Goal: Transaction & Acquisition: Purchase product/service

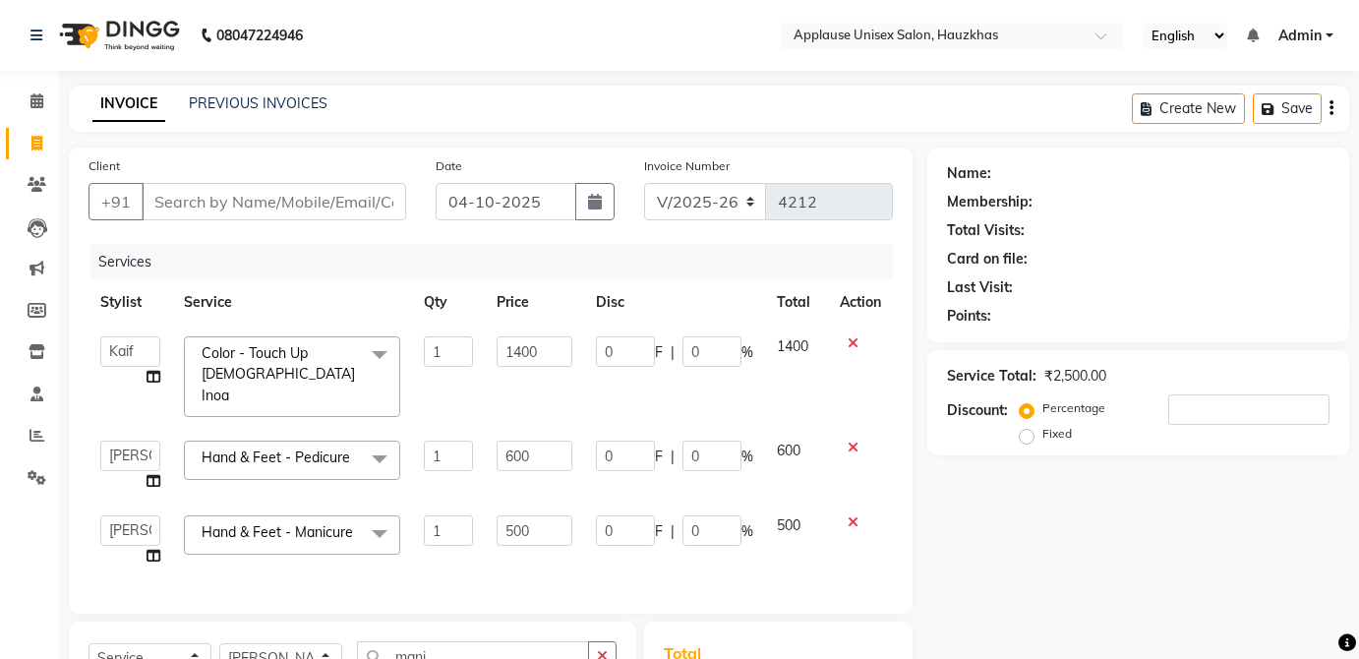
select select "5082"
select select "32126"
select select "32130"
select select "service"
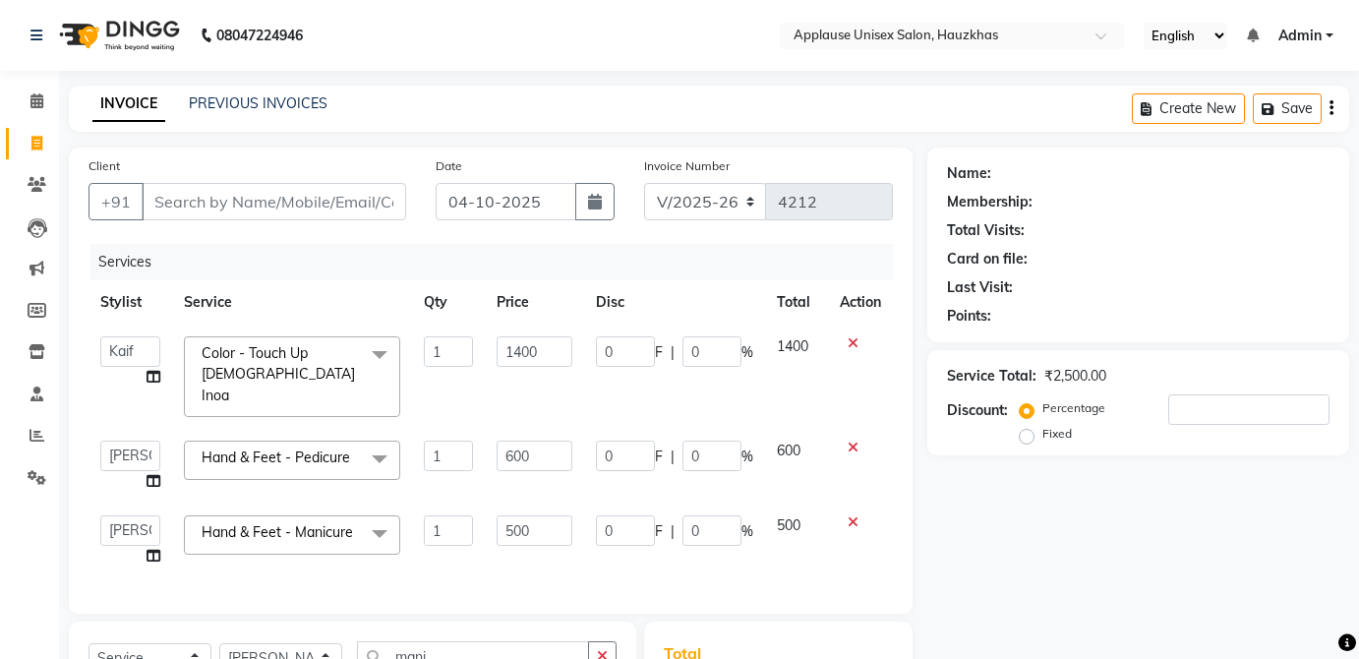
select select "32130"
type input "k"
type input "0"
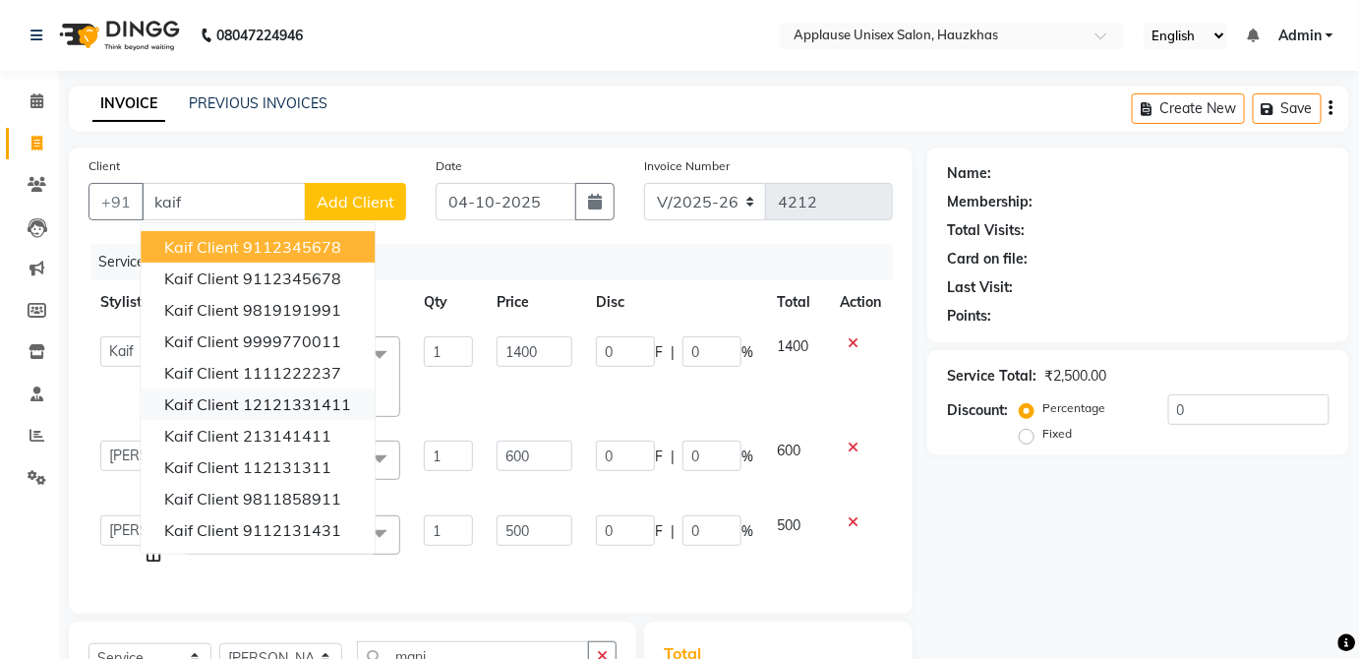
click at [293, 398] on ngb-highlight "12121331411" at bounding box center [297, 404] width 108 height 20
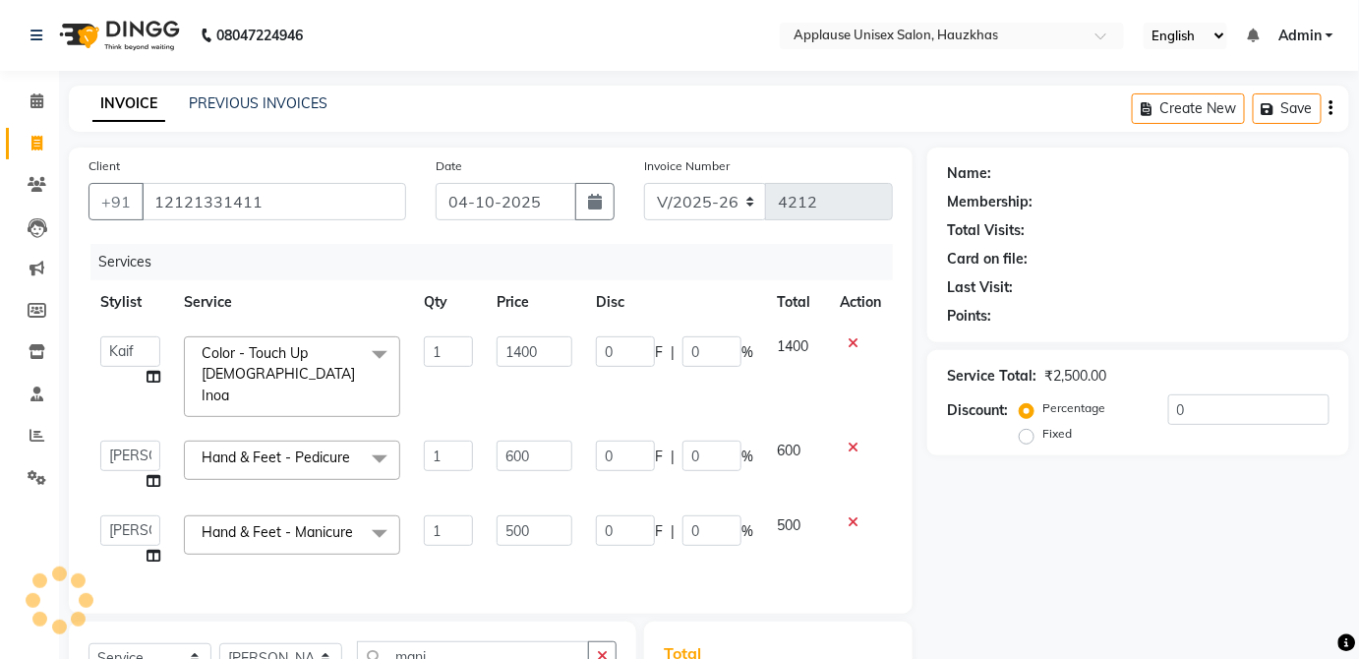
type input "12121331411"
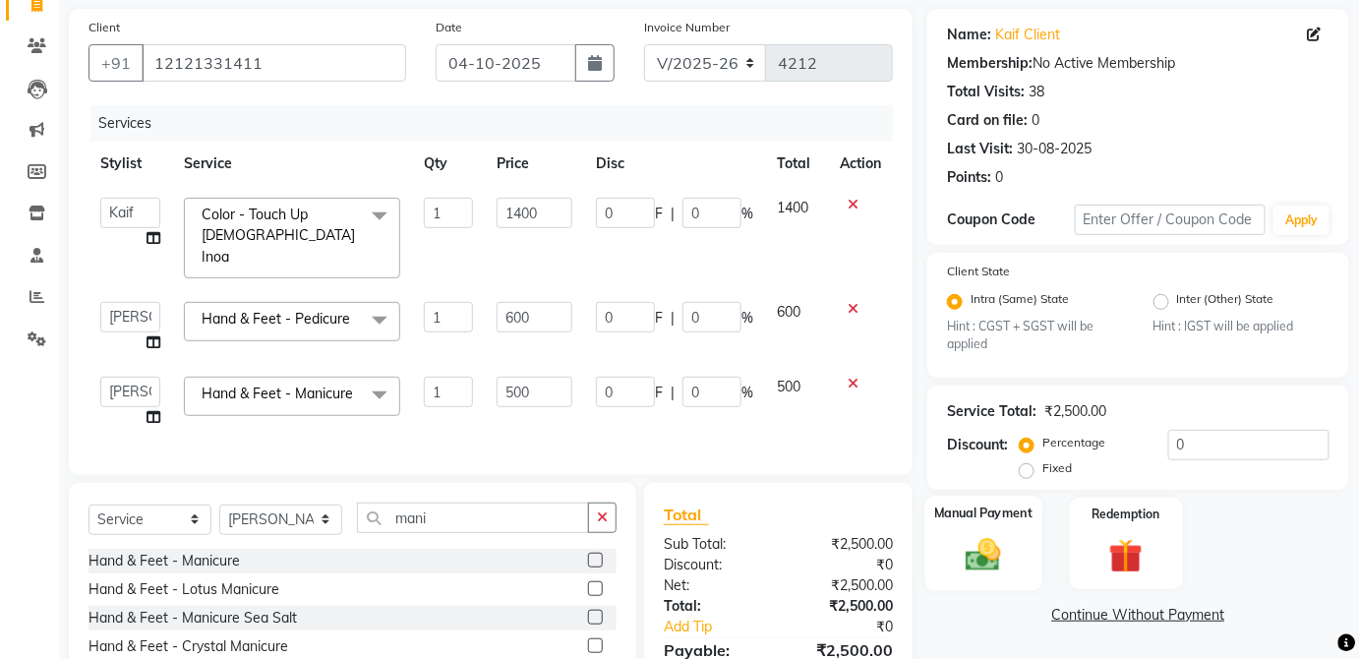
click at [1024, 543] on div "Manual Payment" at bounding box center [984, 543] width 117 height 95
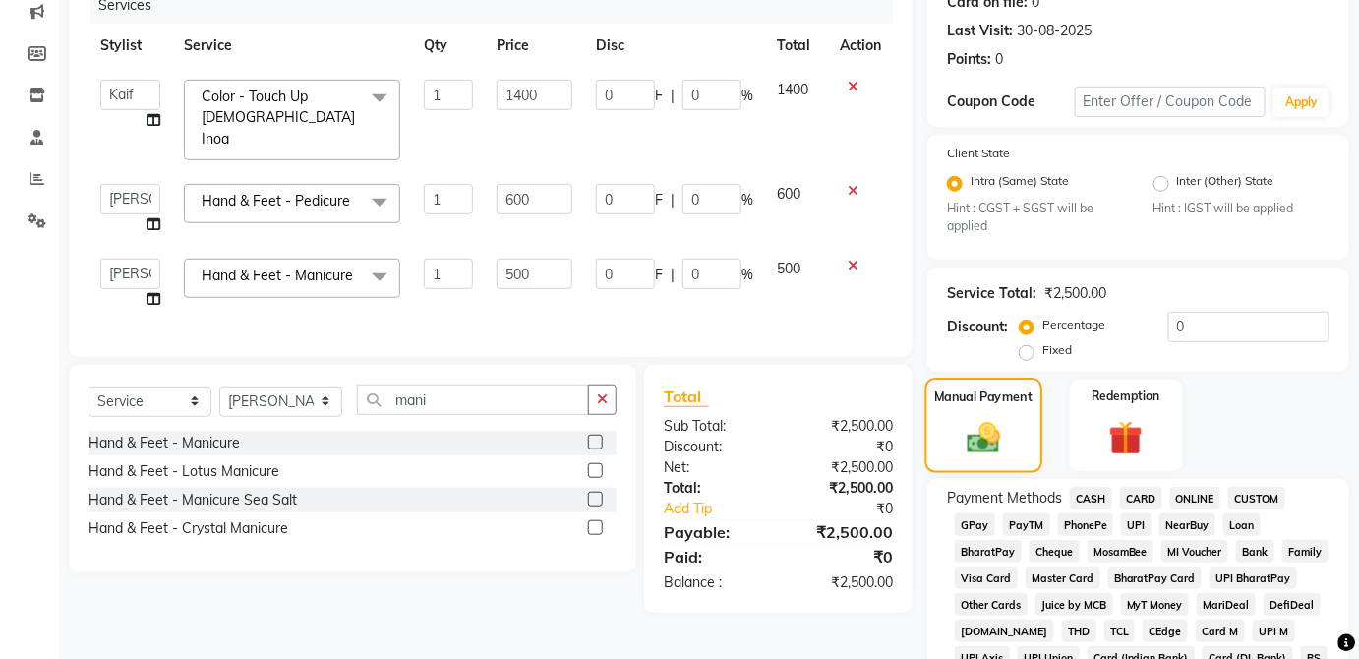
scroll to position [289, 0]
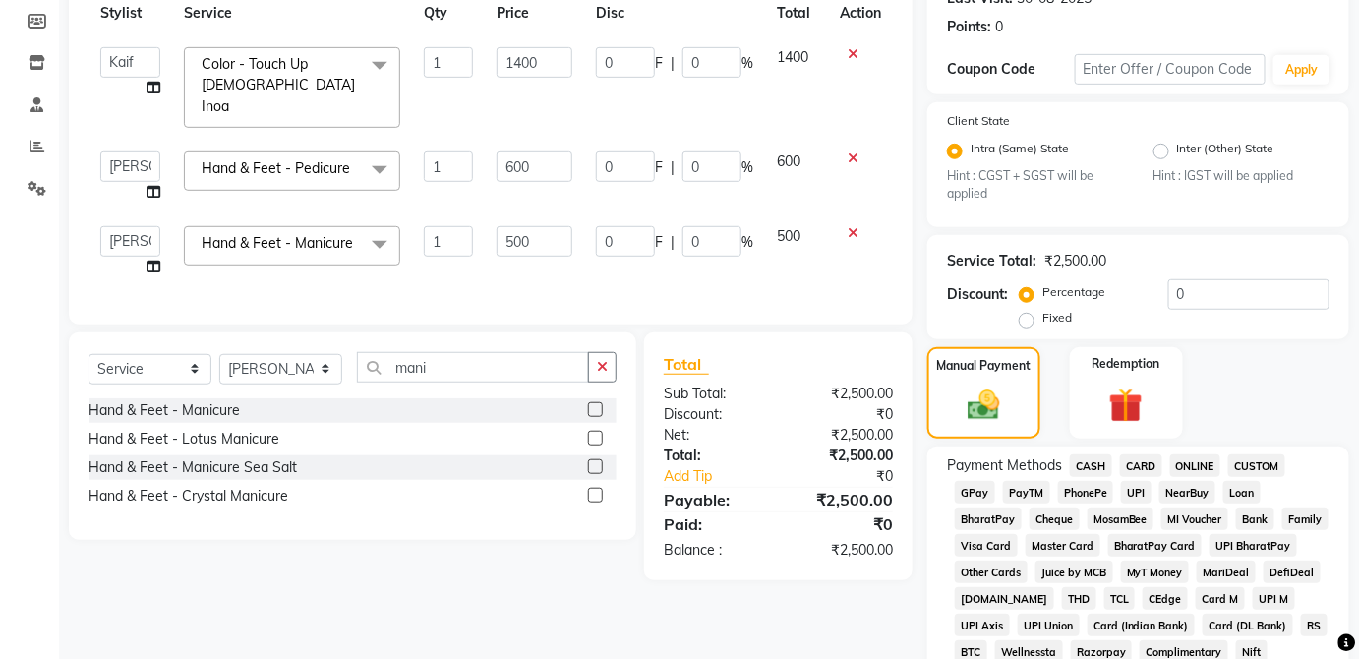
click at [1096, 458] on span "CASH" at bounding box center [1091, 465] width 42 height 23
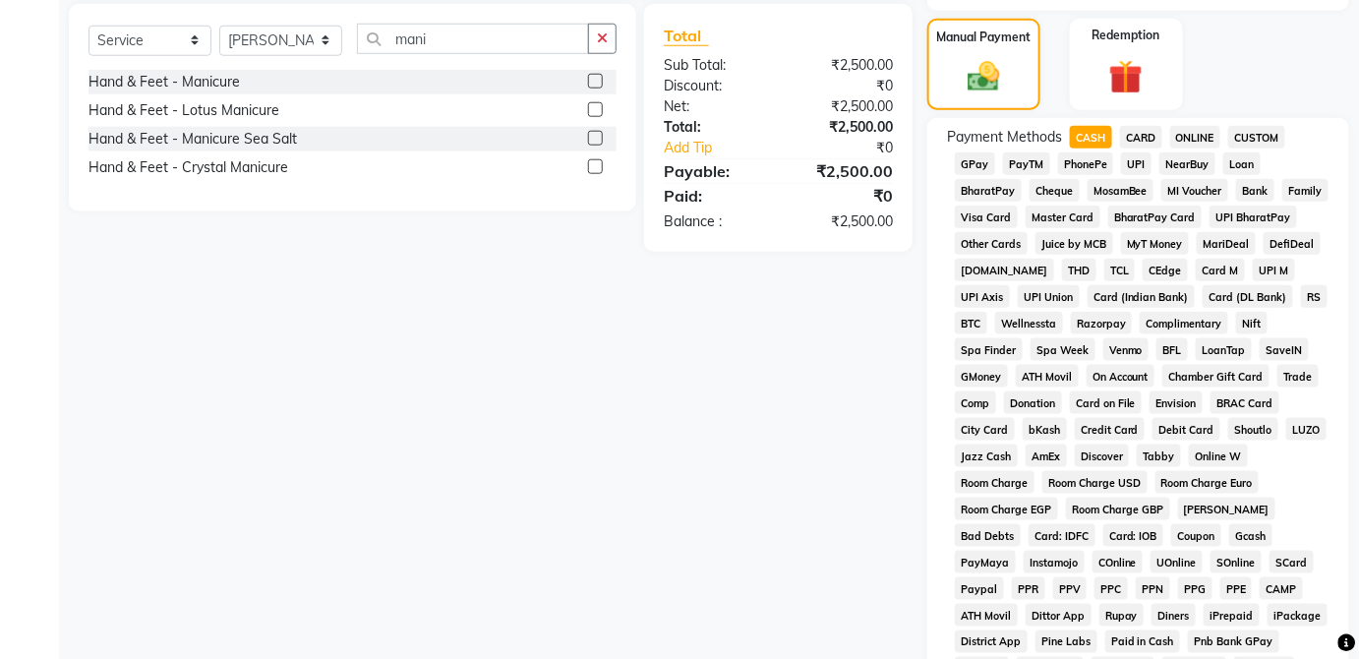
scroll to position [954, 0]
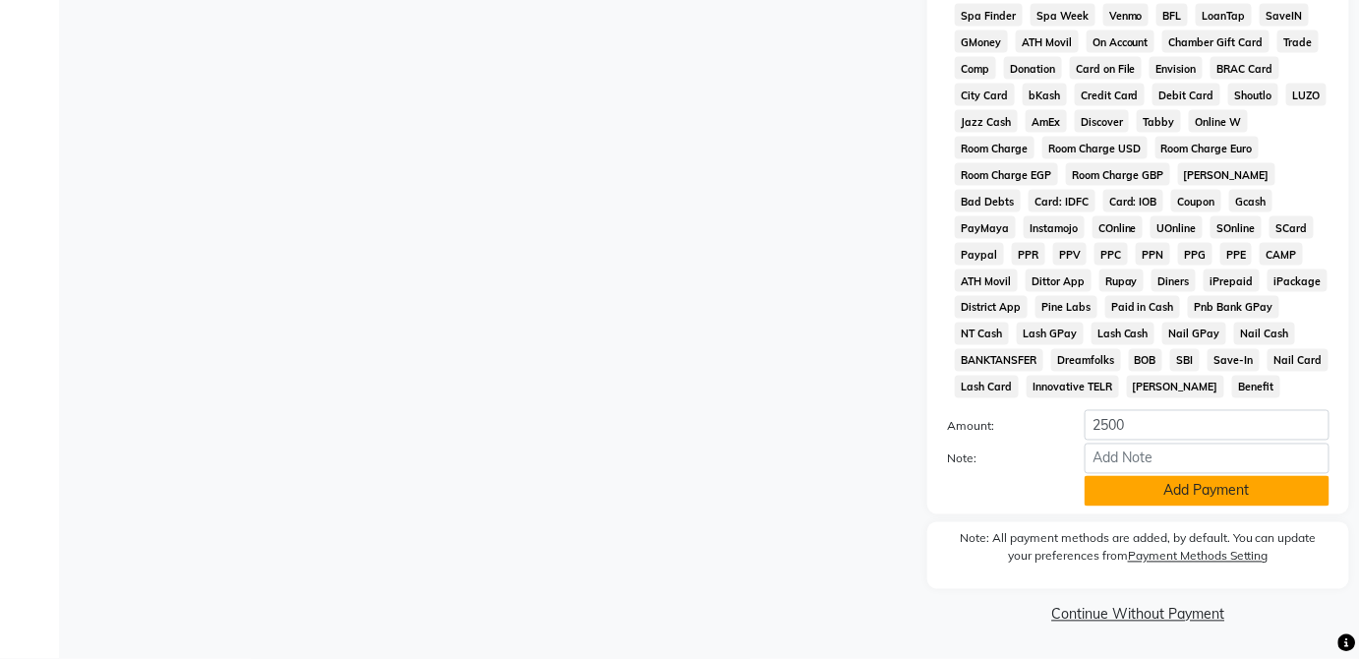
click at [1209, 504] on button "Add Payment" at bounding box center [1207, 491] width 245 height 30
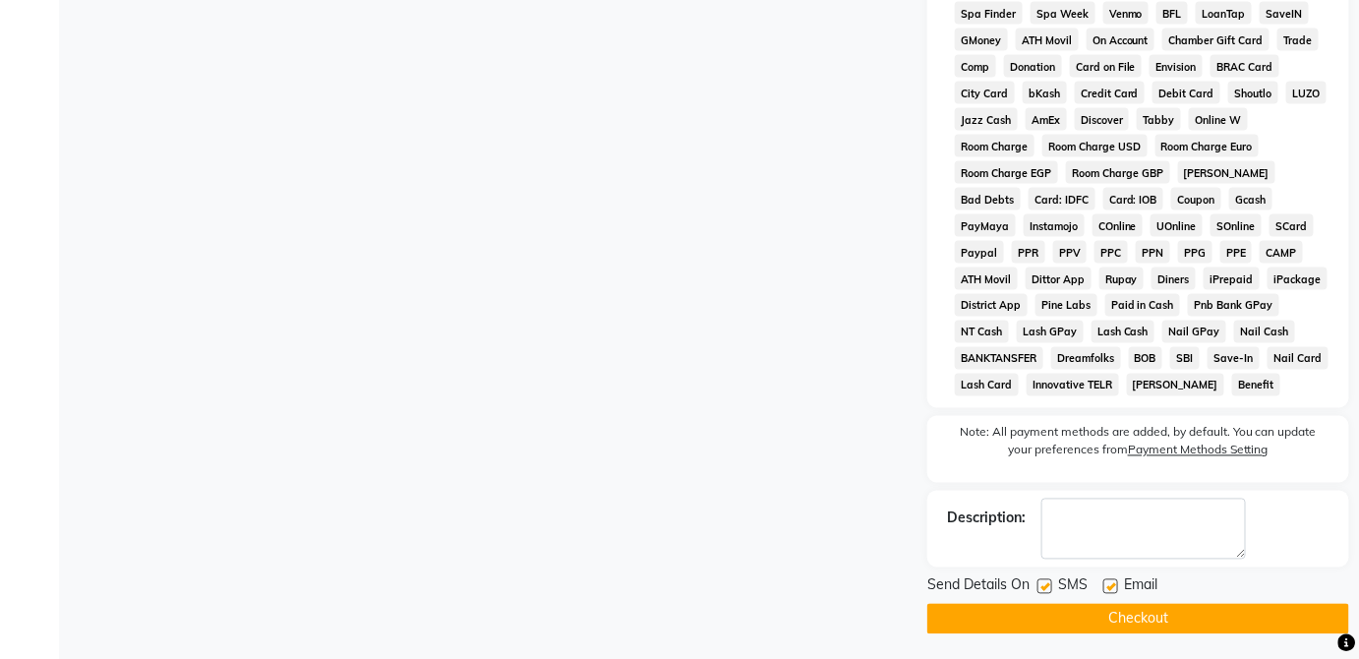
click at [1165, 622] on button "Checkout" at bounding box center [1139, 619] width 422 height 30
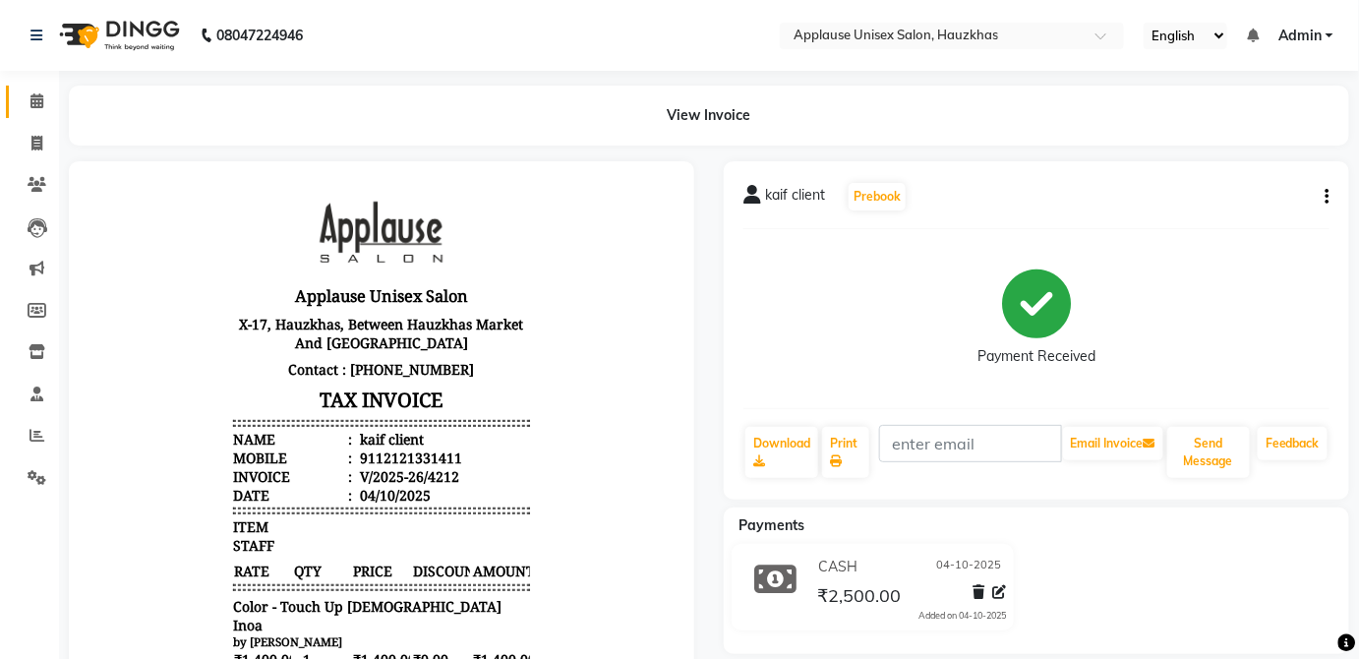
click at [37, 87] on link "Calendar" at bounding box center [29, 102] width 47 height 32
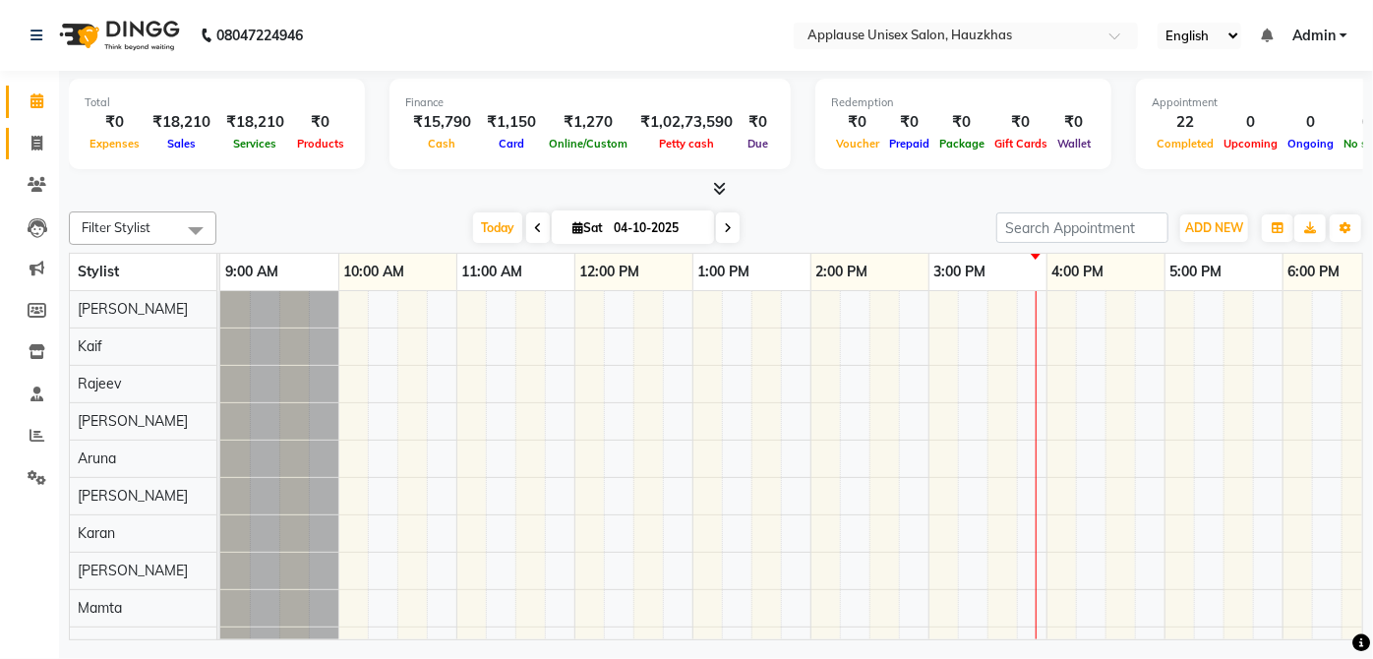
click at [36, 146] on icon at bounding box center [36, 143] width 11 height 15
select select "service"
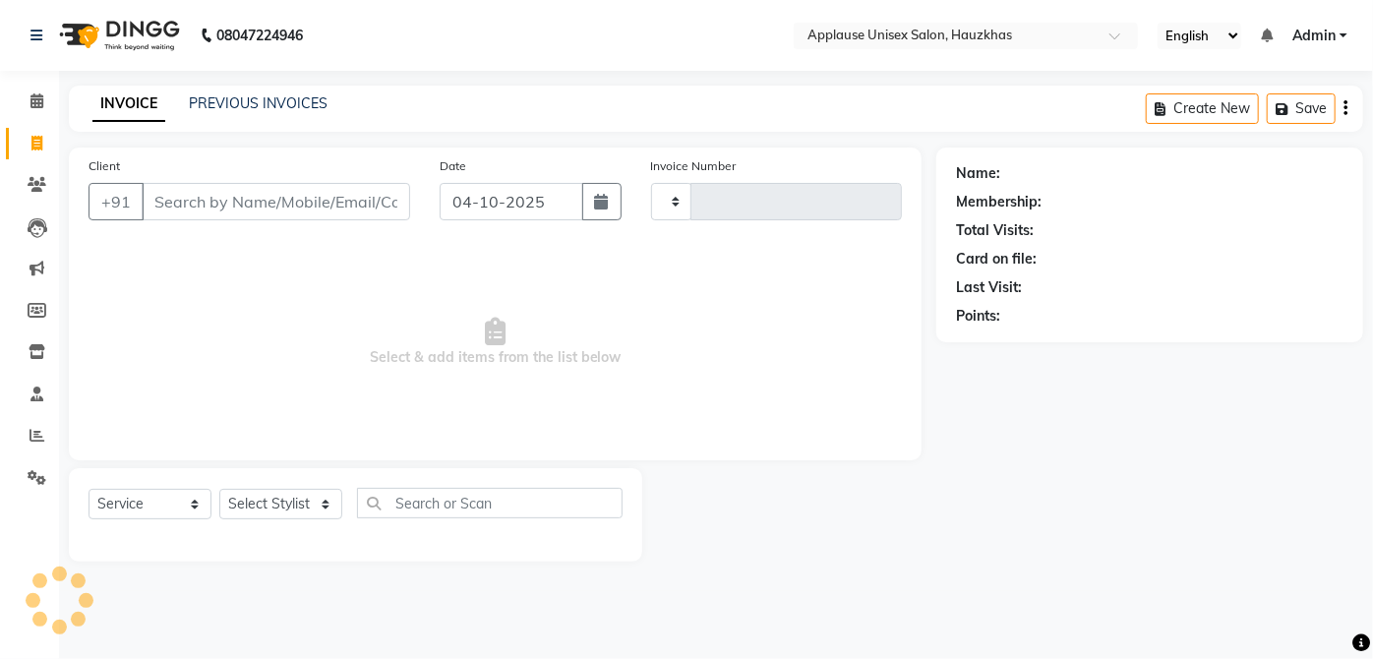
type input "4213"
select select "5082"
click at [282, 511] on select "Select Stylist" at bounding box center [280, 504] width 123 height 30
click at [219, 489] on select "Select Stylist [PERSON_NAME] [PERSON_NAME] [PERSON_NAME] [PERSON_NAME] [PERSON_…" at bounding box center [280, 504] width 123 height 30
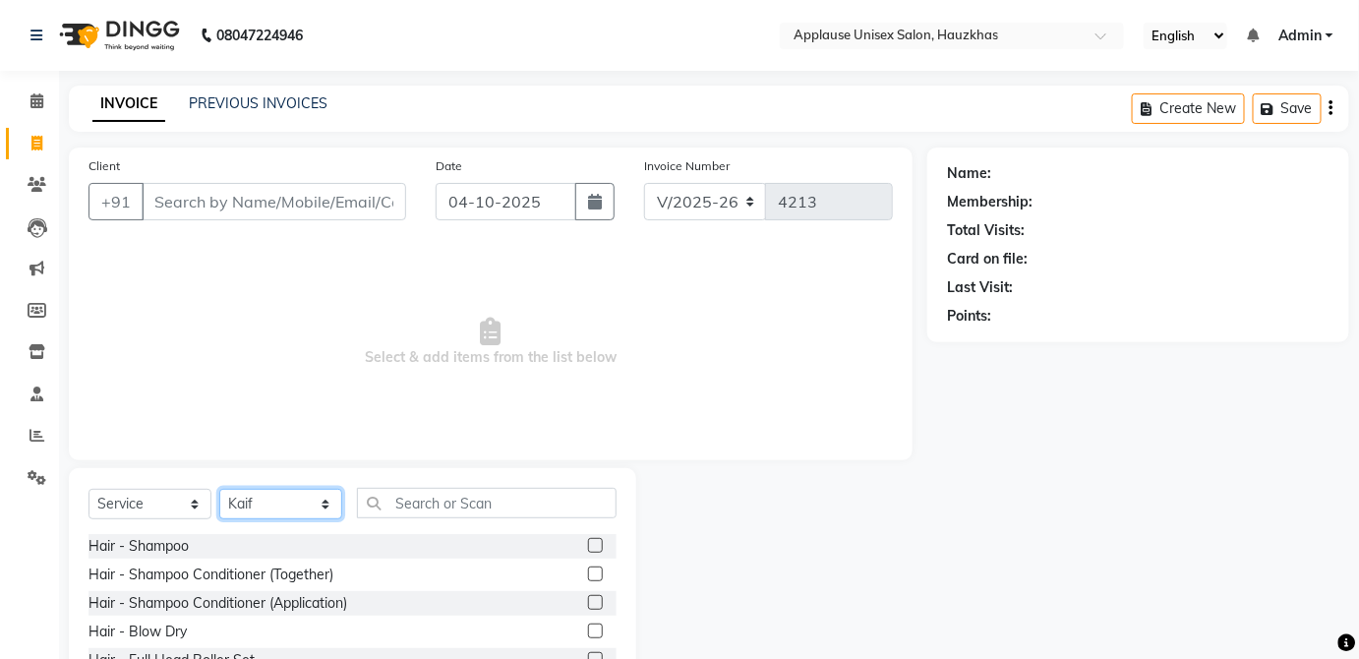
click at [301, 493] on select "Select Stylist [PERSON_NAME] [PERSON_NAME] [PERSON_NAME] [PERSON_NAME] [PERSON_…" at bounding box center [280, 504] width 123 height 30
select select "38123"
click at [219, 489] on select "Select Stylist [PERSON_NAME] [PERSON_NAME] [PERSON_NAME] [PERSON_NAME] [PERSON_…" at bounding box center [280, 504] width 123 height 30
click at [588, 572] on label at bounding box center [595, 574] width 15 height 15
click at [588, 572] on input "checkbox" at bounding box center [594, 575] width 13 height 13
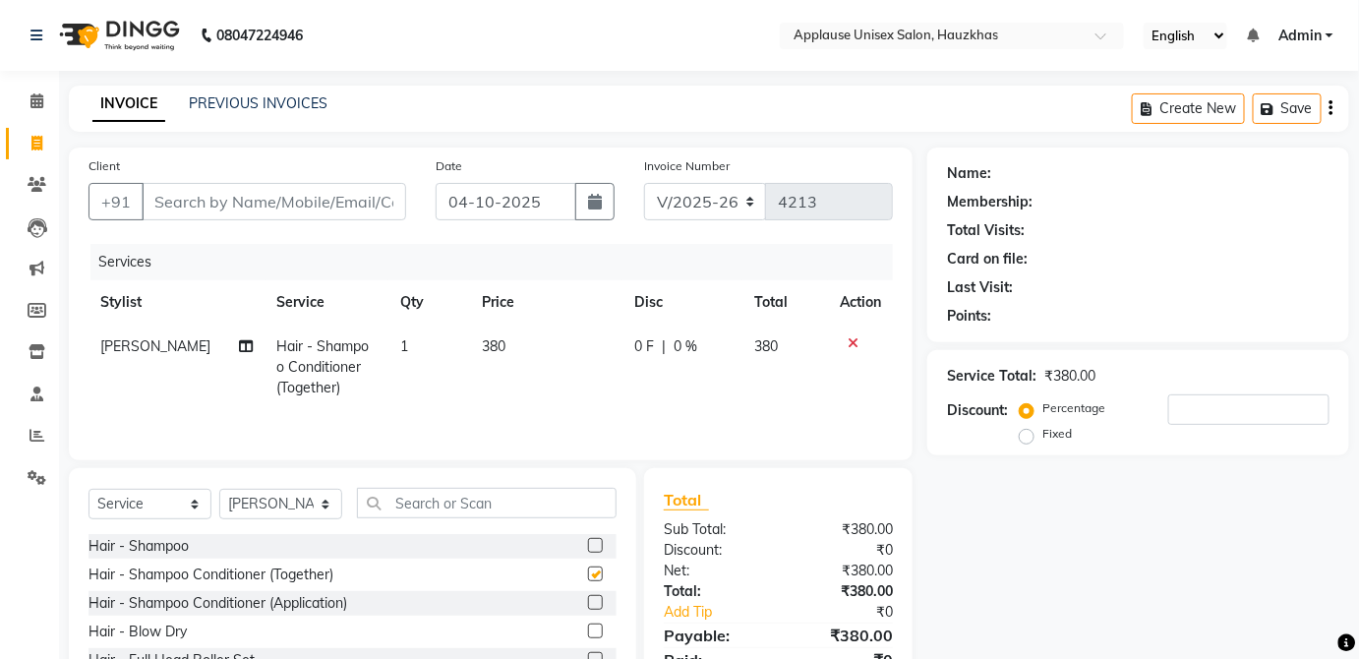
checkbox input "false"
click at [581, 339] on td "380" at bounding box center [545, 368] width 151 height 86
select select "38123"
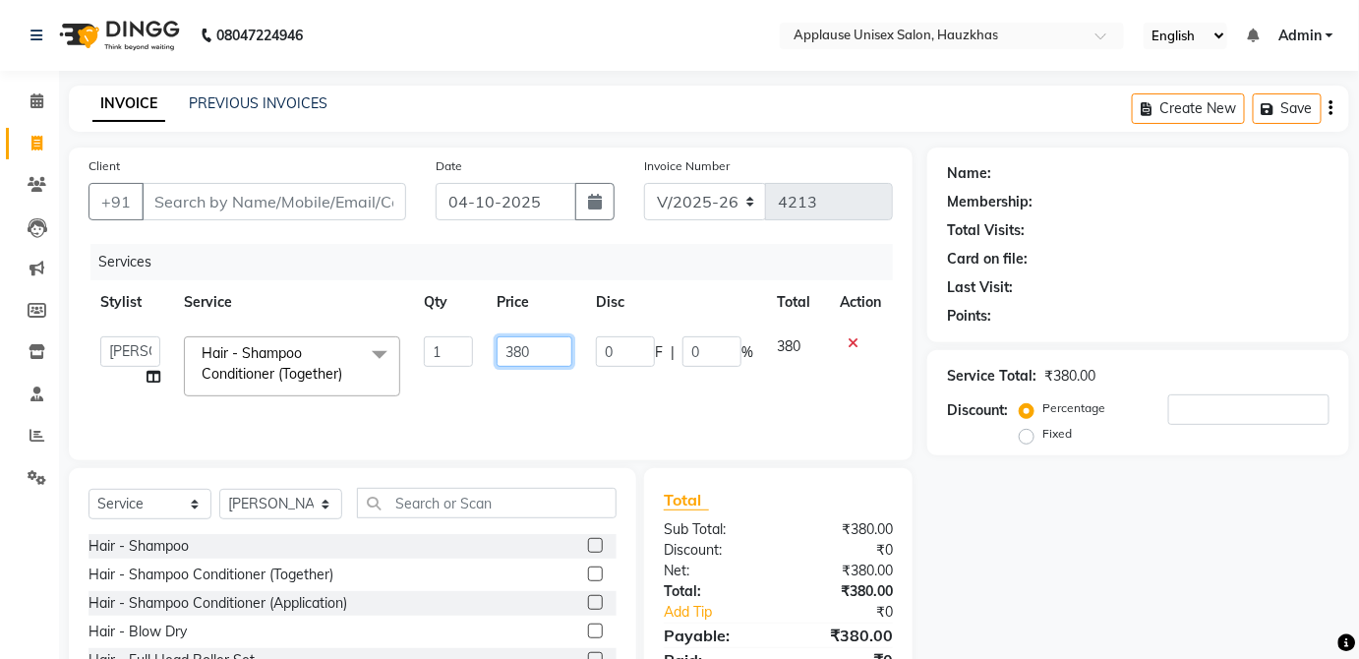
click at [535, 348] on input "380" at bounding box center [535, 351] width 76 height 30
type input "3"
type input "400"
click at [801, 340] on td "380" at bounding box center [796, 367] width 63 height 84
select select "38123"
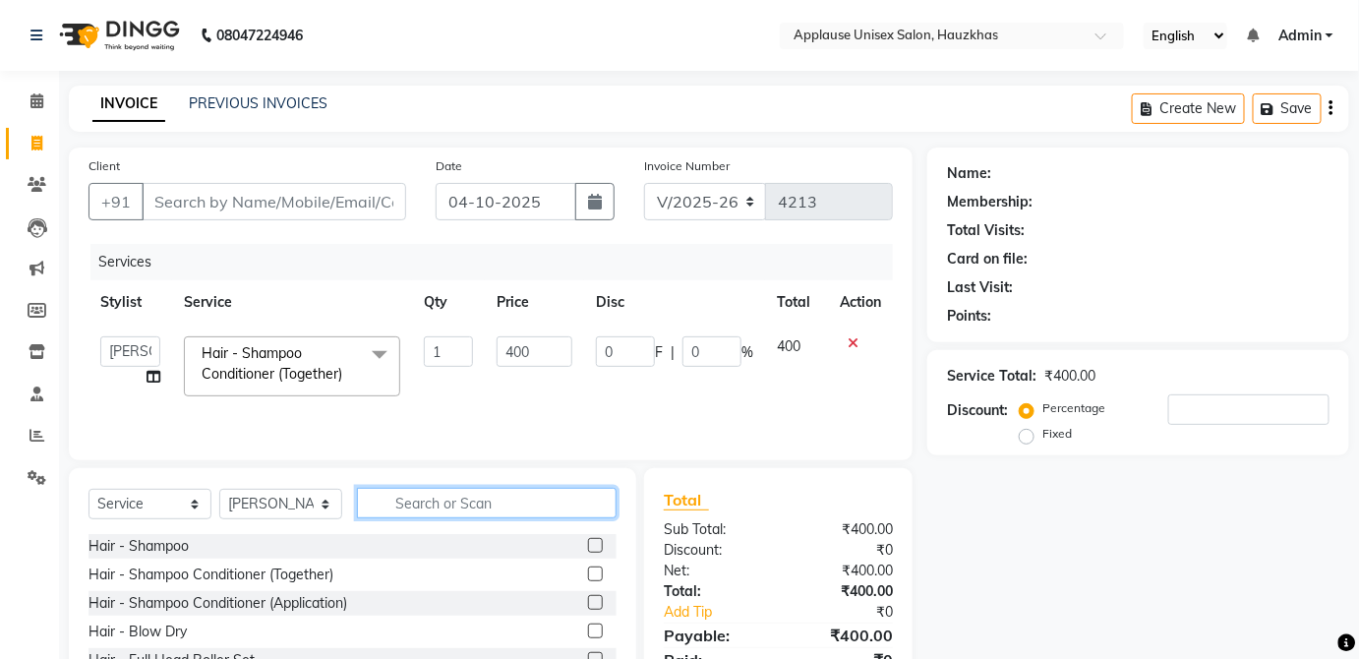
click at [578, 500] on input "text" at bounding box center [487, 503] width 260 height 30
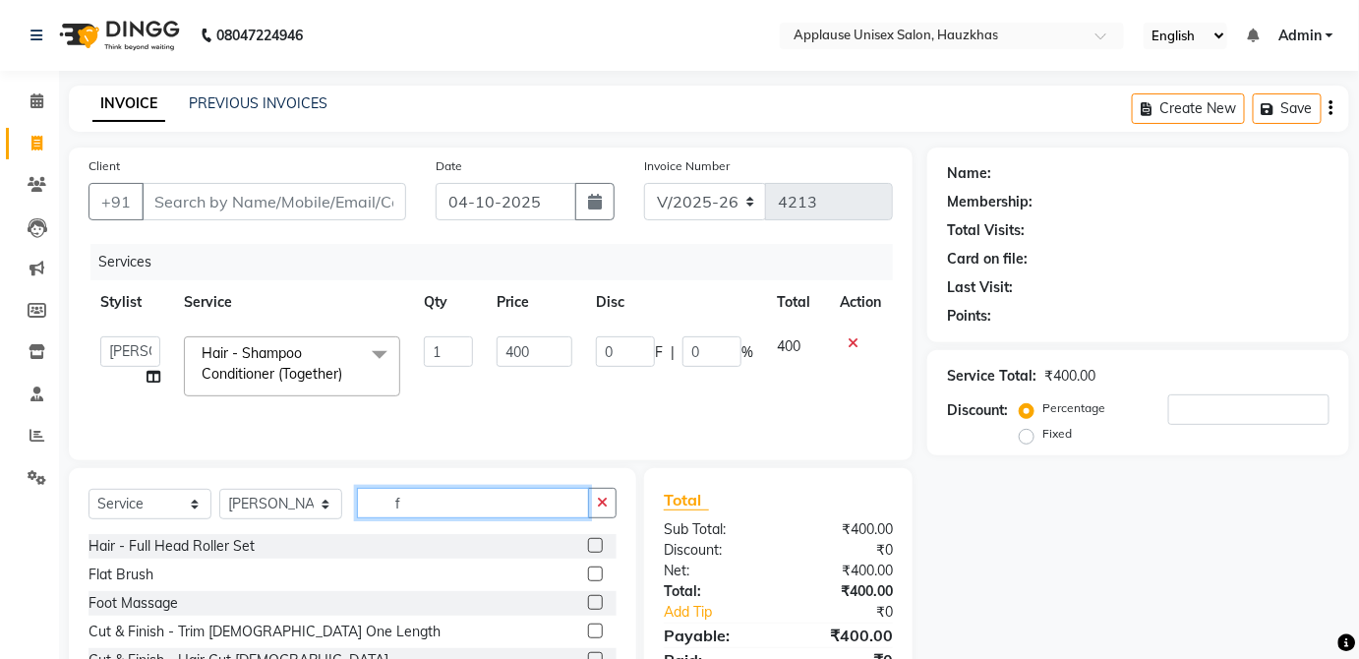
type input "f"
click at [588, 569] on label at bounding box center [595, 574] width 15 height 15
click at [588, 569] on input "checkbox" at bounding box center [594, 575] width 13 height 13
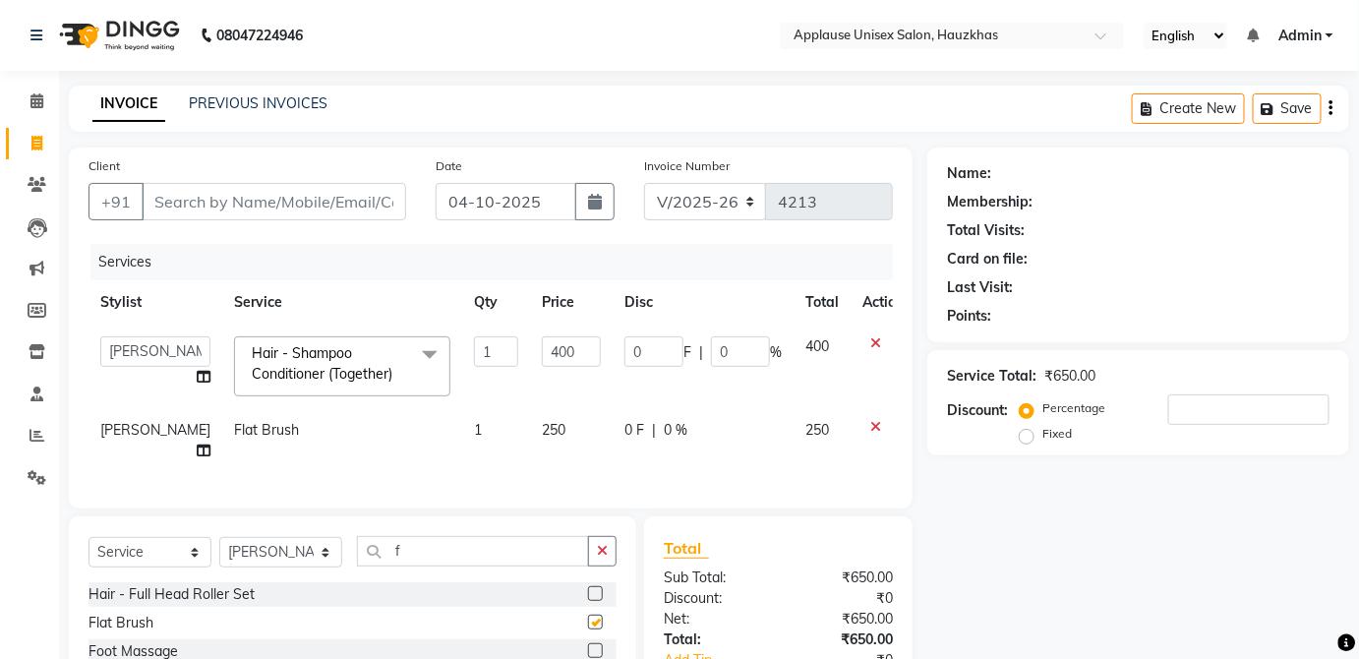
click at [740, 435] on div "0 F | 0 %" at bounding box center [703, 430] width 157 height 21
checkbox input "false"
select select "38123"
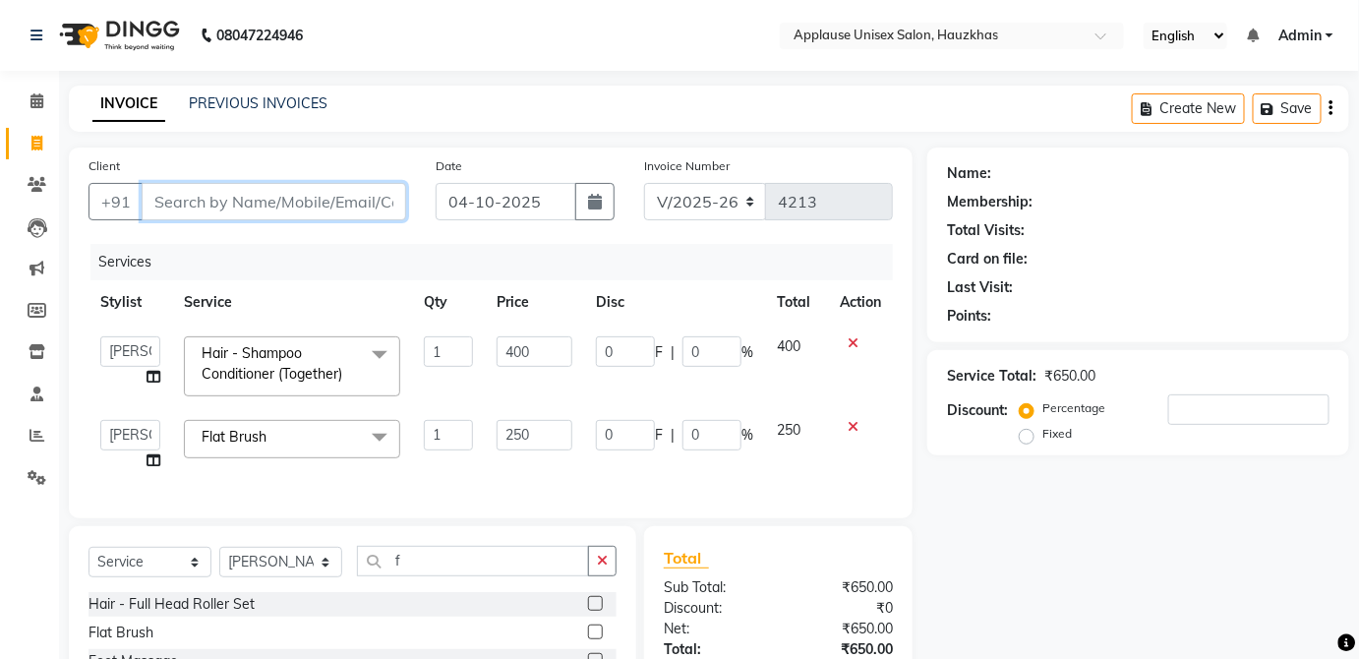
click at [378, 202] on input "Client" at bounding box center [274, 201] width 265 height 37
type input "r"
type input "0"
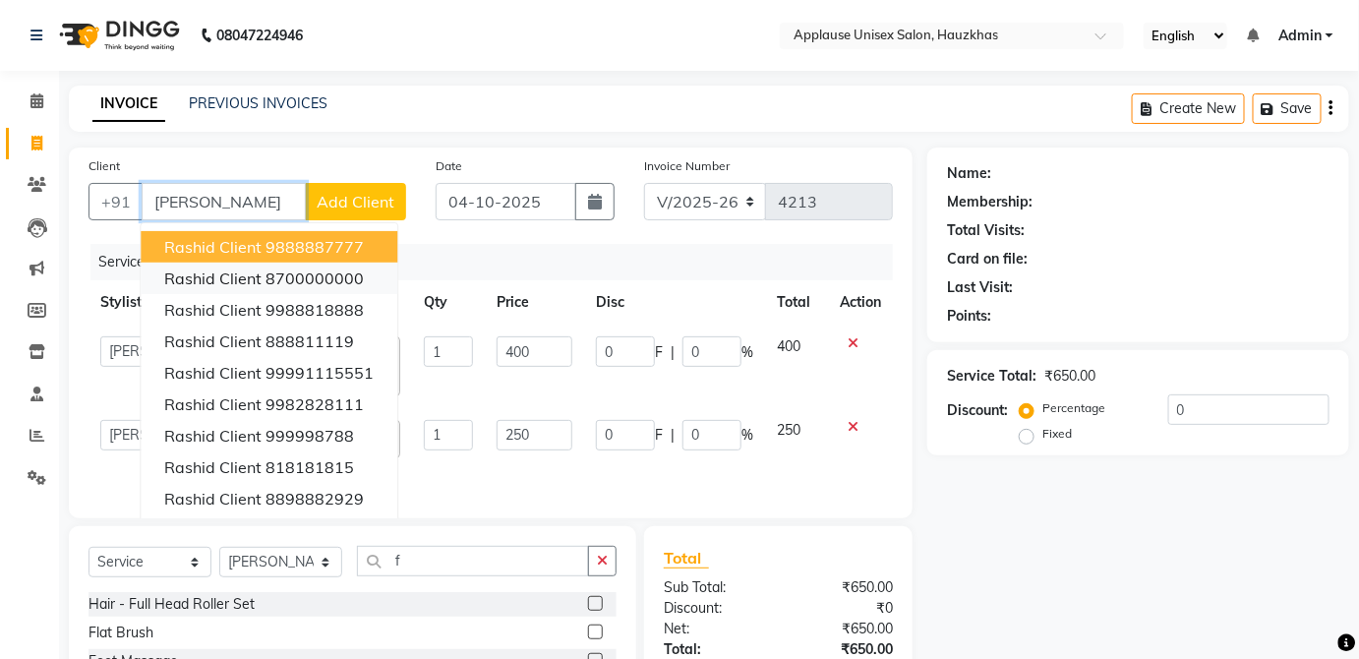
click at [369, 290] on button "rashid client 8700000000" at bounding box center [269, 278] width 257 height 31
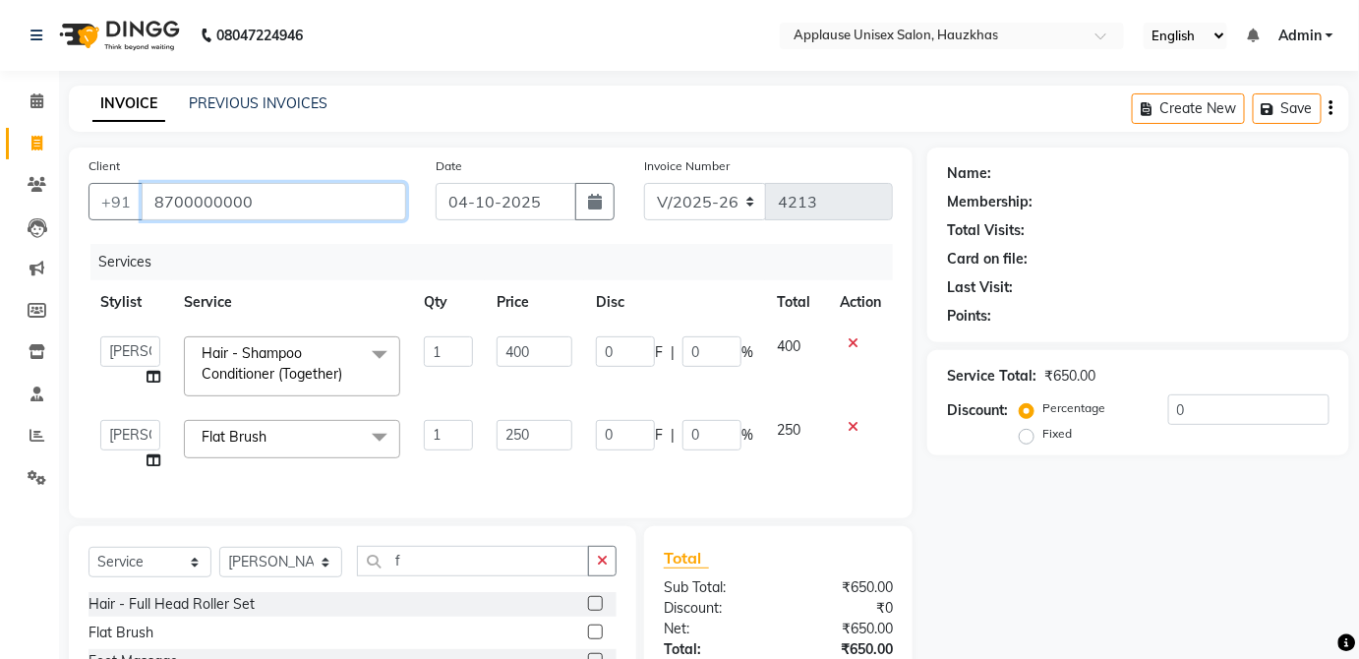
type input "8700000000"
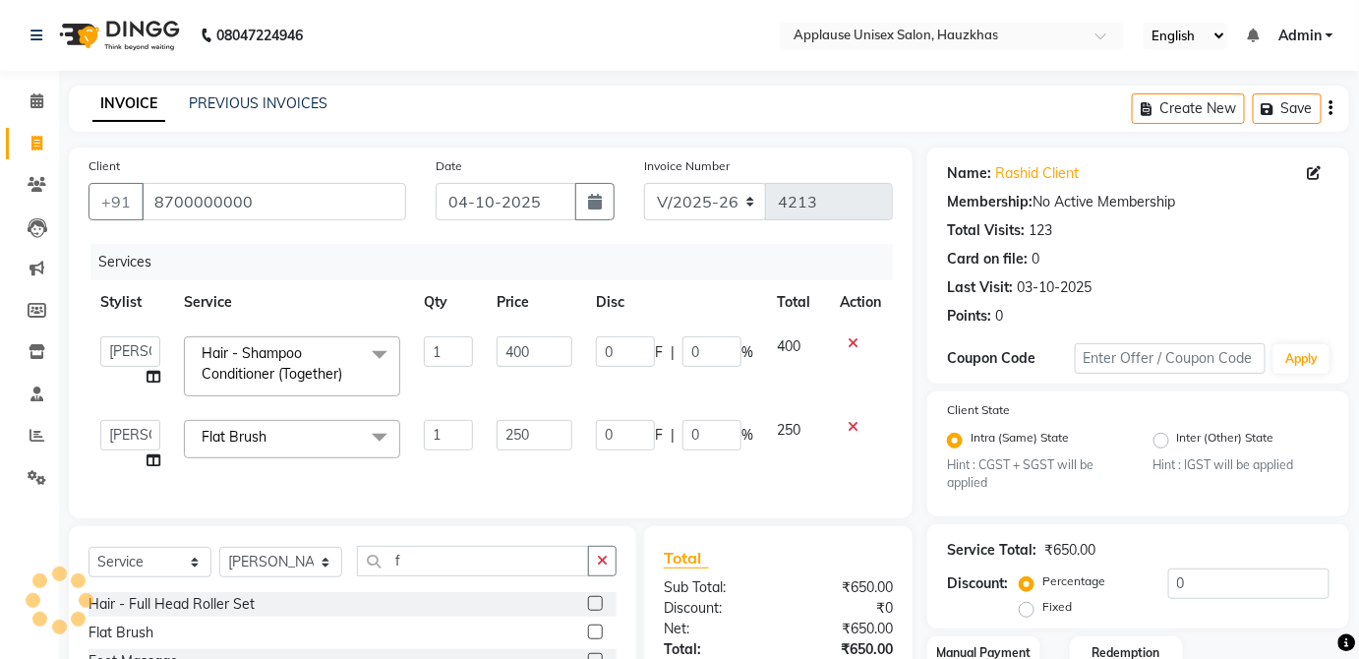
scroll to position [199, 0]
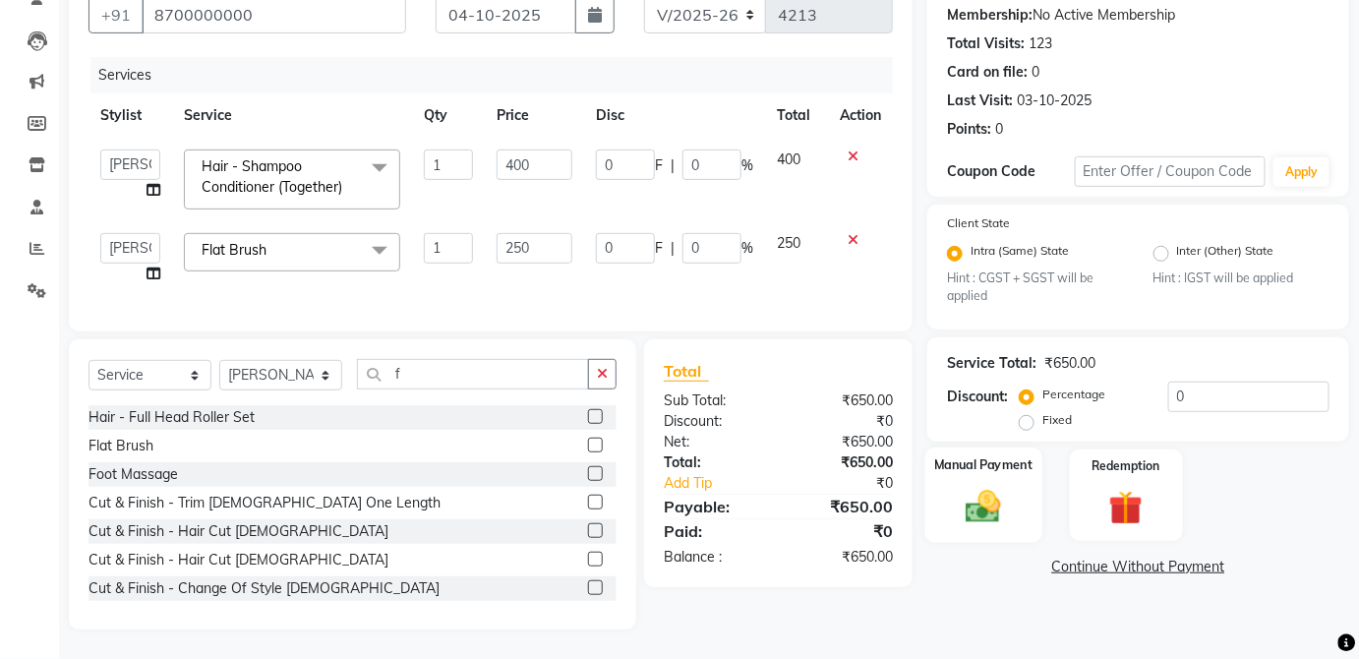
click at [1013, 501] on div "Manual Payment" at bounding box center [984, 495] width 117 height 95
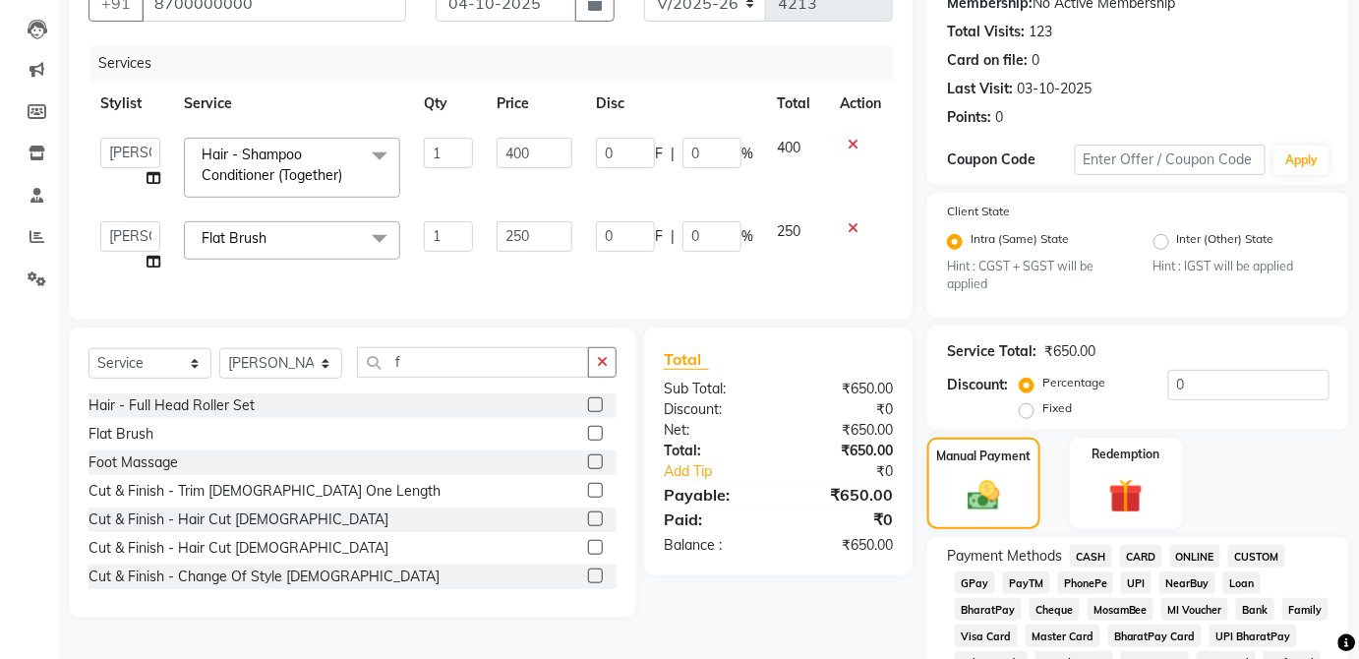
click at [1152, 548] on span "CARD" at bounding box center [1141, 556] width 42 height 23
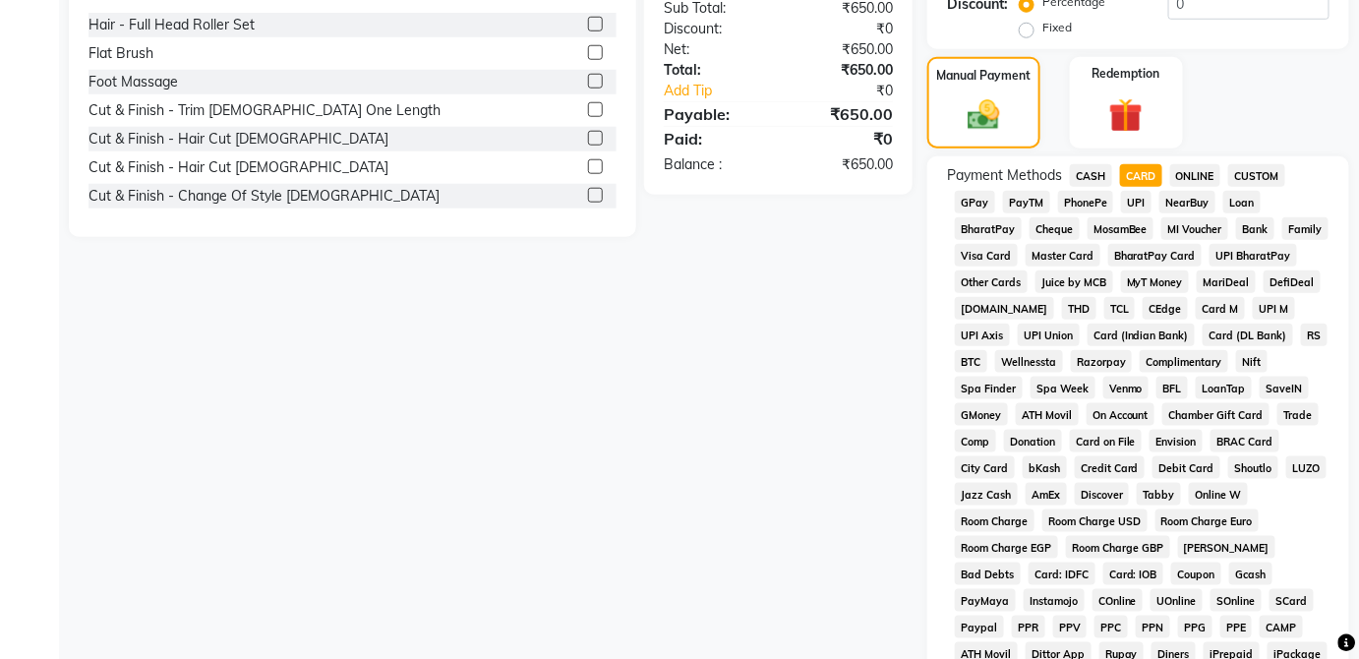
scroll to position [954, 0]
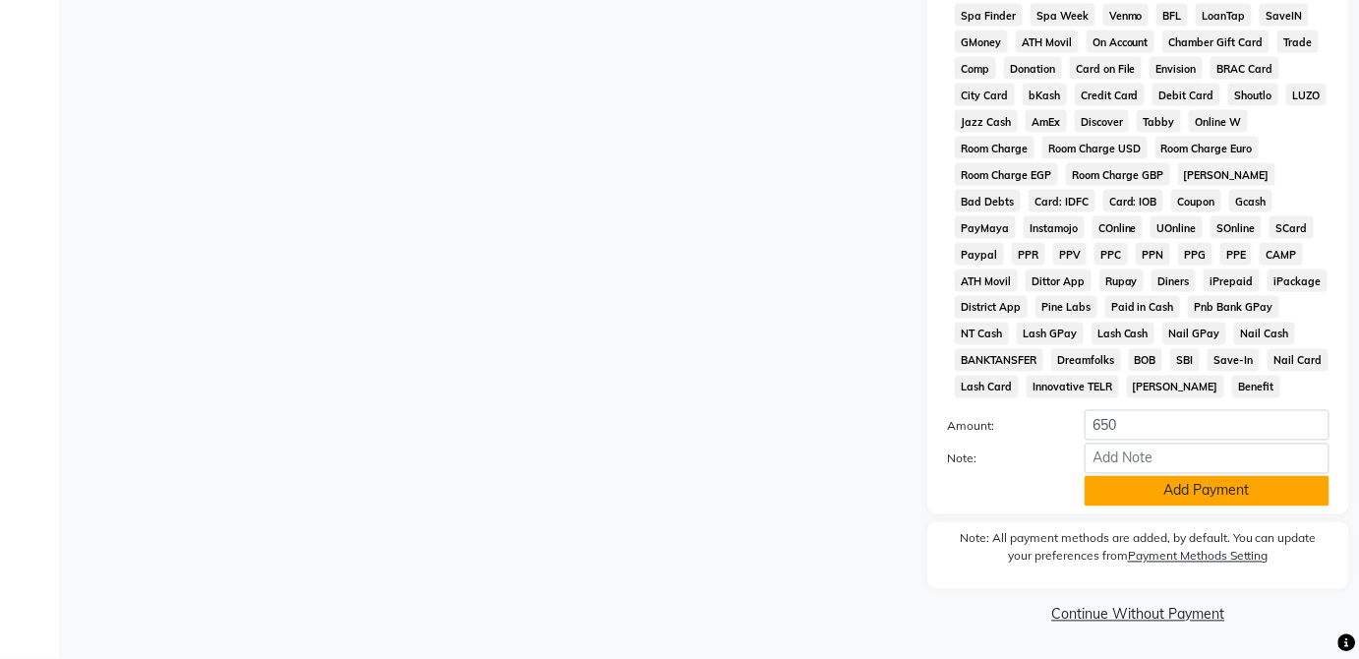
click at [1253, 504] on button "Add Payment" at bounding box center [1207, 491] width 245 height 30
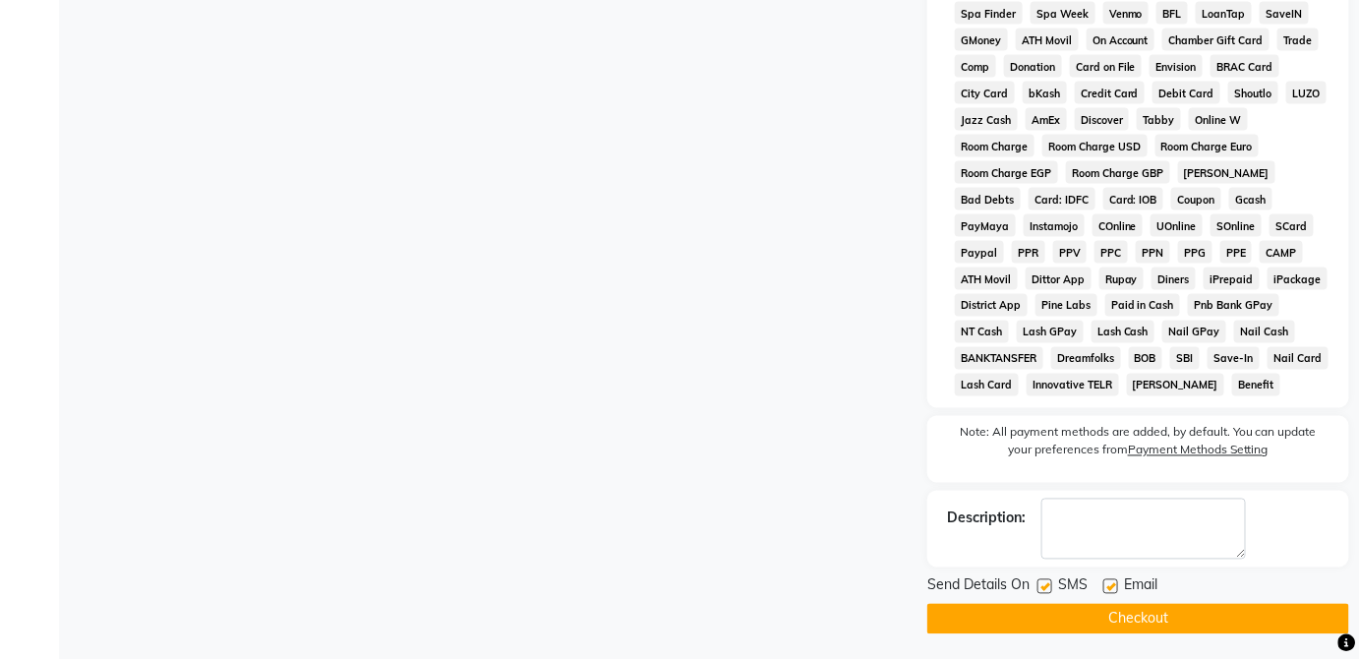
click at [1225, 630] on button "Checkout" at bounding box center [1139, 619] width 422 height 30
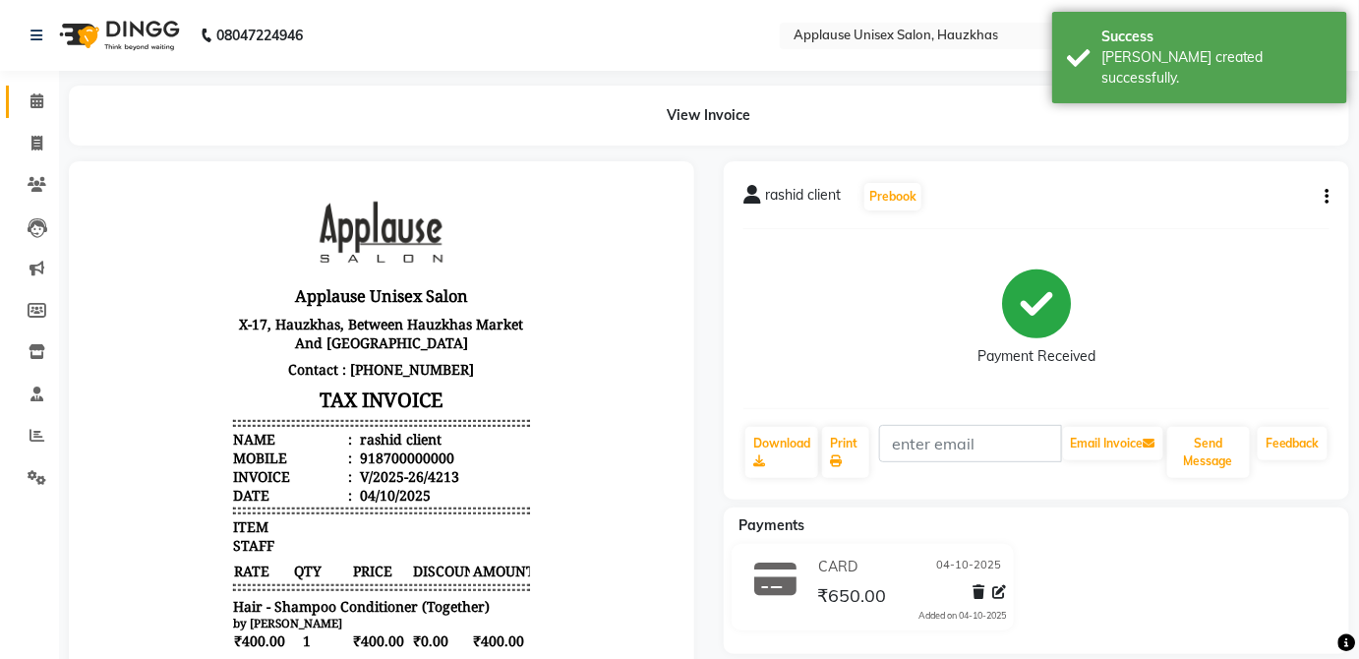
click at [12, 96] on link "Calendar" at bounding box center [29, 102] width 47 height 32
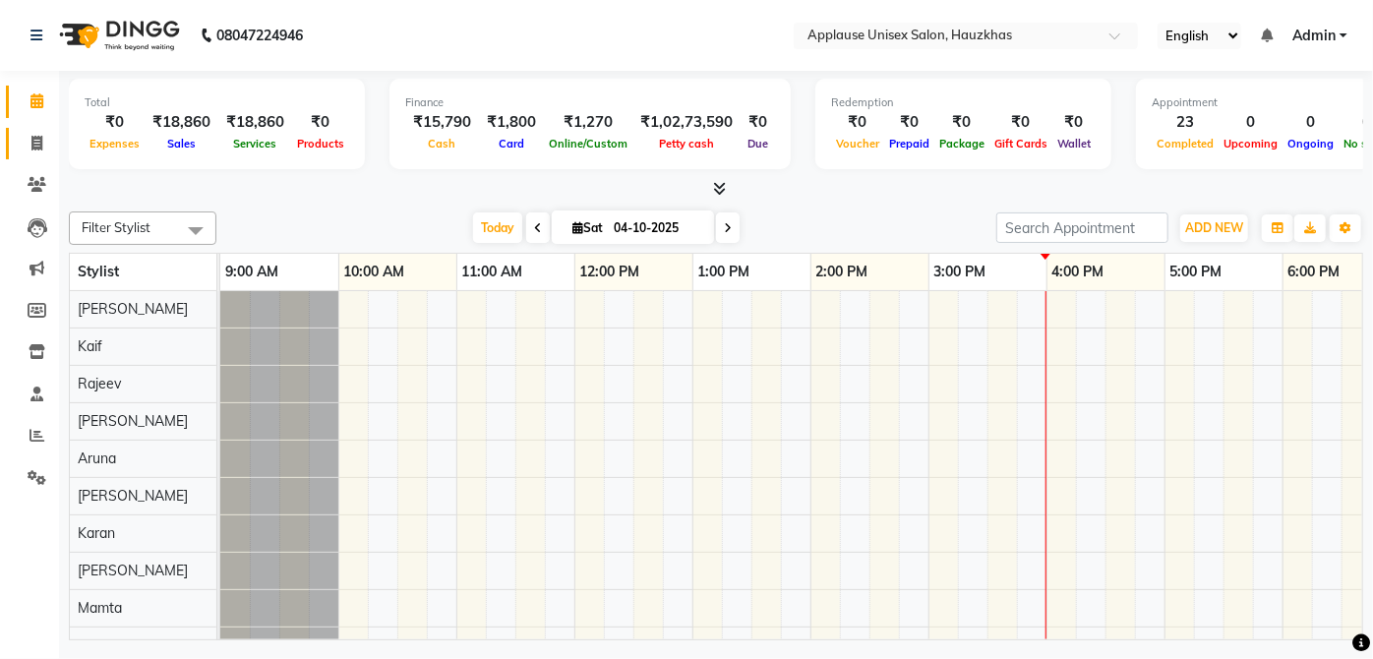
click at [33, 133] on span at bounding box center [37, 144] width 34 height 23
select select "service"
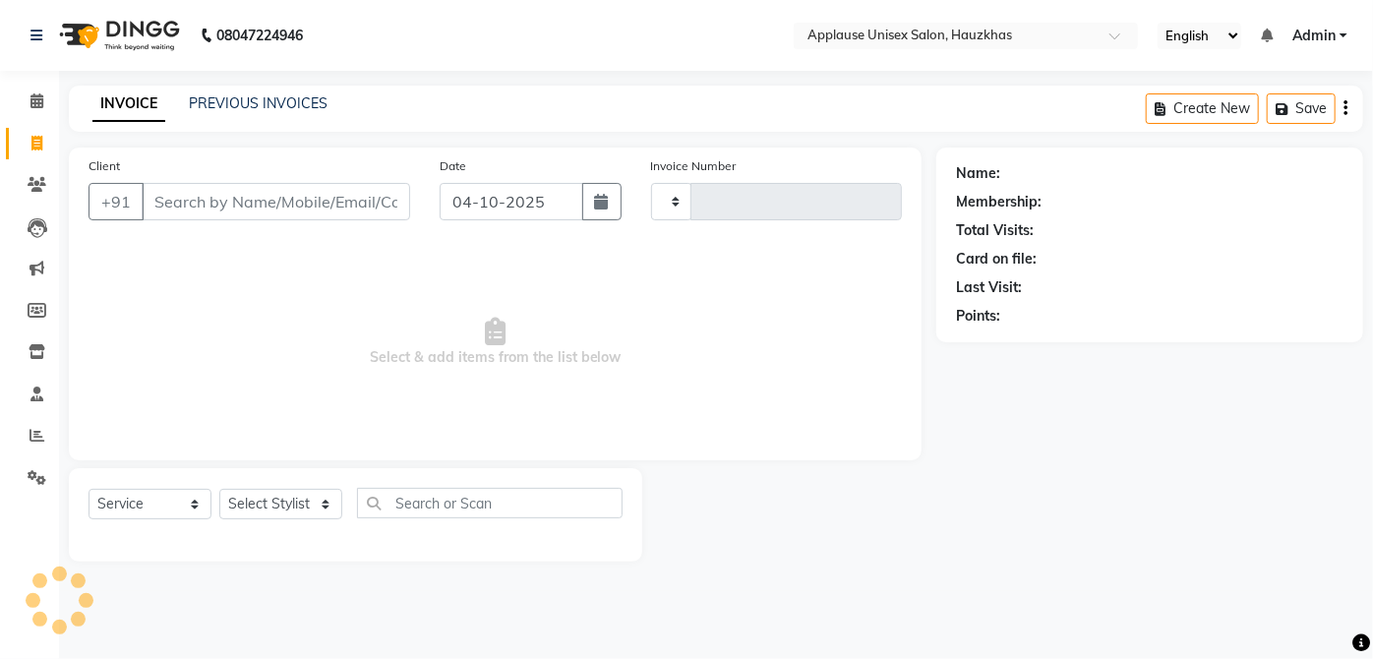
type input "4214"
click at [37, 90] on span at bounding box center [37, 101] width 34 height 23
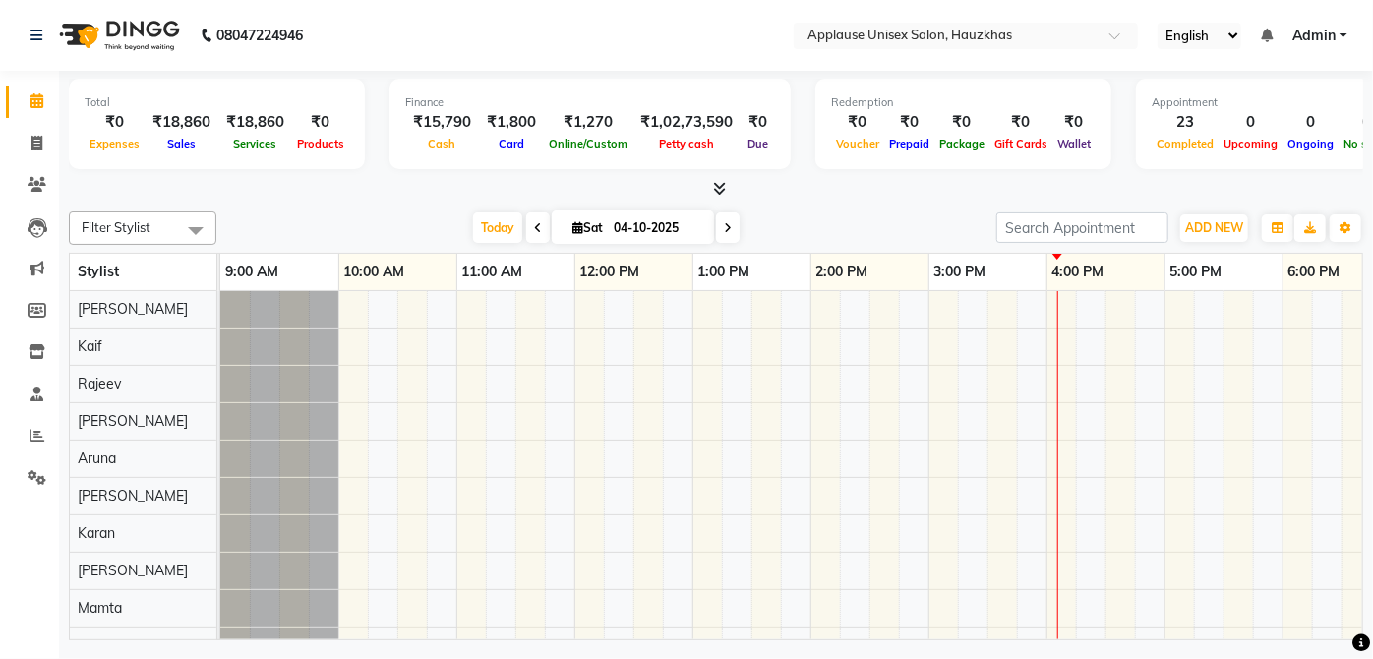
click at [497, 3] on nav "08047224946 Select Location × Applause Unisex Salon, Hauzkhas English ENGLISH E…" at bounding box center [686, 35] width 1373 height 71
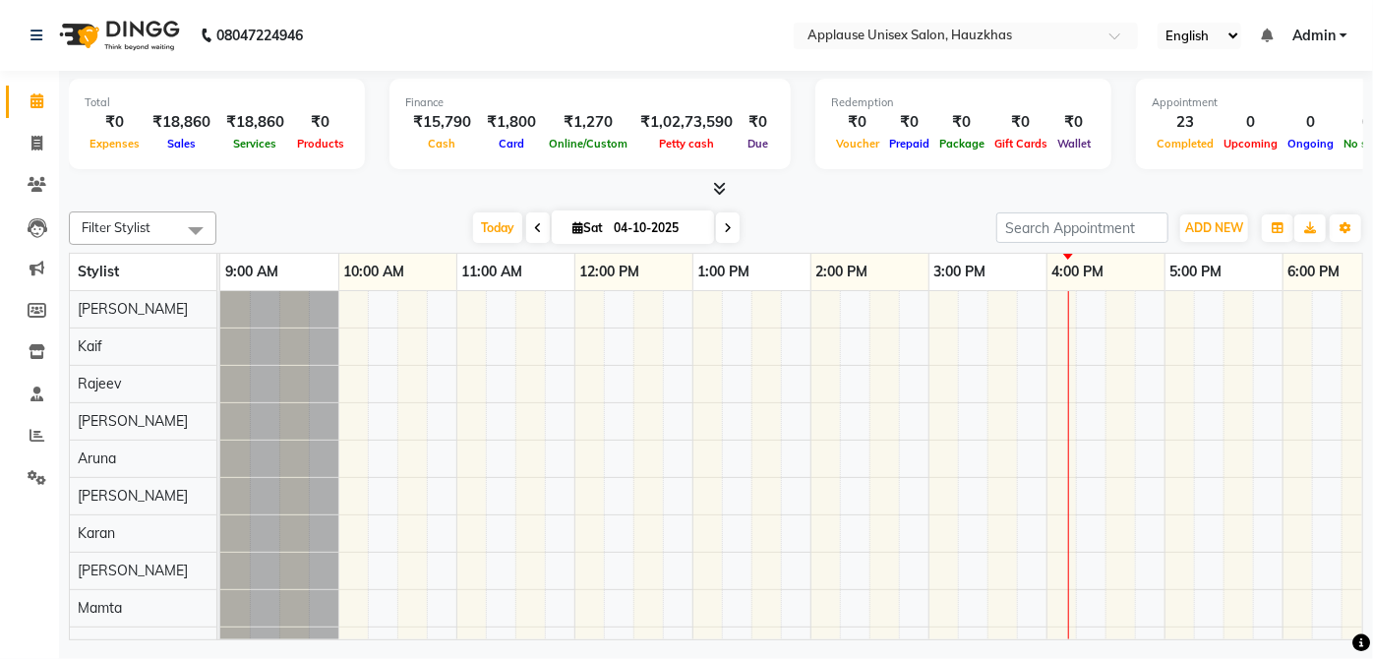
click at [497, 3] on nav "08047224946 Select Location × Applause Unisex Salon, Hauzkhas English ENGLISH E…" at bounding box center [686, 35] width 1373 height 71
click at [8, 134] on link "Invoice" at bounding box center [29, 144] width 47 height 32
select select "5082"
select select "service"
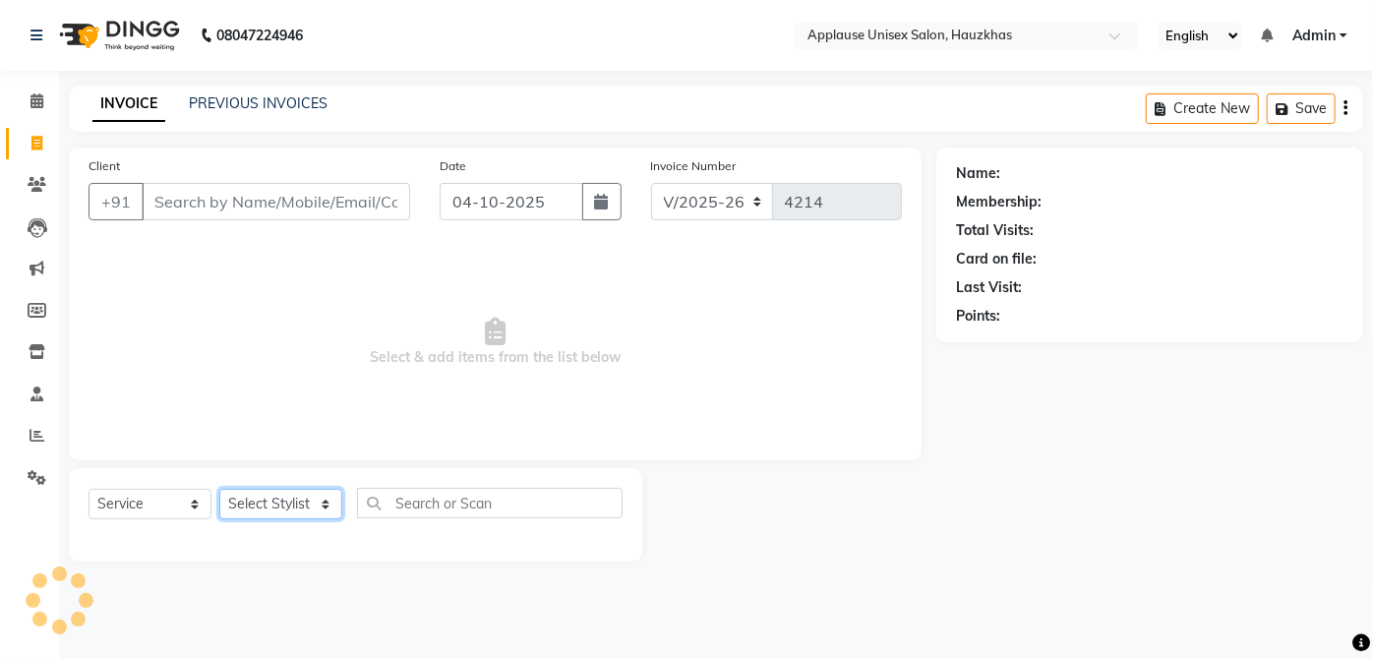
click at [299, 513] on select "Select Stylist" at bounding box center [280, 504] width 123 height 30
drag, startPoint x: 299, startPoint y: 513, endPoint x: 497, endPoint y: 3, distance: 547.4
click at [497, 3] on nav "08047224946 Select Location × Applause Unisex Salon, Hauzkhas English ENGLISH E…" at bounding box center [686, 35] width 1373 height 71
click at [291, 496] on select "Select Stylist [PERSON_NAME] [PERSON_NAME] [PERSON_NAME] [PERSON_NAME] [PERSON_…" at bounding box center [280, 504] width 123 height 30
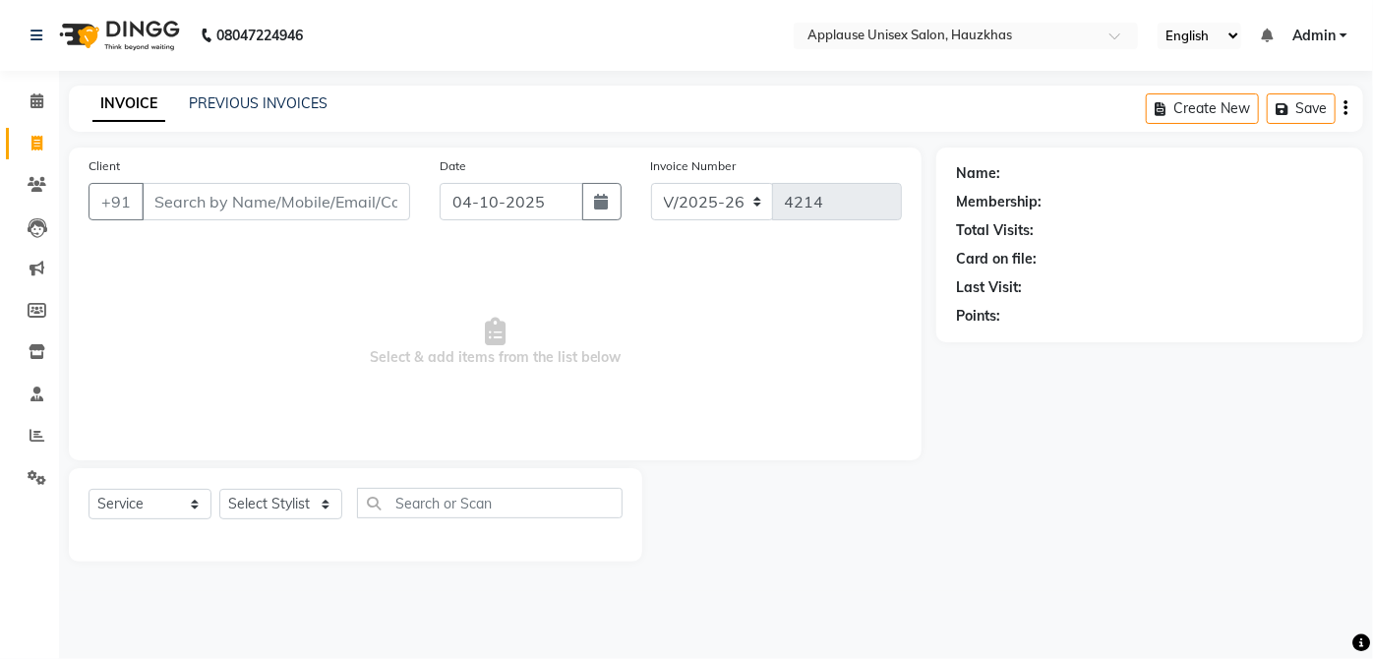
click at [575, 284] on span "Select & add items from the list below" at bounding box center [495, 342] width 813 height 197
click at [497, 3] on nav "08047224946 Select Location × Applause Unisex Salon, Hauzkhas English ENGLISH E…" at bounding box center [686, 35] width 1373 height 71
click at [225, 94] on link "PREVIOUS INVOICES" at bounding box center [258, 103] width 139 height 18
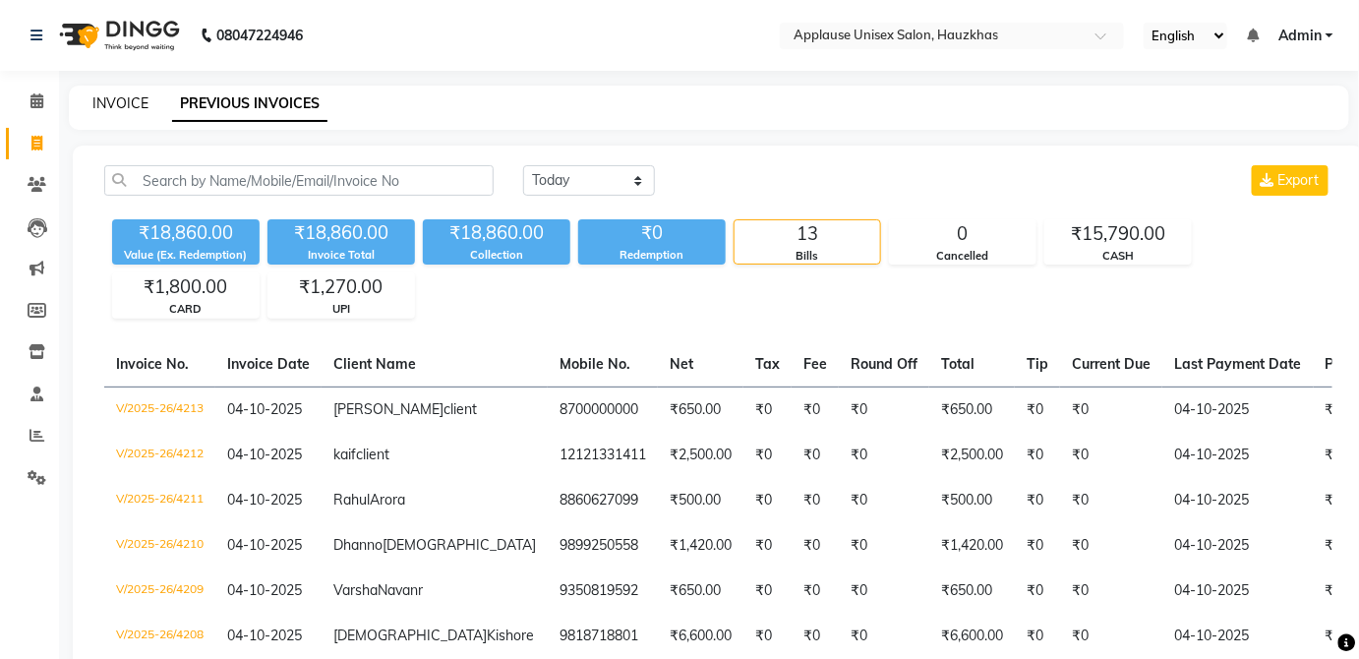
click at [107, 104] on link "INVOICE" at bounding box center [120, 103] width 56 height 18
select select "service"
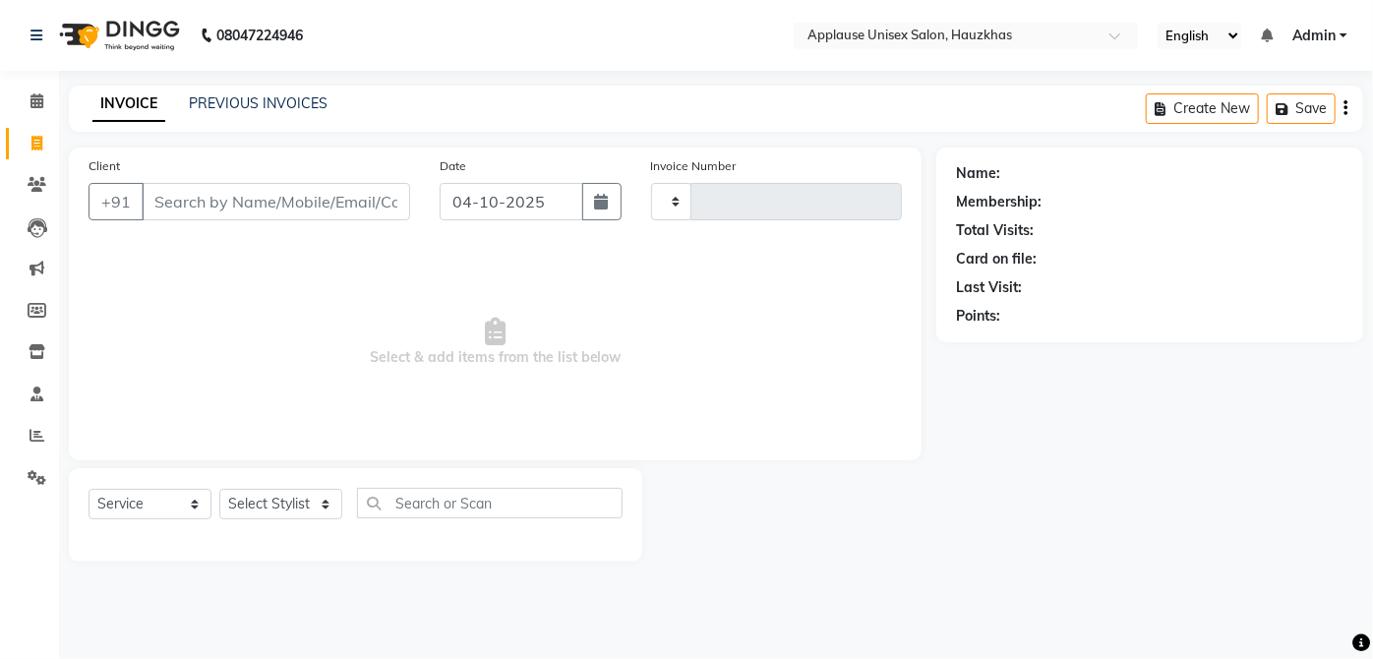
type input "4214"
select select "5082"
click at [296, 99] on link "PREVIOUS INVOICES" at bounding box center [258, 103] width 139 height 18
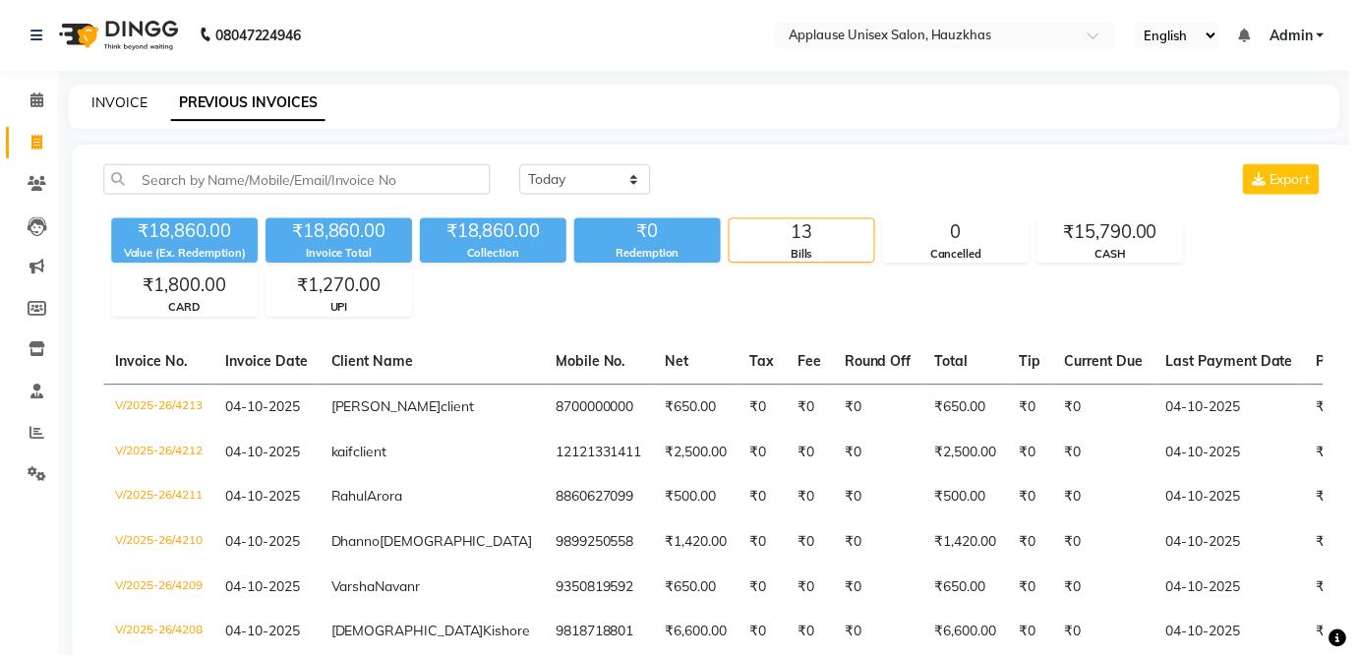
click at [118, 107] on link "INVOICE" at bounding box center [120, 103] width 56 height 18
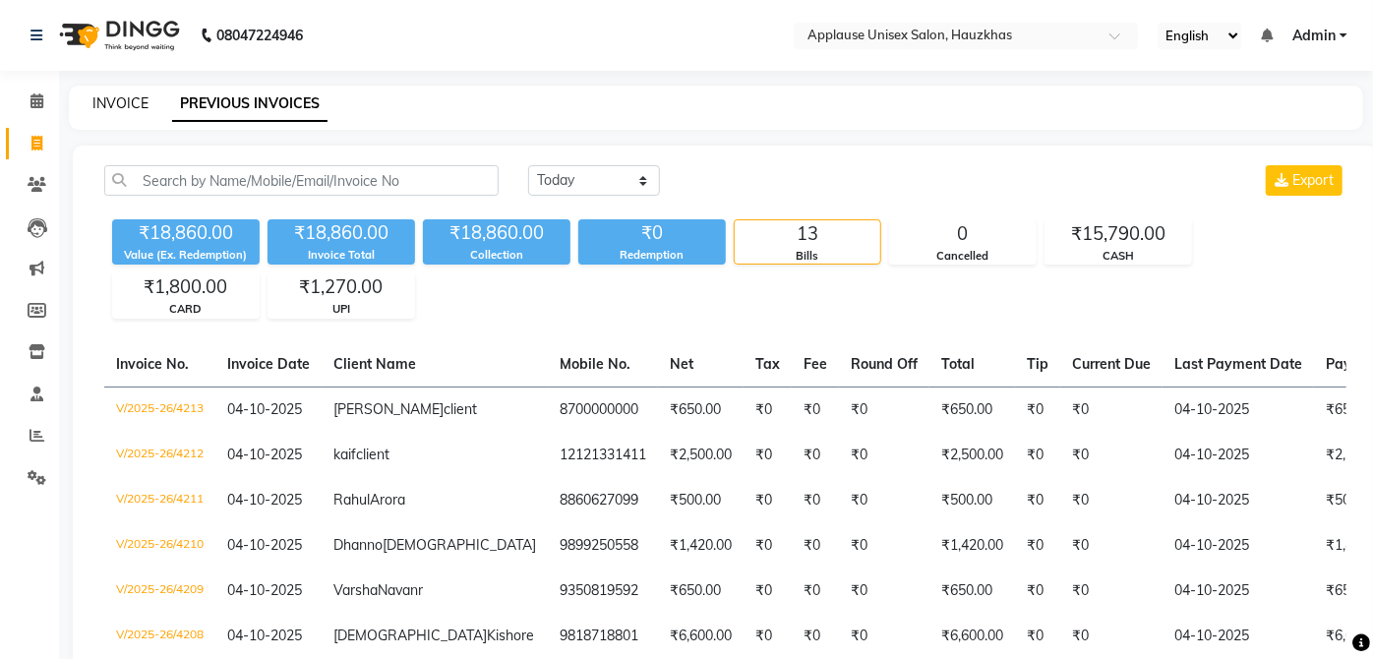
select select "service"
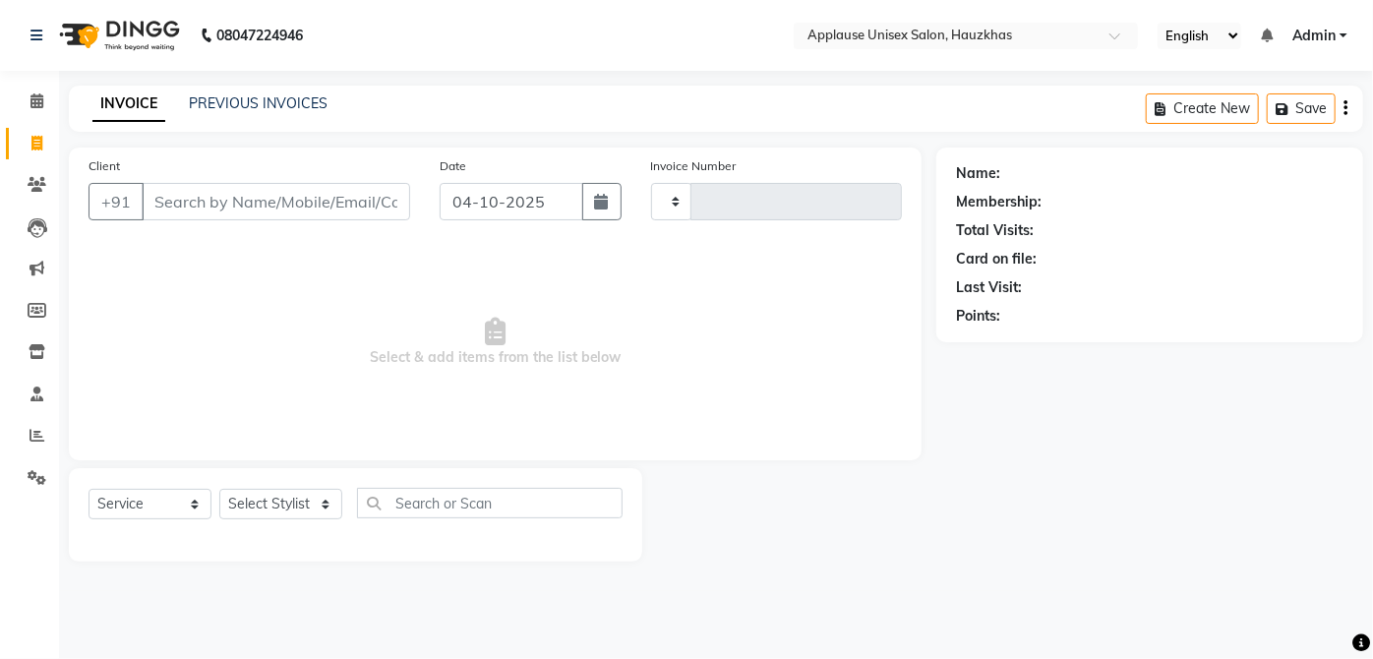
type input "4214"
select select "5082"
click at [283, 468] on div "Select Service Product Membership Package Voucher Prepaid Gift Card Select Styl…" at bounding box center [355, 514] width 573 height 93
click at [265, 518] on select "Select Stylist [PERSON_NAME] [PERSON_NAME] [PERSON_NAME] [PERSON_NAME] [PERSON_…" at bounding box center [280, 504] width 123 height 30
click at [435, 262] on span "Select & add items from the list below" at bounding box center [495, 342] width 813 height 197
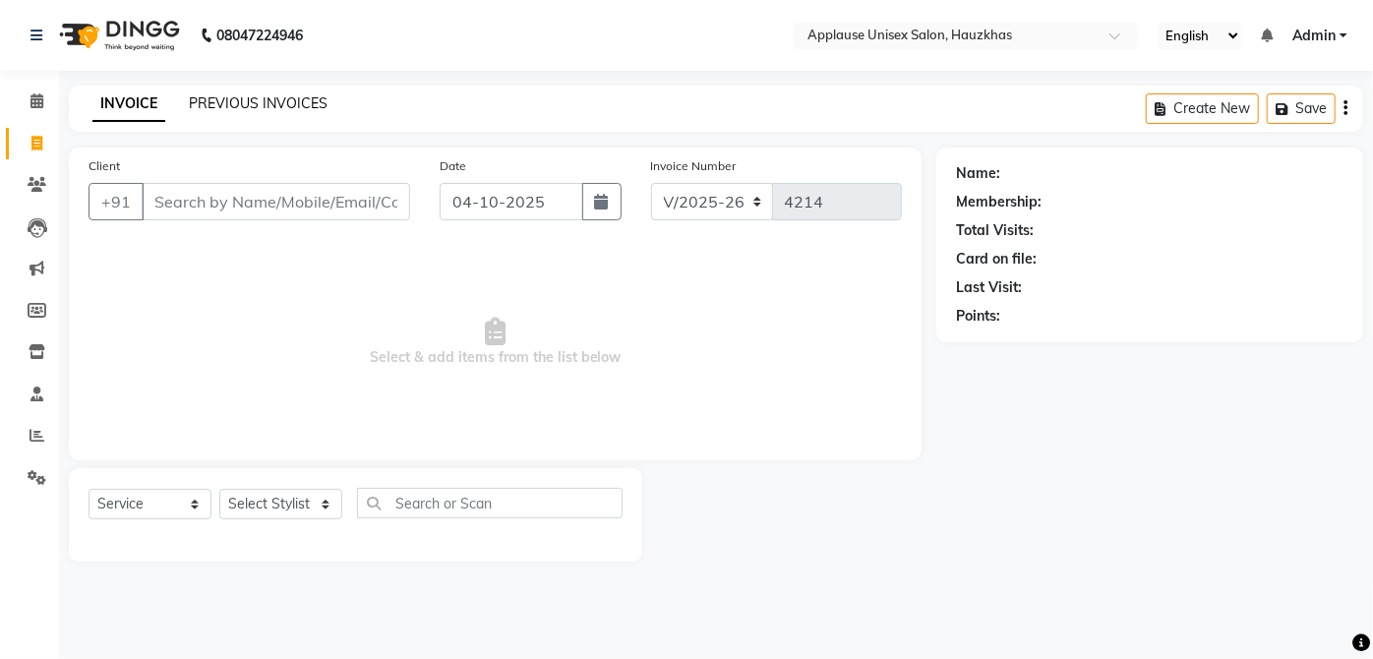
click at [283, 106] on link "PREVIOUS INVOICES" at bounding box center [258, 103] width 139 height 18
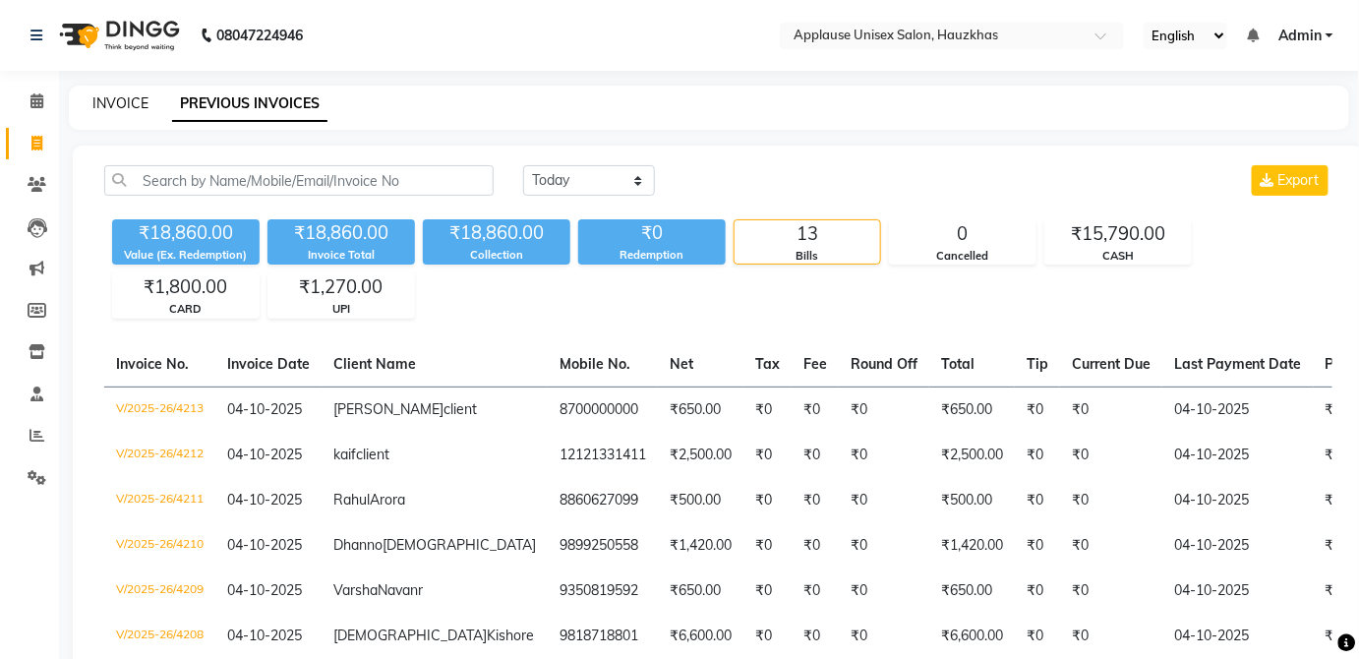
click at [94, 109] on link "INVOICE" at bounding box center [120, 103] width 56 height 18
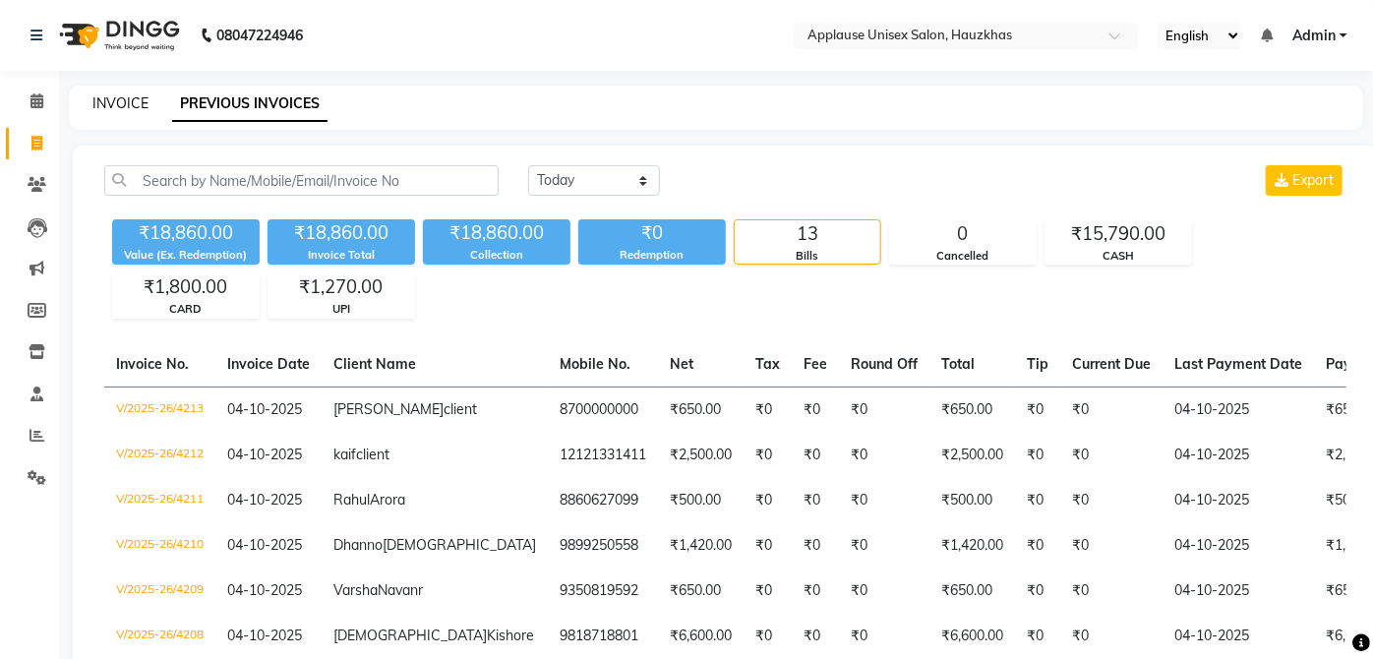
select select "5082"
select select "service"
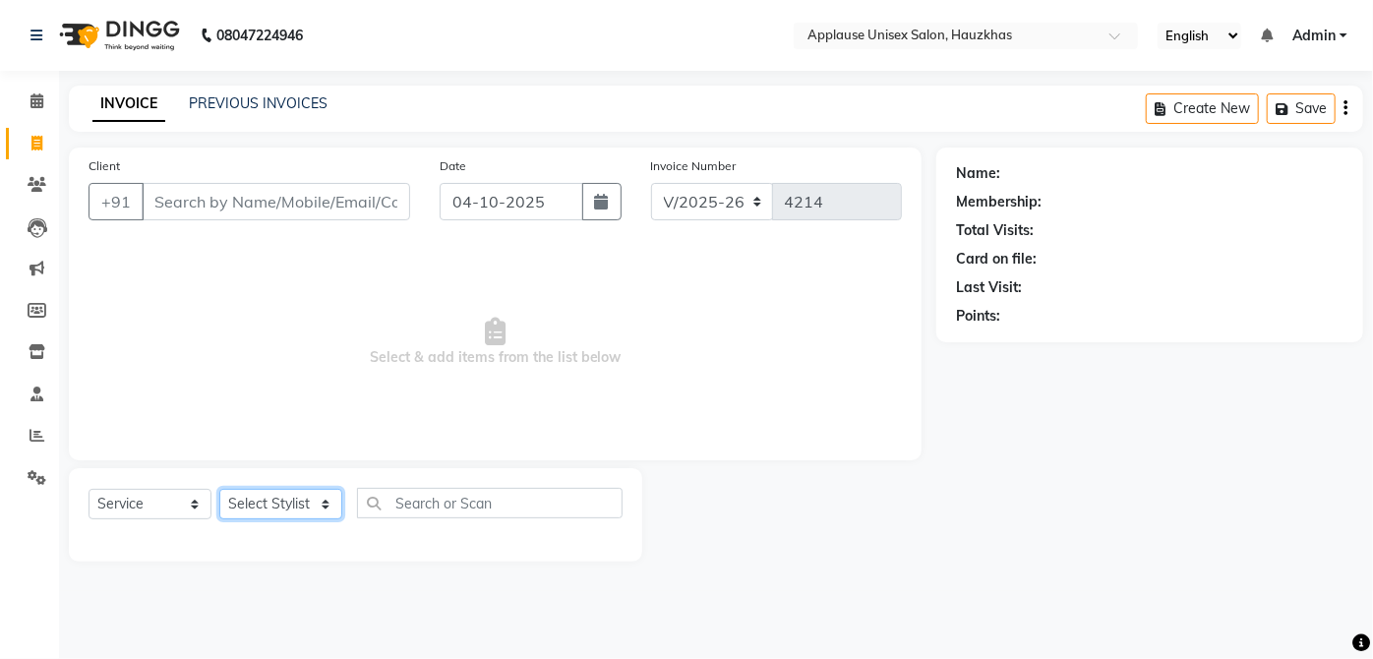
click at [277, 496] on select "Select Stylist [PERSON_NAME] [PERSON_NAME] [PERSON_NAME] [PERSON_NAME] [PERSON_…" at bounding box center [280, 504] width 123 height 30
select select "32126"
click at [219, 489] on select "Select Stylist [PERSON_NAME] [PERSON_NAME] [PERSON_NAME] [PERSON_NAME] [PERSON_…" at bounding box center [280, 504] width 123 height 30
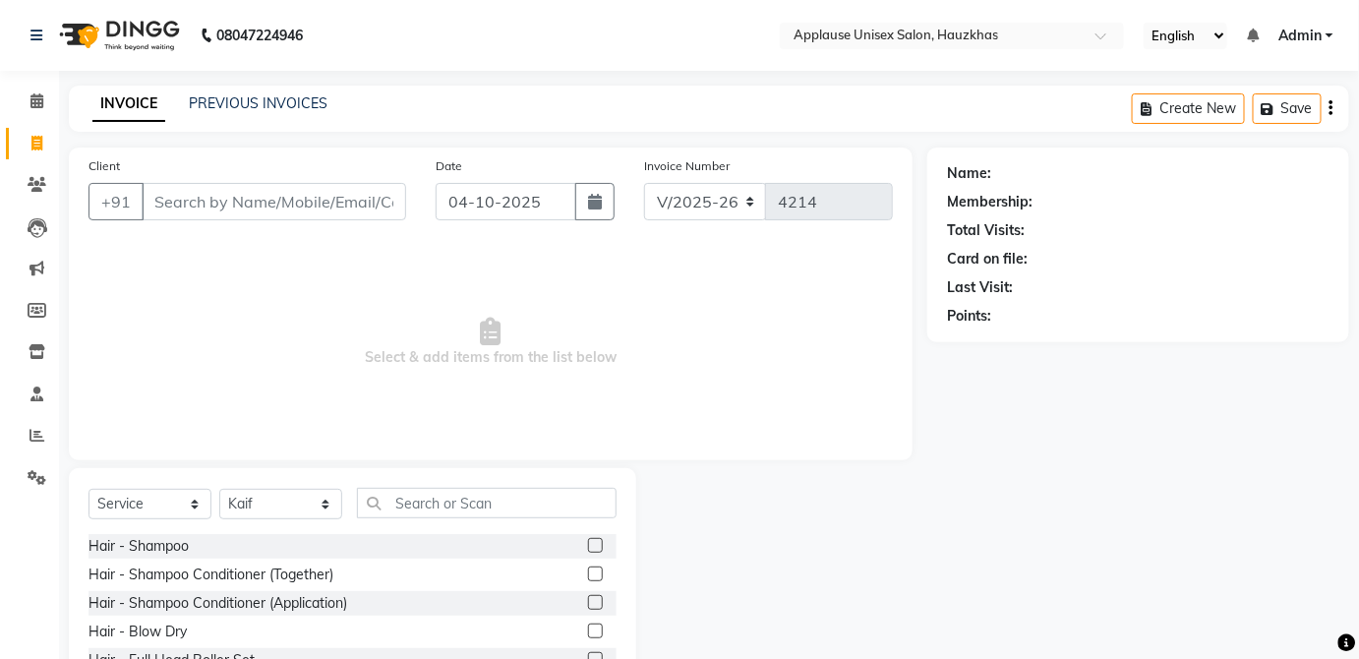
click at [588, 572] on label at bounding box center [595, 574] width 15 height 15
click at [588, 572] on input "checkbox" at bounding box center [594, 575] width 13 height 13
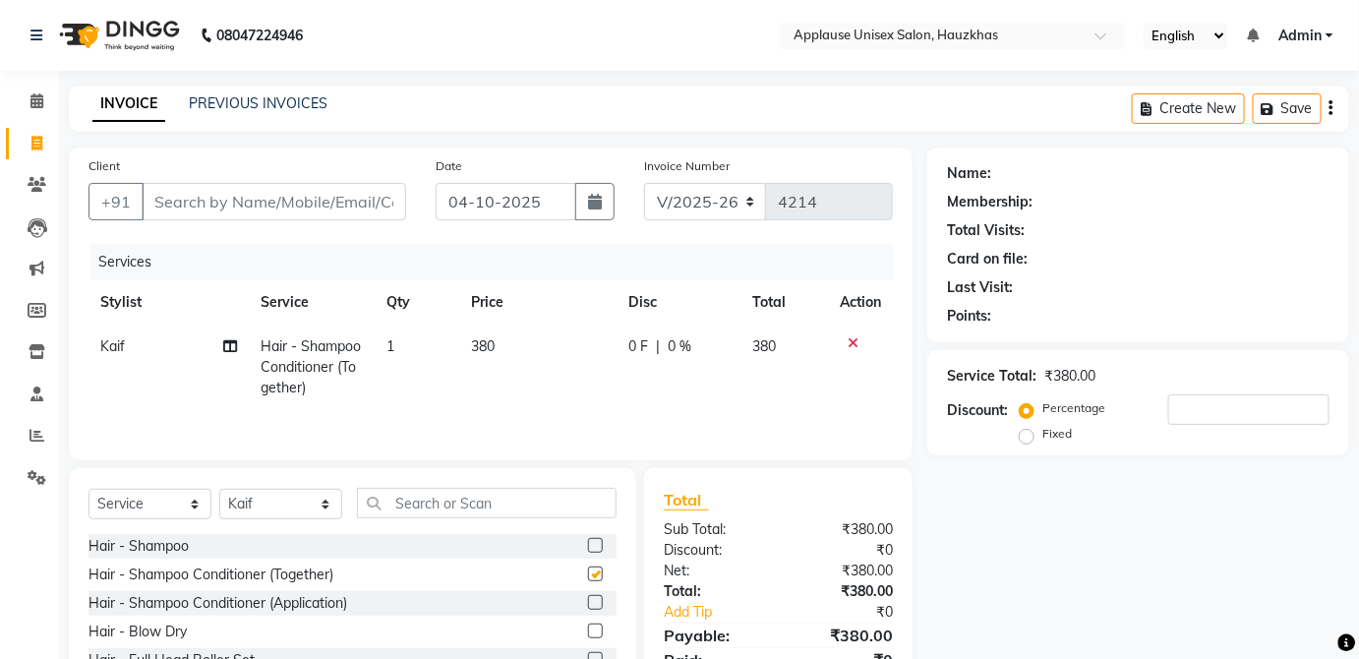
click at [531, 352] on td "380" at bounding box center [537, 368] width 157 height 86
checkbox input "false"
select select "32126"
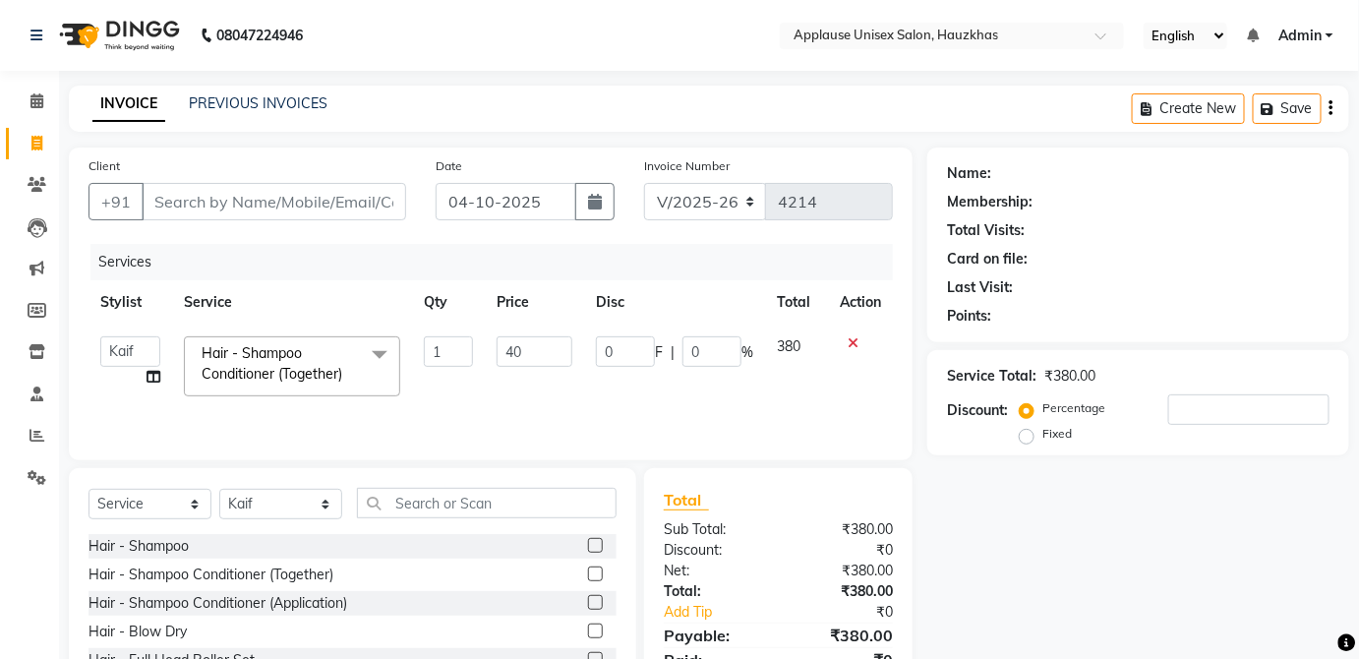
type input "400"
click at [765, 351] on td "380" at bounding box center [796, 367] width 63 height 84
select select "32126"
click at [317, 517] on select "Select Stylist [PERSON_NAME] [PERSON_NAME] [PERSON_NAME] [PERSON_NAME] [PERSON_…" at bounding box center [280, 504] width 123 height 30
select select "32125"
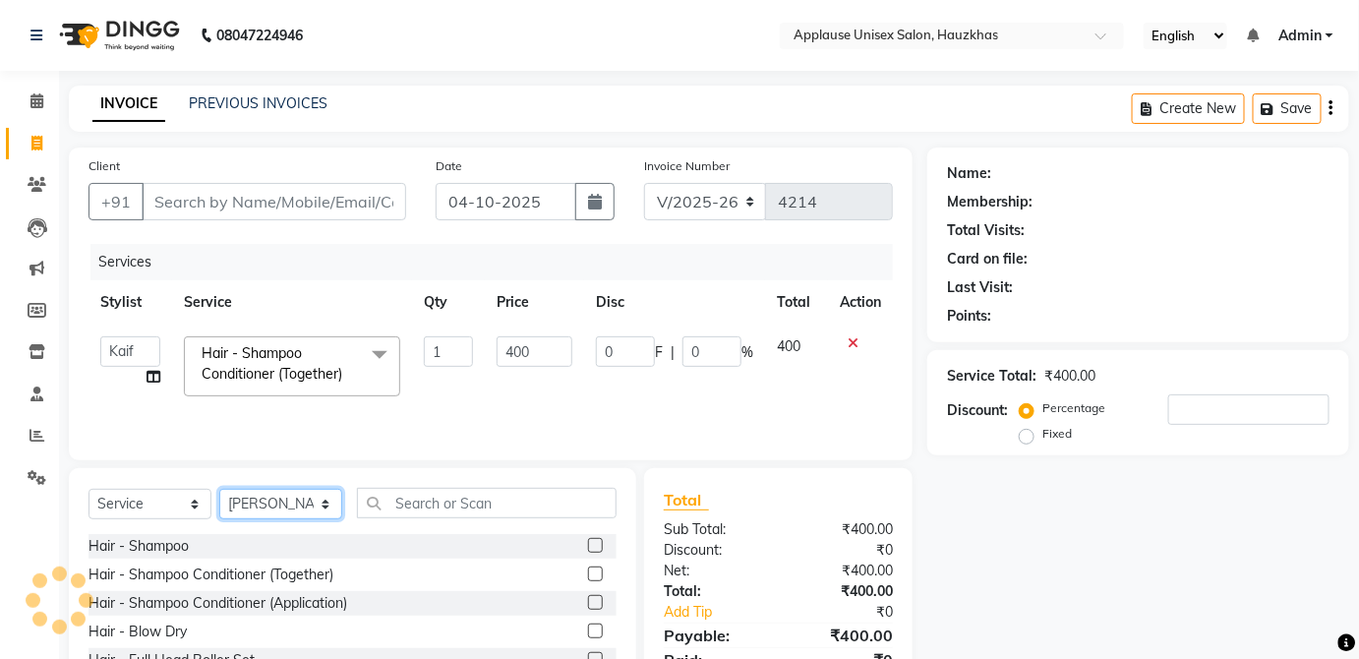
click at [219, 489] on select "Select Stylist [PERSON_NAME] [PERSON_NAME] [PERSON_NAME] [PERSON_NAME] [PERSON_…" at bounding box center [280, 504] width 123 height 30
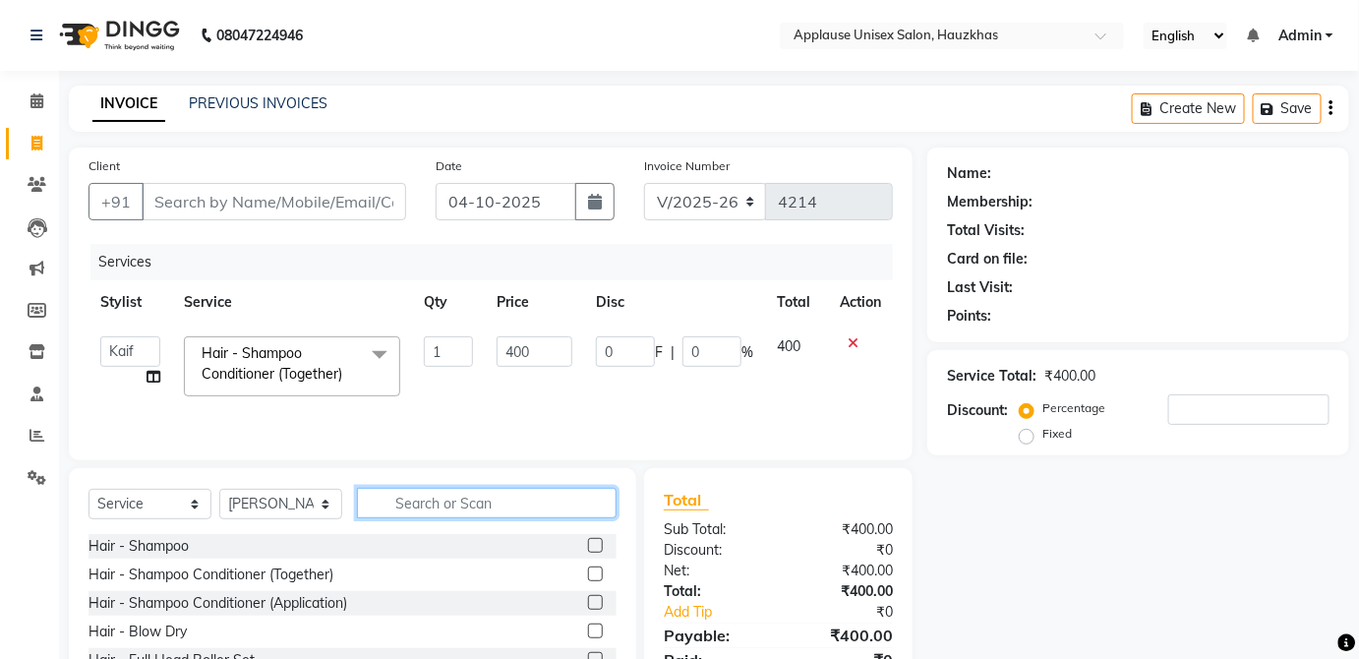
click at [469, 508] on input "text" at bounding box center [487, 503] width 260 height 30
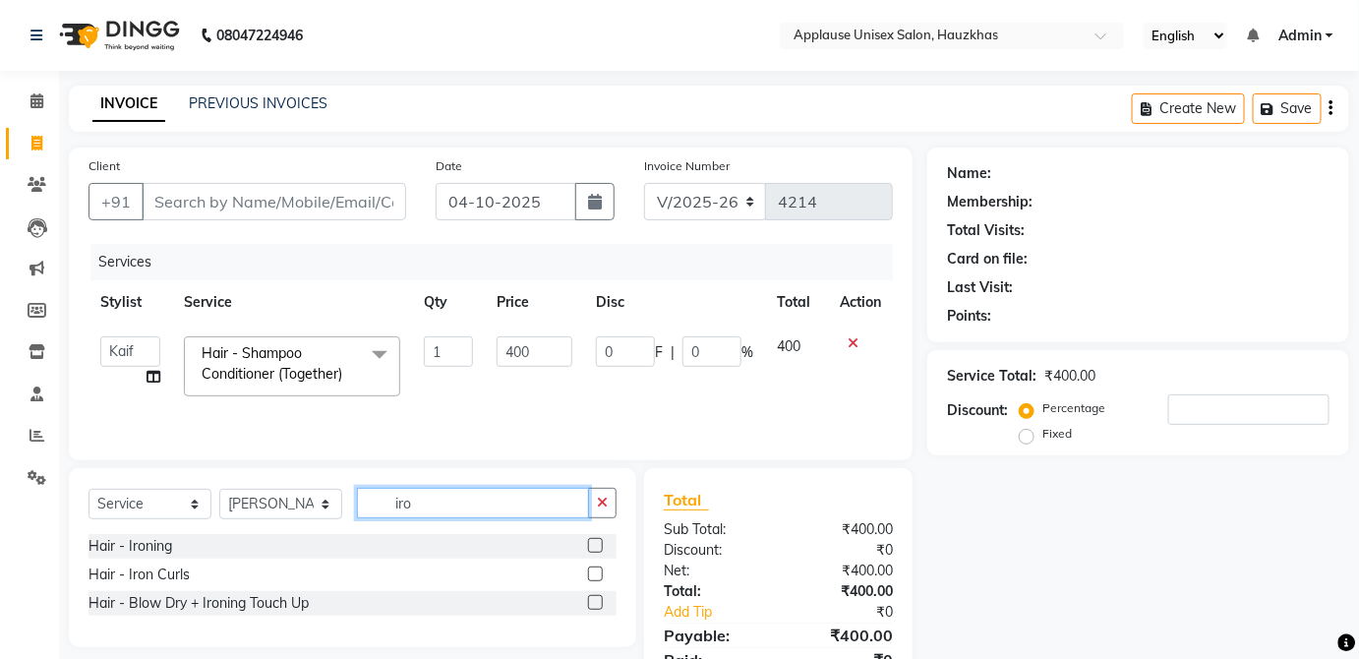
type input "iro"
click at [596, 572] on label at bounding box center [595, 574] width 15 height 15
click at [596, 572] on input "checkbox" at bounding box center [594, 575] width 13 height 13
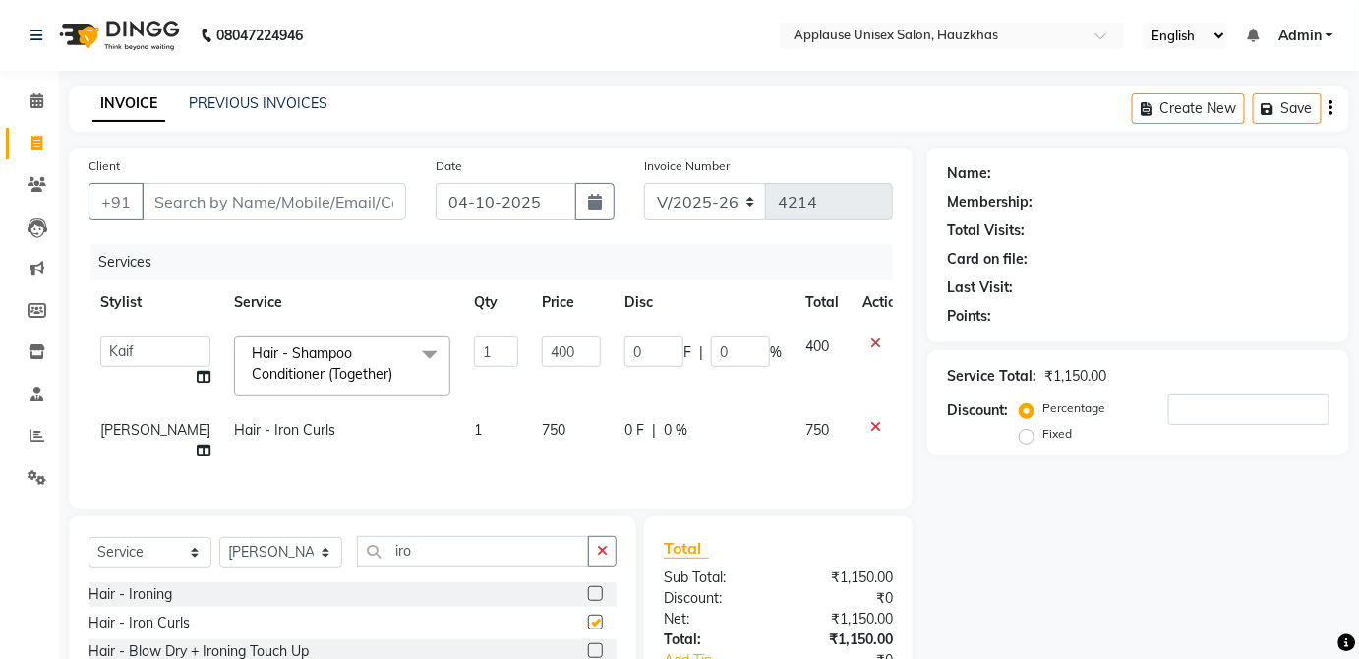
click at [569, 434] on td "750" at bounding box center [571, 440] width 83 height 65
checkbox input "false"
select select "32125"
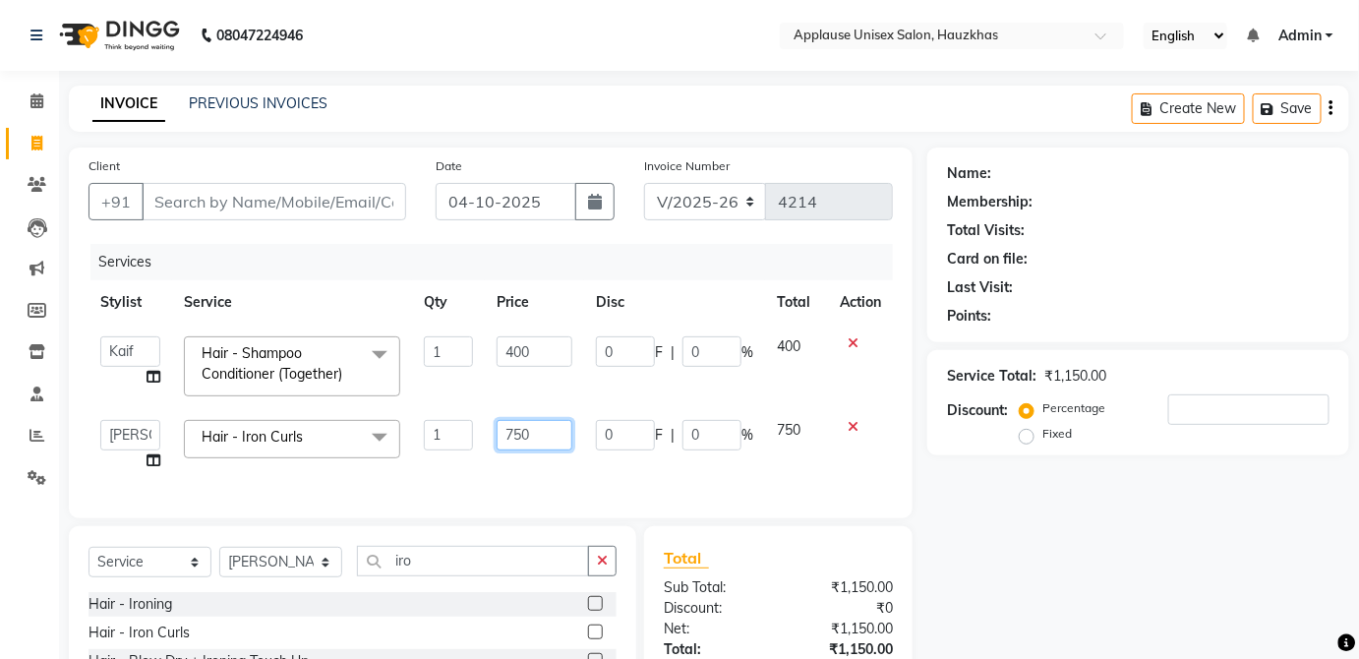
click at [559, 438] on input "750" at bounding box center [535, 435] width 76 height 30
type input "7"
type input "850"
click at [784, 433] on span "750" at bounding box center [789, 430] width 24 height 18
select select "32125"
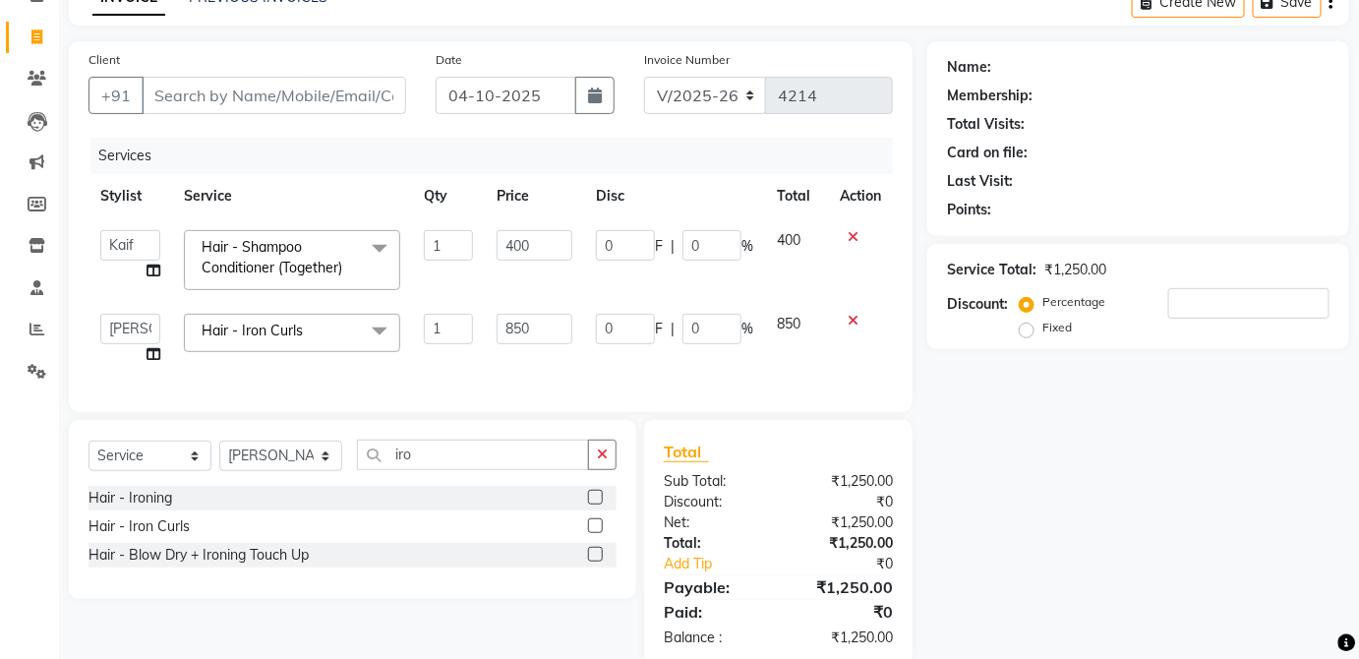
scroll to position [109, 0]
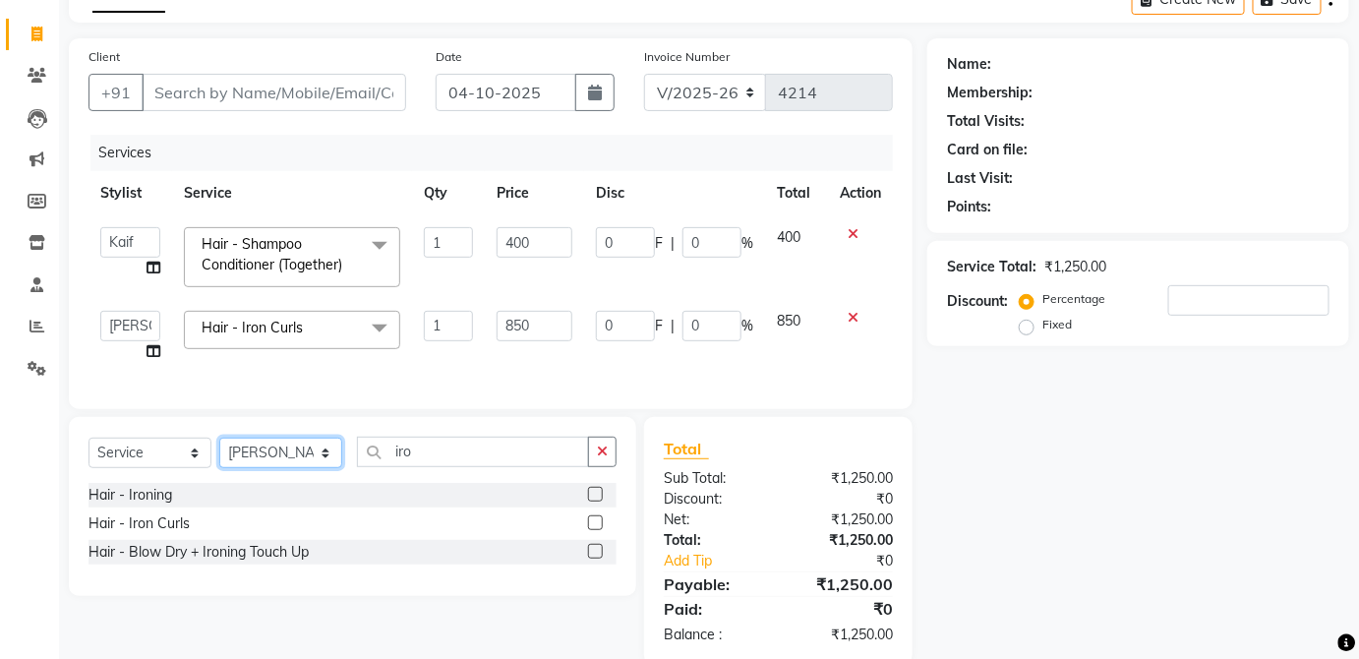
click at [299, 456] on select "Select Stylist [PERSON_NAME] [PERSON_NAME] [PERSON_NAME] [PERSON_NAME] [PERSON_…" at bounding box center [280, 453] width 123 height 30
select select "66558"
click at [219, 450] on select "Select Stylist [PERSON_NAME] [PERSON_NAME] [PERSON_NAME] [PERSON_NAME] [PERSON_…" at bounding box center [280, 453] width 123 height 30
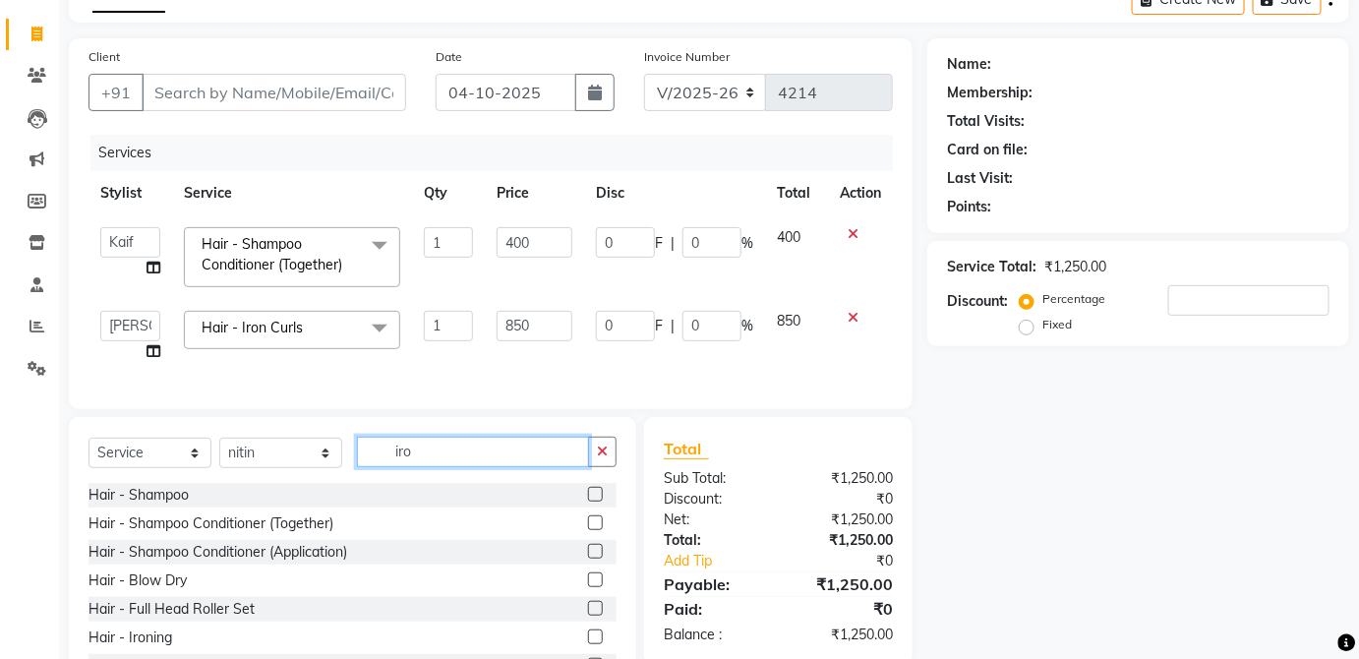
click at [472, 459] on input "iro" at bounding box center [473, 452] width 232 height 30
type input "i"
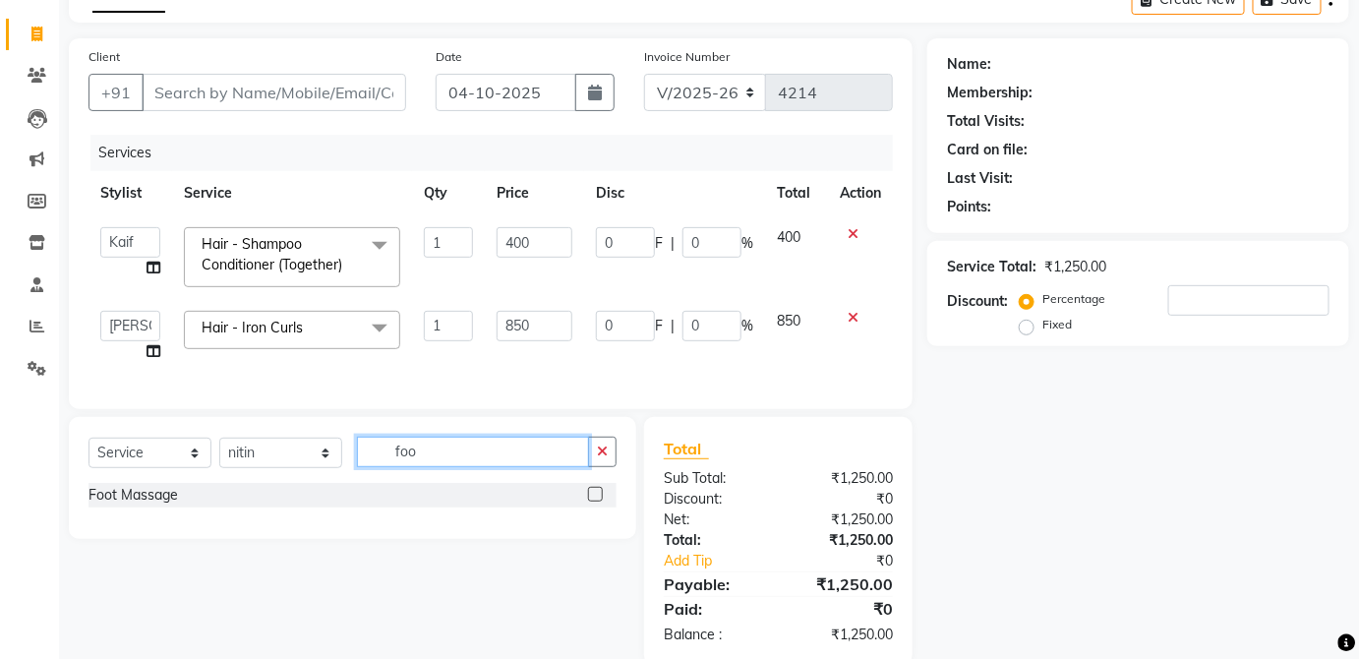
type input "foo"
click at [596, 502] on label at bounding box center [595, 494] width 15 height 15
click at [596, 502] on input "checkbox" at bounding box center [594, 495] width 13 height 13
checkbox input "true"
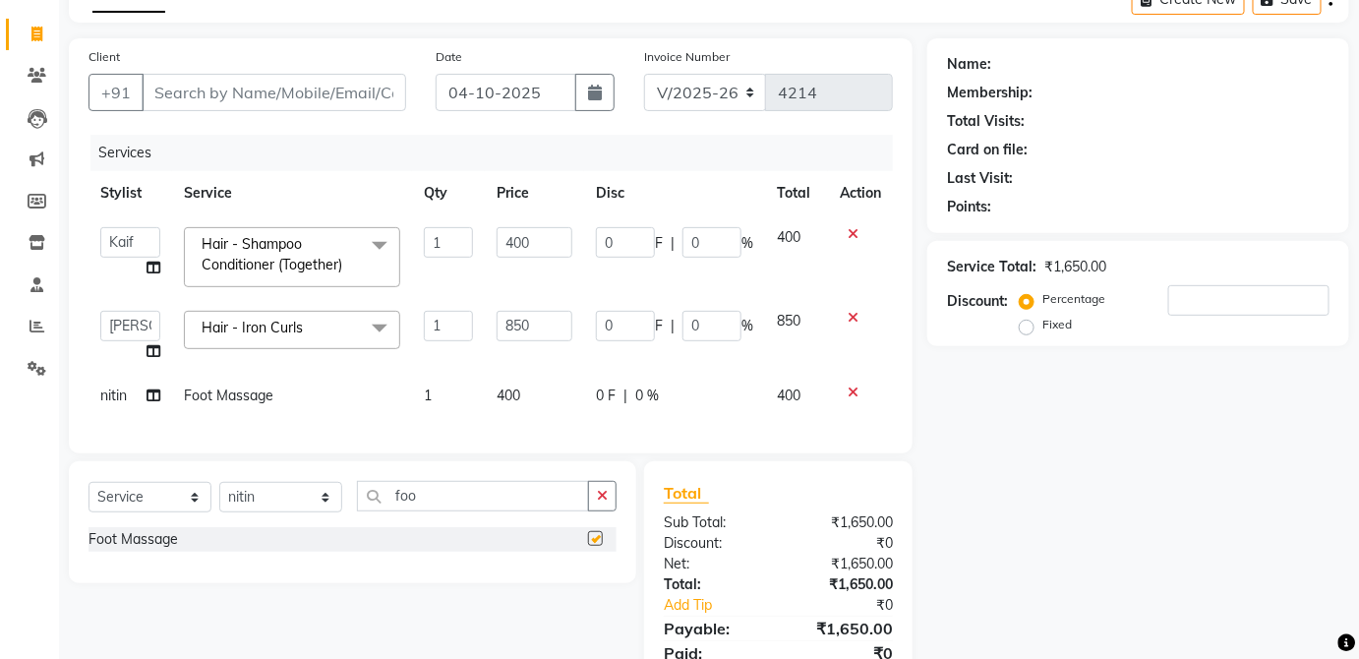
click at [733, 408] on td "0 F | 0 %" at bounding box center [674, 396] width 181 height 44
select select "66558"
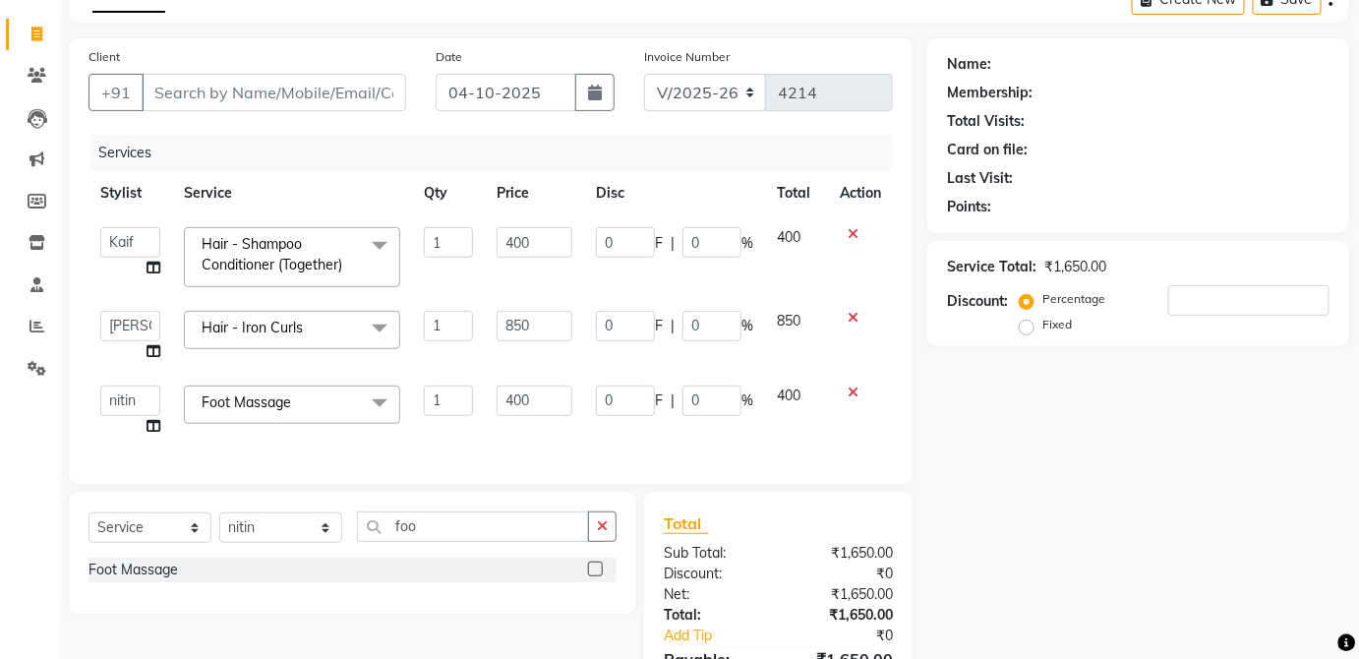
checkbox input "false"
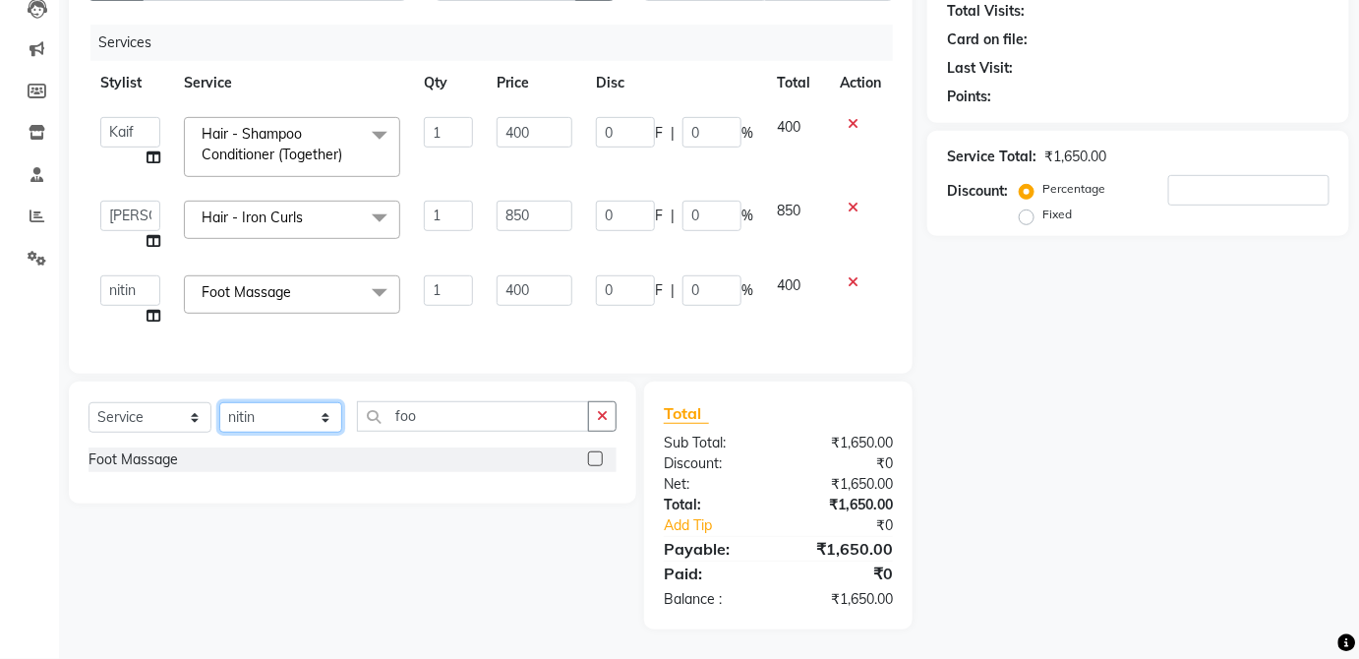
click at [318, 425] on select "Select Stylist [PERSON_NAME] [PERSON_NAME] [PERSON_NAME] [PERSON_NAME] [PERSON_…" at bounding box center [280, 417] width 123 height 30
select select "32134"
click at [219, 403] on select "Select Stylist [PERSON_NAME] [PERSON_NAME] [PERSON_NAME] [PERSON_NAME] [PERSON_…" at bounding box center [280, 417] width 123 height 30
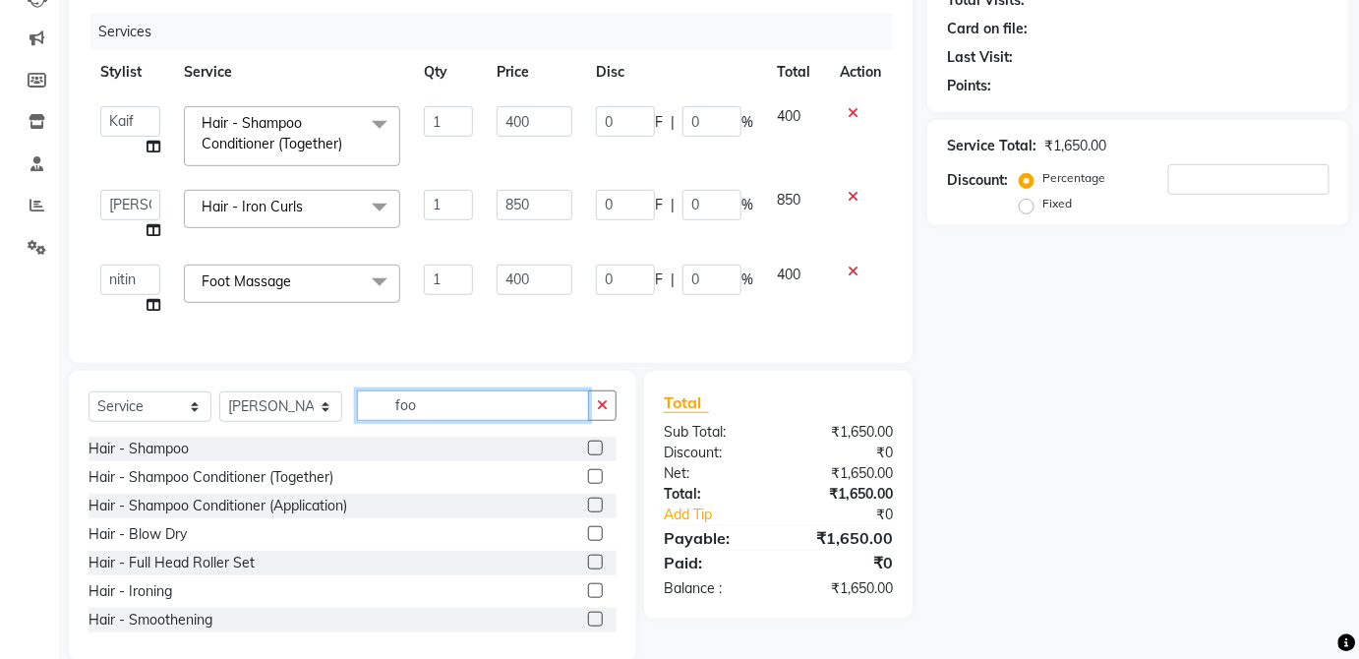
click at [479, 421] on input "foo" at bounding box center [473, 405] width 232 height 30
type input "f"
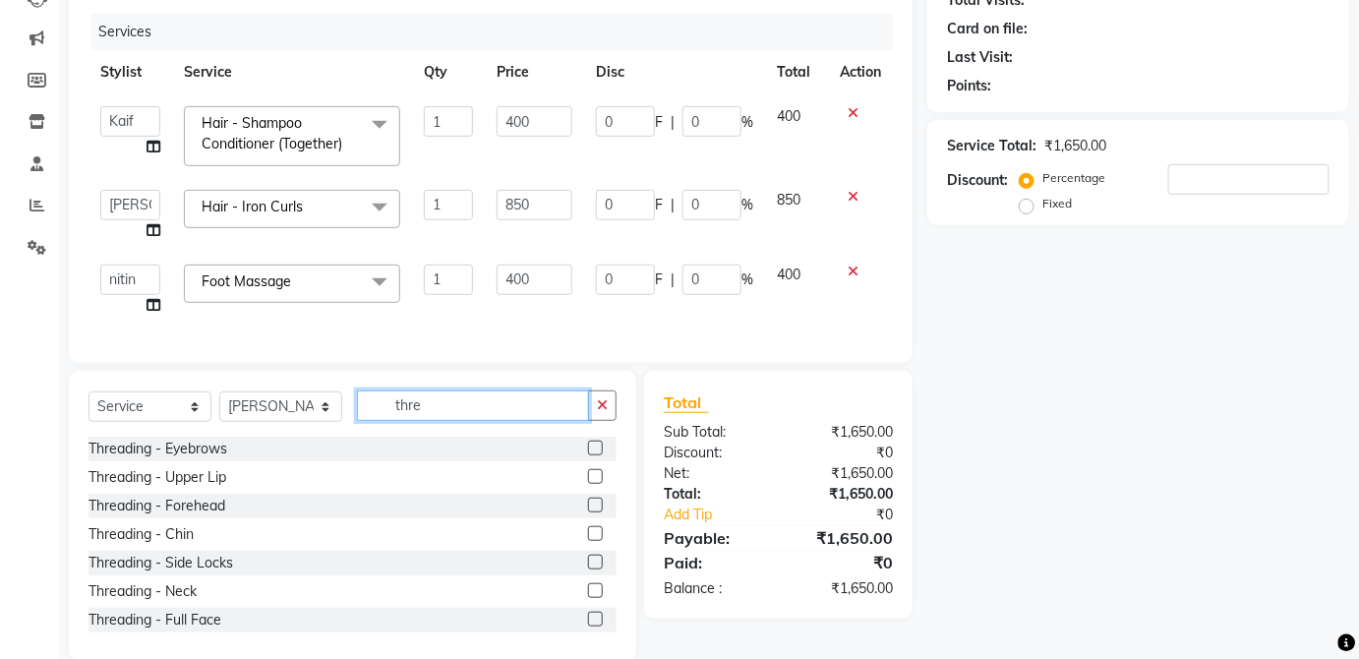
type input "thre"
click at [588, 455] on label at bounding box center [595, 448] width 15 height 15
click at [588, 455] on input "checkbox" at bounding box center [594, 449] width 13 height 13
checkbox input "true"
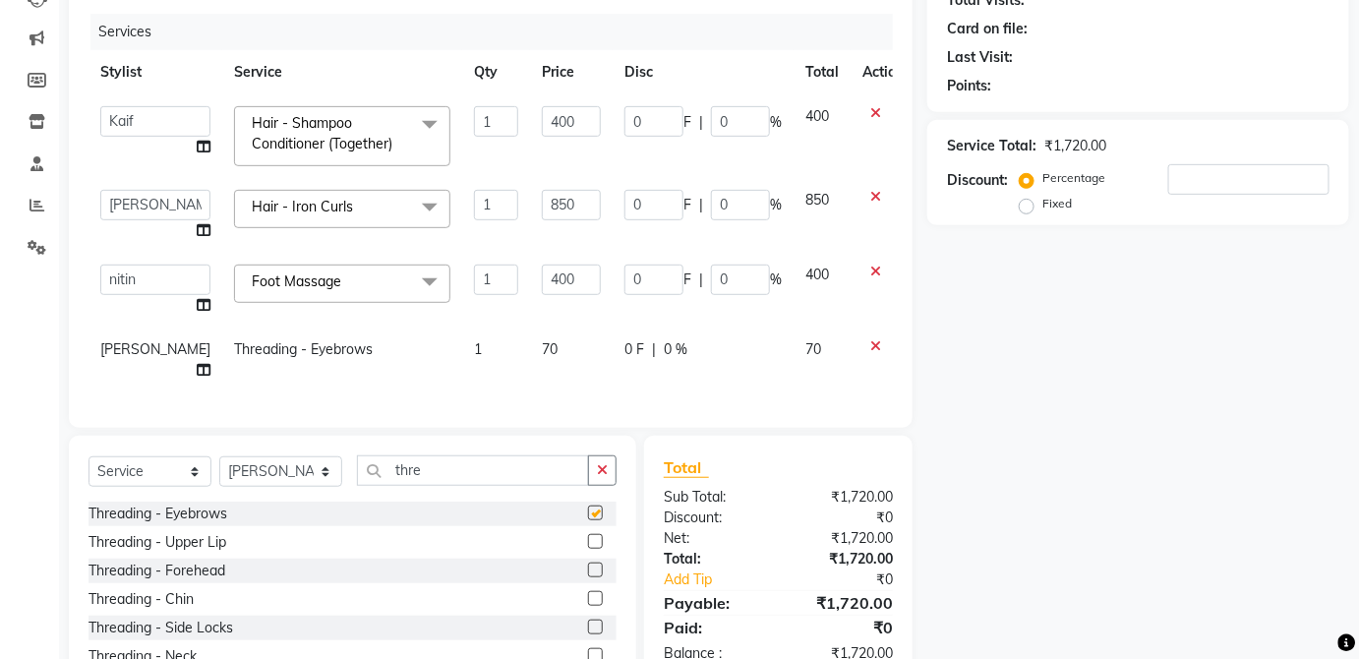
click at [705, 359] on td "0 F | 0 %" at bounding box center [703, 360] width 181 height 65
select select "32134"
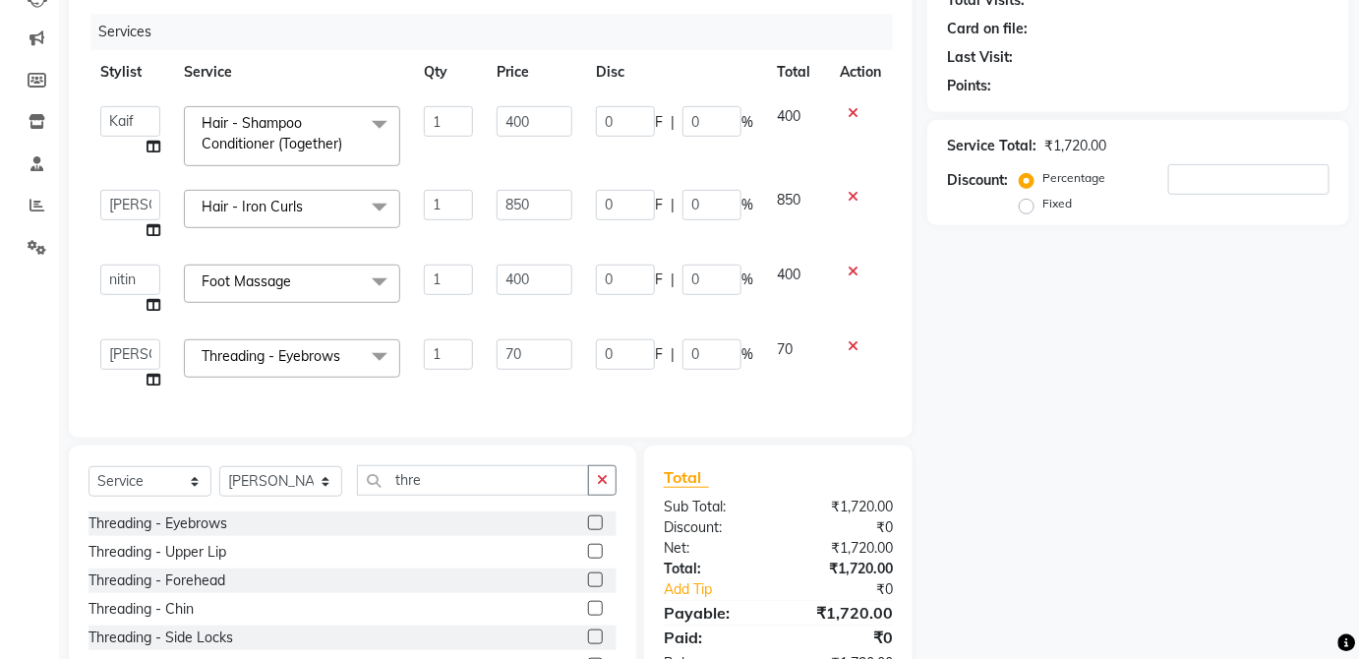
checkbox input "false"
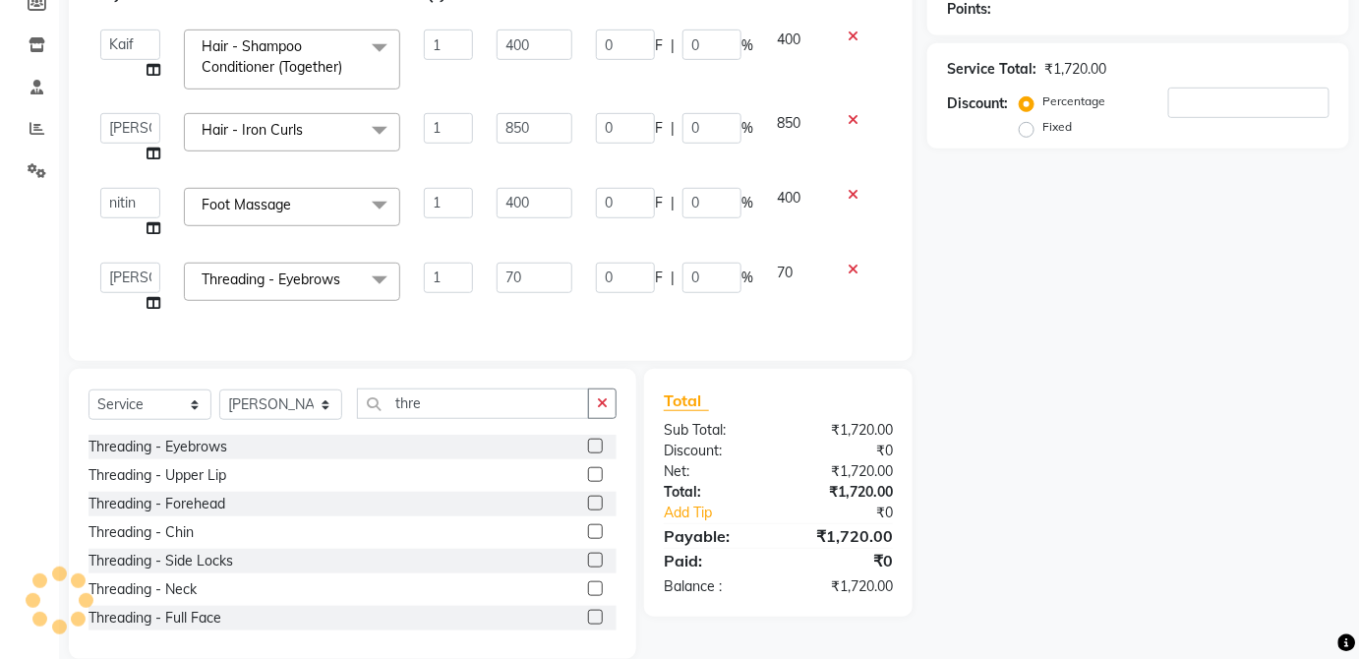
click at [588, 480] on label at bounding box center [595, 474] width 15 height 15
click at [588, 480] on input "checkbox" at bounding box center [594, 475] width 13 height 13
checkbox input "true"
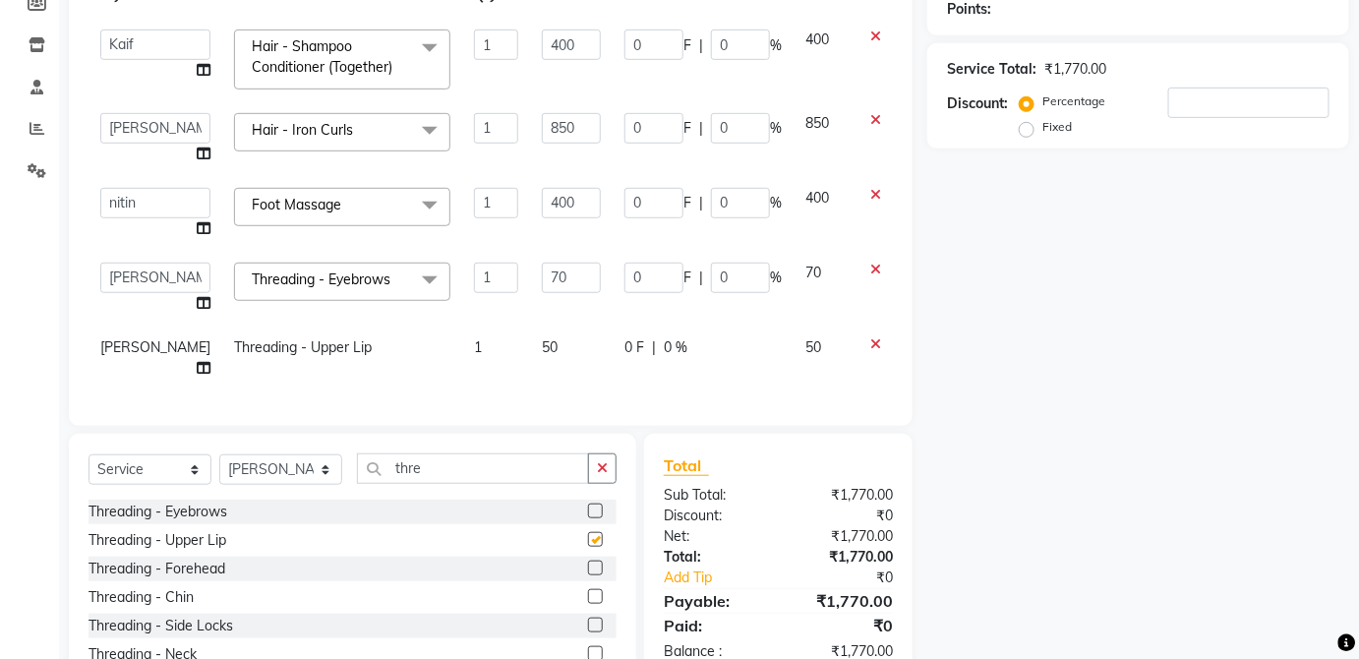
click at [723, 348] on div "0 F | 0 %" at bounding box center [703, 347] width 157 height 21
select select "32134"
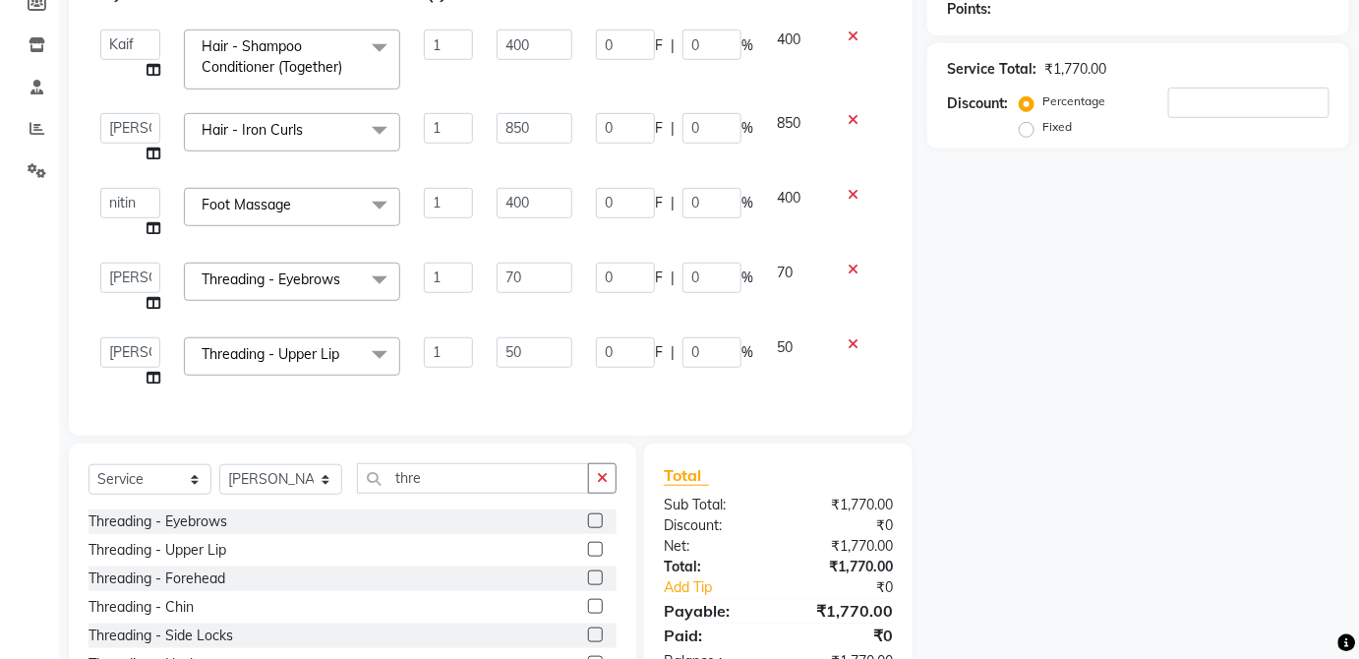
checkbox input "false"
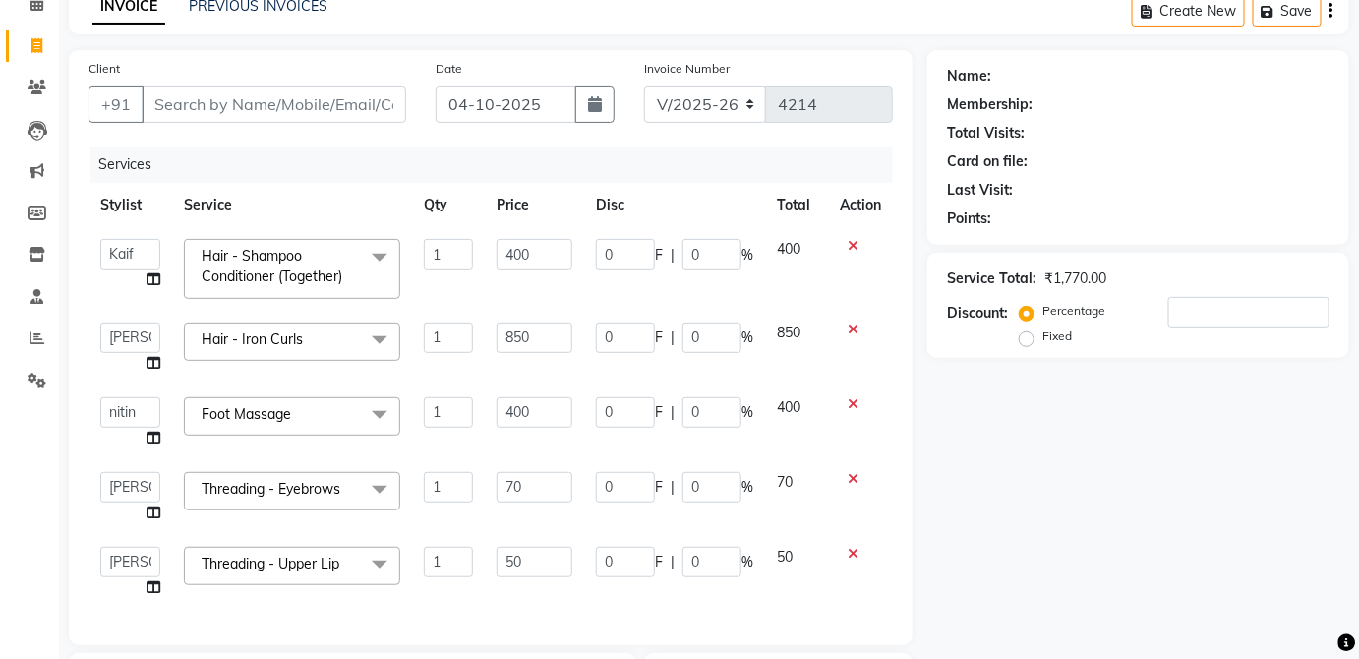
scroll to position [0, 0]
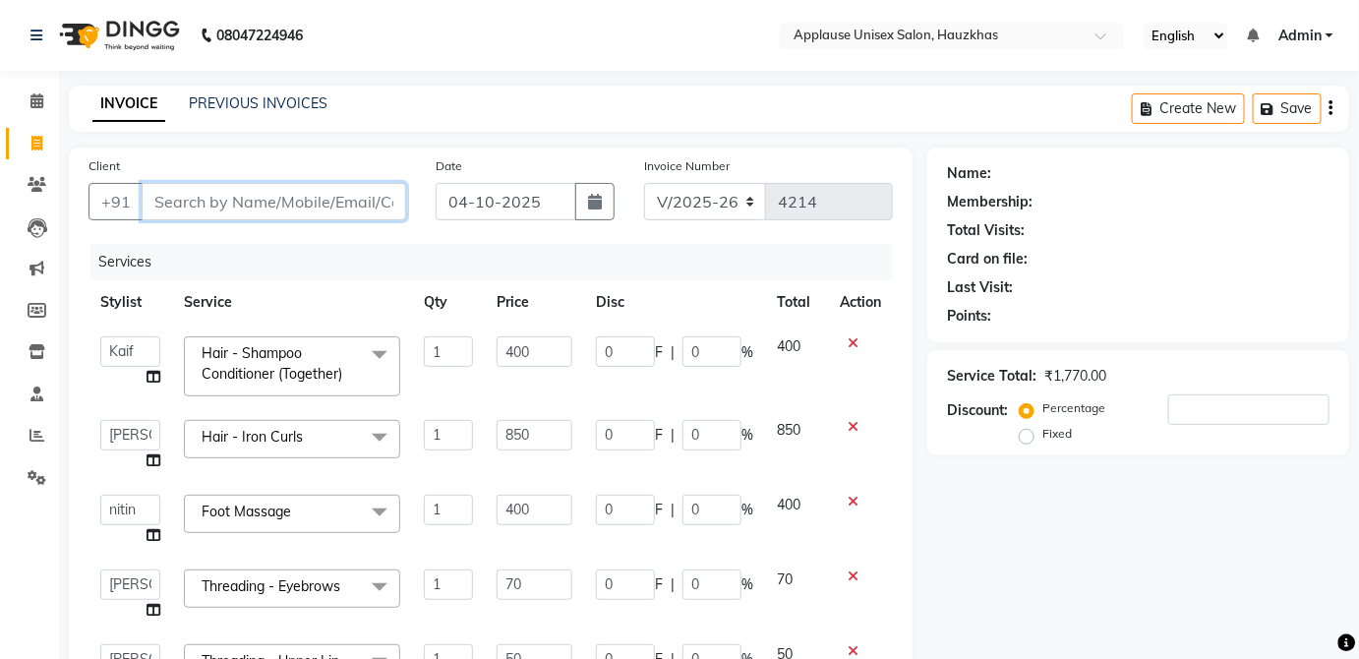
click at [372, 194] on input "Client" at bounding box center [274, 201] width 265 height 37
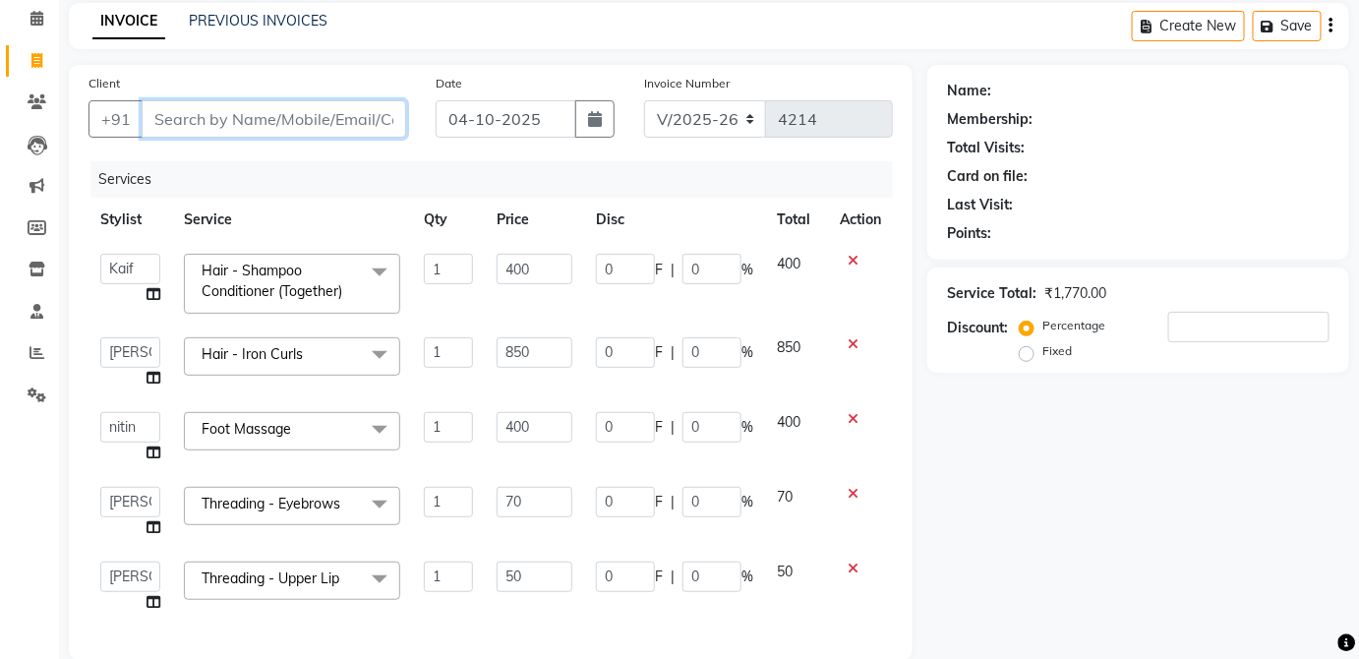
scroll to position [120, 0]
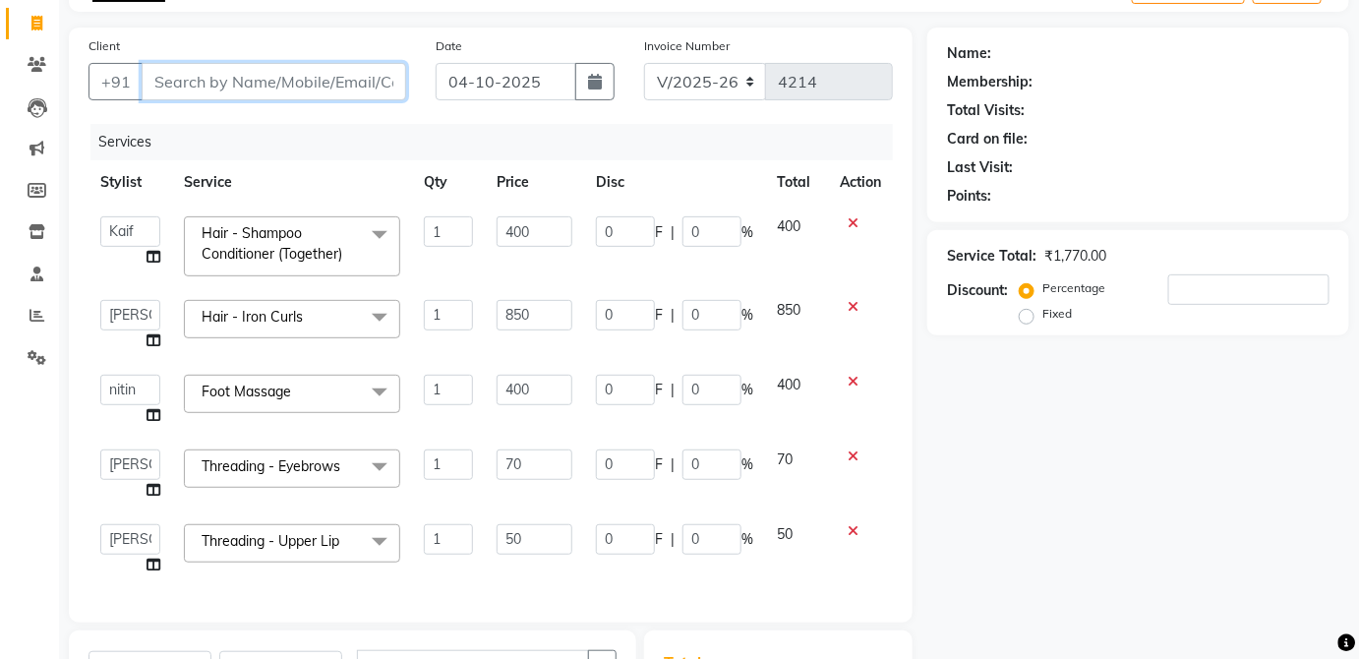
type input "s"
type input "0"
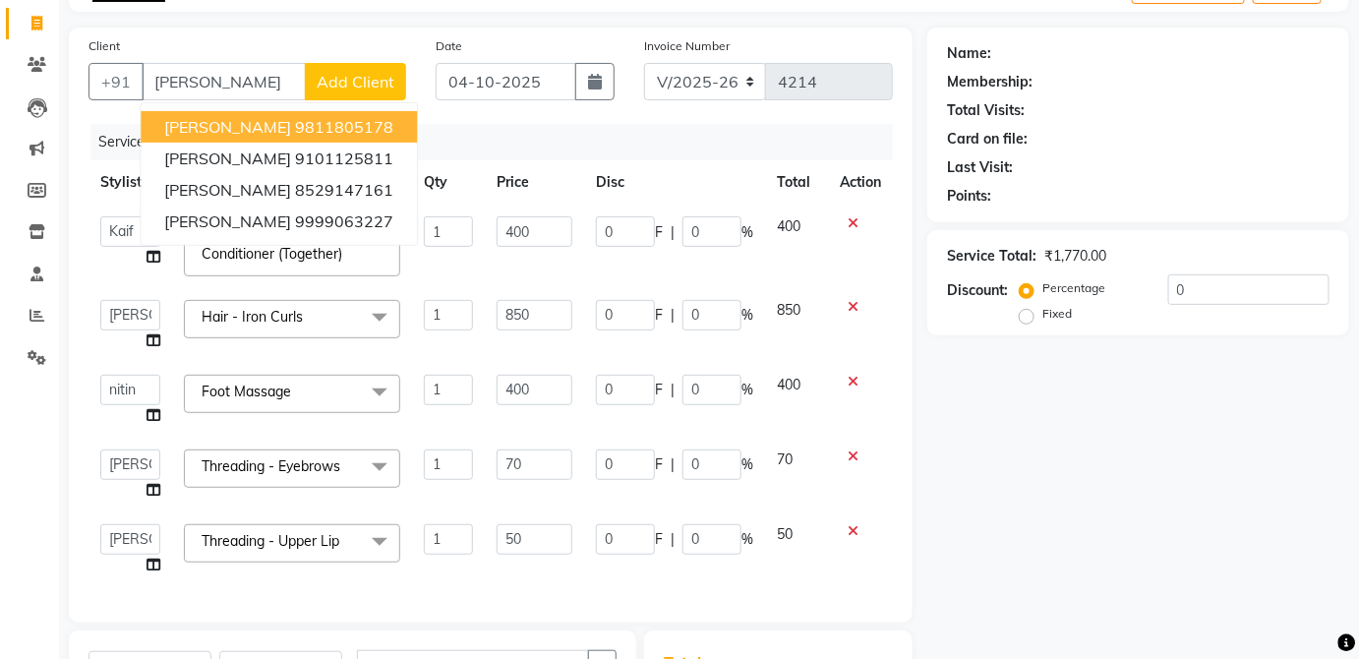
drag, startPoint x: 372, startPoint y: 194, endPoint x: 497, endPoint y: 3, distance: 228.1
click at [1111, 360] on div "Name: Membership: Total Visits: Card on file: Last Visit: Points: Service Total…" at bounding box center [1146, 474] width 437 height 893
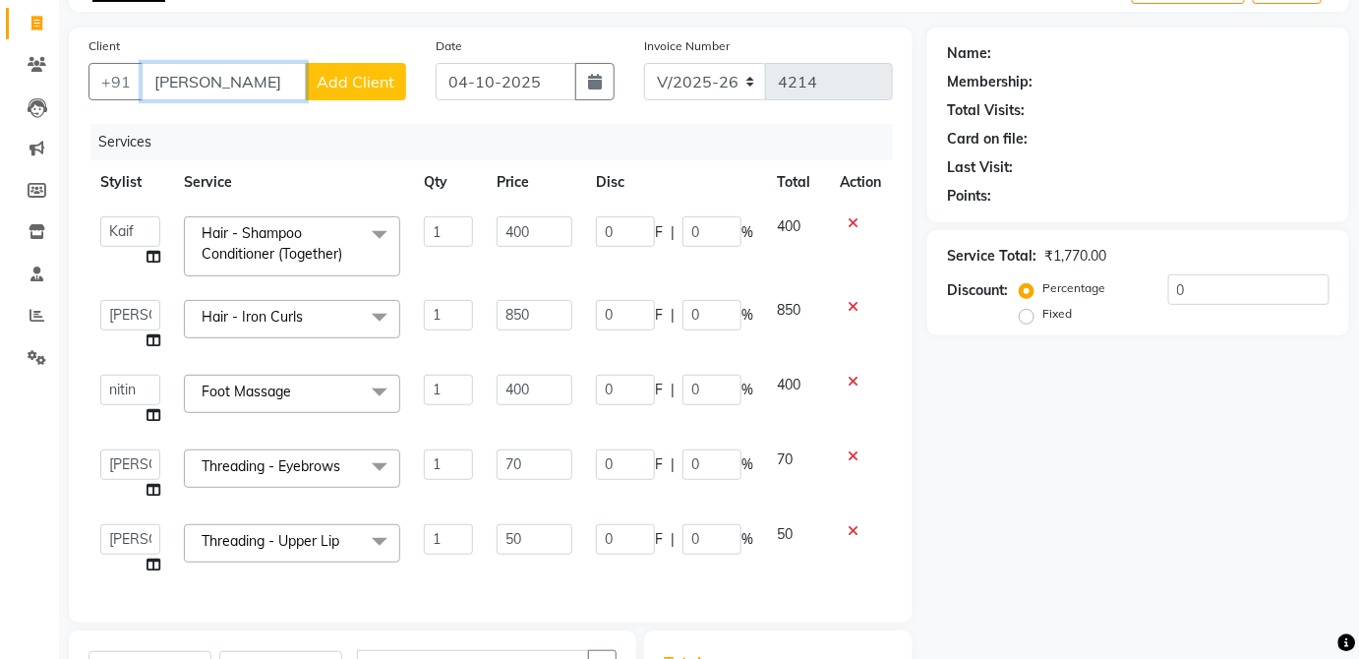
click at [288, 72] on input "[PERSON_NAME]" at bounding box center [224, 81] width 164 height 37
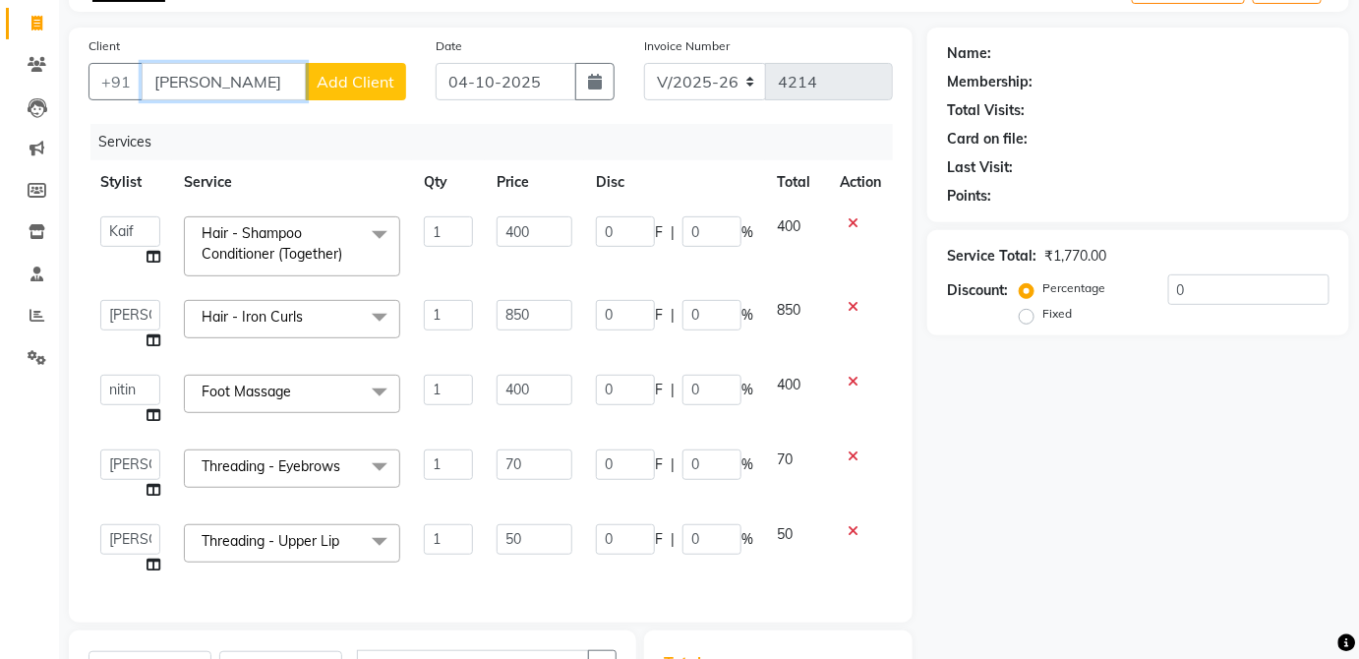
click at [243, 81] on input "[PERSON_NAME]" at bounding box center [224, 81] width 164 height 37
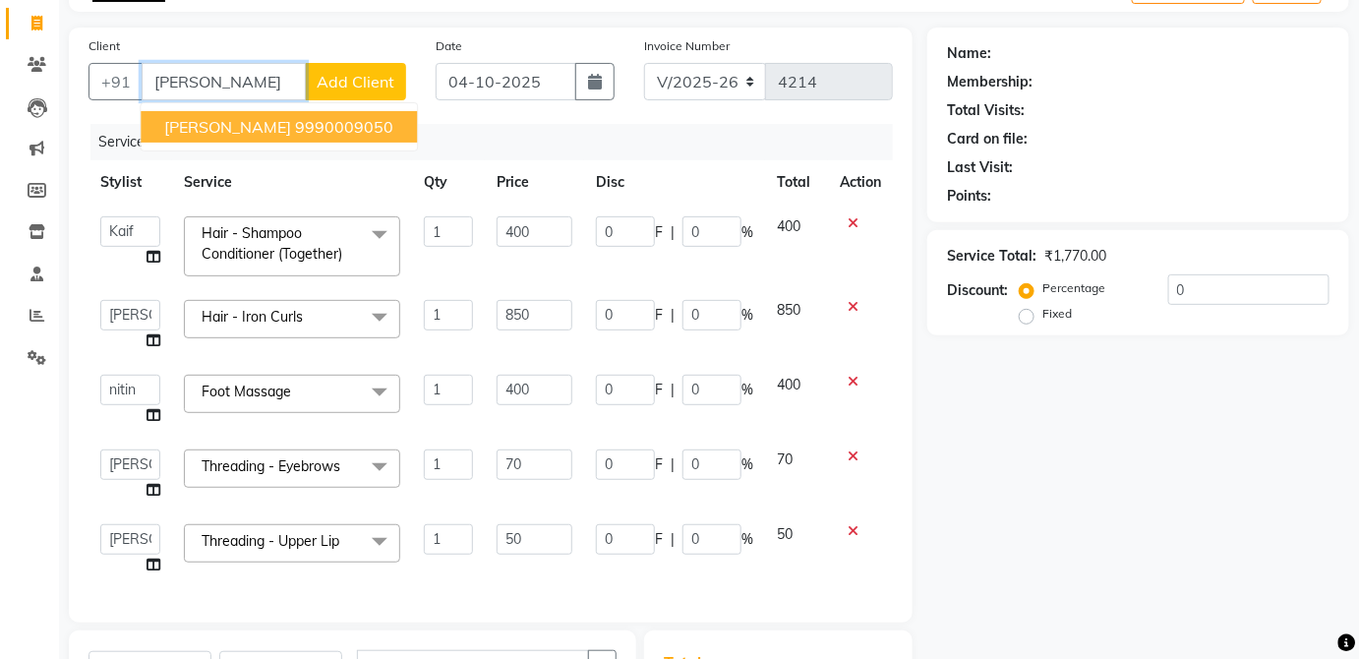
click at [365, 120] on button "[PERSON_NAME] Mam 9990009050" at bounding box center [279, 126] width 276 height 31
type input "9990009050"
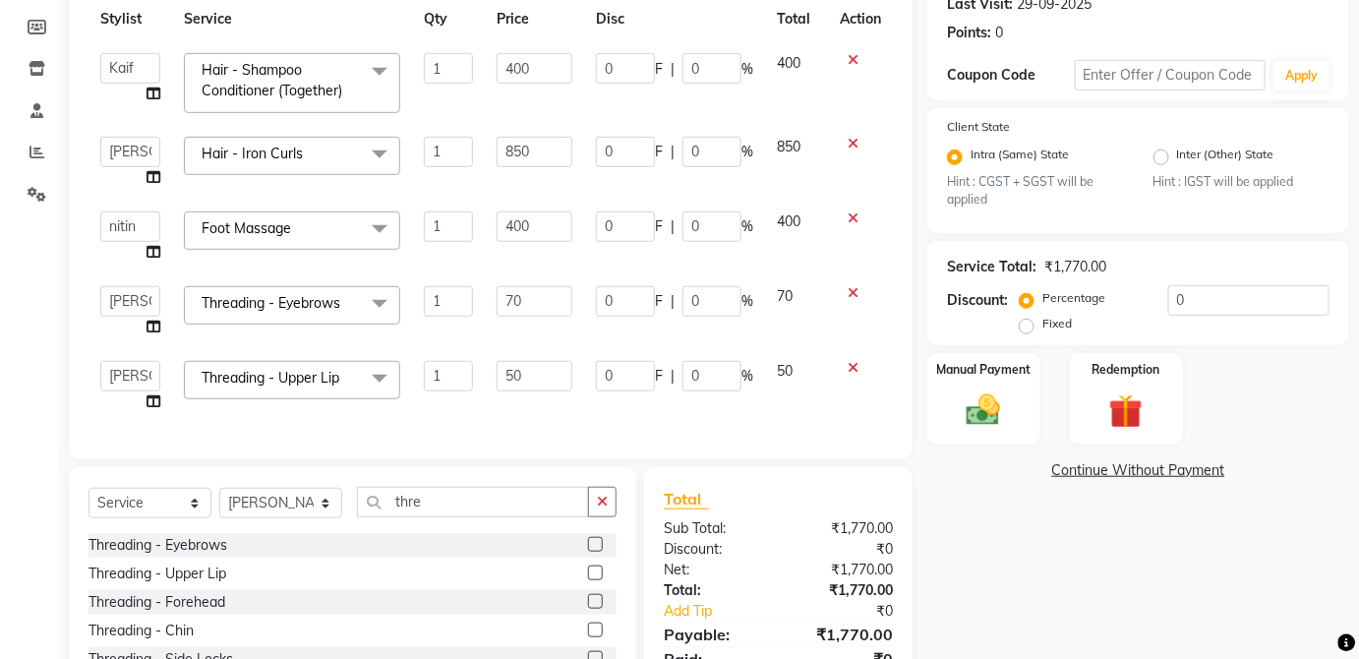
scroll to position [265, 0]
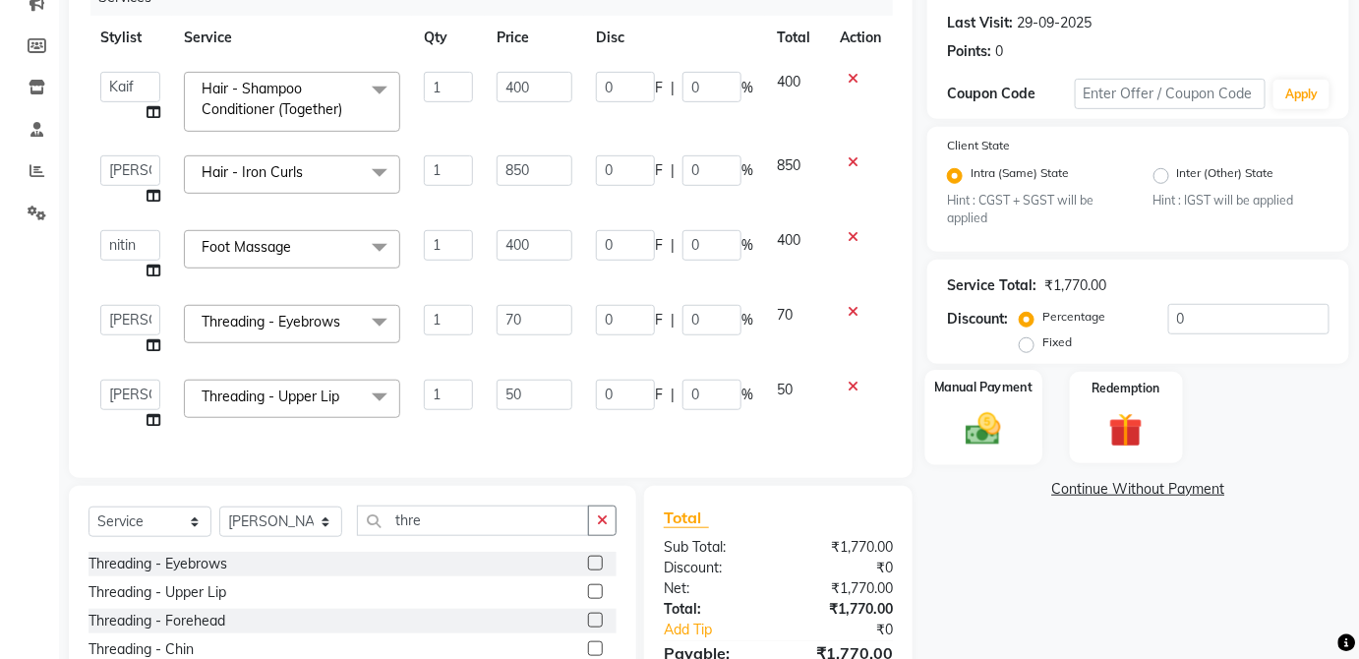
click at [1013, 394] on label "Manual Payment" at bounding box center [983, 388] width 98 height 19
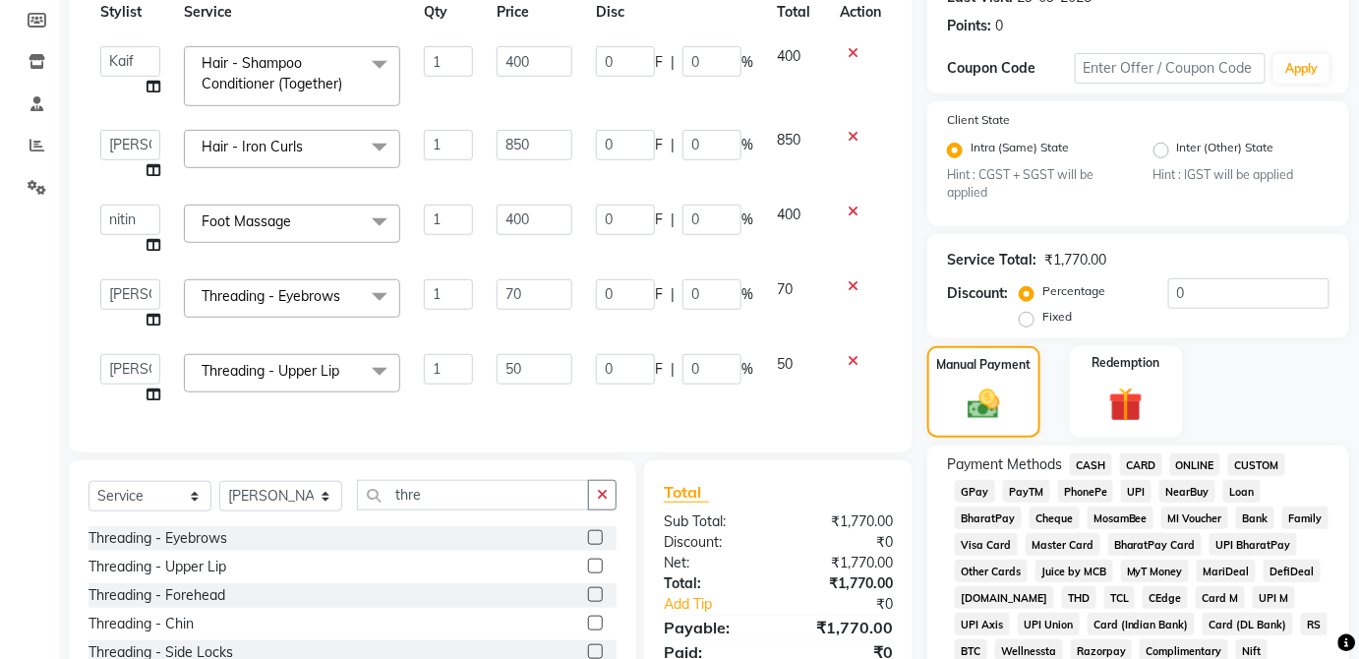
scroll to position [299, 0]
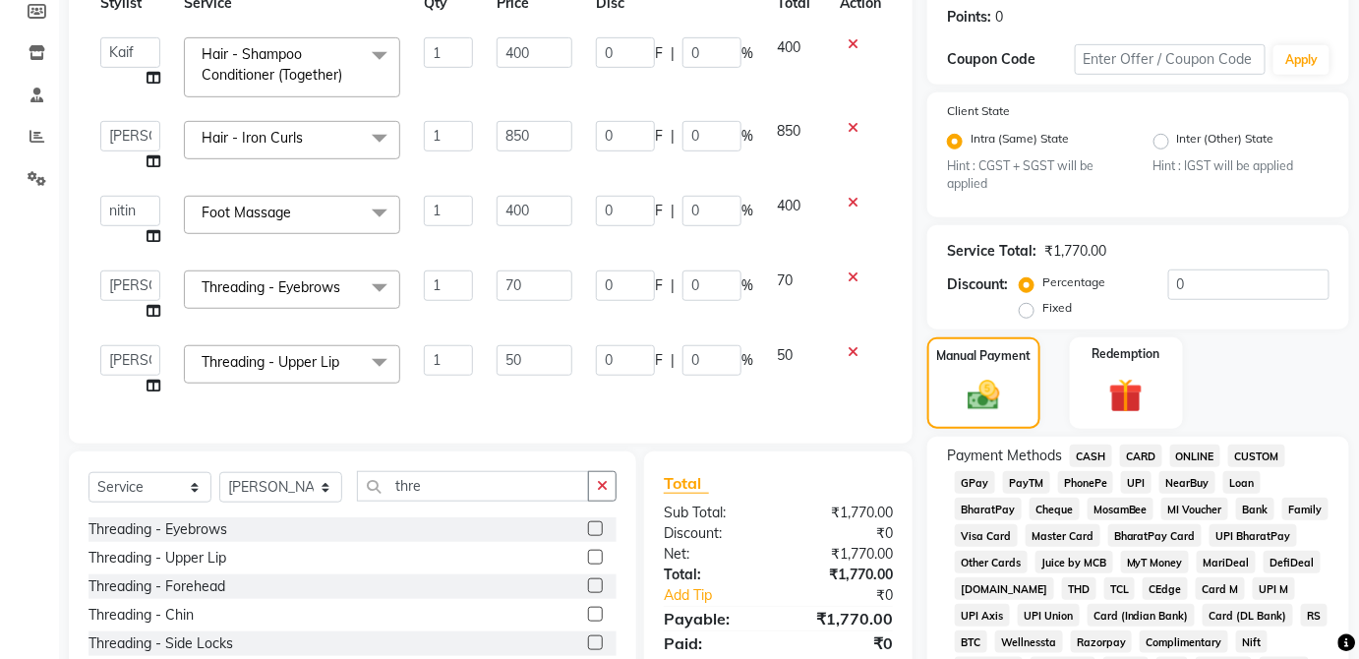
click at [1109, 449] on span "CASH" at bounding box center [1091, 456] width 42 height 23
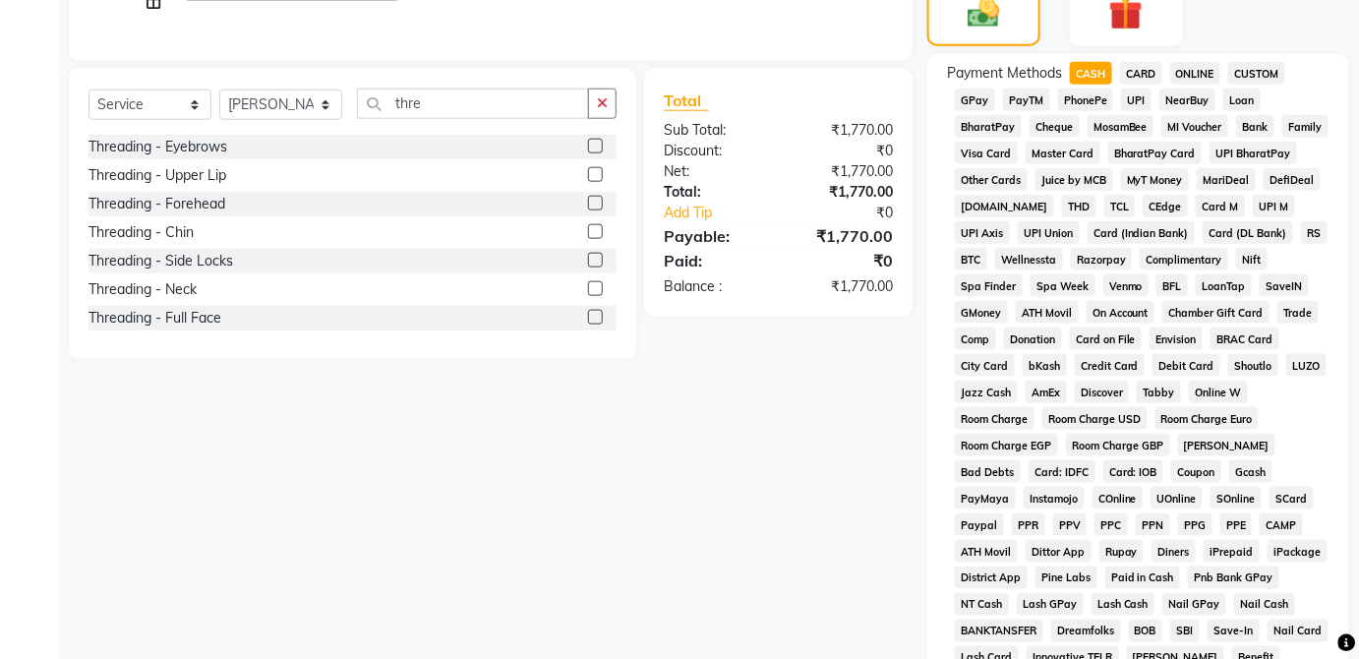
scroll to position [954, 0]
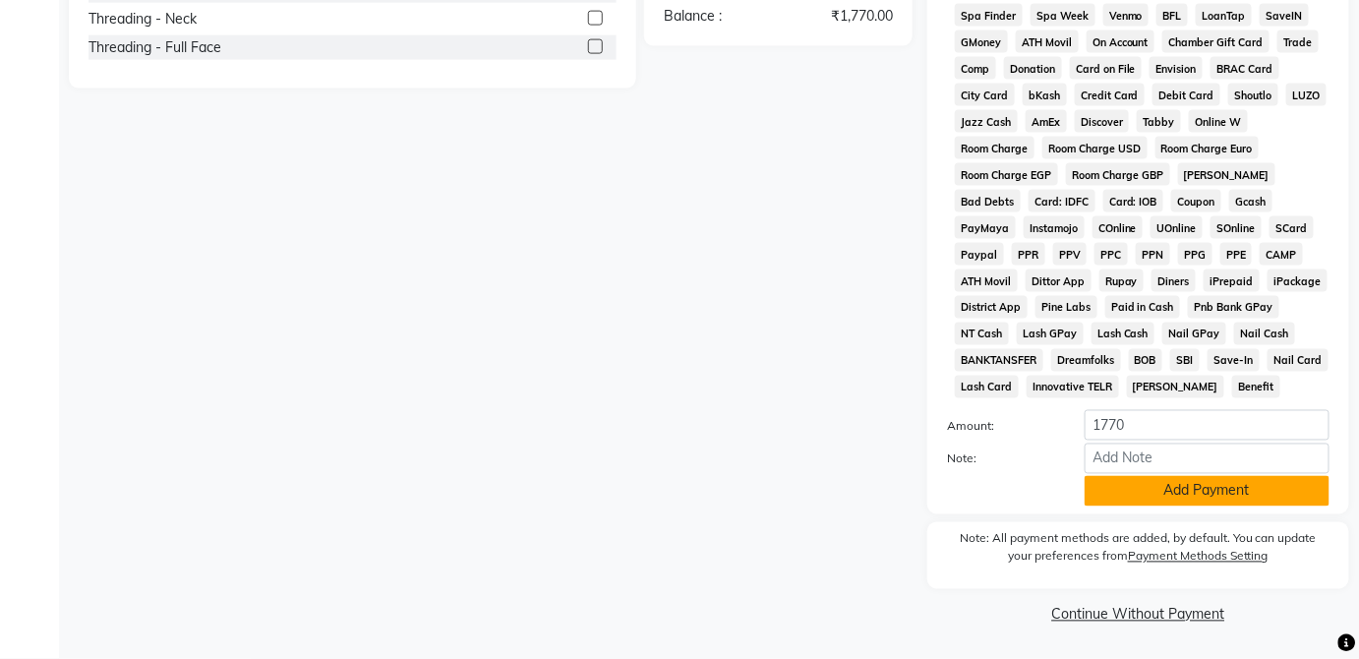
click at [1246, 494] on button "Add Payment" at bounding box center [1207, 491] width 245 height 30
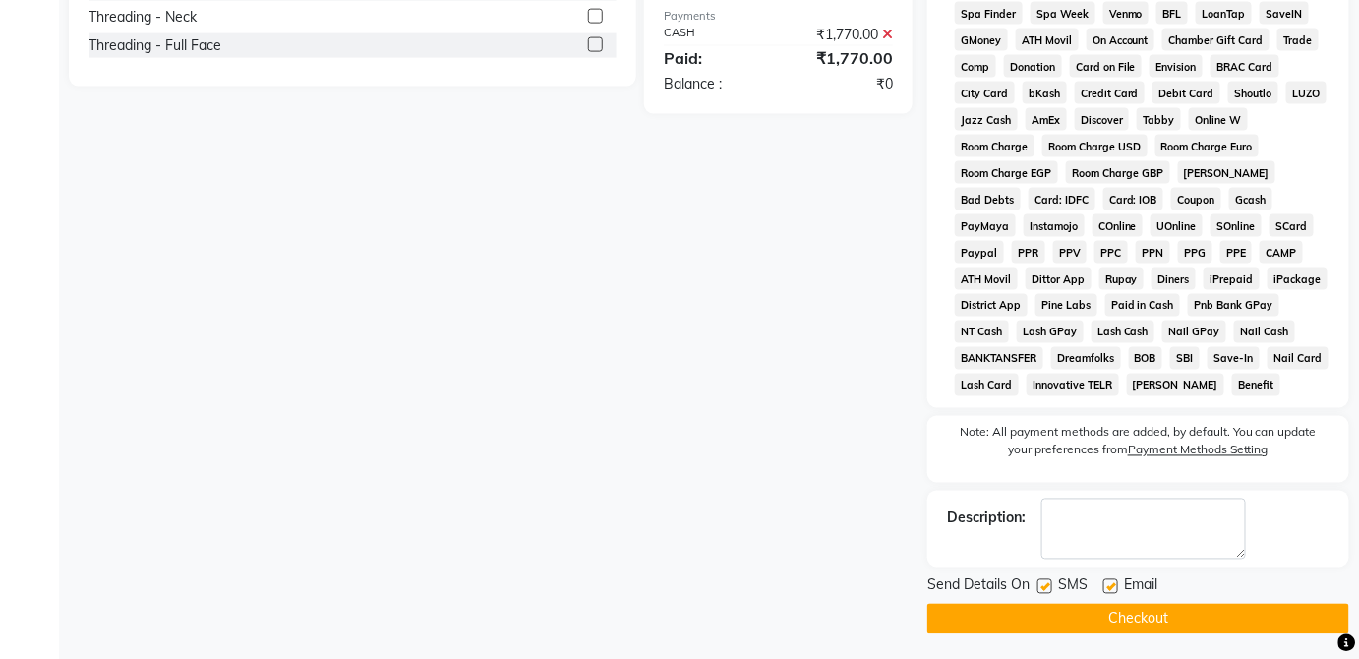
click at [1220, 616] on button "Checkout" at bounding box center [1139, 619] width 422 height 30
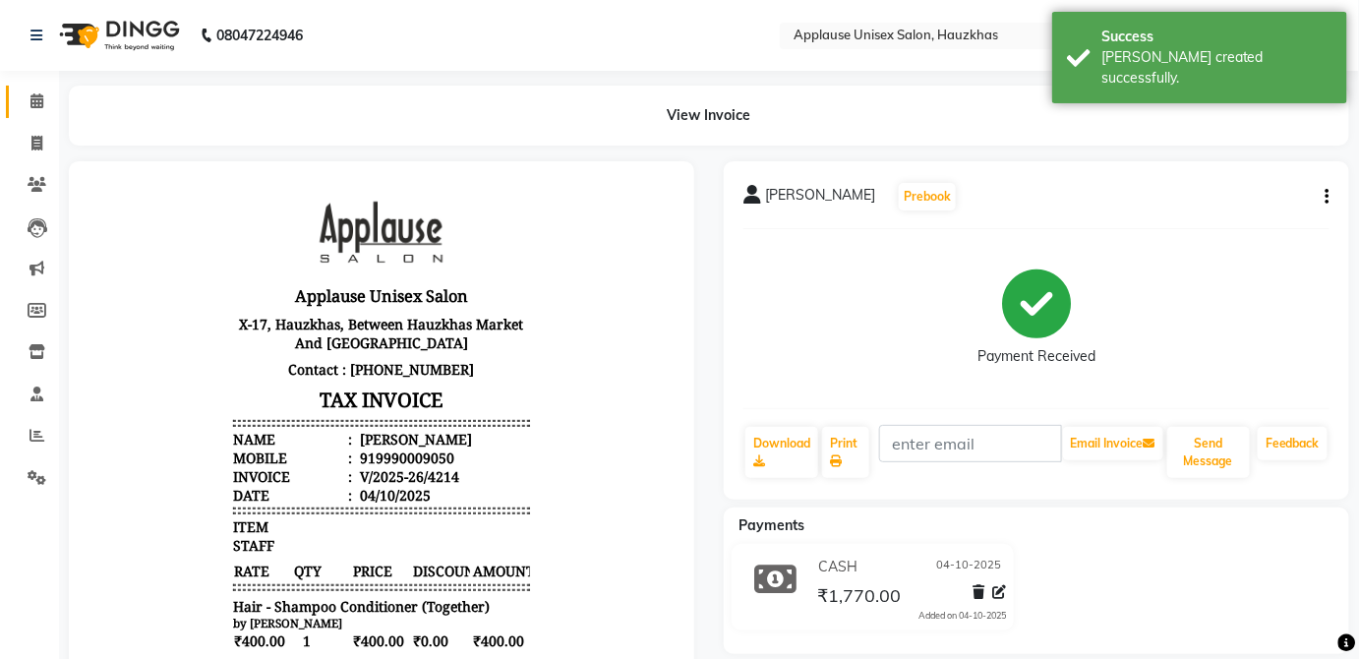
click at [28, 97] on span at bounding box center [37, 101] width 34 height 23
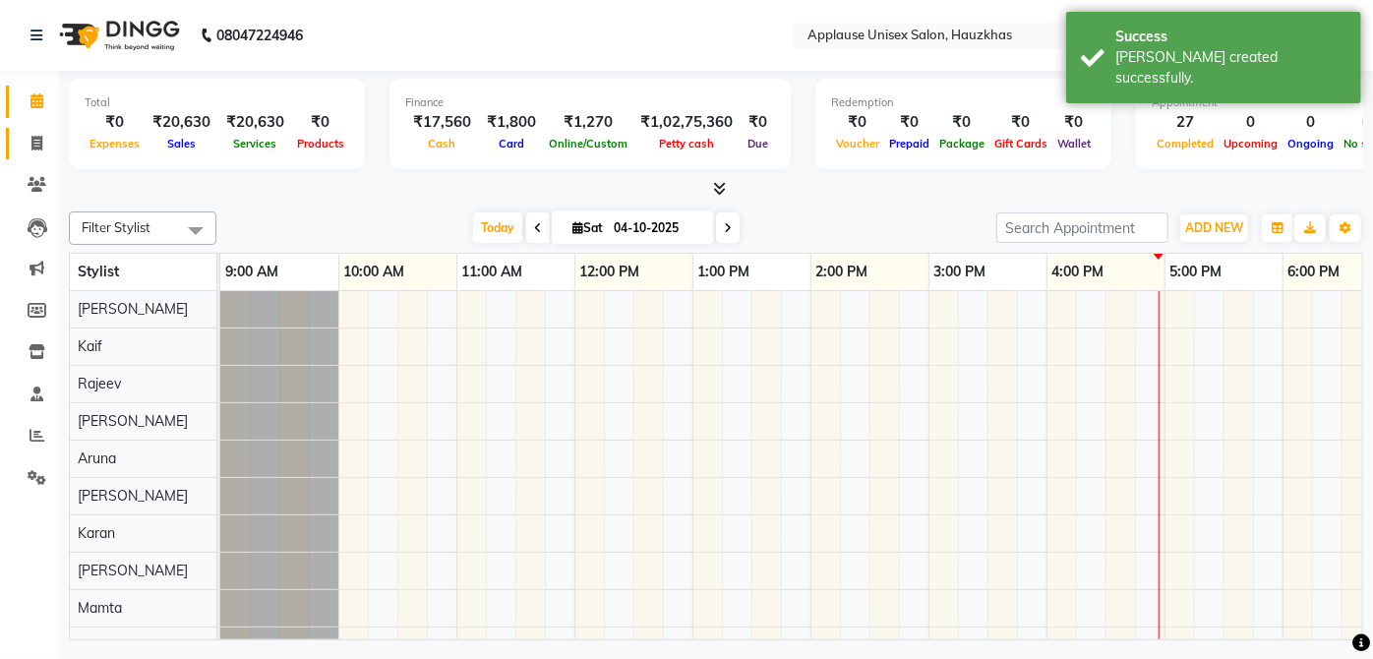
click at [33, 147] on icon at bounding box center [36, 143] width 11 height 15
select select "service"
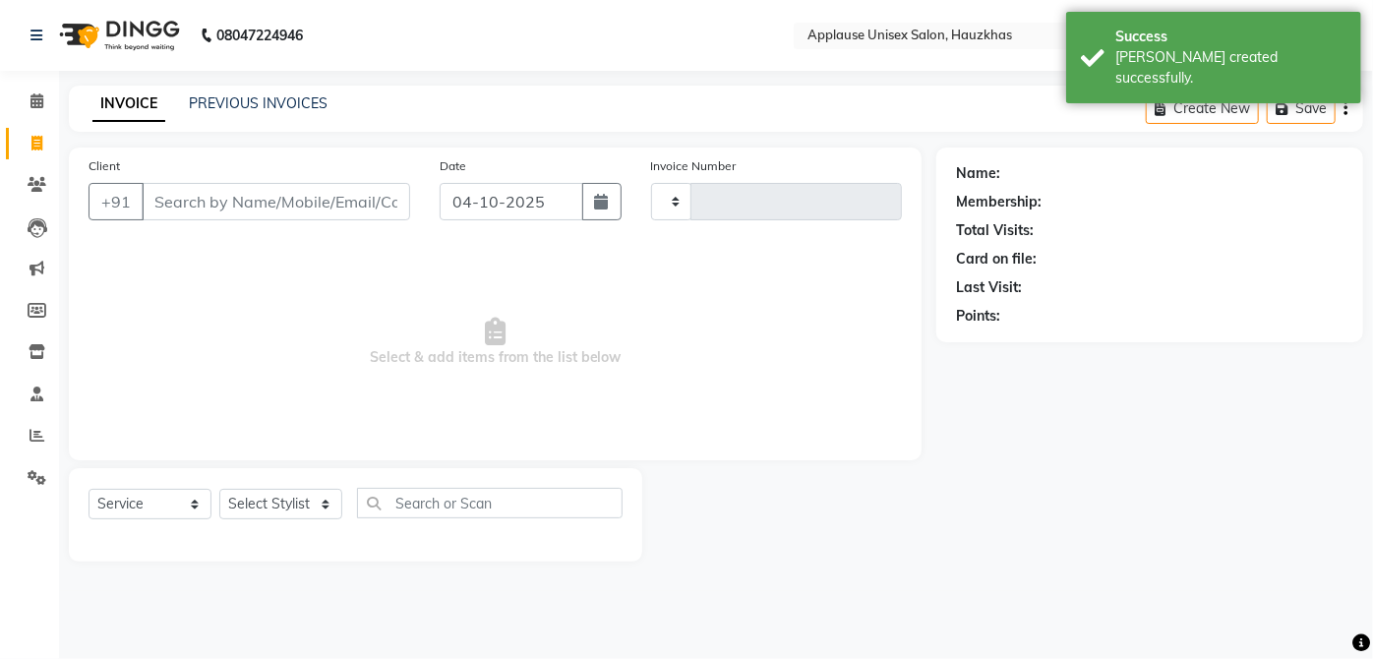
type input "4215"
select select "5082"
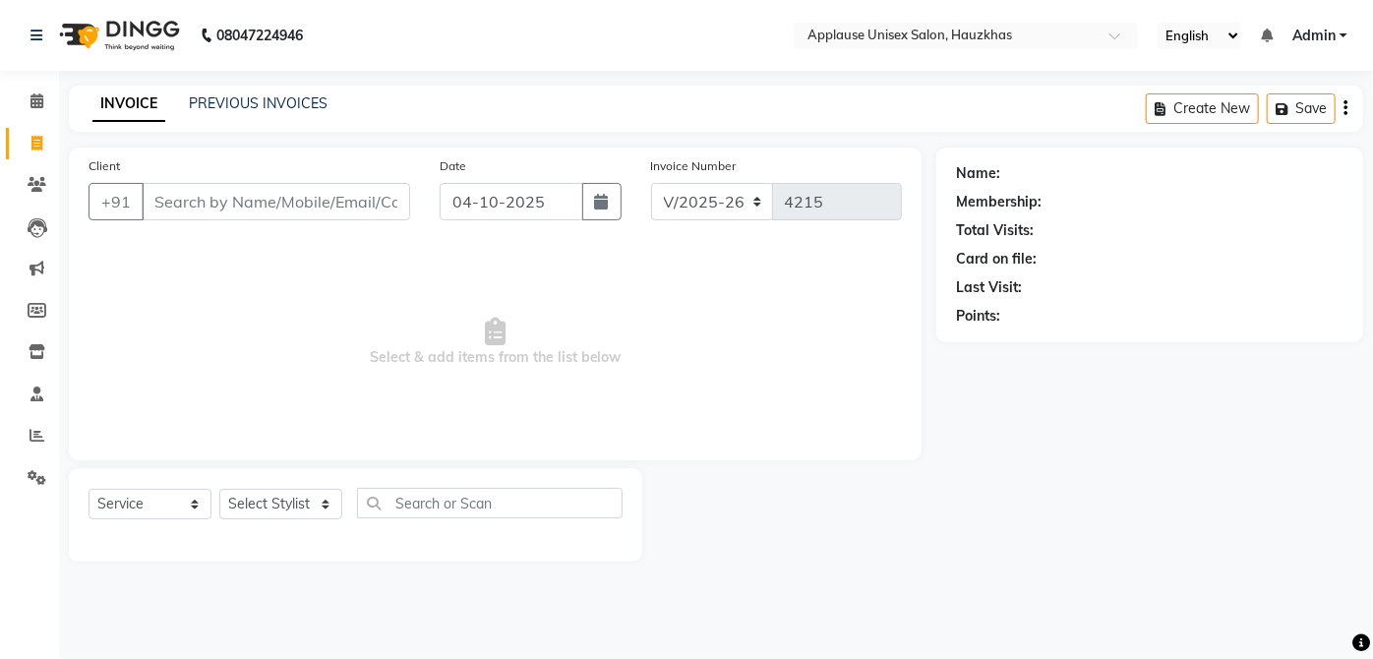
click at [1080, 410] on div "Name: Membership: Total Visits: Card on file: Last Visit: Points:" at bounding box center [1157, 355] width 442 height 414
drag, startPoint x: 1080, startPoint y: 410, endPoint x: 497, endPoint y: 3, distance: 711.3
click at [1034, 409] on div "Name: Membership: Total Visits: Card on file: Last Visit: Points:" at bounding box center [1157, 355] width 442 height 414
click at [310, 501] on select "Select Stylist [PERSON_NAME] [PERSON_NAME] [PERSON_NAME] [PERSON_NAME] [PERSON_…" at bounding box center [280, 504] width 123 height 30
click at [408, 57] on nav "08047224946 Select Location × Applause Unisex Salon, Hauzkhas English ENGLISH E…" at bounding box center [686, 35] width 1373 height 71
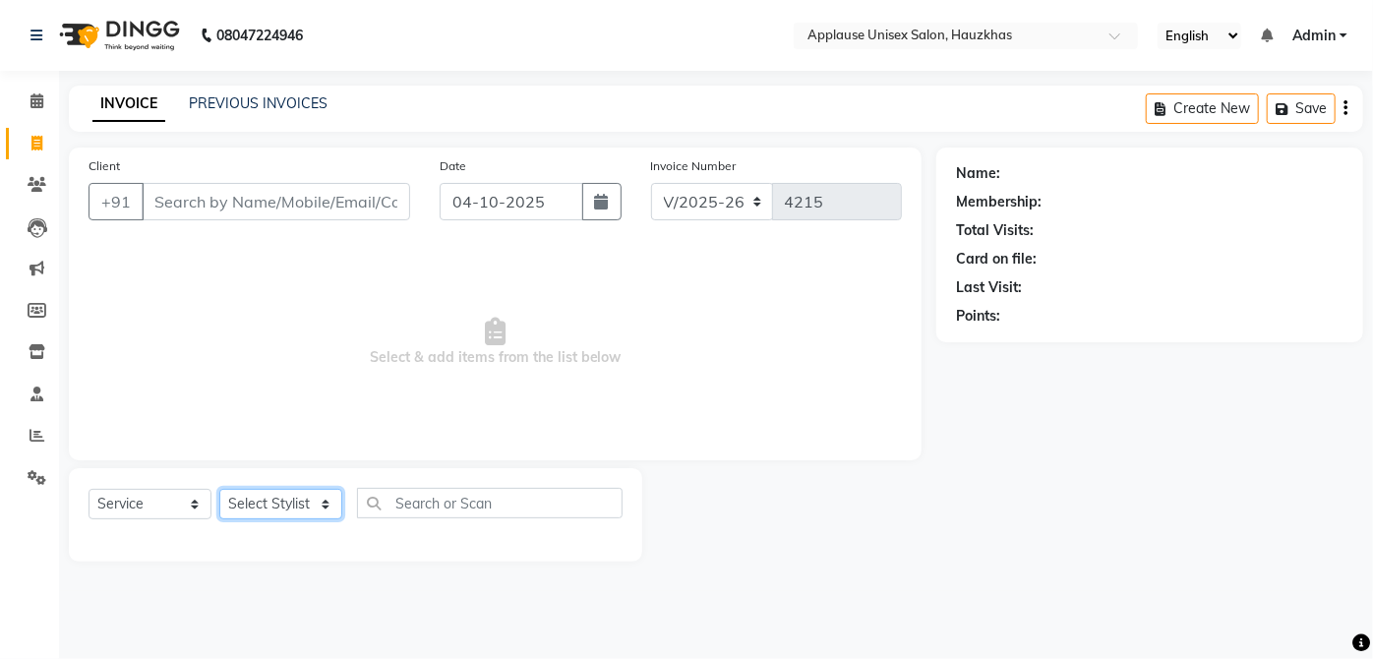
click at [257, 509] on select "Select Stylist [PERSON_NAME] [PERSON_NAME] [PERSON_NAME] [PERSON_NAME] [PERSON_…" at bounding box center [280, 504] width 123 height 30
select select "32125"
click at [219, 489] on select "Select Stylist [PERSON_NAME] [PERSON_NAME] [PERSON_NAME] [PERSON_NAME] [PERSON_…" at bounding box center [280, 504] width 123 height 30
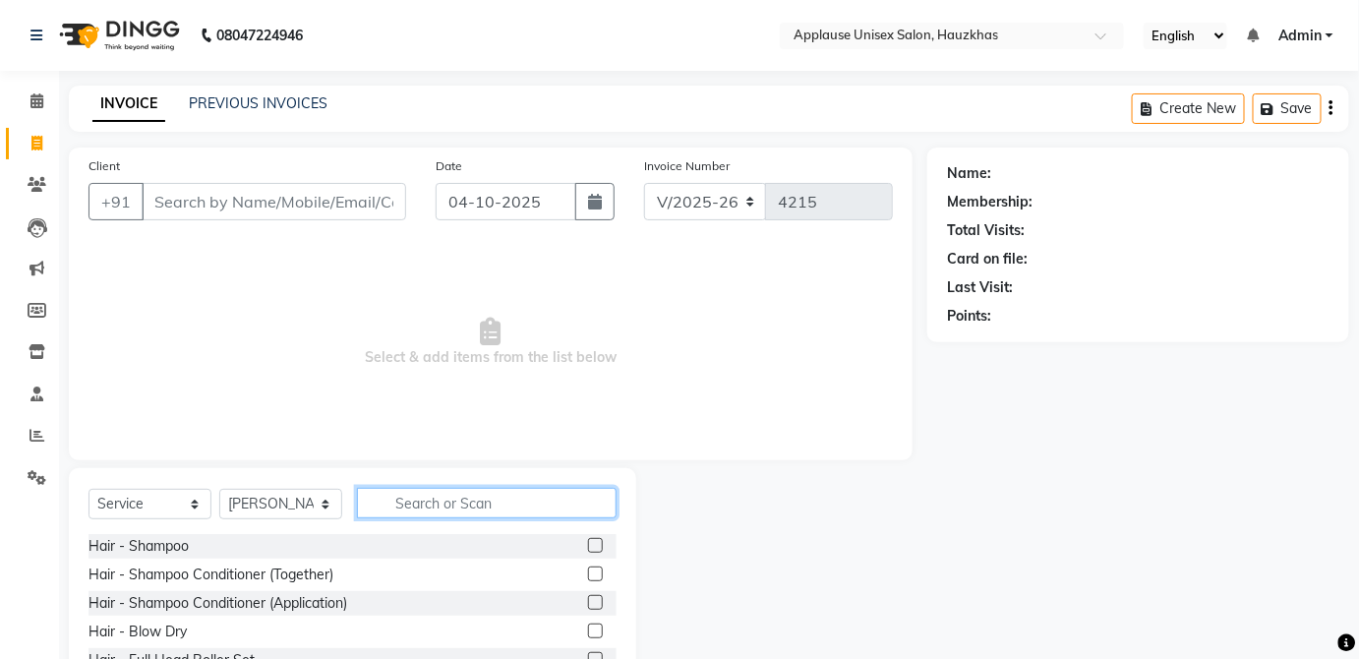
click at [449, 495] on input "text" at bounding box center [487, 503] width 260 height 30
type input "col"
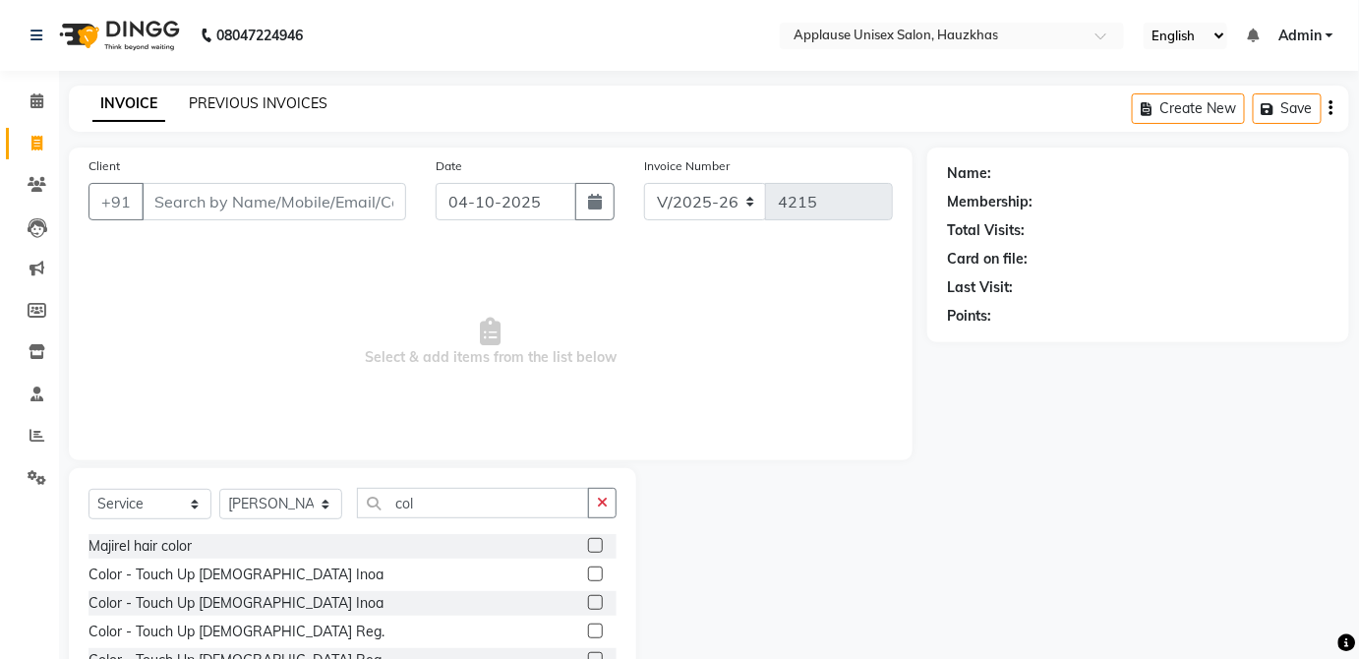
click at [304, 102] on link "PREVIOUS INVOICES" at bounding box center [258, 103] width 139 height 18
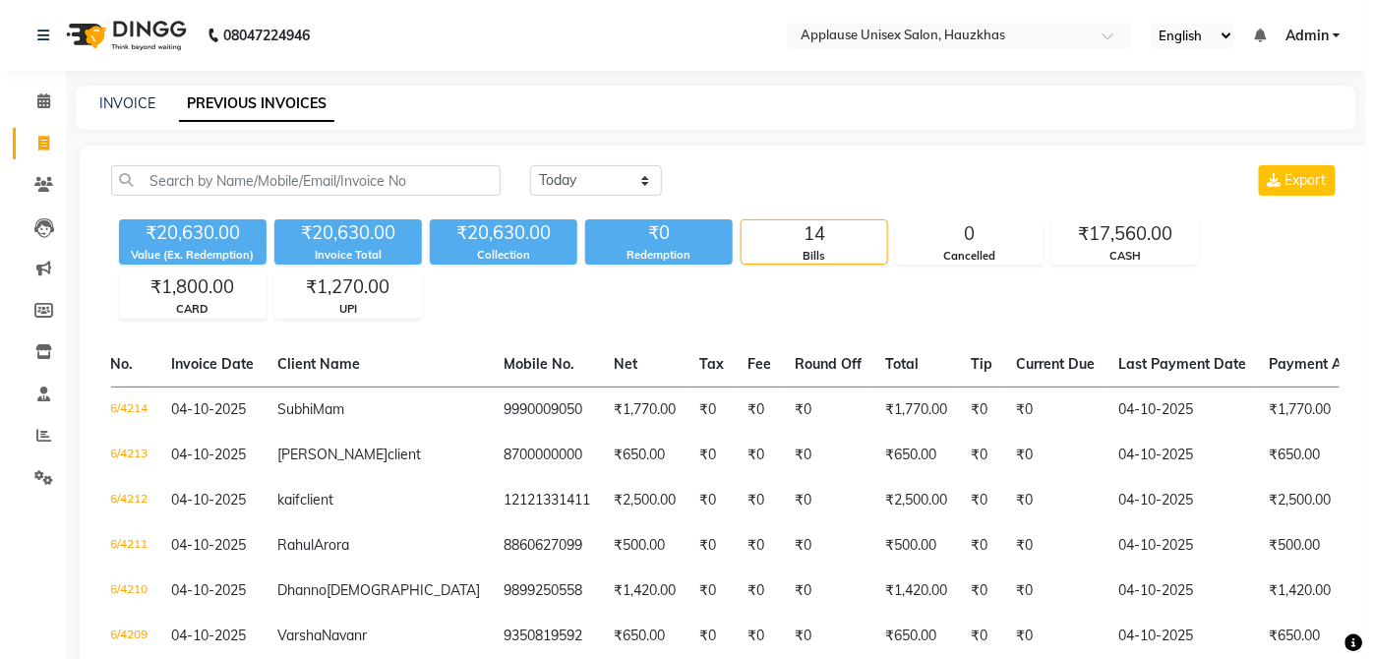
scroll to position [0, 84]
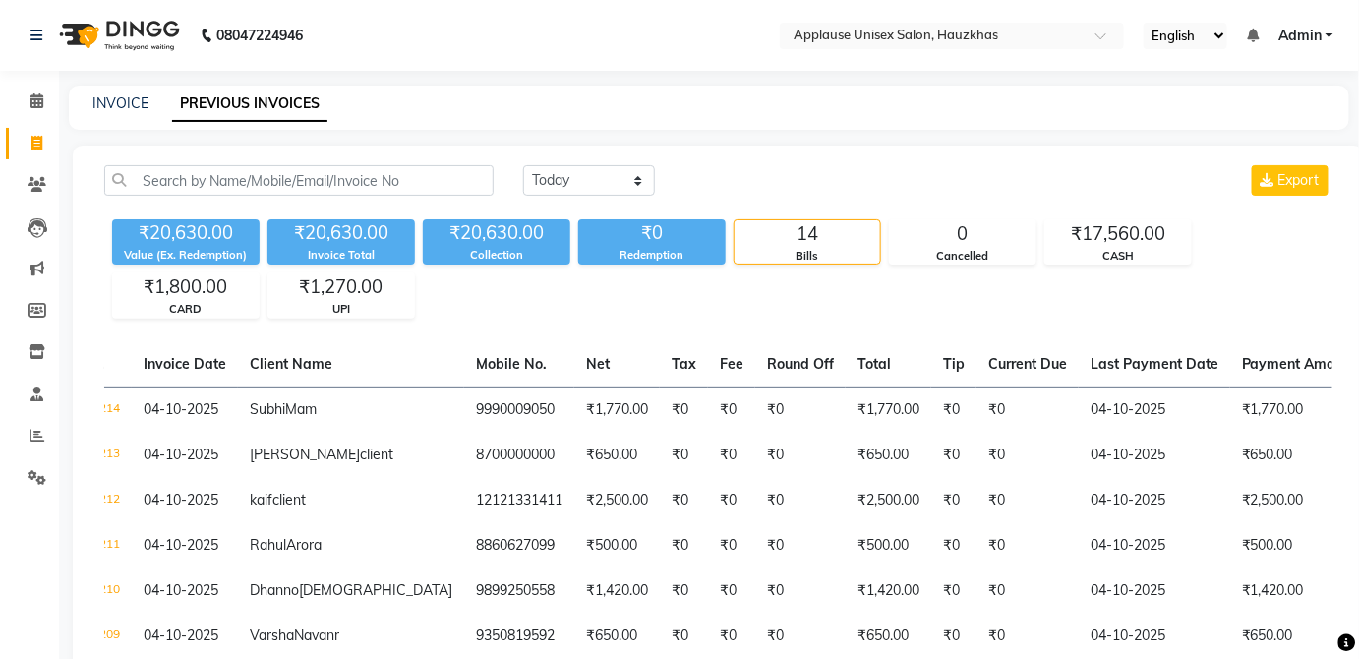
click at [56, 89] on li "Calendar" at bounding box center [29, 102] width 59 height 42
click at [124, 95] on link "INVOICE" at bounding box center [120, 103] width 56 height 18
select select "service"
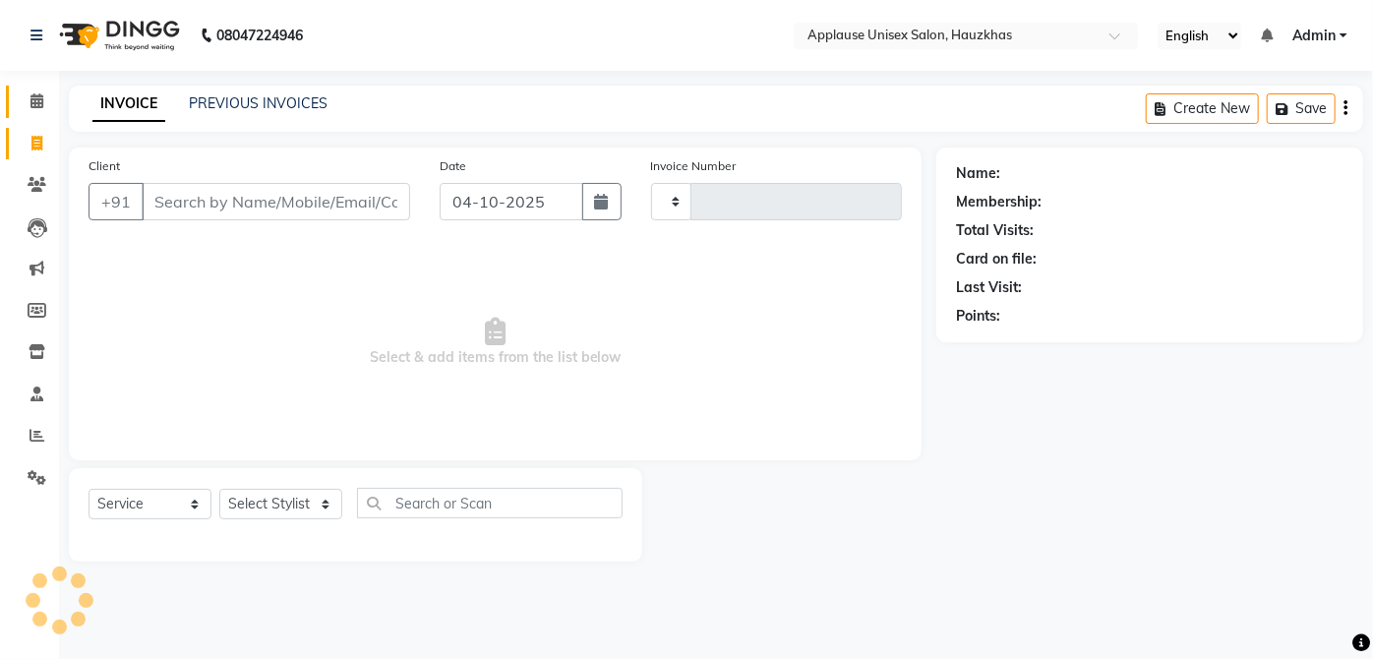
click at [41, 92] on span at bounding box center [37, 101] width 34 height 23
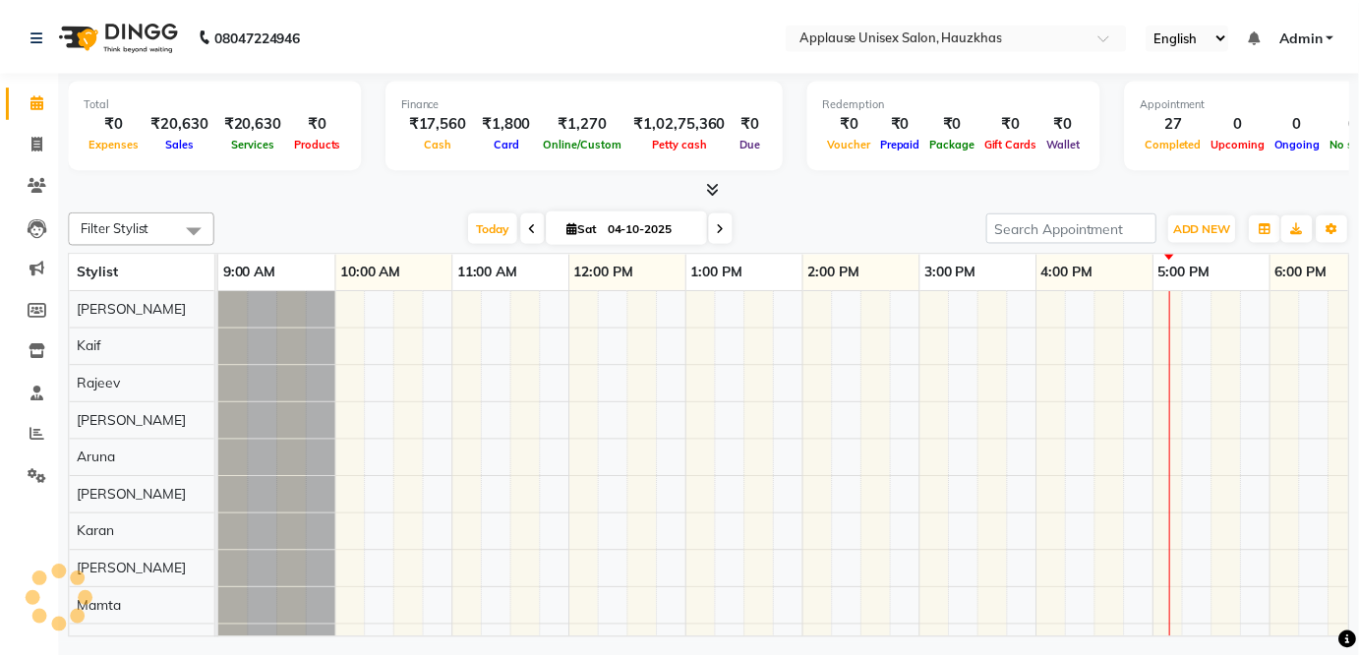
scroll to position [0, 390]
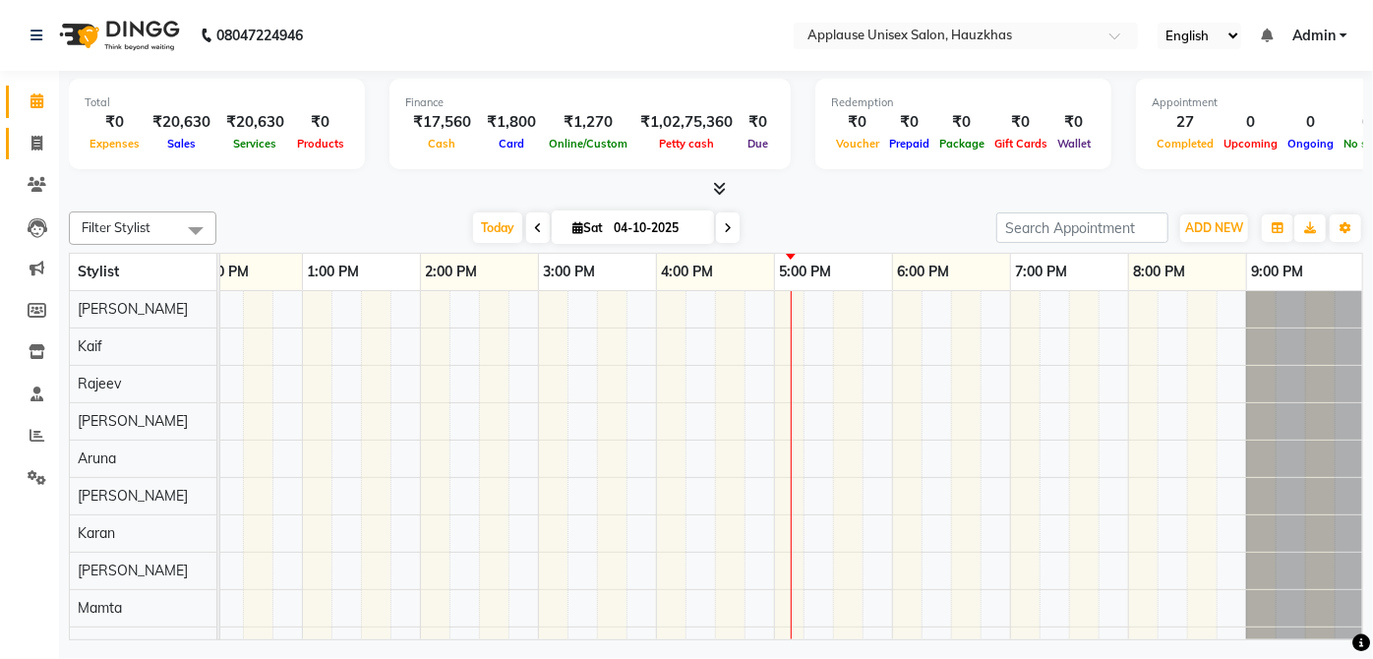
click at [46, 141] on span at bounding box center [37, 144] width 34 height 23
select select "service"
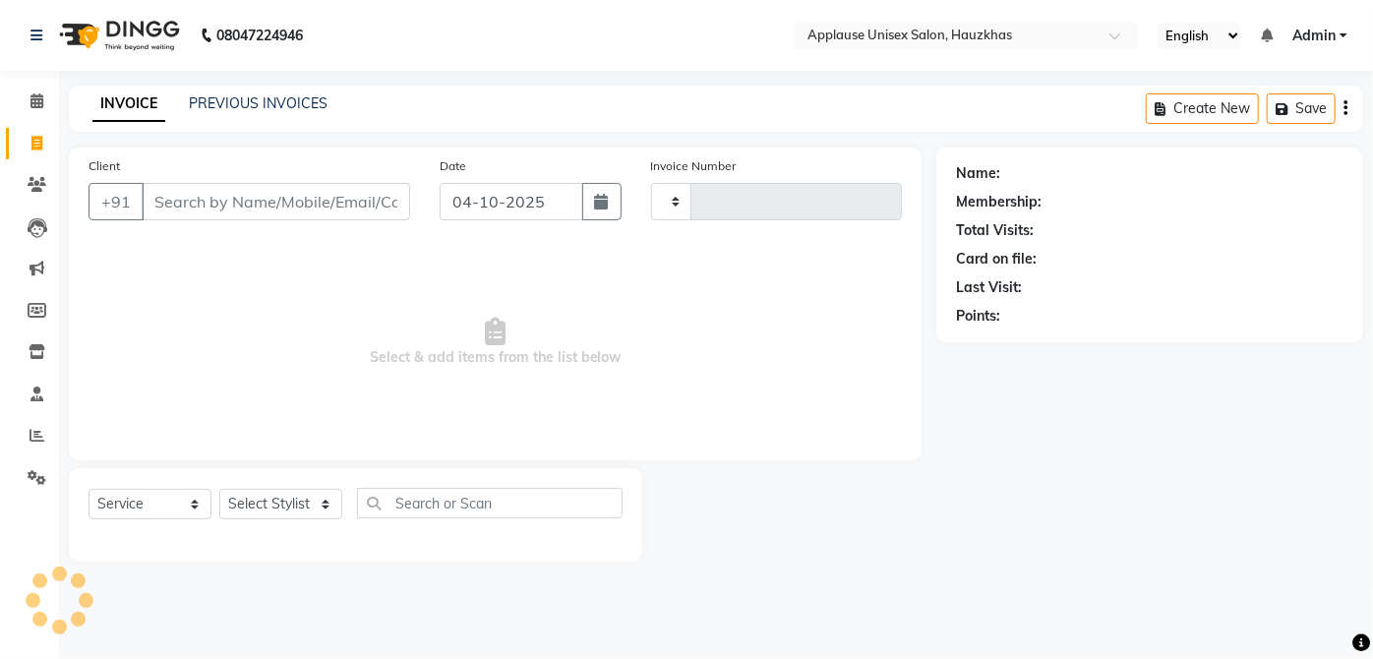
type input "4215"
select select "5082"
click at [311, 496] on select "Select Stylist" at bounding box center [280, 504] width 123 height 30
select select "32127"
click at [219, 489] on select "Select Stylist [PERSON_NAME] [PERSON_NAME] [PERSON_NAME] [PERSON_NAME] [PERSON_…" at bounding box center [280, 504] width 123 height 30
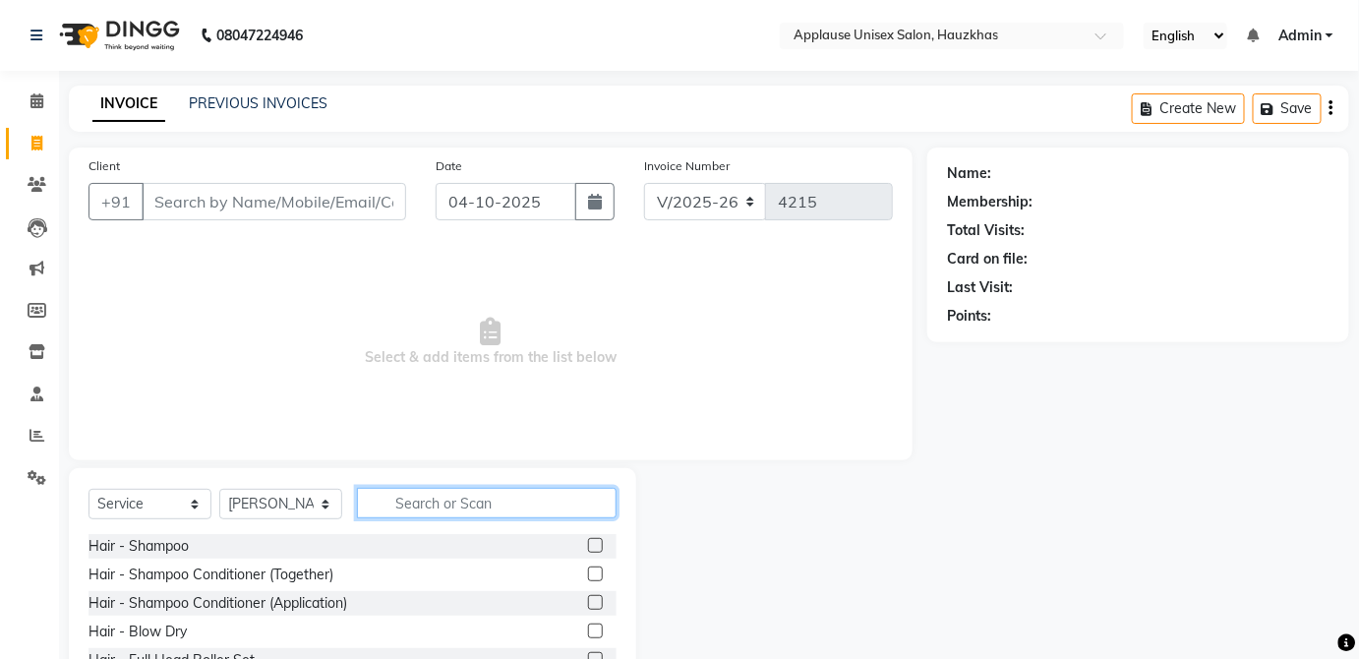
click at [490, 496] on input "text" at bounding box center [487, 503] width 260 height 30
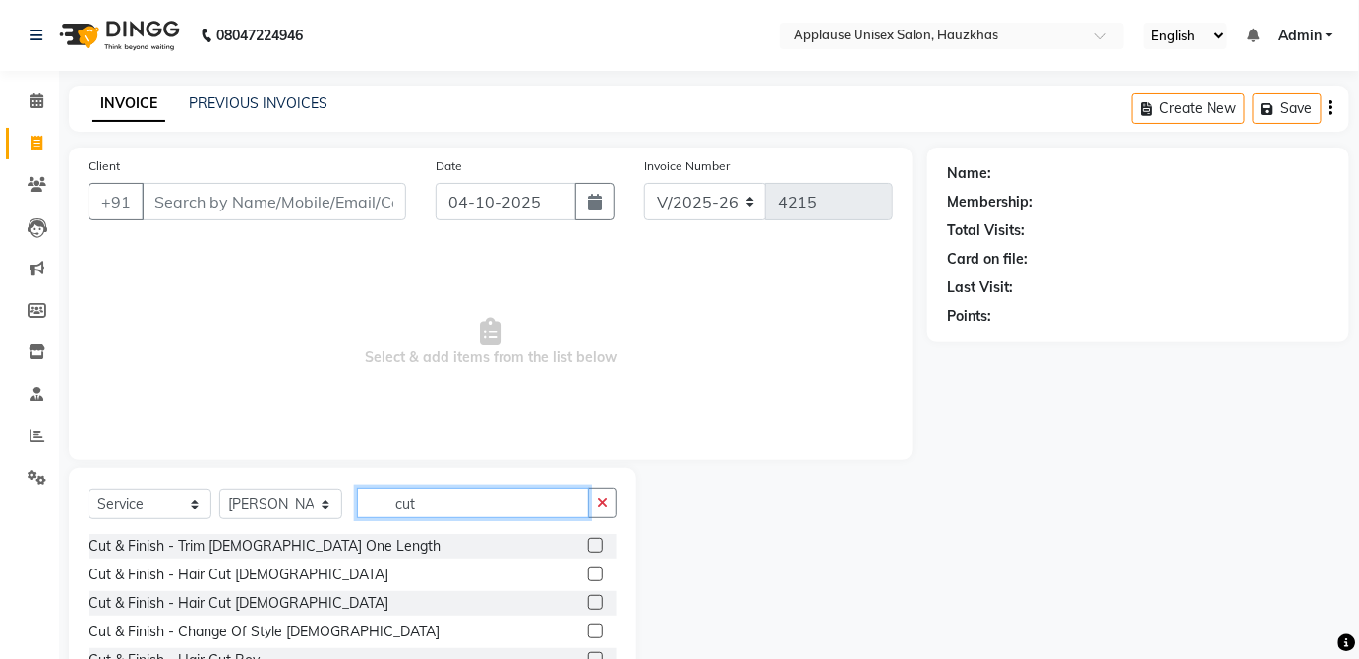
type input "cut"
click at [588, 601] on label at bounding box center [595, 602] width 15 height 15
click at [588, 601] on input "checkbox" at bounding box center [594, 603] width 13 height 13
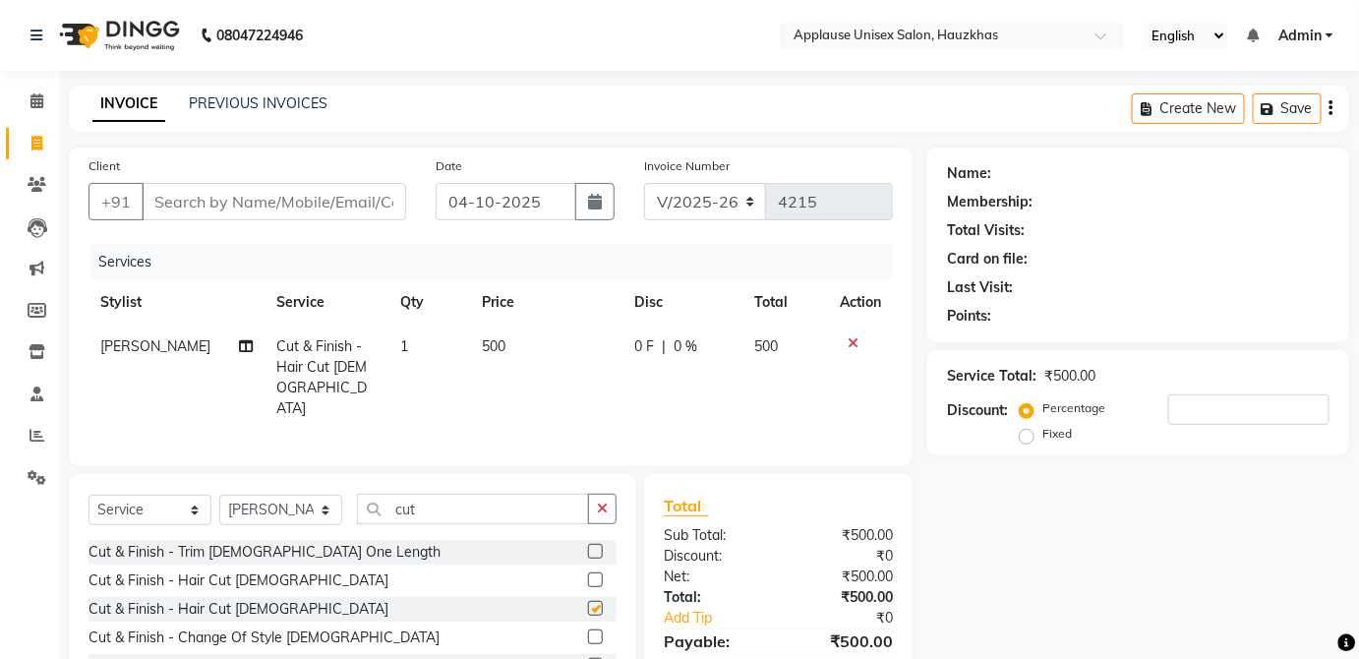
click at [728, 343] on div "0 F | 0 %" at bounding box center [682, 346] width 97 height 21
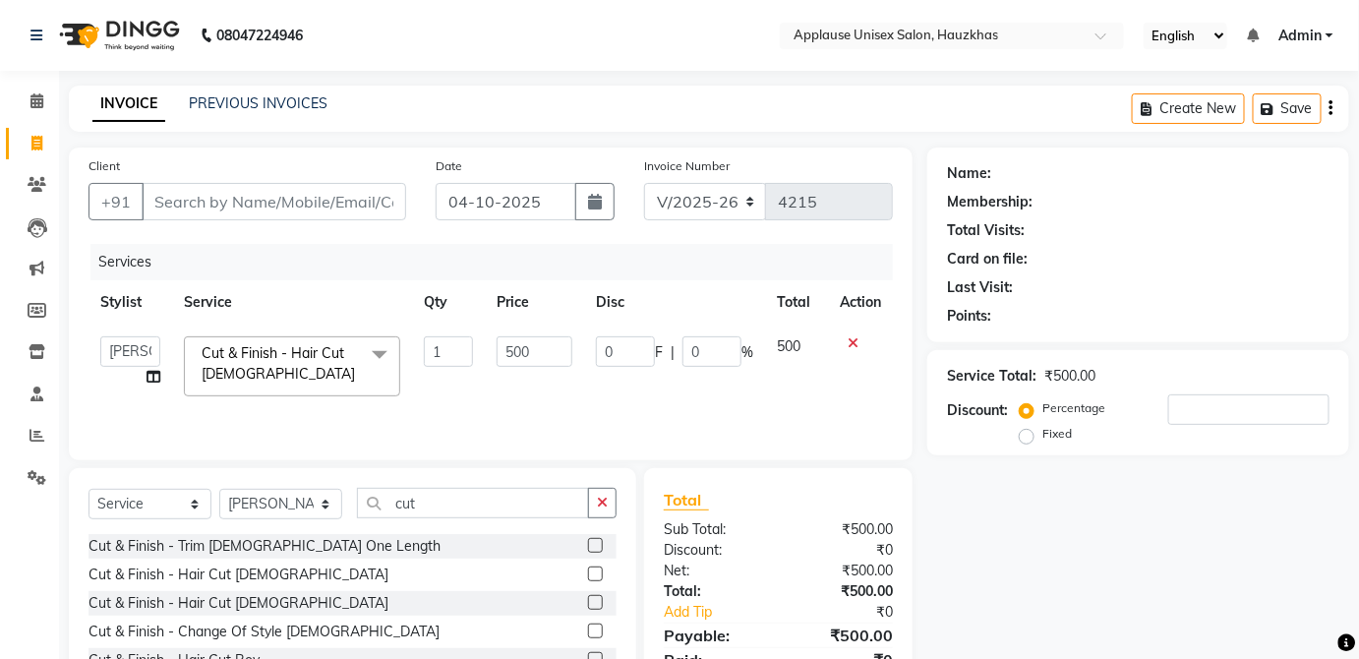
checkbox input "false"
click at [373, 202] on input "Client" at bounding box center [274, 201] width 265 height 37
type input "a"
type input "0"
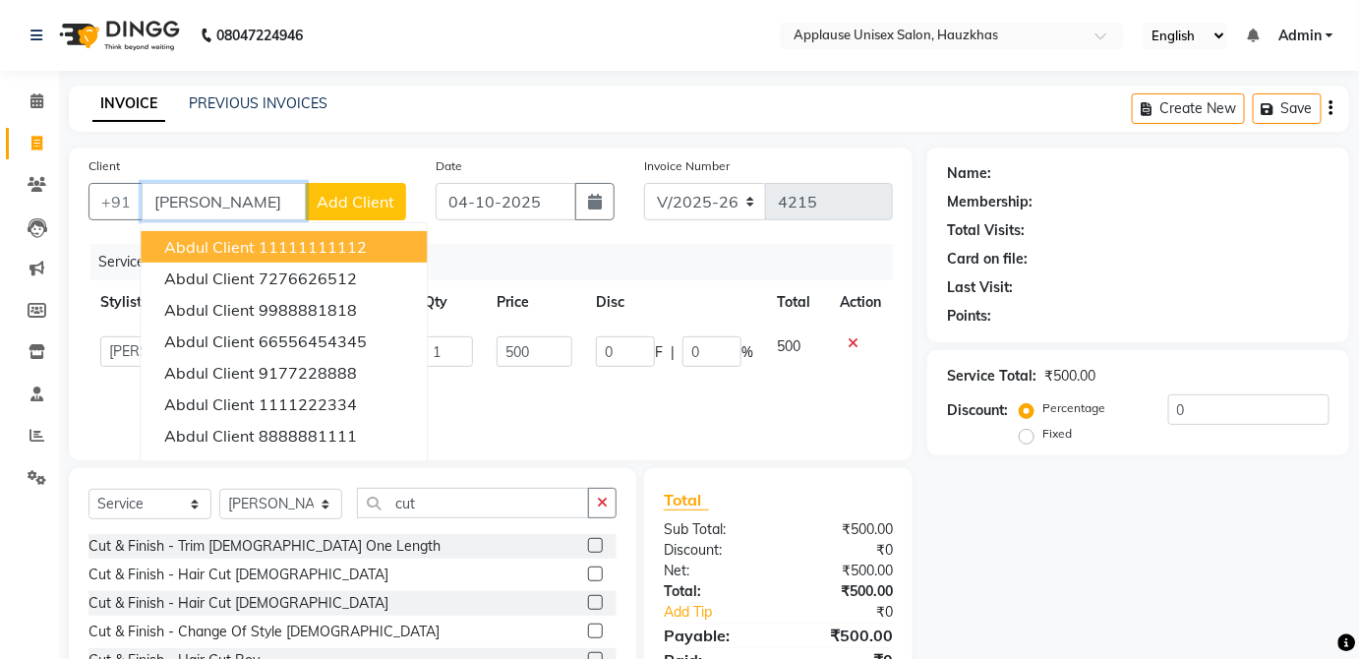
click at [371, 251] on button "abdul client 11111111112" at bounding box center [284, 246] width 286 height 31
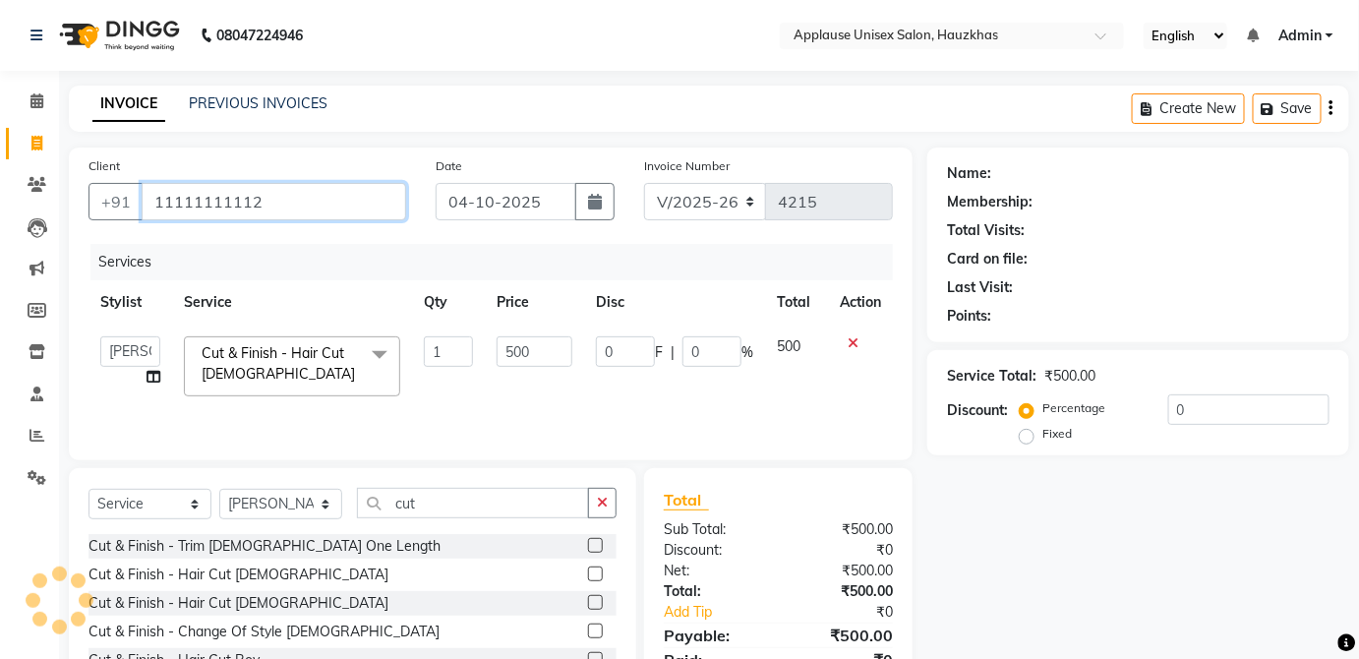
type input "11111111112"
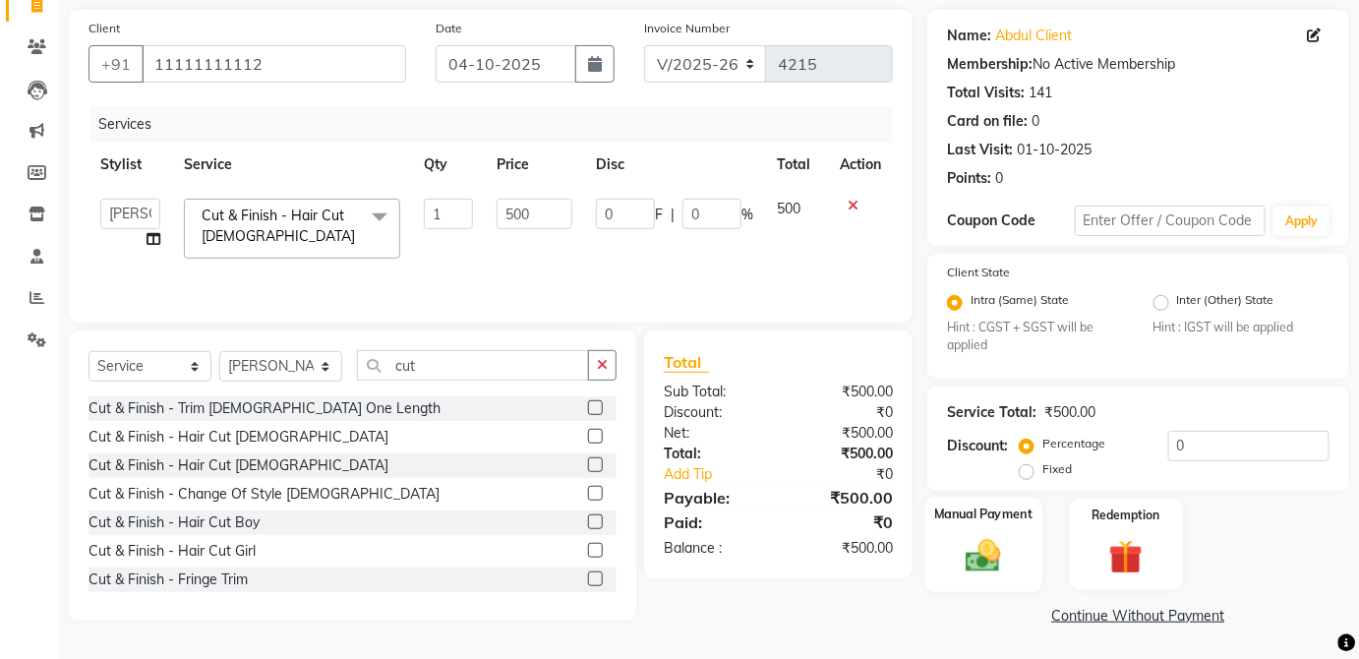
click at [1024, 534] on div "Manual Payment" at bounding box center [984, 544] width 117 height 95
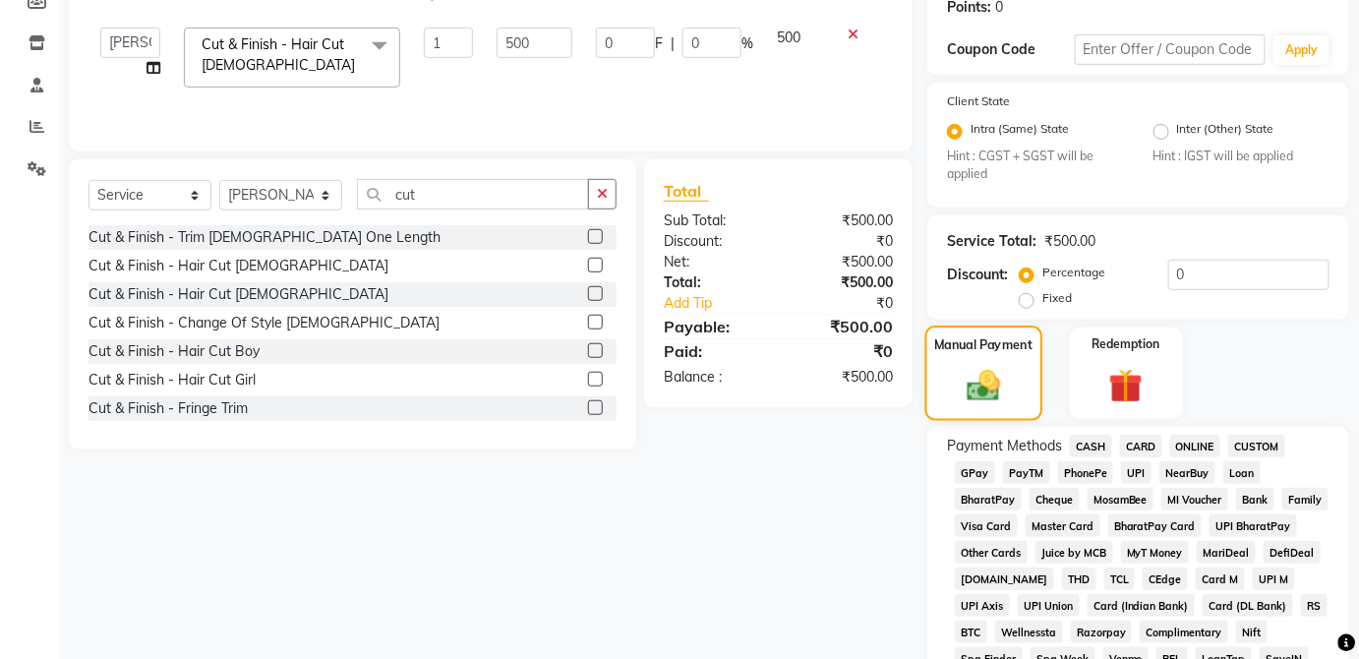
scroll to position [320, 0]
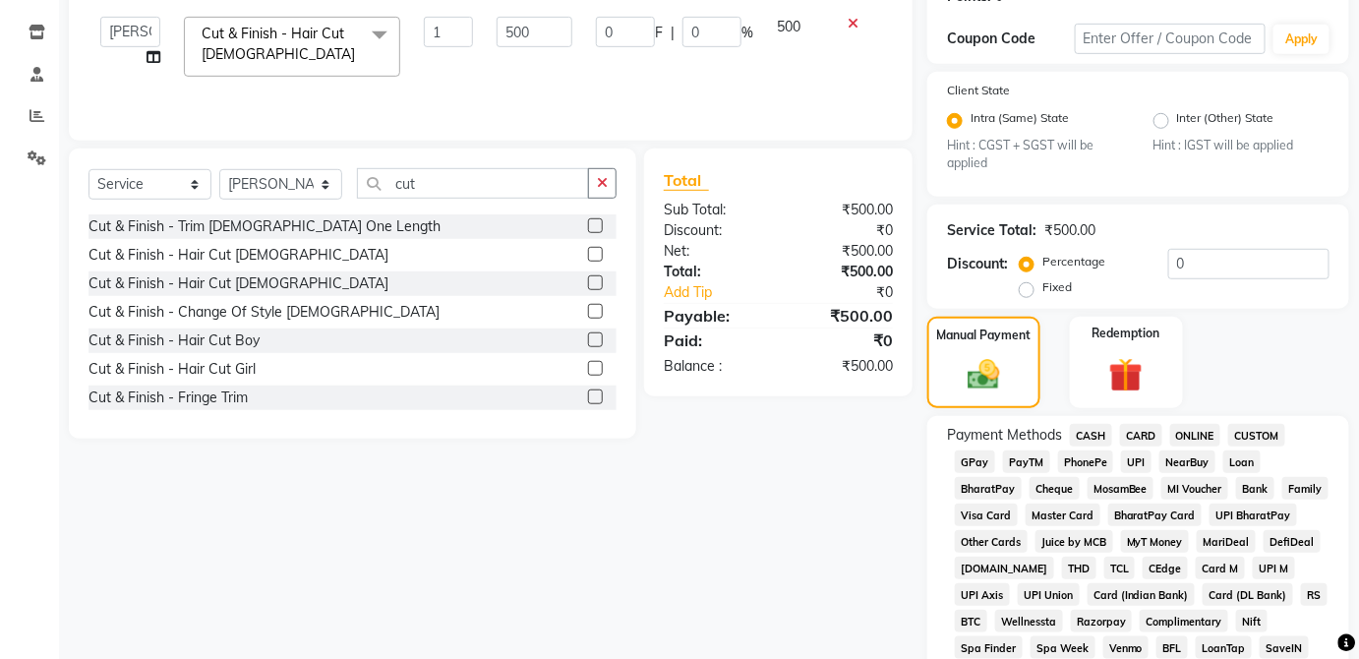
click at [1147, 460] on span "UPI" at bounding box center [1136, 461] width 30 height 23
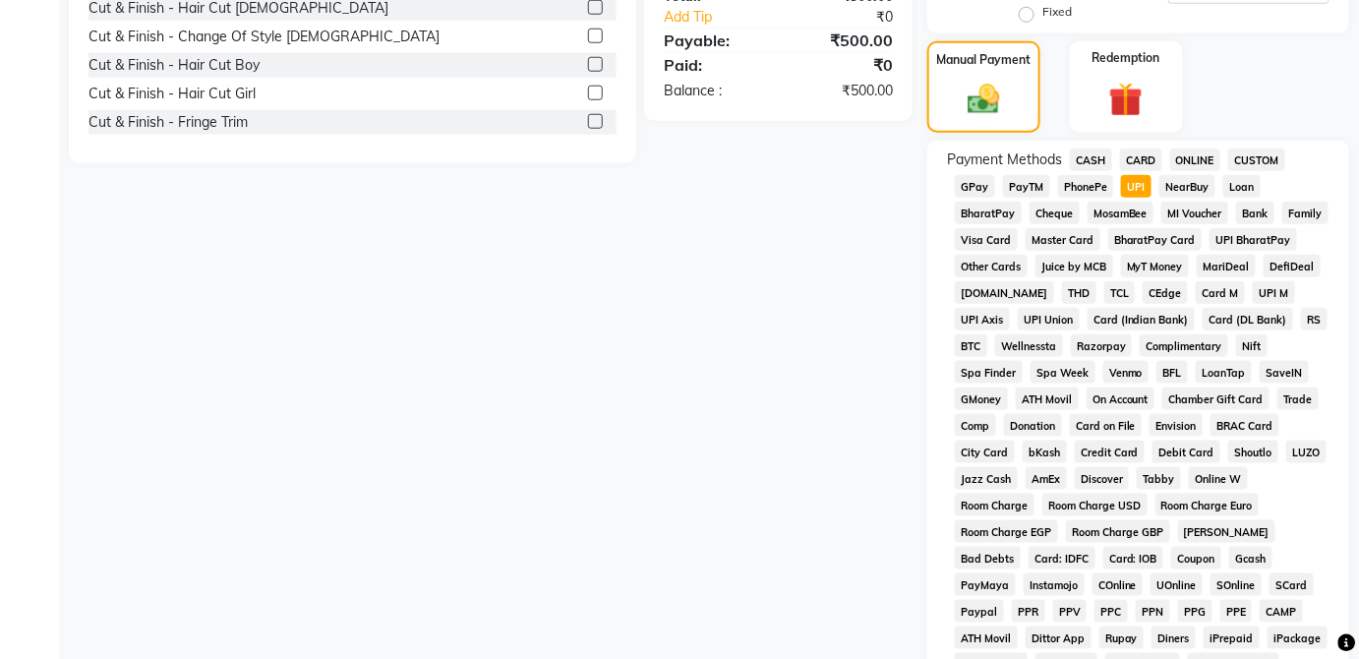
scroll to position [954, 0]
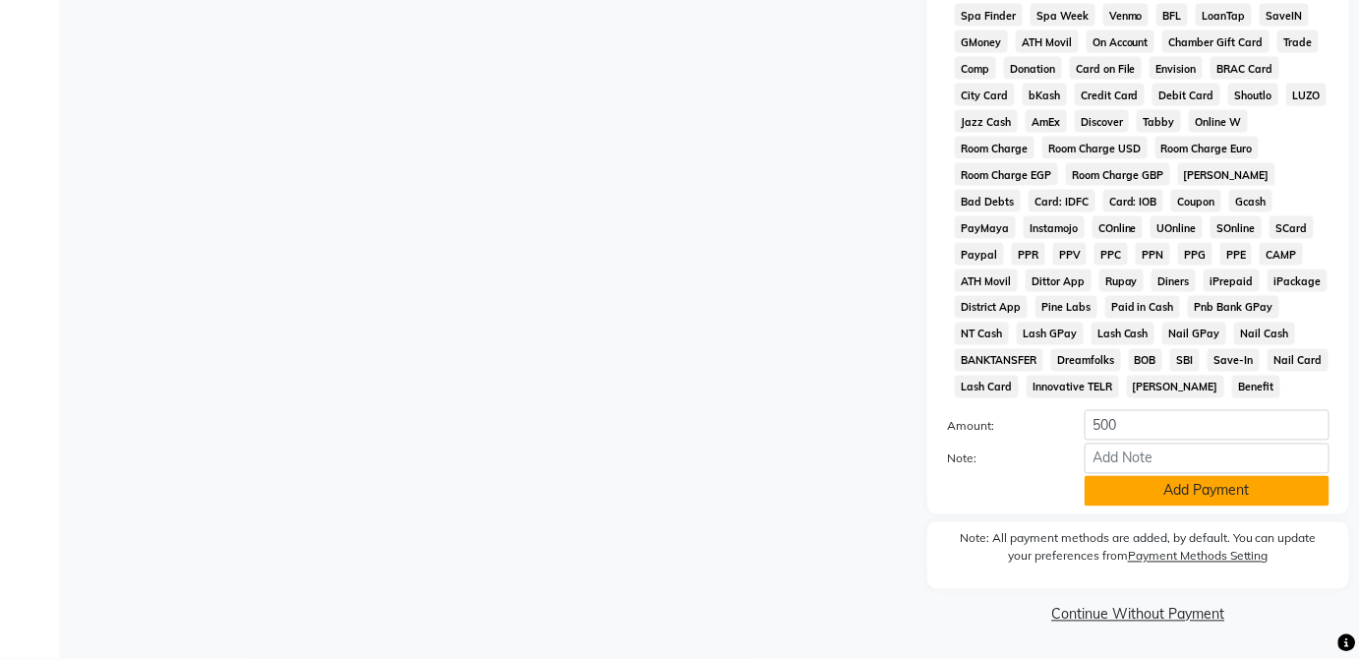
click at [1251, 496] on button "Add Payment" at bounding box center [1207, 491] width 245 height 30
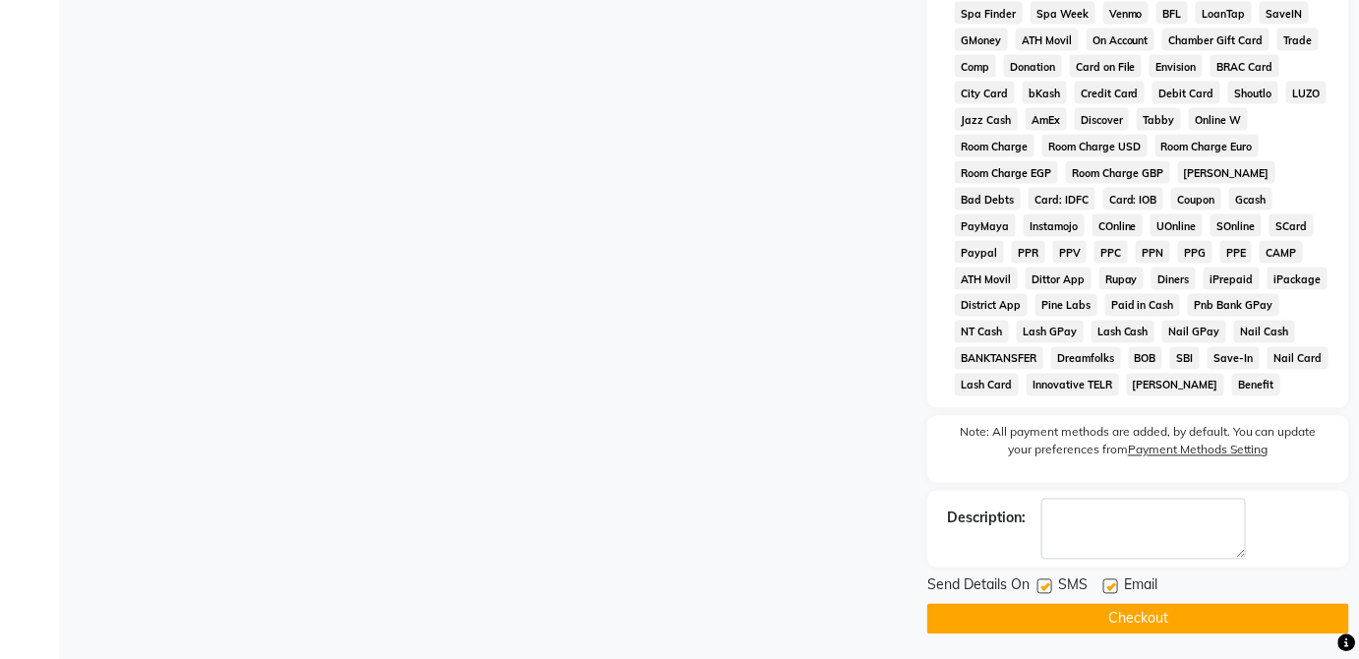
click at [1226, 620] on button "Checkout" at bounding box center [1139, 619] width 422 height 30
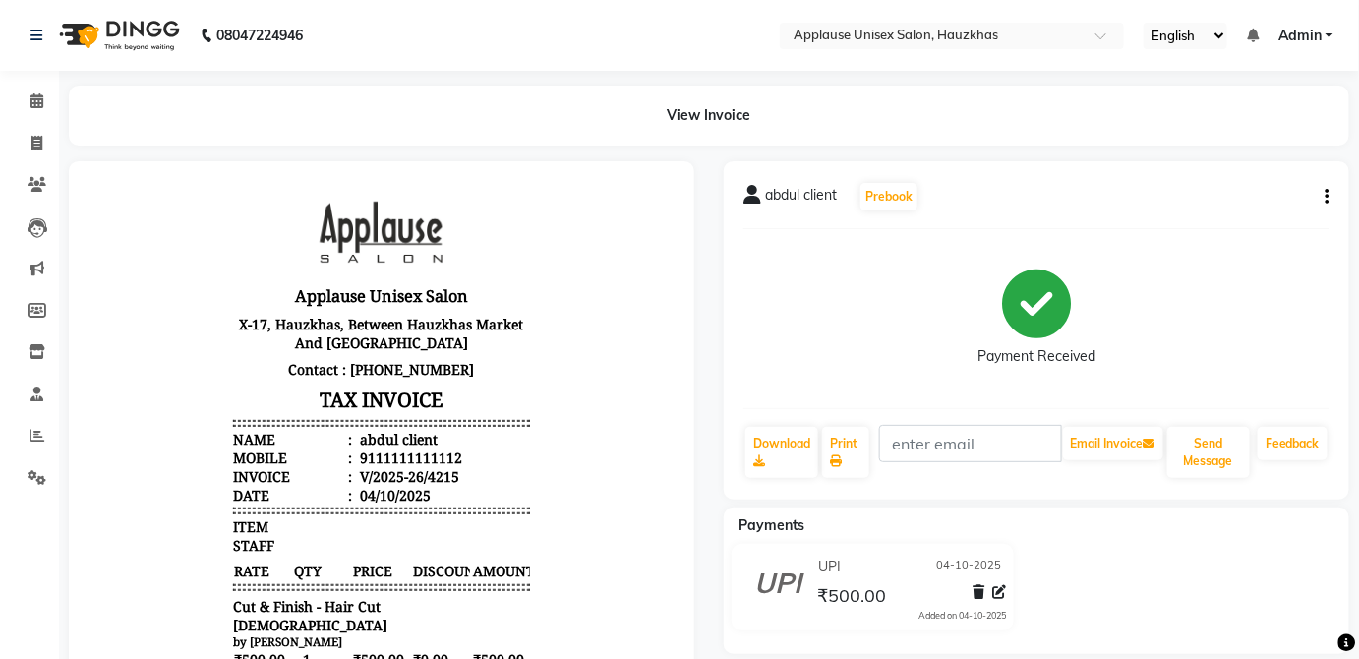
click at [81, 91] on div "View Invoice" at bounding box center [709, 116] width 1281 height 60
click at [1030, 265] on div "Payment Received" at bounding box center [1037, 319] width 586 height 148
click at [8, 99] on link "Calendar" at bounding box center [29, 102] width 47 height 32
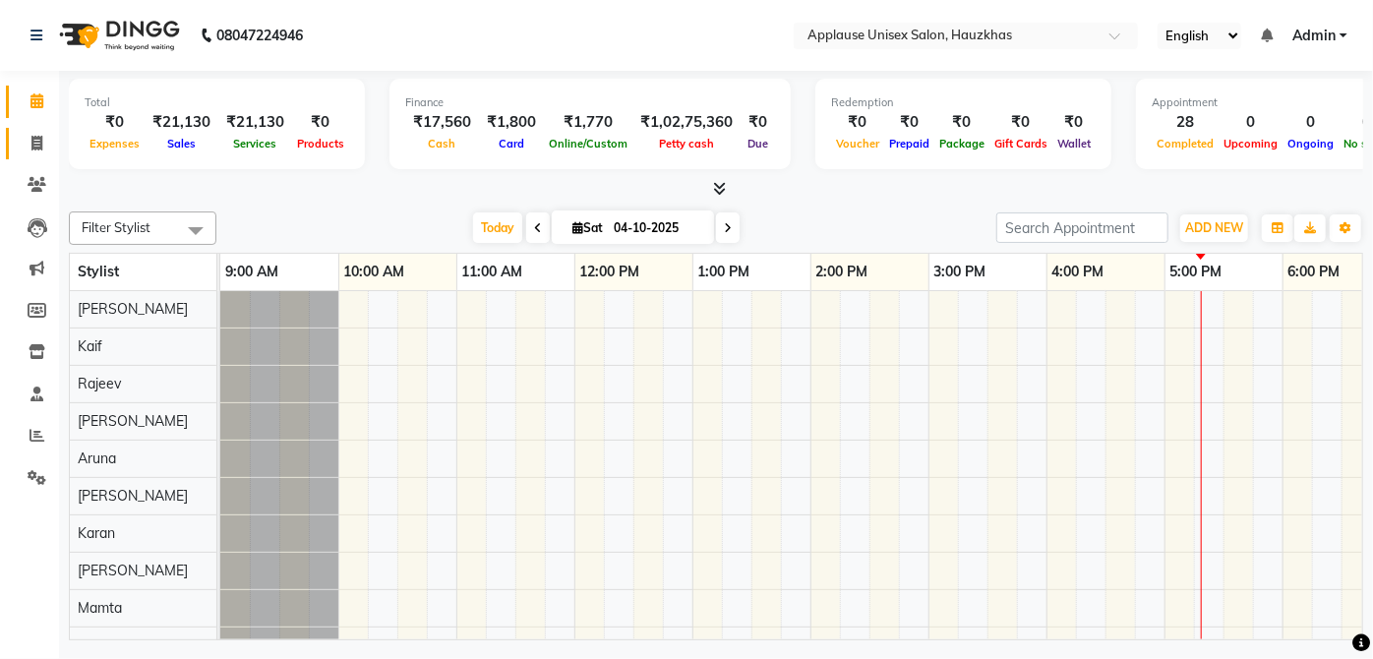
click at [45, 139] on span at bounding box center [37, 144] width 34 height 23
select select "5082"
select select "service"
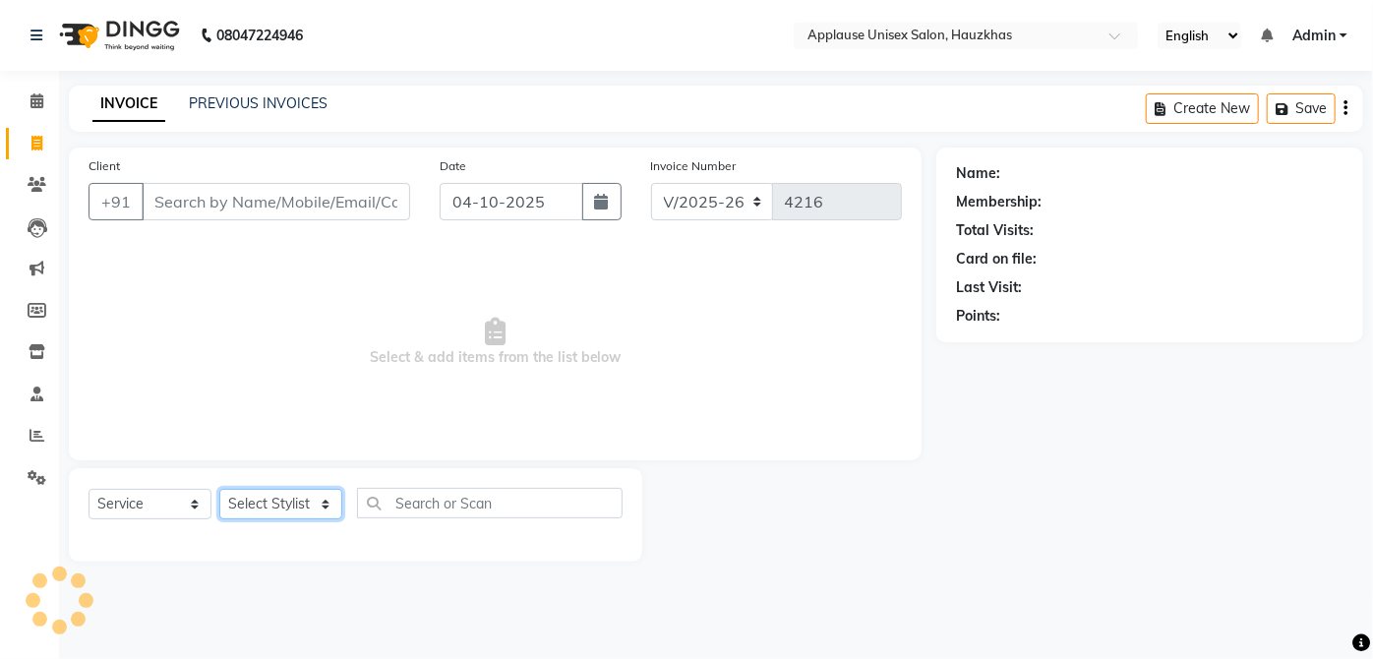
click at [280, 513] on select "Select Stylist" at bounding box center [280, 504] width 123 height 30
select select "32125"
click at [219, 489] on select "Select Stylist [PERSON_NAME] [PERSON_NAME] [PERSON_NAME] [PERSON_NAME] [PERSON_…" at bounding box center [280, 504] width 123 height 30
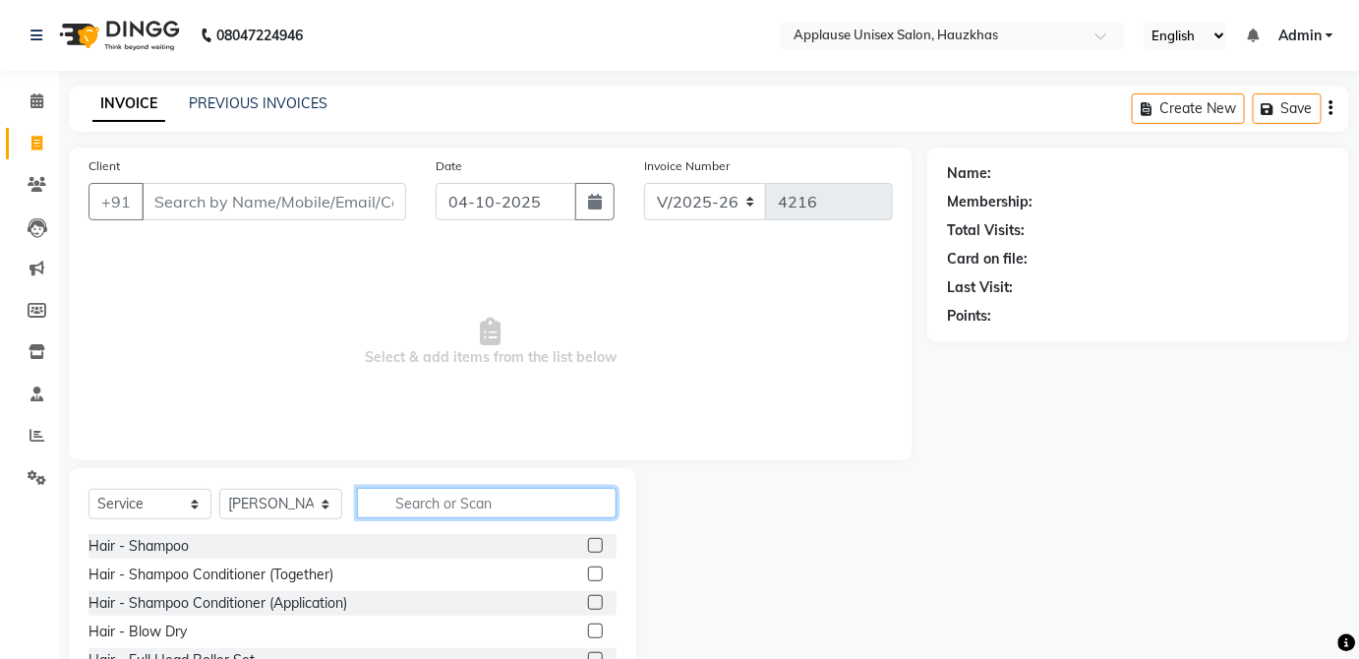
click at [465, 496] on input "text" at bounding box center [487, 503] width 260 height 30
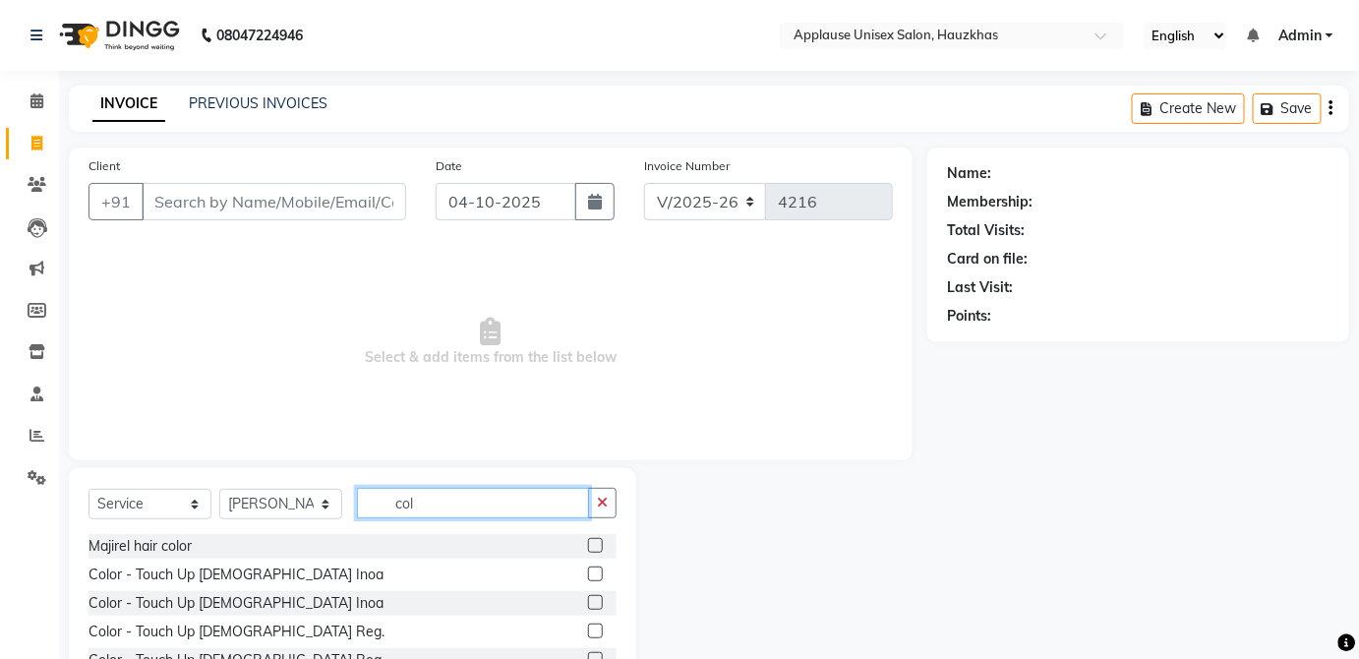
type input "col"
click at [588, 572] on label at bounding box center [595, 574] width 15 height 15
click at [588, 572] on input "checkbox" at bounding box center [594, 575] width 13 height 13
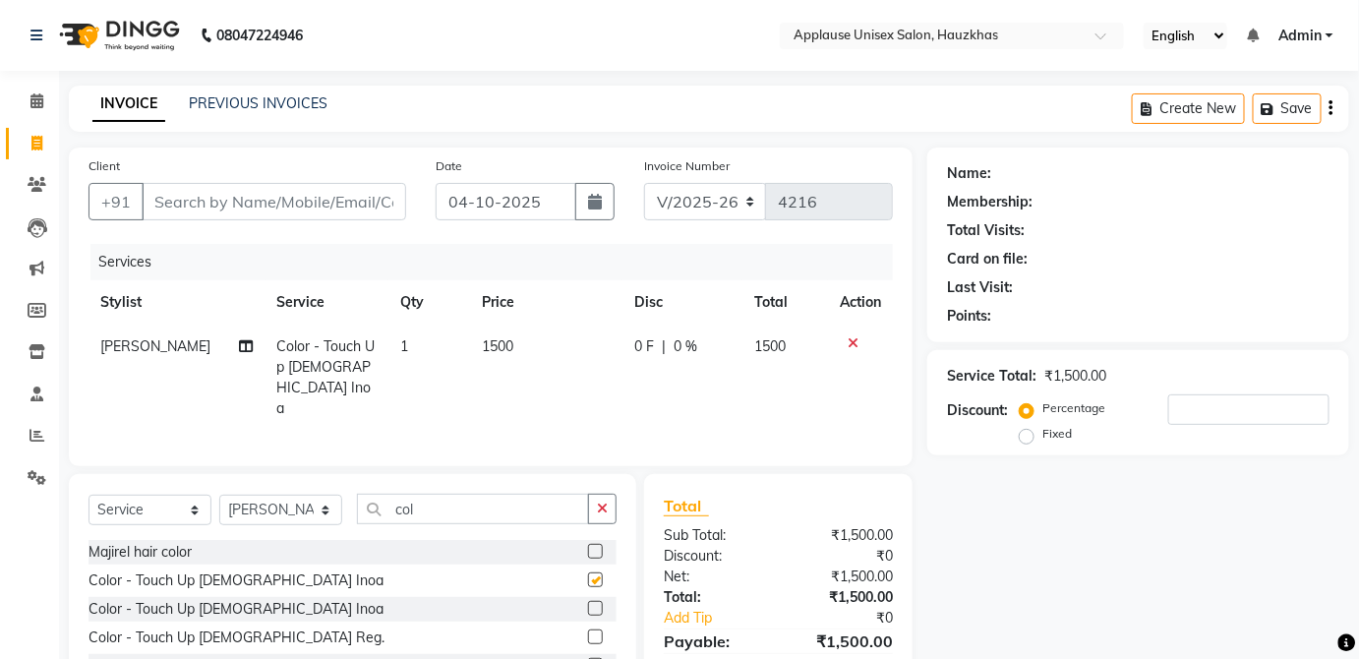
checkbox input "false"
click at [553, 346] on td "1500" at bounding box center [545, 378] width 151 height 106
select select "32125"
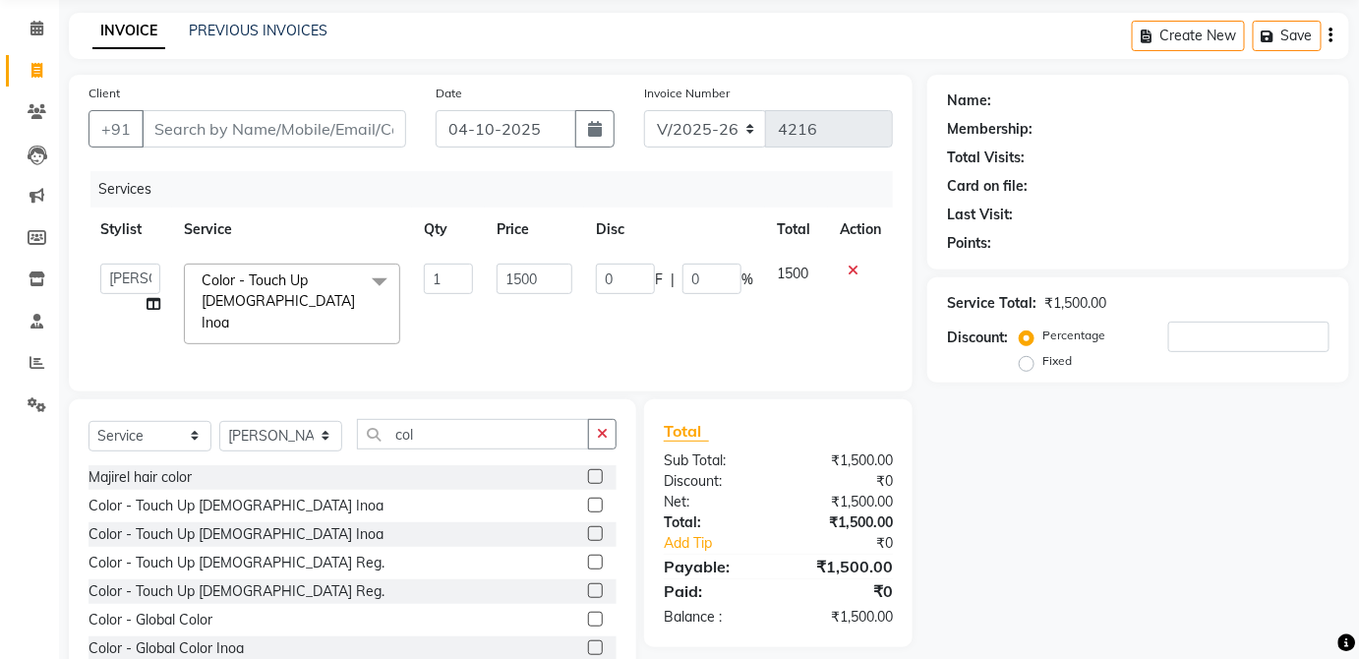
scroll to position [74, 0]
click at [513, 263] on input "1500" at bounding box center [535, 278] width 76 height 30
click at [553, 271] on input "1500" at bounding box center [535, 278] width 76 height 30
type input "1400"
click at [819, 275] on td "1500" at bounding box center [796, 303] width 63 height 104
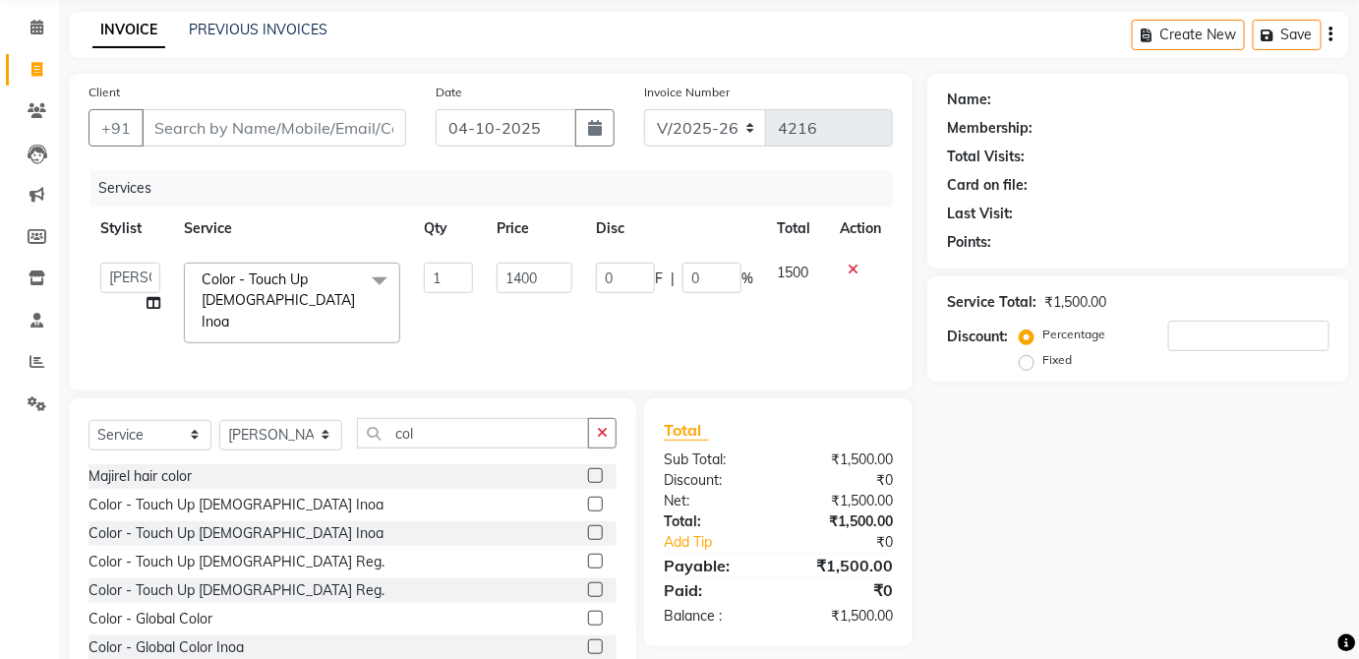
select select "32125"
click at [535, 427] on input "col" at bounding box center [473, 433] width 232 height 30
type input "c"
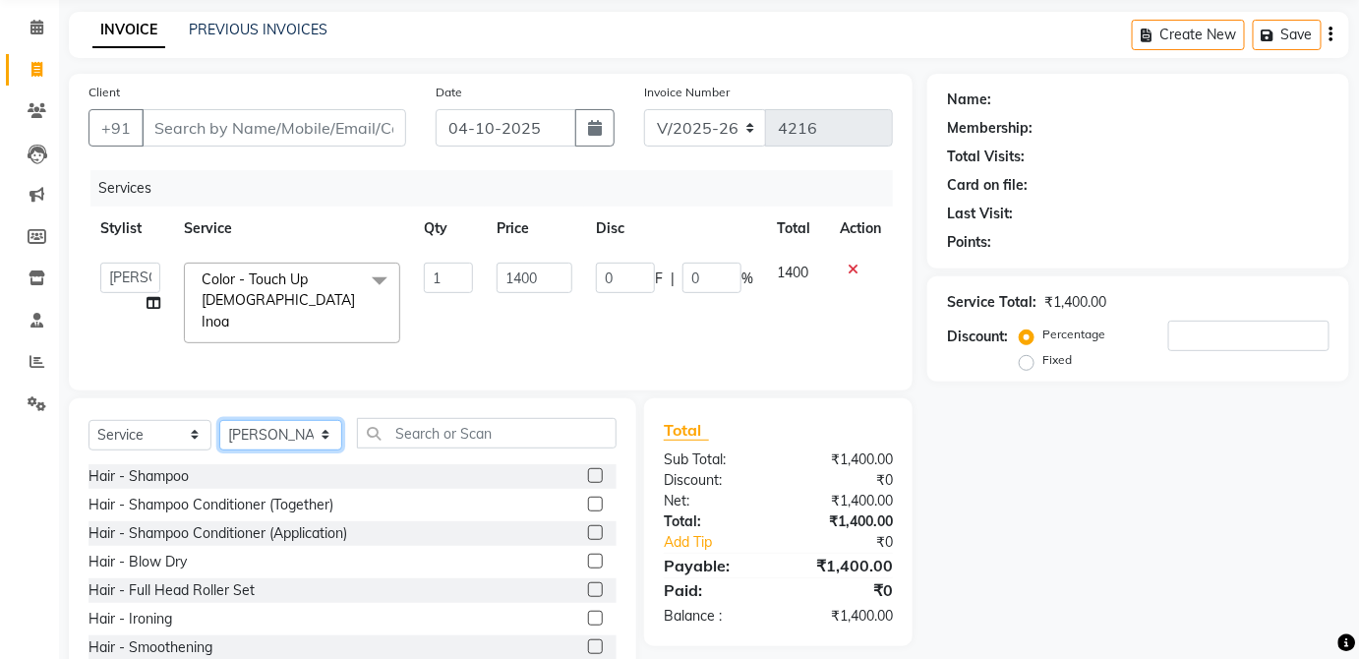
click at [287, 426] on select "Select Stylist [PERSON_NAME] [PERSON_NAME] [PERSON_NAME] [PERSON_NAME] [PERSON_…" at bounding box center [280, 435] width 123 height 30
select select "32130"
click at [219, 420] on select "Select Stylist [PERSON_NAME] [PERSON_NAME] [PERSON_NAME] [PERSON_NAME] [PERSON_…" at bounding box center [280, 435] width 123 height 30
click at [451, 388] on div "Client +91 Date [DATE] Invoice Number V/2025 V/[PHONE_NUMBER] Services Stylist …" at bounding box center [490, 381] width 873 height 615
click at [461, 435] on input "text" at bounding box center [487, 433] width 260 height 30
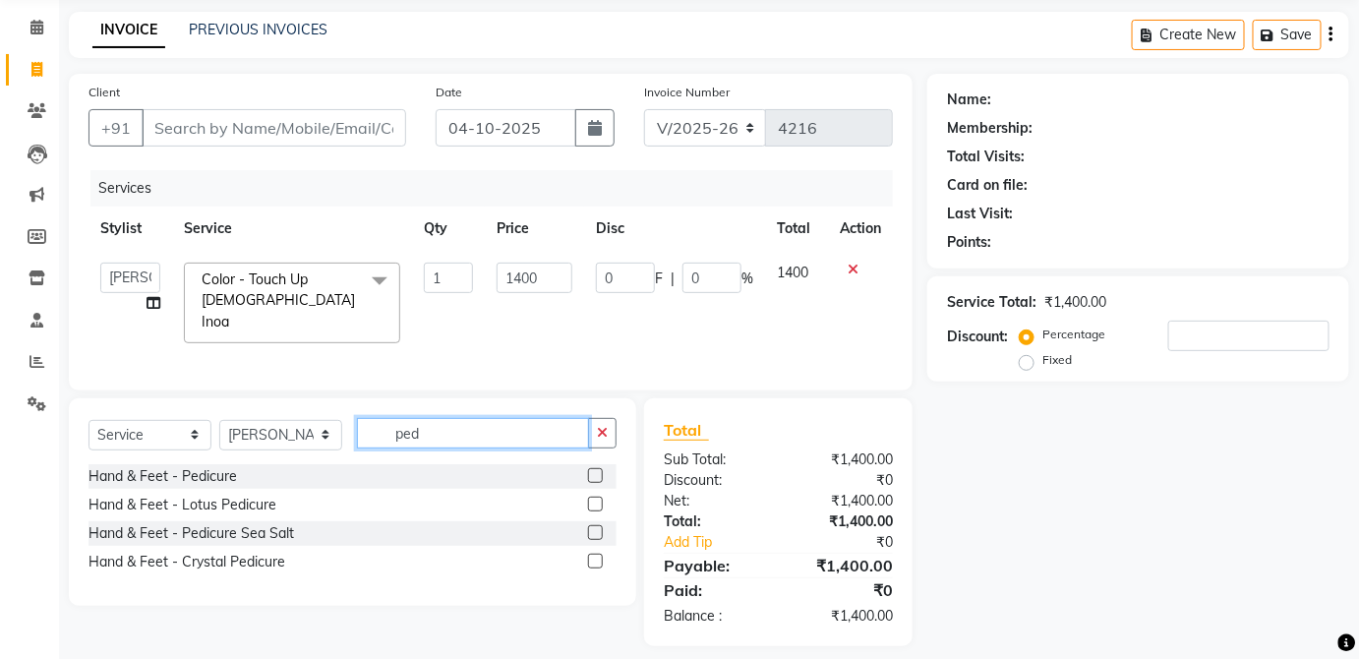
type input "ped"
click at [597, 468] on label at bounding box center [595, 475] width 15 height 15
click at [597, 470] on input "checkbox" at bounding box center [594, 476] width 13 height 13
checkbox input "true"
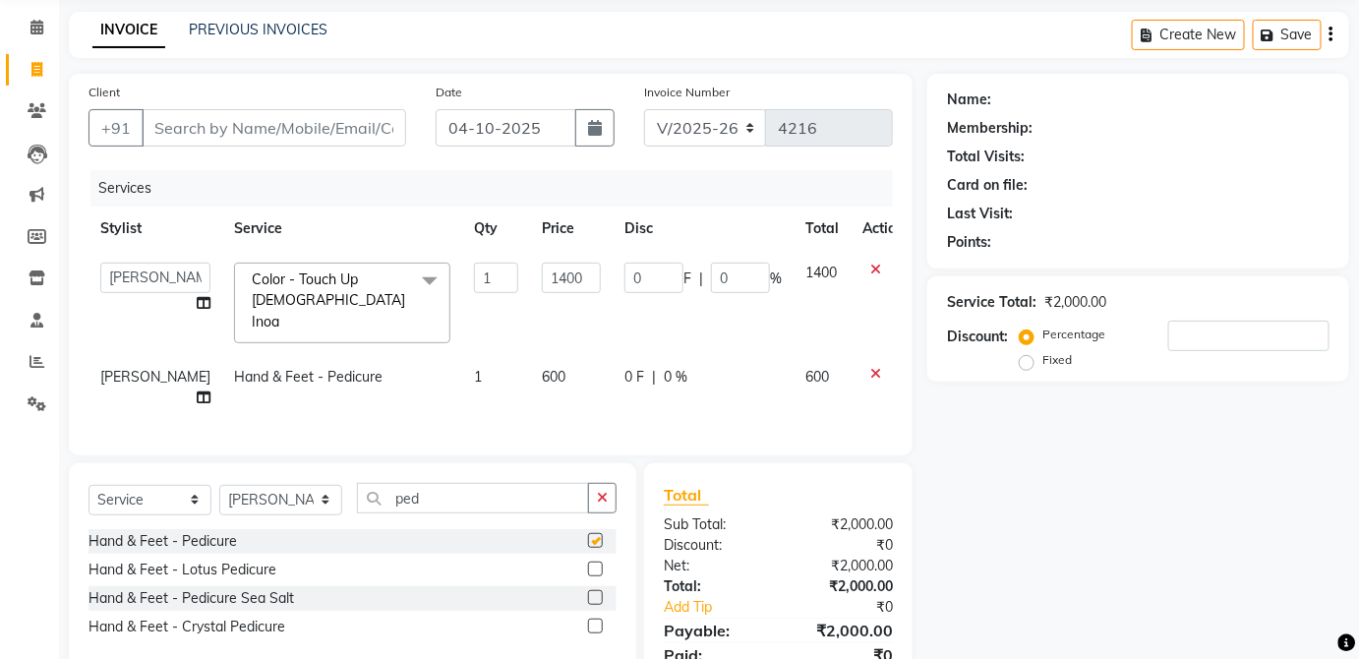
click at [710, 367] on div "0 F | 0 %" at bounding box center [703, 377] width 157 height 21
select select "32130"
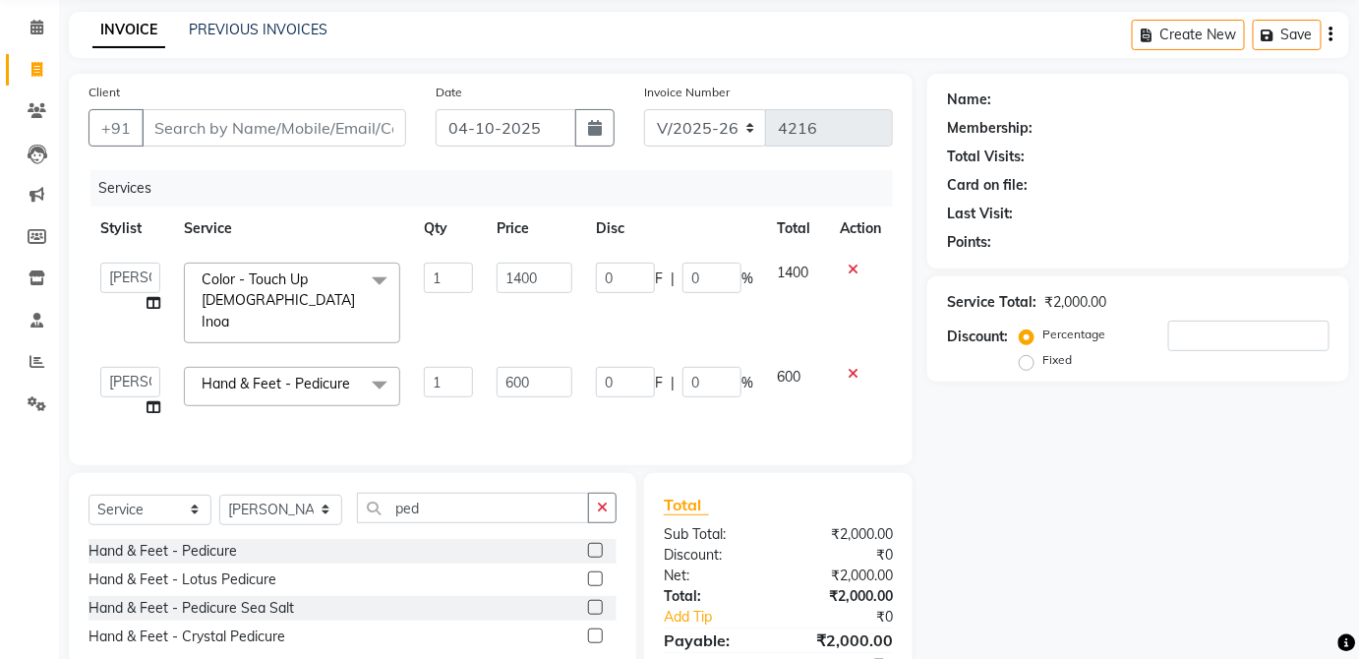
checkbox input "false"
click at [515, 503] on input "ped" at bounding box center [473, 508] width 232 height 30
type input "p"
type input "mani"
click at [596, 543] on label at bounding box center [595, 550] width 15 height 15
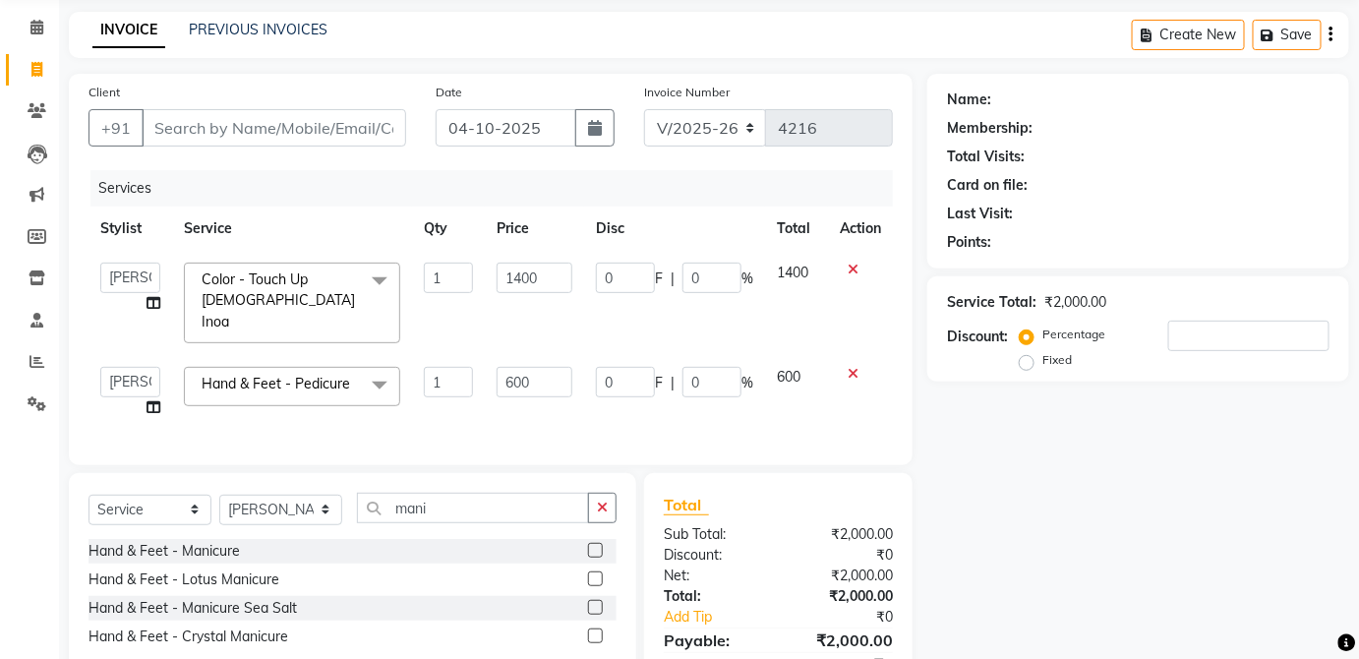
click at [596, 545] on input "checkbox" at bounding box center [594, 551] width 13 height 13
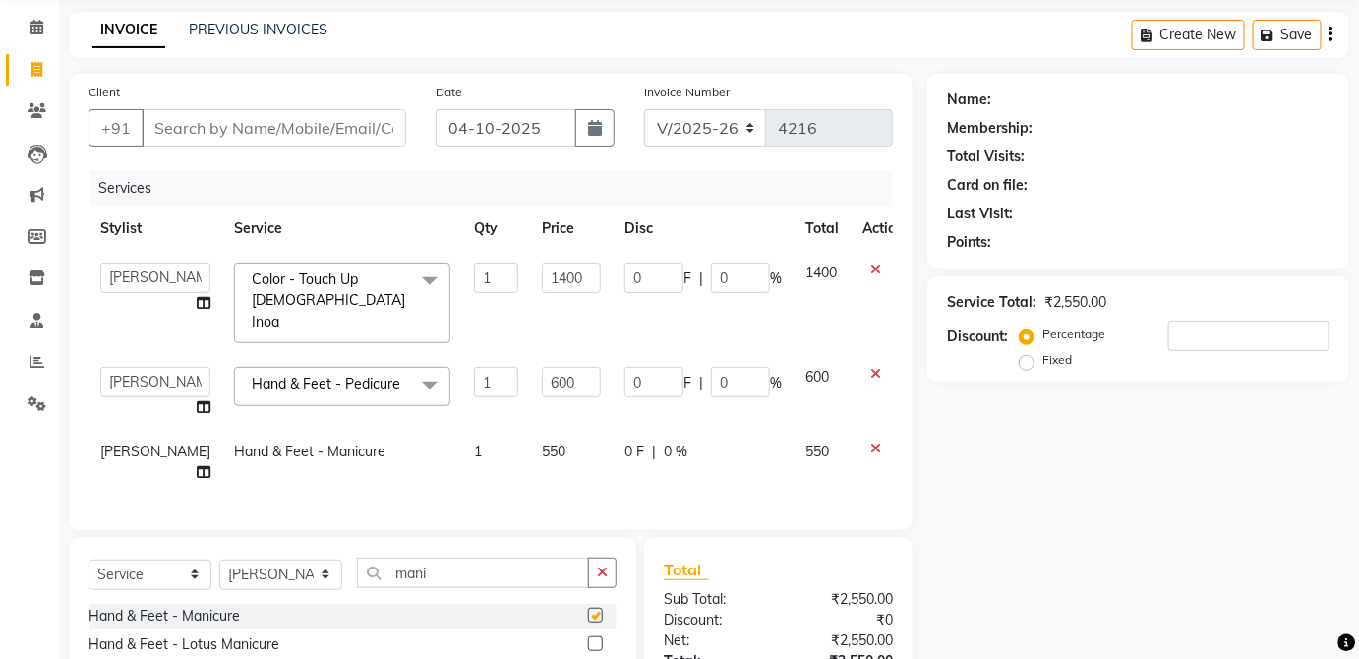
checkbox input "false"
click at [555, 446] on td "550" at bounding box center [571, 462] width 83 height 65
select select "32130"
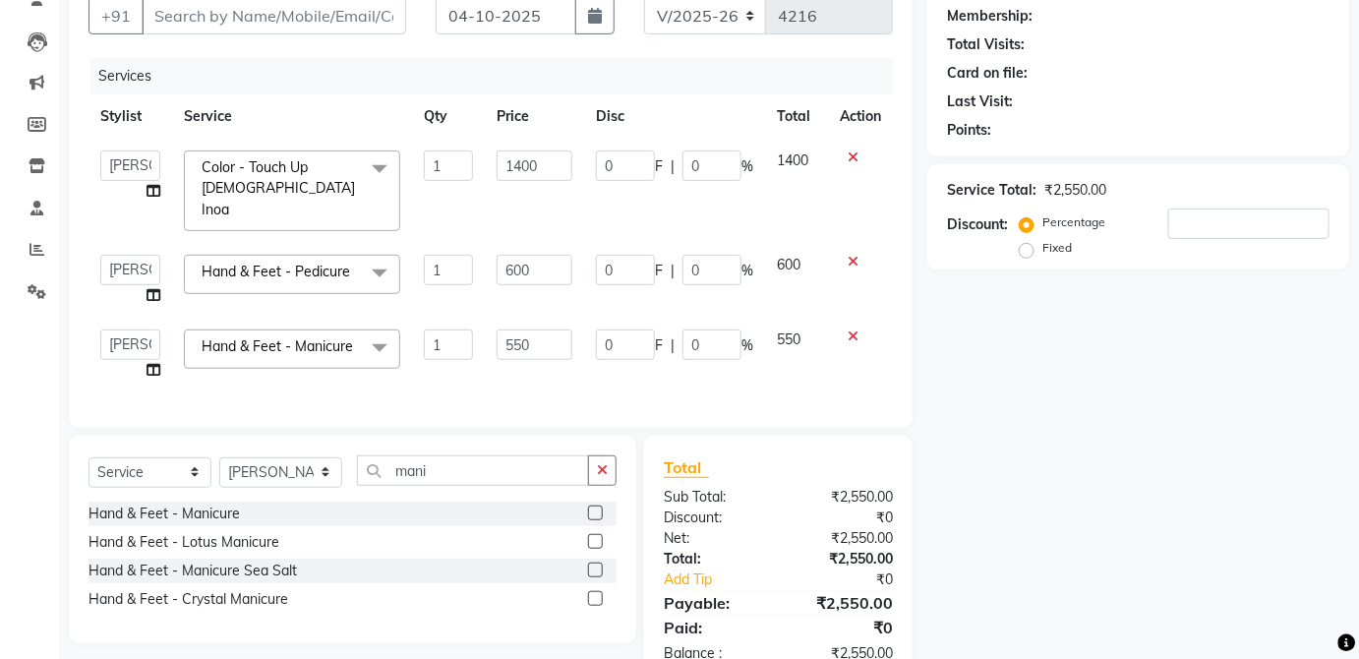
scroll to position [230, 0]
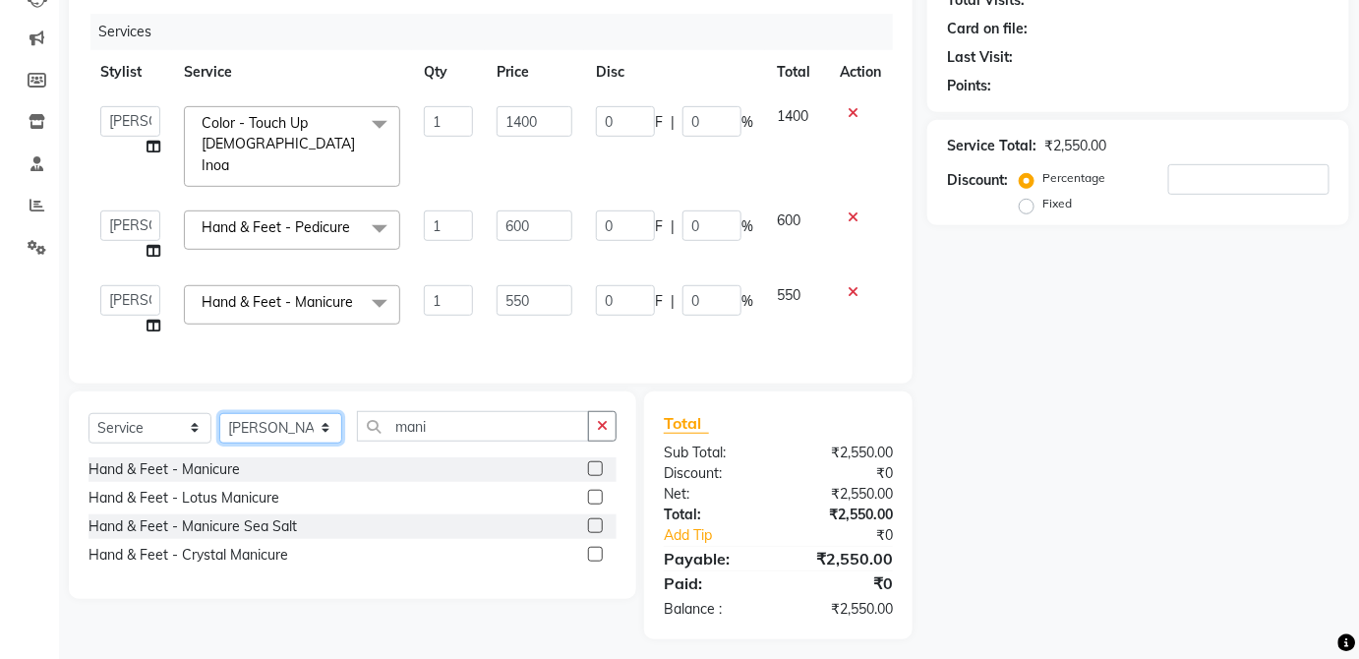
click at [320, 419] on select "Select Stylist [PERSON_NAME] [PERSON_NAME] [PERSON_NAME] [PERSON_NAME] [PERSON_…" at bounding box center [280, 428] width 123 height 30
click at [219, 413] on select "Select Stylist [PERSON_NAME] [PERSON_NAME] [PERSON_NAME] [PERSON_NAME] [PERSON_…" at bounding box center [280, 428] width 123 height 30
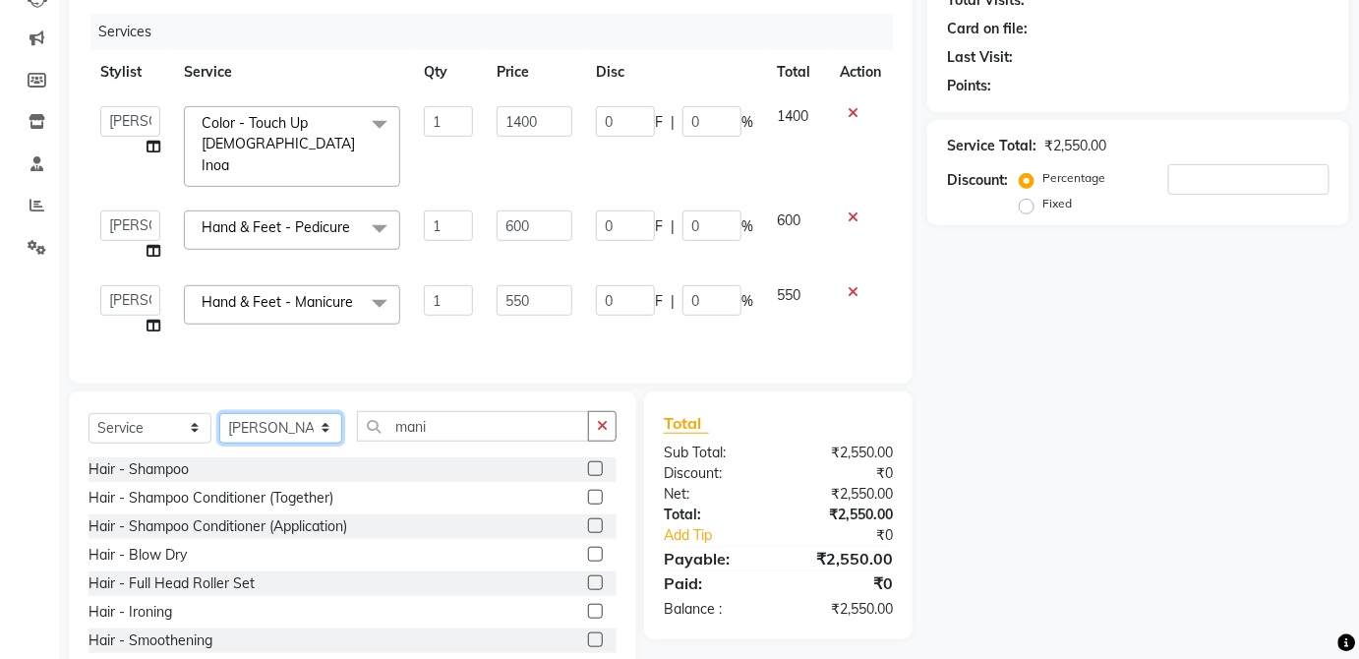
click at [320, 413] on select "Select Stylist [PERSON_NAME] [PERSON_NAME] [PERSON_NAME] [PERSON_NAME] [PERSON_…" at bounding box center [280, 428] width 123 height 30
select select "37821"
click at [219, 413] on select "Select Stylist [PERSON_NAME] [PERSON_NAME] [PERSON_NAME] [PERSON_NAME] [PERSON_…" at bounding box center [280, 428] width 123 height 30
click at [422, 411] on input "mani" at bounding box center [473, 426] width 232 height 30
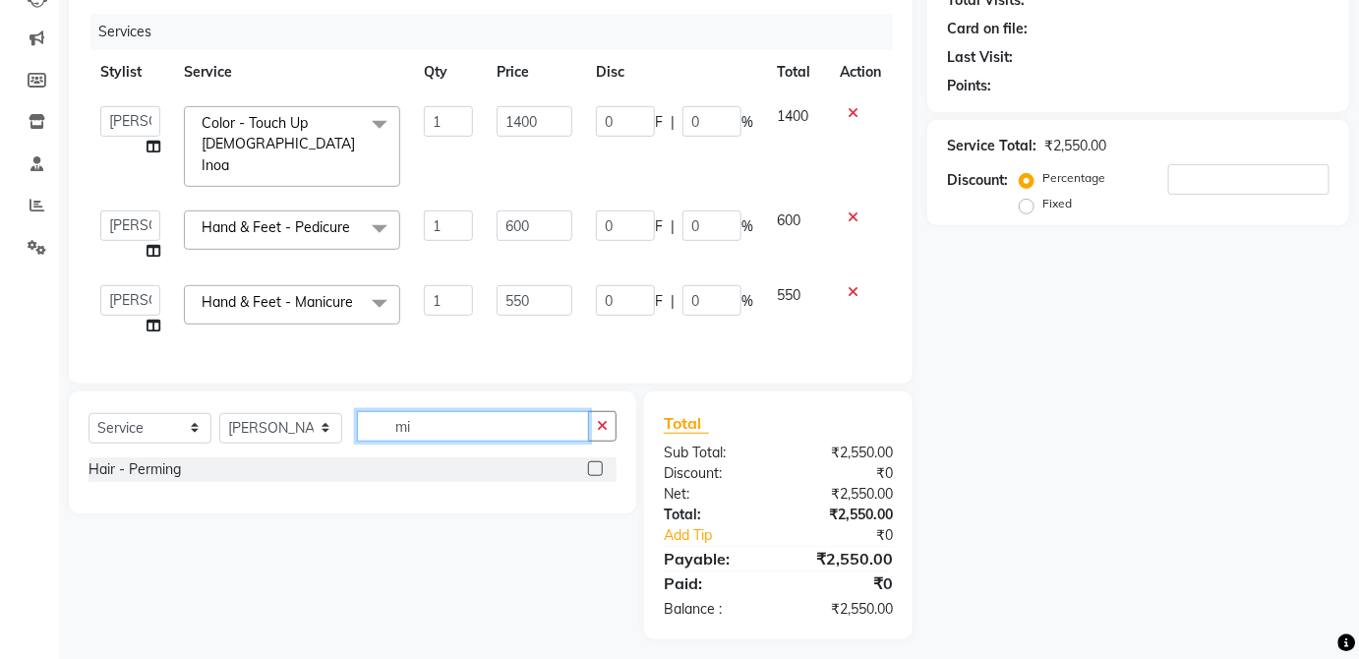
type input "i"
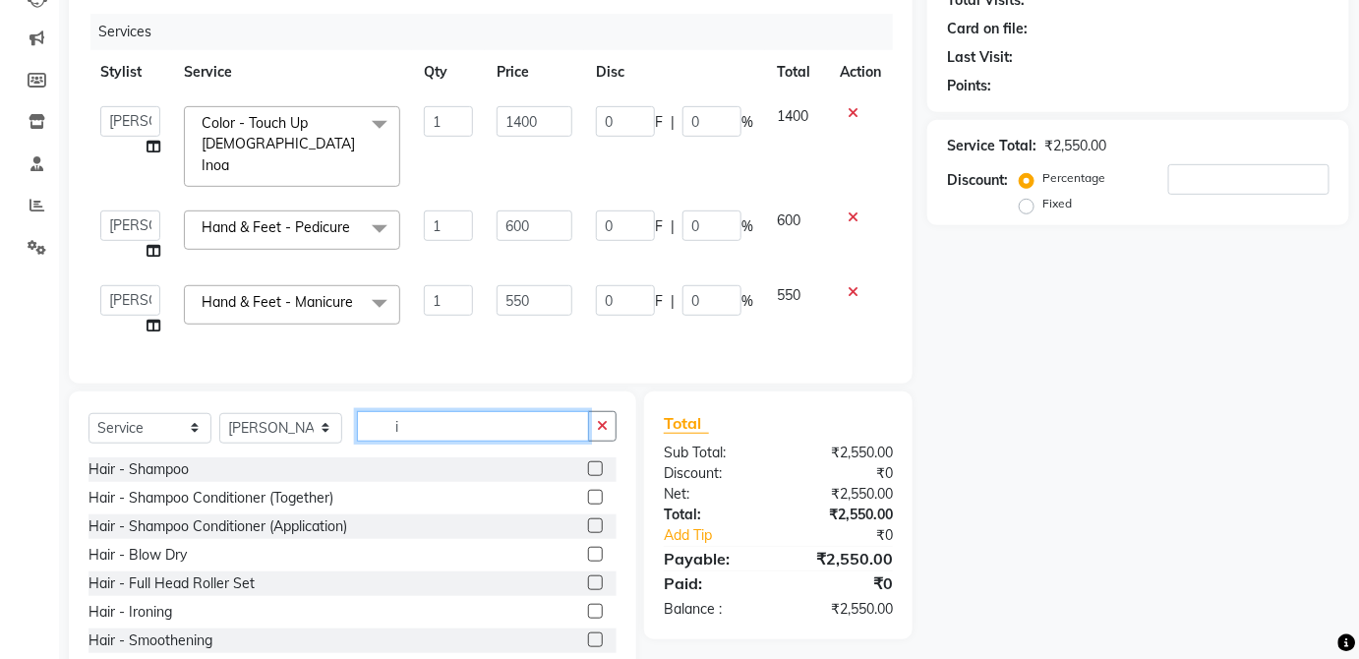
click at [483, 411] on input "i" at bounding box center [473, 426] width 232 height 30
type input "thre"
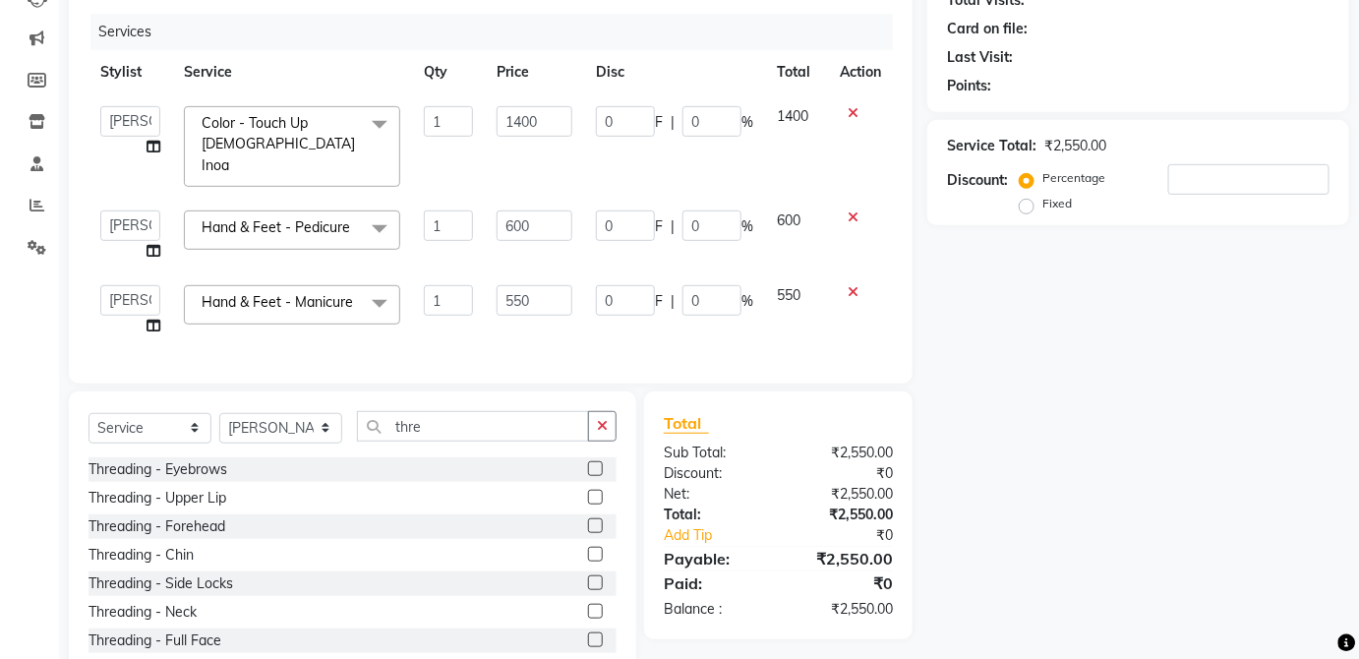
click at [588, 461] on label at bounding box center [595, 468] width 15 height 15
click at [588, 463] on input "checkbox" at bounding box center [594, 469] width 13 height 13
checkbox input "true"
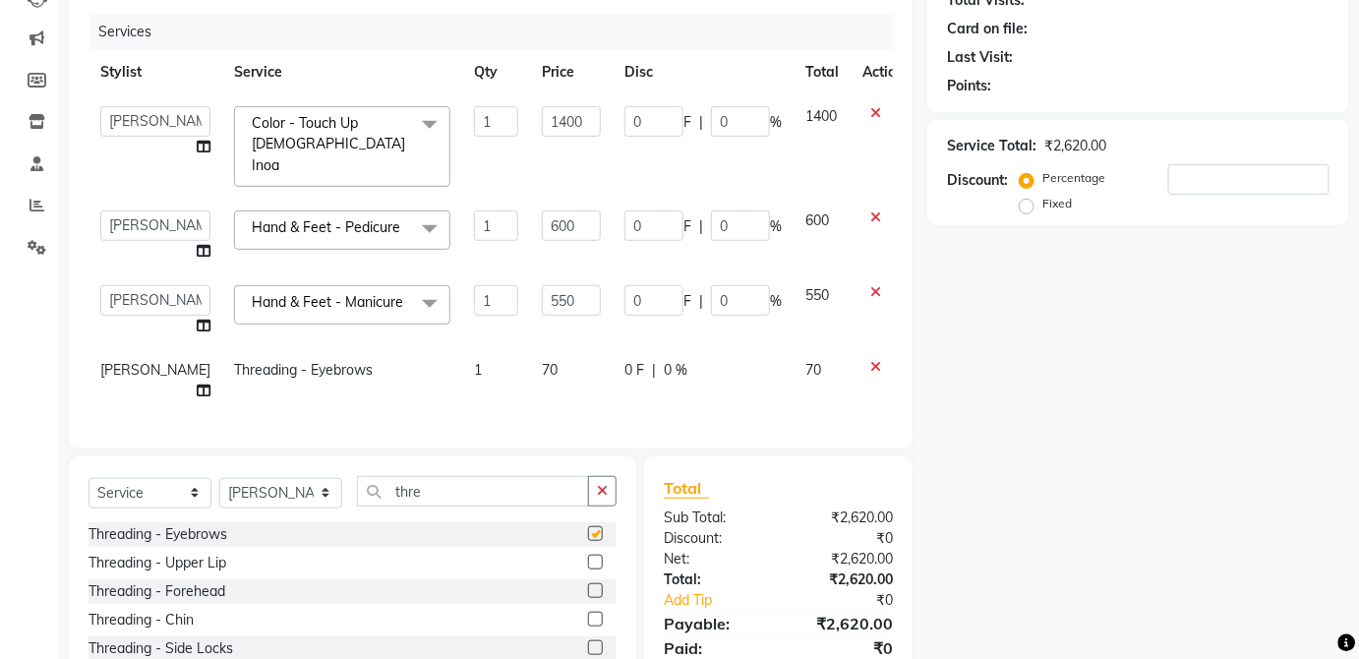
click at [707, 363] on td "0 F | 0 %" at bounding box center [703, 380] width 181 height 65
select select "37821"
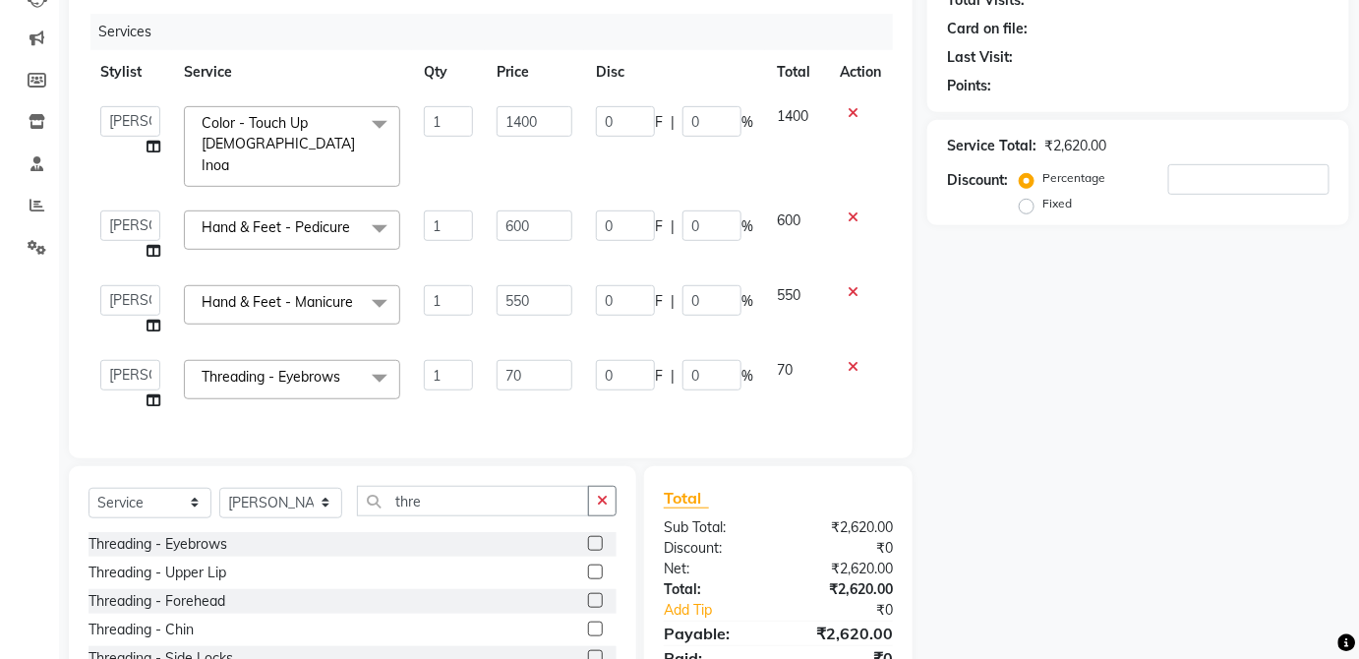
checkbox input "false"
click at [517, 498] on input "thre" at bounding box center [473, 501] width 232 height 30
type input "t"
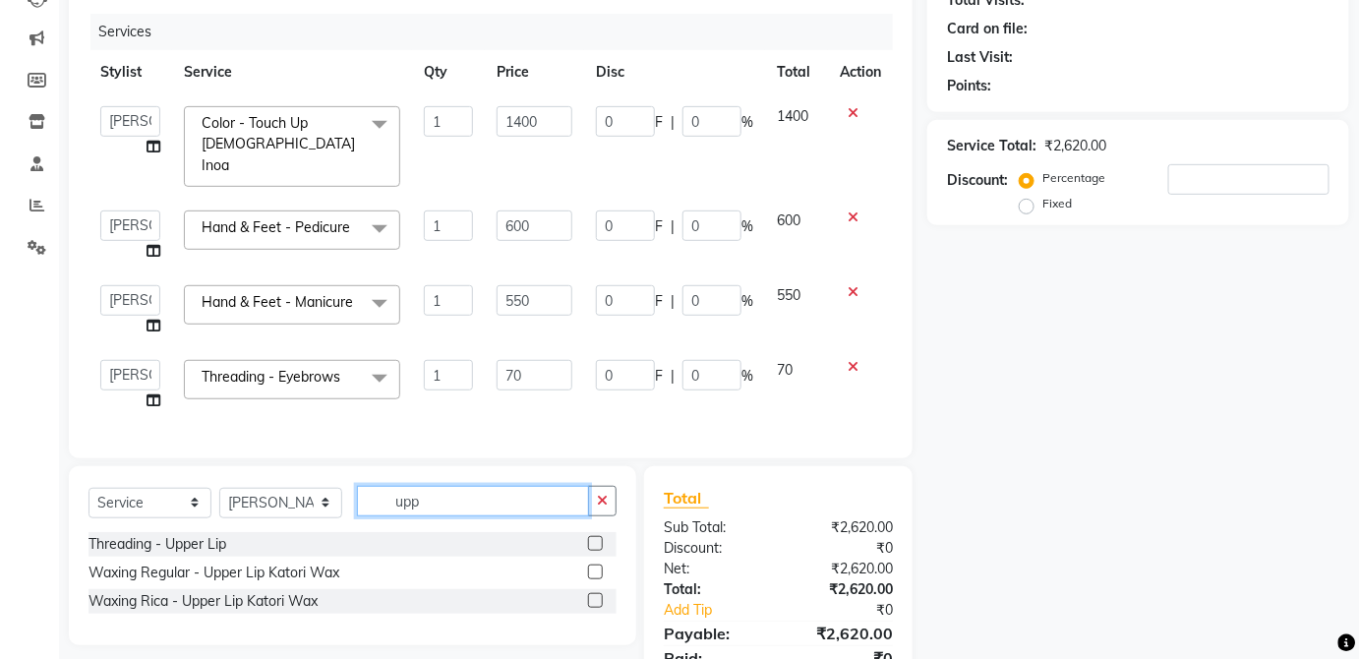
type input "upp"
click at [596, 593] on label at bounding box center [595, 600] width 15 height 15
click at [596, 595] on input "checkbox" at bounding box center [594, 601] width 13 height 13
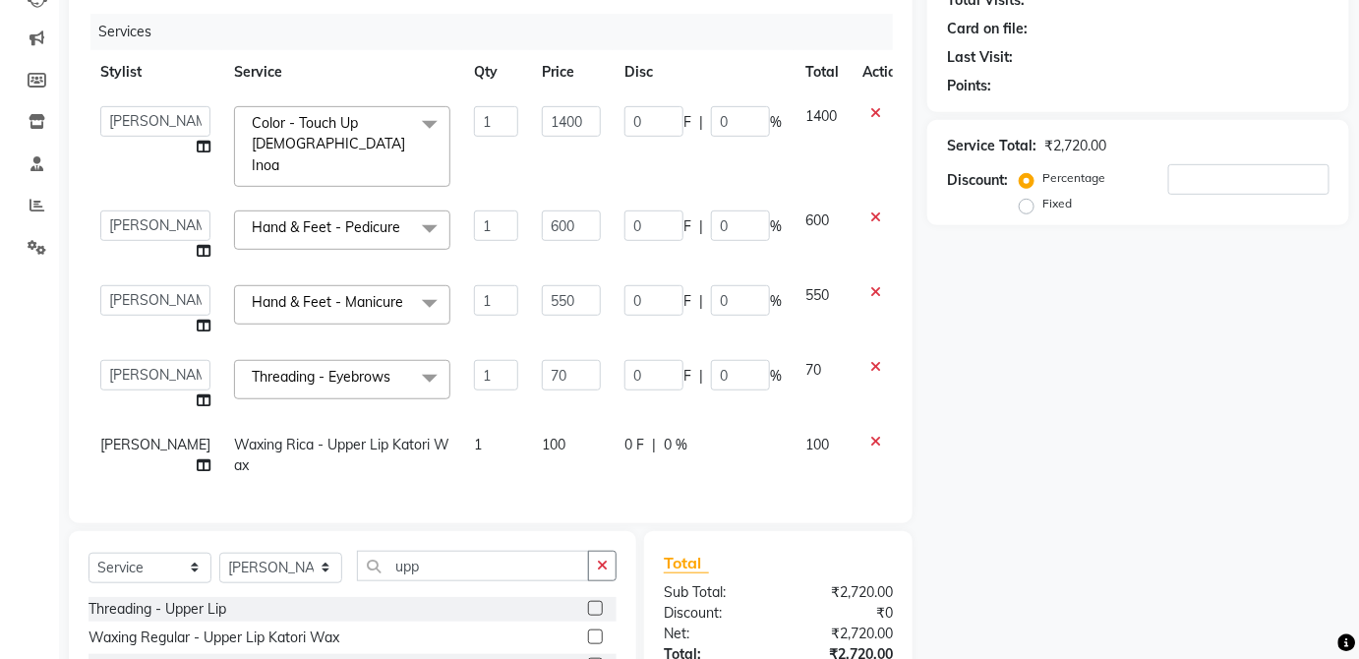
checkbox input "false"
click at [751, 435] on div "0 F | 0 %" at bounding box center [703, 445] width 157 height 21
select select "37821"
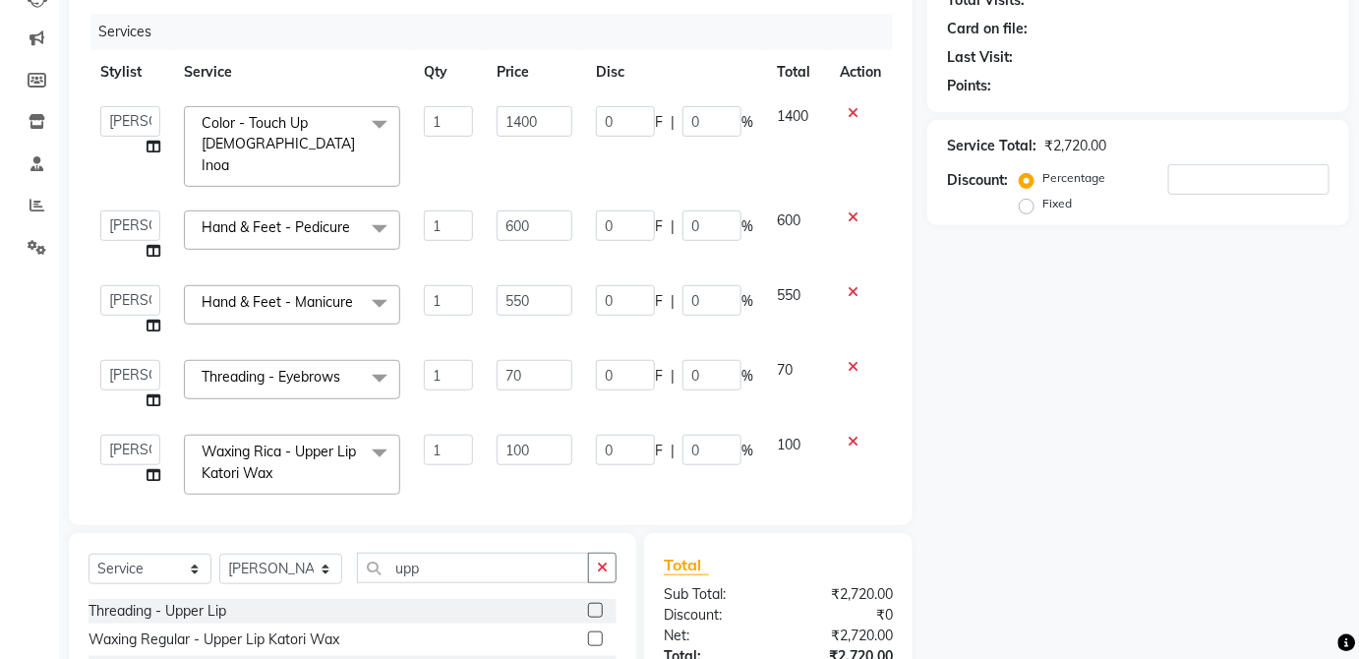
scroll to position [0, 0]
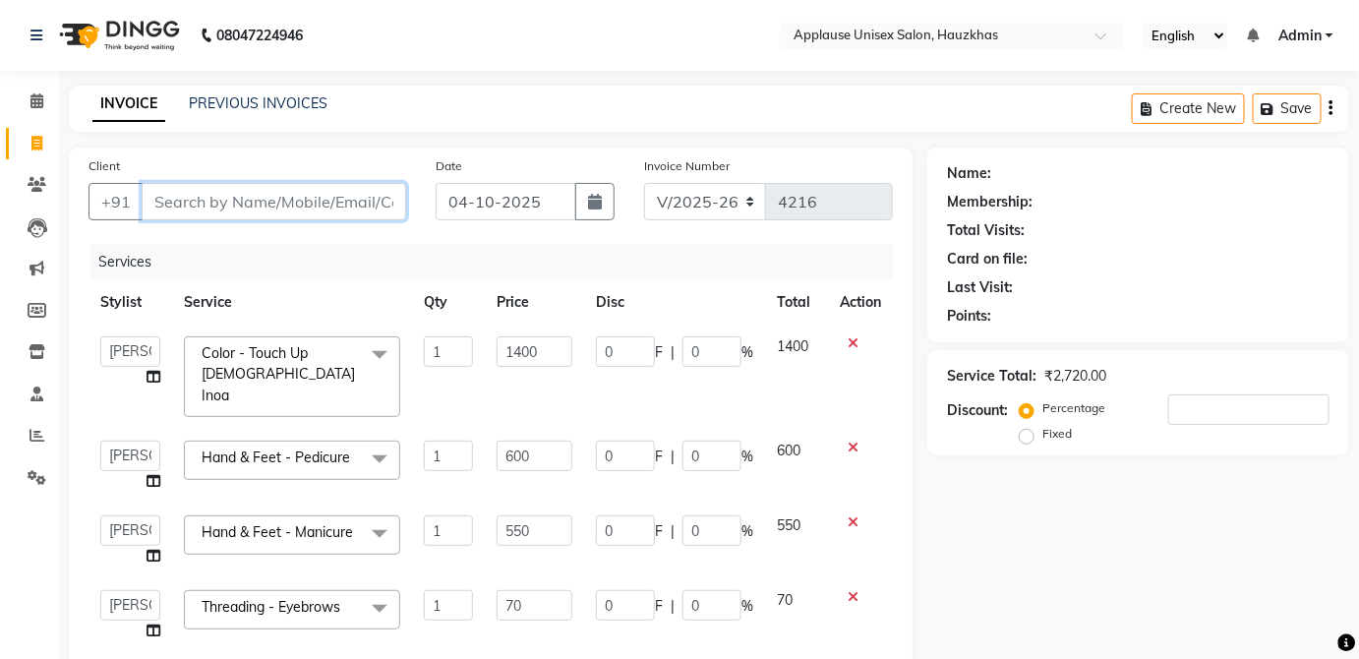
click at [334, 208] on input "Client" at bounding box center [274, 201] width 265 height 37
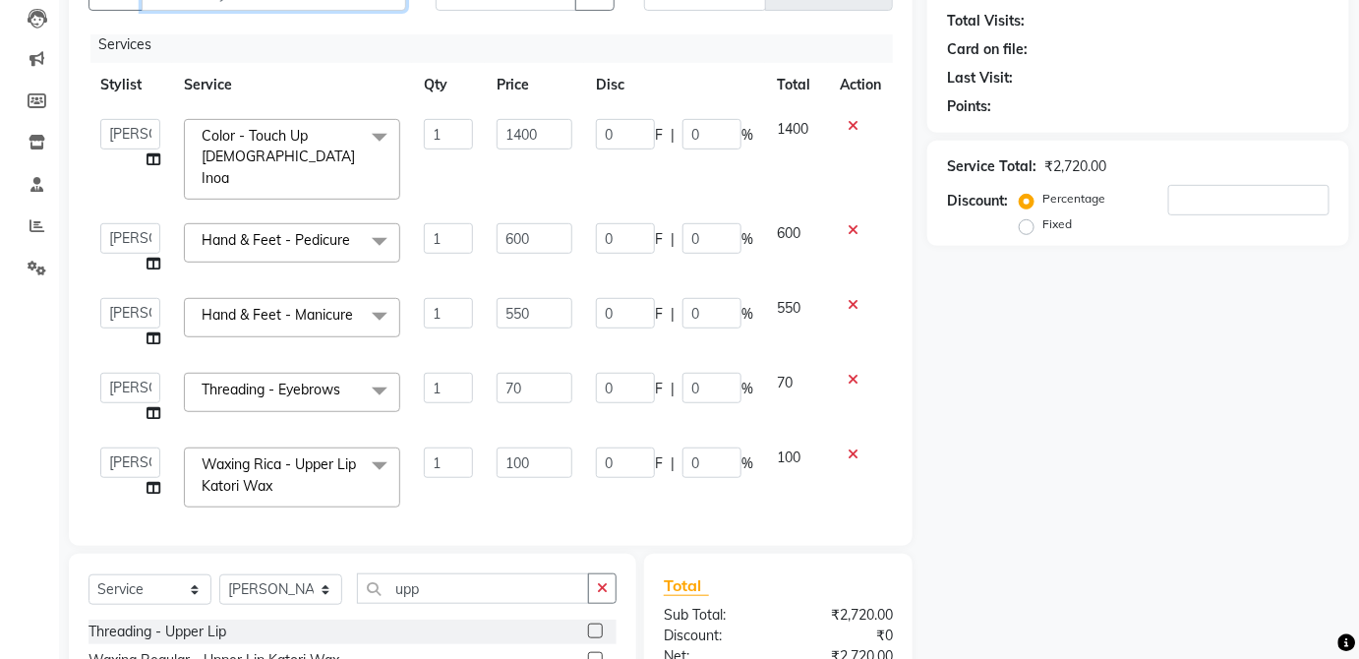
scroll to position [265, 0]
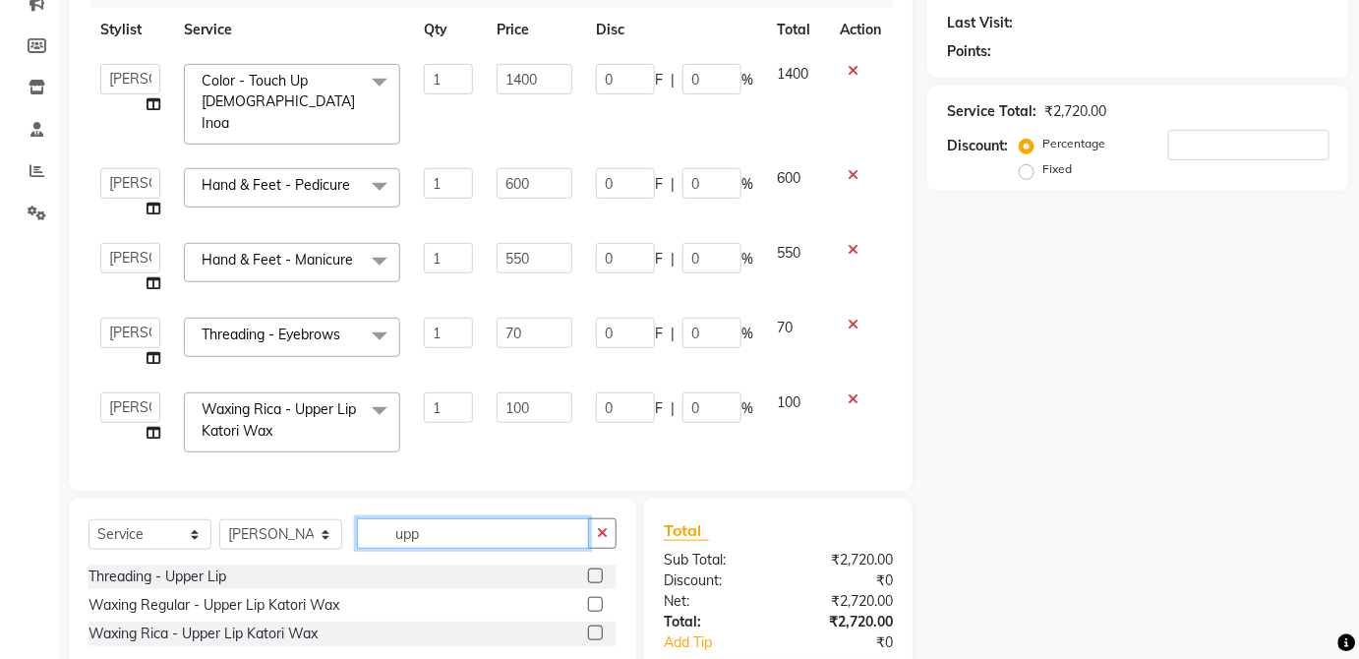
click at [521, 525] on input "upp" at bounding box center [473, 533] width 232 height 30
type input "u"
type input "ble"
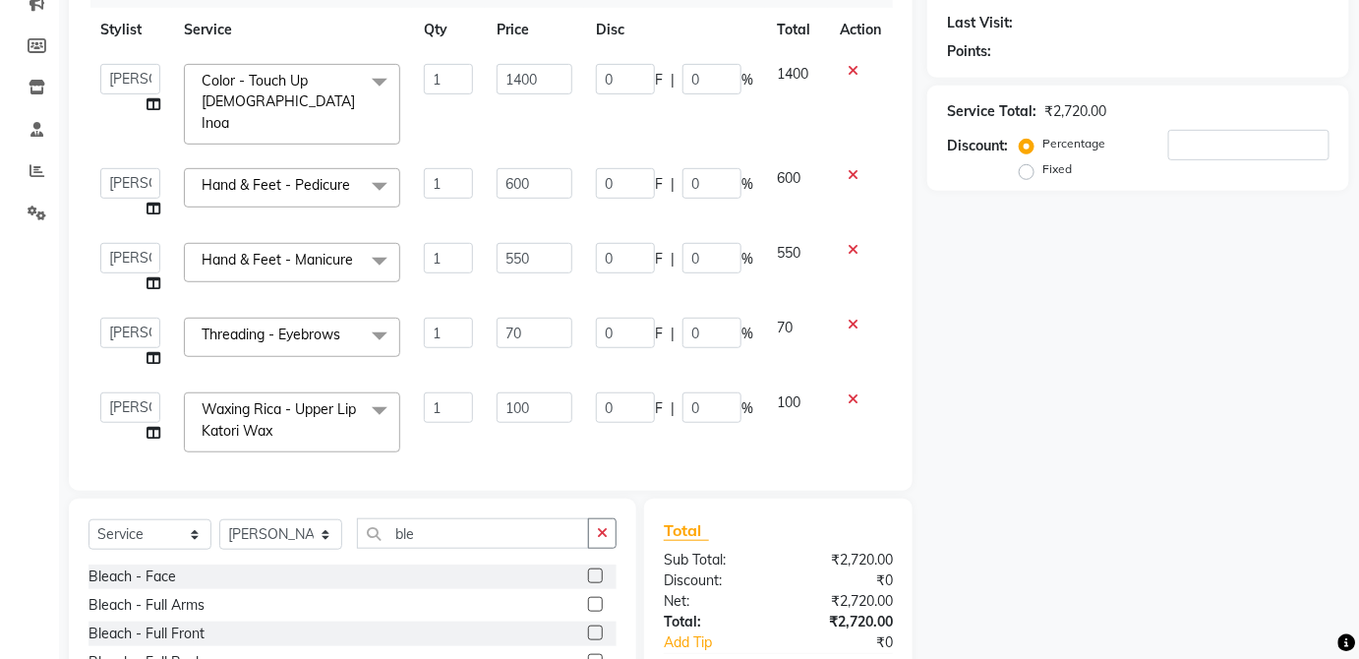
click at [596, 574] on label at bounding box center [595, 576] width 15 height 15
click at [596, 574] on input "checkbox" at bounding box center [594, 576] width 13 height 13
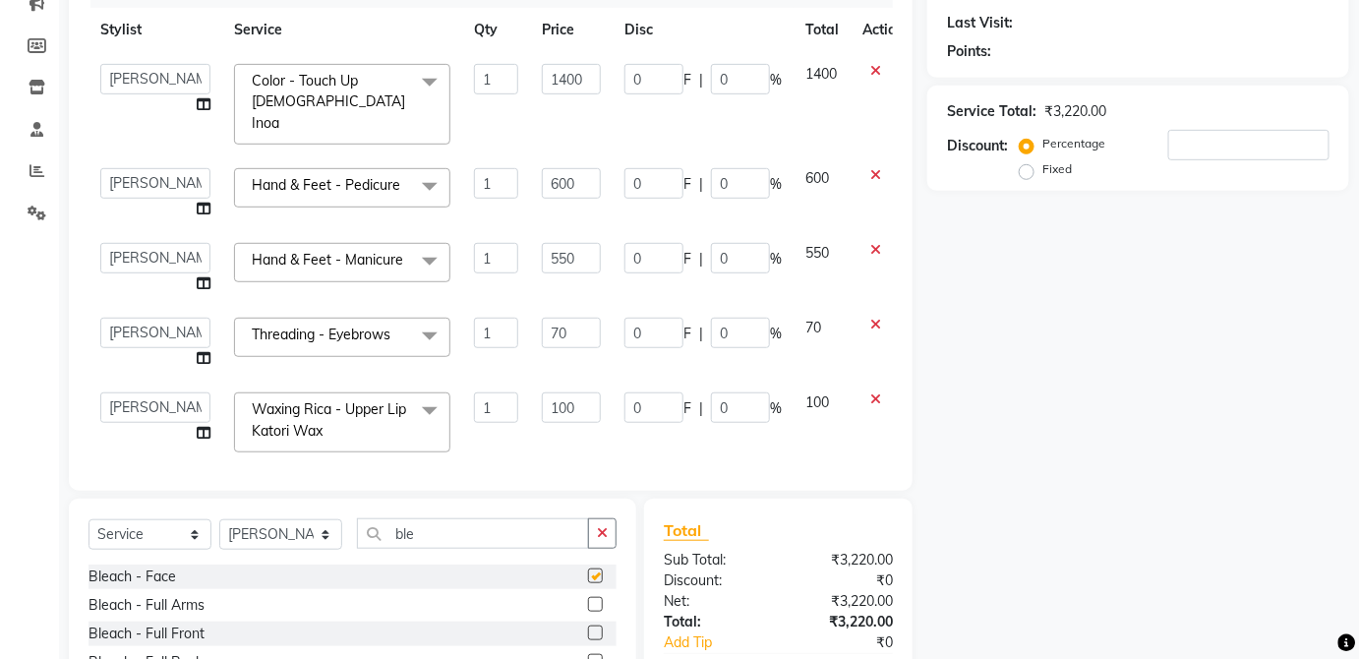
scroll to position [52, 0]
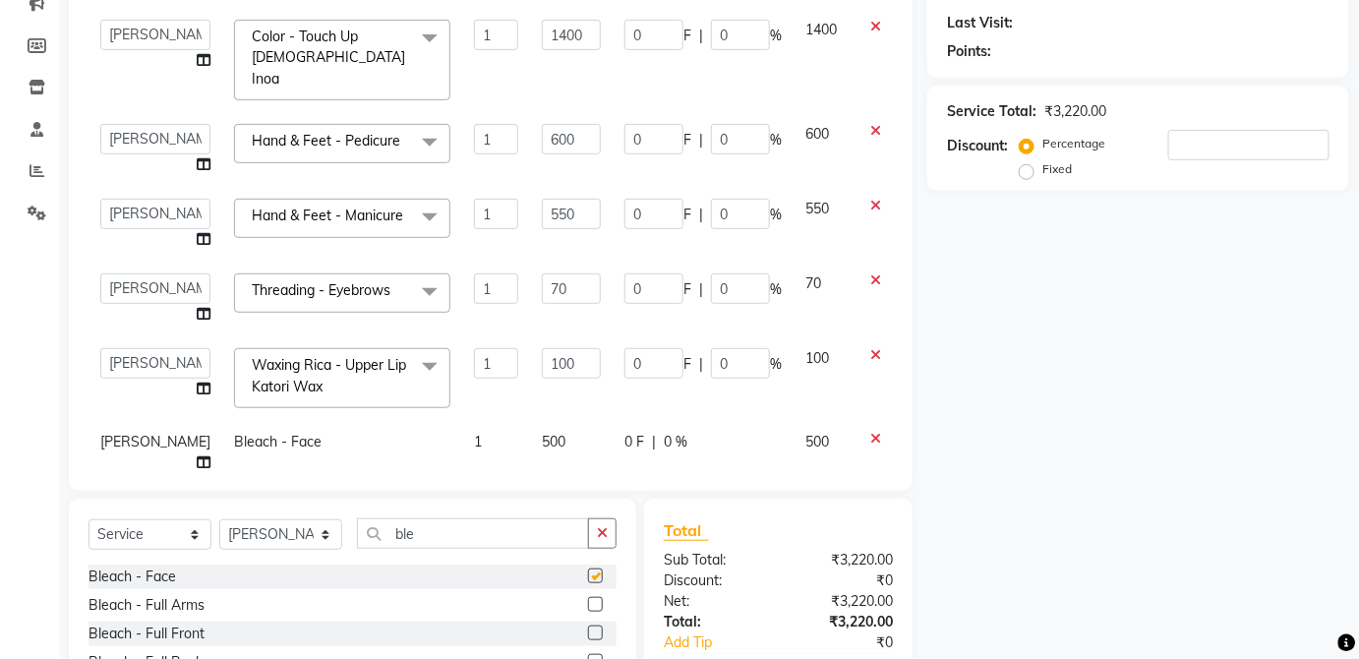
checkbox input "false"
click at [537, 420] on td "500" at bounding box center [571, 452] width 83 height 65
select select "37821"
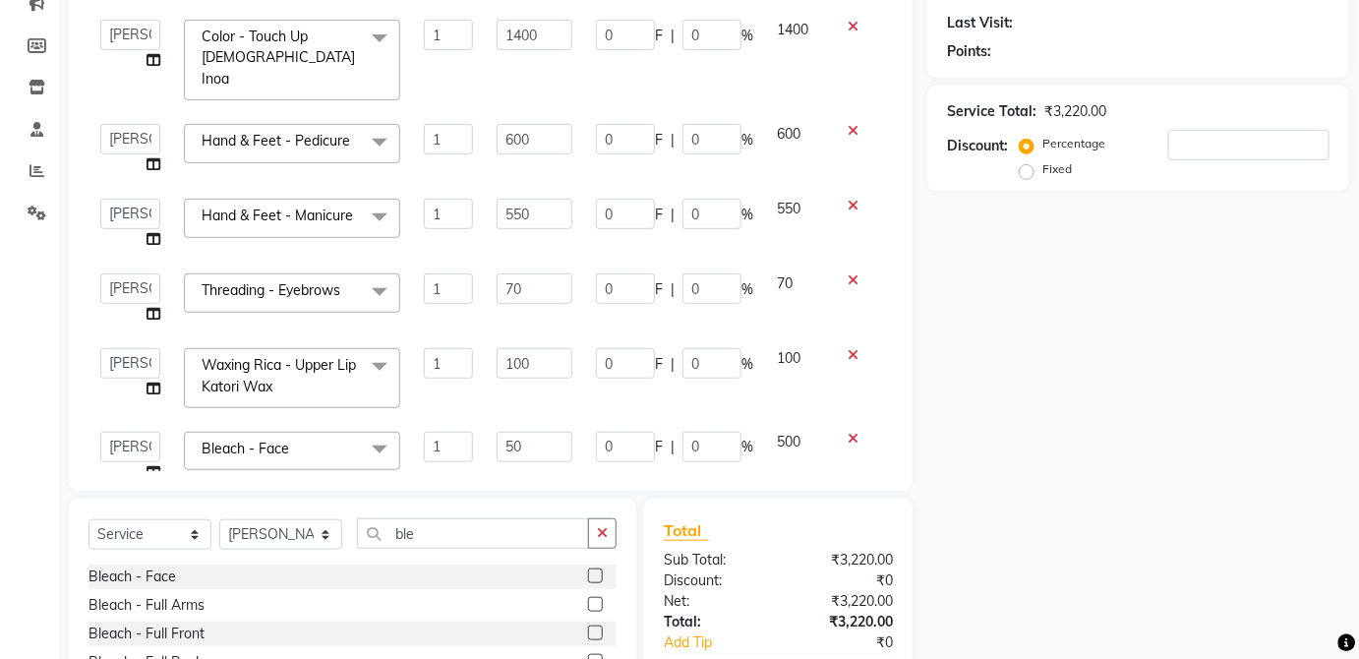
type input "5"
type input "600"
click at [781, 433] on span "500" at bounding box center [789, 442] width 24 height 18
select select "37821"
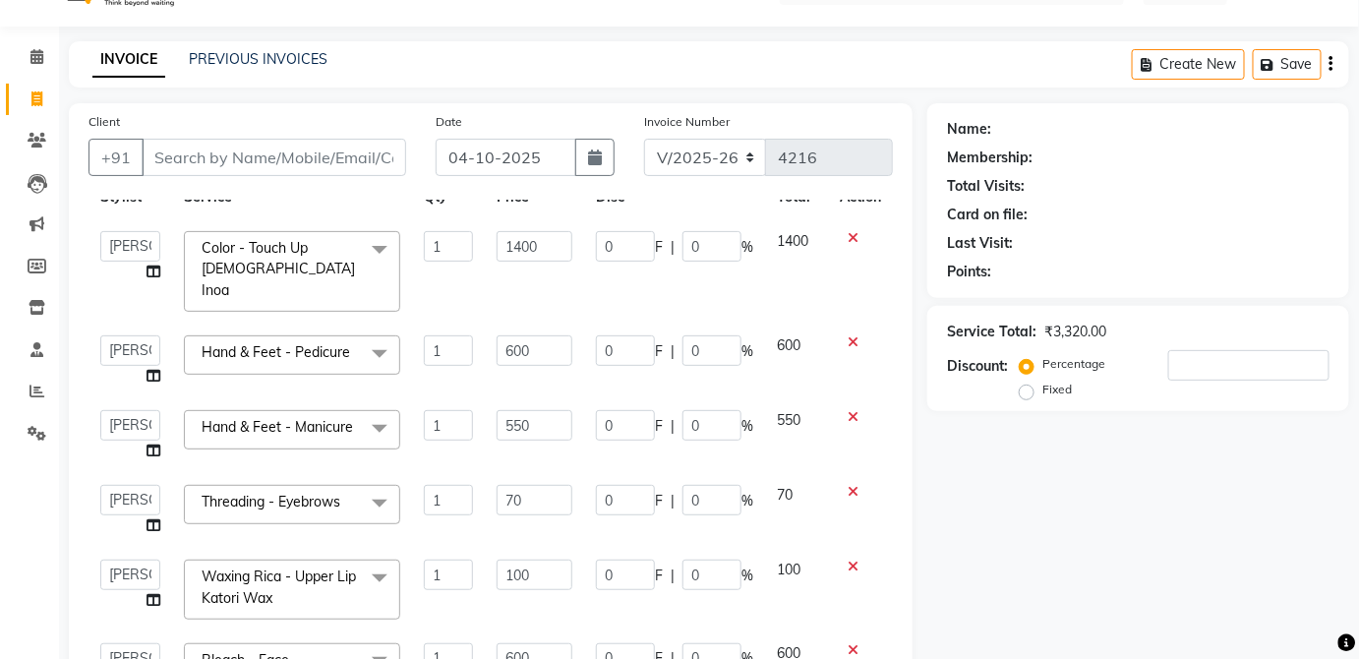
scroll to position [0, 0]
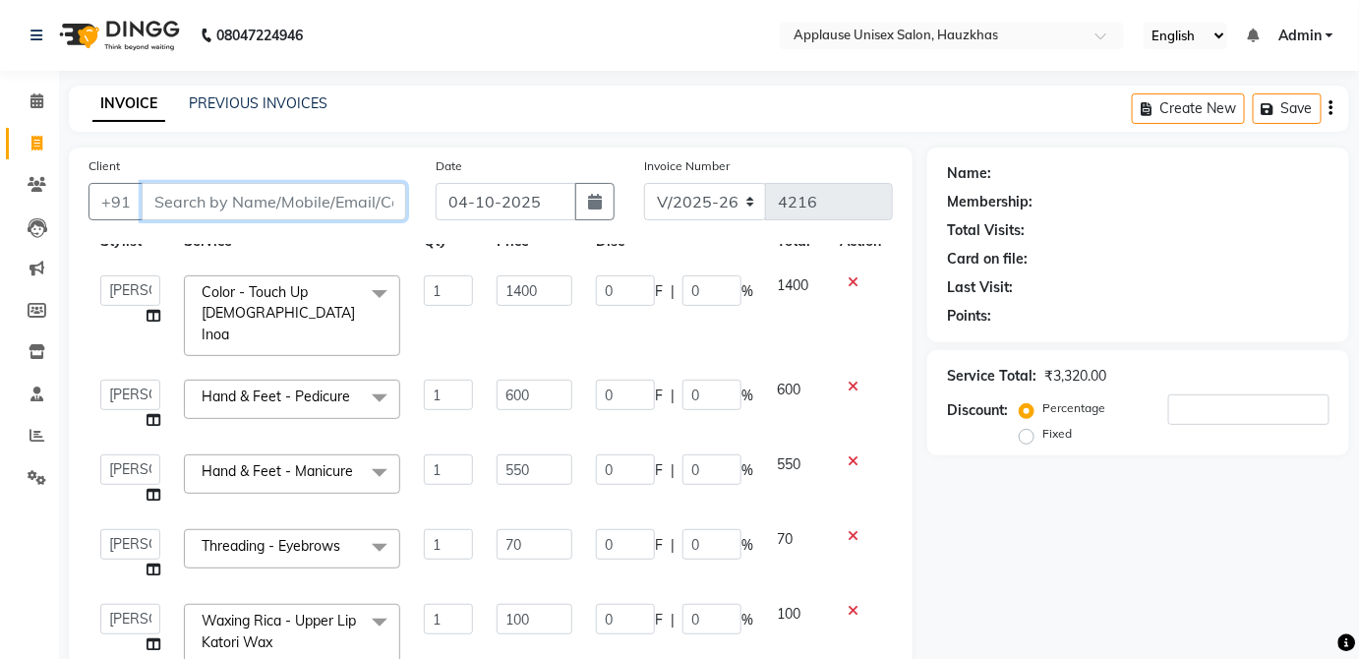
click at [370, 202] on input "Client" at bounding box center [274, 201] width 265 height 37
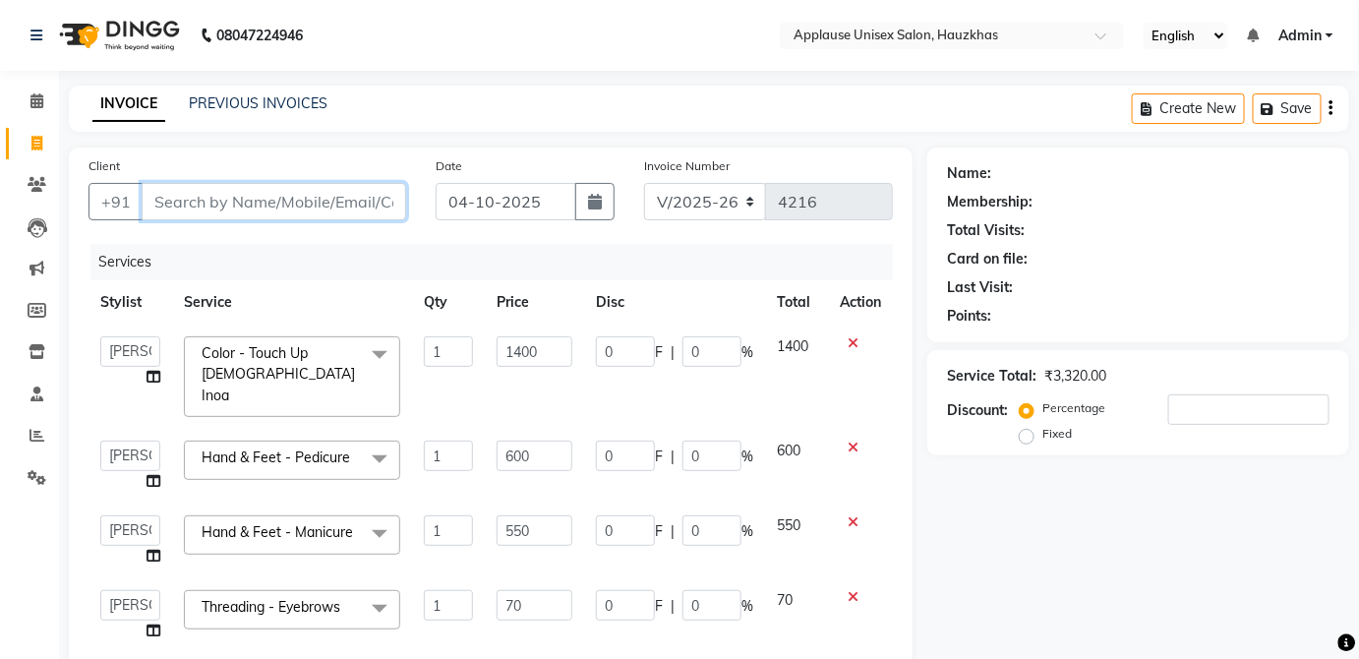
type input "g"
type input "0"
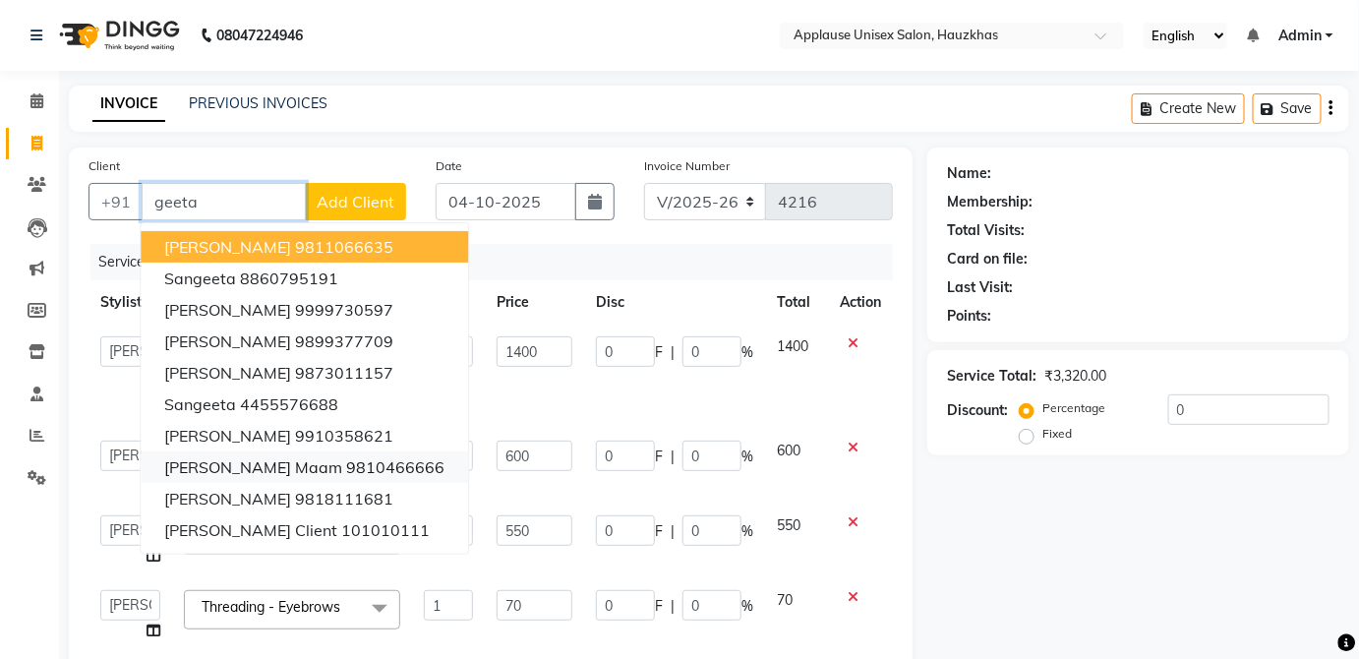
click at [368, 475] on ngb-highlight "9810466666" at bounding box center [395, 467] width 98 height 20
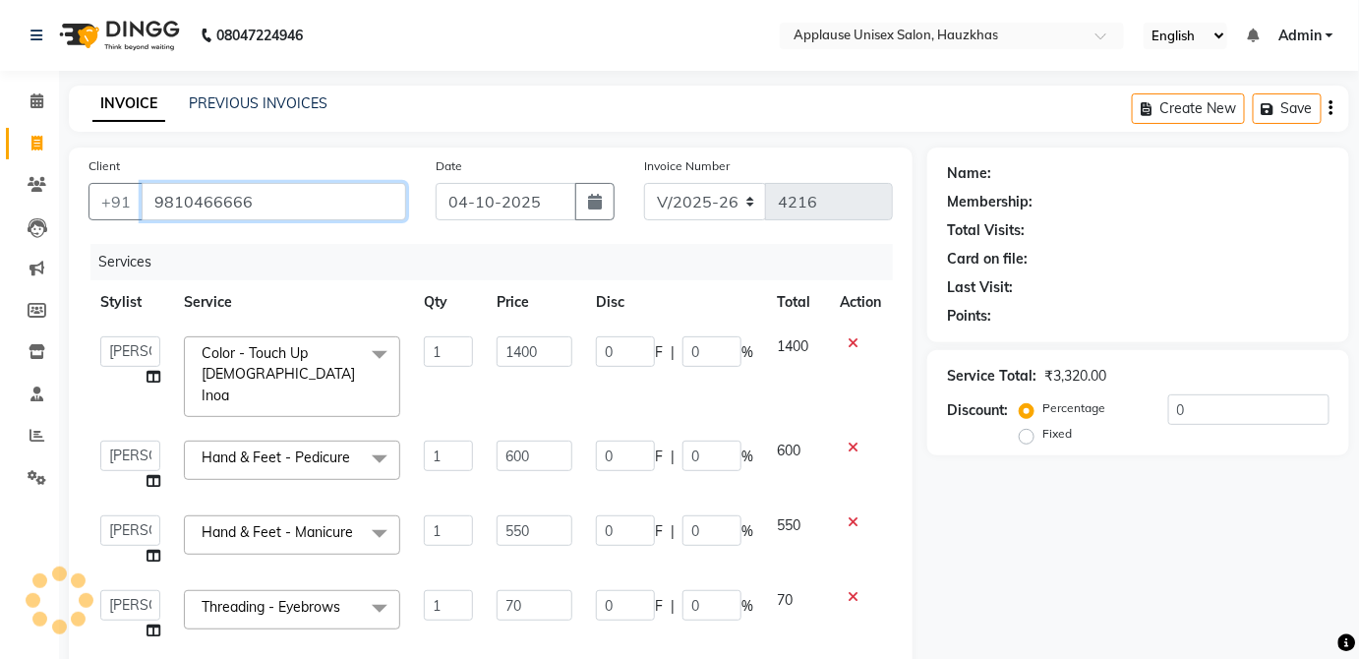
type input "9810466666"
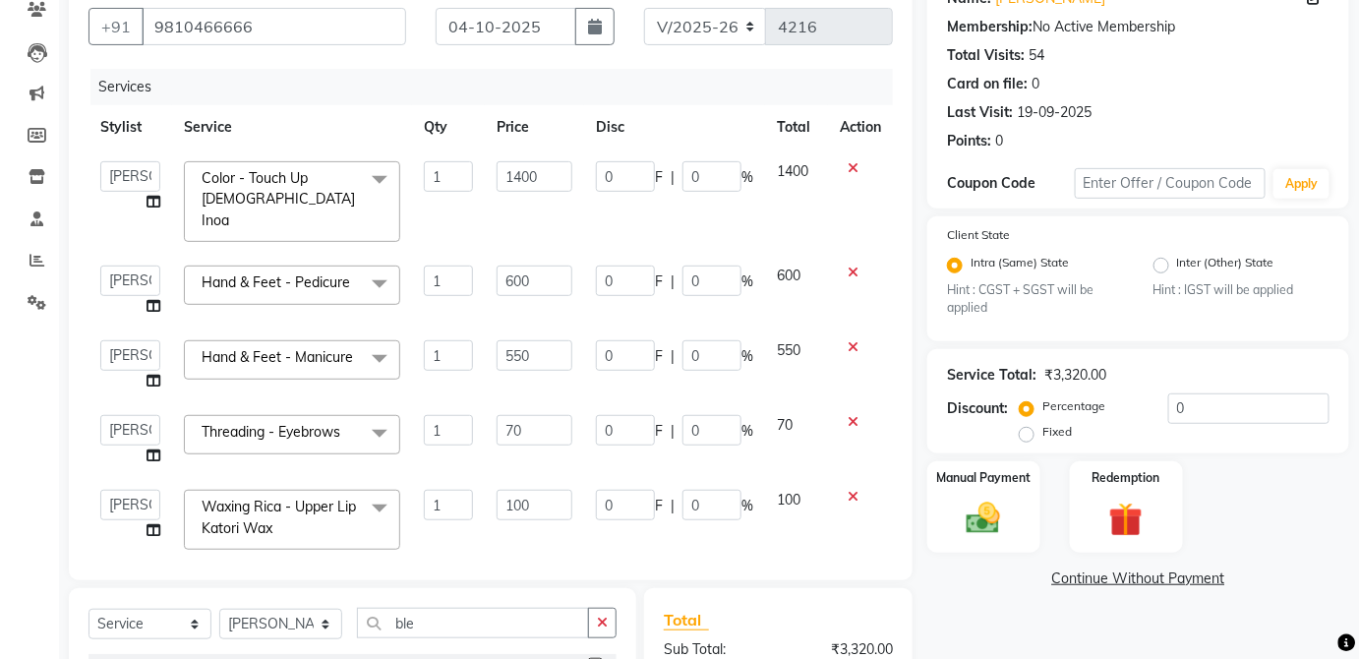
scroll to position [82, 0]
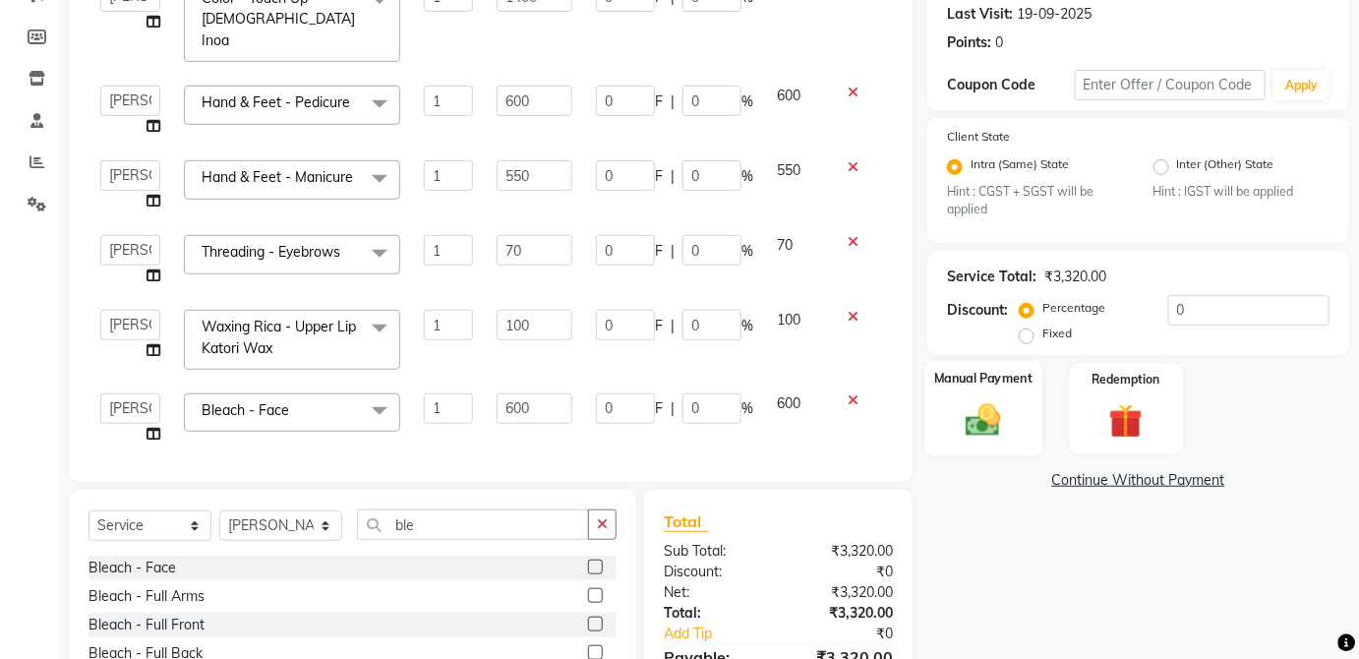
click at [1007, 435] on img at bounding box center [983, 420] width 57 height 40
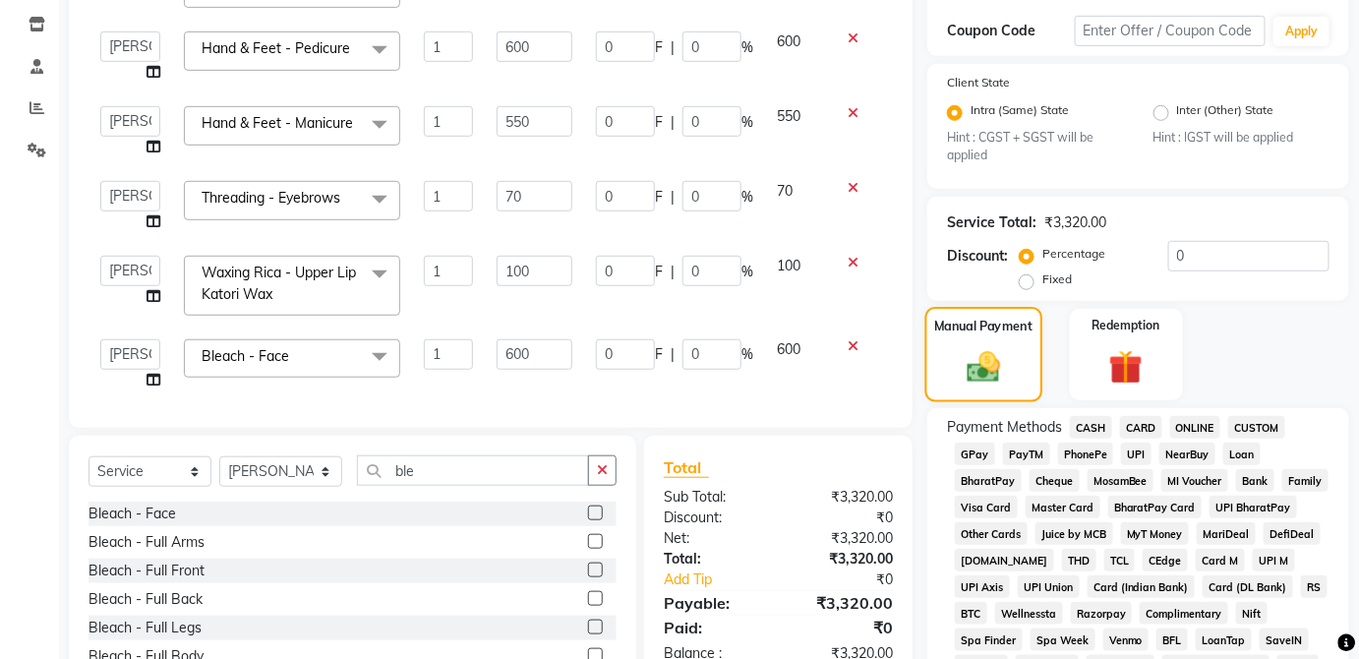
scroll to position [340, 0]
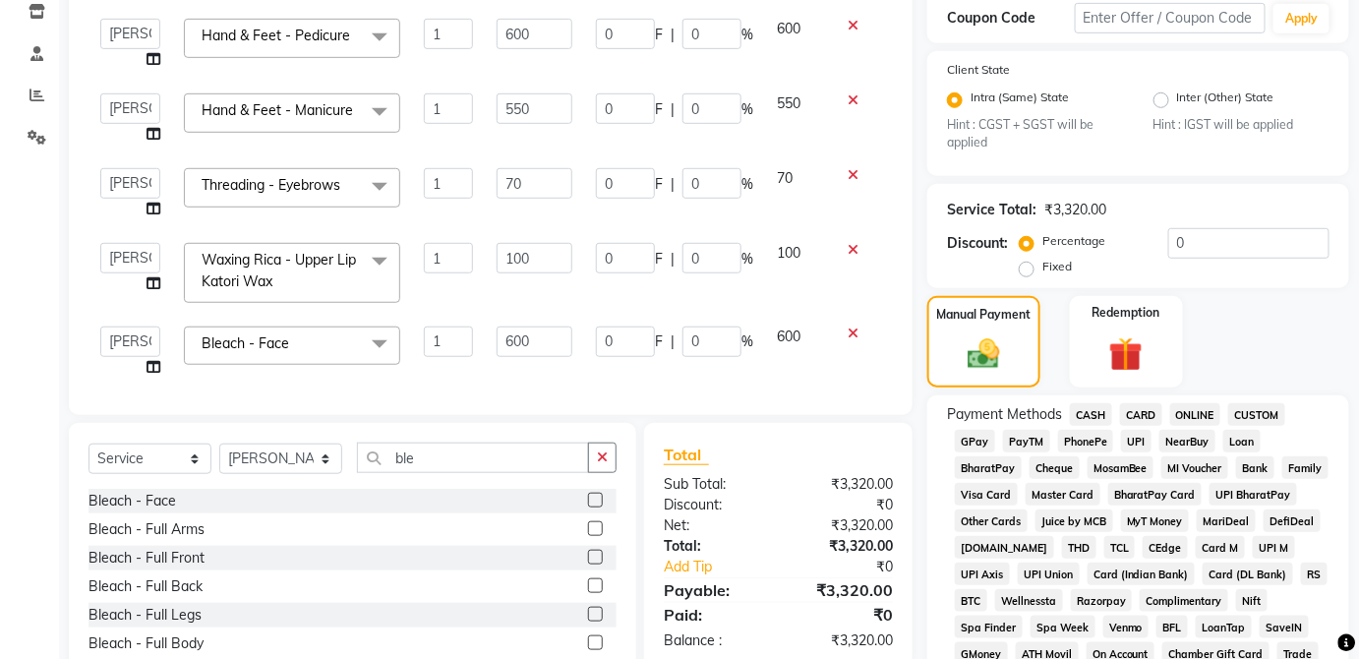
click at [1096, 419] on span "CASH" at bounding box center [1091, 414] width 42 height 23
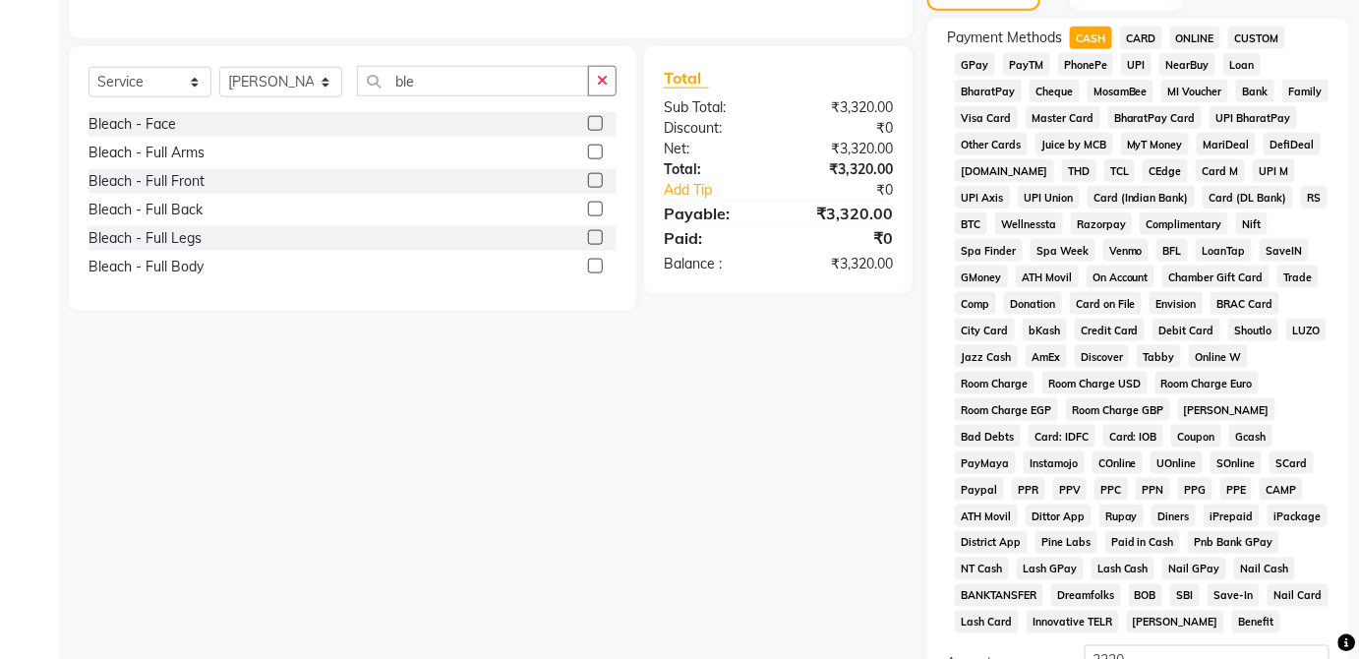
scroll to position [954, 0]
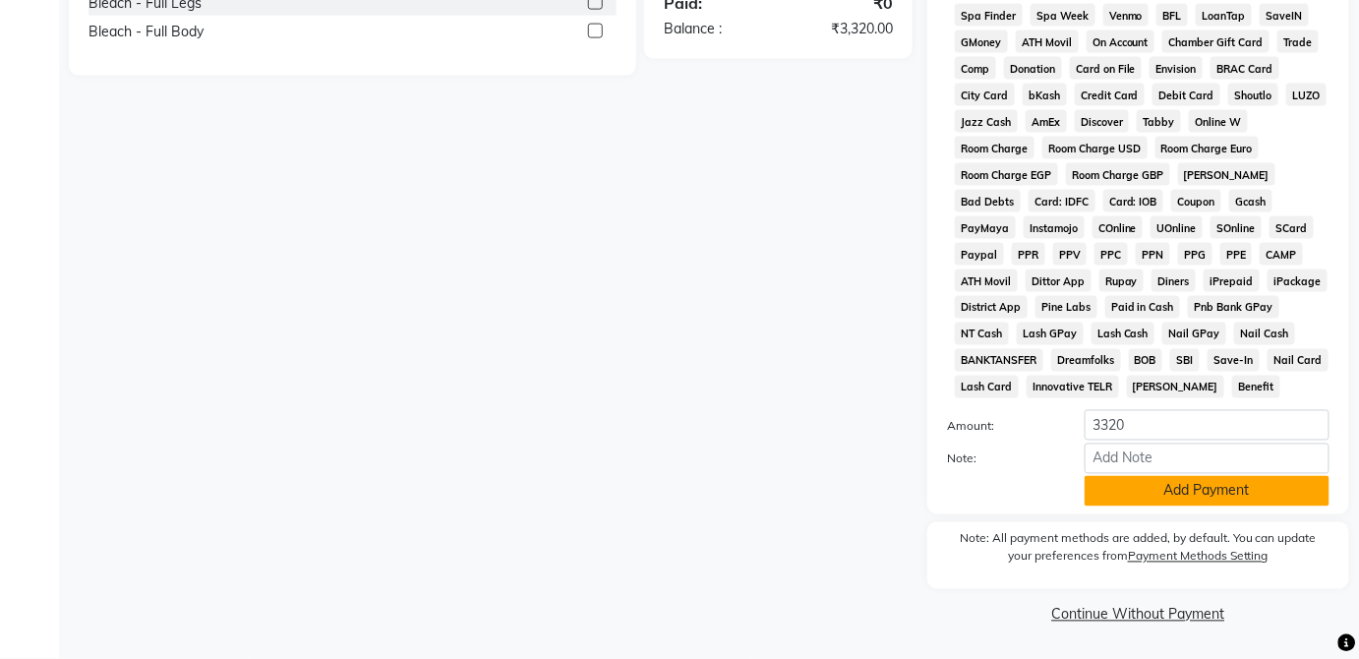
click at [1230, 499] on button "Add Payment" at bounding box center [1207, 491] width 245 height 30
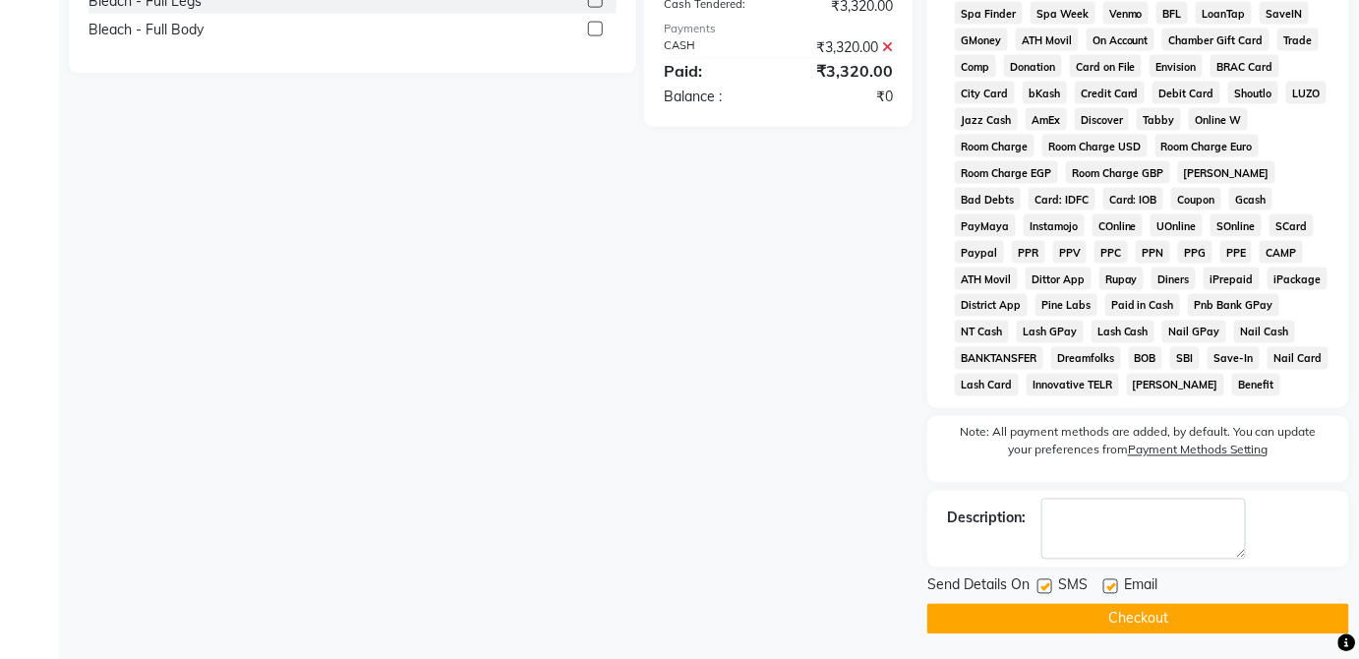
click at [1200, 627] on button "Checkout" at bounding box center [1139, 619] width 422 height 30
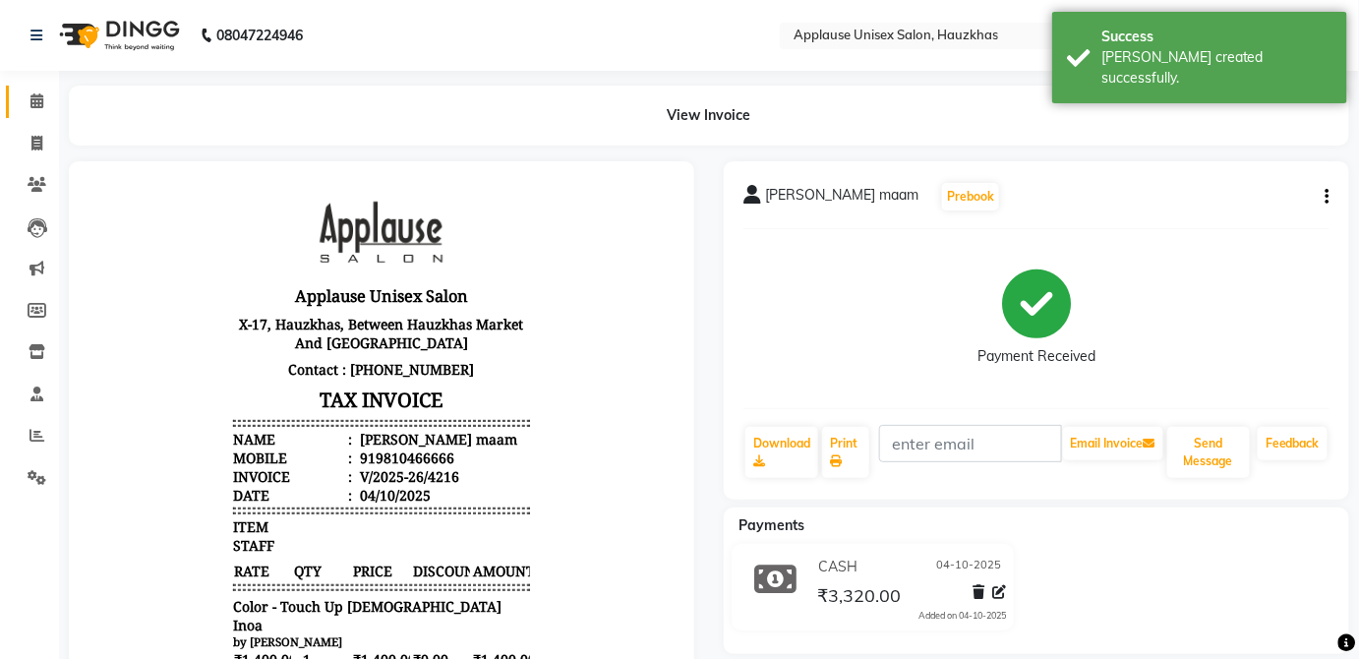
click at [49, 91] on span at bounding box center [37, 101] width 34 height 23
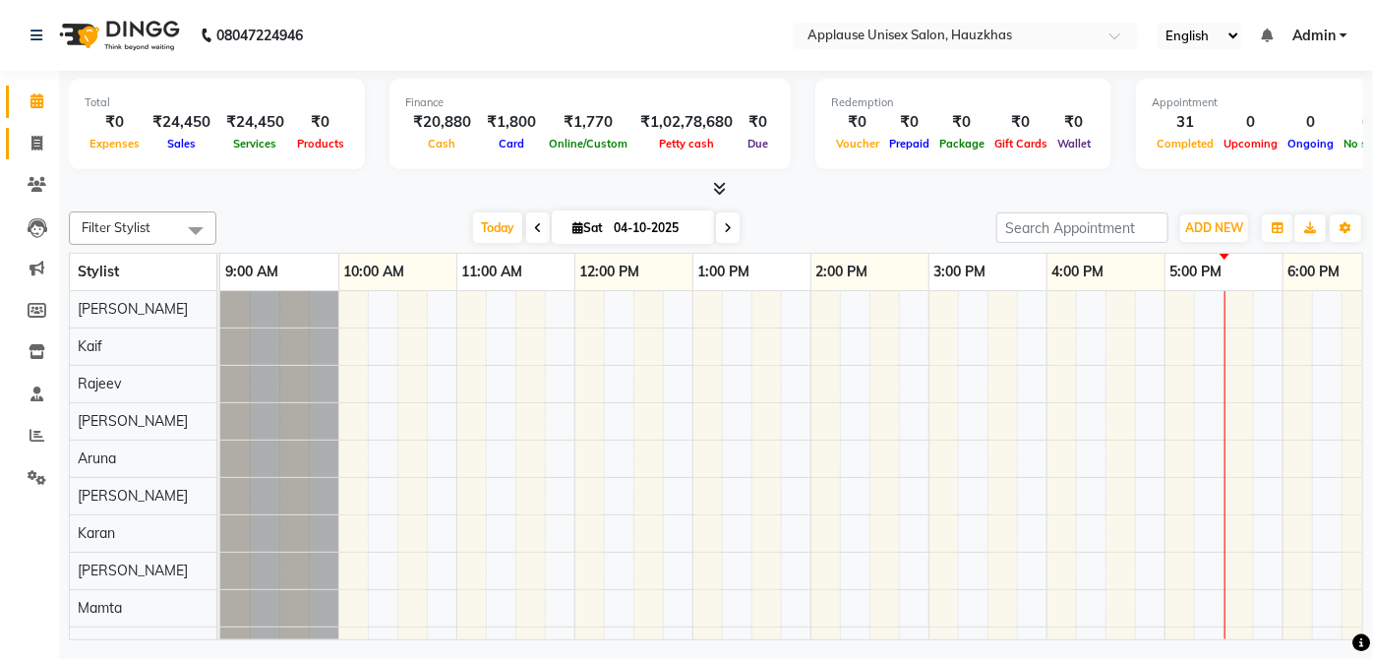
click at [23, 133] on span at bounding box center [37, 144] width 34 height 23
select select "5082"
select select "service"
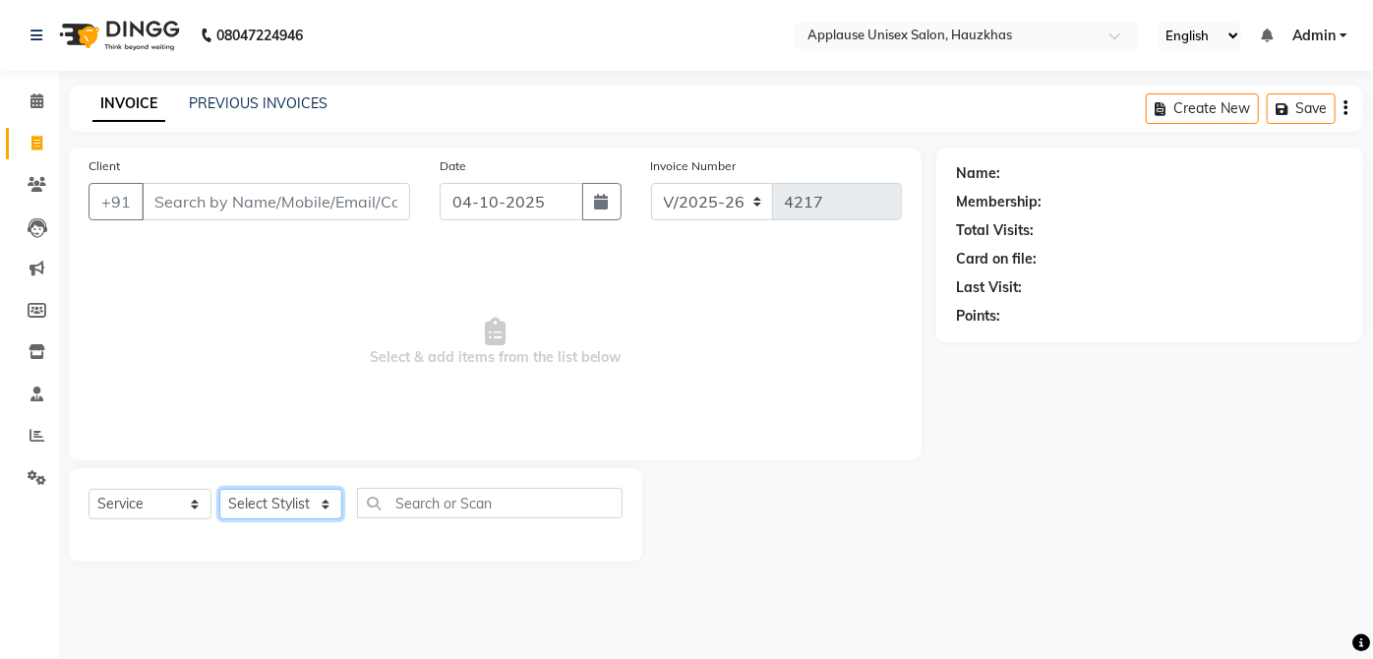
click at [313, 504] on select "Select Stylist" at bounding box center [280, 504] width 123 height 30
select select "32125"
click at [219, 489] on select "Select Stylist [PERSON_NAME] [PERSON_NAME] [PERSON_NAME] [PERSON_NAME] [PERSON_…" at bounding box center [280, 504] width 123 height 30
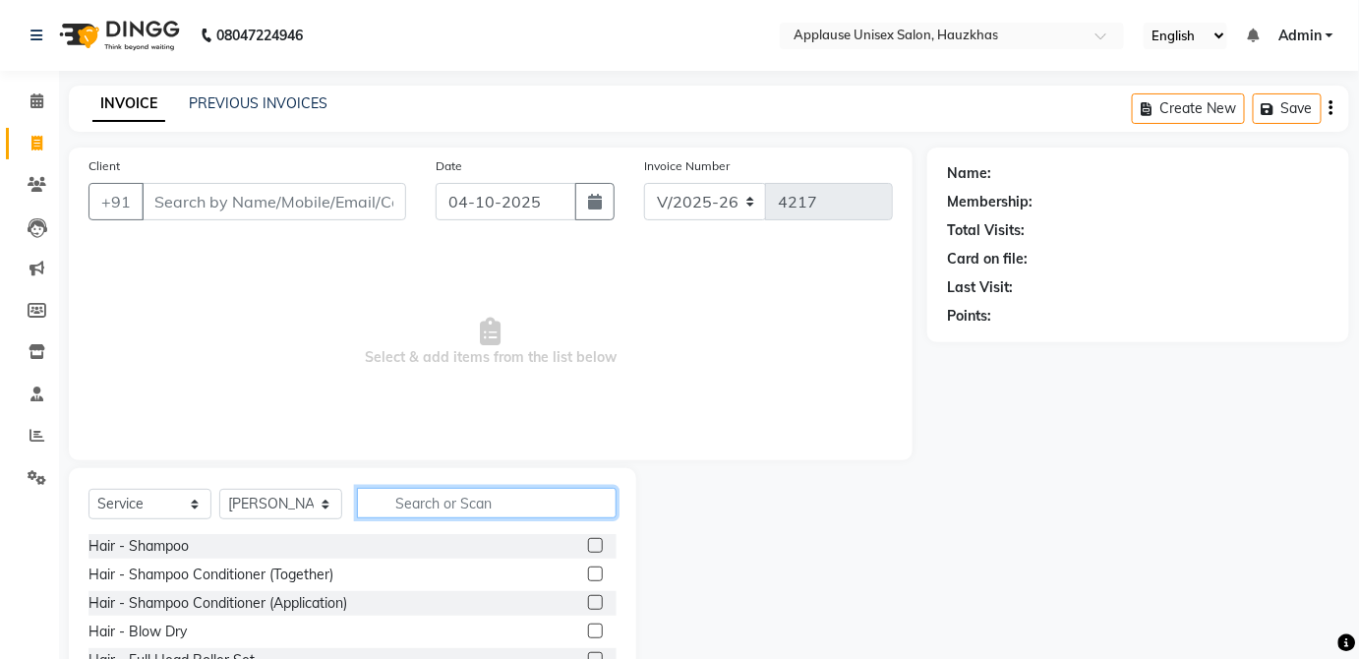
click at [488, 508] on input "text" at bounding box center [487, 503] width 260 height 30
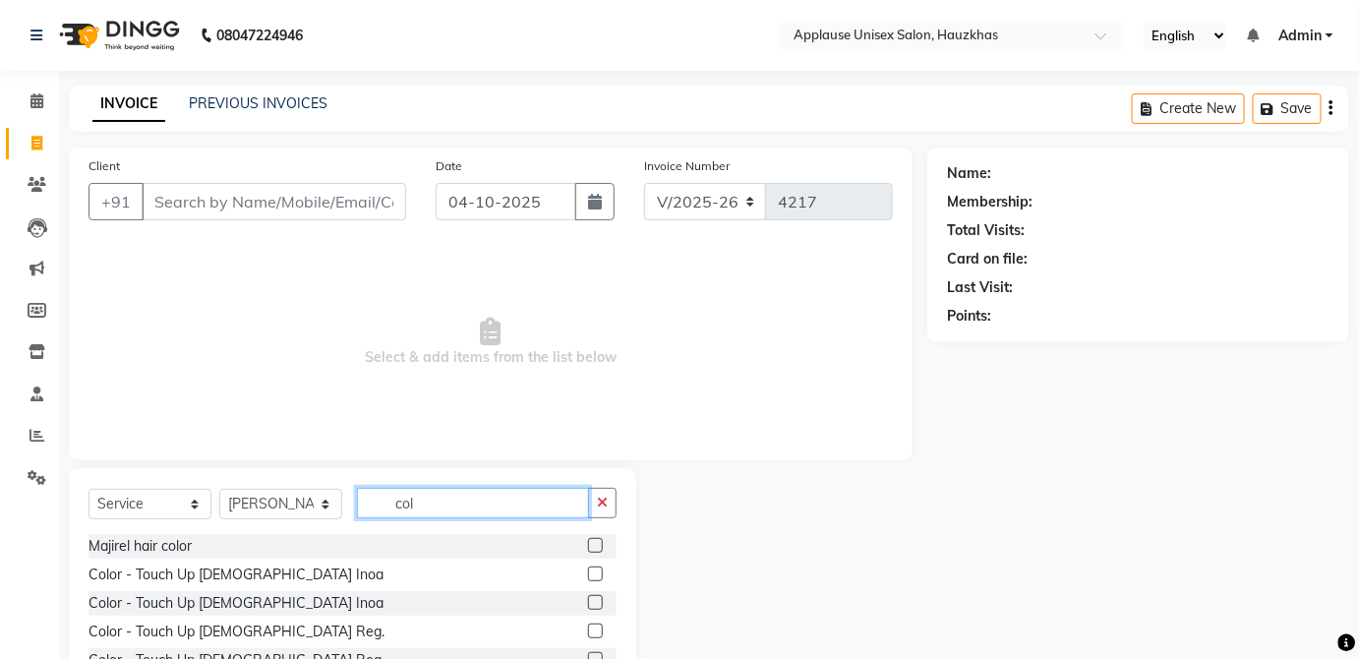
type input "col"
click at [588, 629] on label at bounding box center [595, 631] width 15 height 15
click at [588, 629] on input "checkbox" at bounding box center [594, 632] width 13 height 13
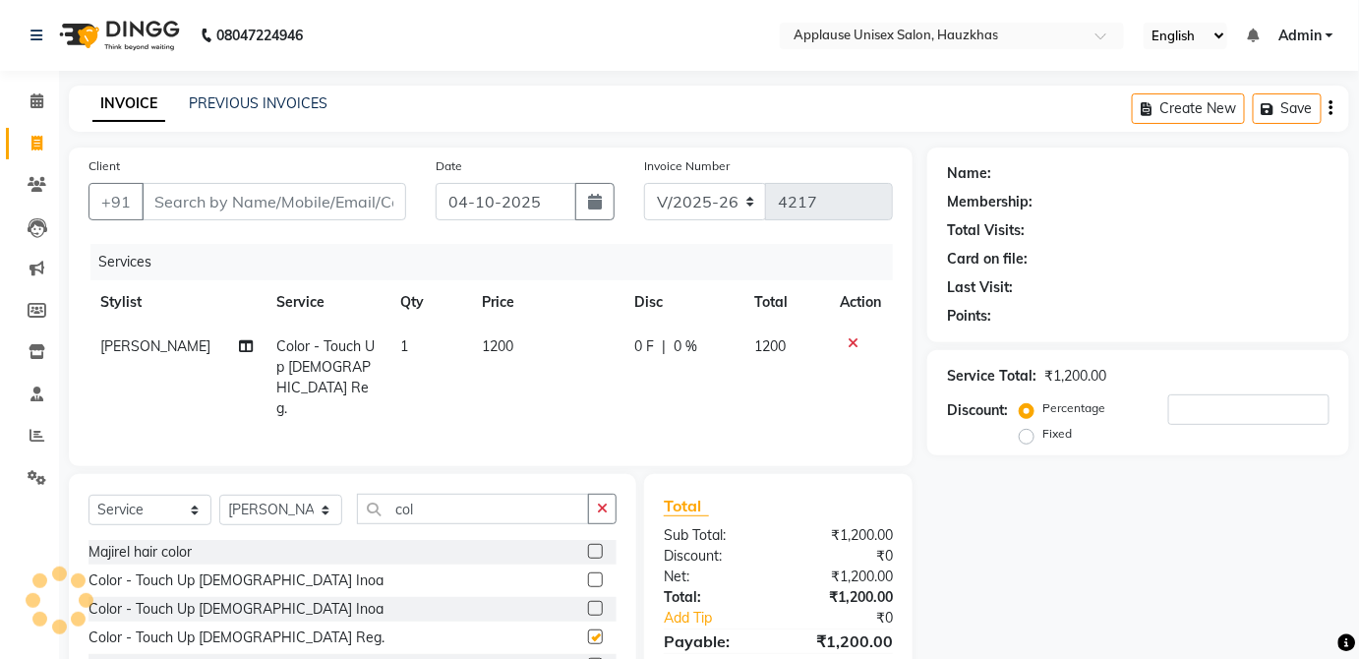
checkbox input "false"
click at [569, 342] on td "1200" at bounding box center [545, 378] width 151 height 106
select select "32125"
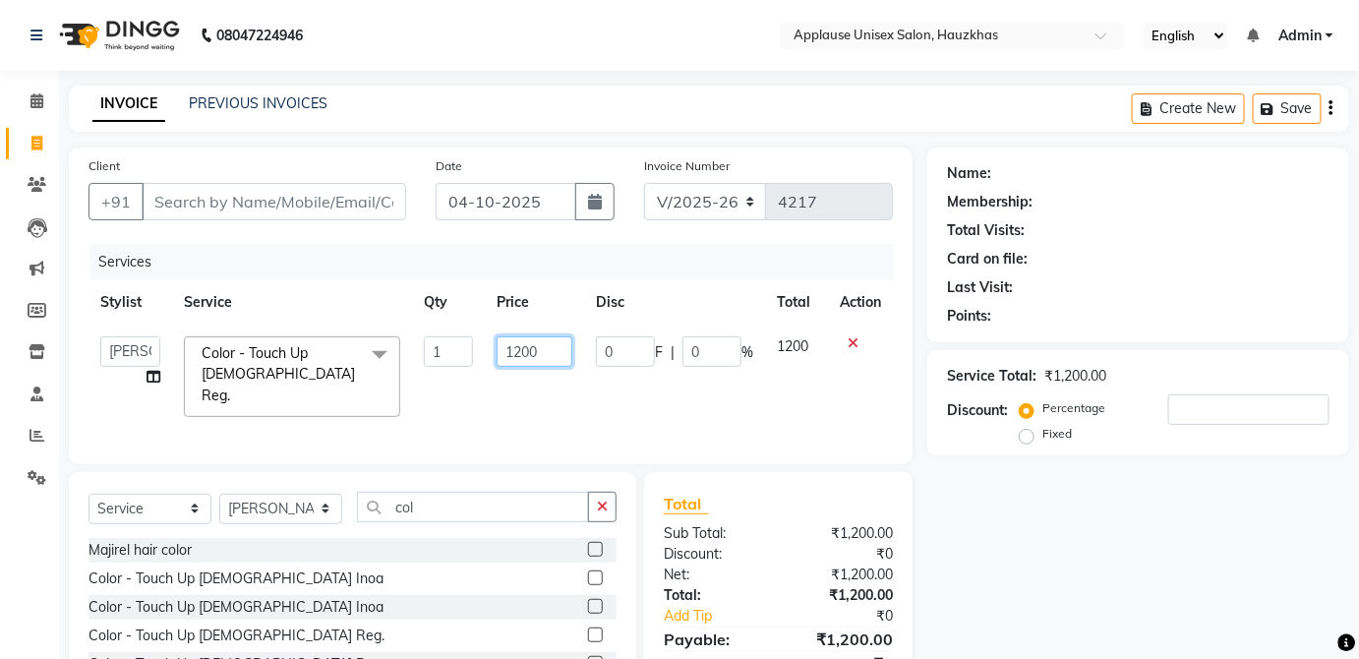
click at [562, 359] on input "1200" at bounding box center [535, 351] width 76 height 30
type input "1300"
click at [812, 362] on td "1200" at bounding box center [796, 377] width 63 height 104
select select "32125"
click at [346, 207] on input "Client" at bounding box center [274, 201] width 265 height 37
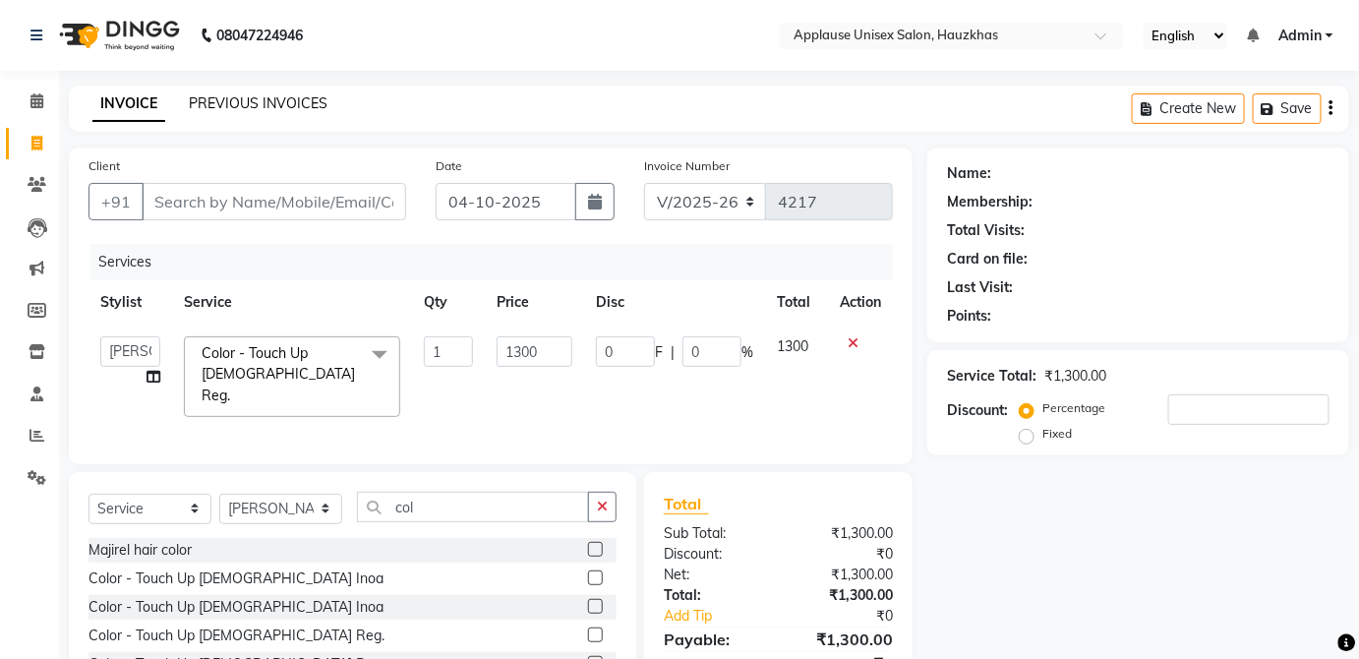
click at [287, 104] on link "PREVIOUS INVOICES" at bounding box center [258, 103] width 139 height 18
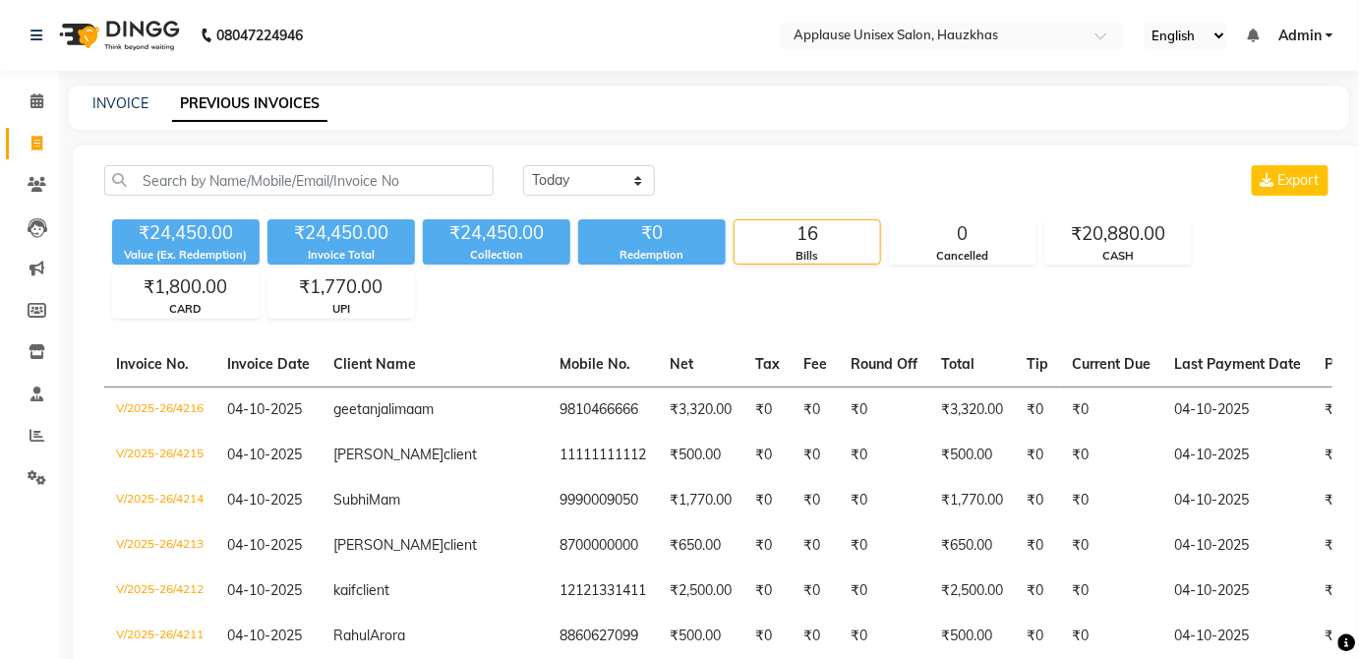
click at [172, 107] on link "PREVIOUS INVOICES" at bounding box center [249, 104] width 155 height 35
click at [42, 91] on span at bounding box center [37, 101] width 34 height 23
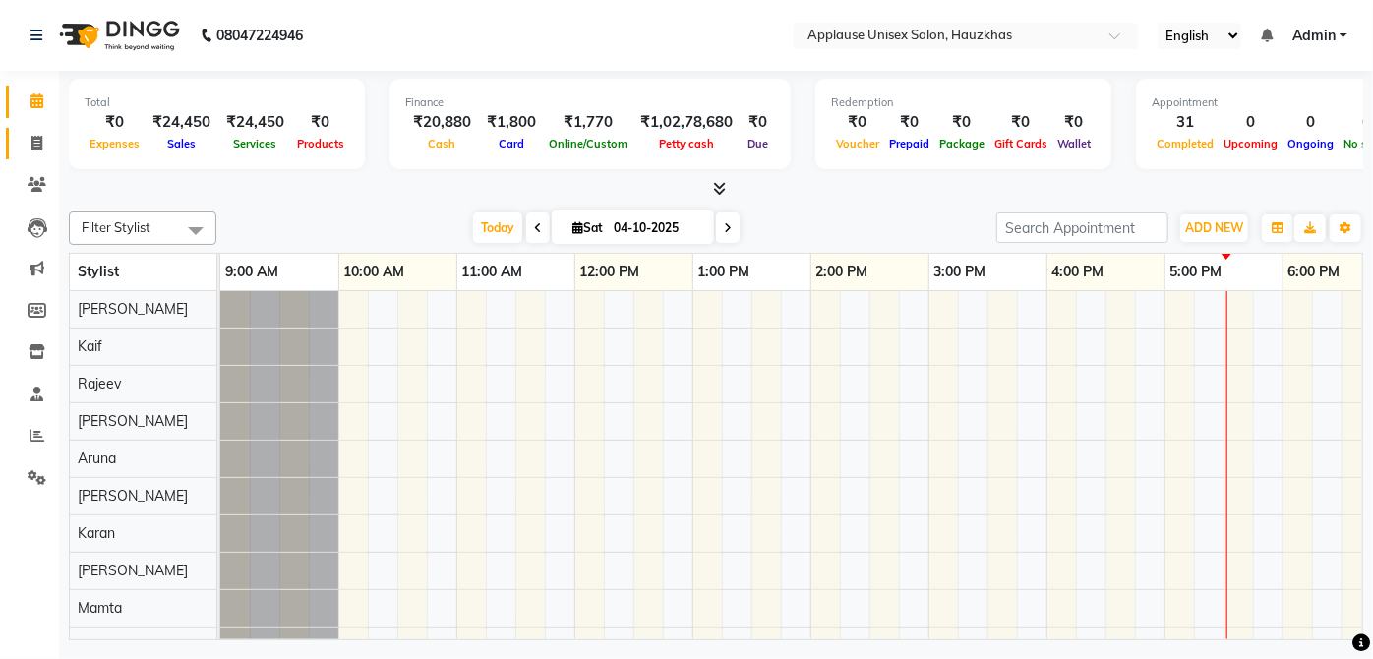
click at [25, 135] on span at bounding box center [37, 144] width 34 height 23
select select "service"
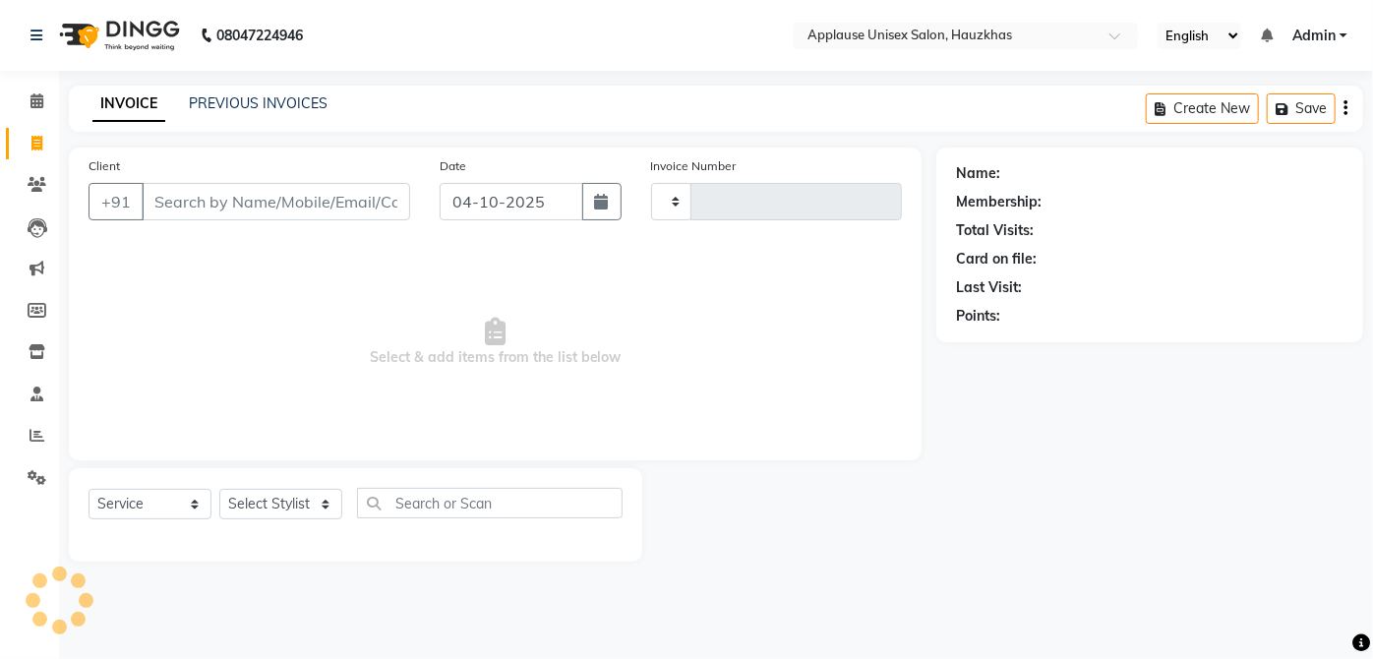
type input "4217"
click at [41, 106] on icon at bounding box center [36, 100] width 13 height 15
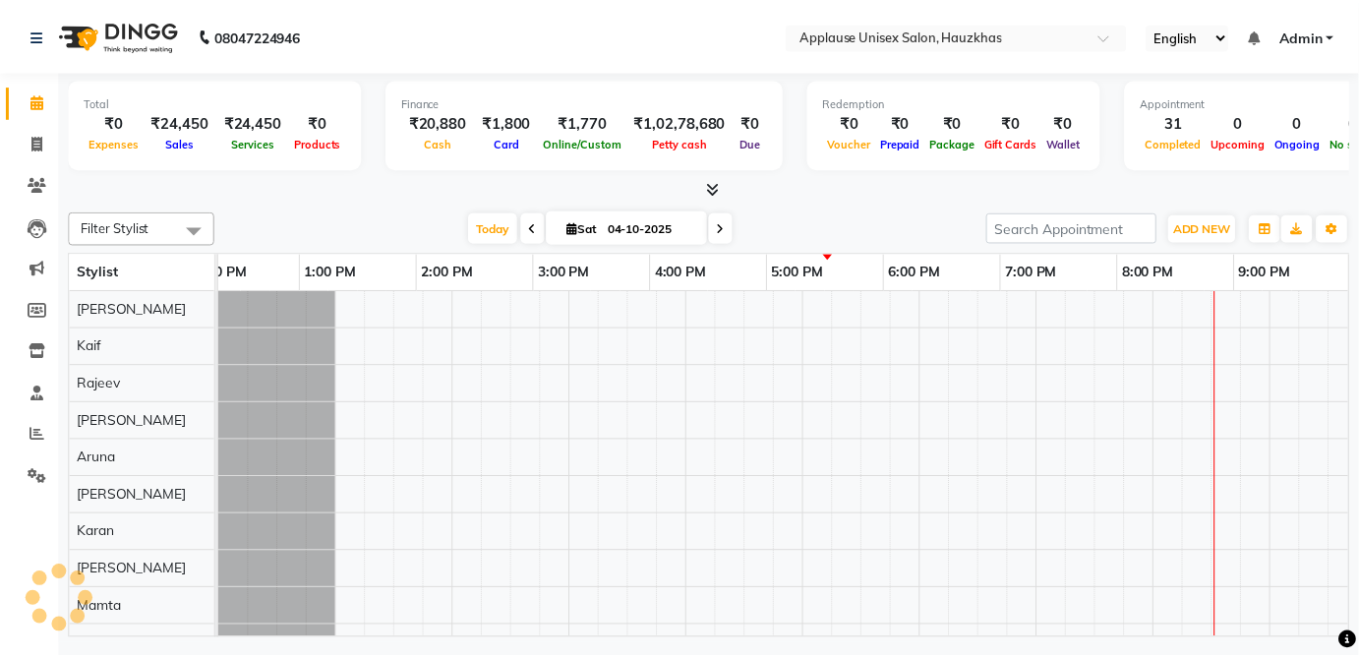
scroll to position [0, 390]
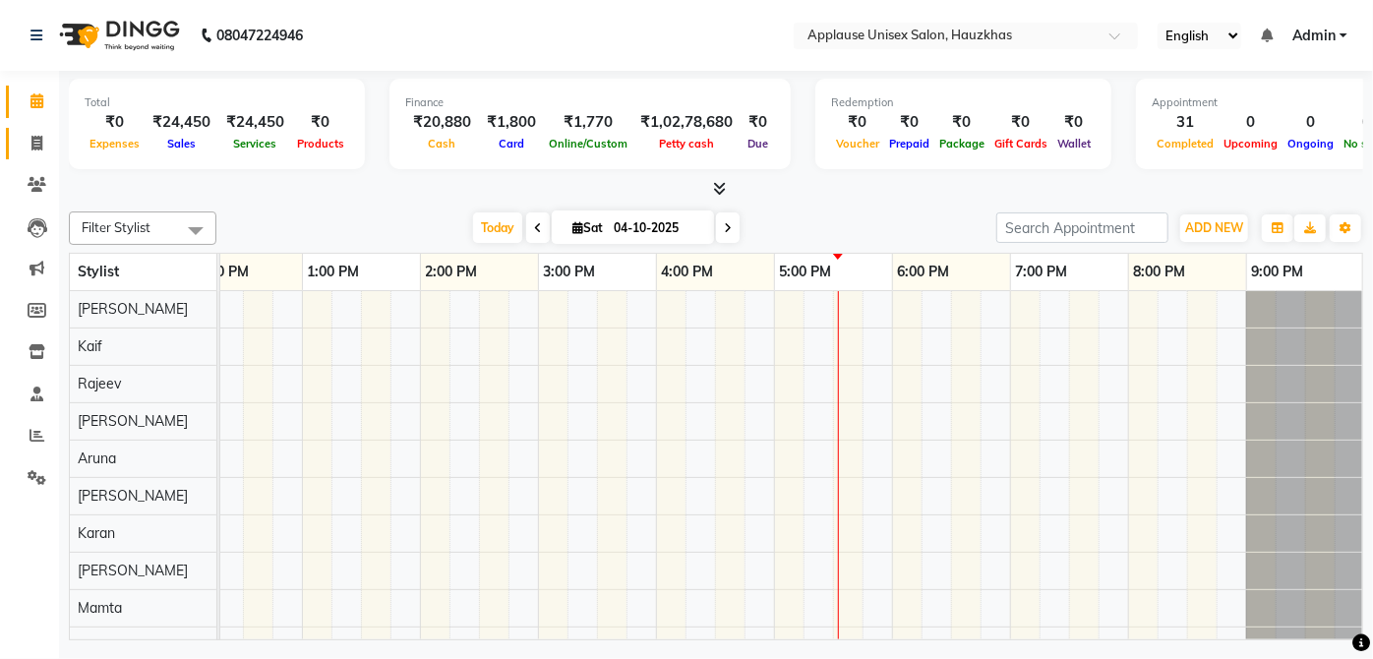
click at [36, 137] on icon at bounding box center [36, 143] width 11 height 15
select select "service"
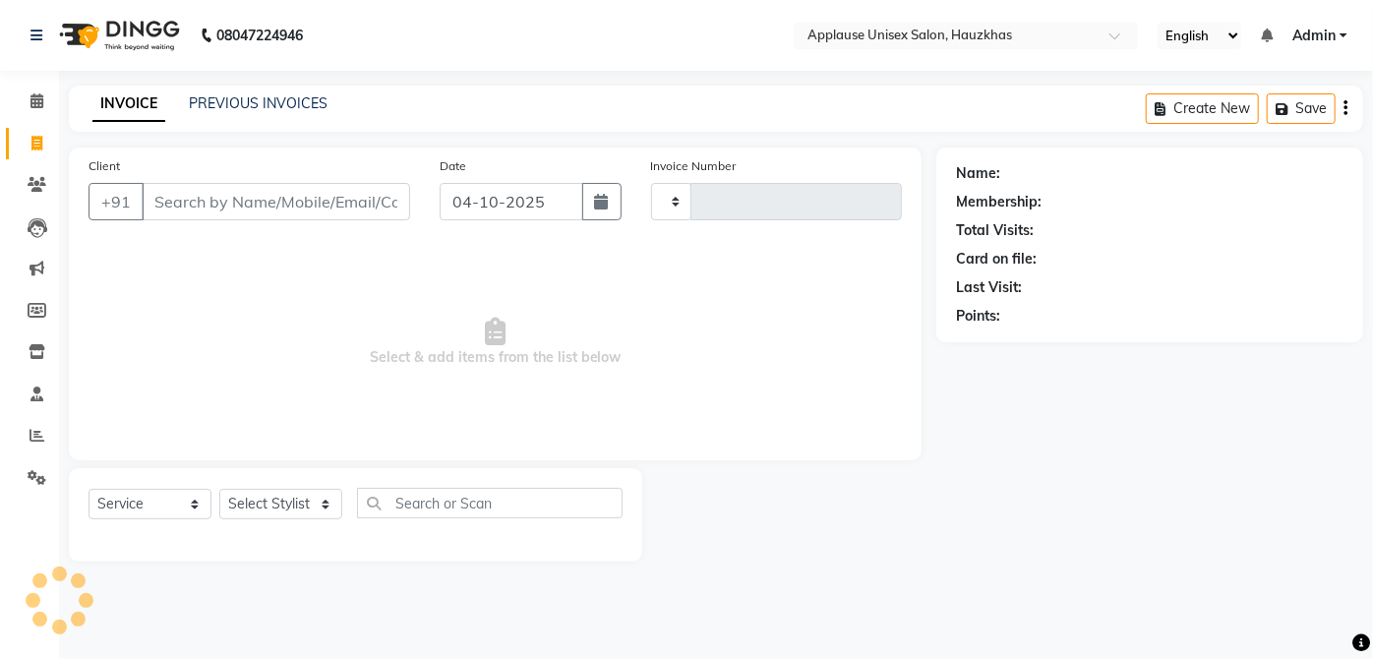
type input "4217"
select select "5082"
click at [277, 108] on link "PREVIOUS INVOICES" at bounding box center [258, 103] width 139 height 18
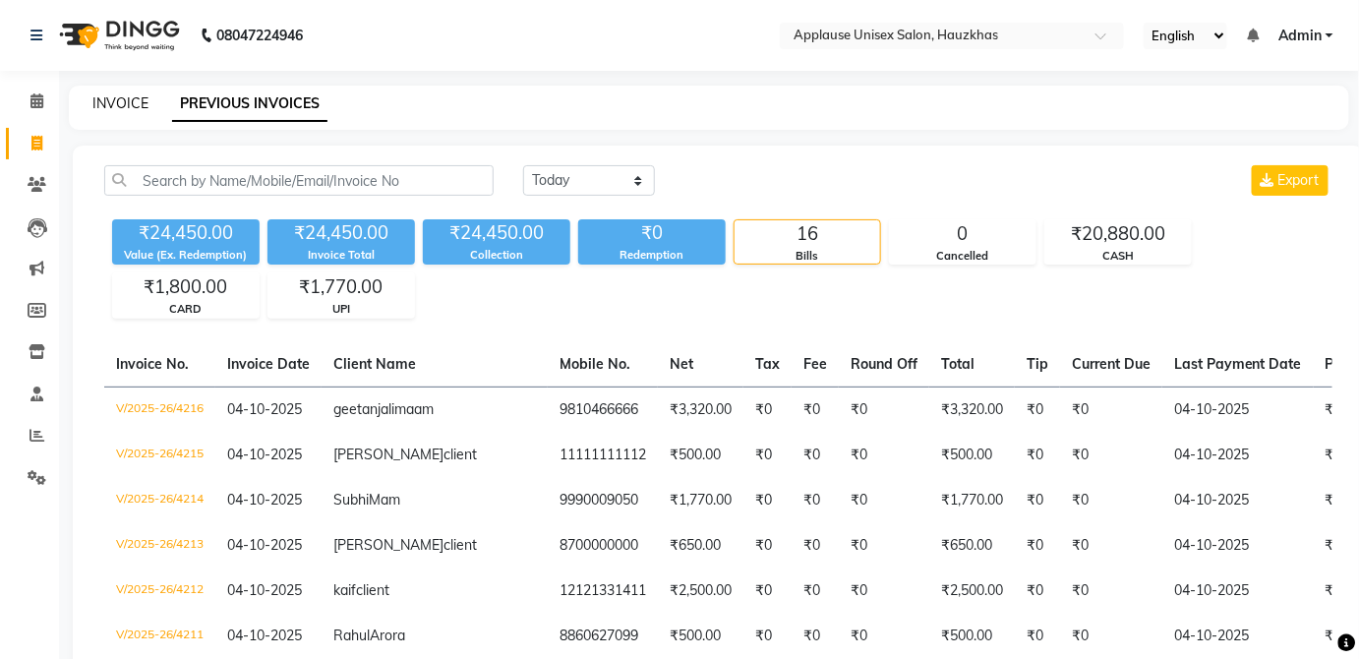
click at [144, 110] on link "INVOICE" at bounding box center [120, 103] width 56 height 18
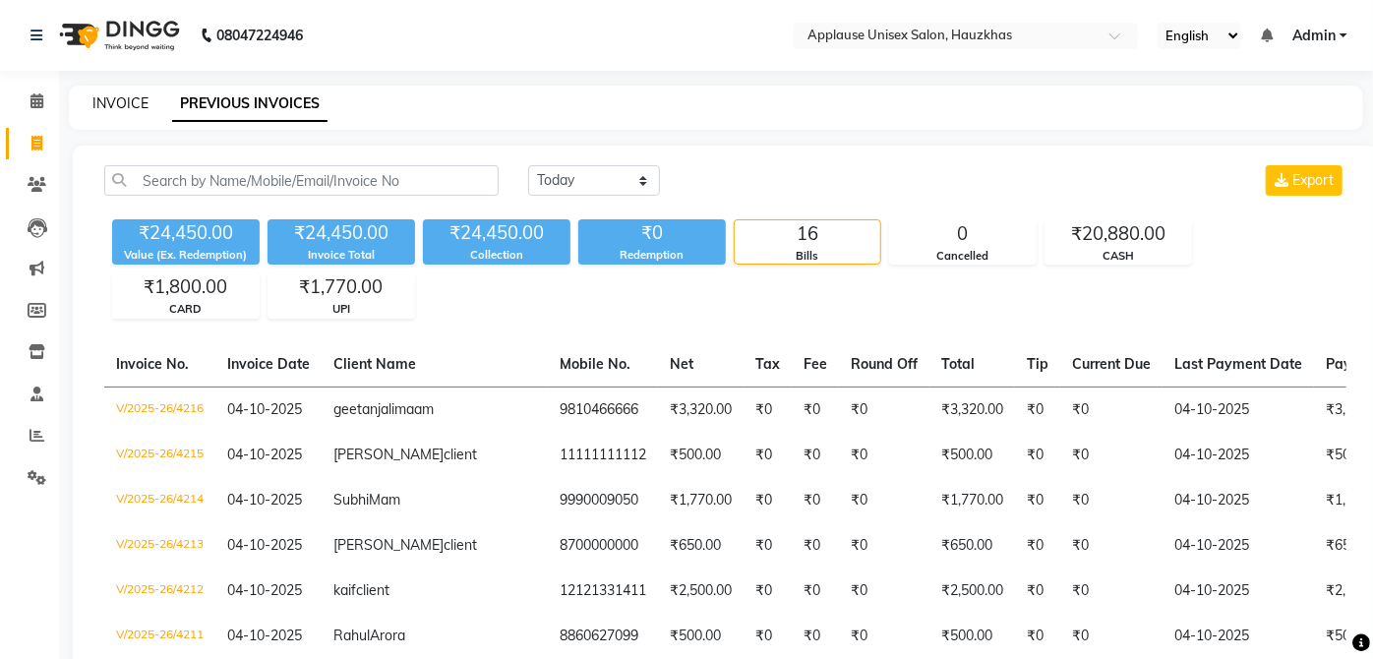
select select "service"
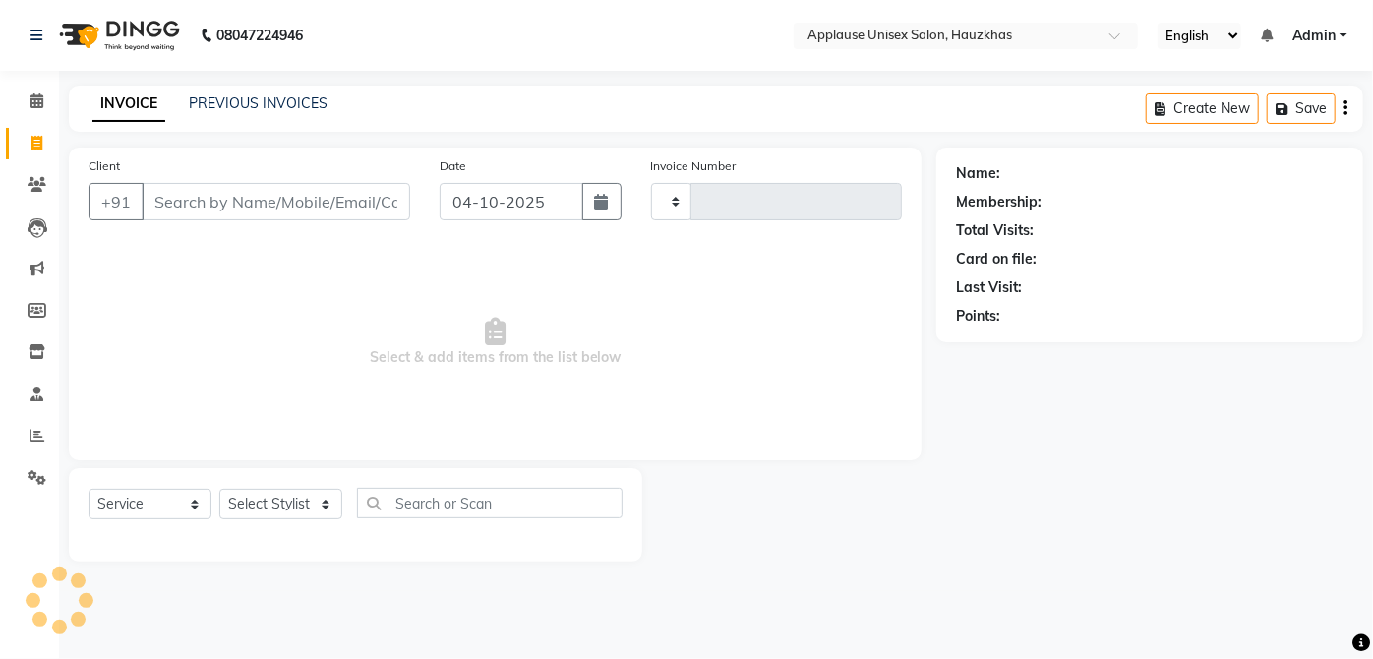
type input "4217"
select select "5082"
click at [273, 108] on link "PREVIOUS INVOICES" at bounding box center [258, 103] width 139 height 18
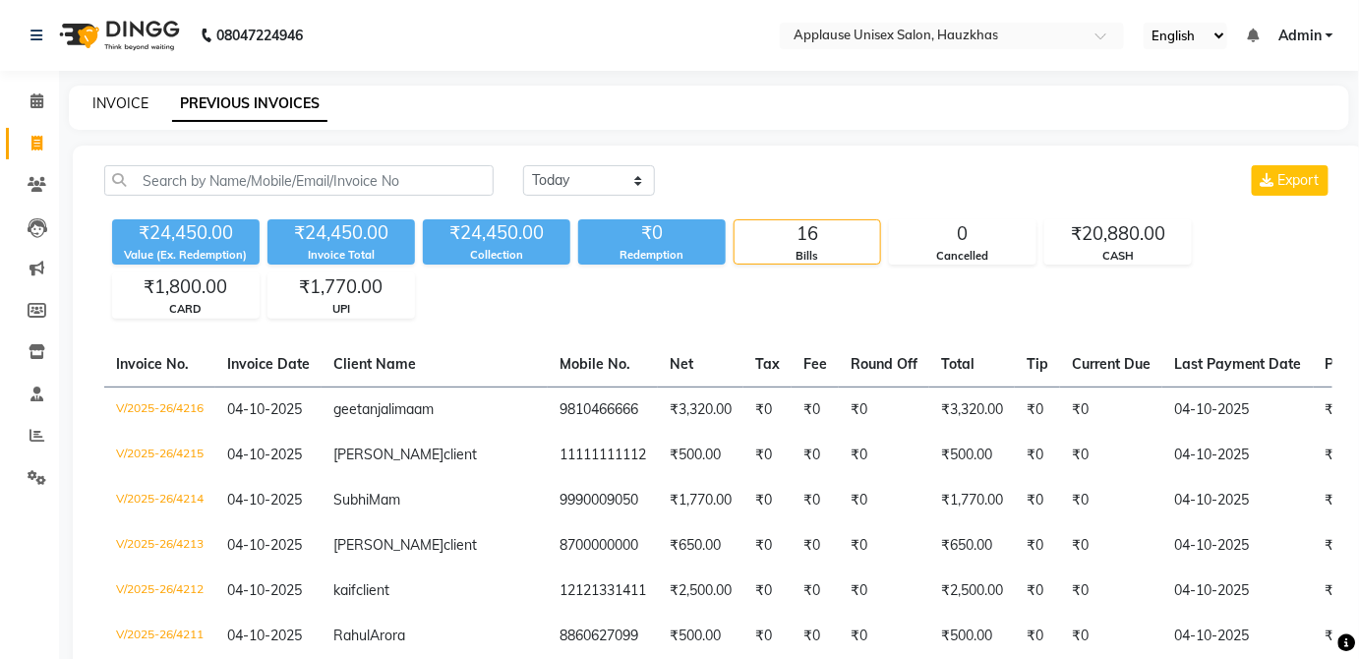
click at [129, 103] on link "INVOICE" at bounding box center [120, 103] width 56 height 18
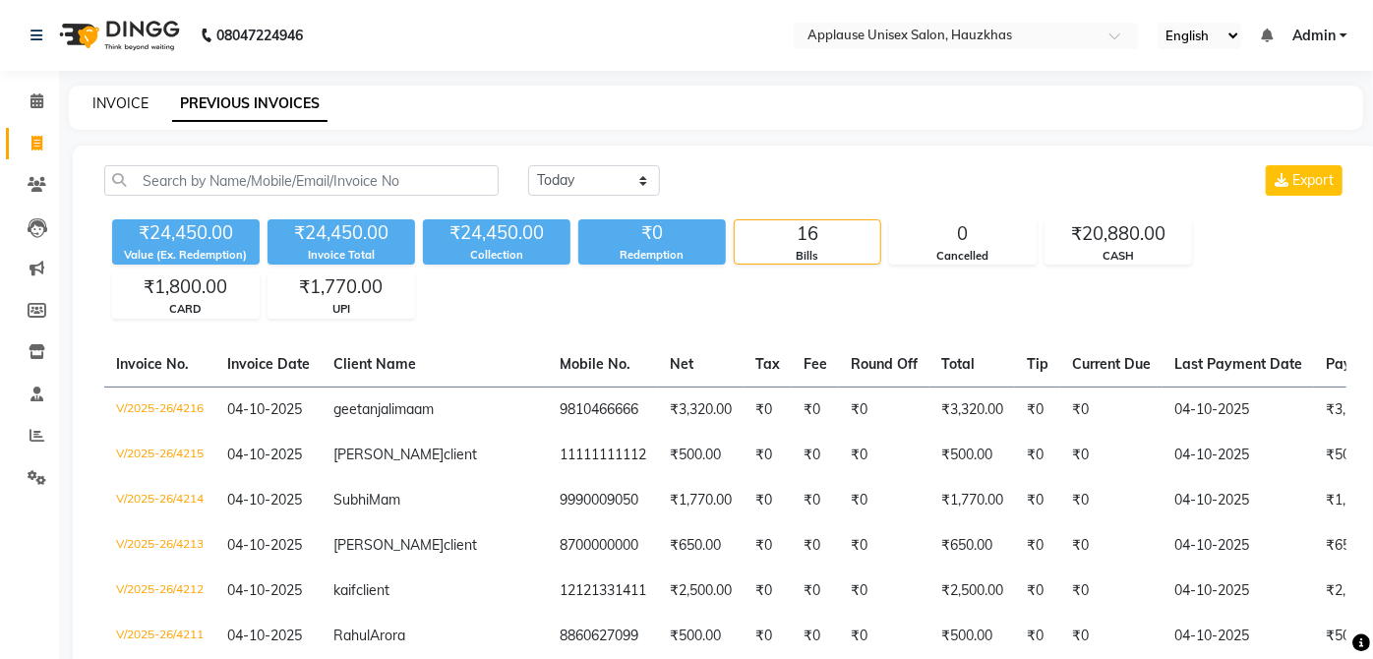
select select "service"
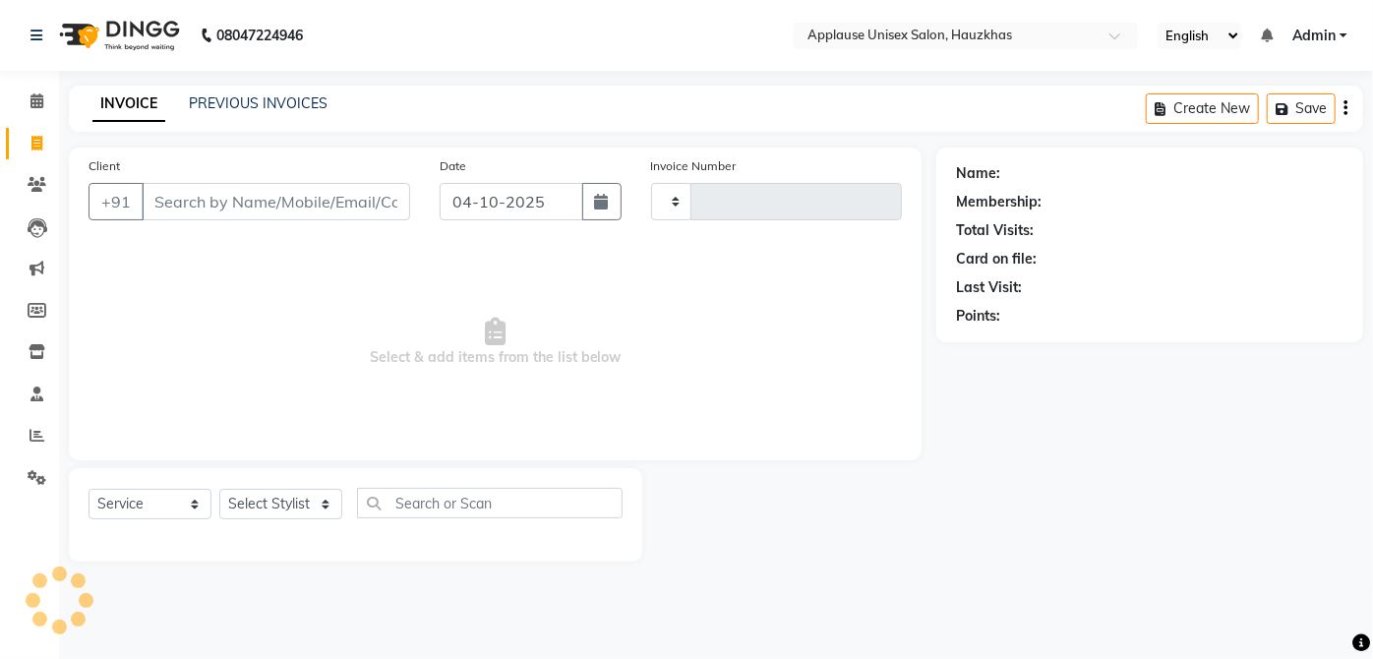
type input "4217"
select select "5082"
click at [308, 490] on select "Select Stylist [PERSON_NAME] [PERSON_NAME] [PERSON_NAME] [PERSON_NAME] [PERSON_…" at bounding box center [280, 504] width 123 height 30
select select "32125"
click at [219, 489] on select "Select Stylist [PERSON_NAME] [PERSON_NAME] [PERSON_NAME] [PERSON_NAME] [PERSON_…" at bounding box center [280, 504] width 123 height 30
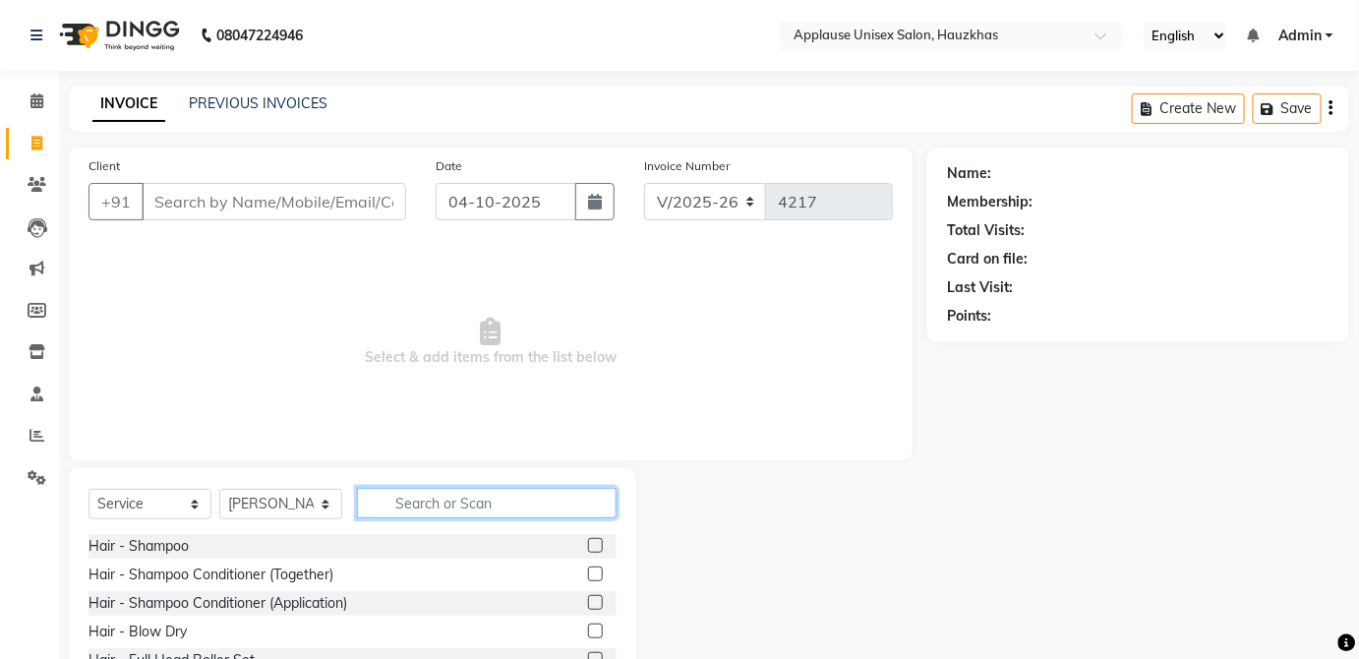
click at [459, 497] on input "text" at bounding box center [487, 503] width 260 height 30
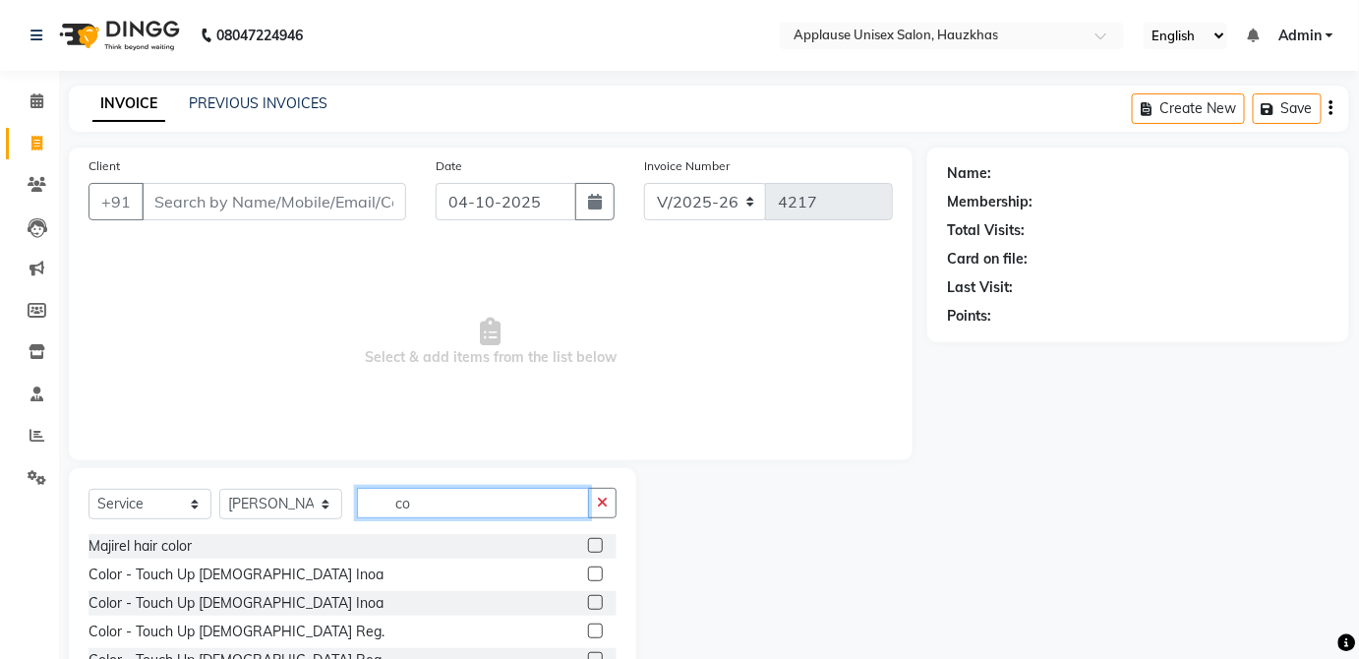
type input "c"
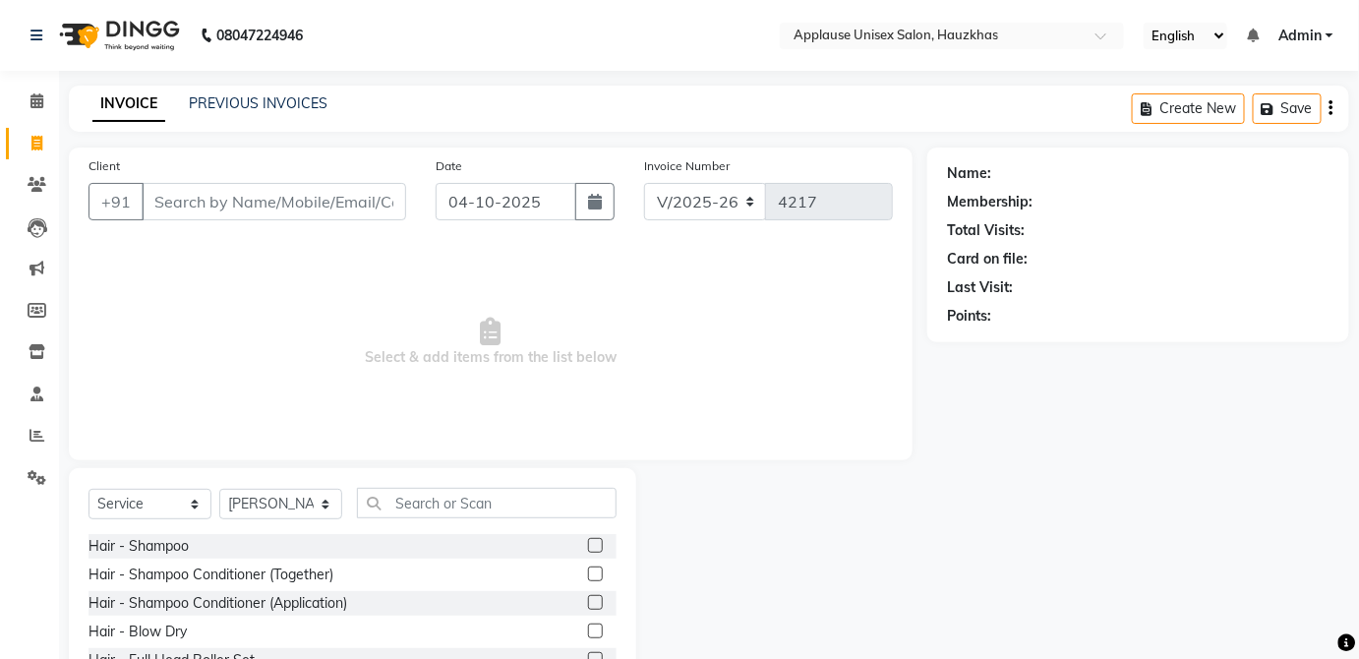
click at [588, 572] on label at bounding box center [595, 574] width 15 height 15
click at [588, 572] on input "checkbox" at bounding box center [594, 575] width 13 height 13
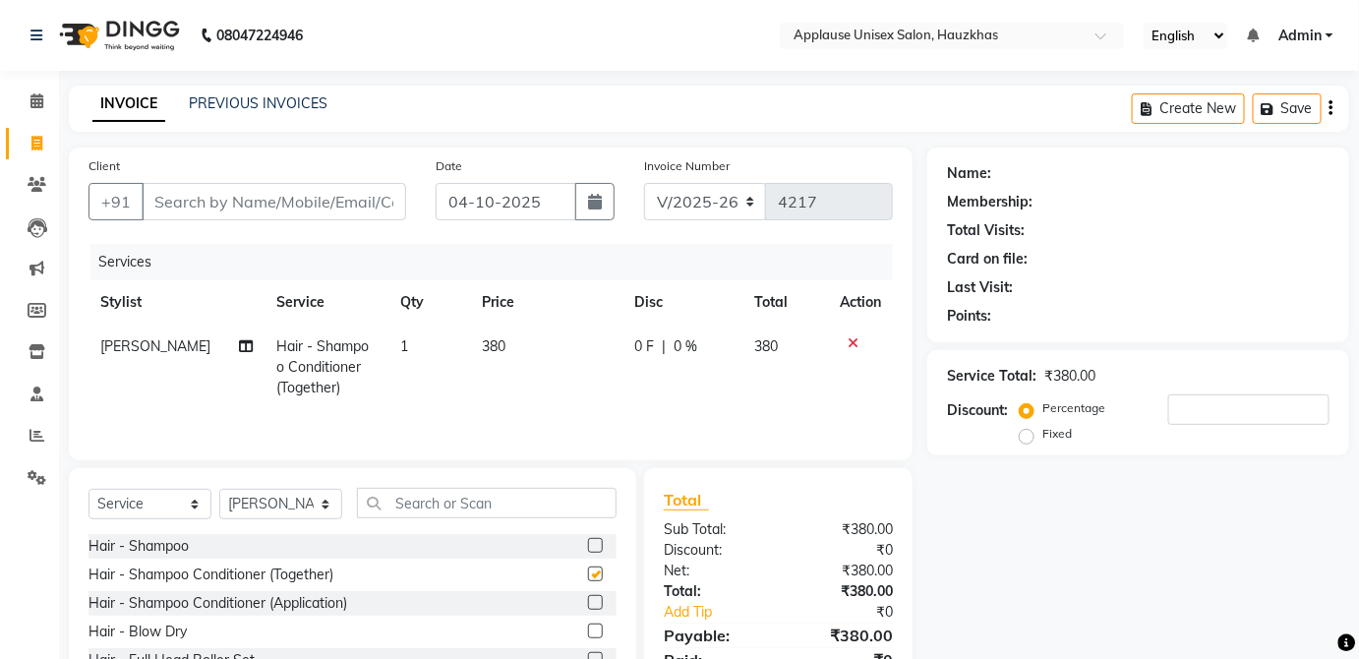
checkbox input "false"
click at [571, 347] on td "380" at bounding box center [545, 368] width 151 height 86
select select "32125"
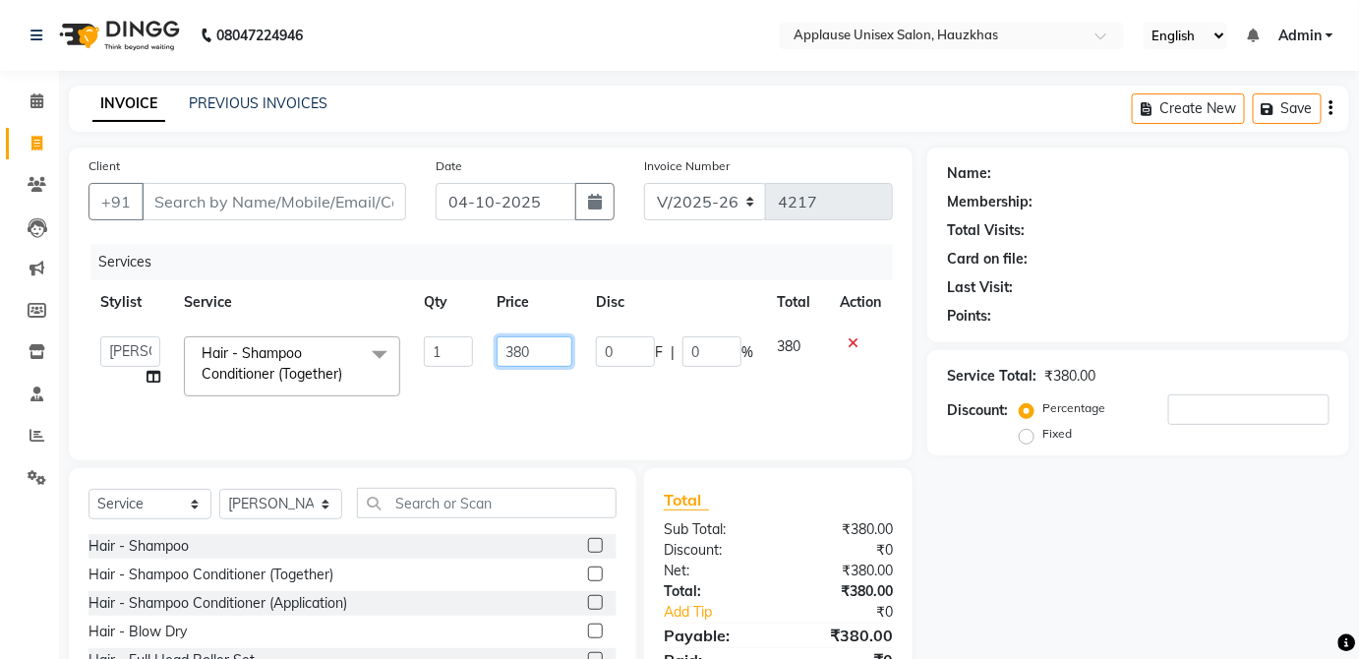
click at [561, 355] on input "380" at bounding box center [535, 351] width 76 height 30
type input "3"
type input "400"
click at [799, 348] on td "380" at bounding box center [796, 367] width 63 height 84
select select "32125"
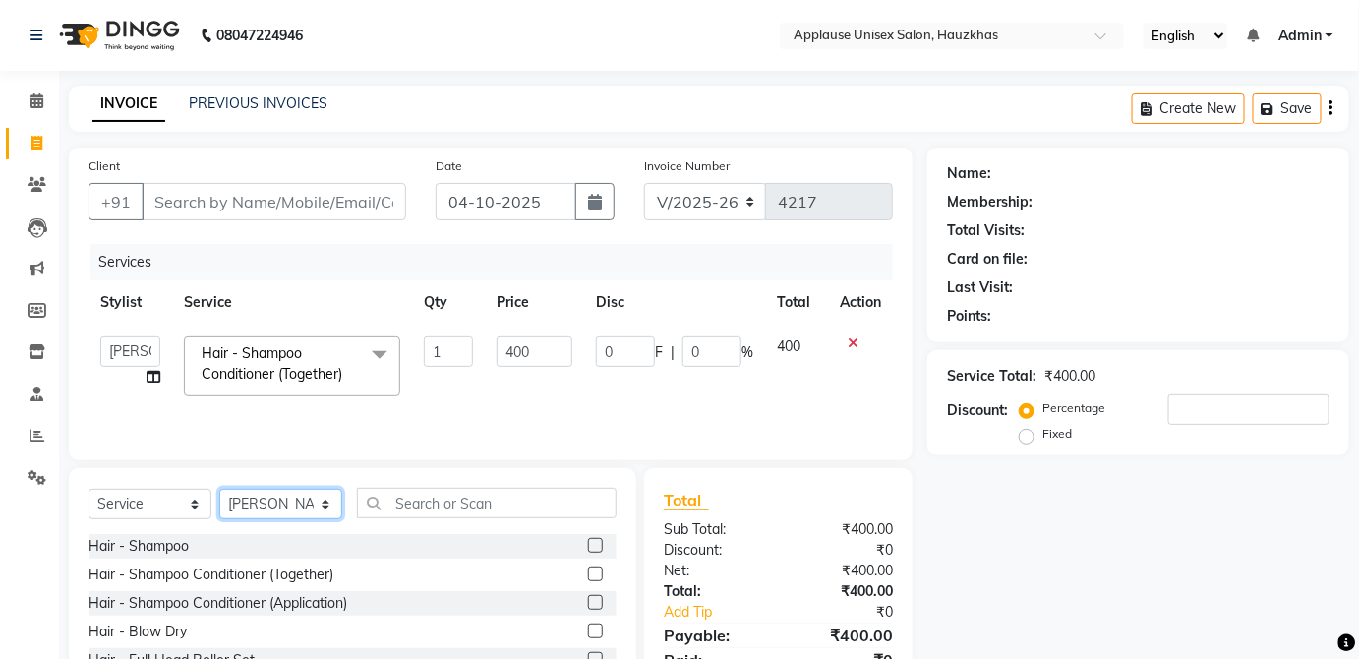
click at [327, 502] on select "Select Stylist [PERSON_NAME] [PERSON_NAME] [PERSON_NAME] [PERSON_NAME] [PERSON_…" at bounding box center [280, 504] width 123 height 30
select select "32134"
click at [219, 489] on select "Select Stylist [PERSON_NAME] [PERSON_NAME] [PERSON_NAME] [PERSON_NAME] [PERSON_…" at bounding box center [280, 504] width 123 height 30
click at [454, 530] on div "Select Service Product Membership Package Voucher Prepaid Gift Card Select Styl…" at bounding box center [353, 511] width 528 height 46
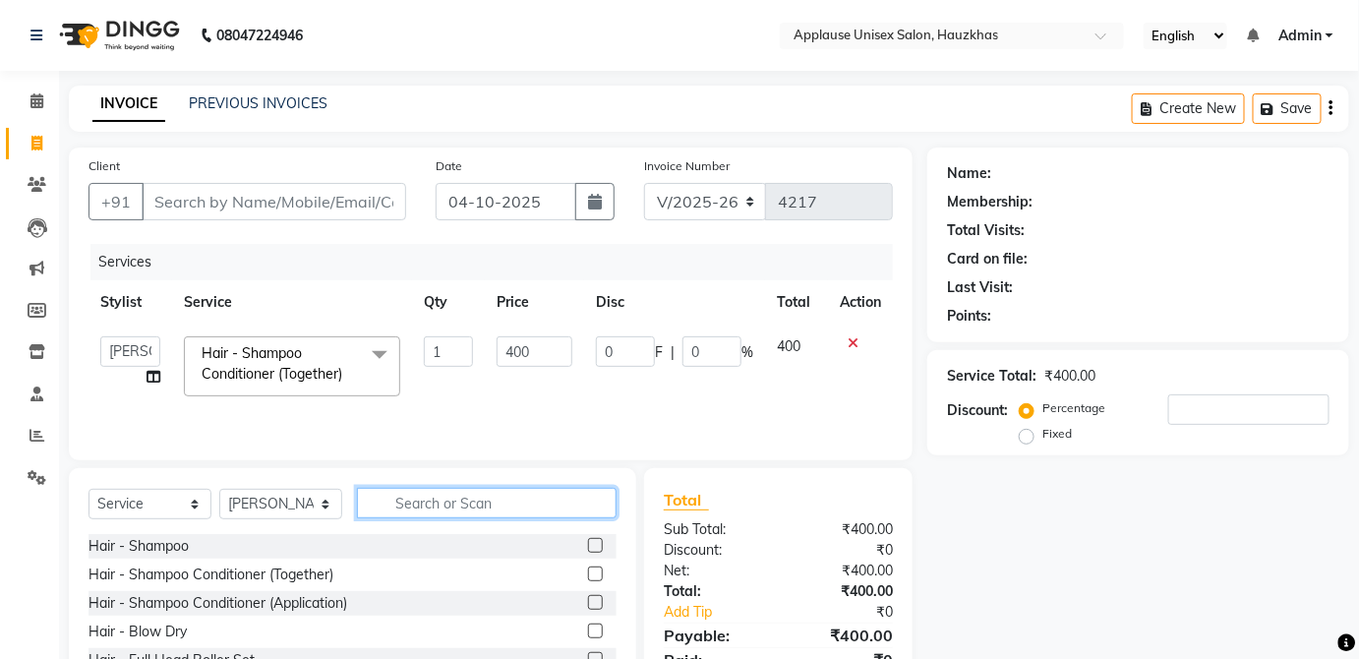
click at [524, 496] on input "text" at bounding box center [487, 503] width 260 height 30
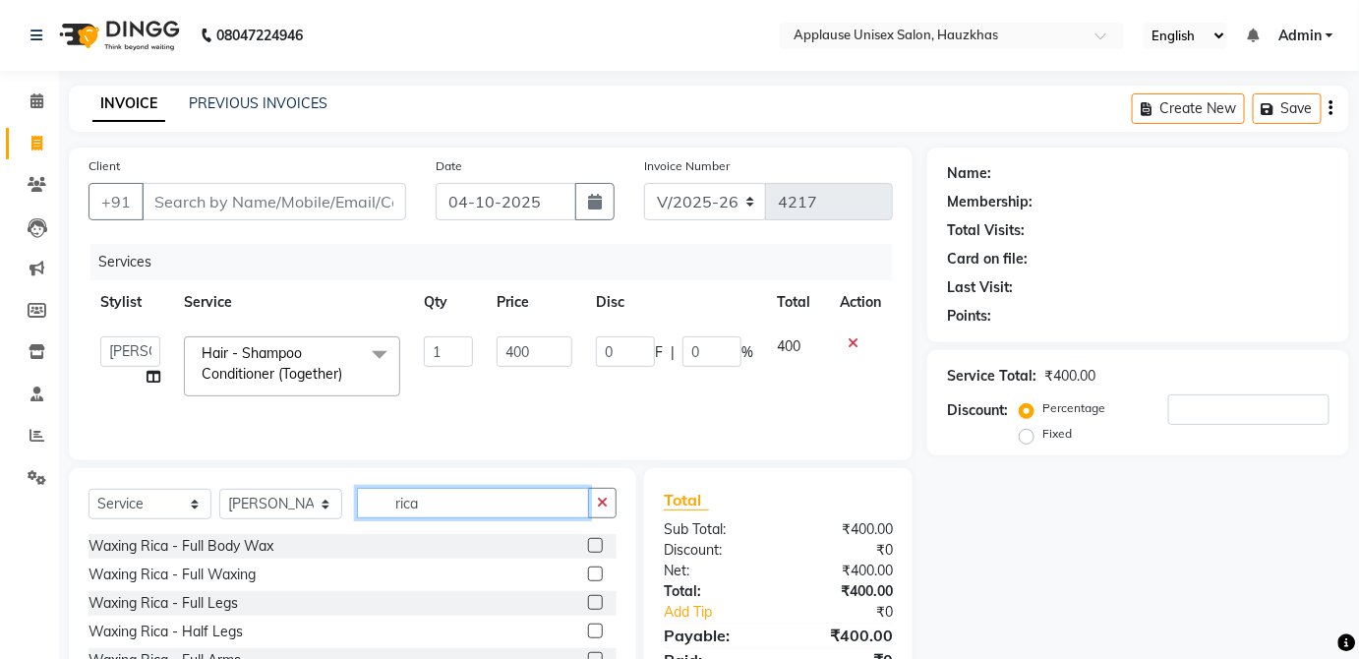
scroll to position [128, 0]
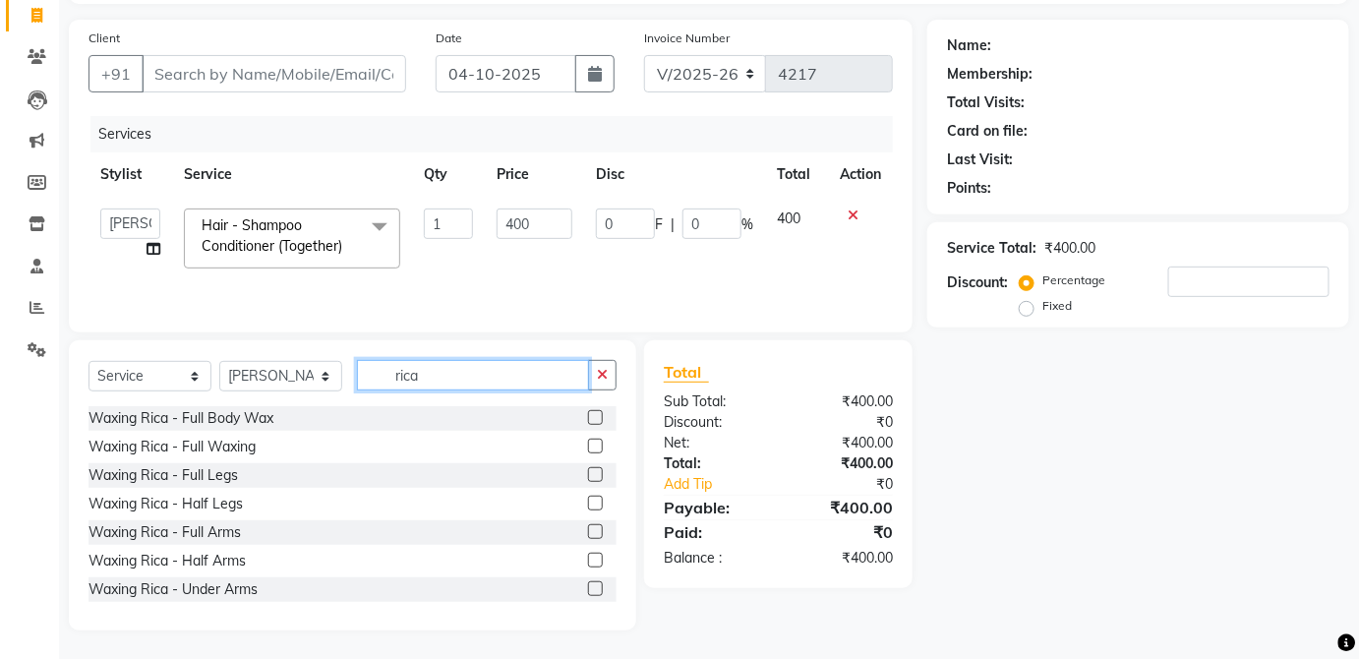
type input "rica"
click at [588, 502] on label at bounding box center [595, 503] width 15 height 15
click at [588, 502] on input "checkbox" at bounding box center [594, 504] width 13 height 13
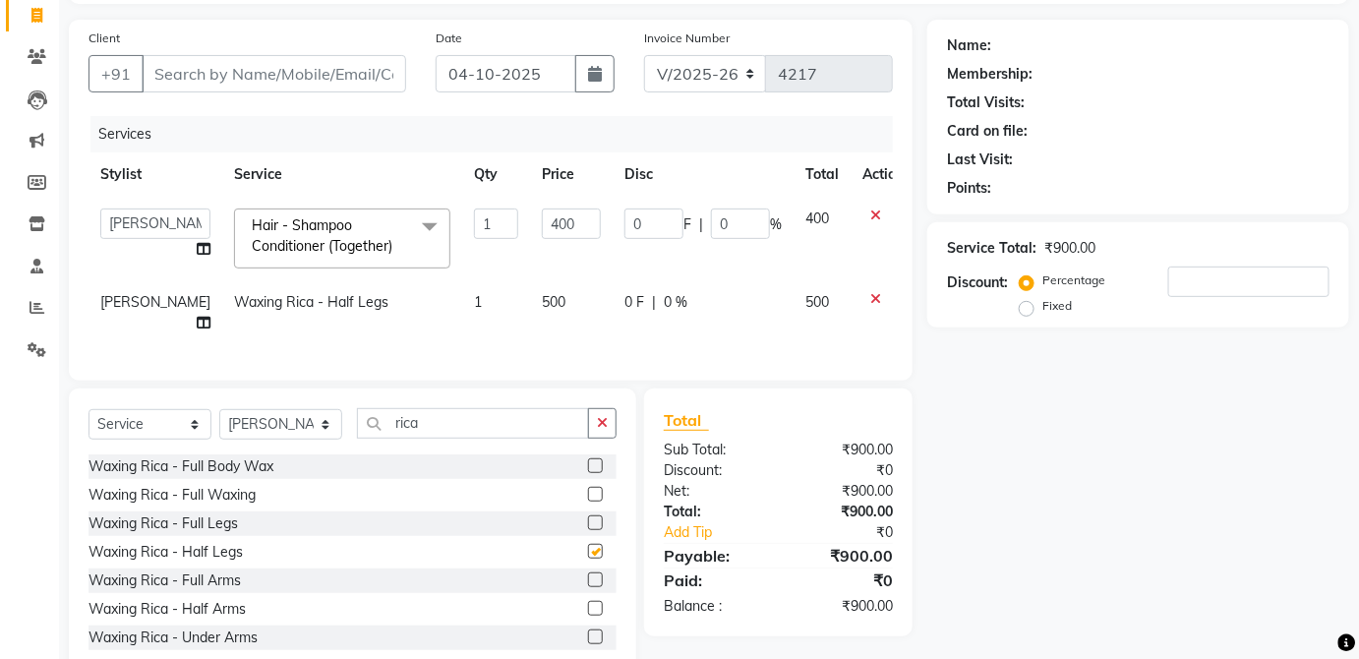
checkbox input "false"
click at [557, 318] on td "500" at bounding box center [571, 312] width 83 height 65
select select "32134"
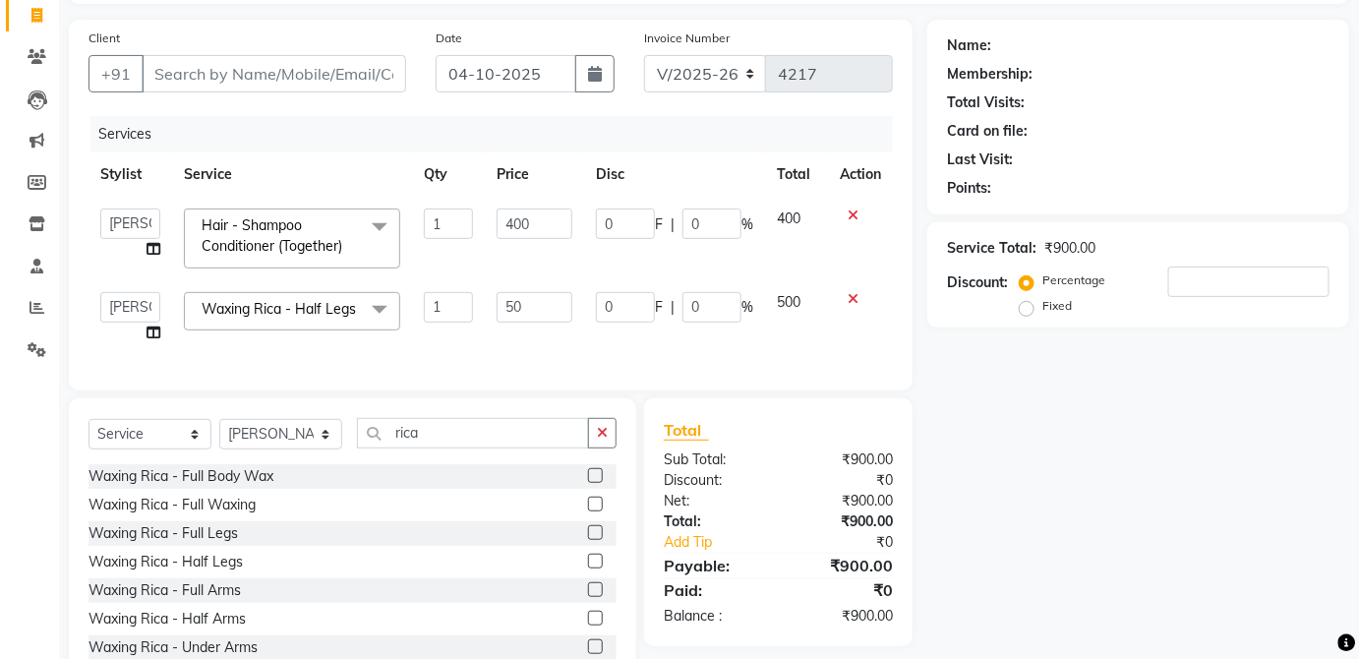
type input "5"
type input "650"
click at [805, 317] on td "500" at bounding box center [796, 317] width 63 height 75
select select "32134"
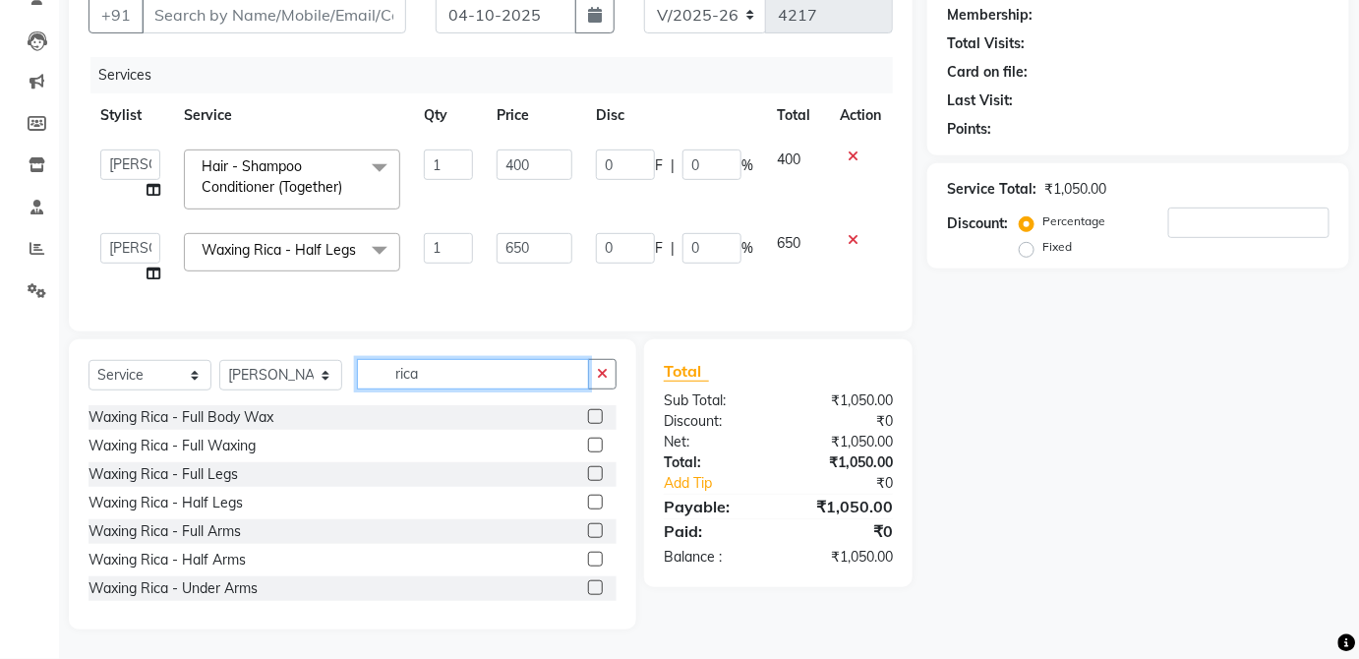
click at [552, 373] on input "rica" at bounding box center [473, 374] width 232 height 30
type input "r"
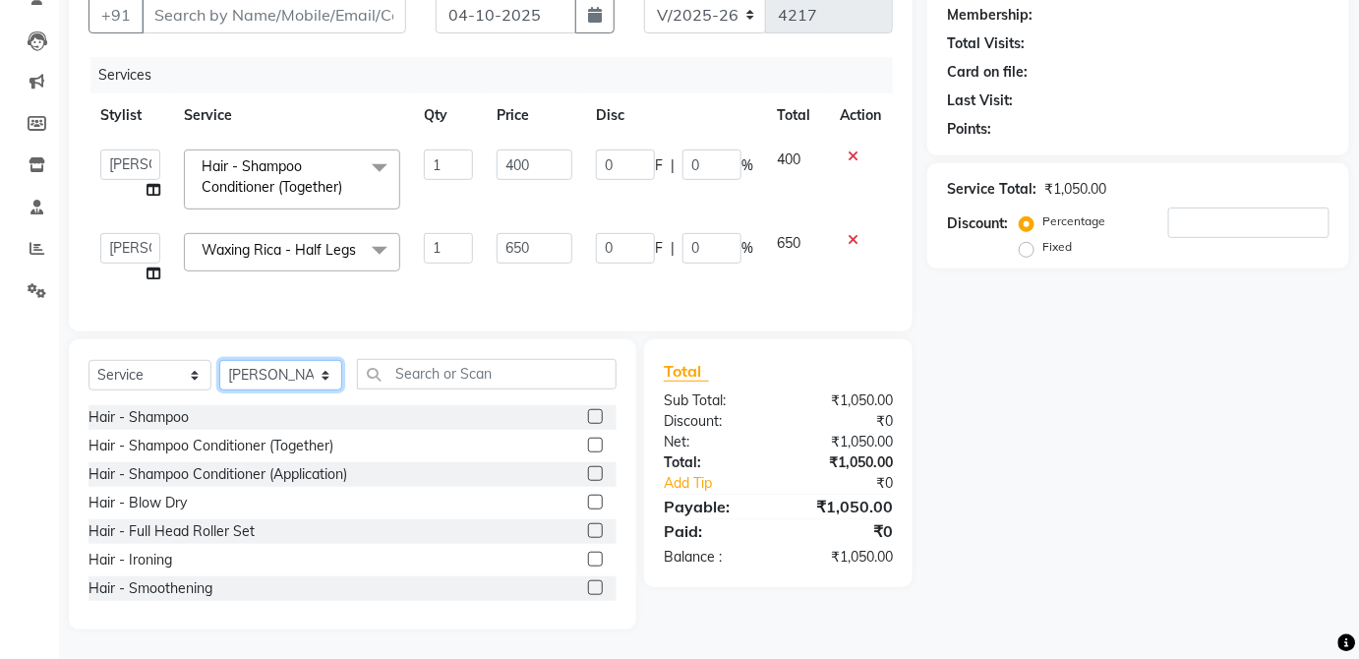
click at [317, 385] on select "Select Stylist [PERSON_NAME] [PERSON_NAME] [PERSON_NAME] [PERSON_NAME] [PERSON_…" at bounding box center [280, 375] width 123 height 30
select select "64027"
click at [219, 361] on select "Select Stylist [PERSON_NAME] [PERSON_NAME] [PERSON_NAME] [PERSON_NAME] [PERSON_…" at bounding box center [280, 375] width 123 height 30
click at [524, 388] on input "text" at bounding box center [487, 374] width 260 height 30
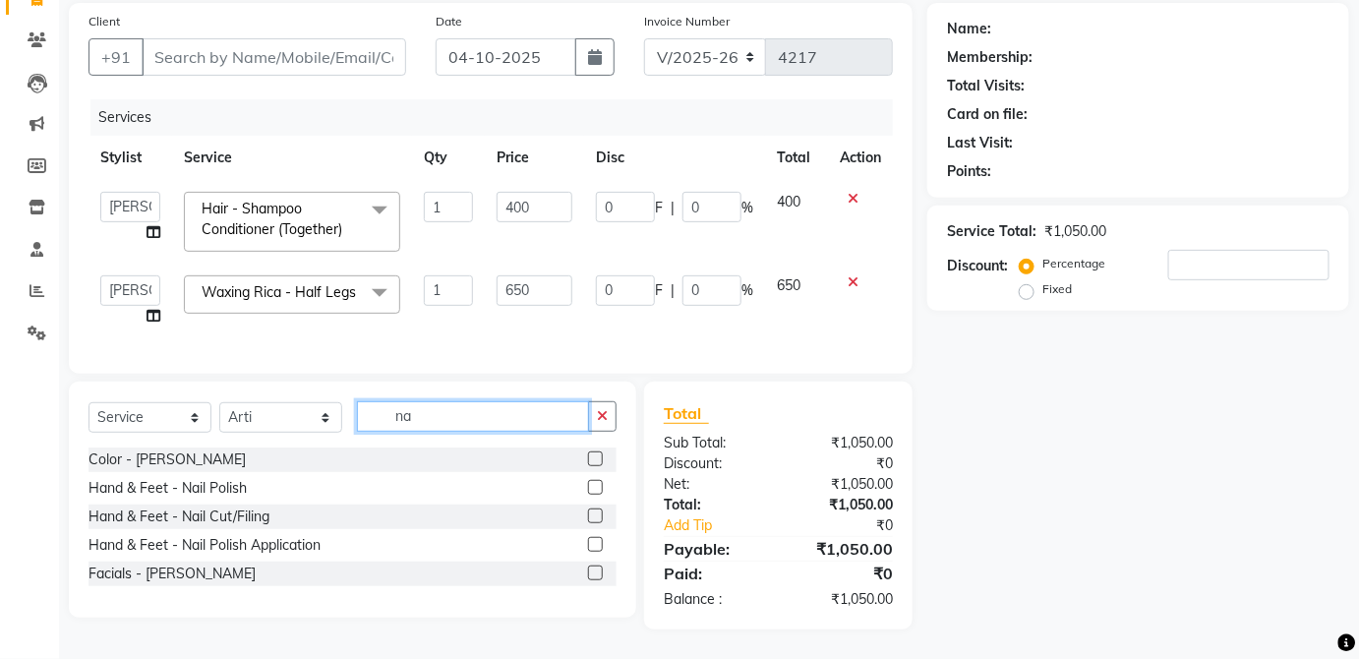
scroll to position [163, 0]
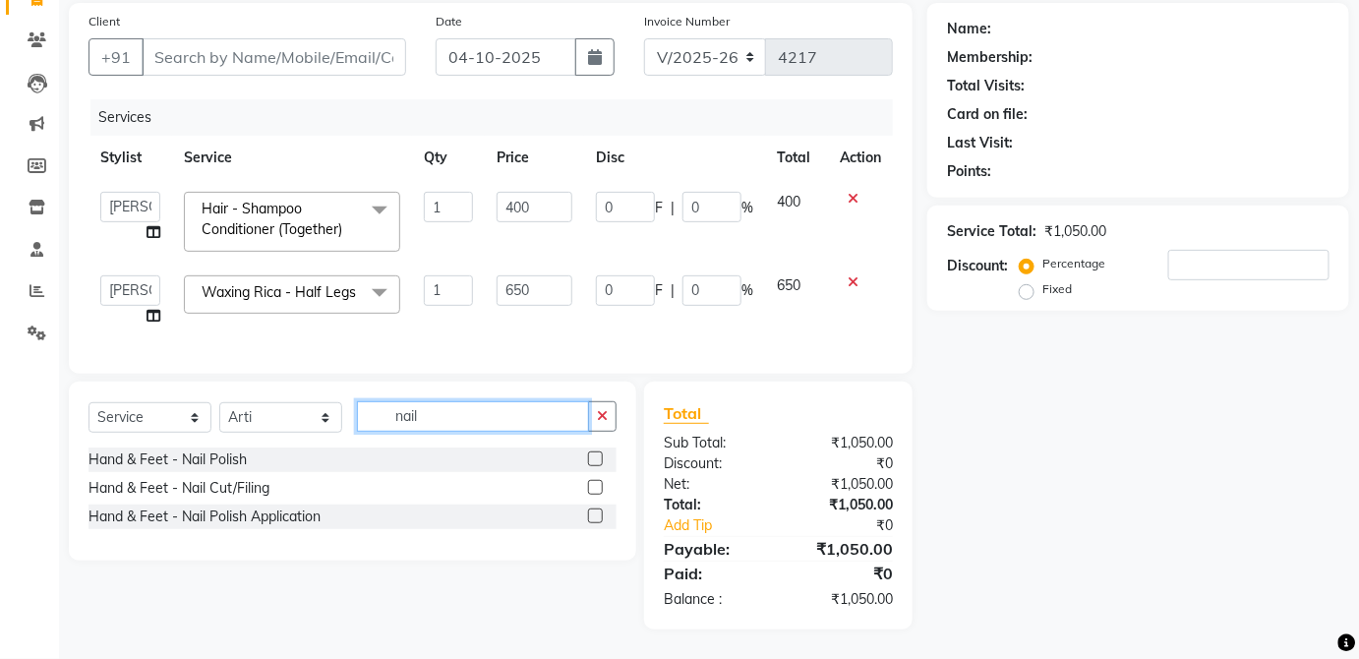
type input "nail"
click at [596, 459] on label at bounding box center [595, 458] width 15 height 15
click at [596, 459] on input "checkbox" at bounding box center [594, 459] width 13 height 13
checkbox input "true"
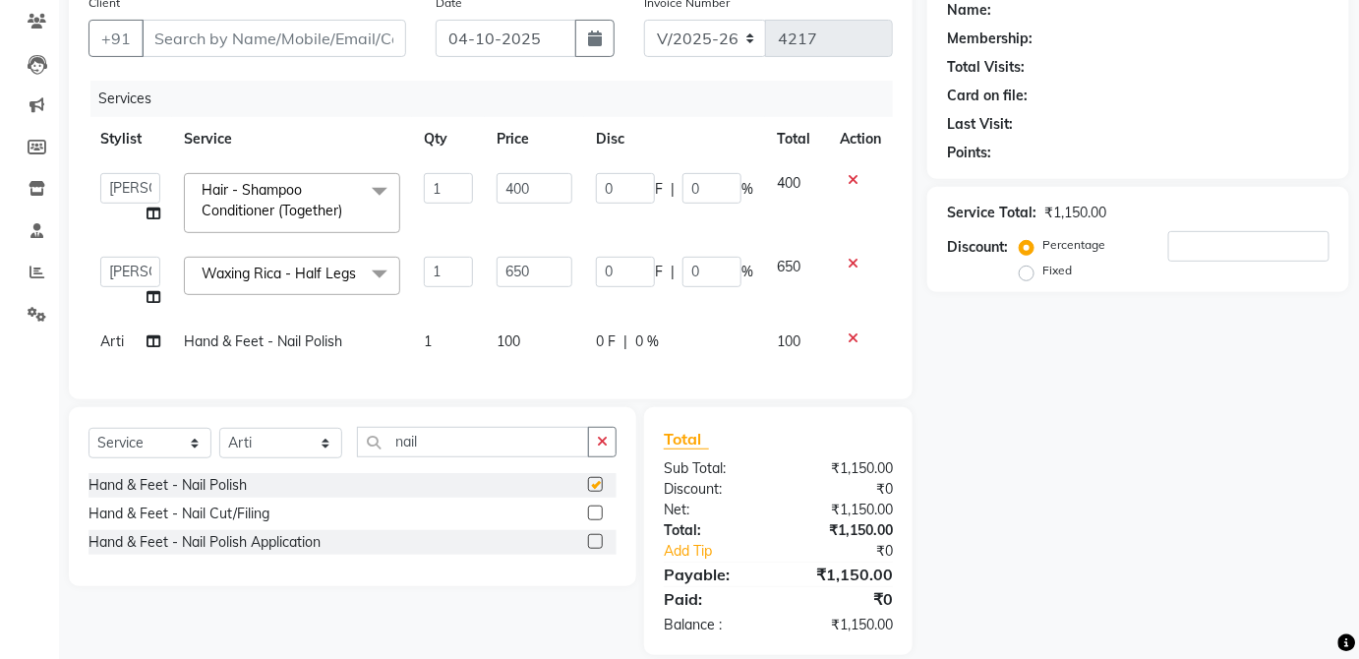
click at [729, 347] on div "0 F | 0 %" at bounding box center [674, 341] width 157 height 21
select select "64027"
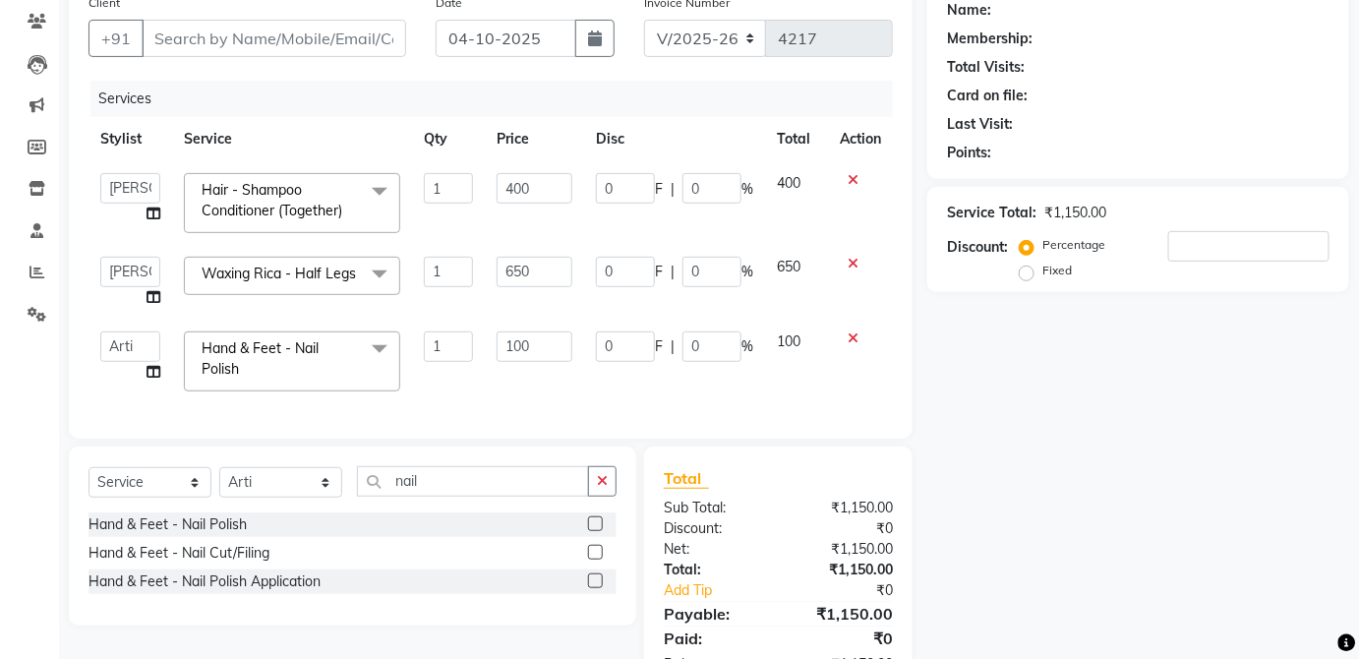
checkbox input "false"
click at [383, 32] on input "Client" at bounding box center [274, 38] width 265 height 37
type input "p"
type input "0"
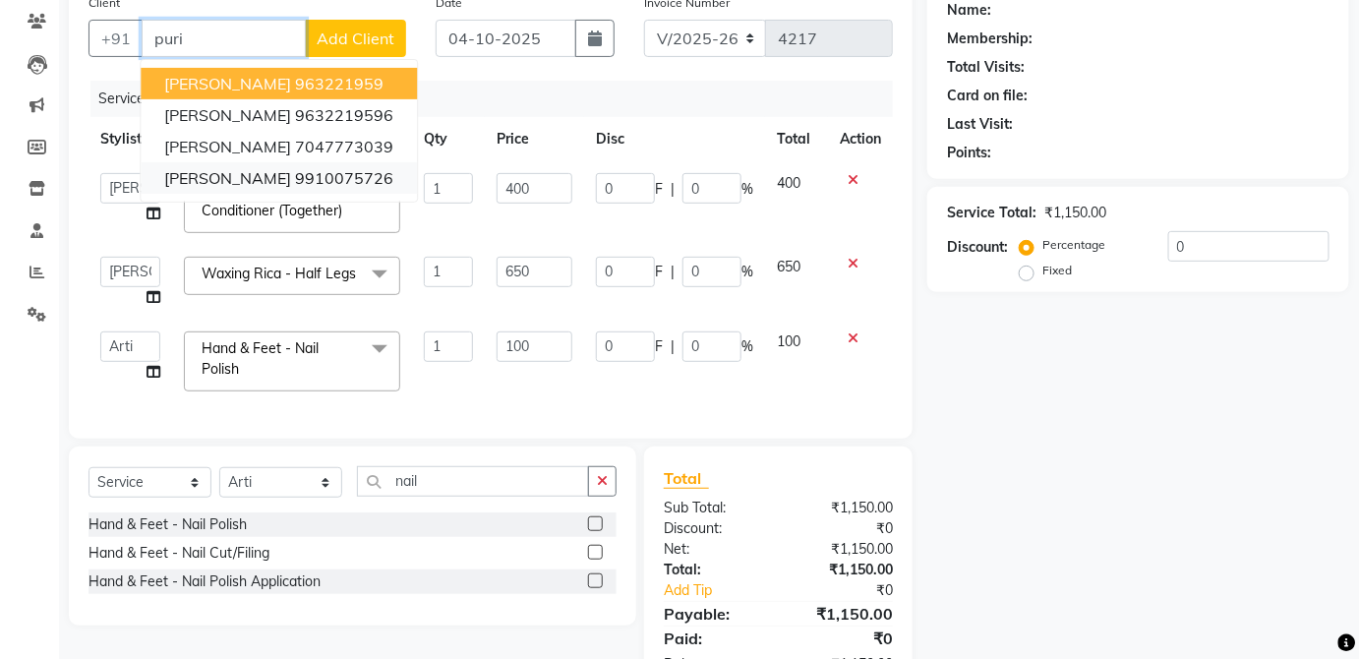
click at [353, 180] on ngb-highlight "9910075726" at bounding box center [344, 178] width 98 height 20
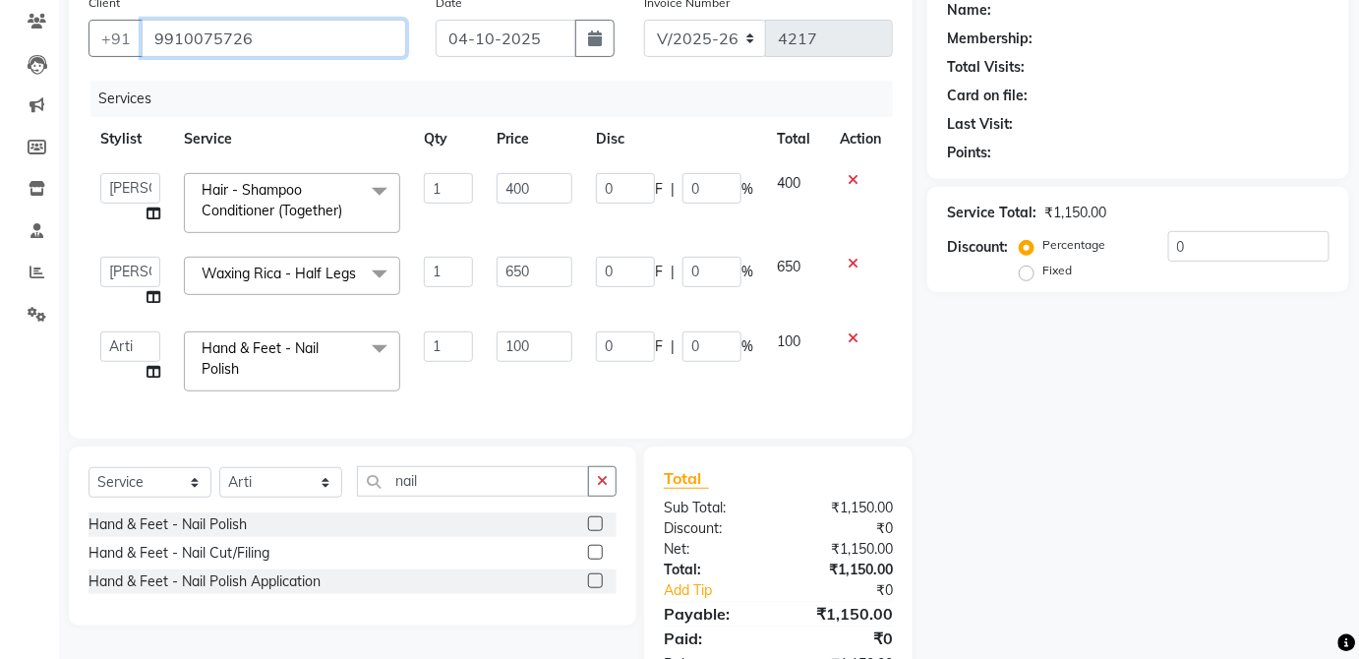
type input "9910075726"
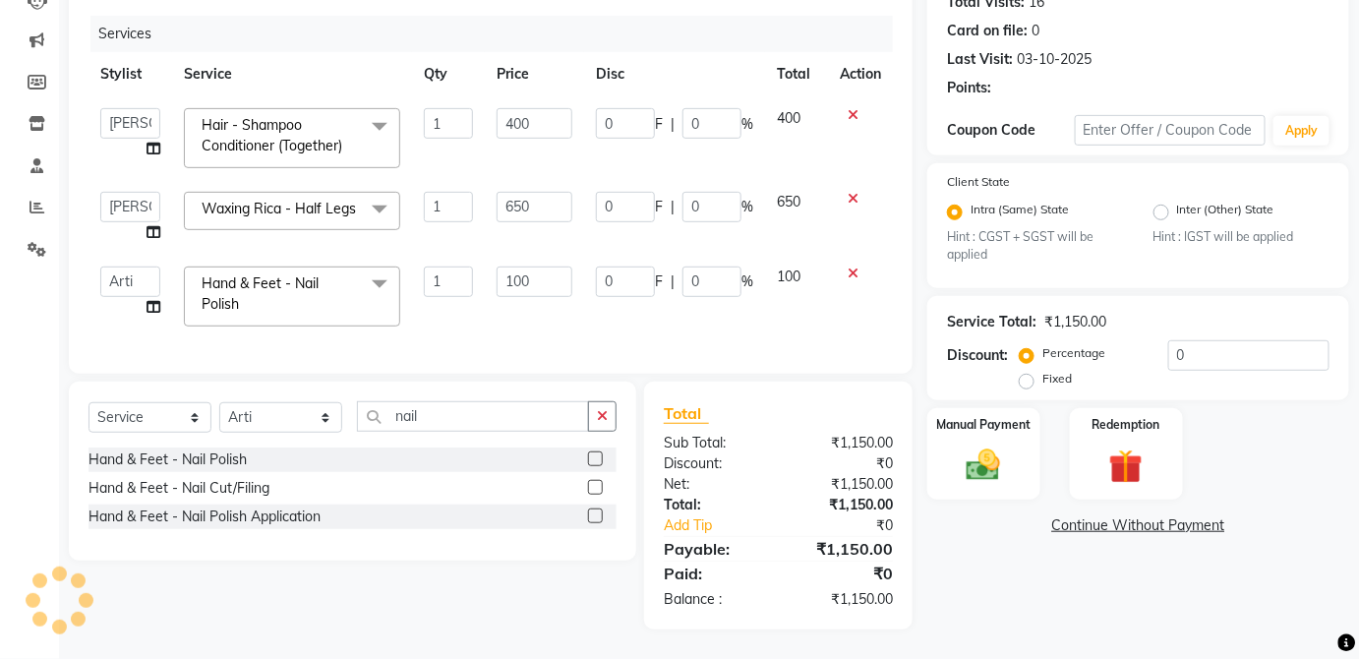
scroll to position [244, 0]
click at [1037, 456] on div "Manual Payment" at bounding box center [984, 453] width 117 height 95
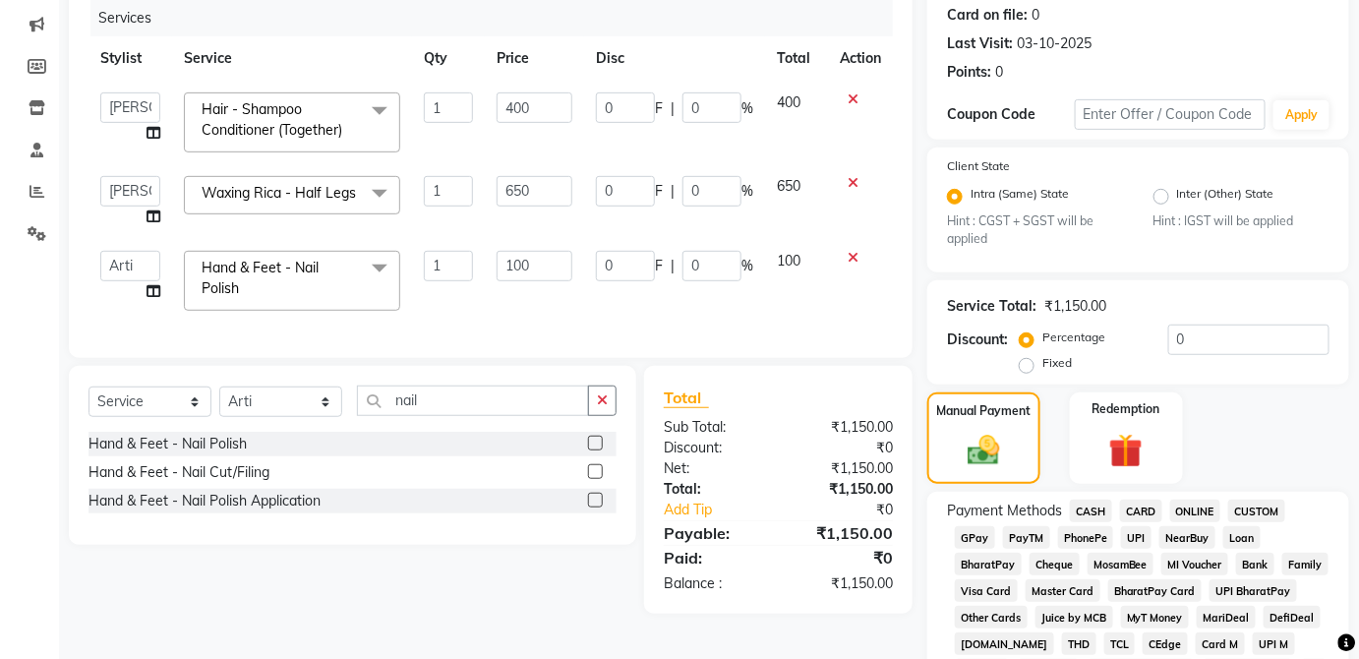
click at [1141, 548] on span "UPI" at bounding box center [1136, 537] width 30 height 23
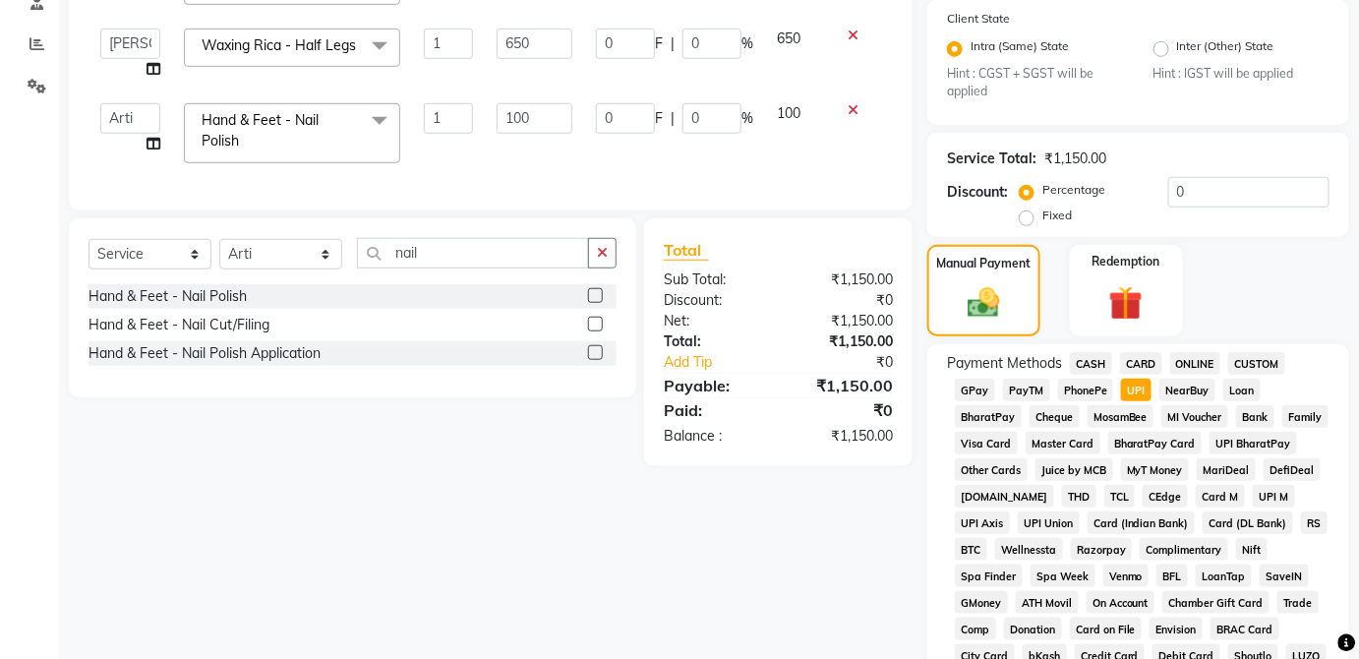
scroll to position [954, 0]
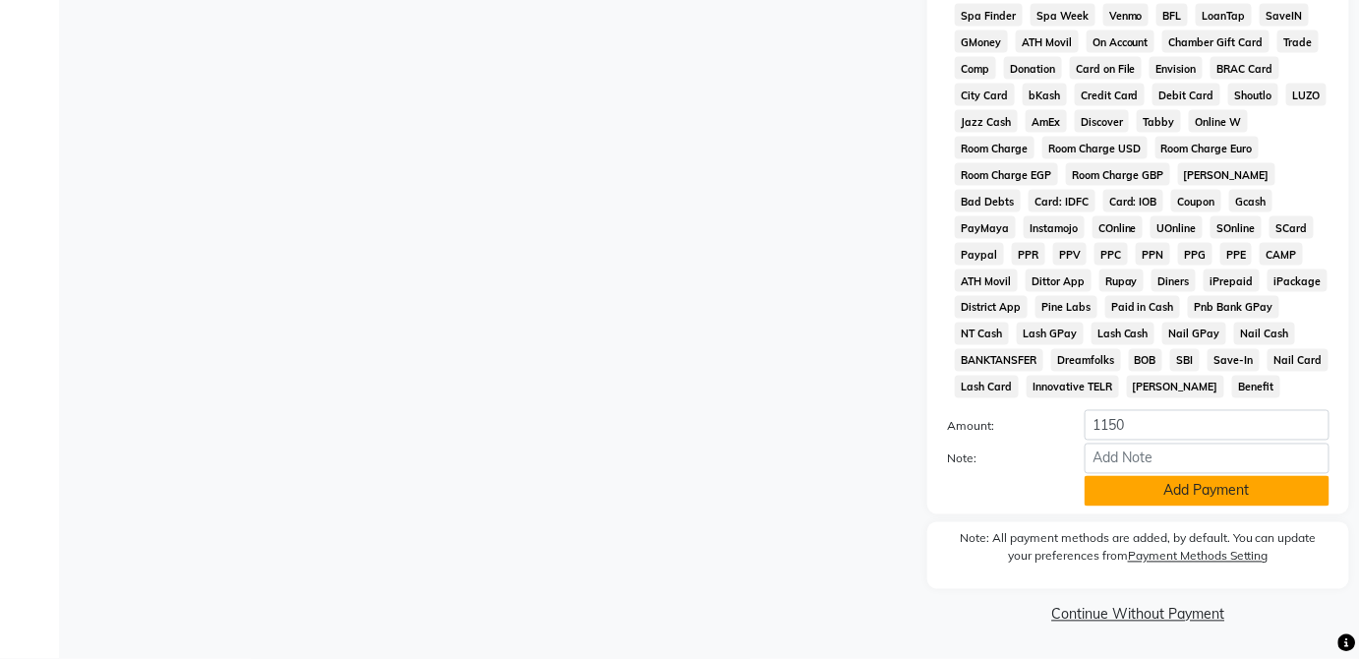
click at [1225, 496] on button "Add Payment" at bounding box center [1207, 491] width 245 height 30
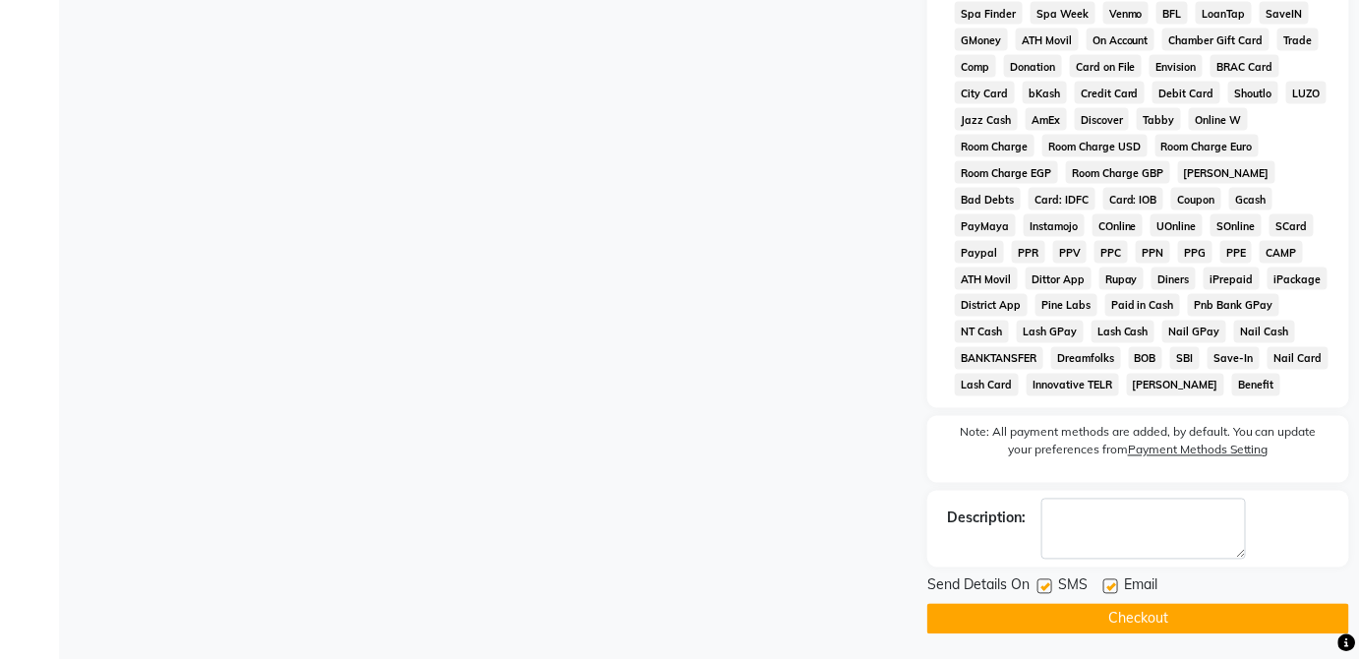
click at [1212, 616] on button "Checkout" at bounding box center [1139, 619] width 422 height 30
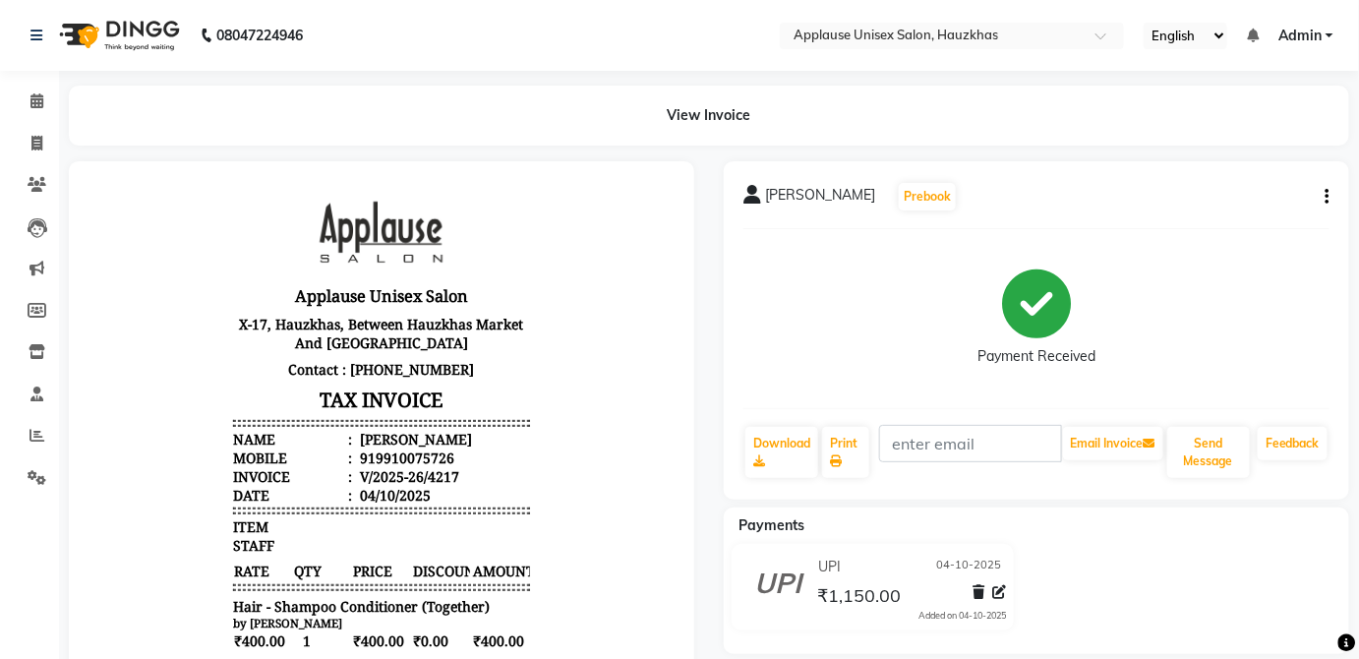
click at [41, 141] on icon at bounding box center [36, 143] width 11 height 15
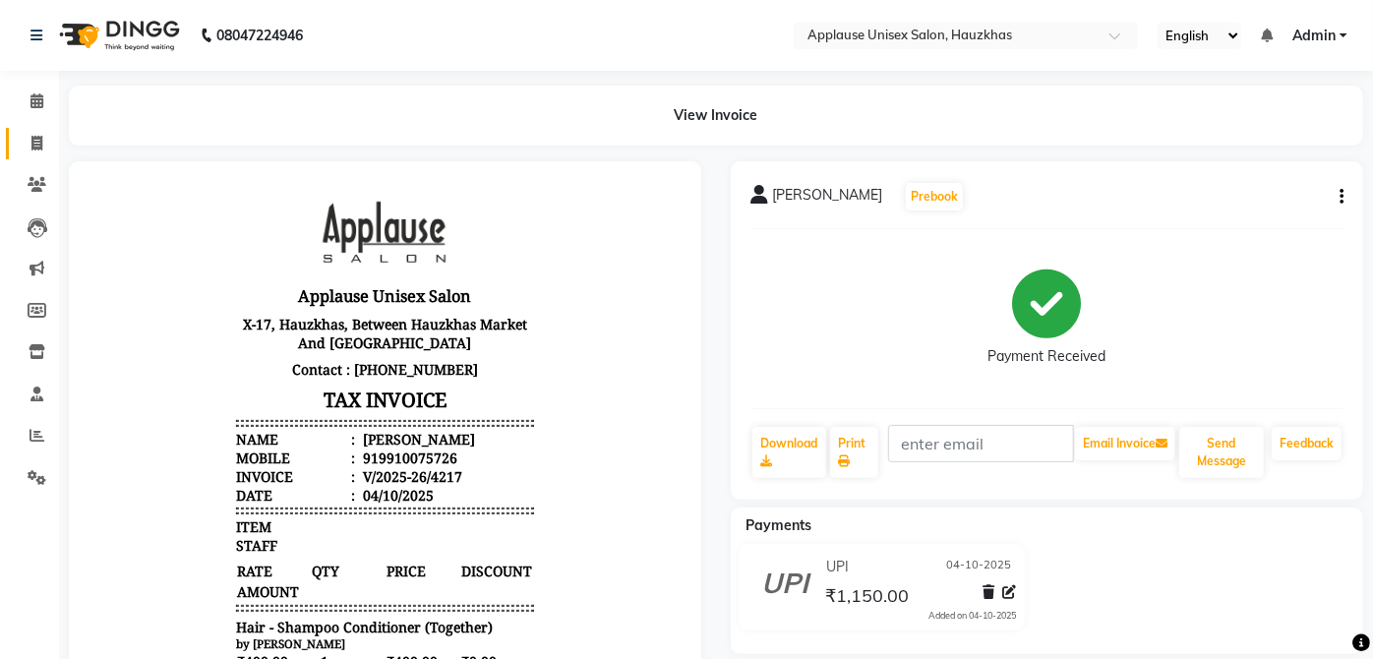
select select "service"
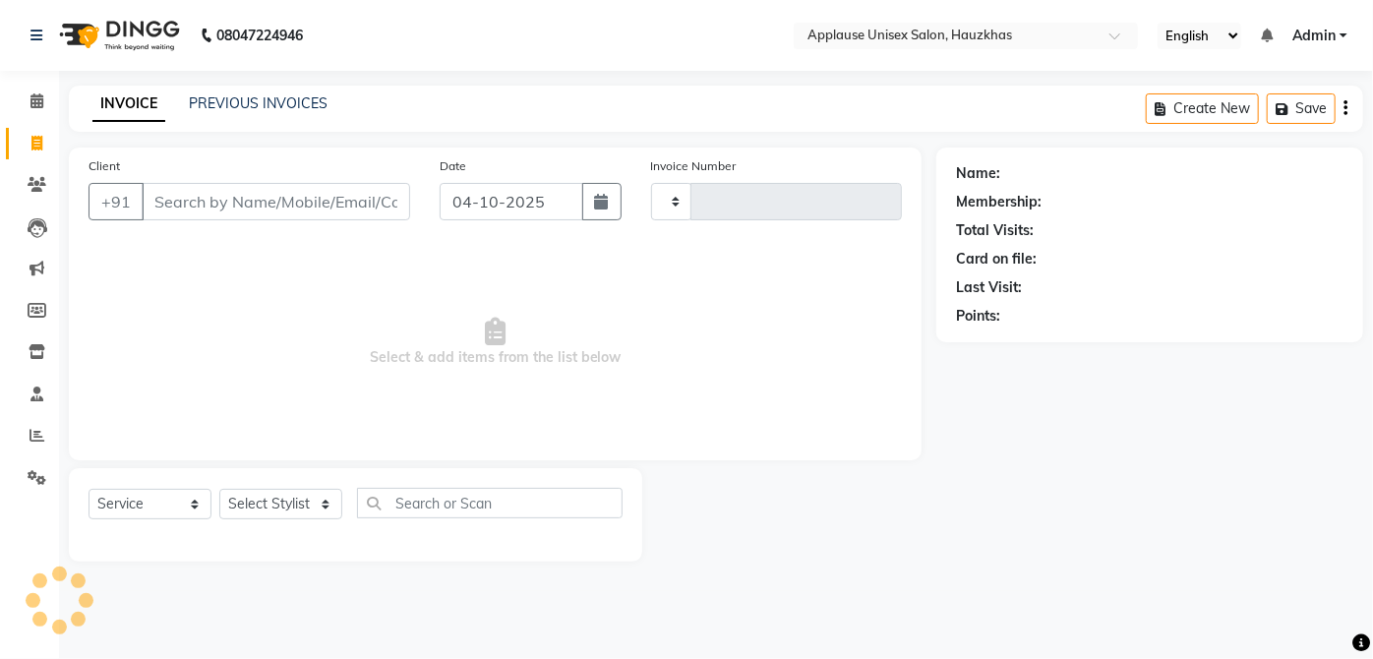
type input "4218"
select select "5082"
click at [300, 492] on select "Select Stylist" at bounding box center [280, 504] width 123 height 30
select select "32134"
click at [219, 489] on select "Select Stylist [PERSON_NAME] [PERSON_NAME] [PERSON_NAME] [PERSON_NAME] [PERSON_…" at bounding box center [280, 504] width 123 height 30
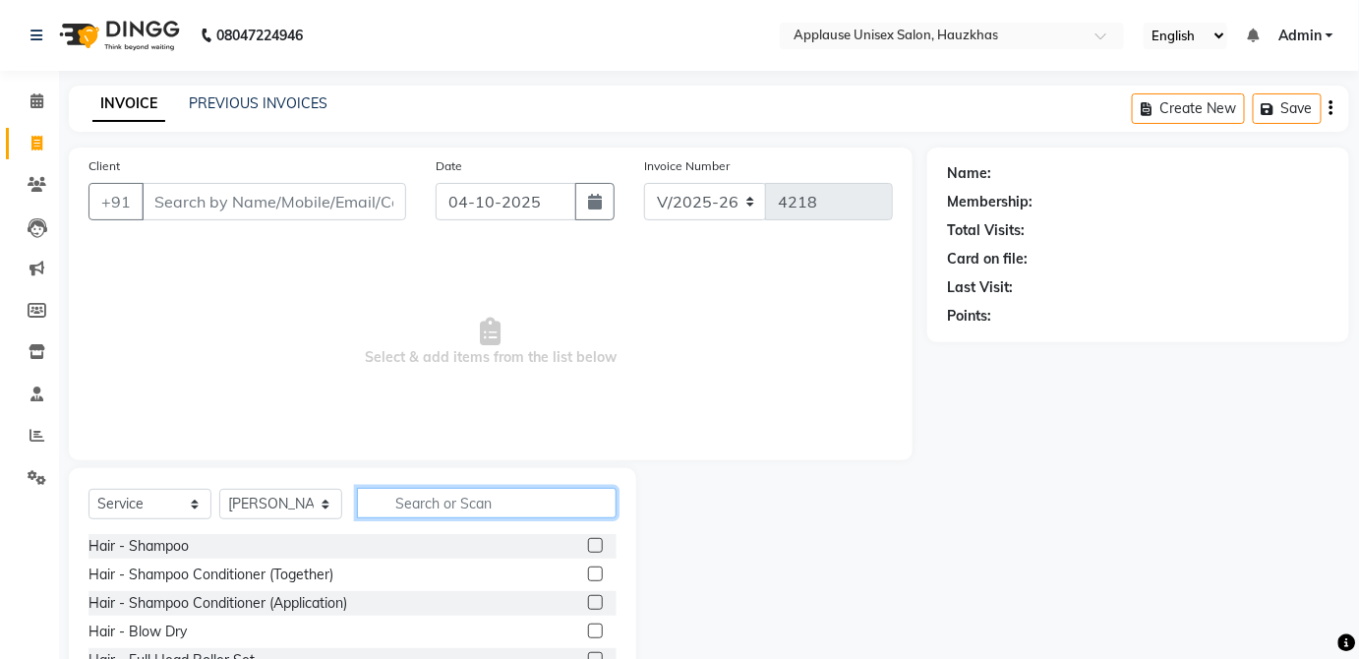
click at [428, 497] on input "text" at bounding box center [487, 503] width 260 height 30
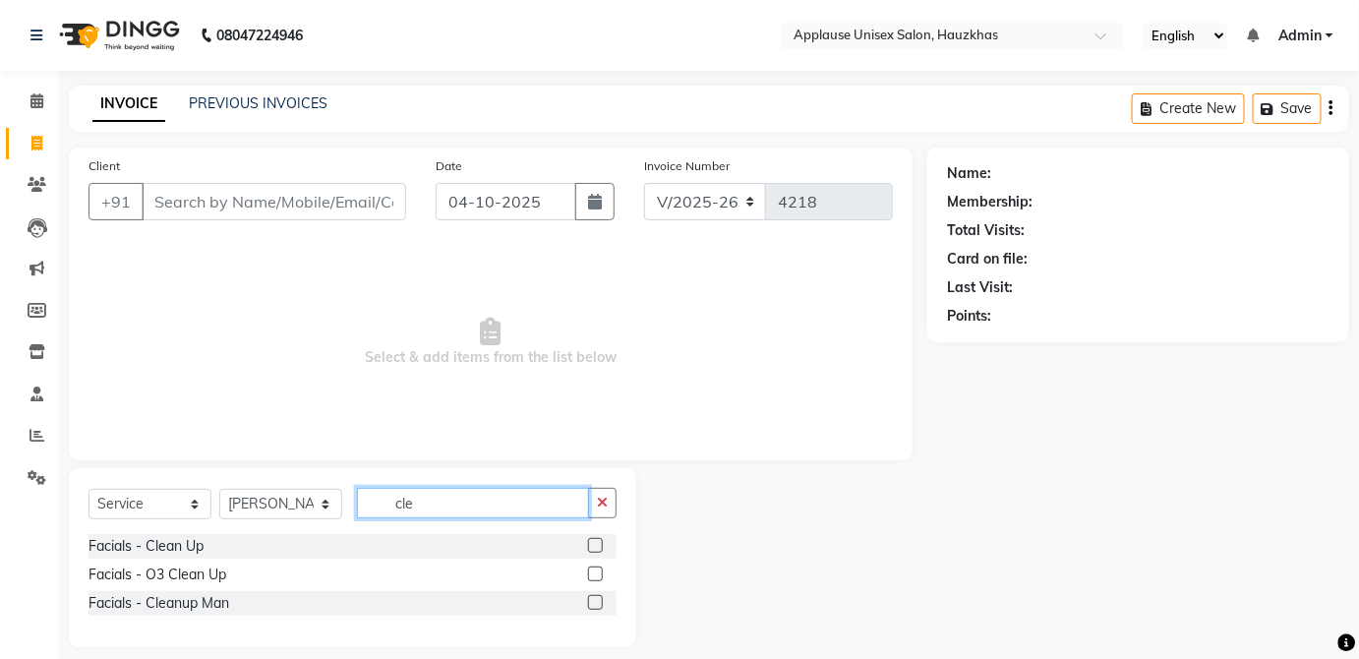
type input "cle"
click at [596, 545] on label at bounding box center [595, 545] width 15 height 15
click at [596, 545] on input "checkbox" at bounding box center [594, 546] width 13 height 13
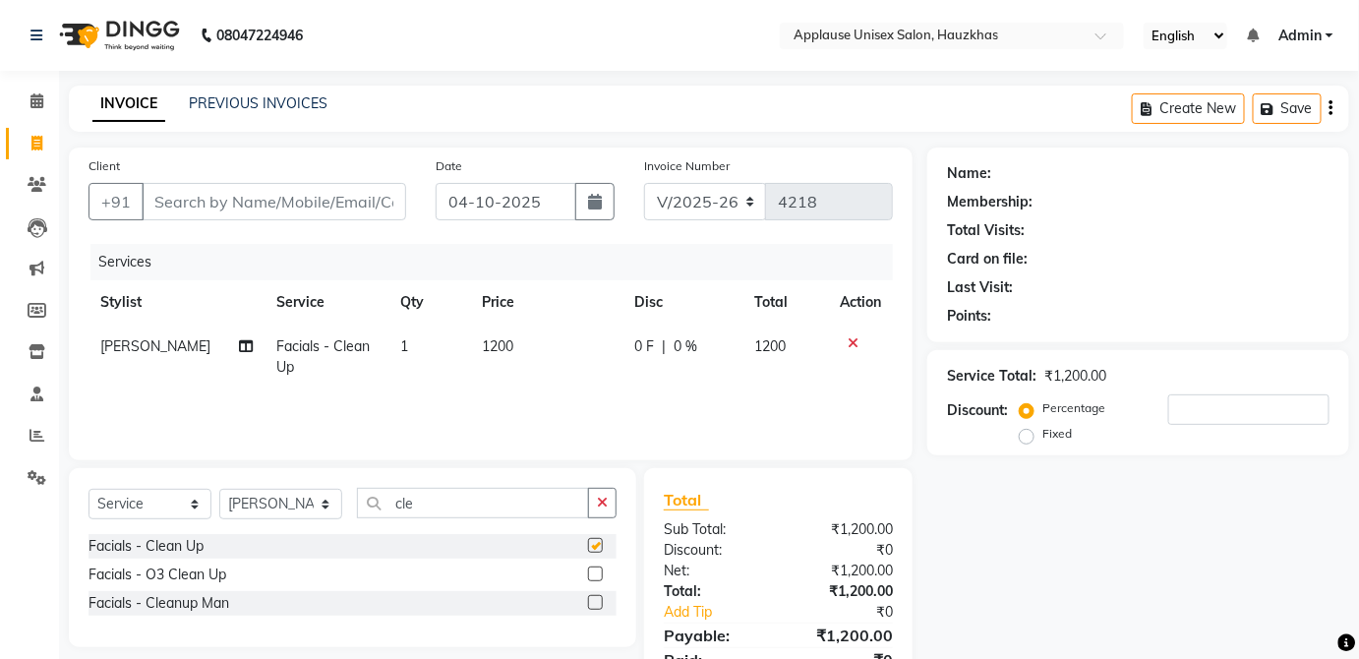
click at [545, 332] on td "1200" at bounding box center [545, 357] width 151 height 65
checkbox input "false"
select select "32134"
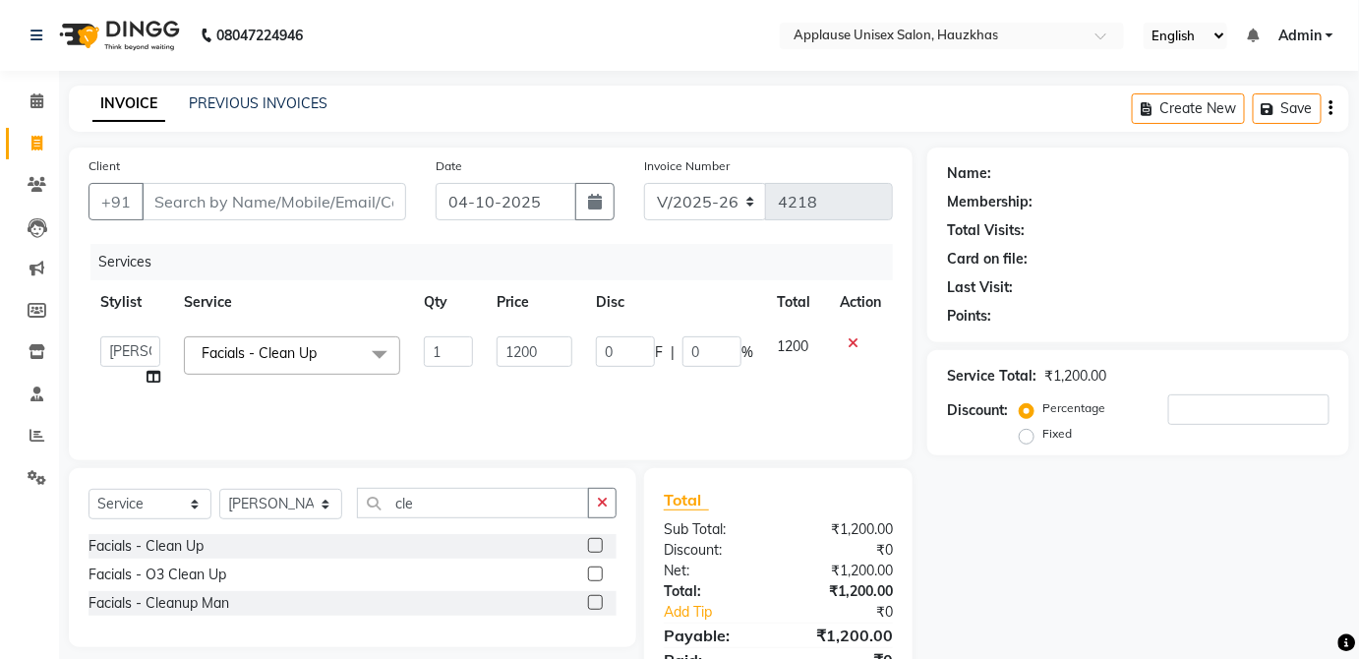
click at [852, 345] on icon at bounding box center [853, 343] width 11 height 14
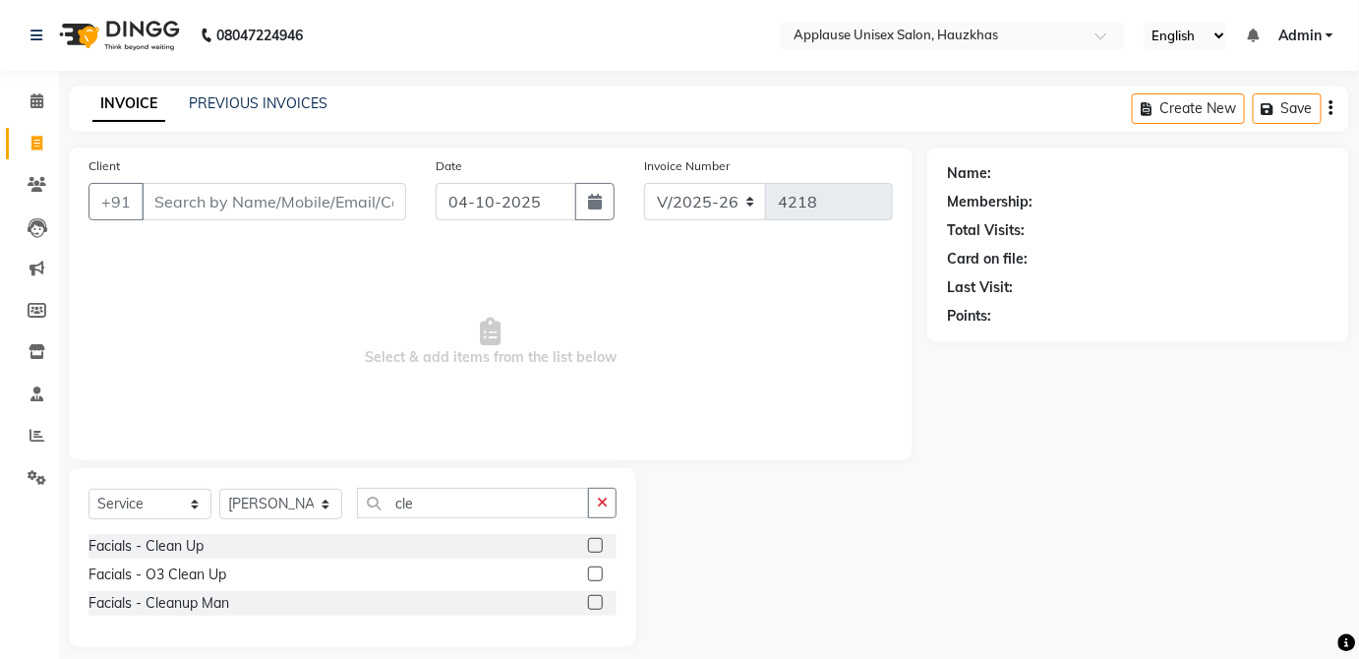
click at [596, 572] on label at bounding box center [595, 574] width 15 height 15
click at [596, 572] on input "checkbox" at bounding box center [594, 575] width 13 height 13
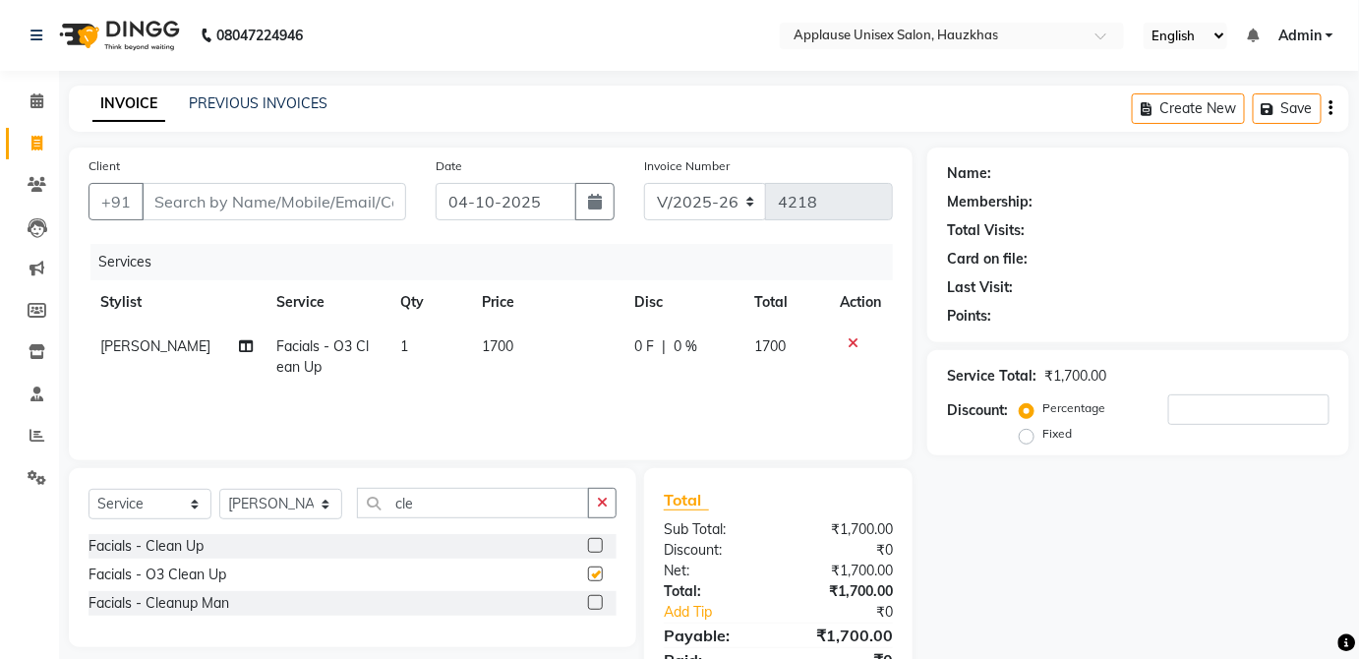
click at [551, 351] on td "1700" at bounding box center [545, 357] width 151 height 65
checkbox input "false"
select select "32134"
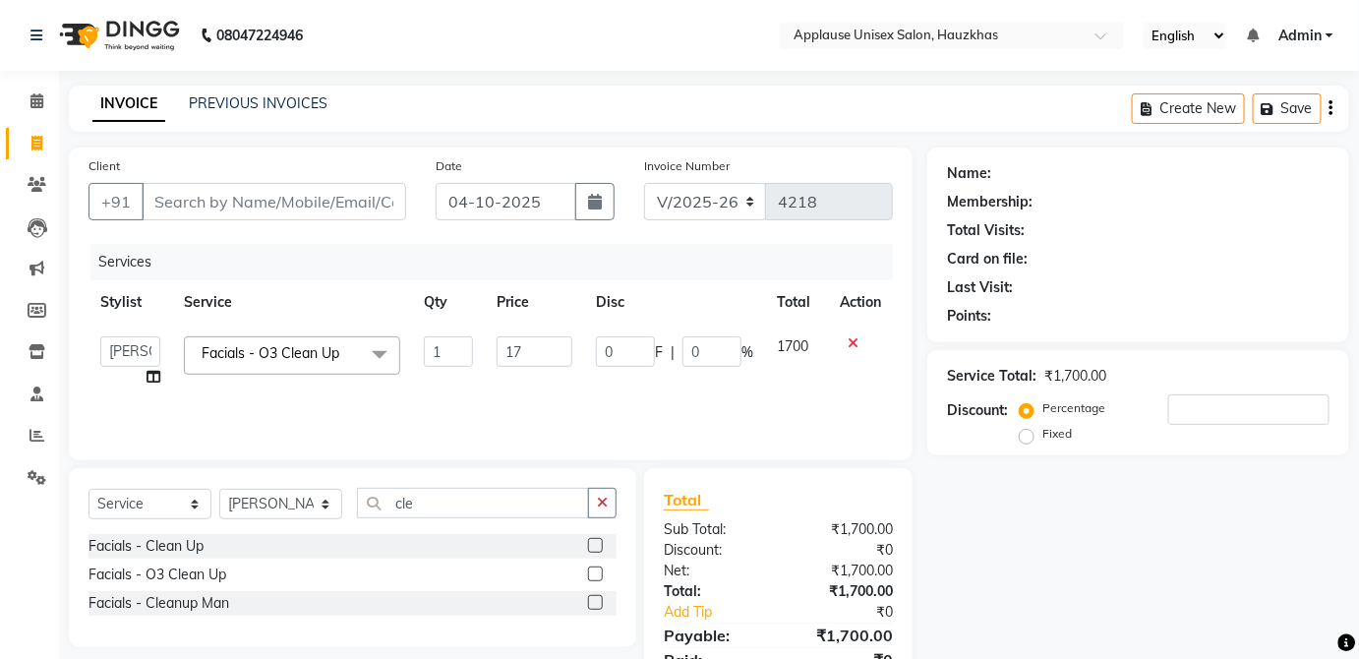
type input "1"
type input "2000"
click at [803, 335] on td "1700" at bounding box center [796, 362] width 63 height 75
select select "32134"
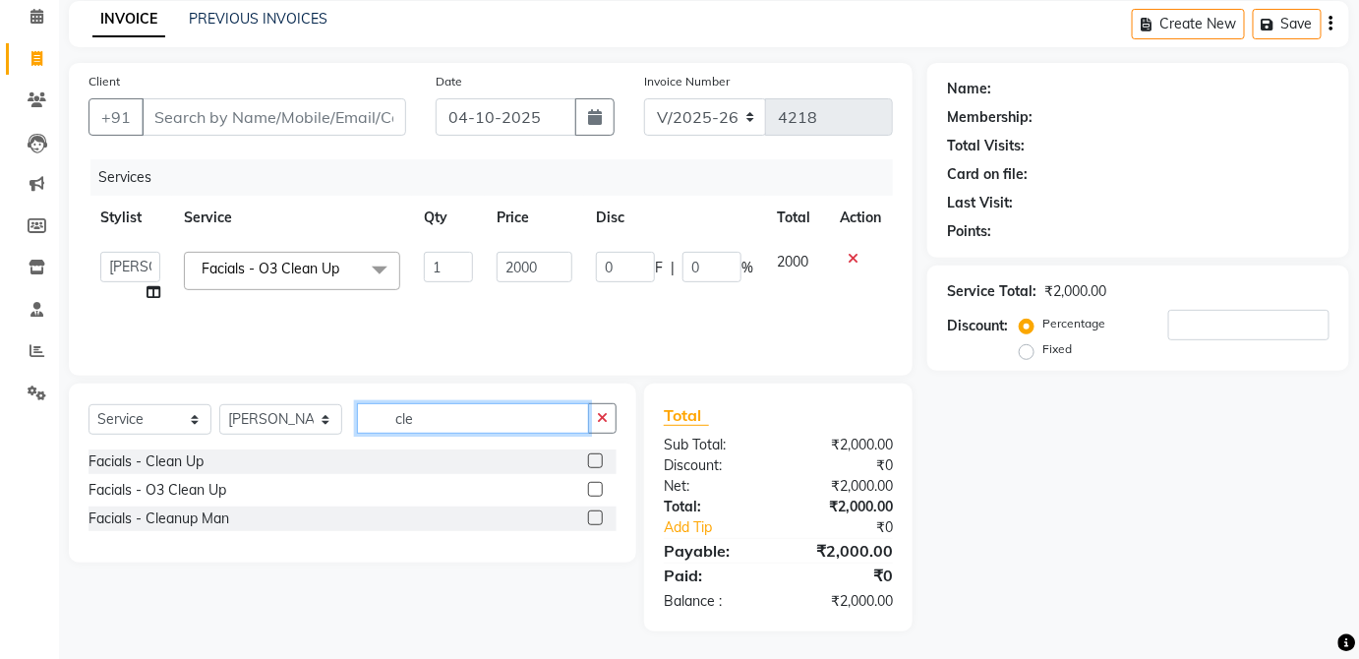
click at [514, 411] on input "cle" at bounding box center [473, 418] width 232 height 30
type input "c"
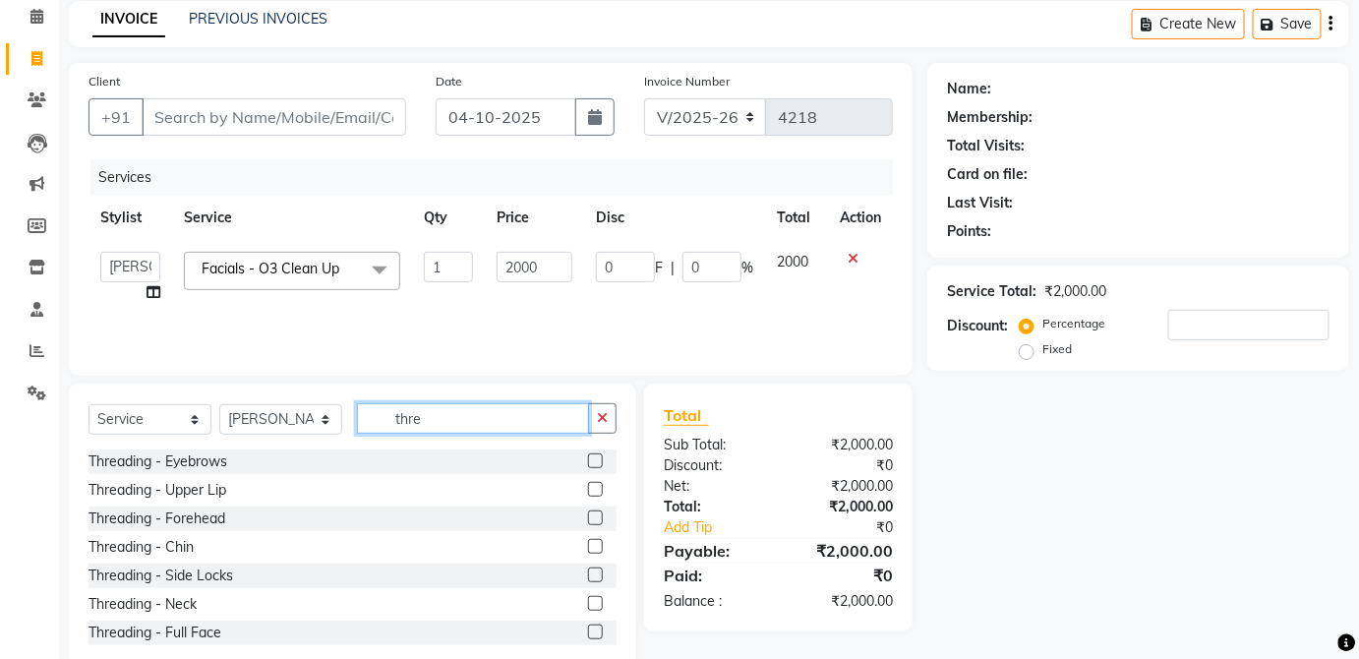
type input "thre"
click at [588, 458] on label at bounding box center [595, 460] width 15 height 15
click at [588, 458] on input "checkbox" at bounding box center [594, 461] width 13 height 13
checkbox input "true"
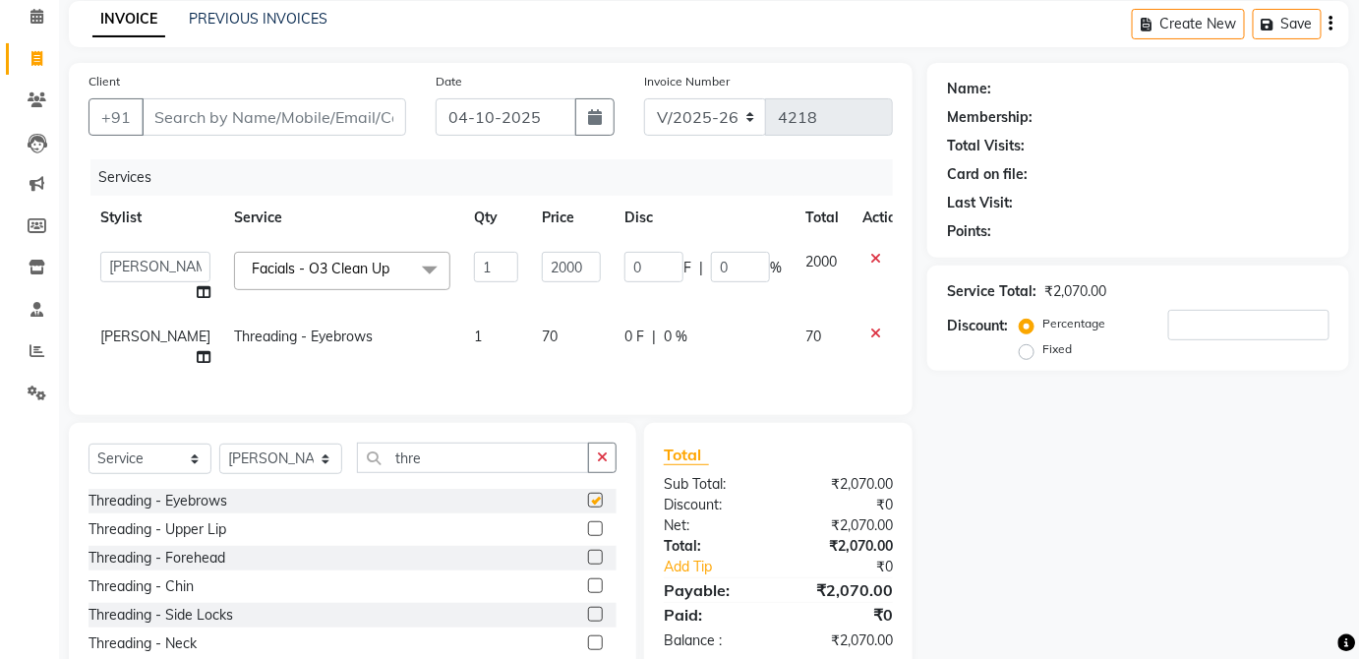
click at [711, 346] on td "0 F | 0 %" at bounding box center [703, 347] width 181 height 65
select select "32134"
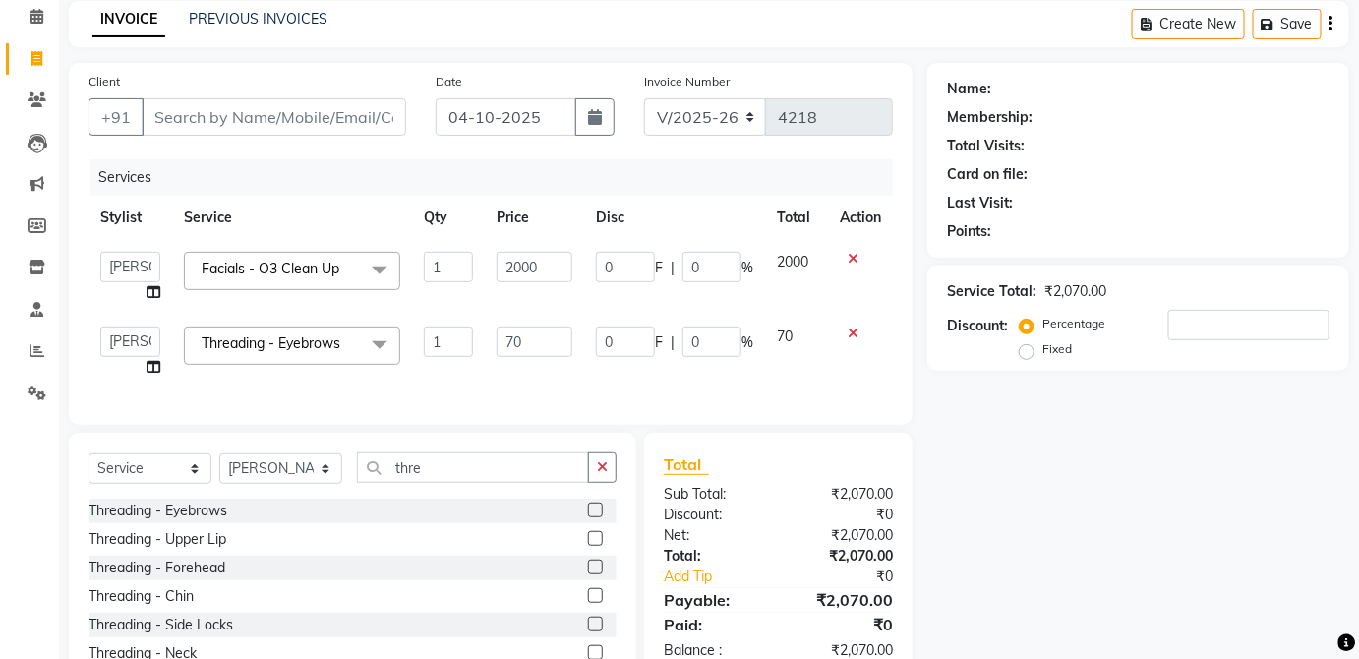
checkbox input "false"
click at [588, 546] on label at bounding box center [595, 538] width 15 height 15
click at [588, 546] on input "checkbox" at bounding box center [594, 539] width 13 height 13
checkbox input "true"
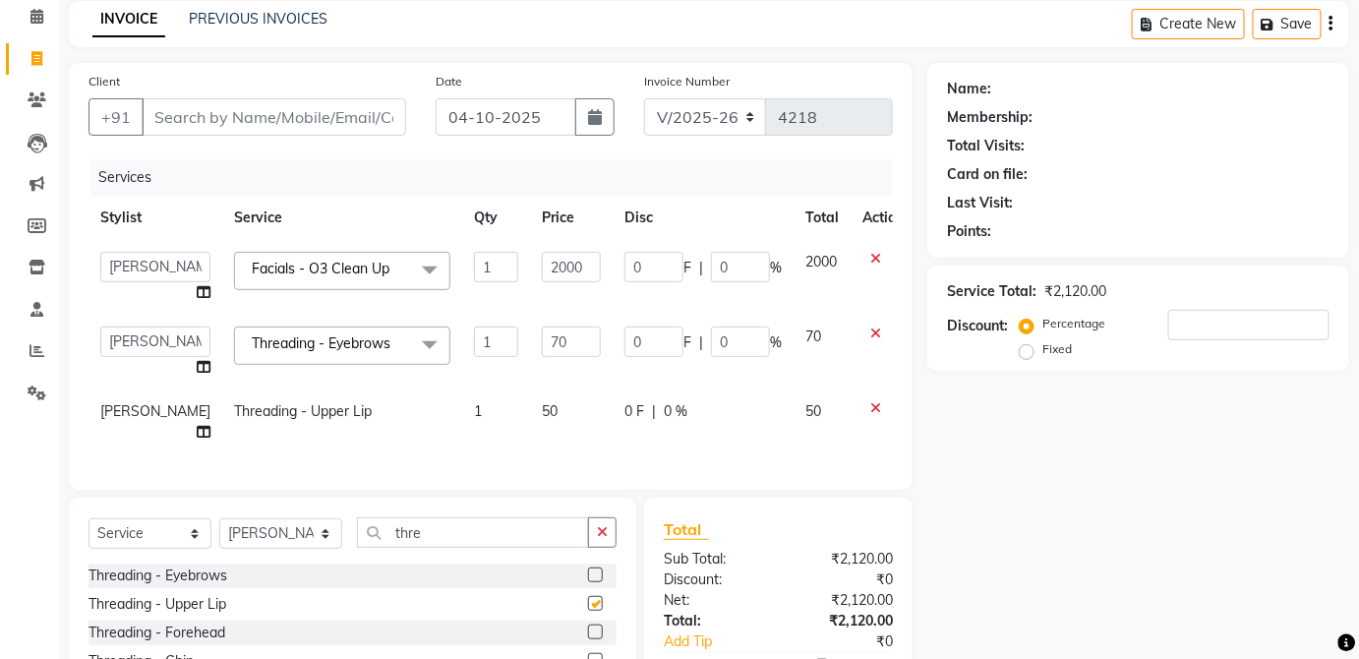
click at [721, 425] on td "0 F | 0 %" at bounding box center [703, 421] width 181 height 65
select select "32134"
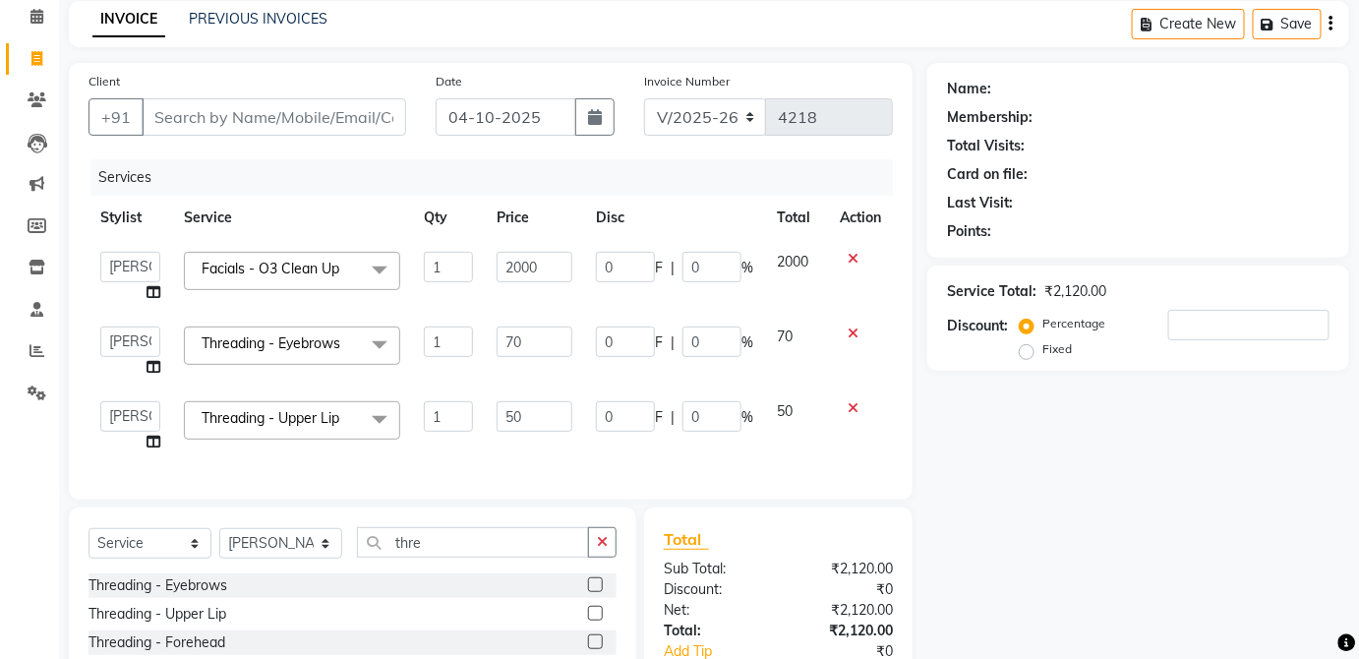
checkbox input "false"
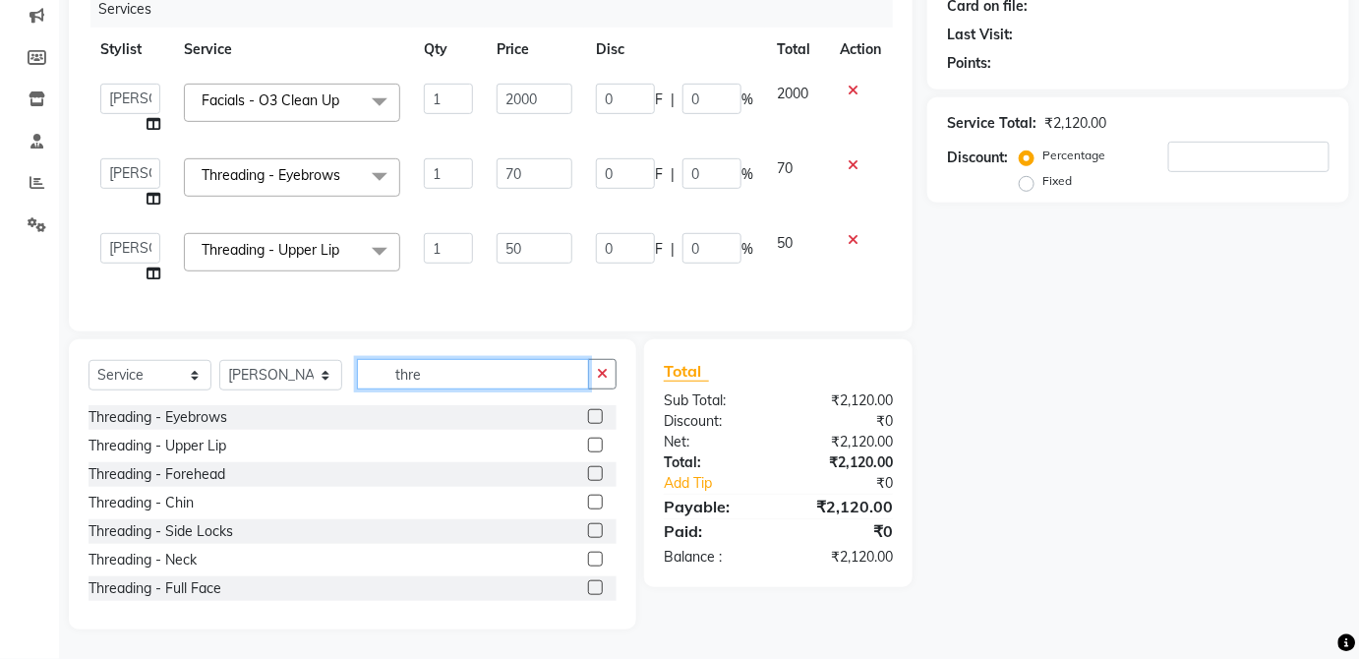
click at [530, 375] on input "thre" at bounding box center [473, 374] width 232 height 30
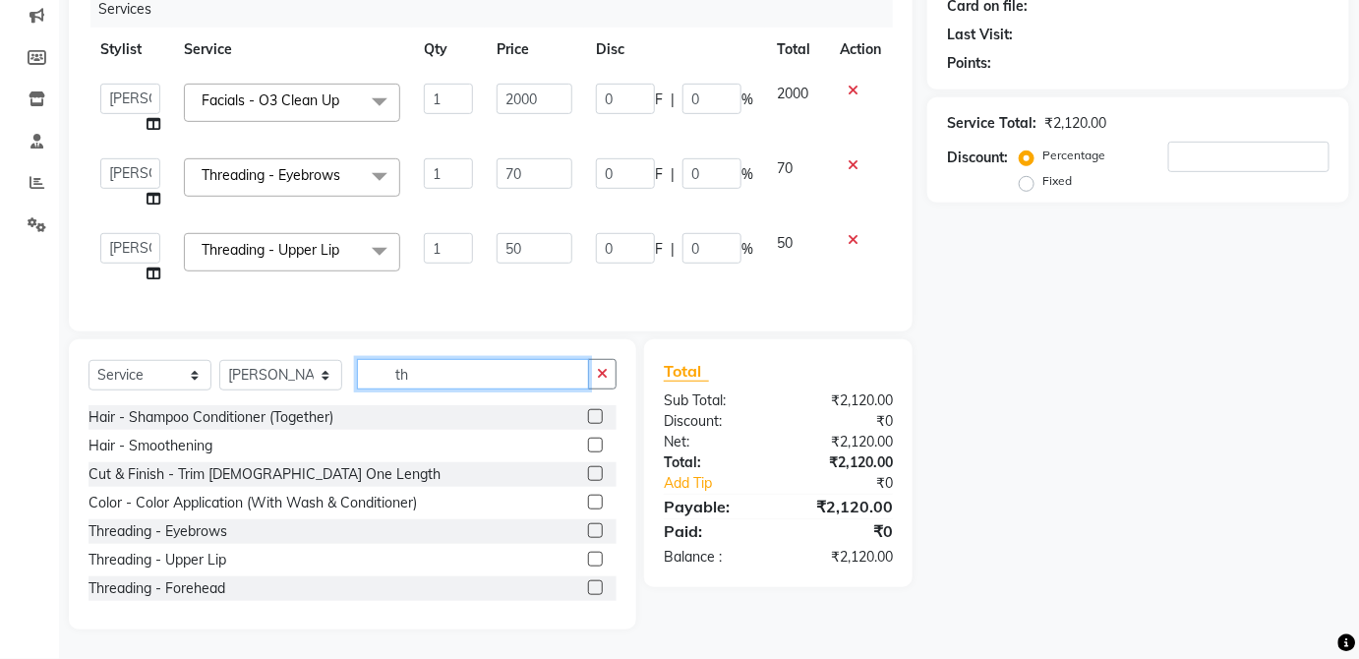
type input "t"
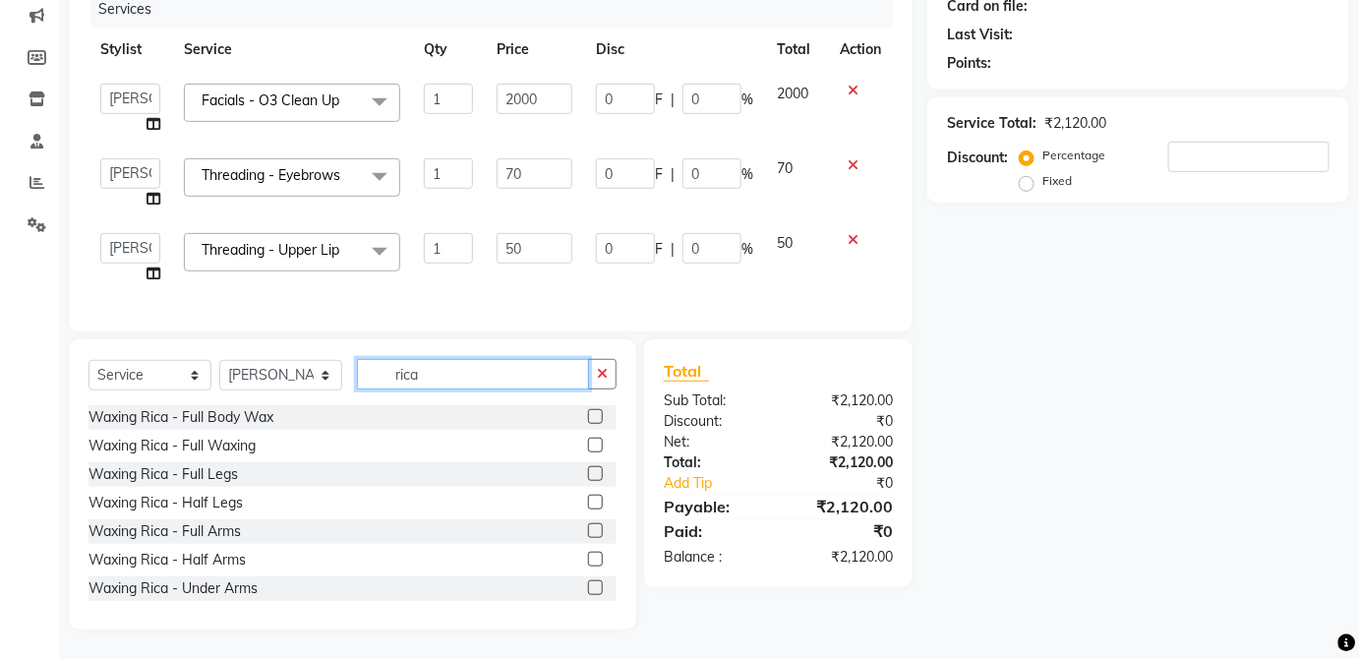
type input "rica"
click at [588, 530] on label at bounding box center [595, 530] width 15 height 15
click at [588, 530] on input "checkbox" at bounding box center [594, 531] width 13 height 13
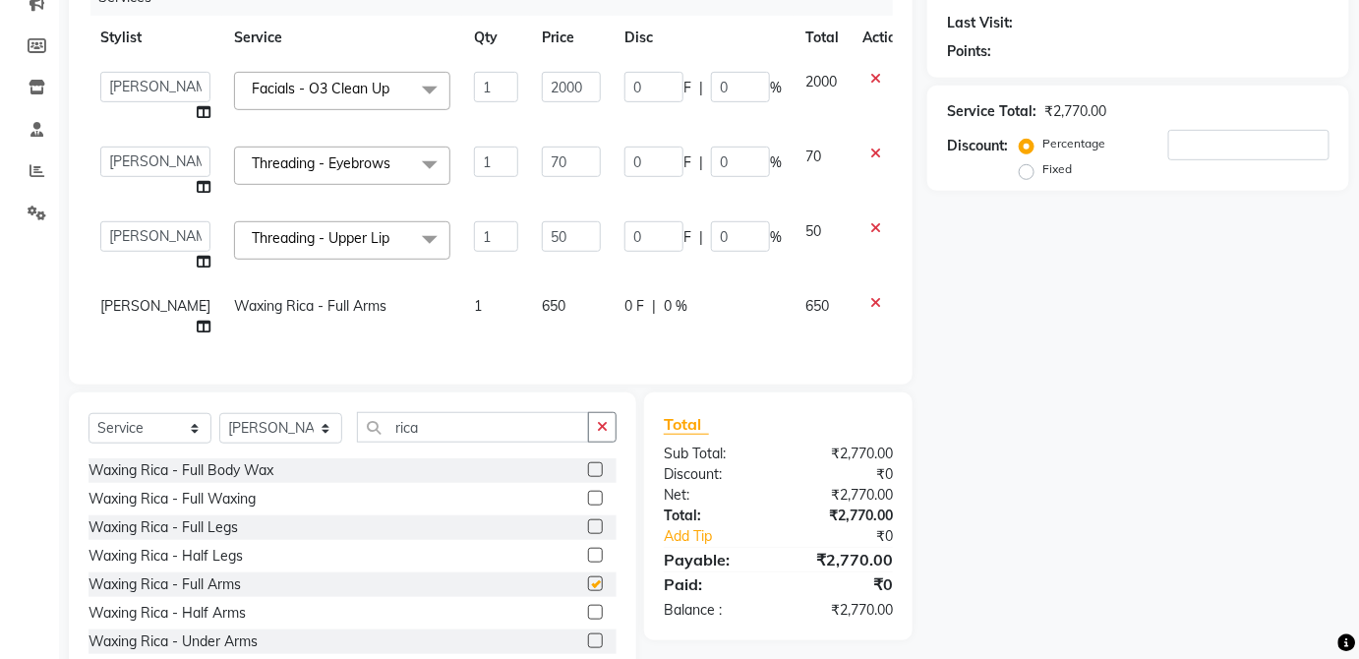
checkbox input "false"
click at [558, 314] on td "650" at bounding box center [571, 316] width 83 height 65
select select "32134"
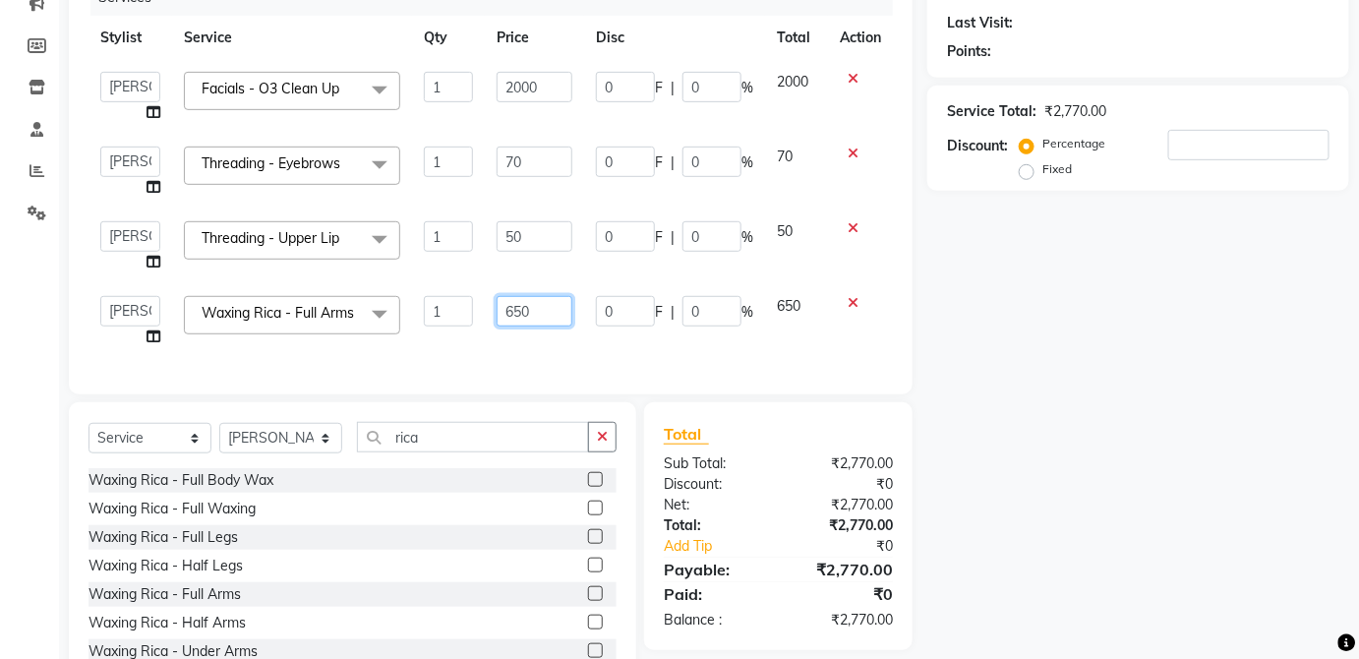
click at [560, 308] on input "650" at bounding box center [535, 311] width 76 height 30
type input "600"
click at [815, 311] on td "650" at bounding box center [796, 321] width 63 height 75
select select "32134"
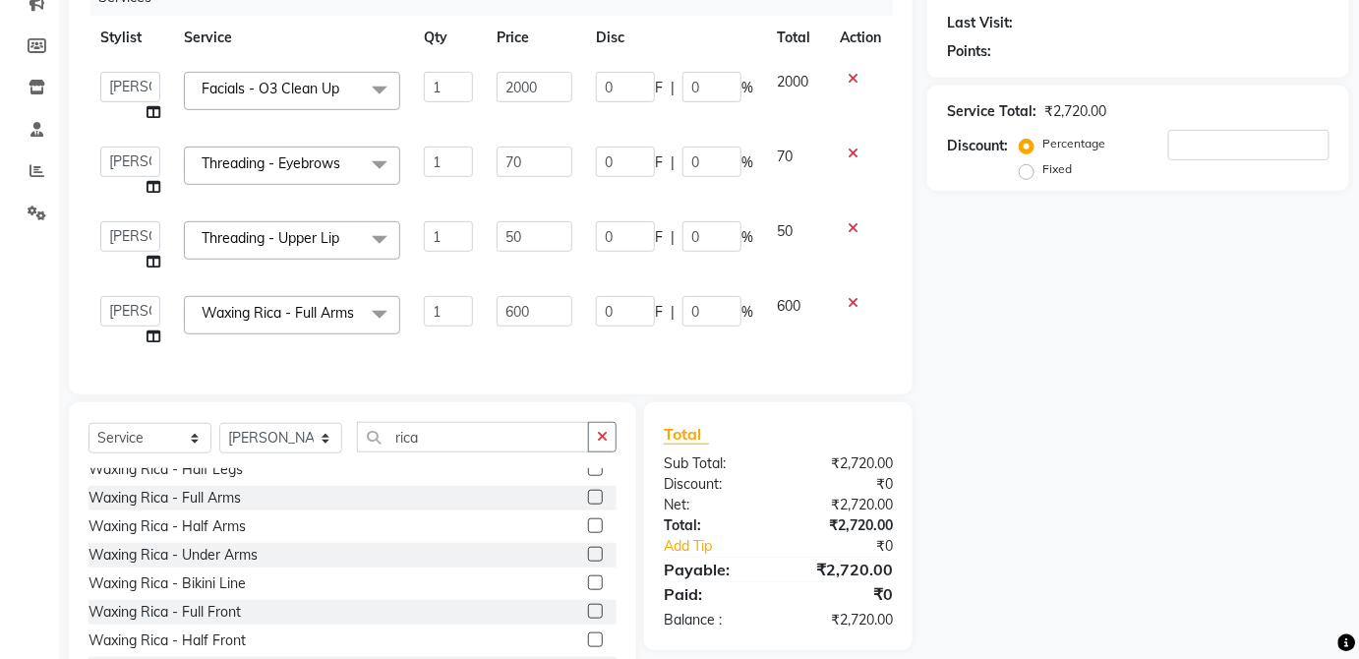
scroll to position [113, 0]
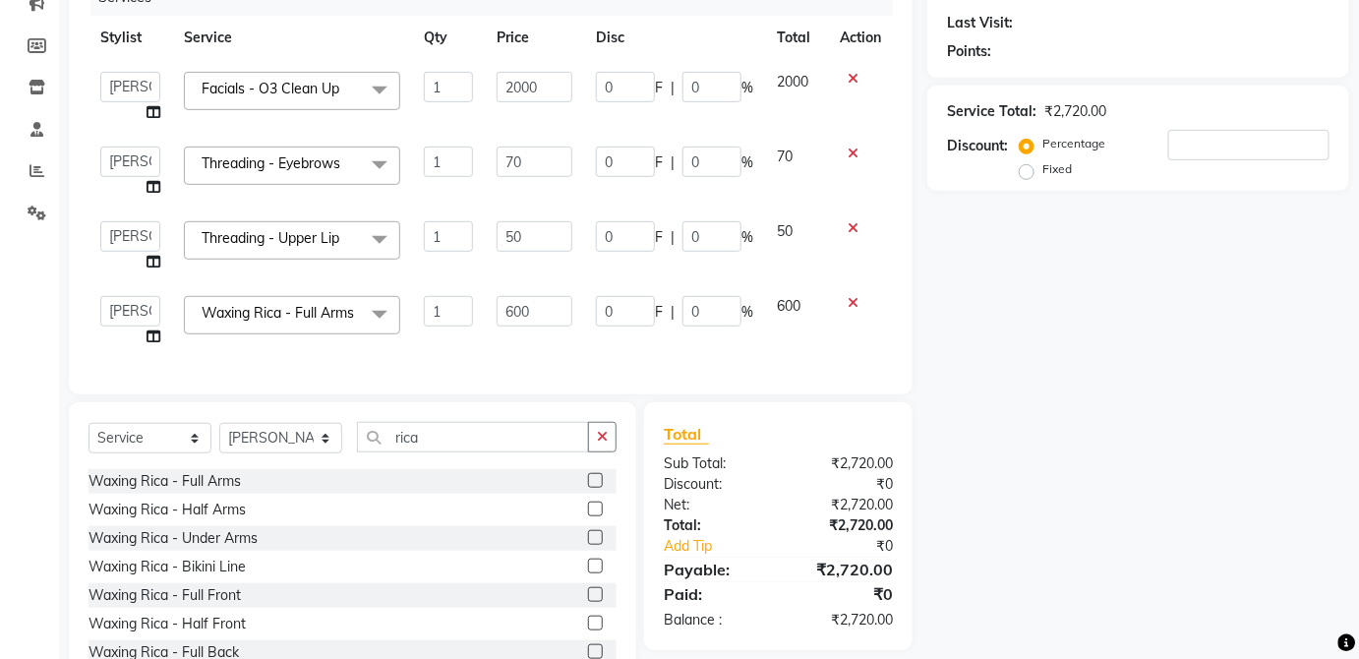
click at [588, 545] on label at bounding box center [595, 537] width 15 height 15
click at [588, 545] on input "checkbox" at bounding box center [594, 538] width 13 height 13
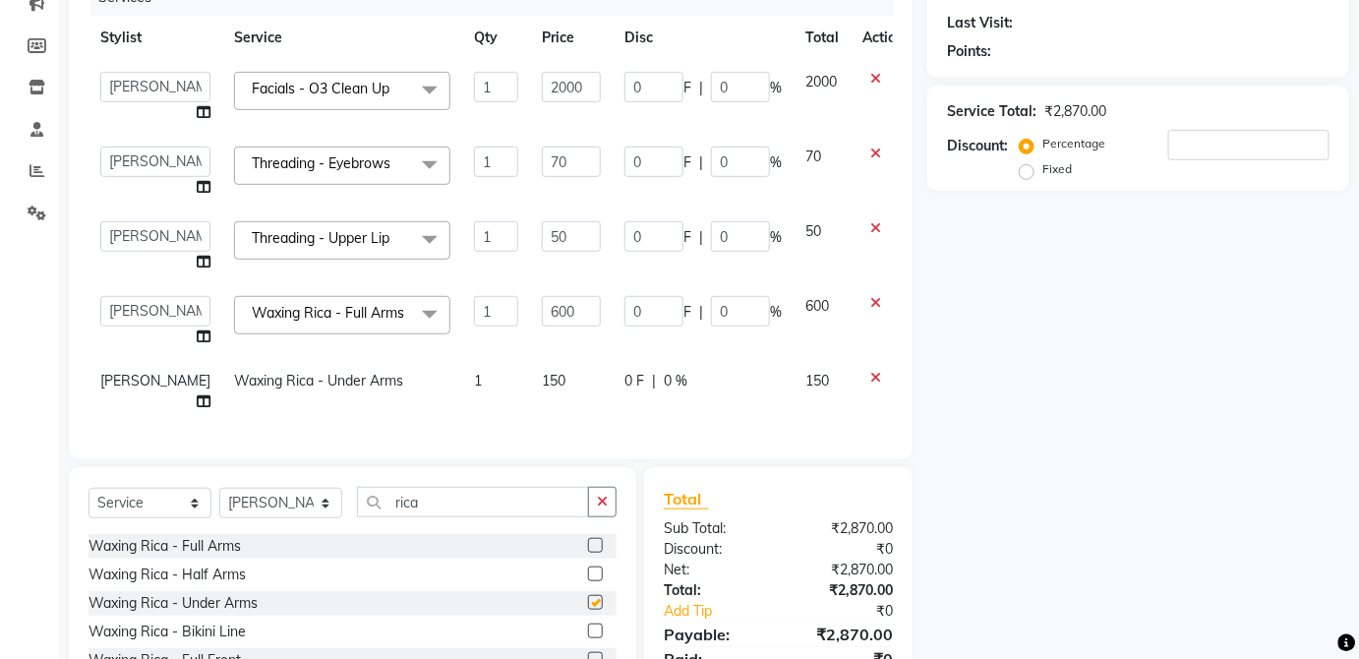
checkbox input "false"
click at [558, 393] on td "150" at bounding box center [571, 391] width 83 height 65
select select "32134"
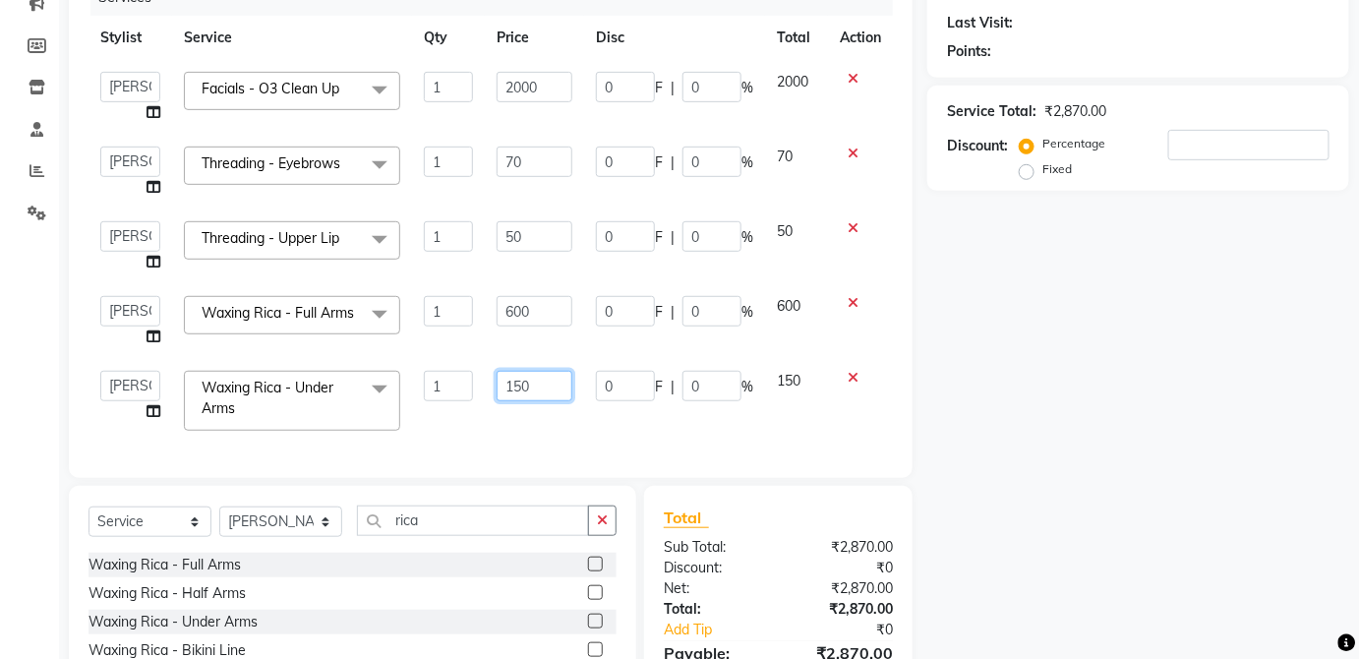
click at [548, 392] on input "150" at bounding box center [535, 386] width 76 height 30
type input "1"
type input "200"
click at [792, 392] on td "150" at bounding box center [796, 401] width 63 height 84
select select "32134"
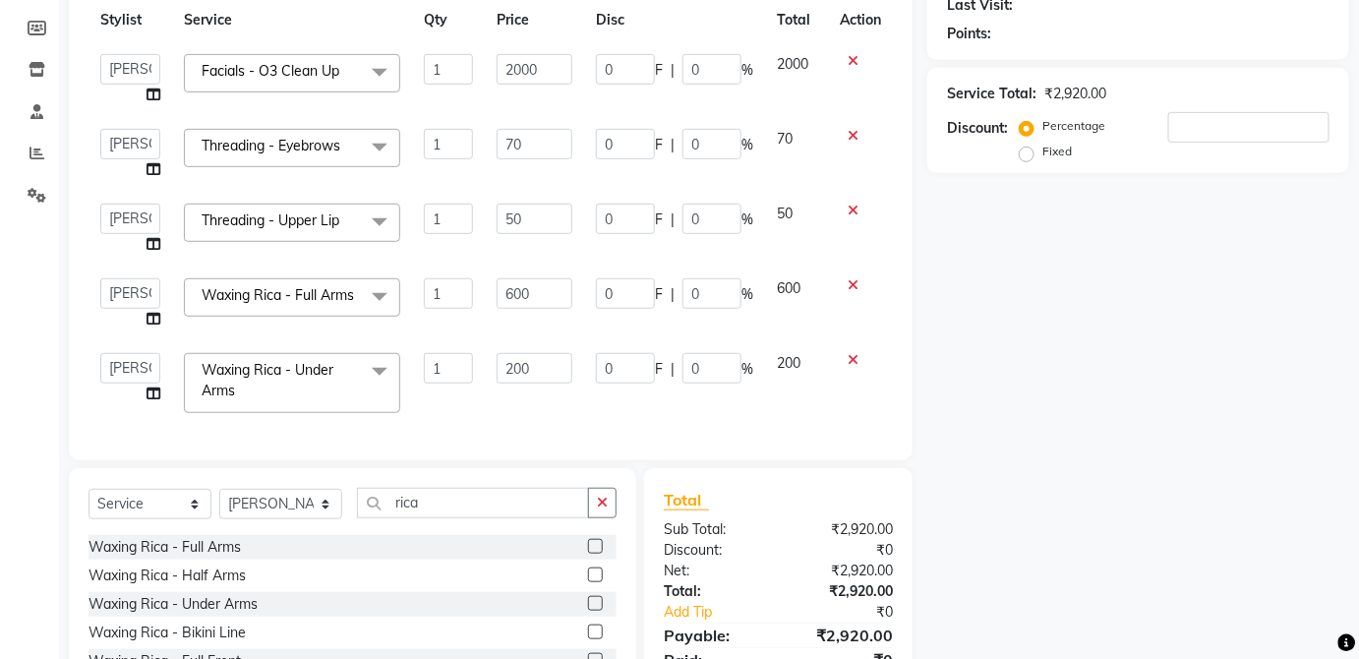
scroll to position [8, 0]
click at [304, 519] on select "Select Stylist [PERSON_NAME] [PERSON_NAME] [PERSON_NAME] [PERSON_NAME] [PERSON_…" at bounding box center [280, 504] width 123 height 30
select select "38123"
click at [219, 501] on select "Select Stylist [PERSON_NAME] [PERSON_NAME] [PERSON_NAME] [PERSON_NAME] [PERSON_…" at bounding box center [280, 504] width 123 height 30
click at [452, 545] on div "Hair - Shampoo Hair - Shampoo Conditioner (Together) Hair - Shampoo Conditioner…" at bounding box center [353, 632] width 528 height 197
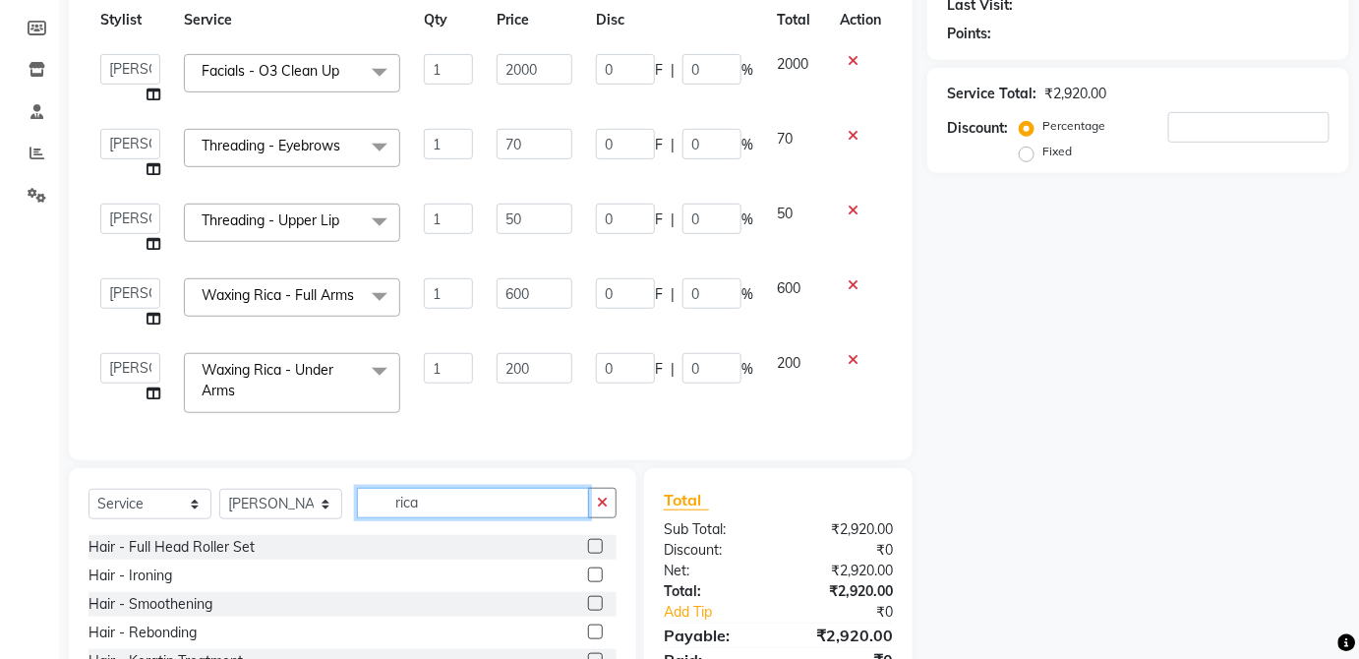
click at [502, 518] on input "rica" at bounding box center [473, 503] width 232 height 30
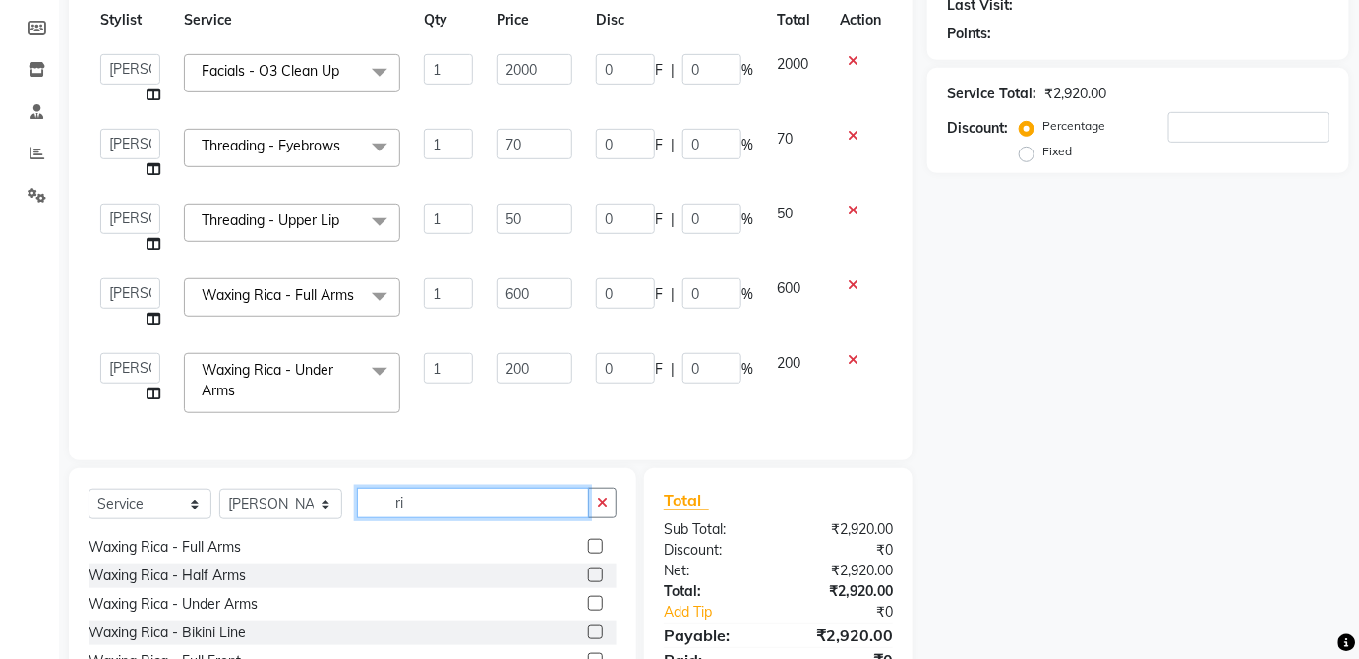
type input "r"
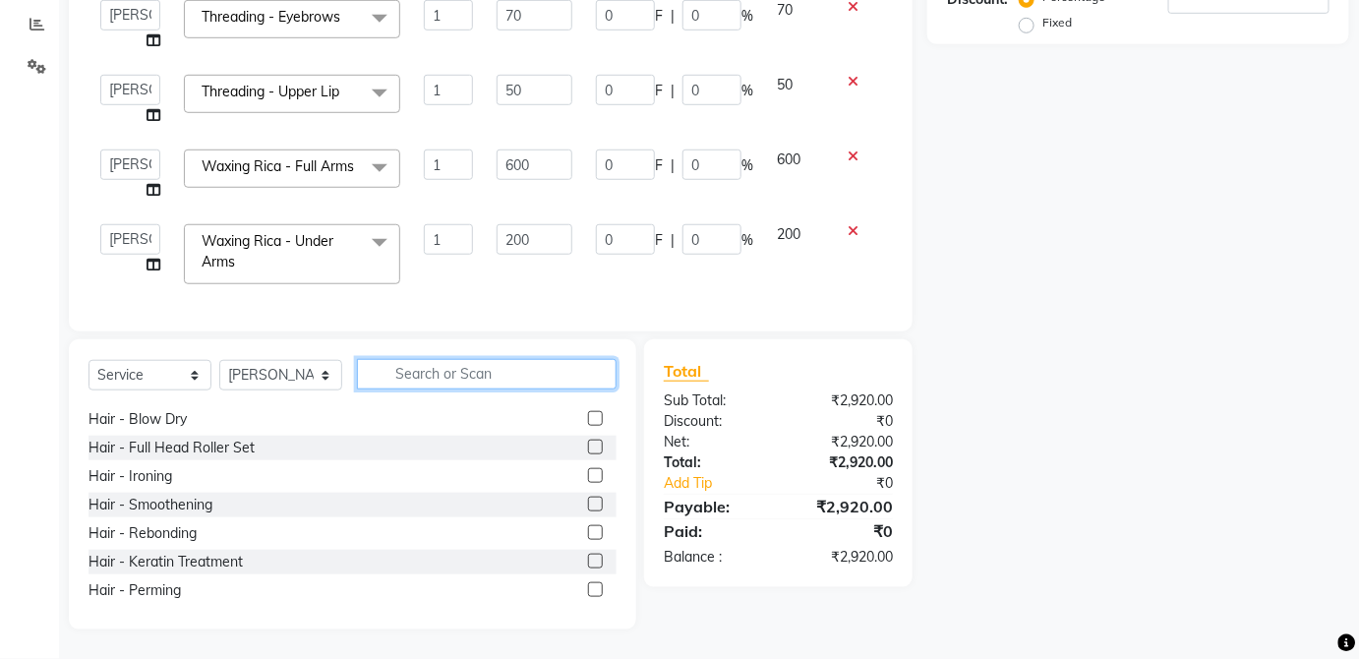
scroll to position [0, 0]
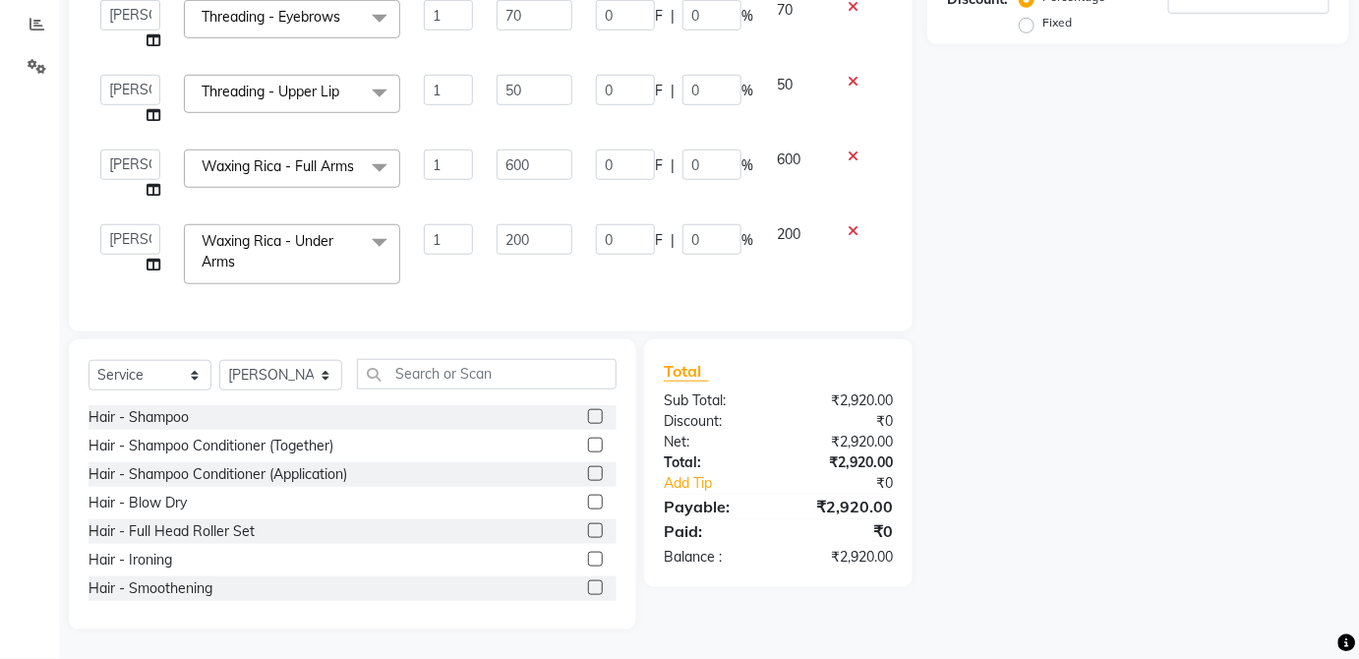
click at [588, 443] on label at bounding box center [595, 445] width 15 height 15
click at [588, 443] on input "checkbox" at bounding box center [594, 446] width 13 height 13
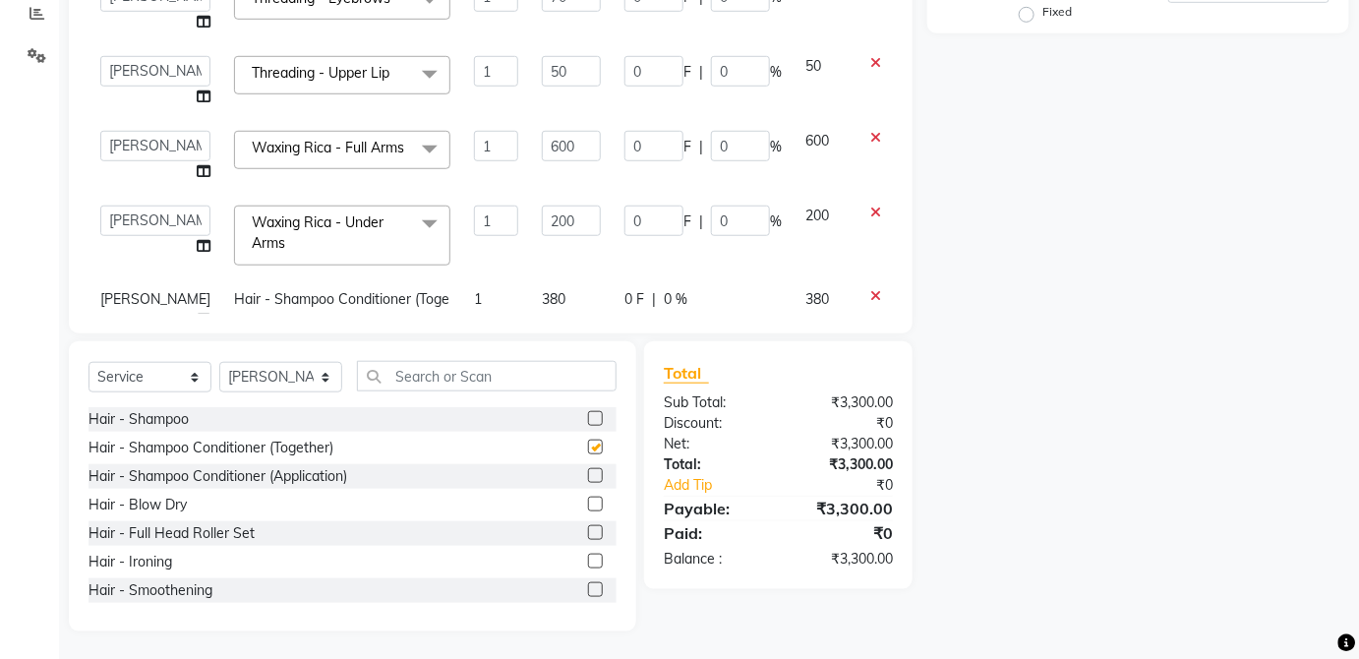
checkbox input "false"
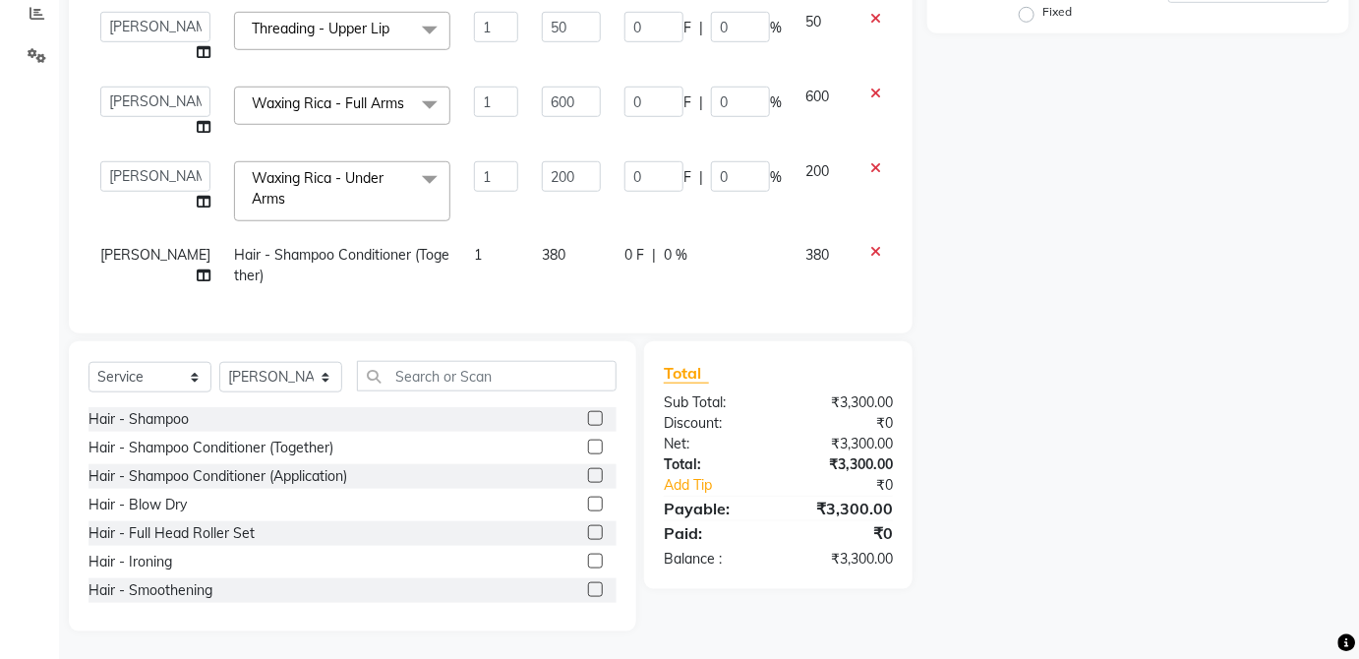
click at [530, 241] on td "380" at bounding box center [571, 265] width 83 height 65
select select "38123"
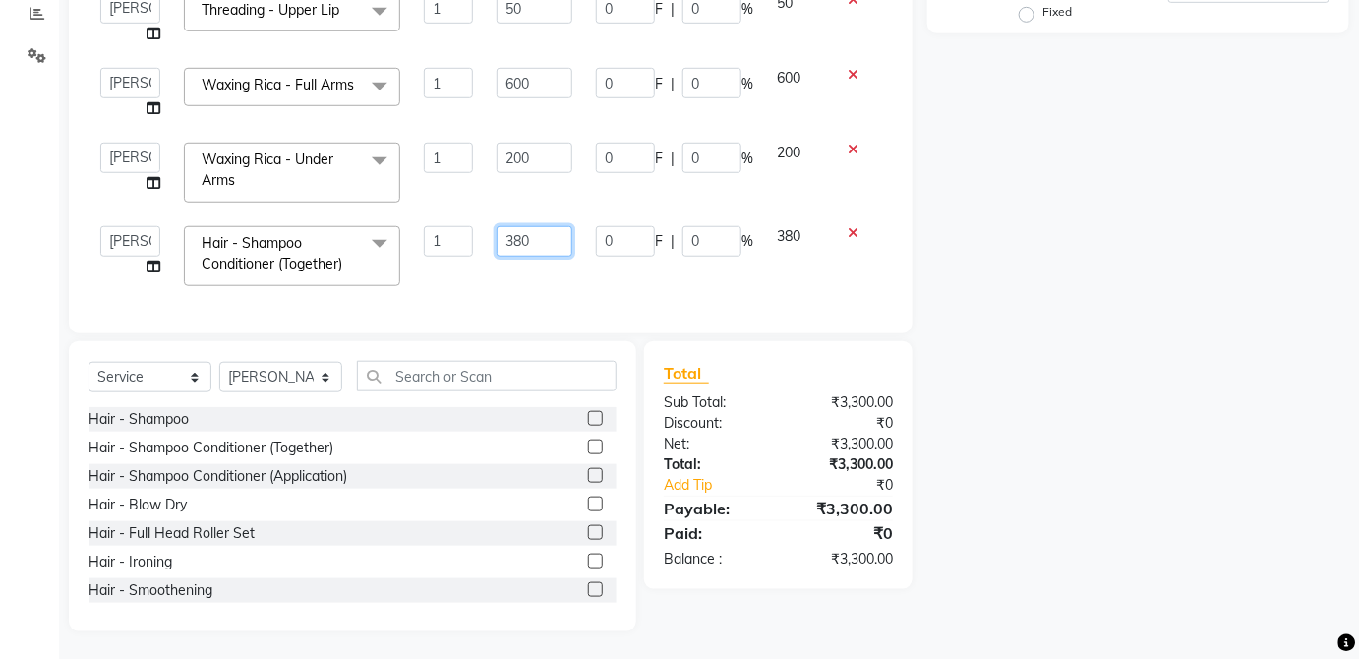
click at [544, 237] on input "380" at bounding box center [535, 241] width 76 height 30
click at [783, 238] on span "380" at bounding box center [789, 236] width 24 height 18
click at [569, 383] on input "text" at bounding box center [487, 376] width 260 height 30
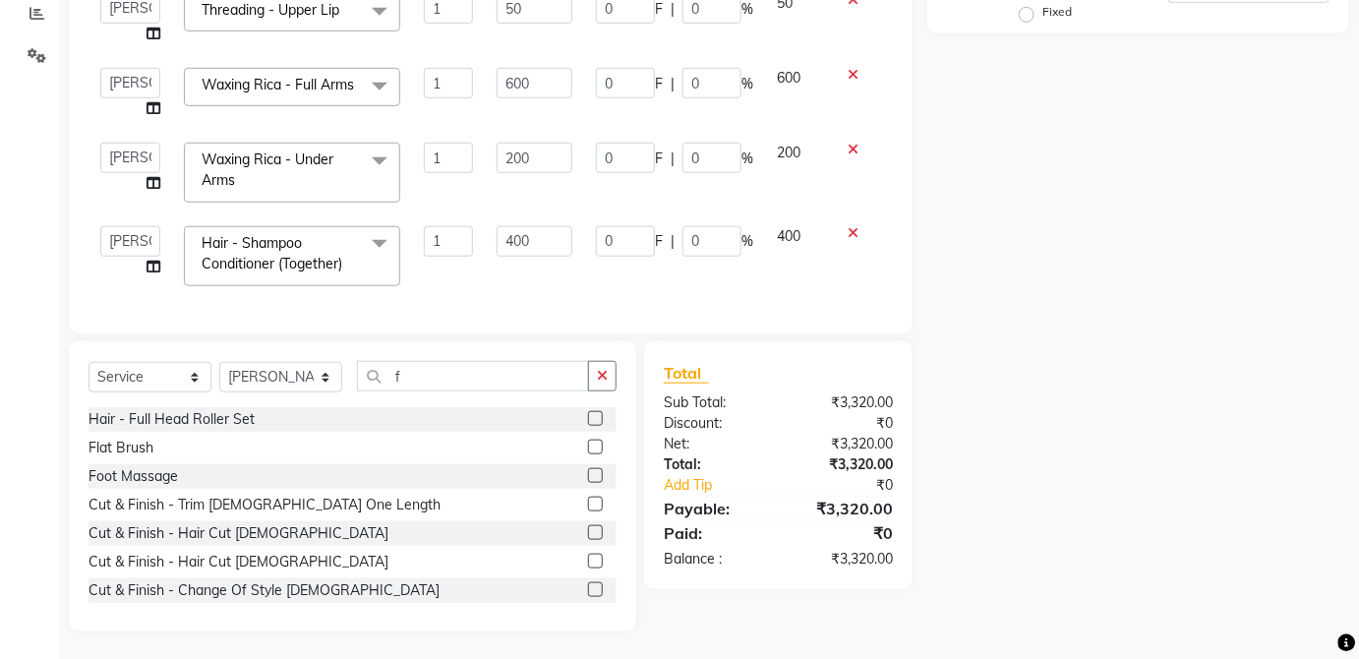
click at [588, 446] on label at bounding box center [595, 447] width 15 height 15
click at [588, 446] on input "checkbox" at bounding box center [594, 448] width 13 height 13
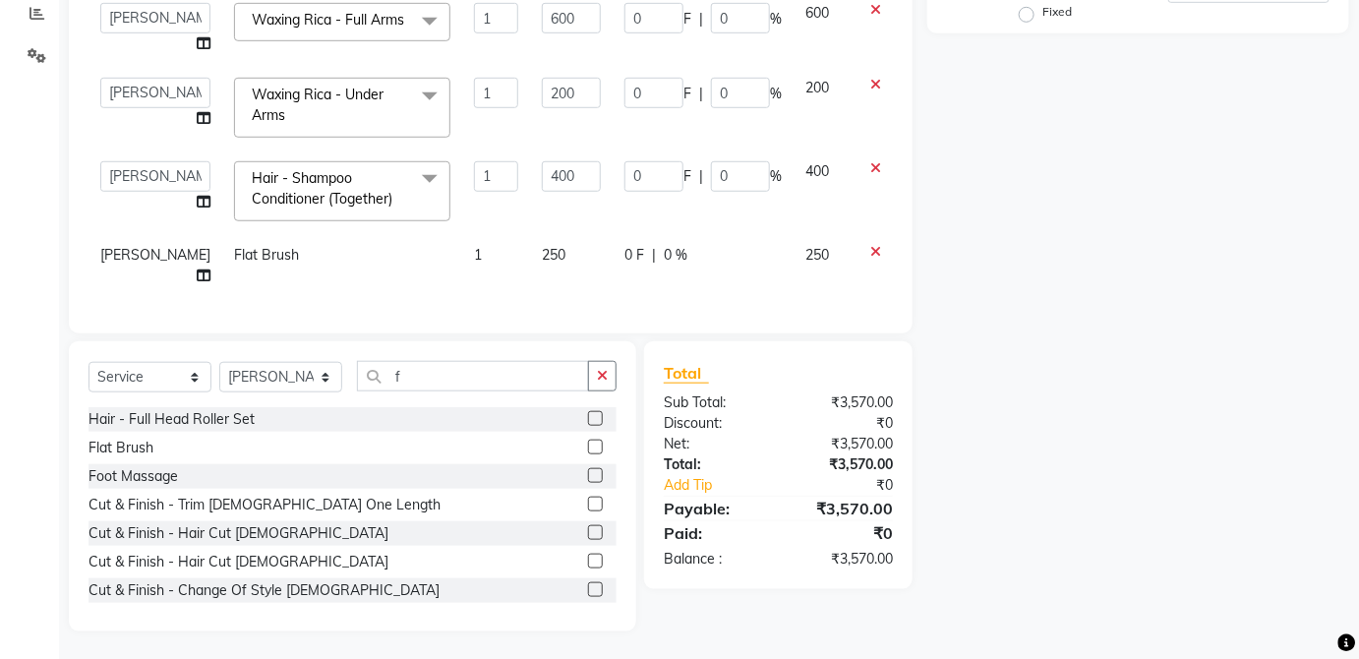
click at [794, 249] on td "250" at bounding box center [822, 265] width 57 height 65
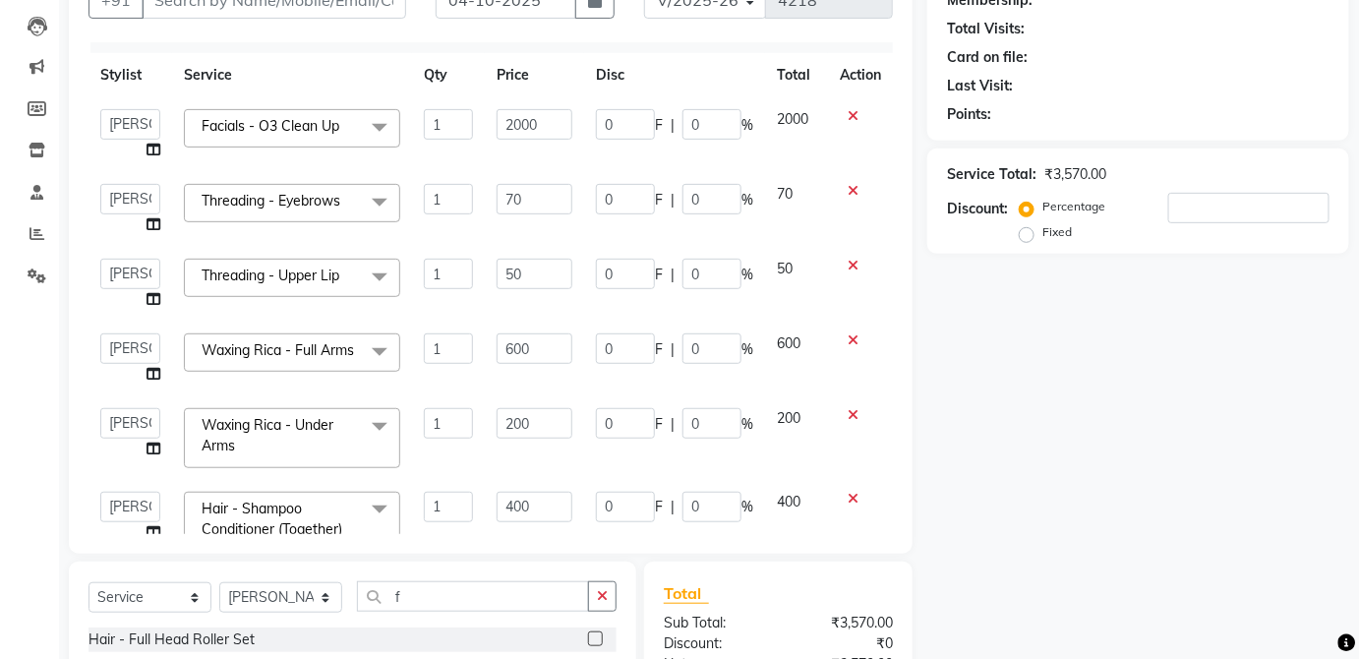
scroll to position [0, 0]
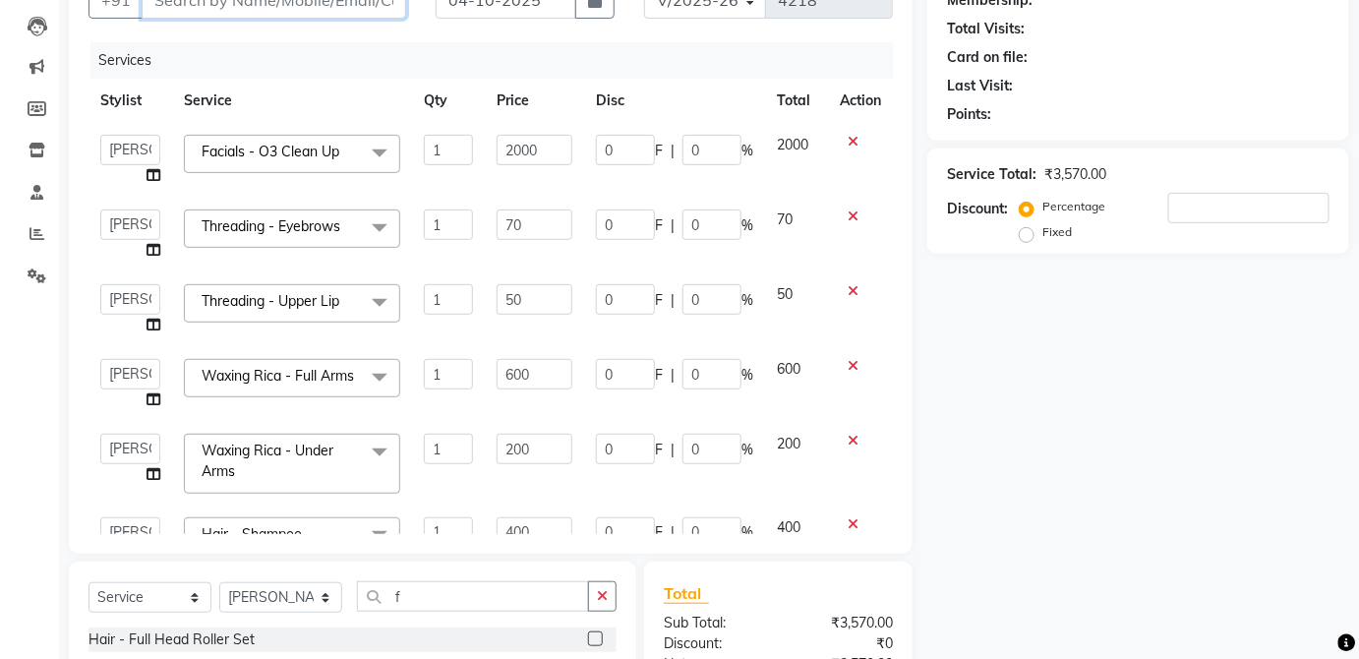
click at [378, 7] on input "Client" at bounding box center [274, -1] width 265 height 37
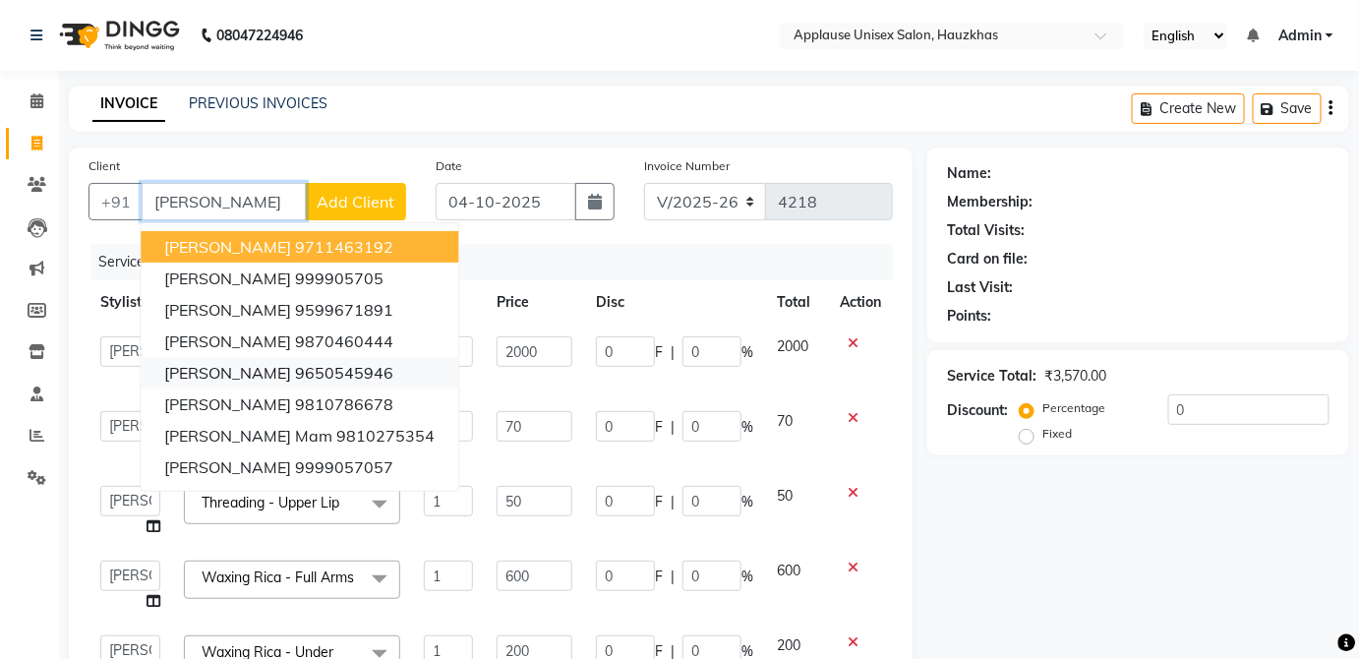
click at [348, 364] on ngb-highlight "9650545946" at bounding box center [344, 373] width 98 height 20
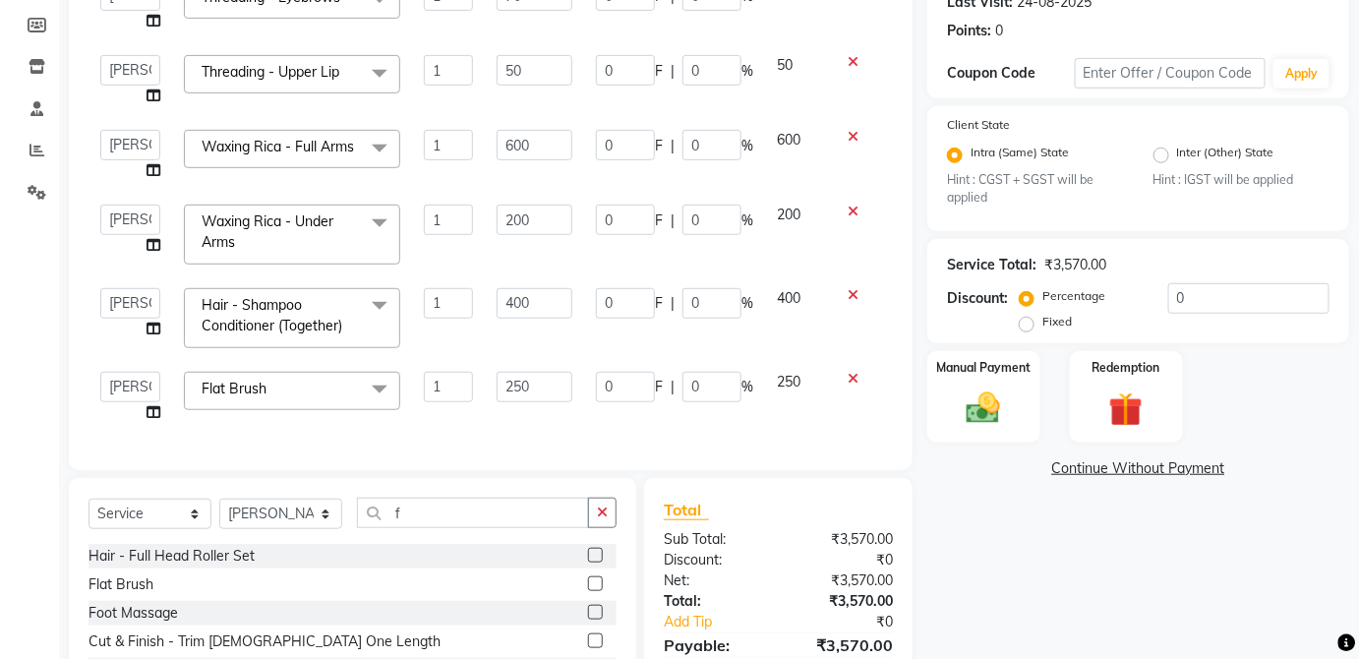
scroll to position [422, 0]
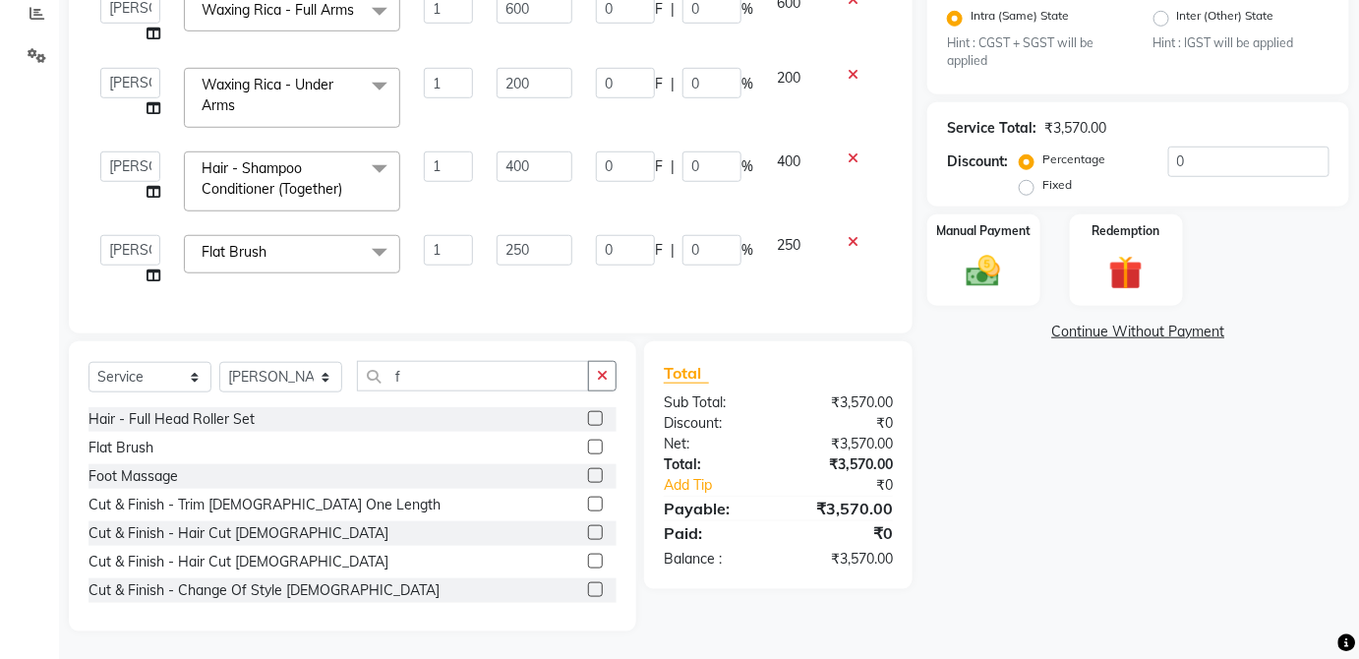
click at [1004, 264] on img at bounding box center [983, 271] width 55 height 39
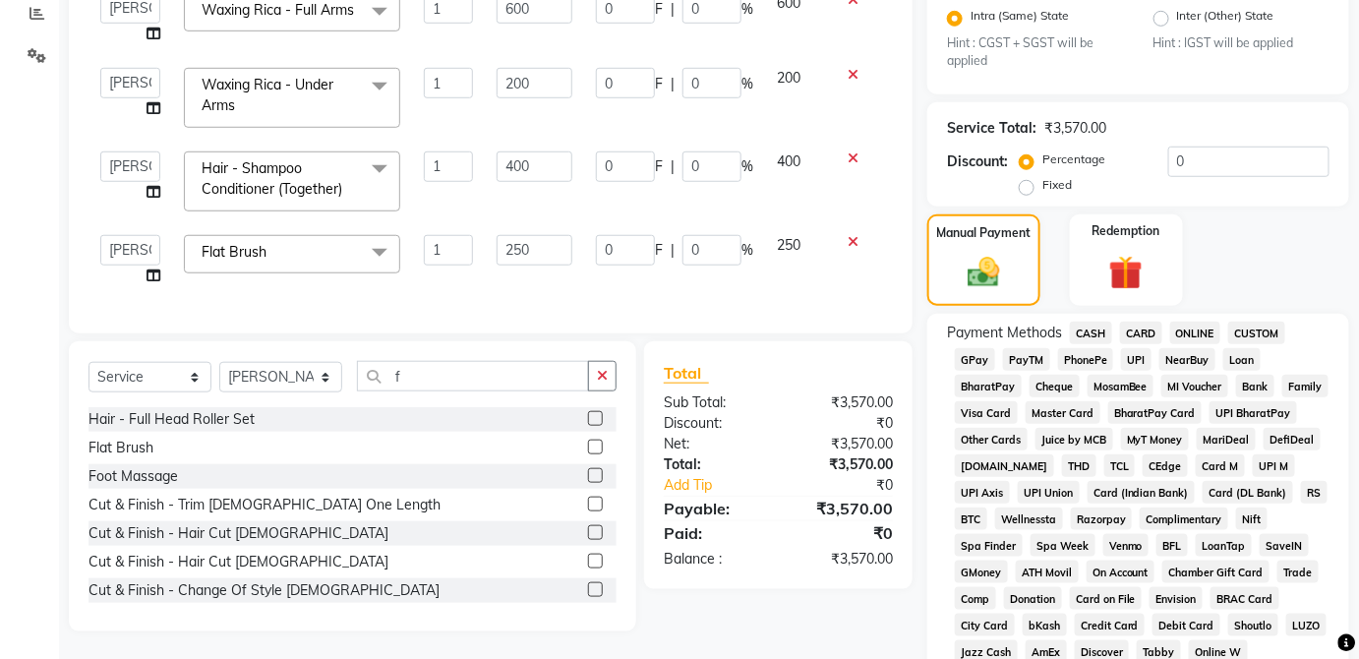
click at [1140, 353] on span "UPI" at bounding box center [1136, 359] width 30 height 23
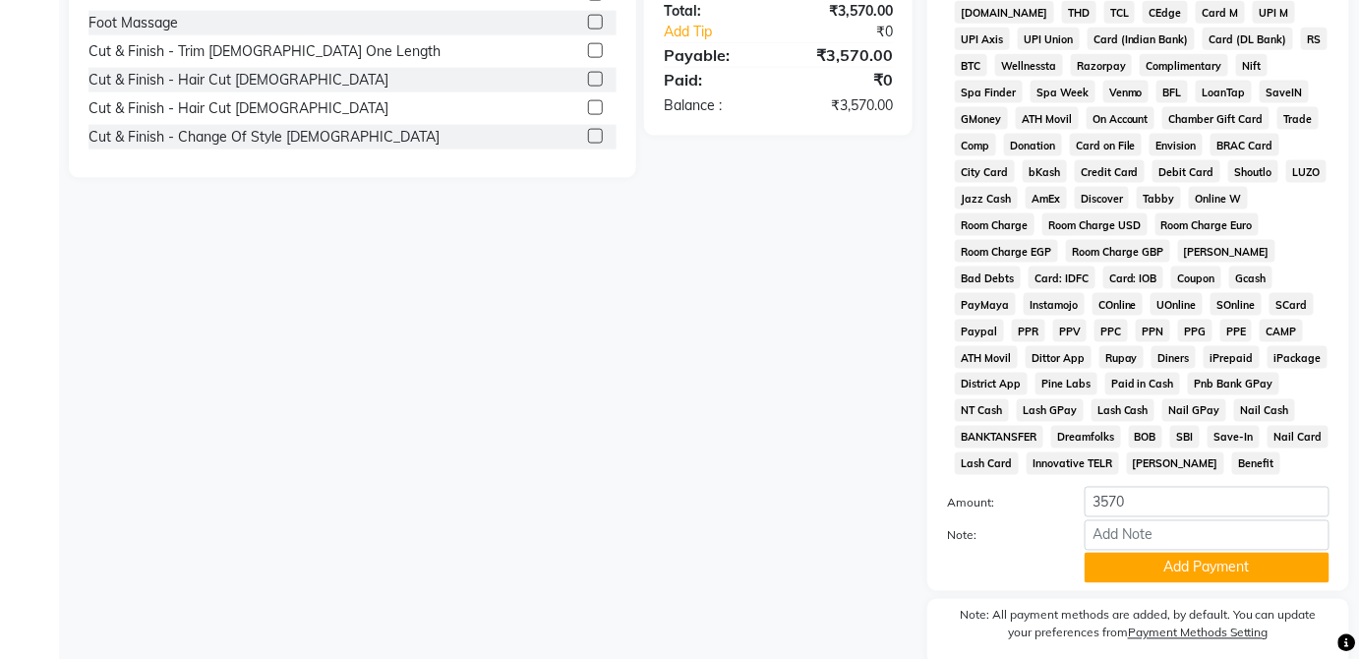
scroll to position [954, 0]
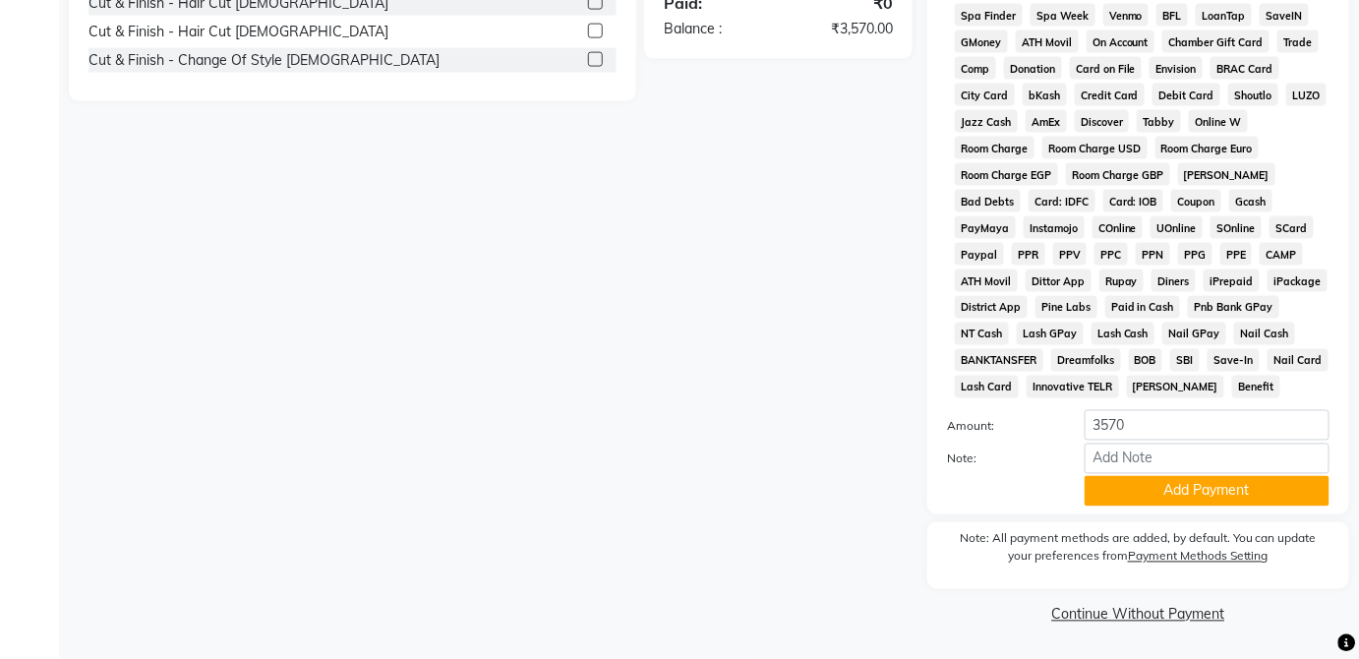
click at [1241, 498] on button "Add Payment" at bounding box center [1207, 491] width 245 height 30
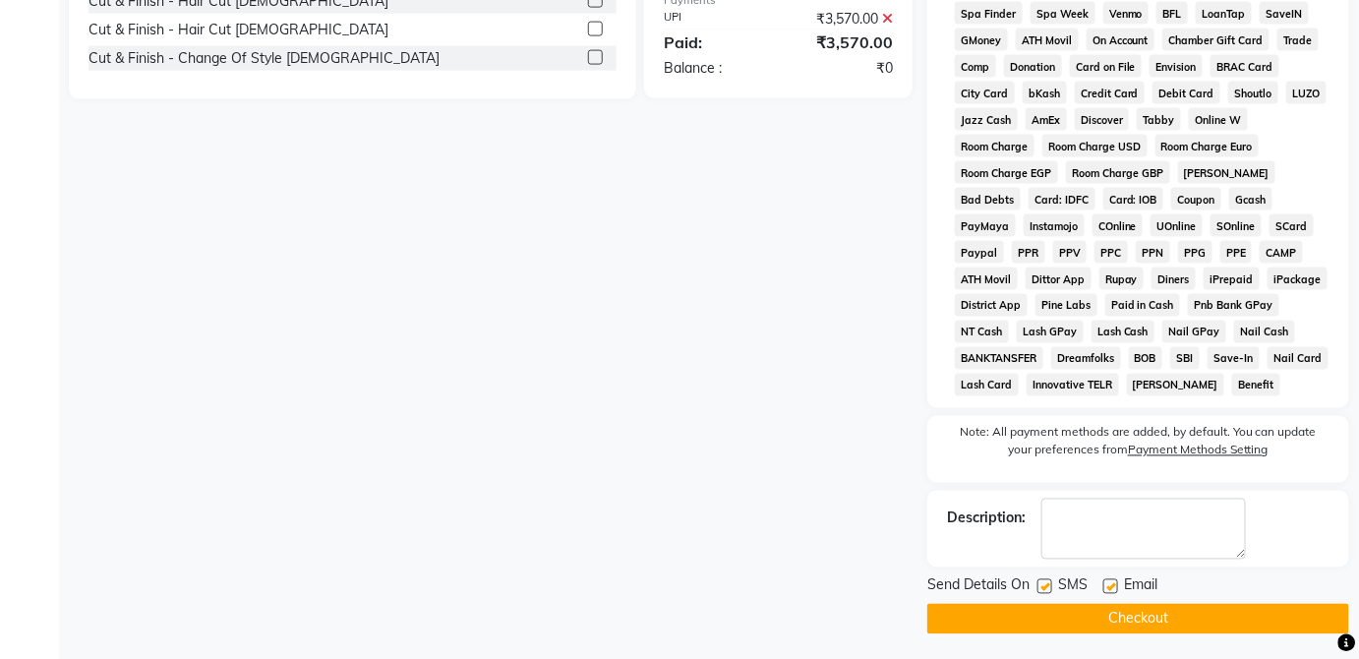
click at [1225, 629] on button "Checkout" at bounding box center [1139, 619] width 422 height 30
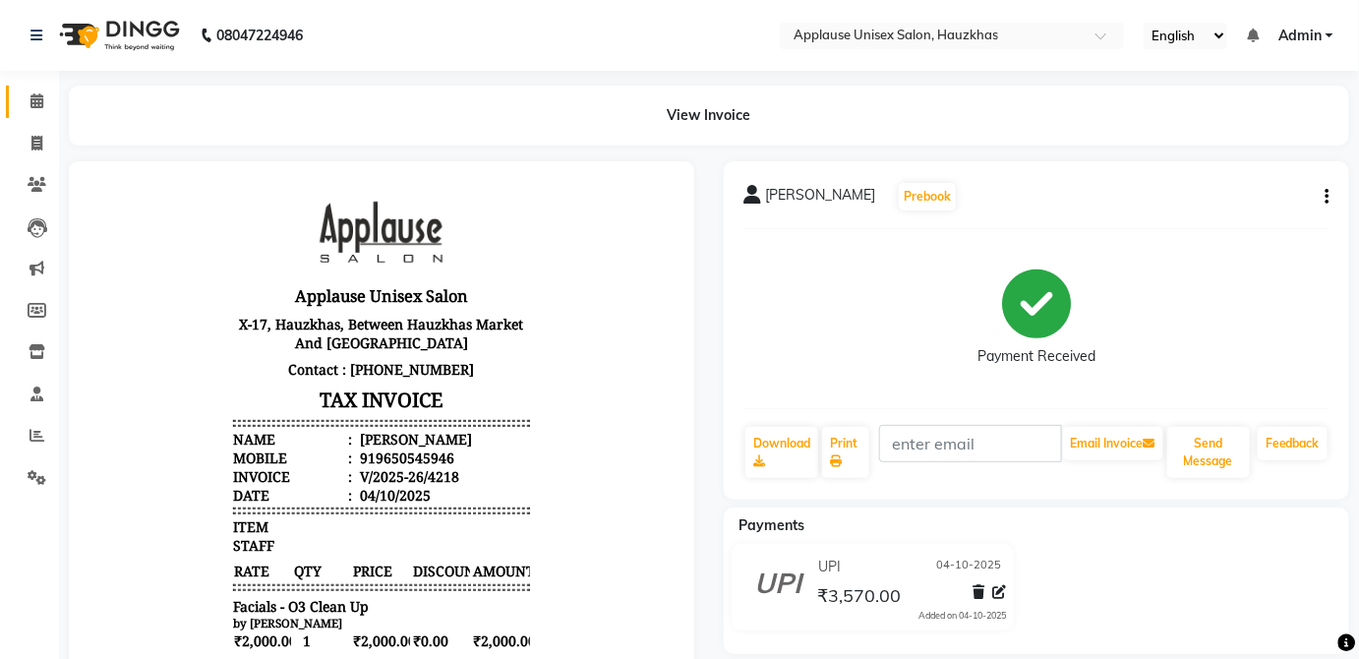
click at [36, 96] on icon at bounding box center [36, 100] width 13 height 15
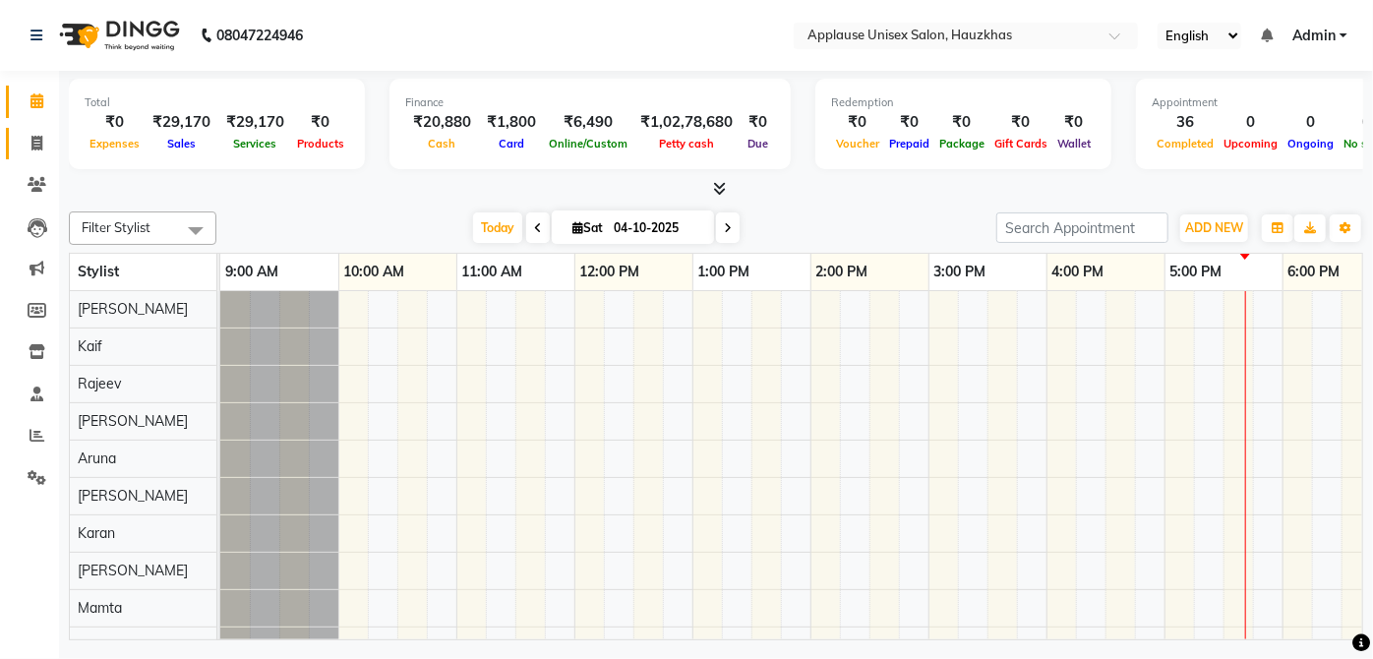
click at [23, 133] on span at bounding box center [37, 144] width 34 height 23
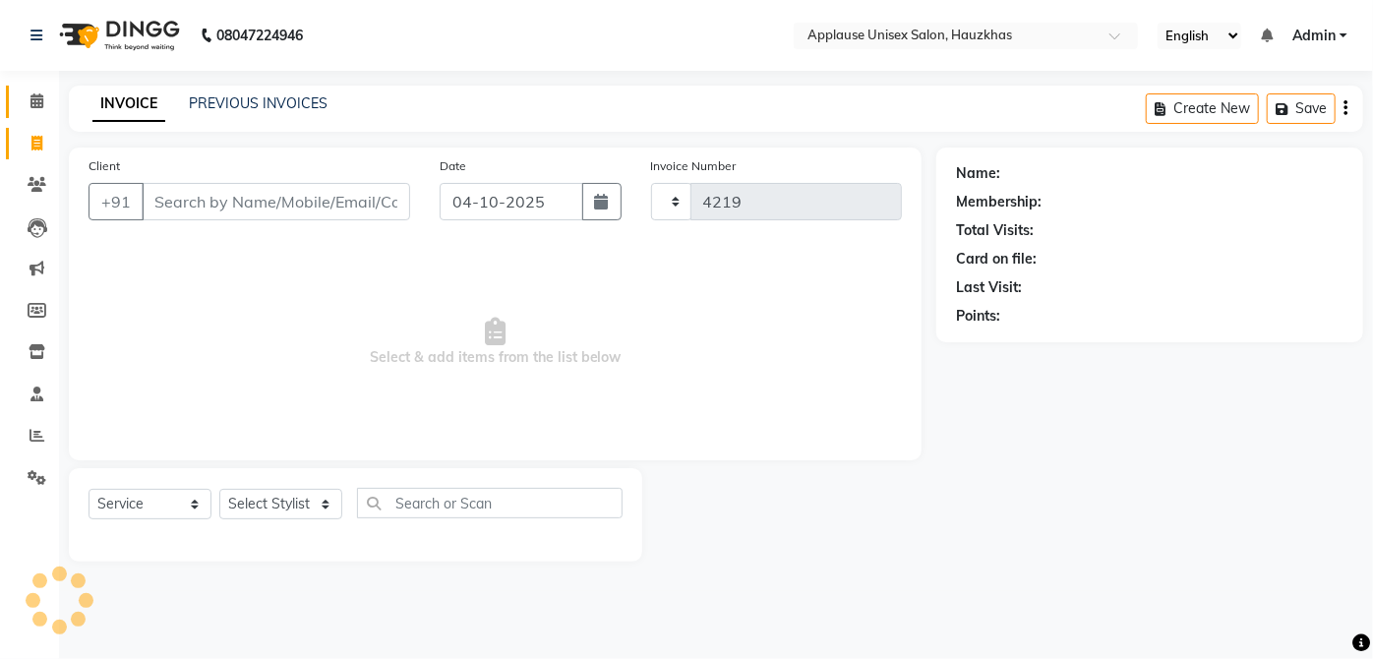
click at [49, 94] on span at bounding box center [37, 101] width 34 height 23
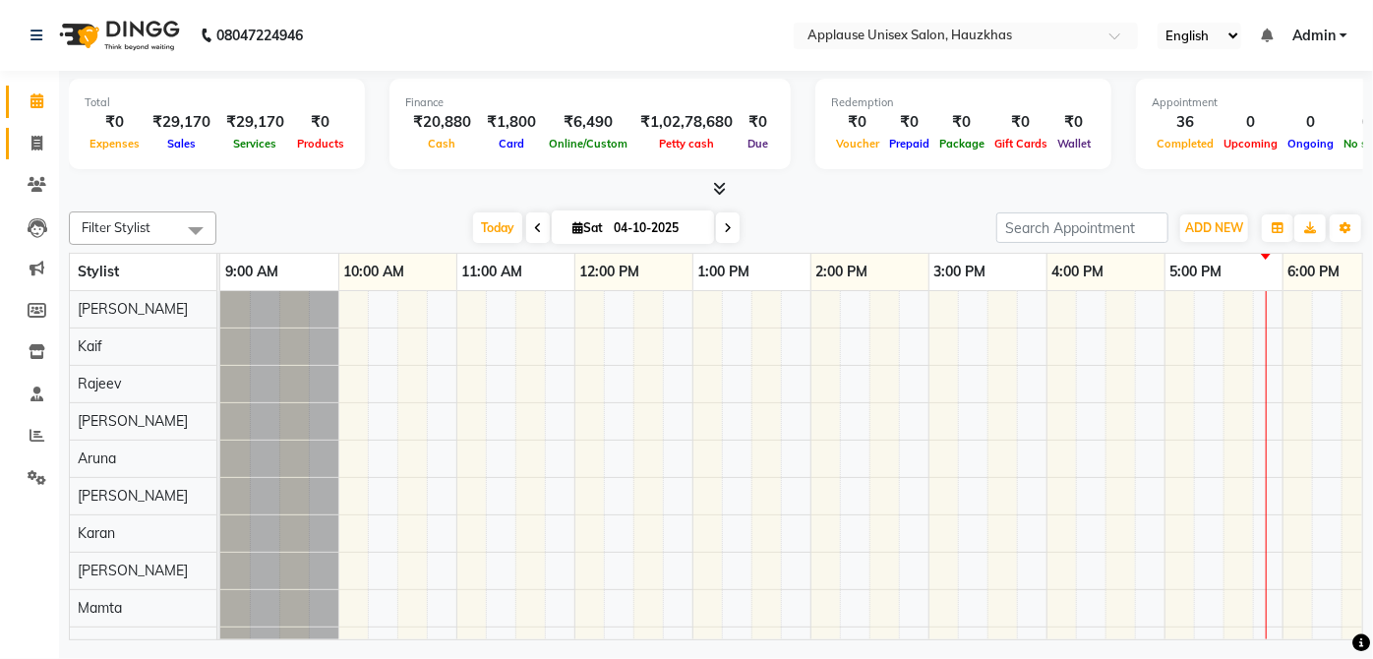
click at [37, 146] on icon at bounding box center [36, 143] width 11 height 15
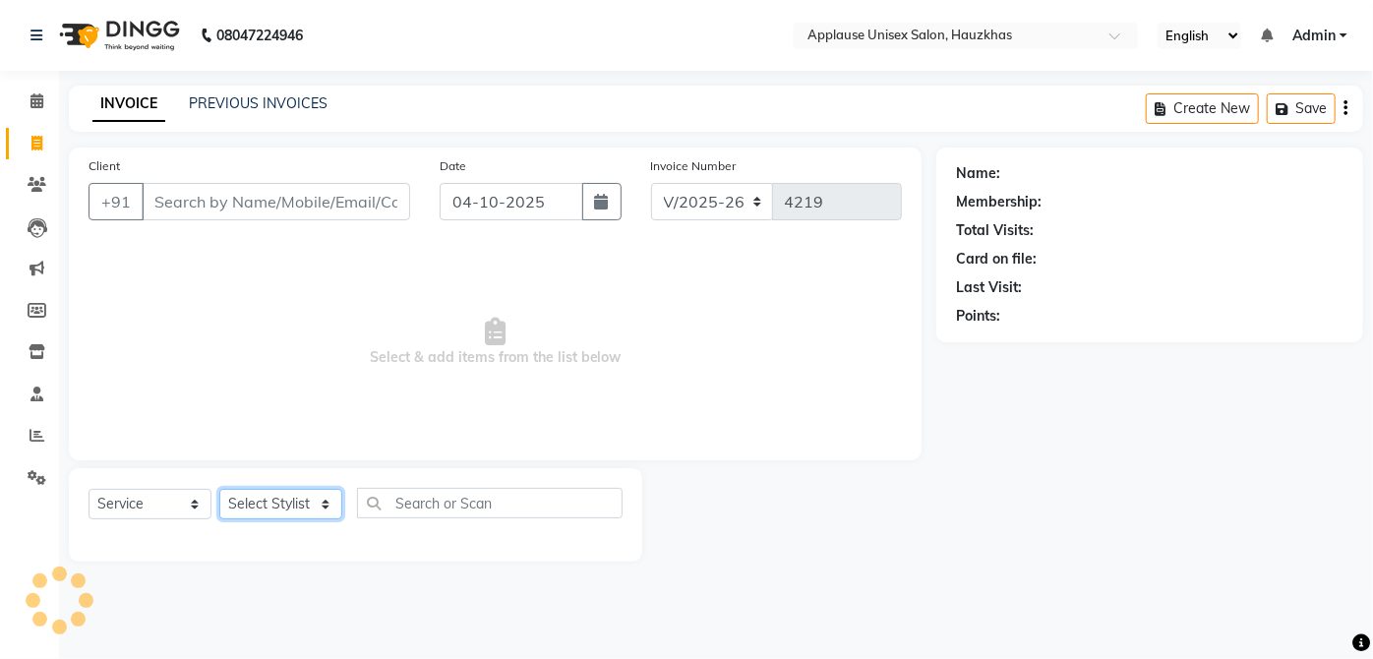
click at [309, 490] on select "Select Stylist" at bounding box center [280, 504] width 123 height 30
click at [219, 489] on select "Select Stylist [PERSON_NAME] [PERSON_NAME] [PERSON_NAME] [PERSON_NAME] [PERSON_…" at bounding box center [280, 504] width 123 height 30
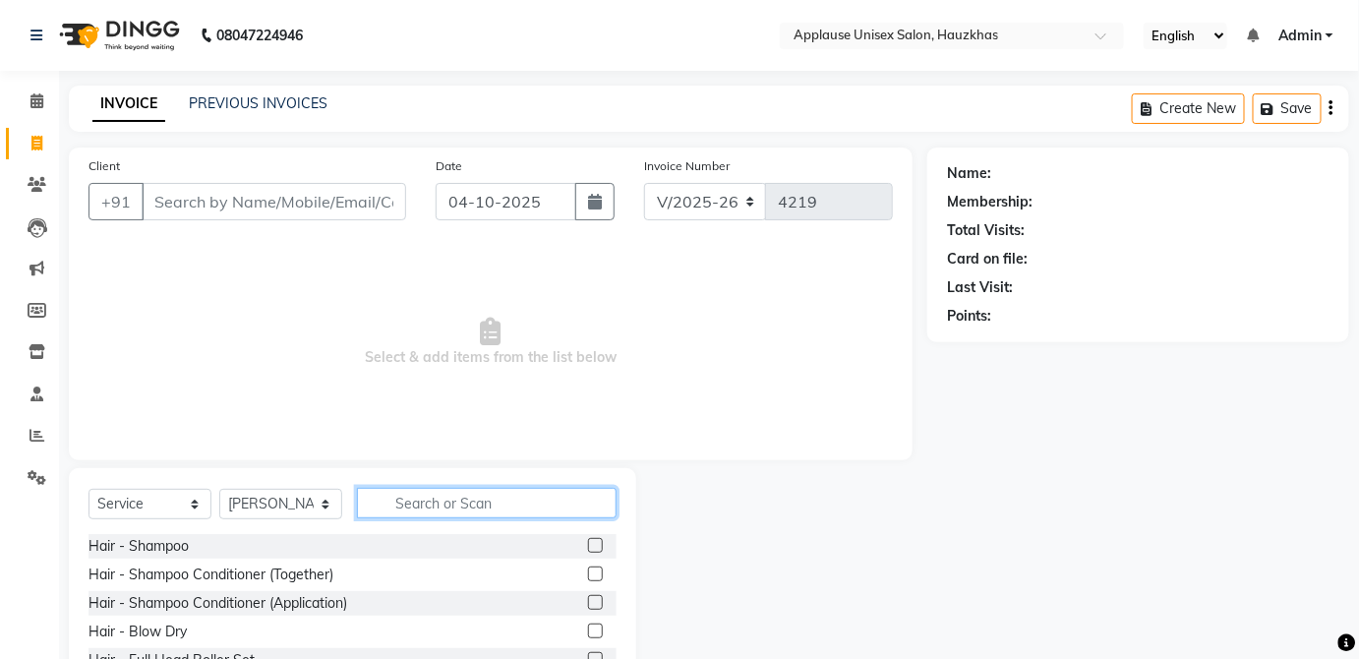
click at [458, 506] on input "text" at bounding box center [487, 503] width 260 height 30
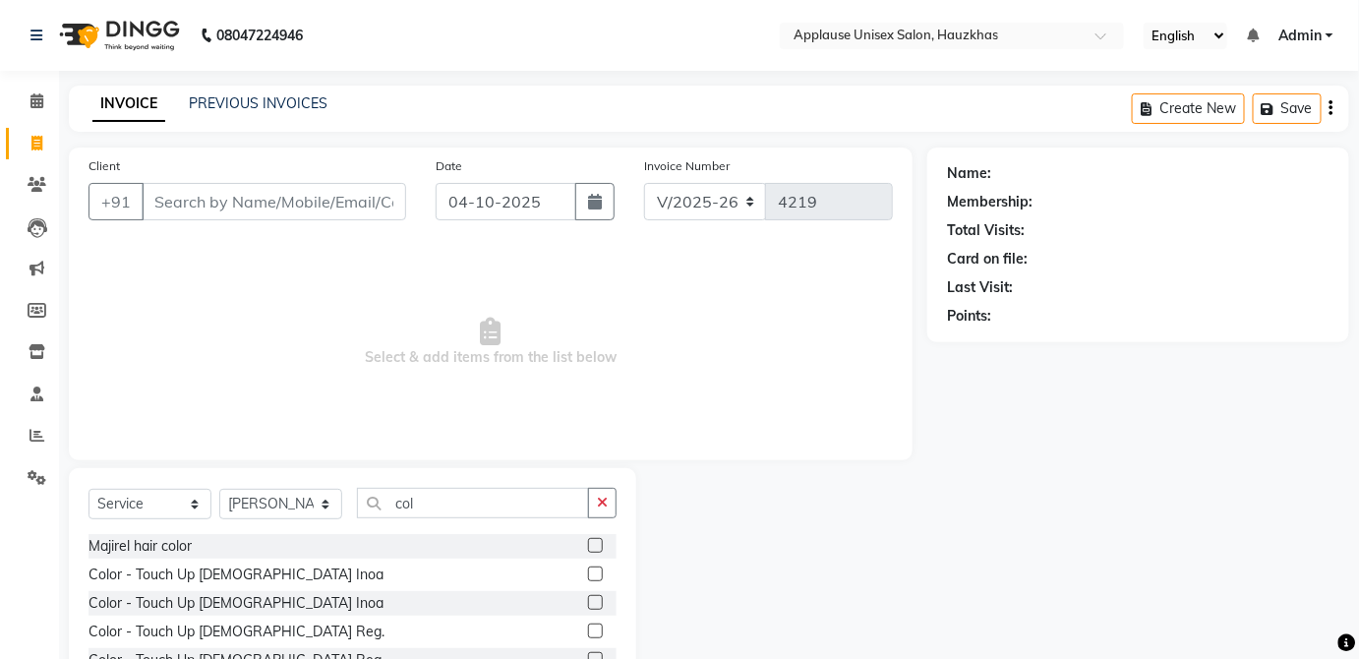
click at [588, 628] on label at bounding box center [595, 631] width 15 height 15
click at [588, 628] on input "checkbox" at bounding box center [594, 632] width 13 height 13
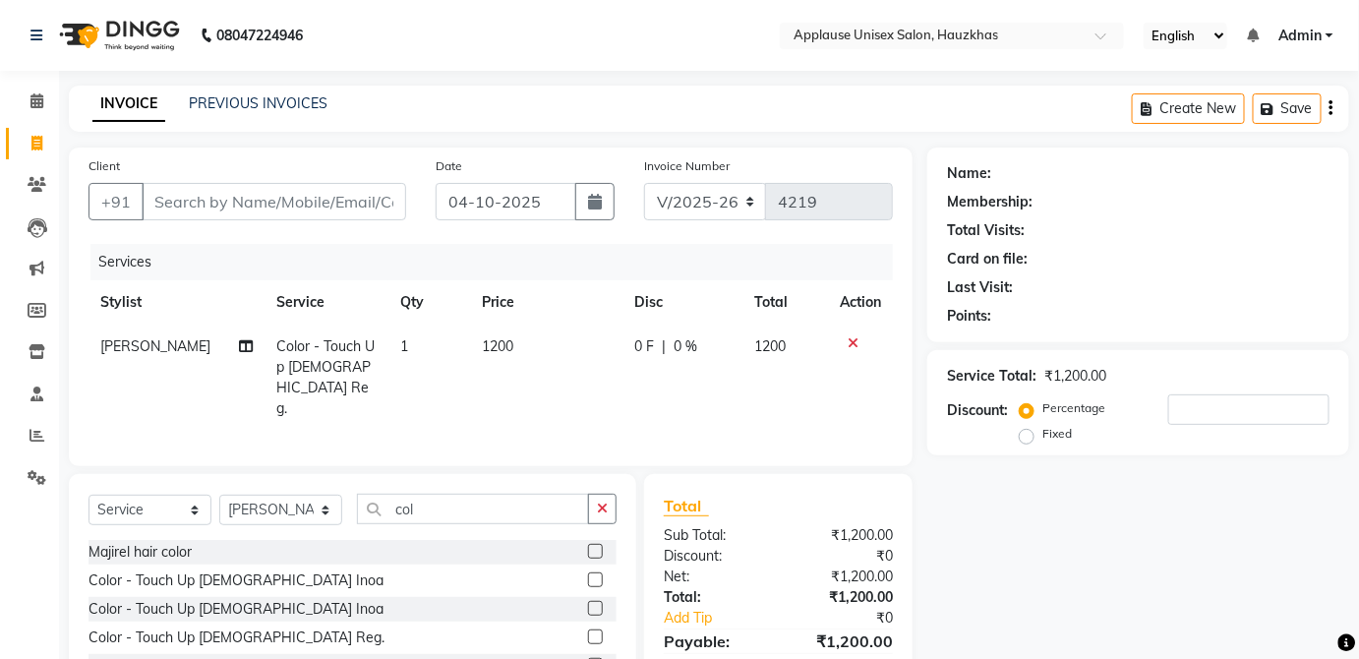
click at [550, 342] on td "1200" at bounding box center [545, 378] width 151 height 106
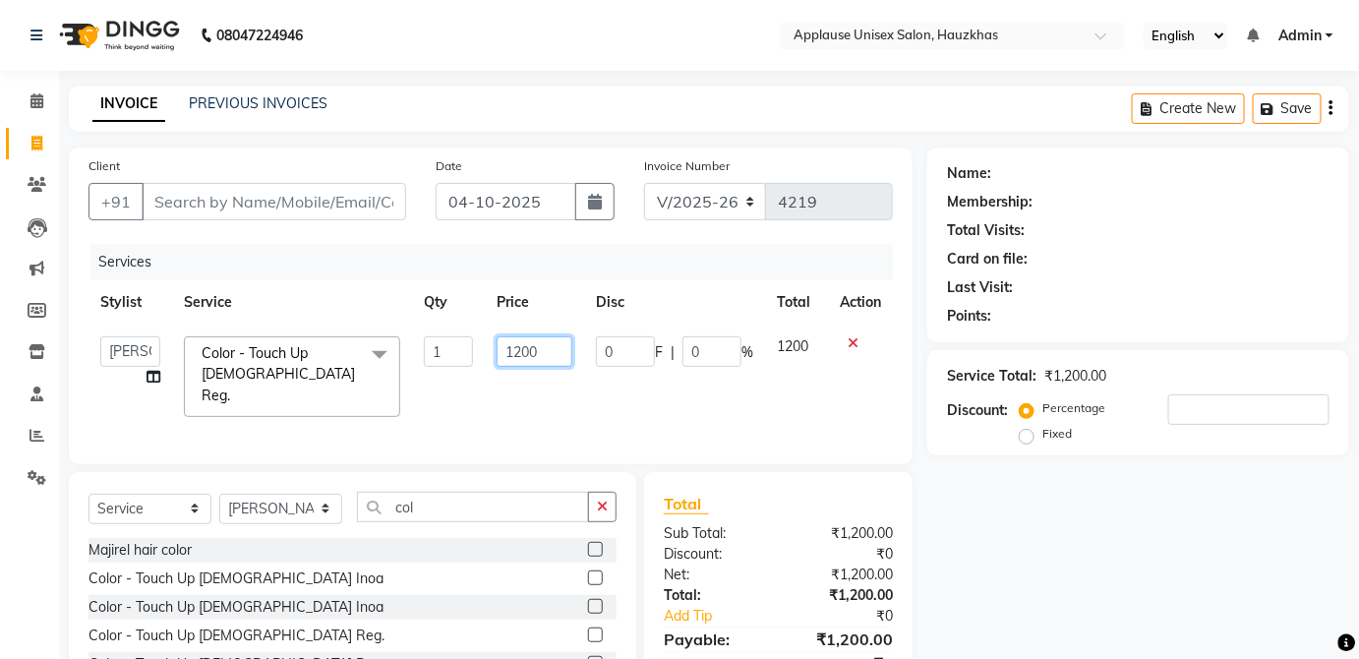
click at [544, 346] on input "1200" at bounding box center [535, 351] width 76 height 30
click at [792, 344] on td "1200" at bounding box center [796, 377] width 63 height 104
click at [349, 202] on input "Client" at bounding box center [274, 201] width 265 height 37
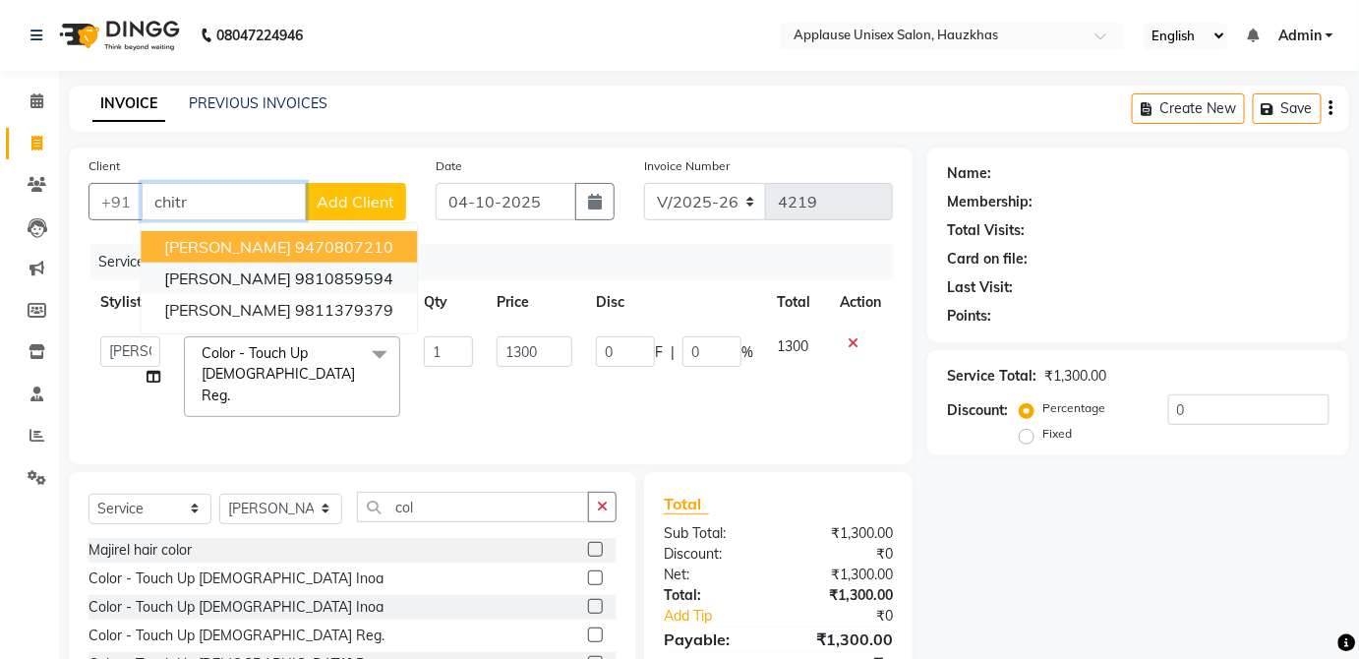
click at [391, 285] on ngb-highlight "9810859594" at bounding box center [344, 279] width 98 height 20
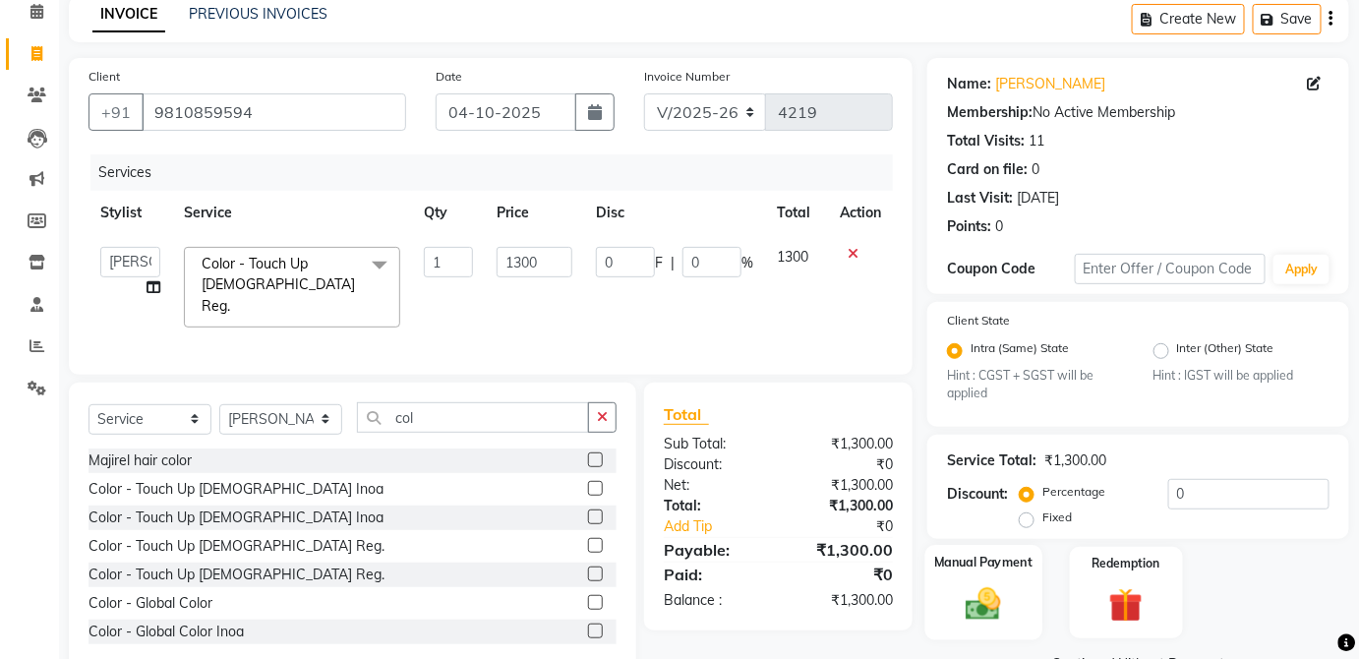
click at [1006, 576] on div "Manual Payment" at bounding box center [984, 592] width 117 height 95
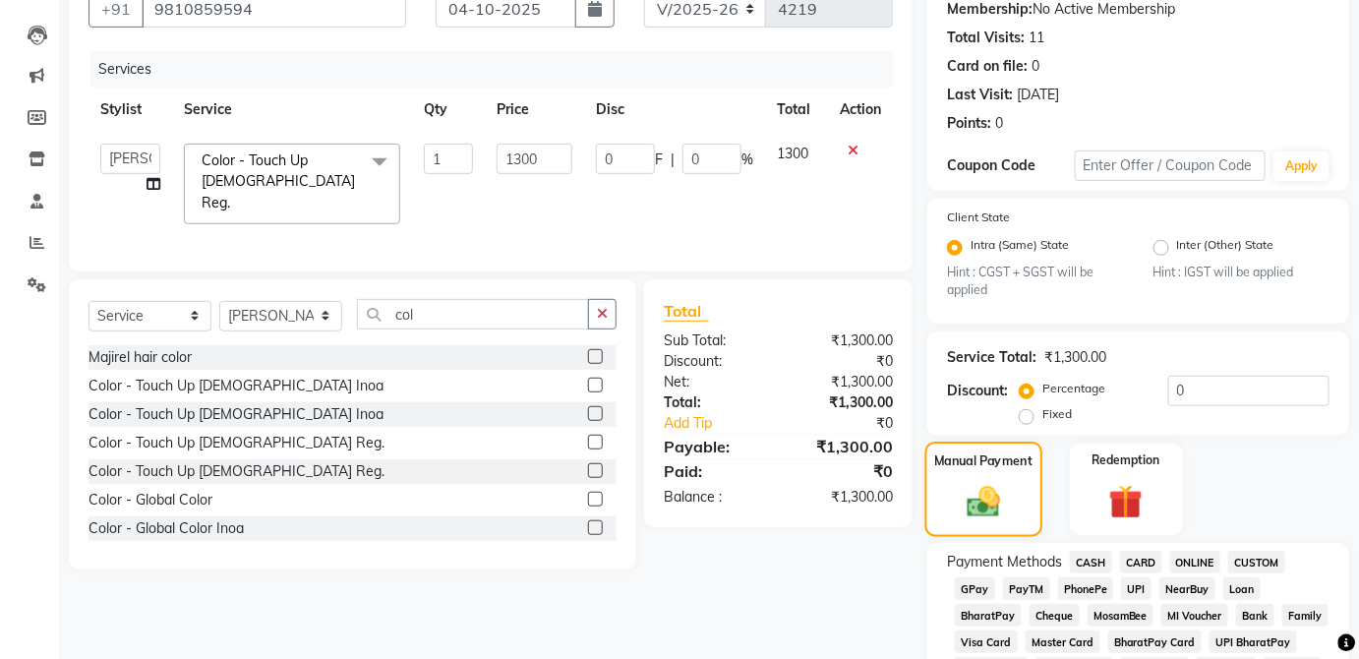
scroll to position [230, 0]
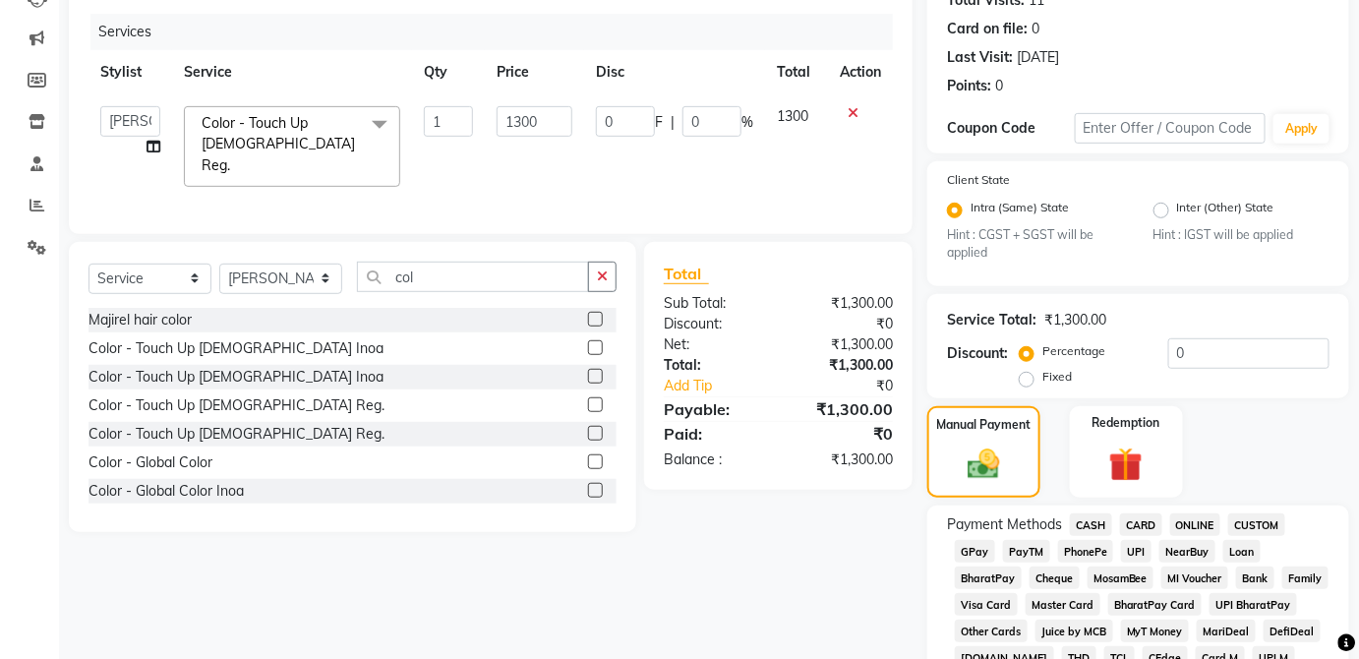
click at [1093, 521] on span "CASH" at bounding box center [1091, 524] width 42 height 23
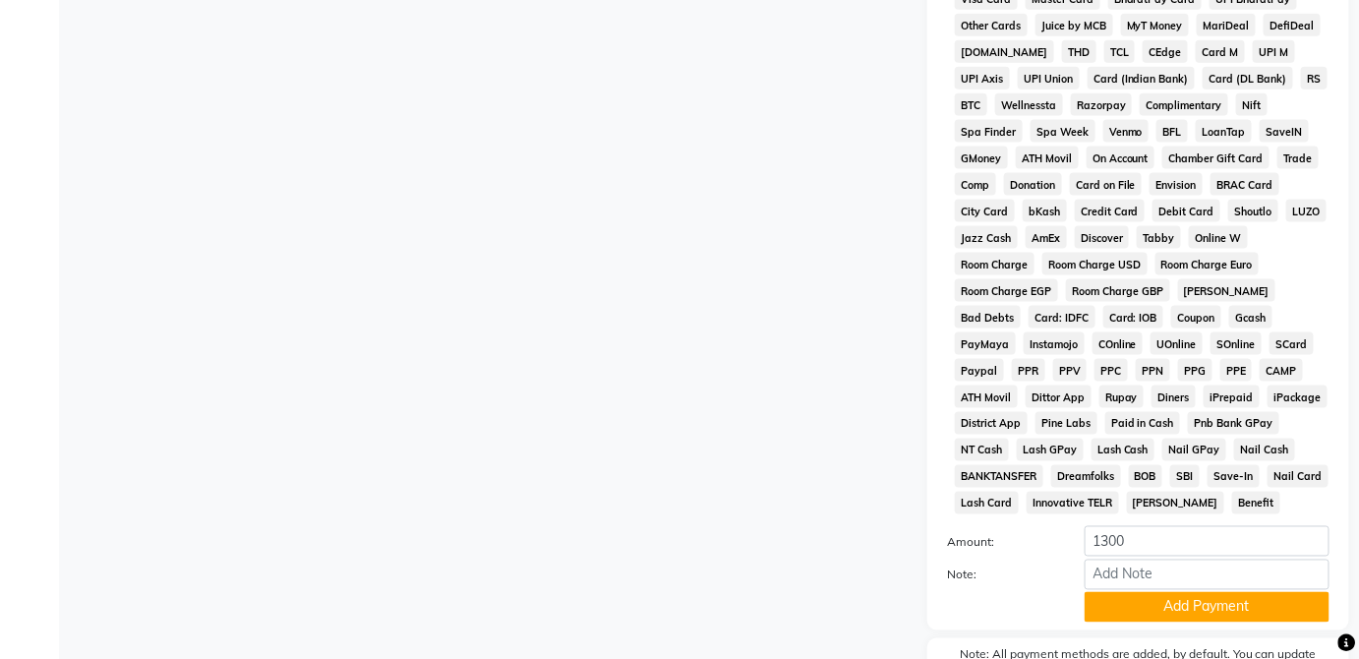
scroll to position [954, 0]
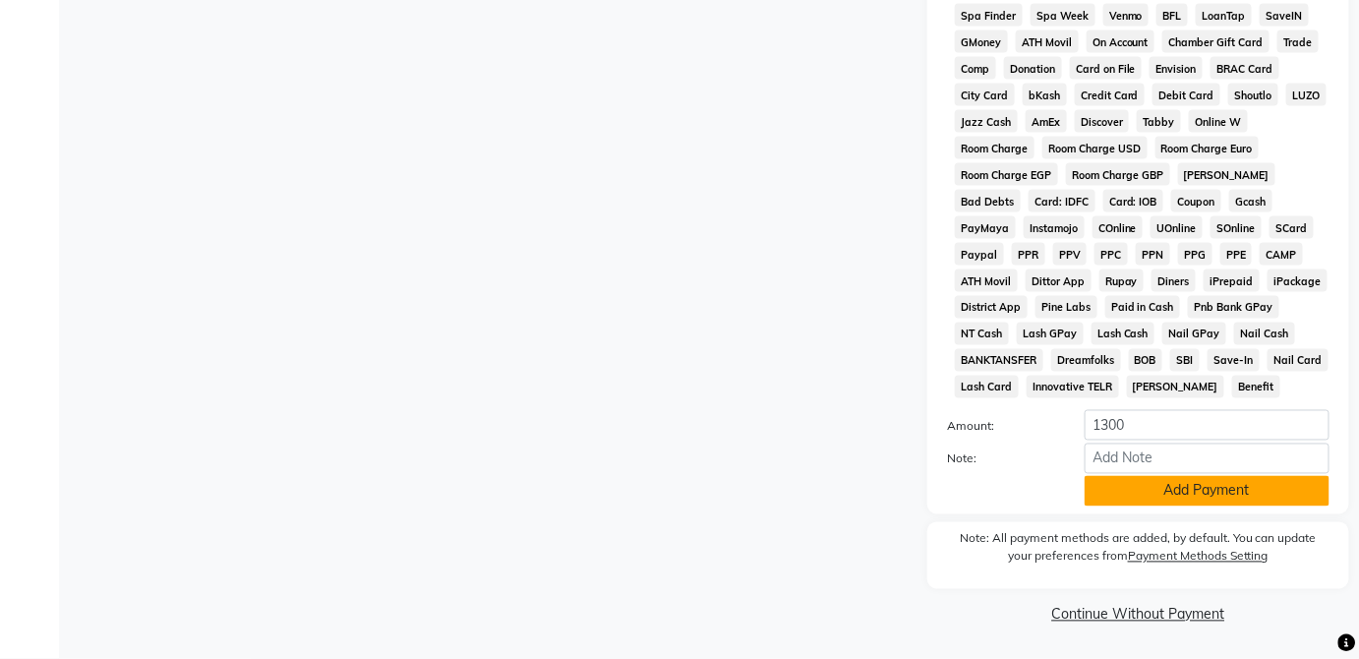
click at [1259, 491] on button "Add Payment" at bounding box center [1207, 491] width 245 height 30
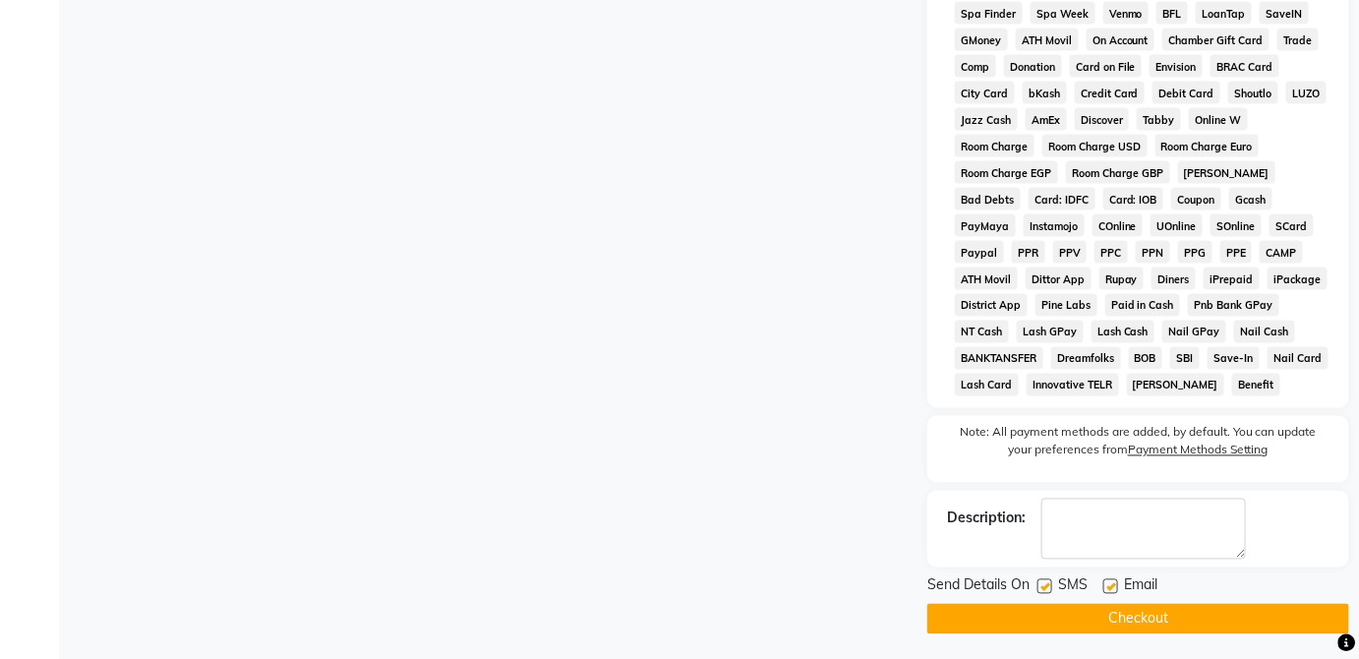
click at [1235, 616] on button "Checkout" at bounding box center [1139, 619] width 422 height 30
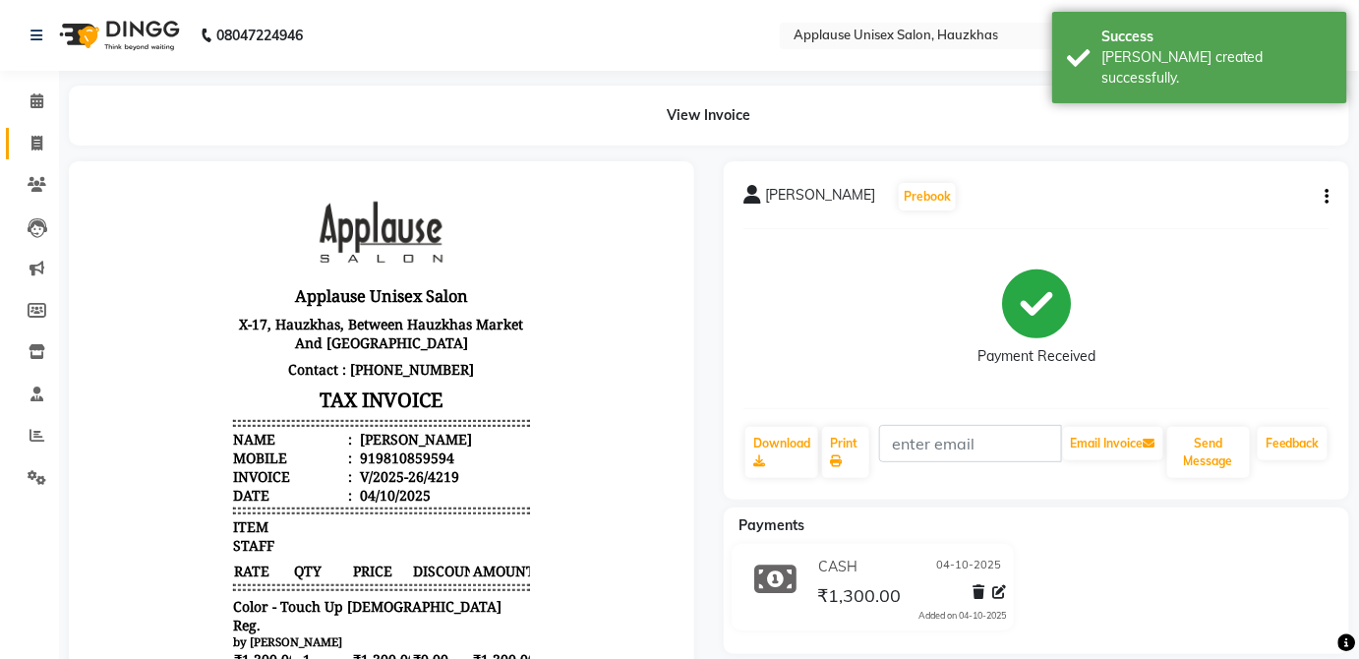
click at [33, 156] on link "Invoice" at bounding box center [29, 144] width 47 height 32
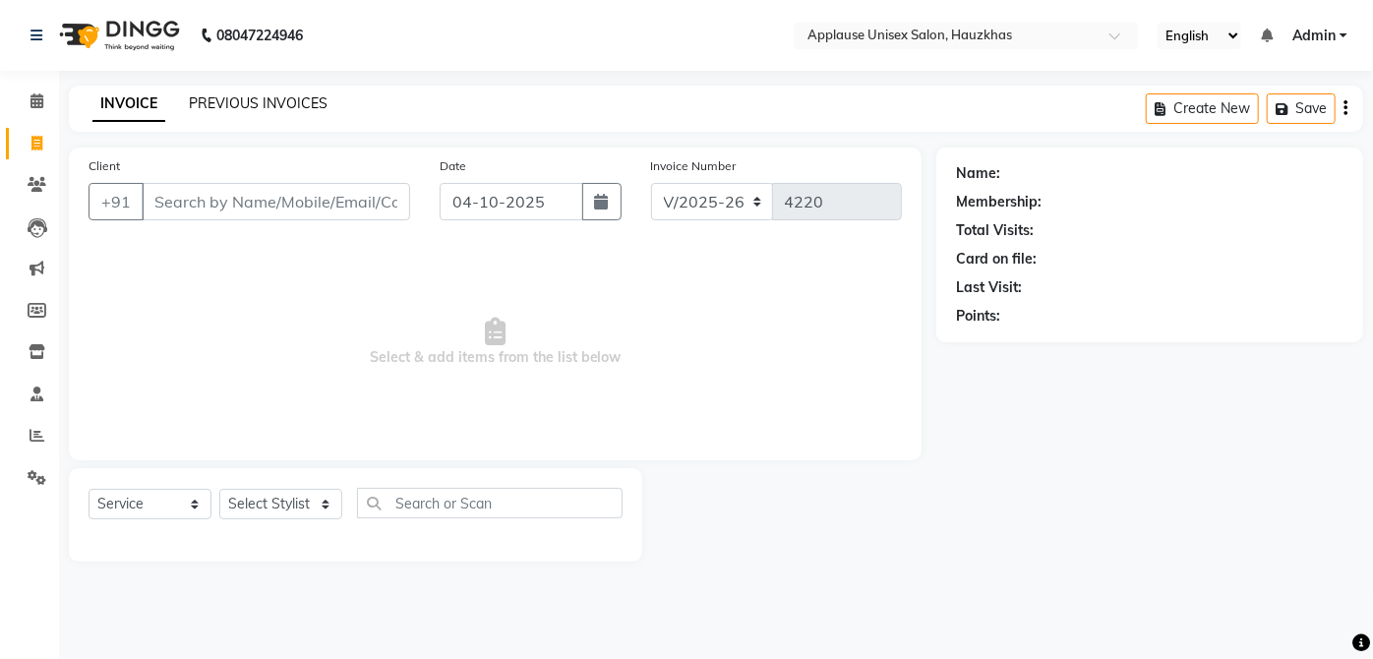
click at [279, 107] on link "PREVIOUS INVOICES" at bounding box center [258, 103] width 139 height 18
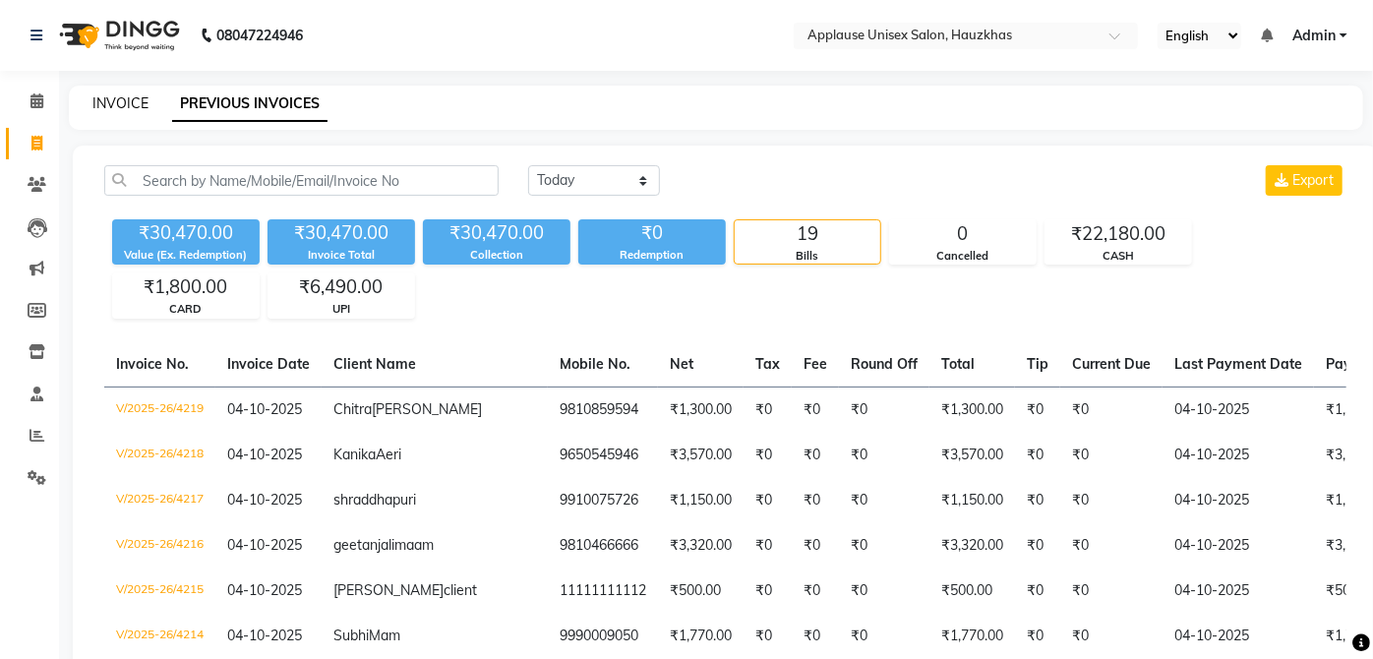
click at [107, 98] on link "INVOICE" at bounding box center [120, 103] width 56 height 18
click at [18, 113] on link "Calendar" at bounding box center [29, 102] width 47 height 32
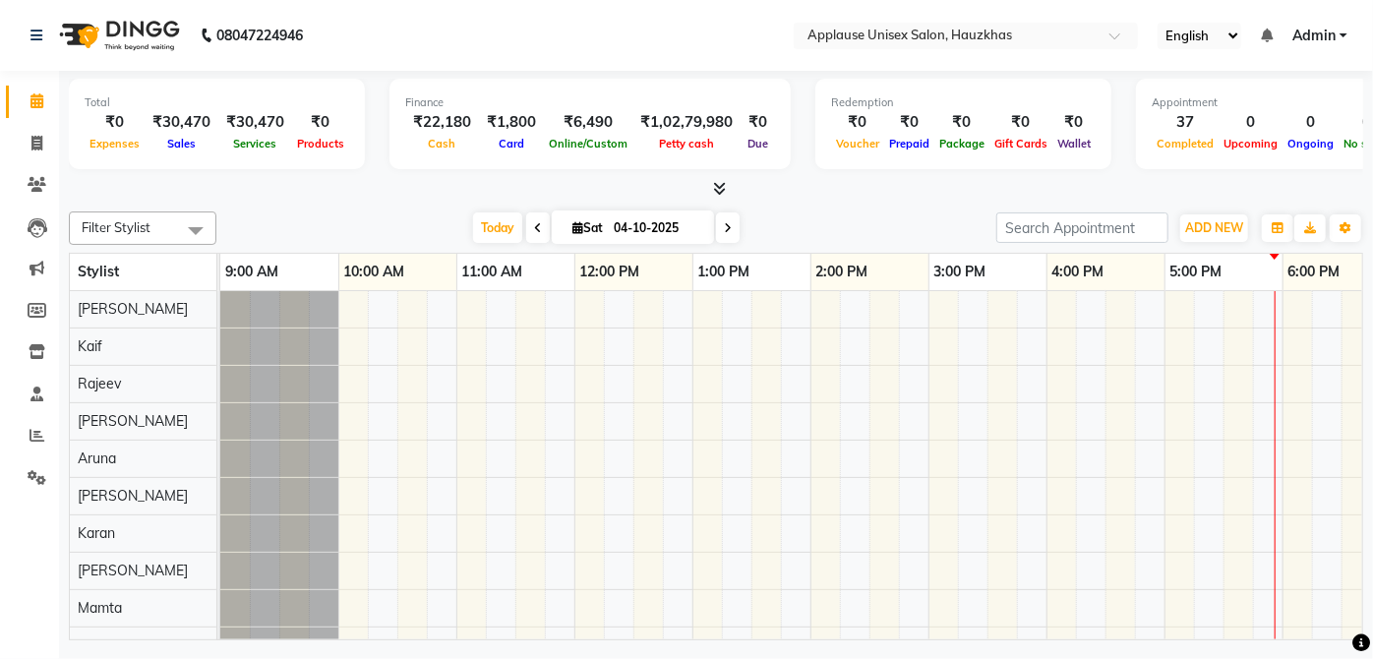
click at [69, 166] on div "Total ₹0 Expenses ₹30,470 Sales ₹30,470 Services ₹0 Products Finance ₹22,180 Ca…" at bounding box center [716, 127] width 1294 height 96
click at [47, 157] on link "Invoice" at bounding box center [29, 144] width 47 height 32
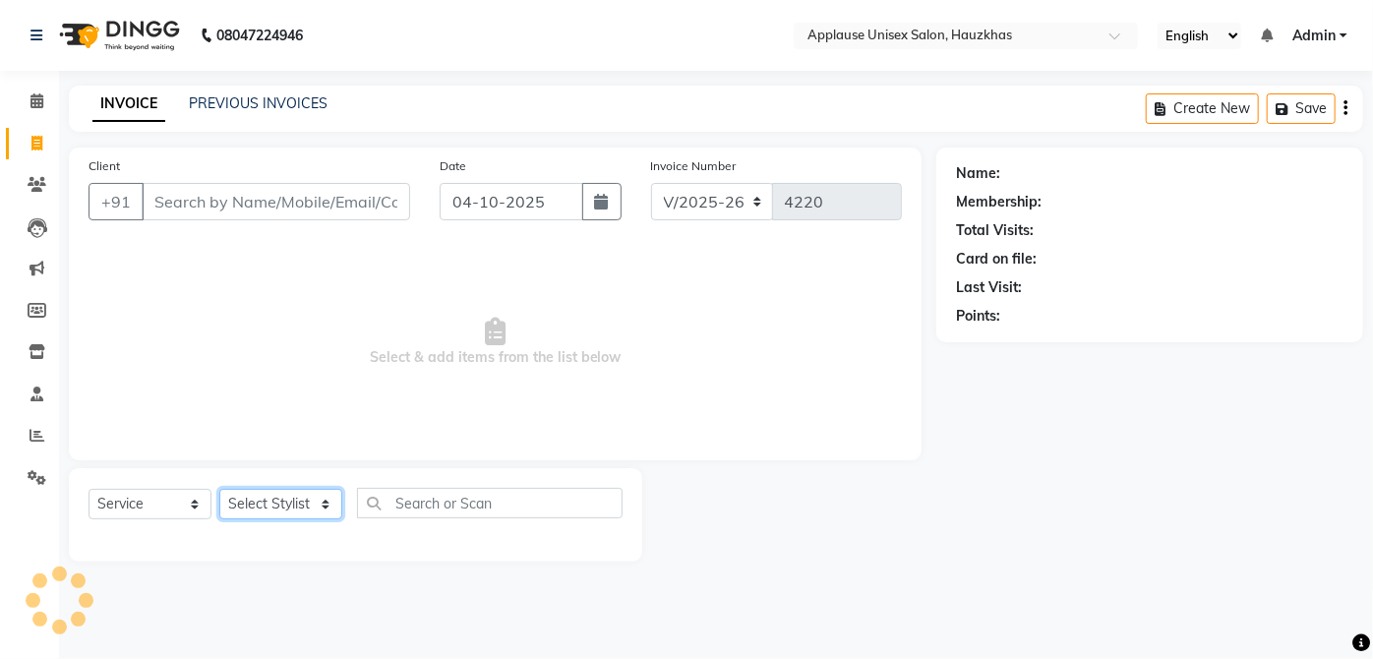
click at [321, 511] on select "Select Stylist" at bounding box center [280, 504] width 123 height 30
click at [219, 489] on select "Select Stylist [PERSON_NAME] [PERSON_NAME] [PERSON_NAME] [PERSON_NAME] [PERSON_…" at bounding box center [280, 504] width 123 height 30
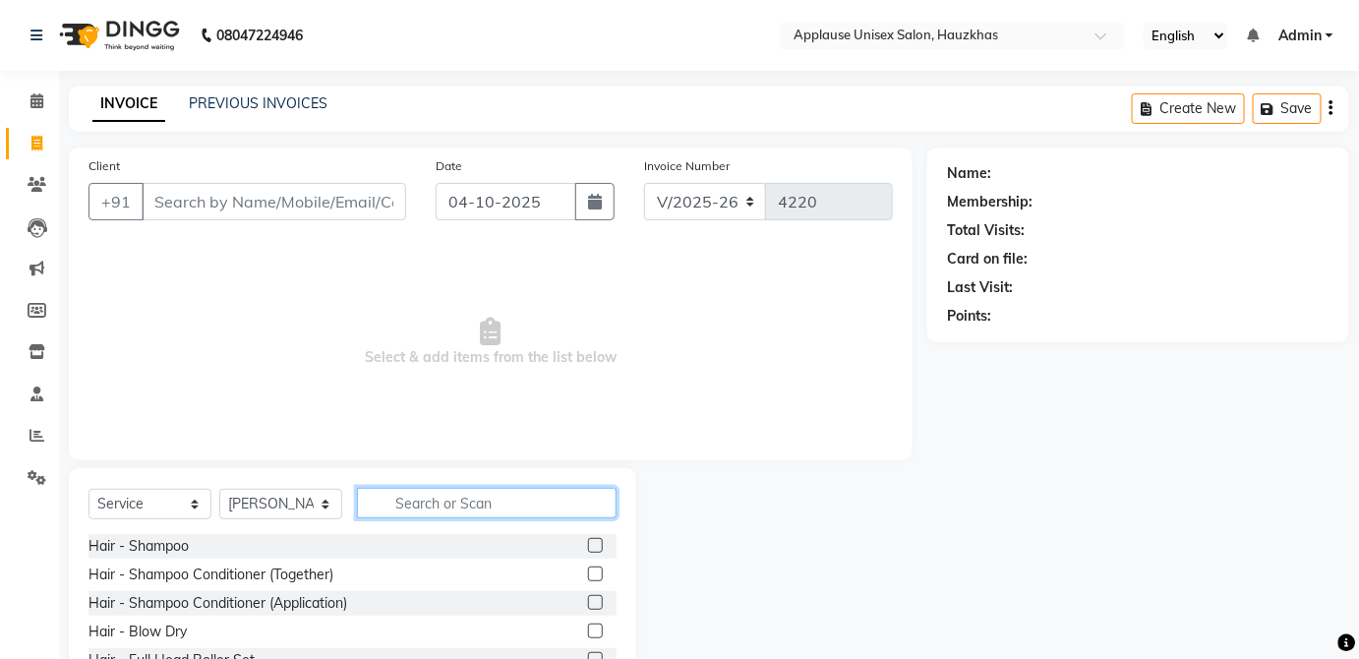
click at [445, 496] on input "text" at bounding box center [487, 503] width 260 height 30
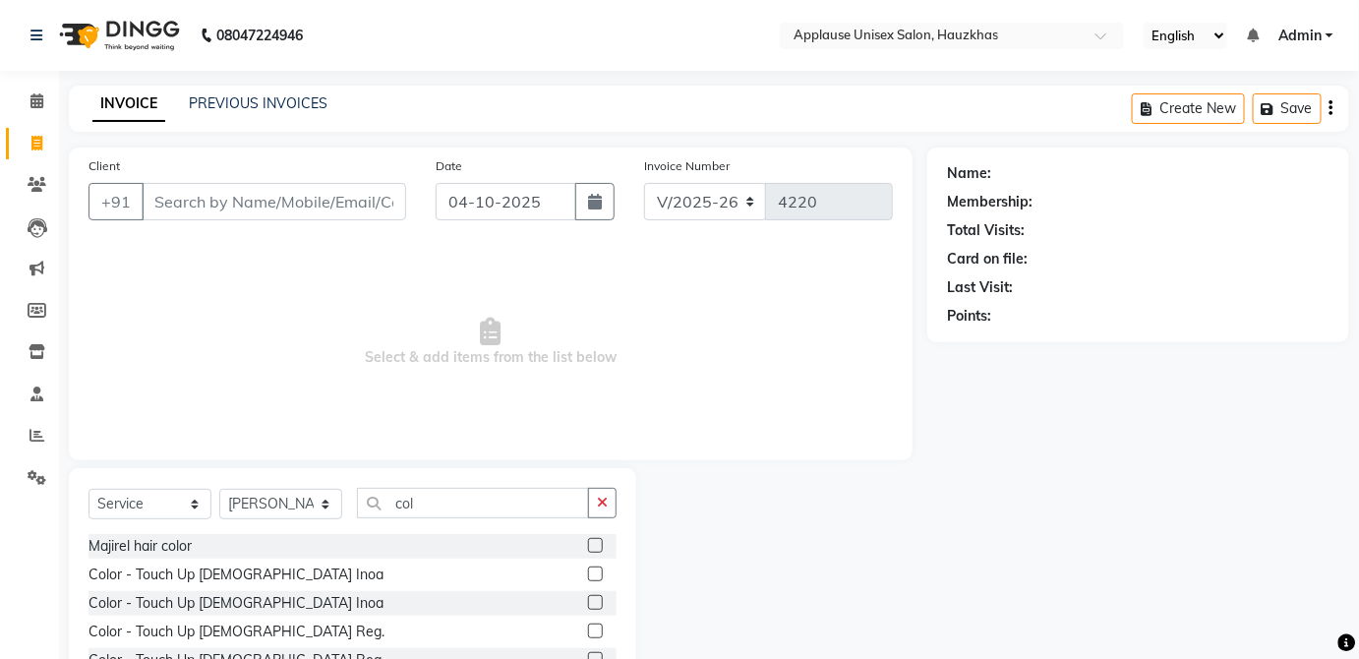
click at [588, 572] on label at bounding box center [595, 574] width 15 height 15
click at [588, 572] on input "checkbox" at bounding box center [594, 575] width 13 height 13
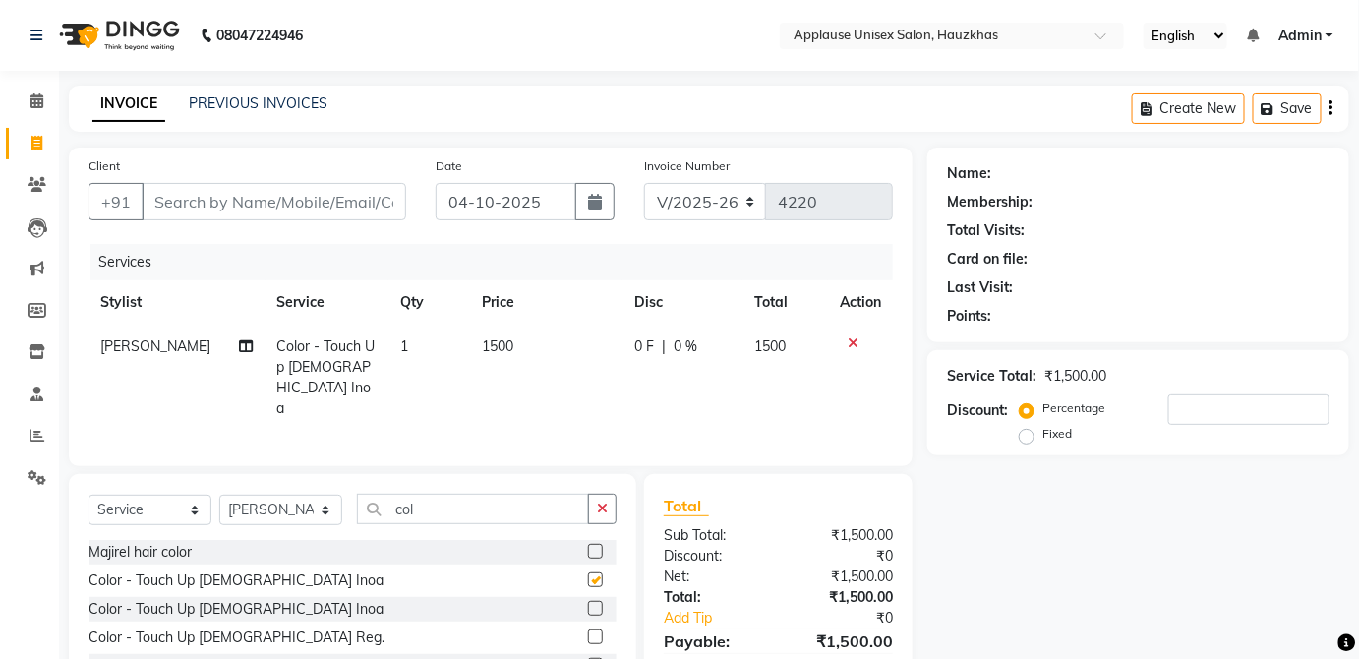
click at [548, 355] on td "1500" at bounding box center [545, 378] width 151 height 106
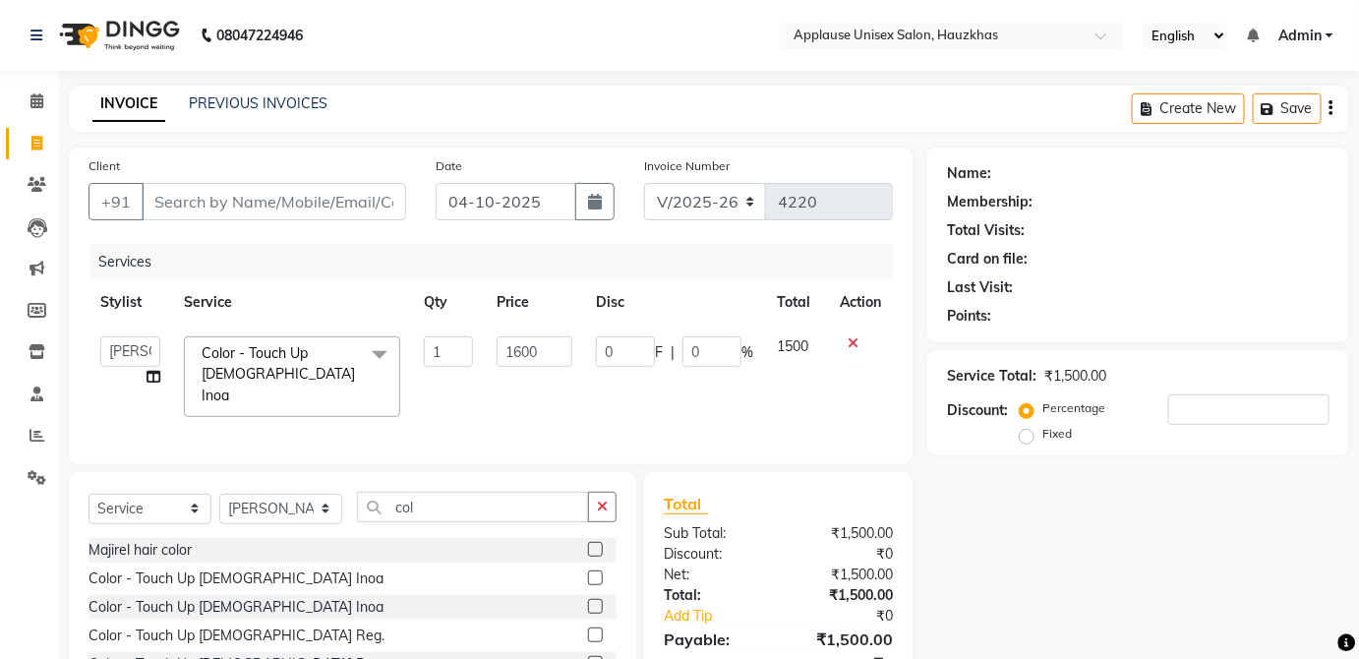
click at [795, 335] on td "1500" at bounding box center [796, 377] width 63 height 104
click at [330, 197] on input "Client" at bounding box center [274, 201] width 265 height 37
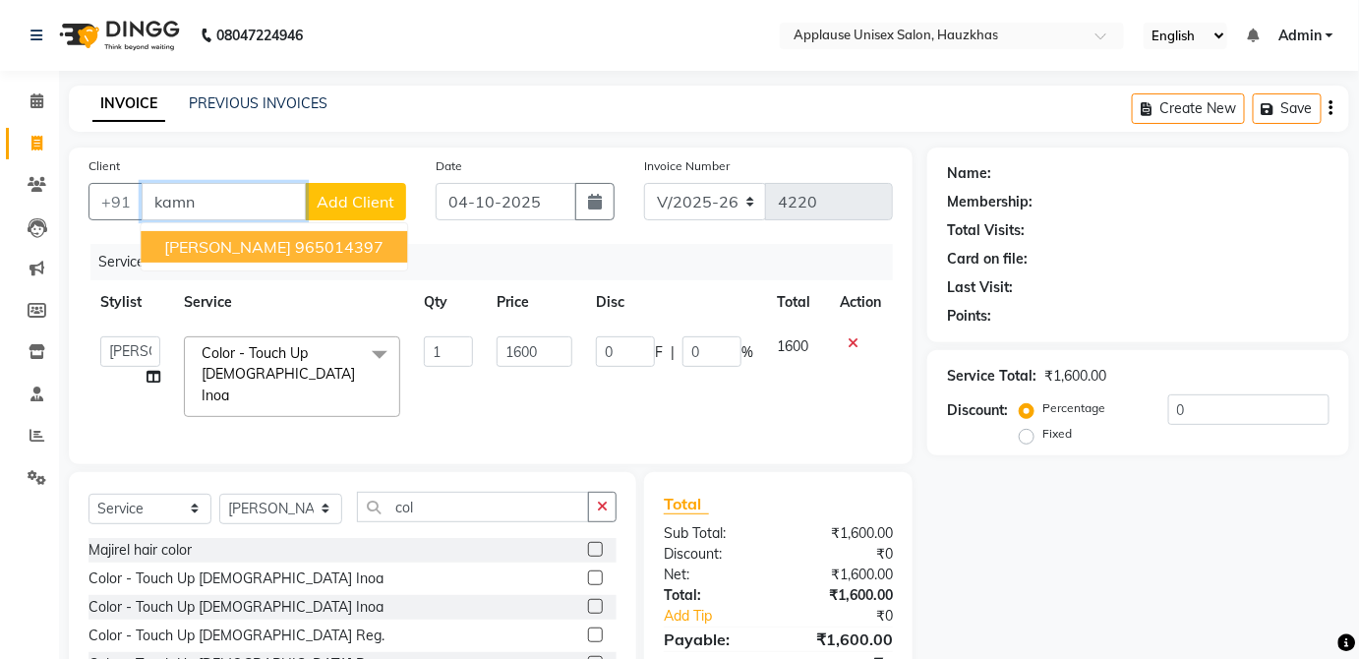
click at [348, 246] on button "[PERSON_NAME] 965014397" at bounding box center [274, 246] width 267 height 31
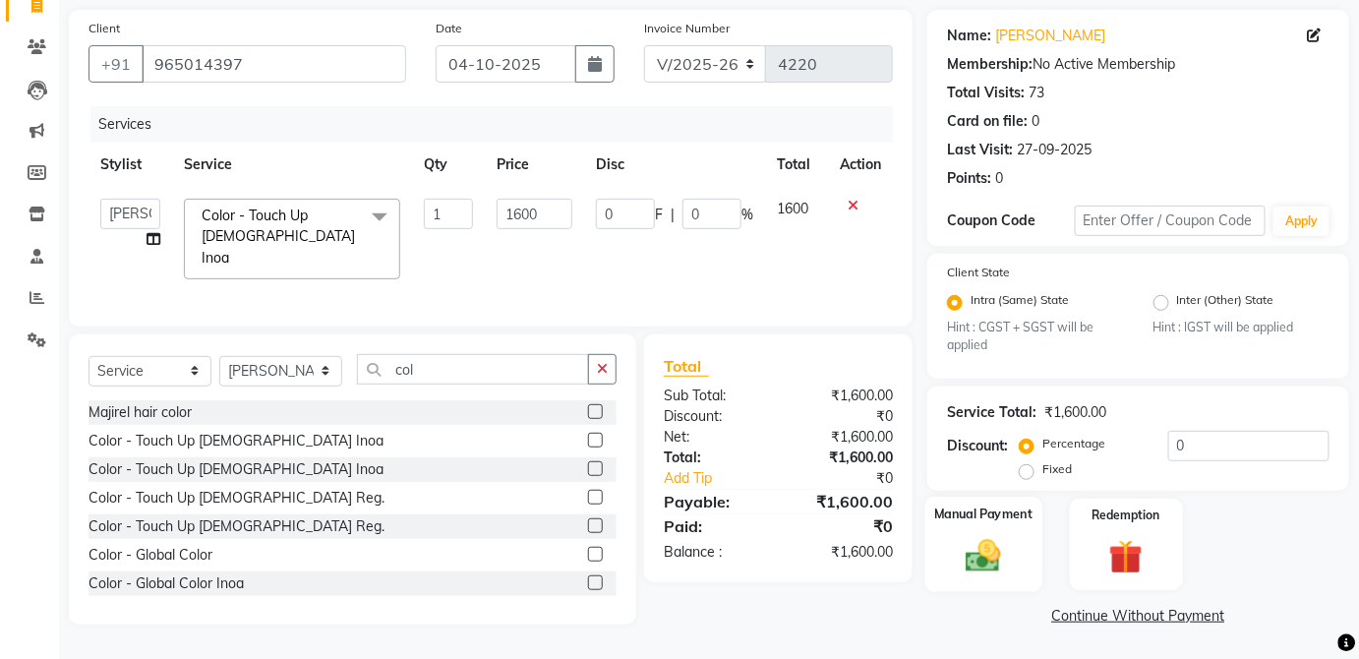
click at [1008, 537] on img at bounding box center [983, 556] width 57 height 40
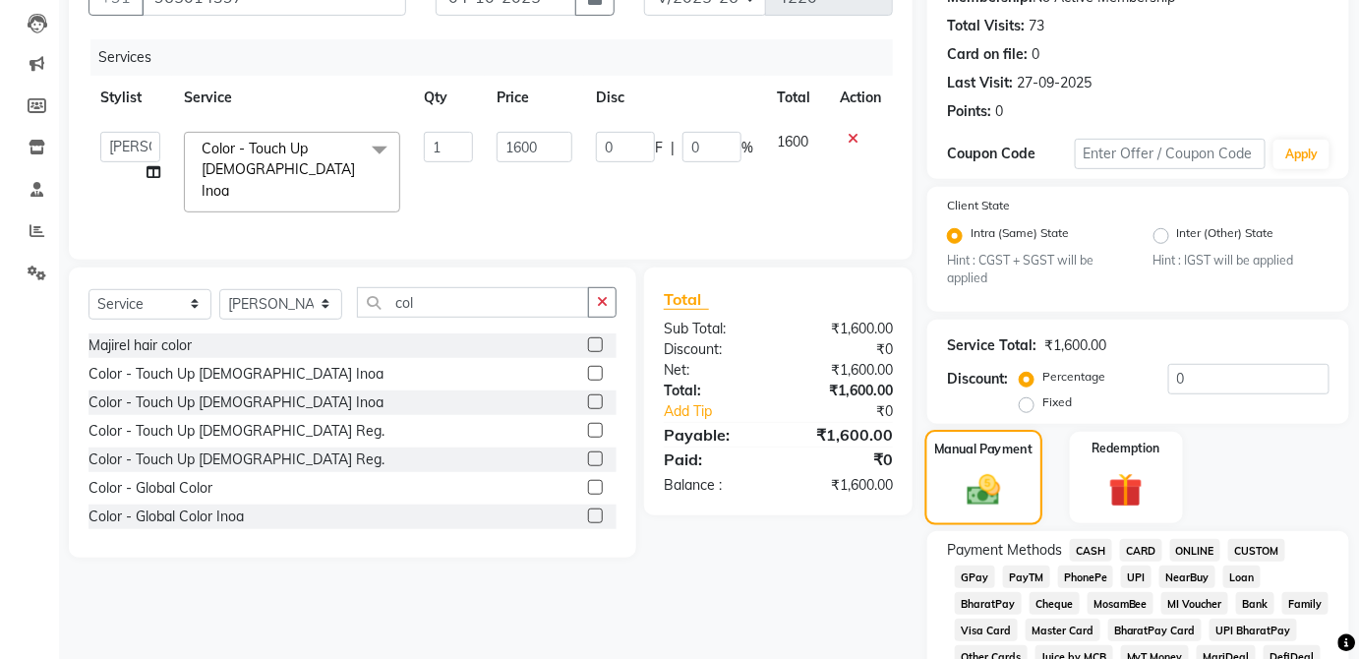
scroll to position [233, 0]
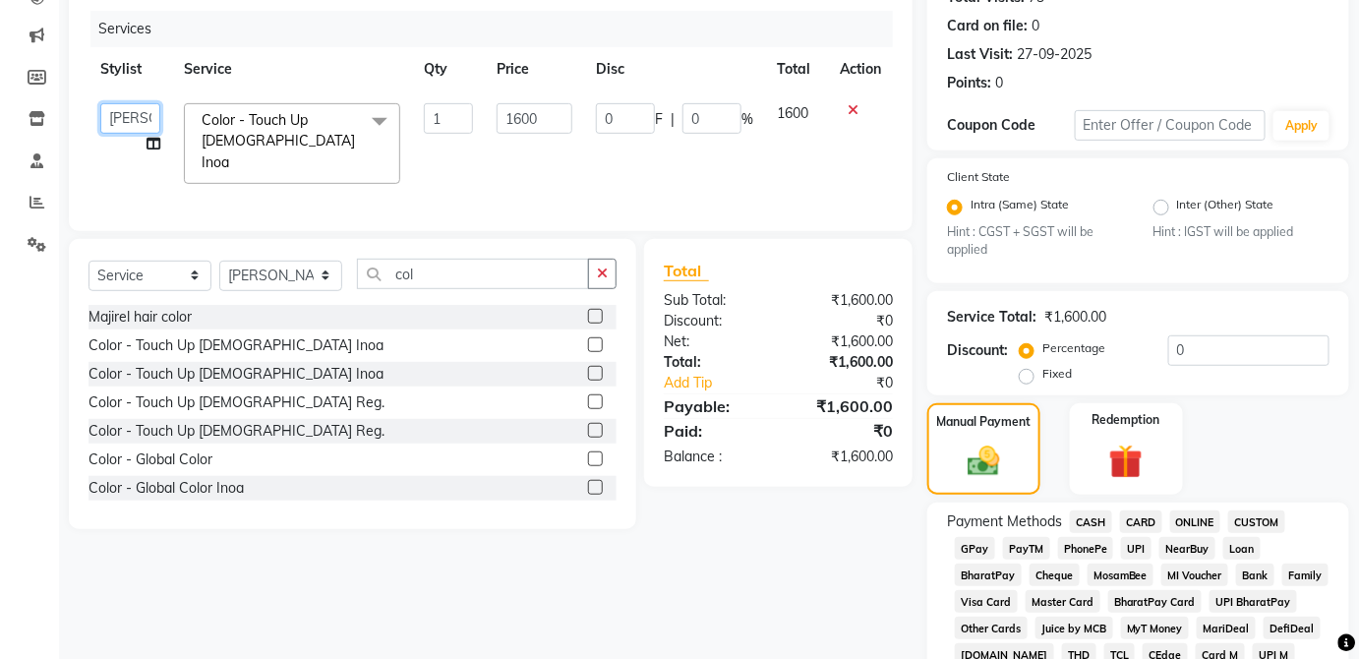
click at [132, 123] on select "[PERSON_NAME] [PERSON_NAME] [PERSON_NAME] [PERSON_NAME] [PERSON_NAME] Kaif [PER…" at bounding box center [130, 118] width 60 height 30
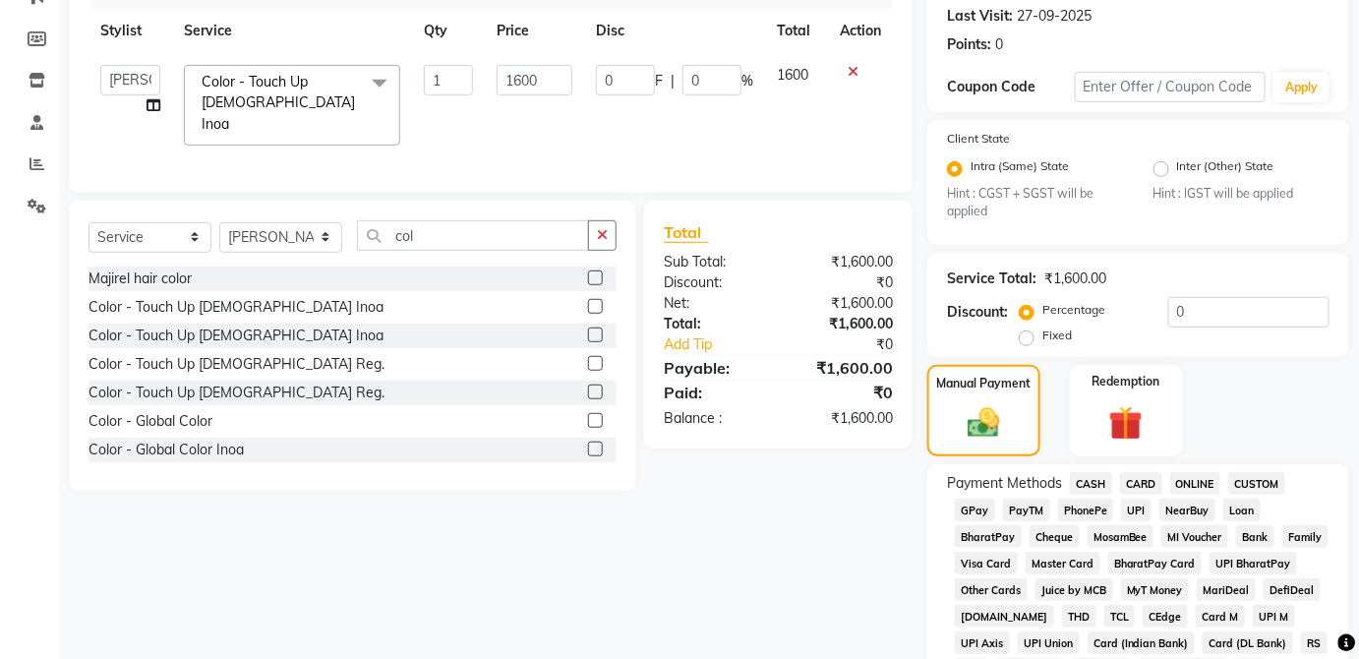
scroll to position [299, 0]
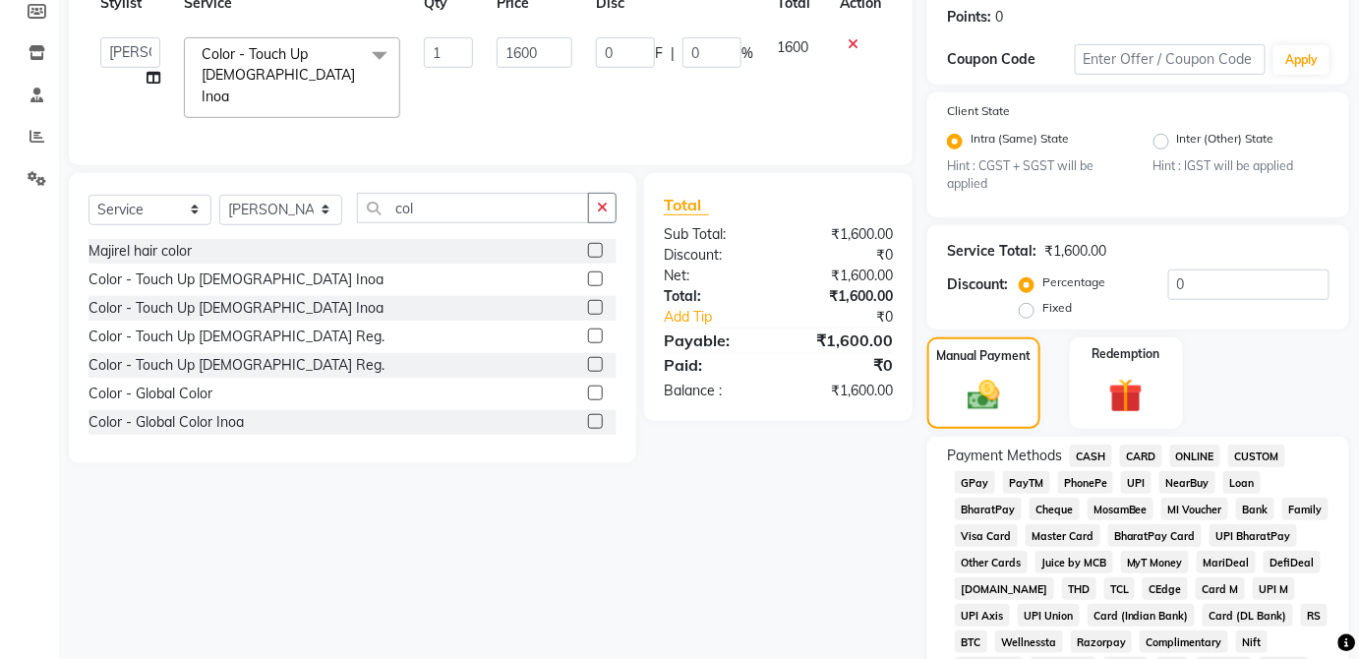
click at [1092, 461] on span "CASH" at bounding box center [1091, 456] width 42 height 23
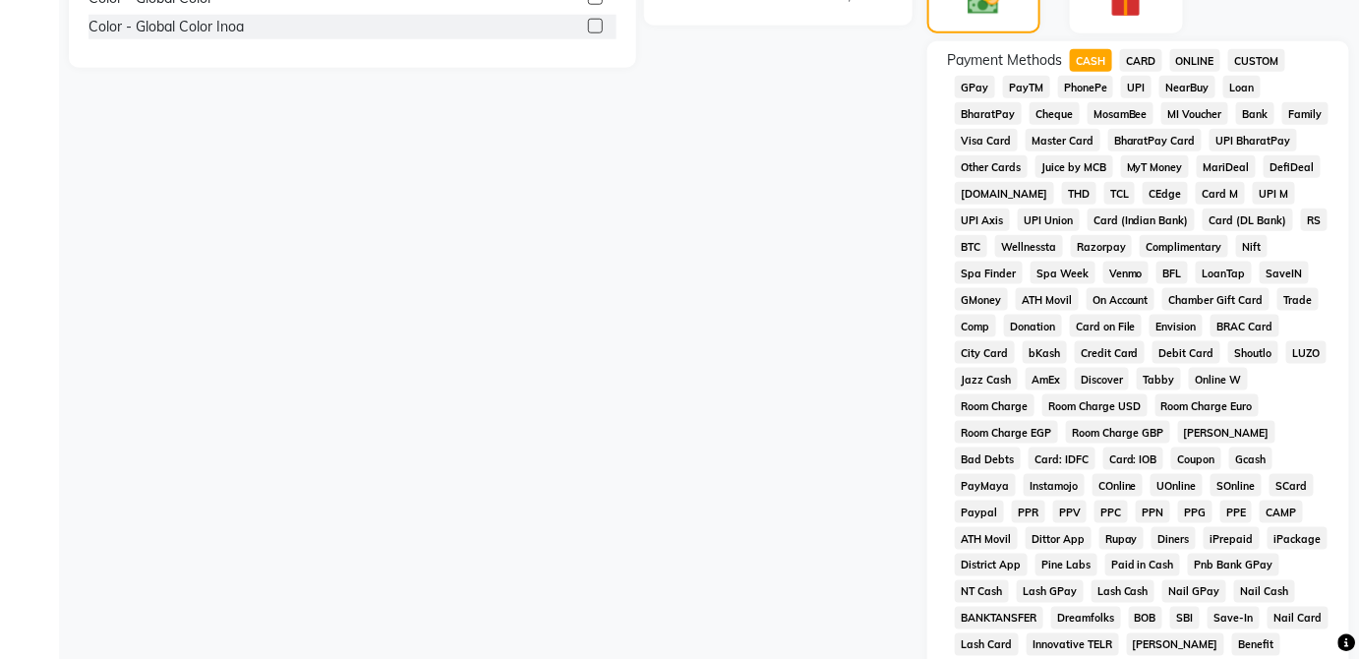
scroll to position [954, 0]
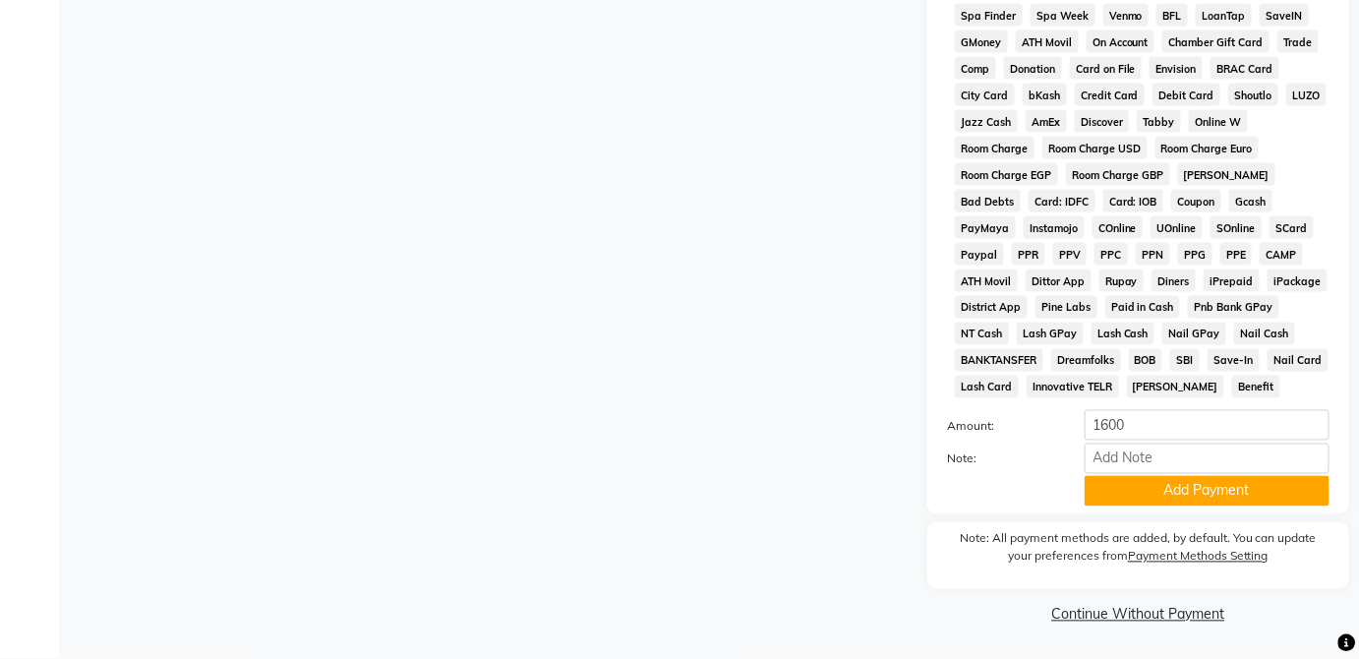
click at [1234, 503] on button "Add Payment" at bounding box center [1207, 491] width 245 height 30
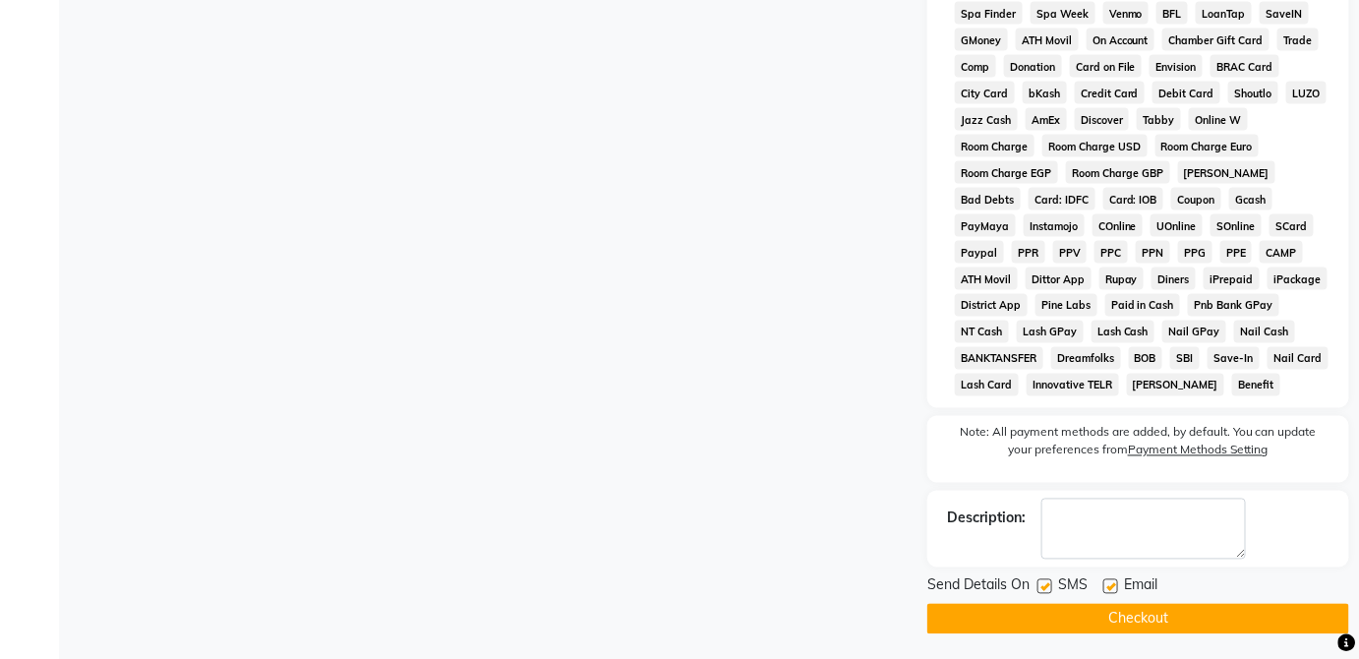
click at [1181, 626] on button "Checkout" at bounding box center [1139, 619] width 422 height 30
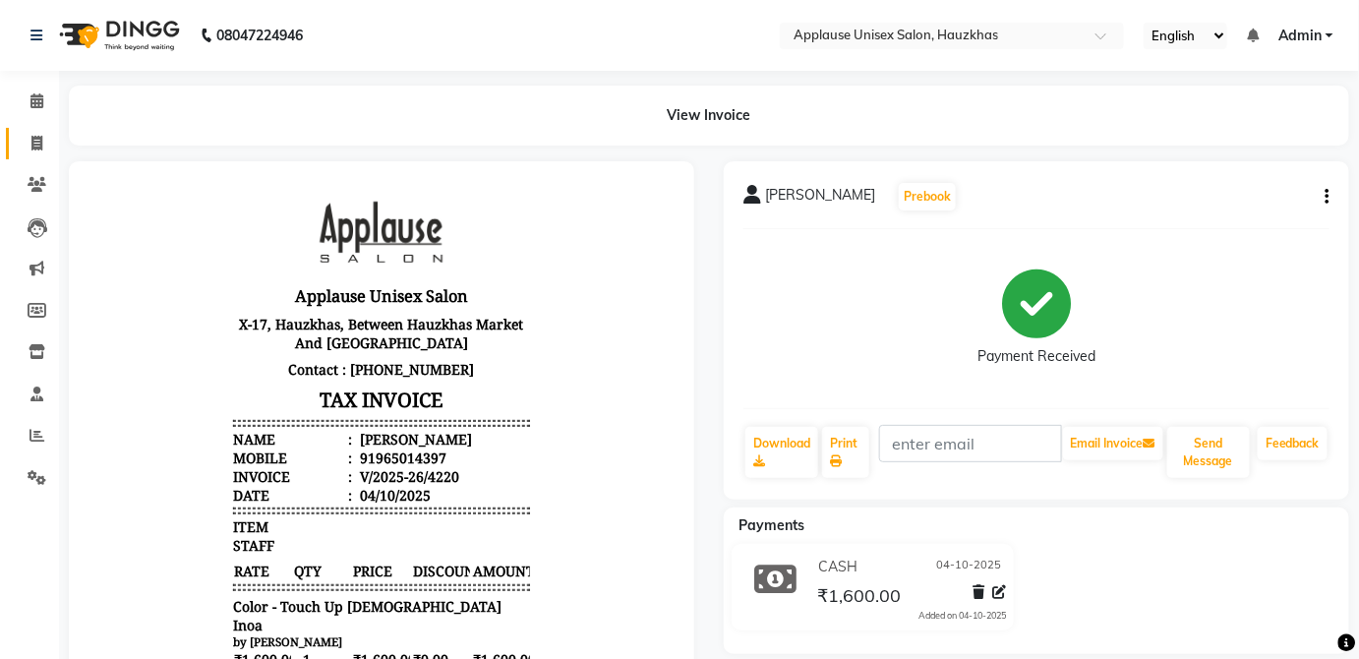
click at [40, 136] on icon at bounding box center [36, 143] width 11 height 15
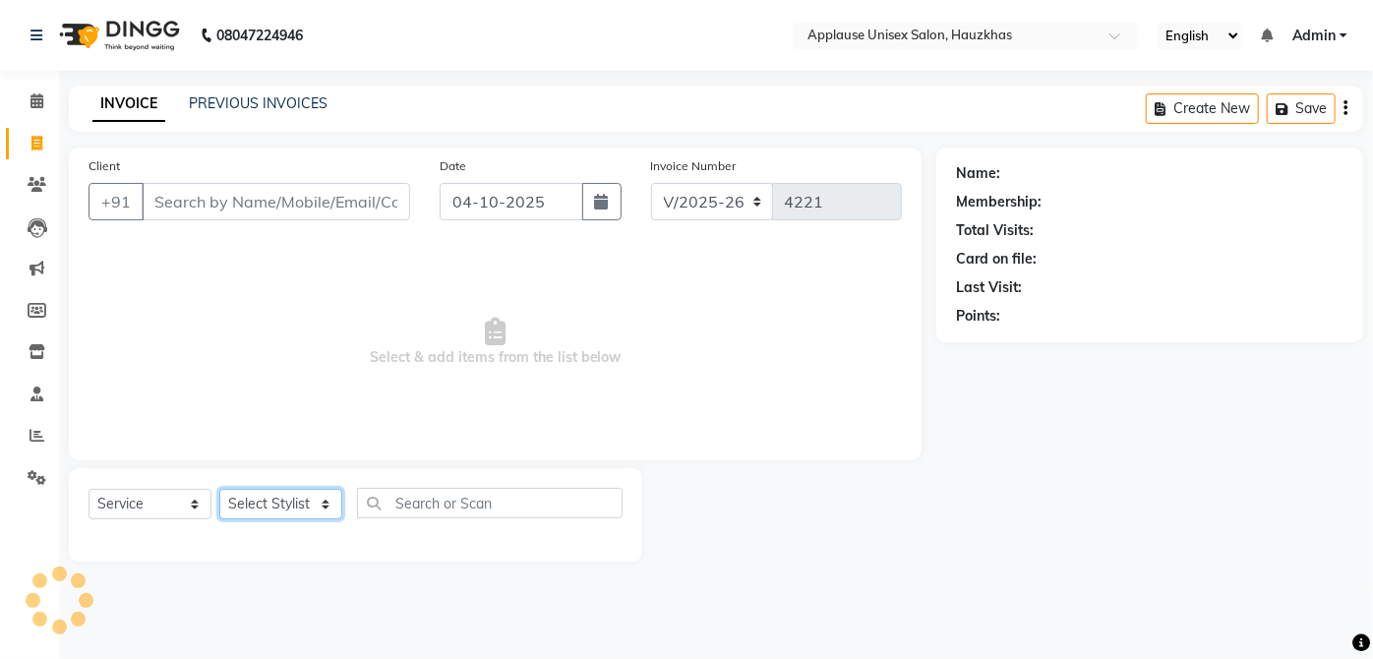
click at [280, 508] on select "Select Stylist" at bounding box center [280, 504] width 123 height 30
click at [219, 489] on select "Select Stylist [PERSON_NAME] [PERSON_NAME] [PERSON_NAME] [PERSON_NAME] [PERSON_…" at bounding box center [280, 504] width 123 height 30
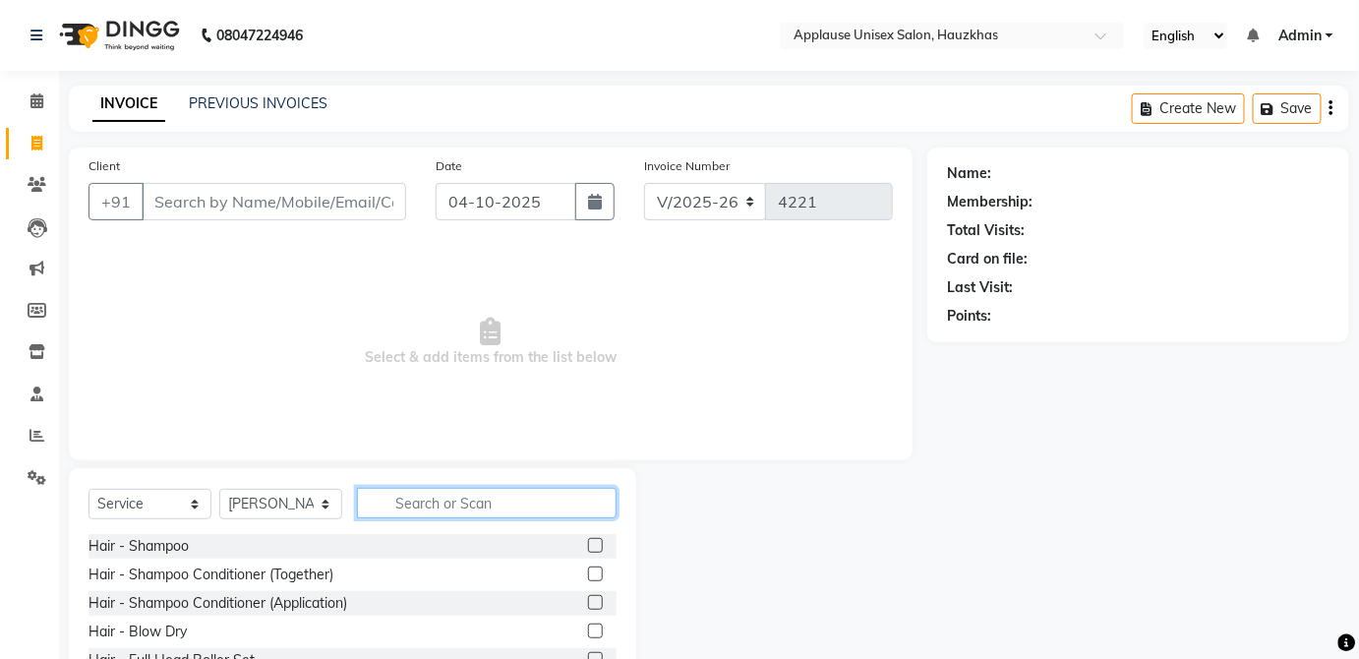
click at [456, 514] on input "text" at bounding box center [487, 503] width 260 height 30
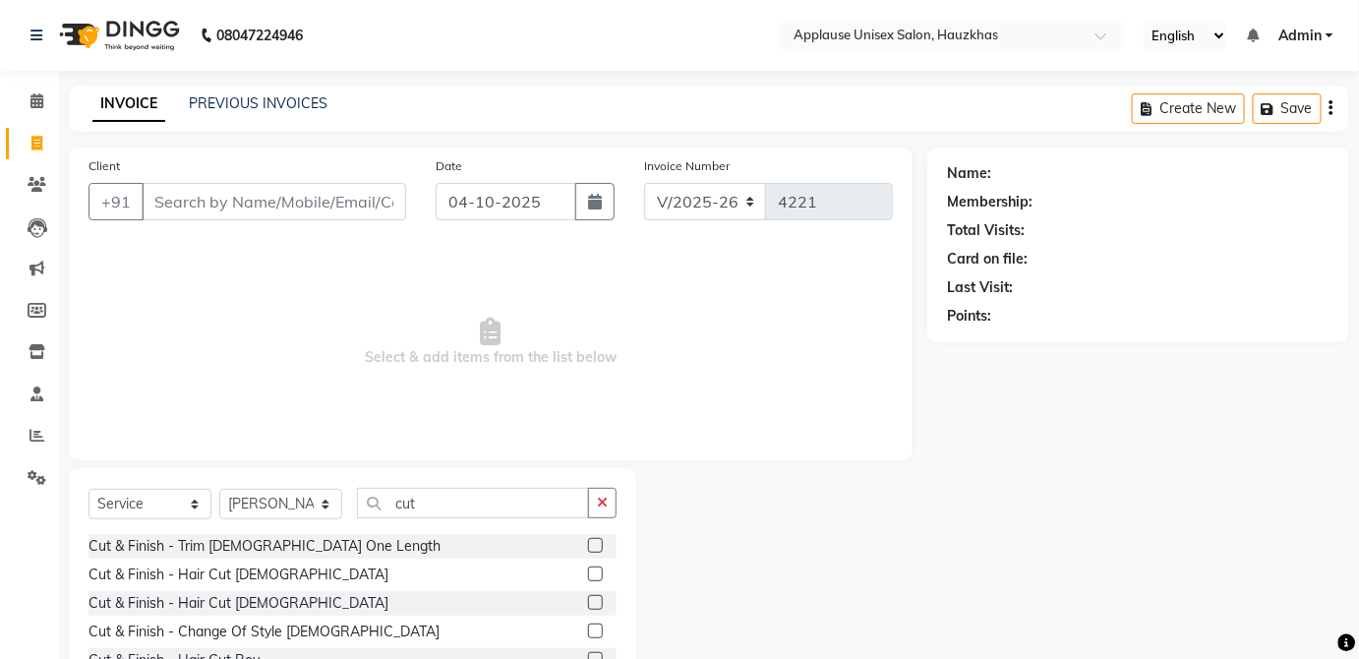
click at [588, 571] on label at bounding box center [595, 574] width 15 height 15
click at [588, 571] on input "checkbox" at bounding box center [594, 575] width 13 height 13
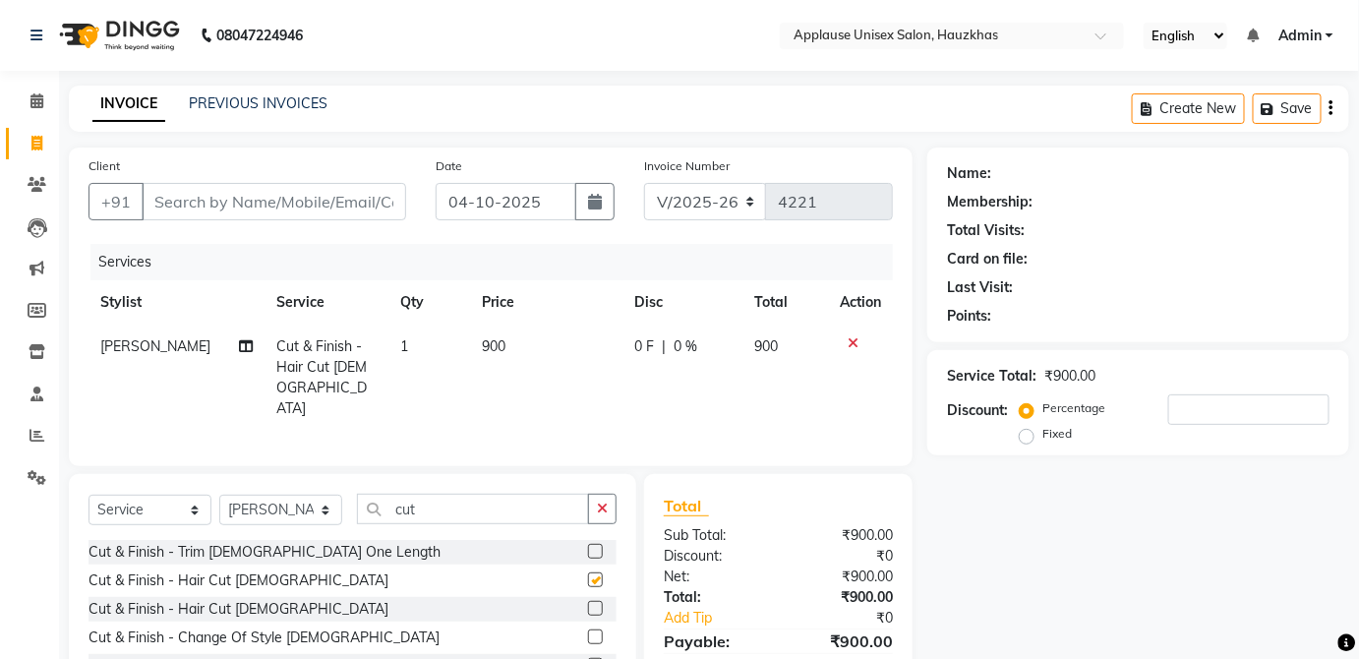
click at [550, 356] on td "900" at bounding box center [545, 378] width 151 height 106
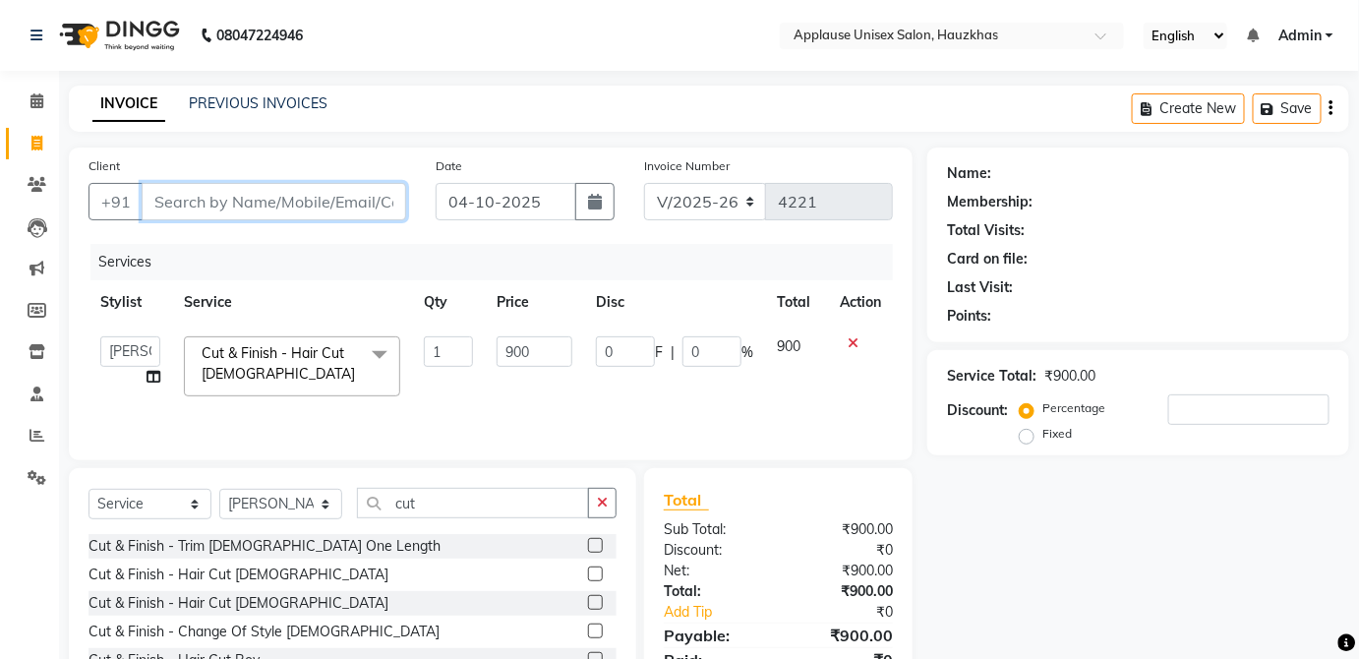
click at [328, 208] on input "Client" at bounding box center [274, 201] width 265 height 37
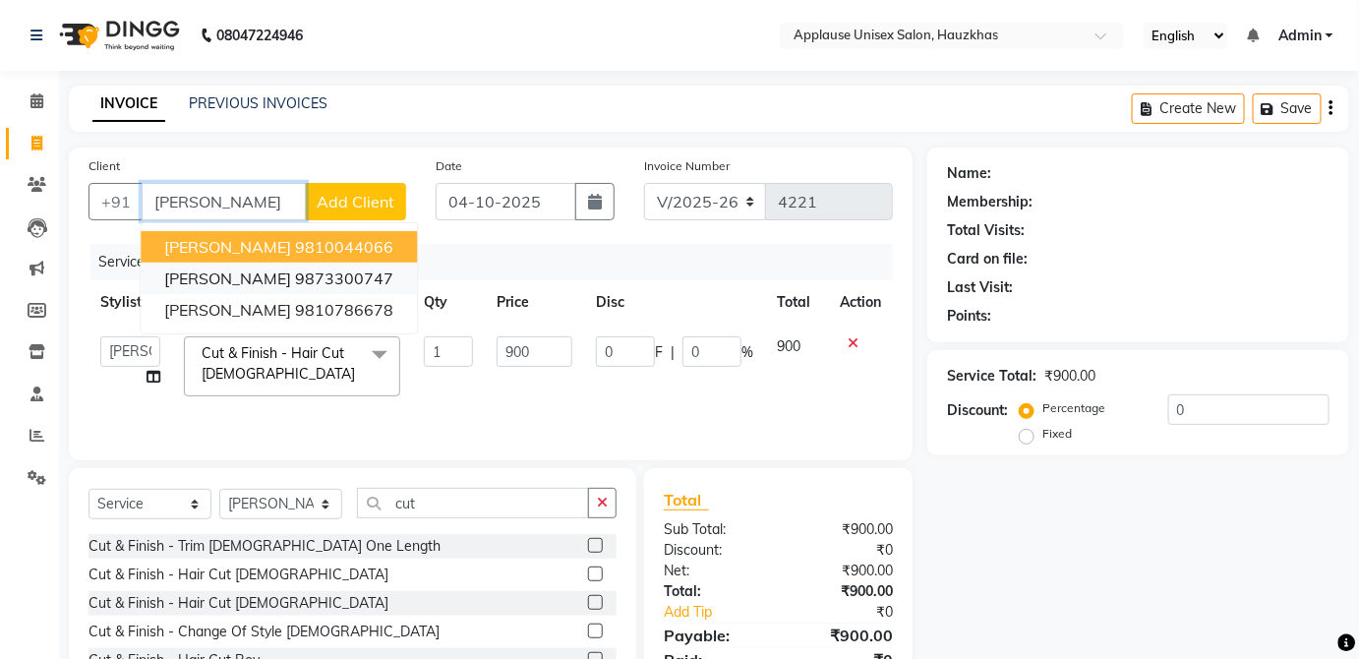
click at [330, 290] on button "[PERSON_NAME] 9873300747" at bounding box center [279, 278] width 276 height 31
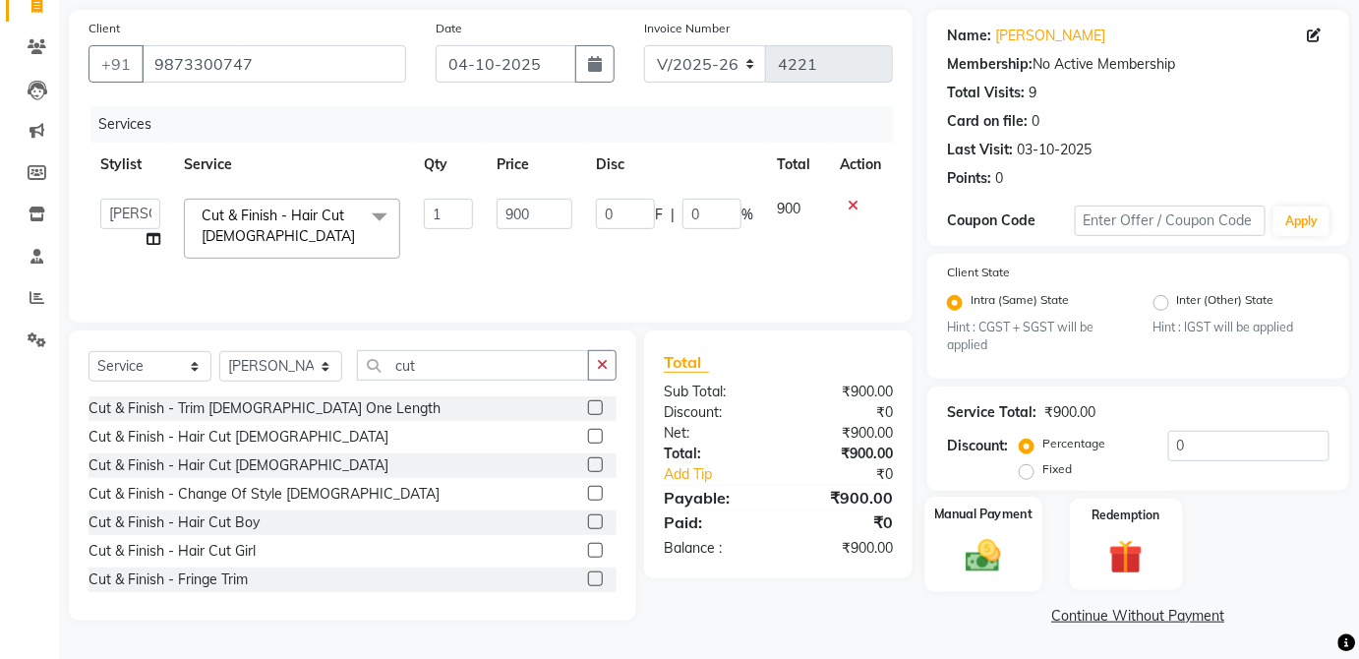
click at [1007, 548] on img at bounding box center [983, 556] width 57 height 40
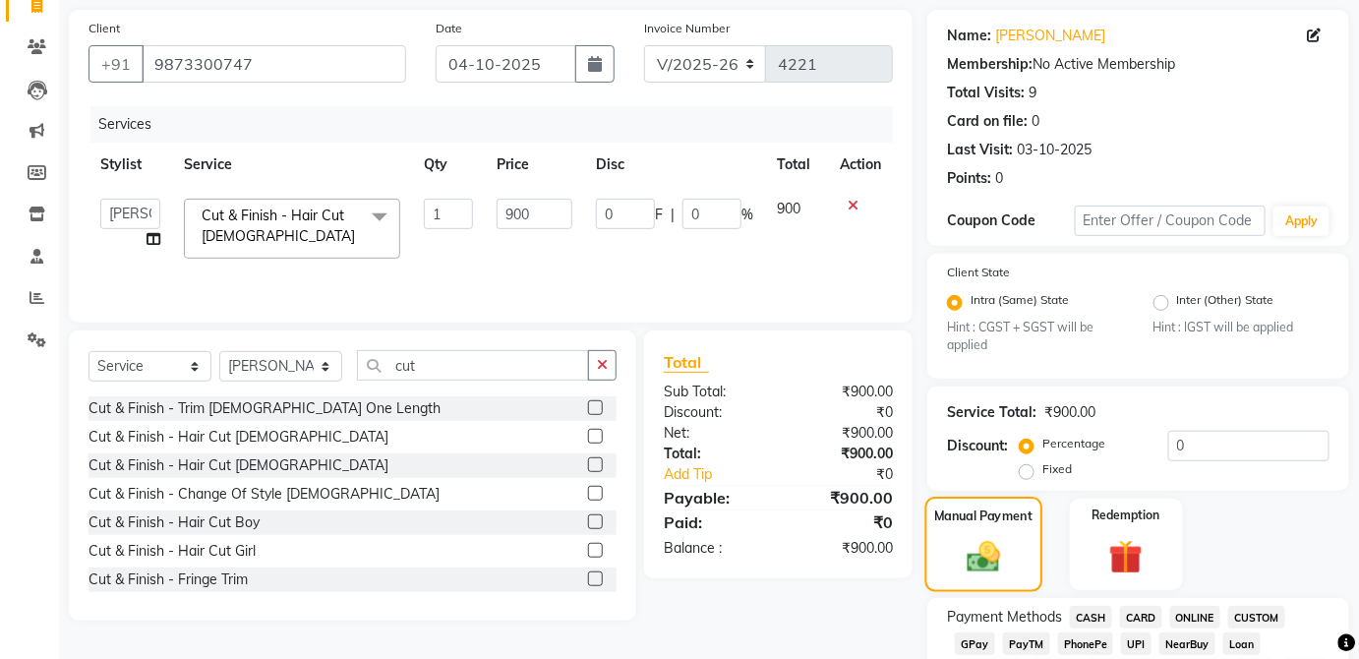
scroll to position [268, 0]
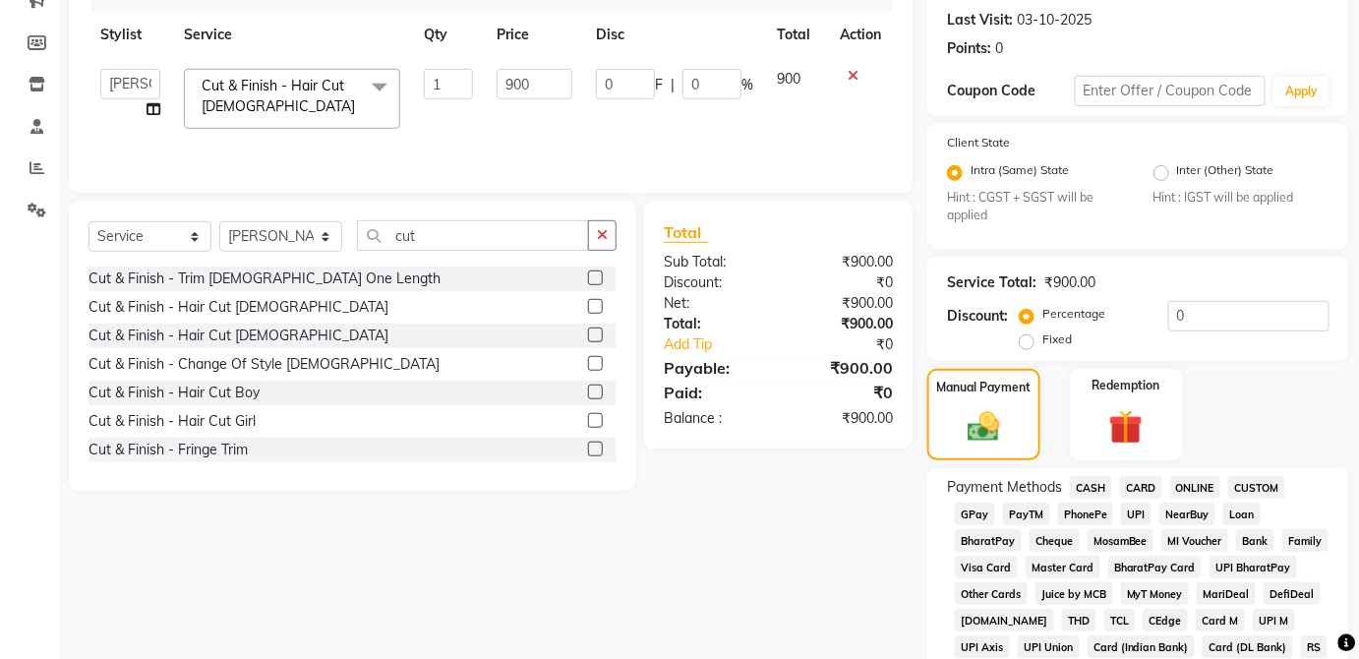
click at [1102, 485] on span "CASH" at bounding box center [1091, 487] width 42 height 23
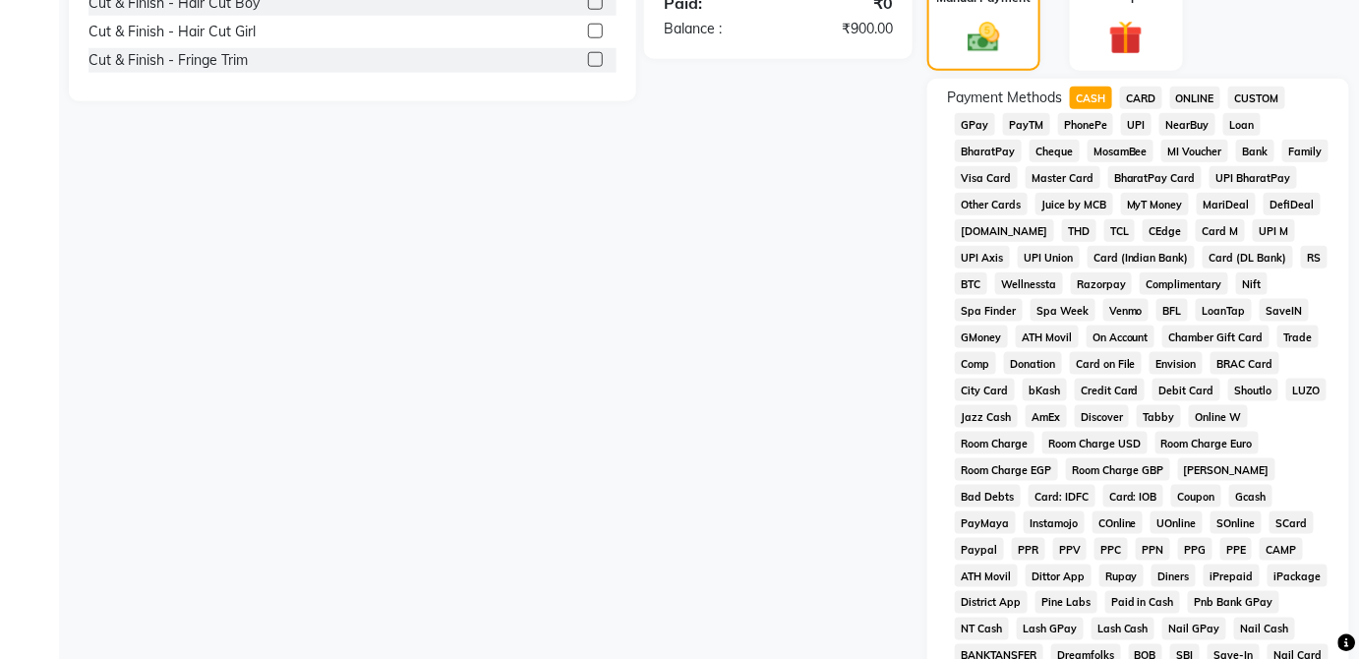
scroll to position [954, 0]
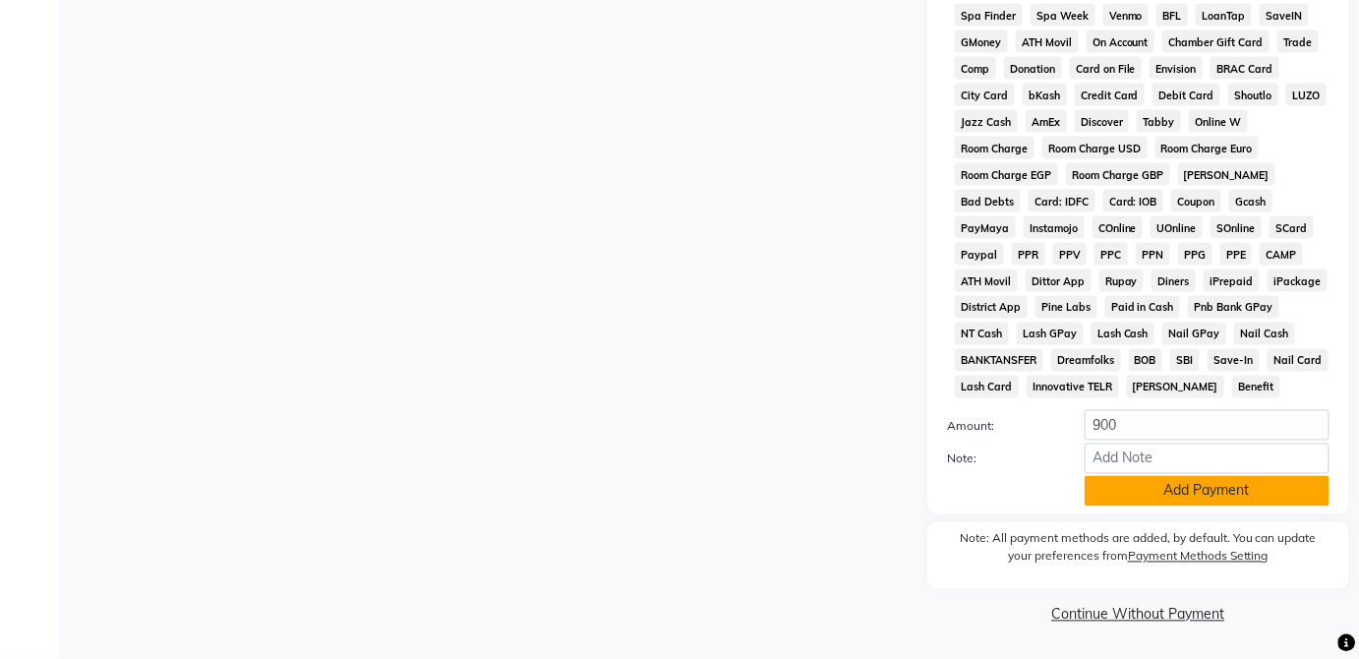
click at [1222, 499] on button "Add Payment" at bounding box center [1207, 491] width 245 height 30
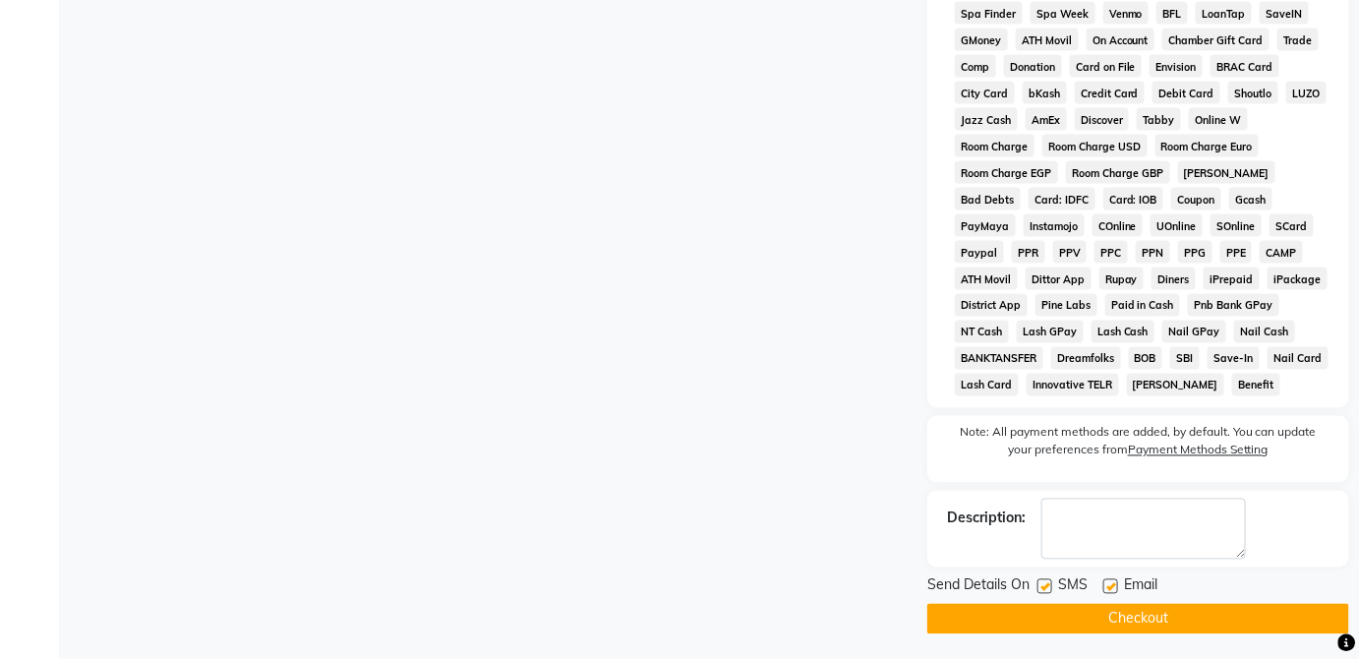
click at [1206, 595] on div "Send Details On SMS Email" at bounding box center [1139, 587] width 422 height 25
click at [1219, 619] on button "Checkout" at bounding box center [1139, 619] width 422 height 30
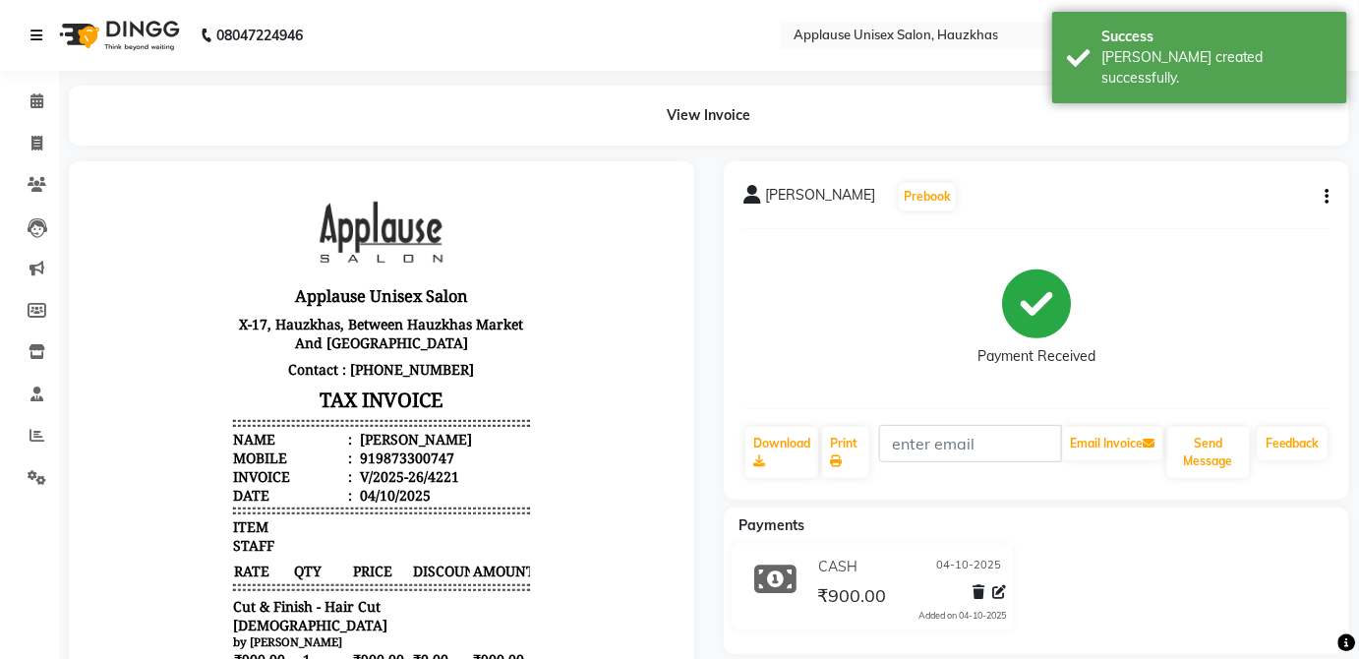
click at [42, 61] on link at bounding box center [40, 35] width 20 height 55
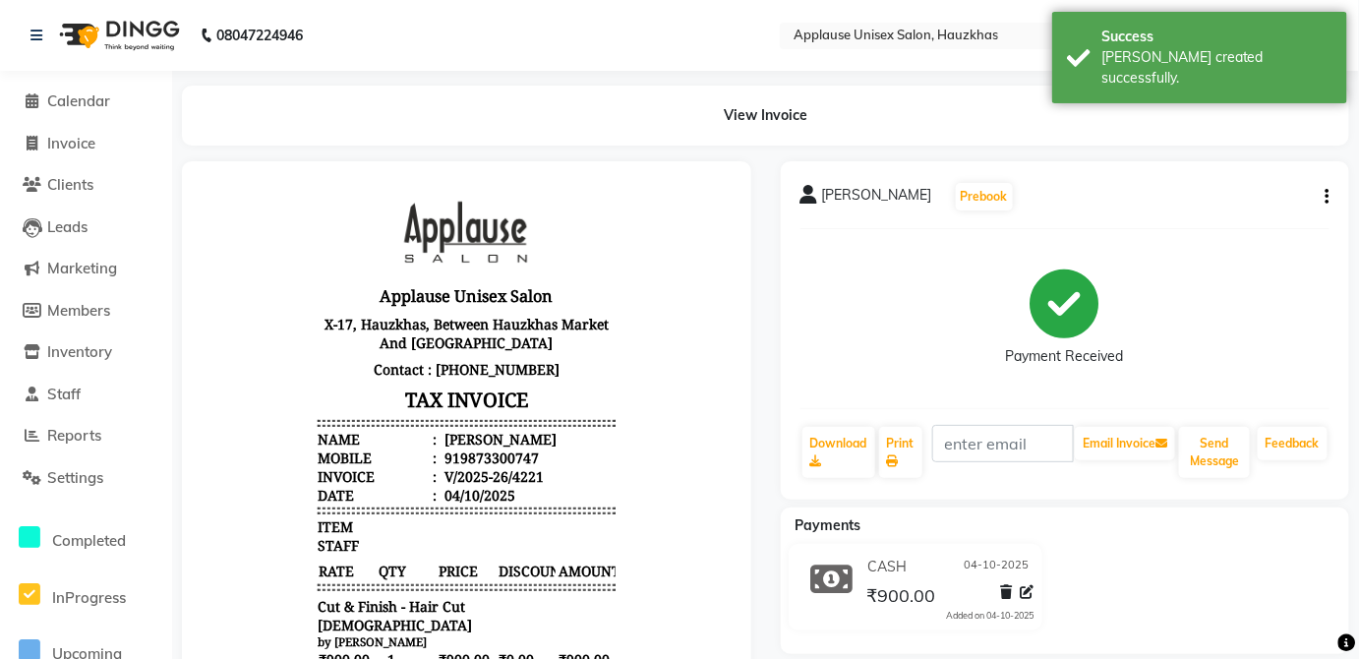
click at [16, 40] on div "08047224946" at bounding box center [167, 35] width 302 height 55
click at [30, 55] on link at bounding box center [40, 35] width 20 height 55
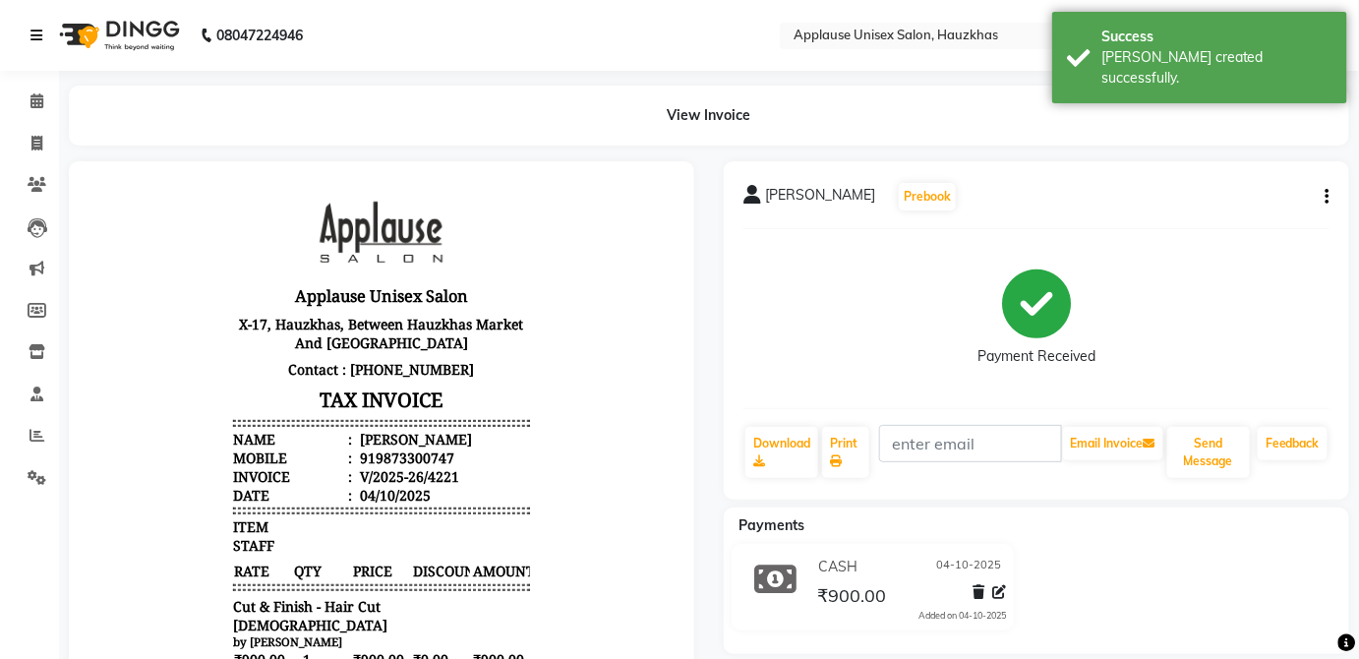
click at [41, 35] on icon at bounding box center [36, 36] width 12 height 14
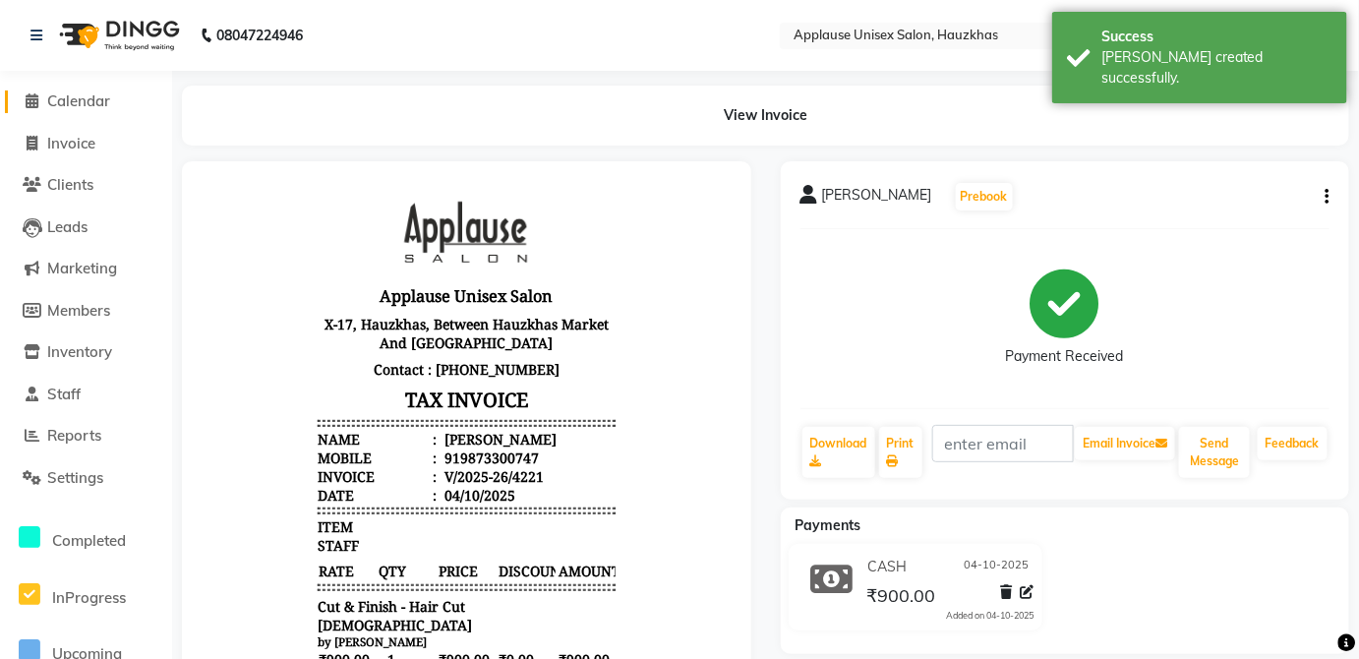
click at [39, 90] on span at bounding box center [33, 101] width 30 height 23
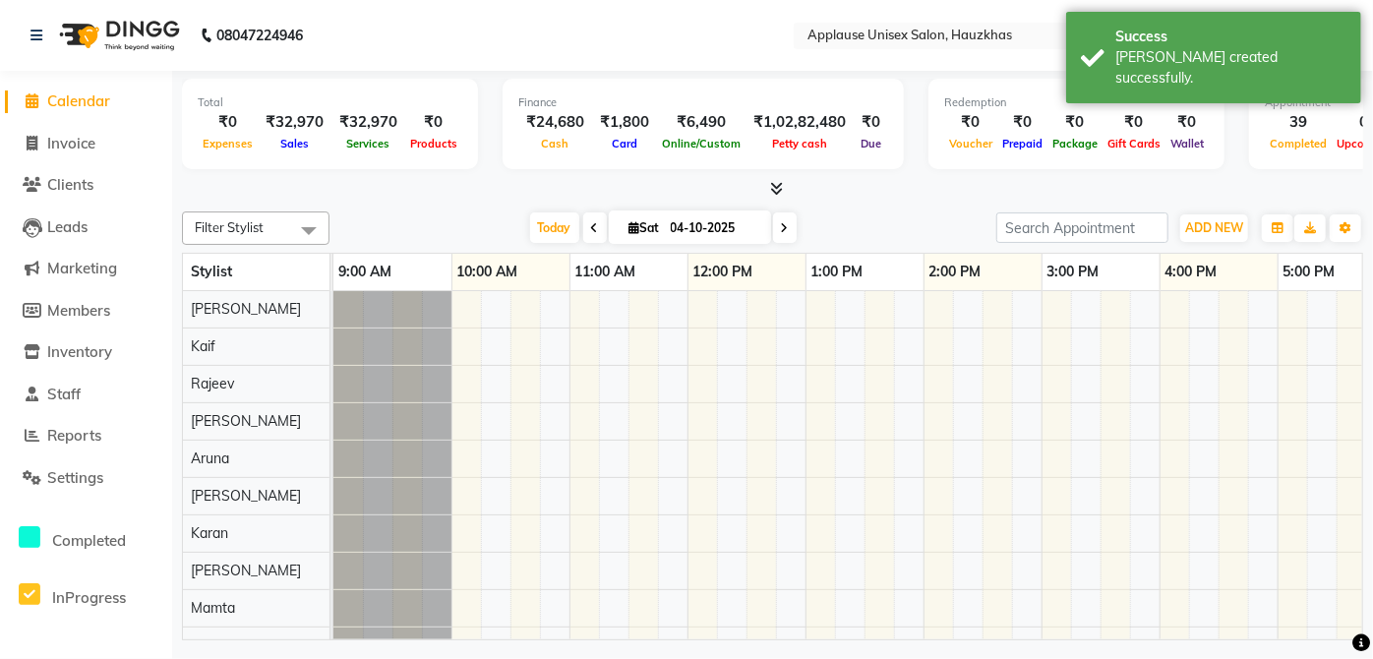
click at [17, 8] on div "08047224946" at bounding box center [167, 35] width 302 height 55
click at [31, 37] on icon at bounding box center [36, 36] width 12 height 14
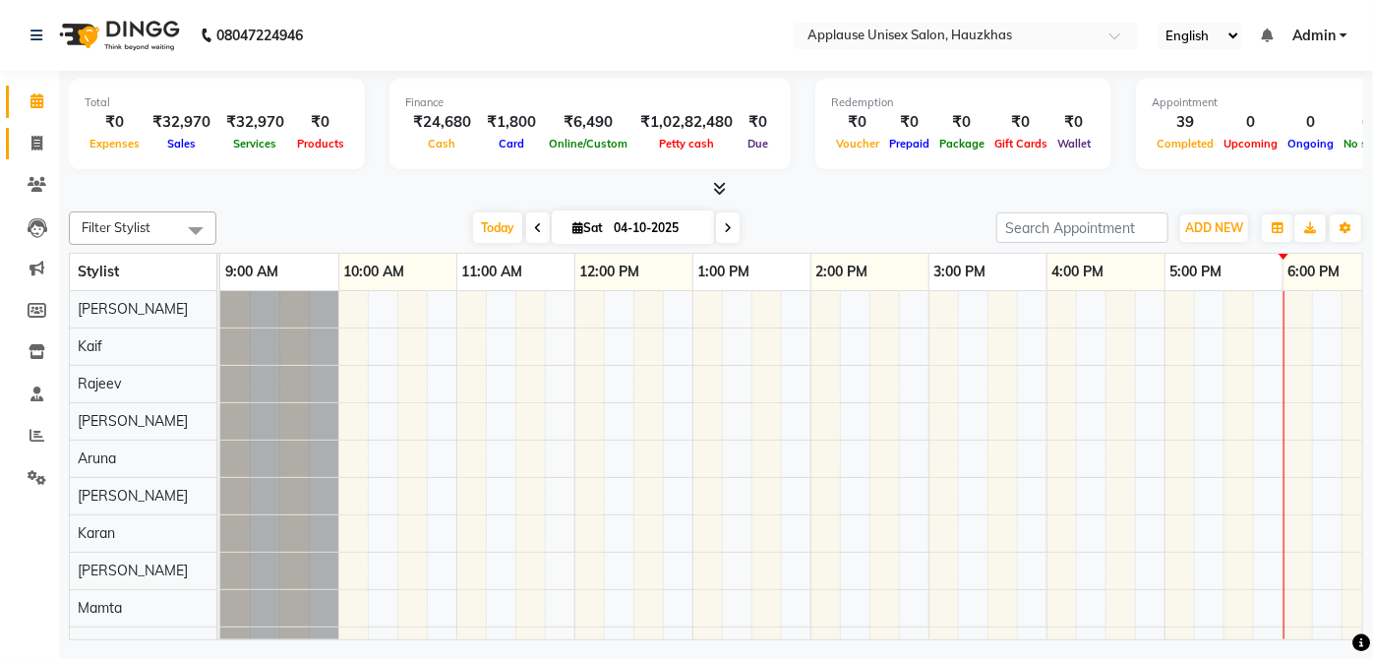
click at [33, 134] on span at bounding box center [37, 144] width 34 height 23
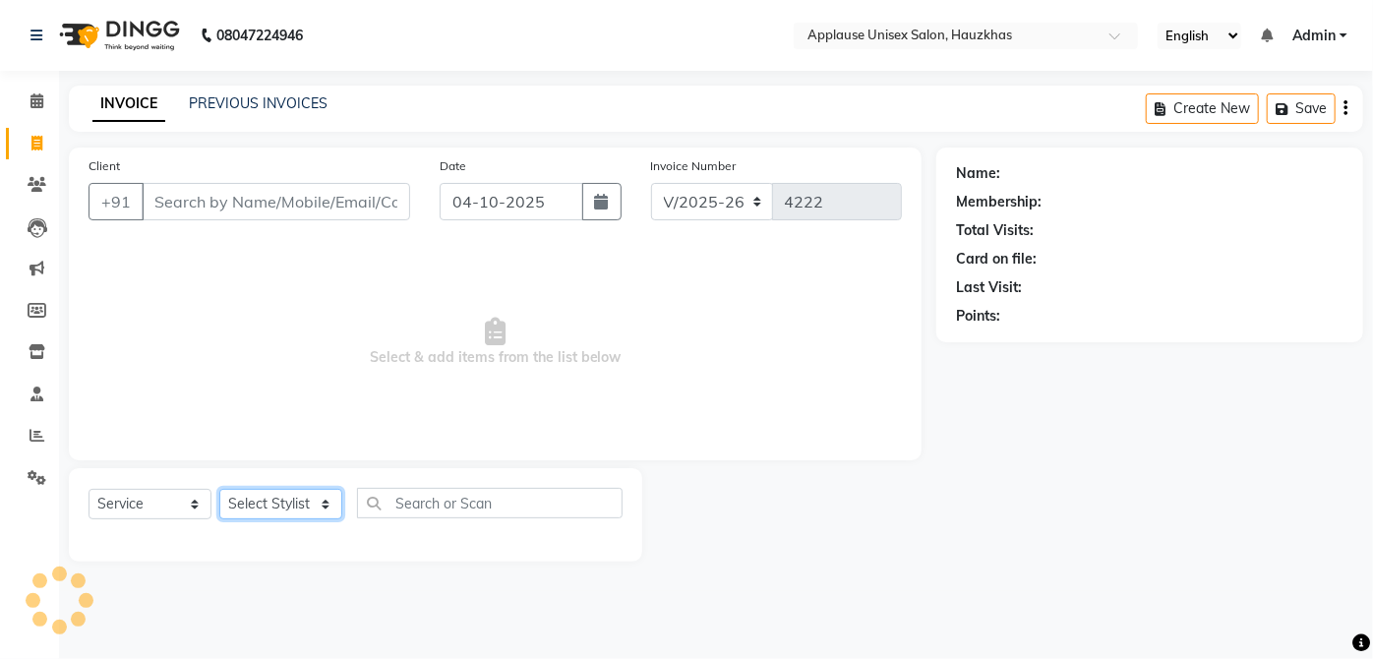
click at [305, 502] on select "Select Stylist" at bounding box center [280, 504] width 123 height 30
click at [808, 349] on span "Select & add items from the list below" at bounding box center [495, 342] width 813 height 197
click at [317, 97] on link "PREVIOUS INVOICES" at bounding box center [258, 103] width 139 height 18
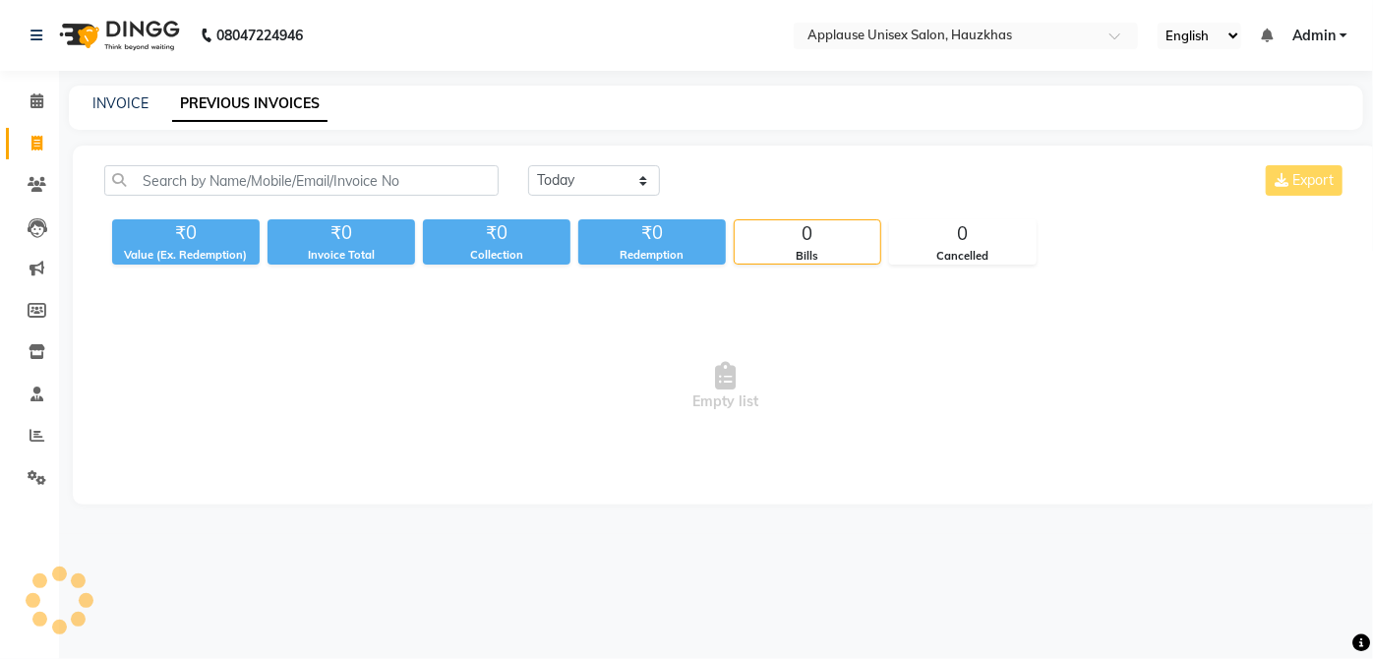
click at [75, 82] on div "08047224946 Select Location × Applause Unisex Salon, Hauzkhas English ENGLISH E…" at bounding box center [686, 329] width 1373 height 659
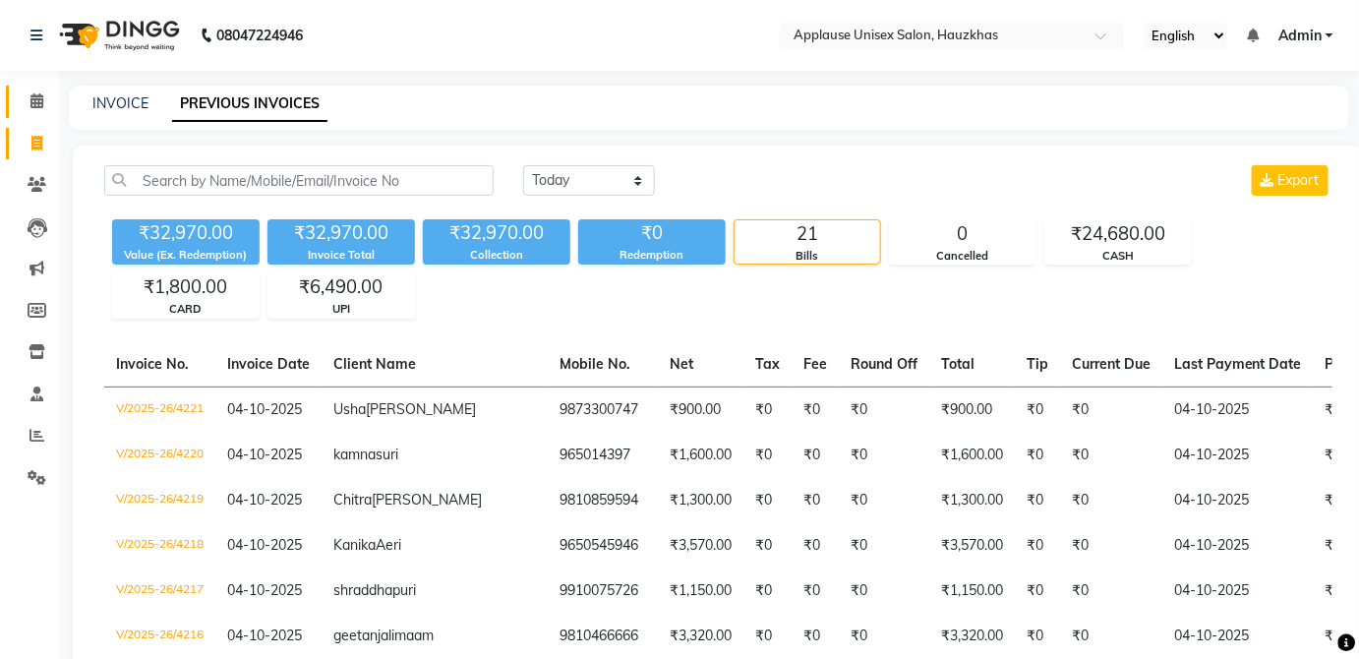
click at [26, 87] on link "Calendar" at bounding box center [29, 102] width 47 height 32
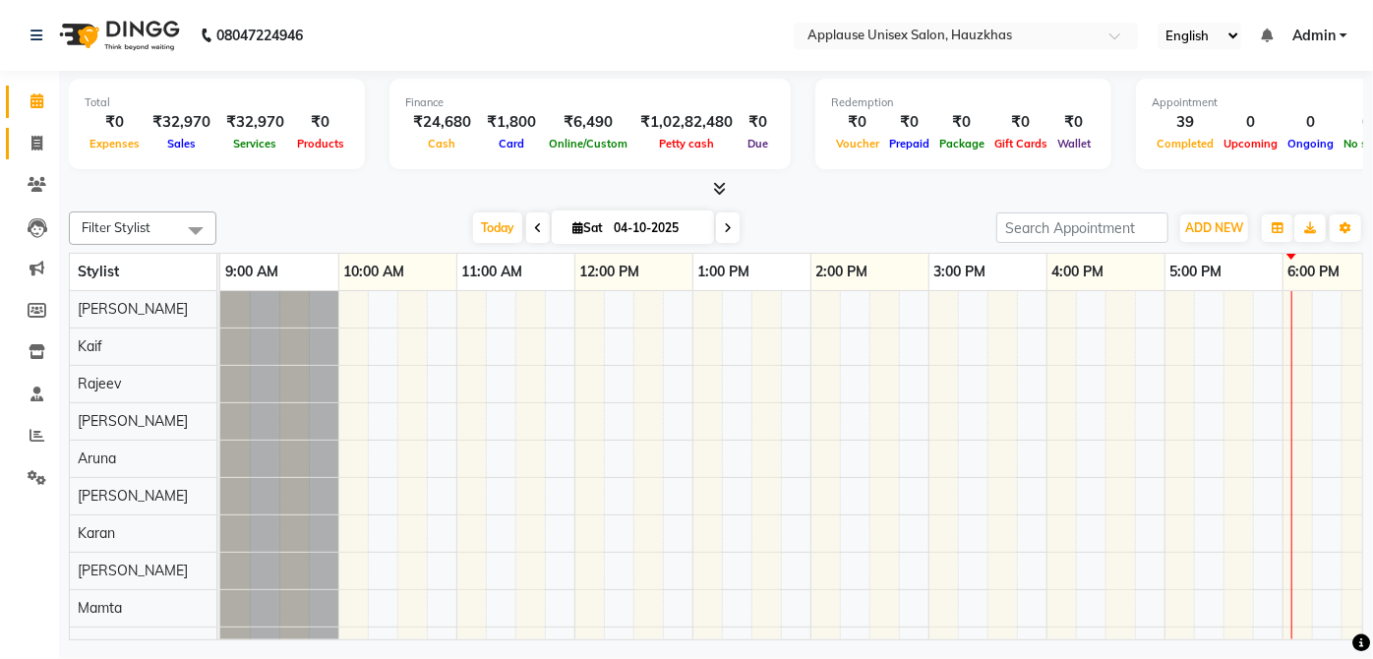
click at [26, 139] on span at bounding box center [37, 144] width 34 height 23
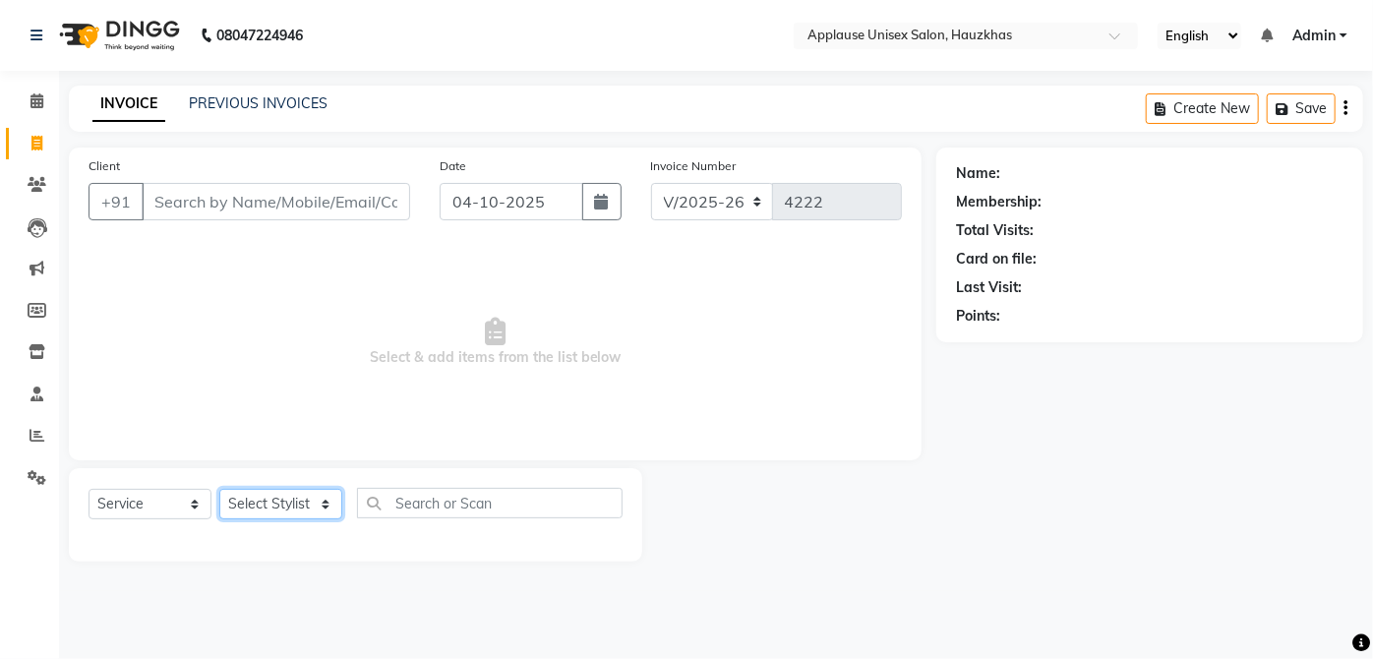
click at [298, 498] on select "Select Stylist" at bounding box center [280, 504] width 123 height 30
click at [219, 489] on select "Select Stylist [PERSON_NAME] [PERSON_NAME] [PERSON_NAME] [PERSON_NAME] [PERSON_…" at bounding box center [280, 504] width 123 height 30
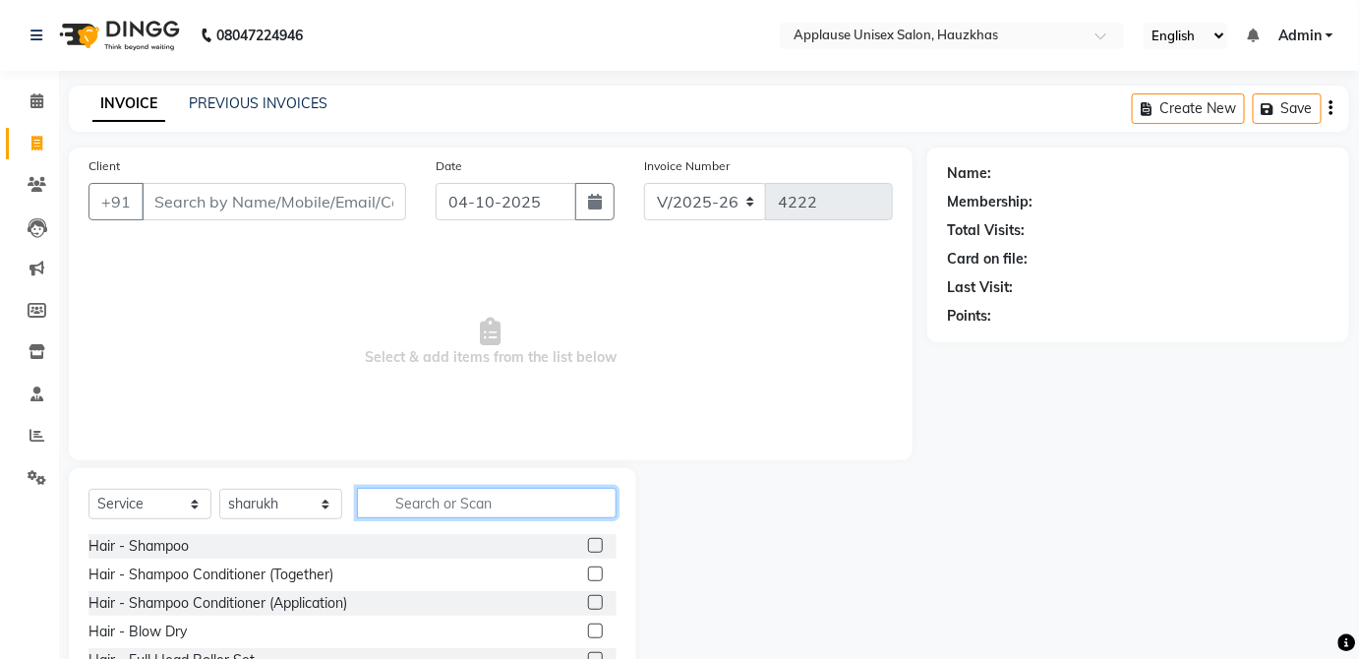
click at [422, 498] on input "text" at bounding box center [487, 503] width 260 height 30
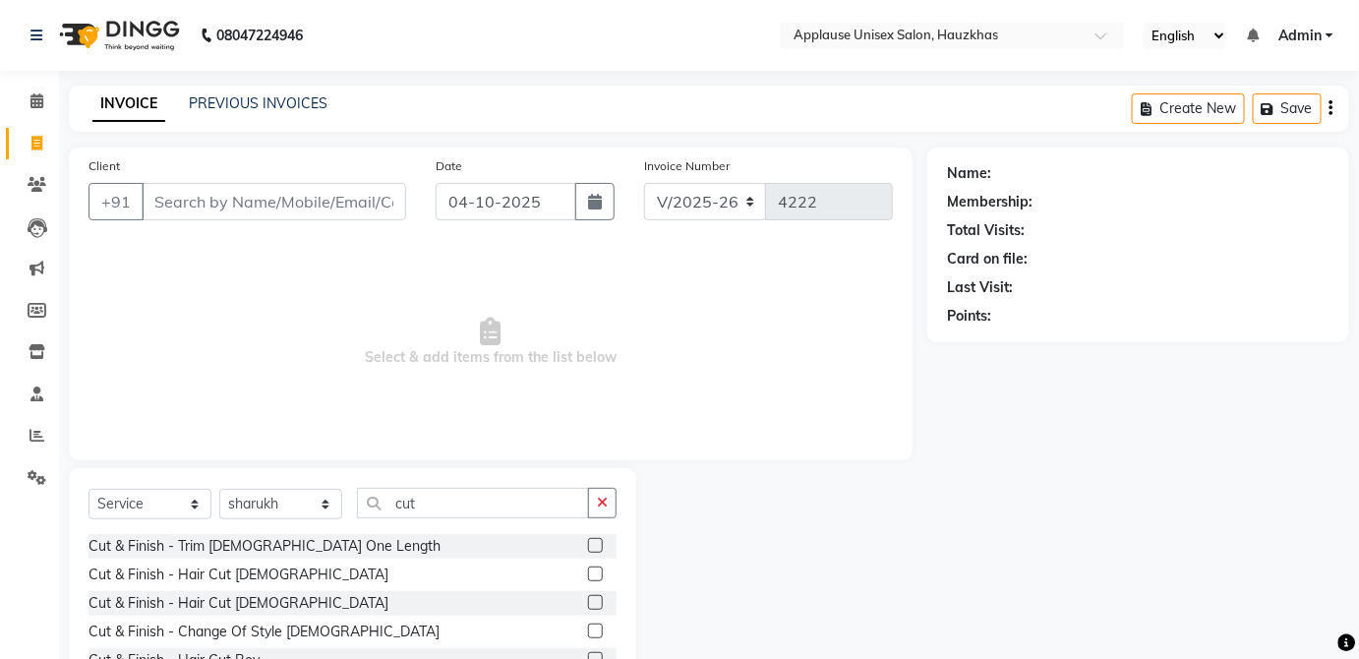
click at [588, 600] on label at bounding box center [595, 602] width 15 height 15
click at [588, 600] on input "checkbox" at bounding box center [594, 603] width 13 height 13
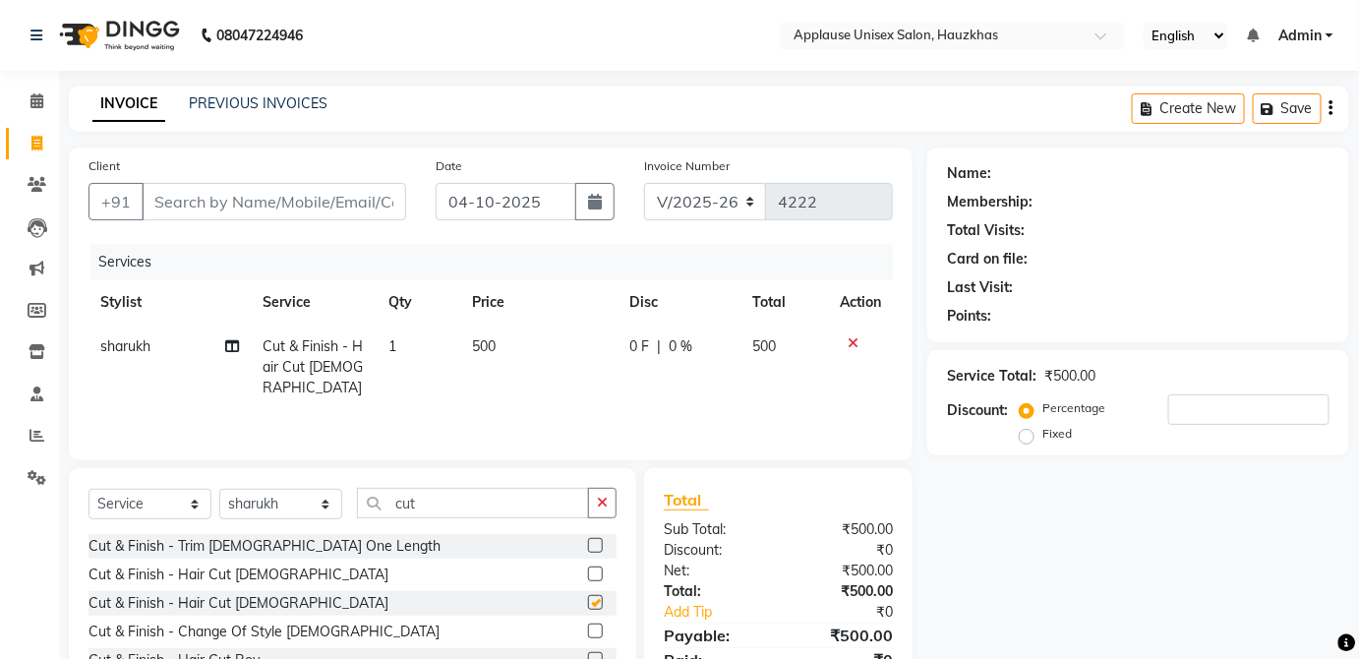
click at [745, 372] on td "500" at bounding box center [785, 368] width 87 height 86
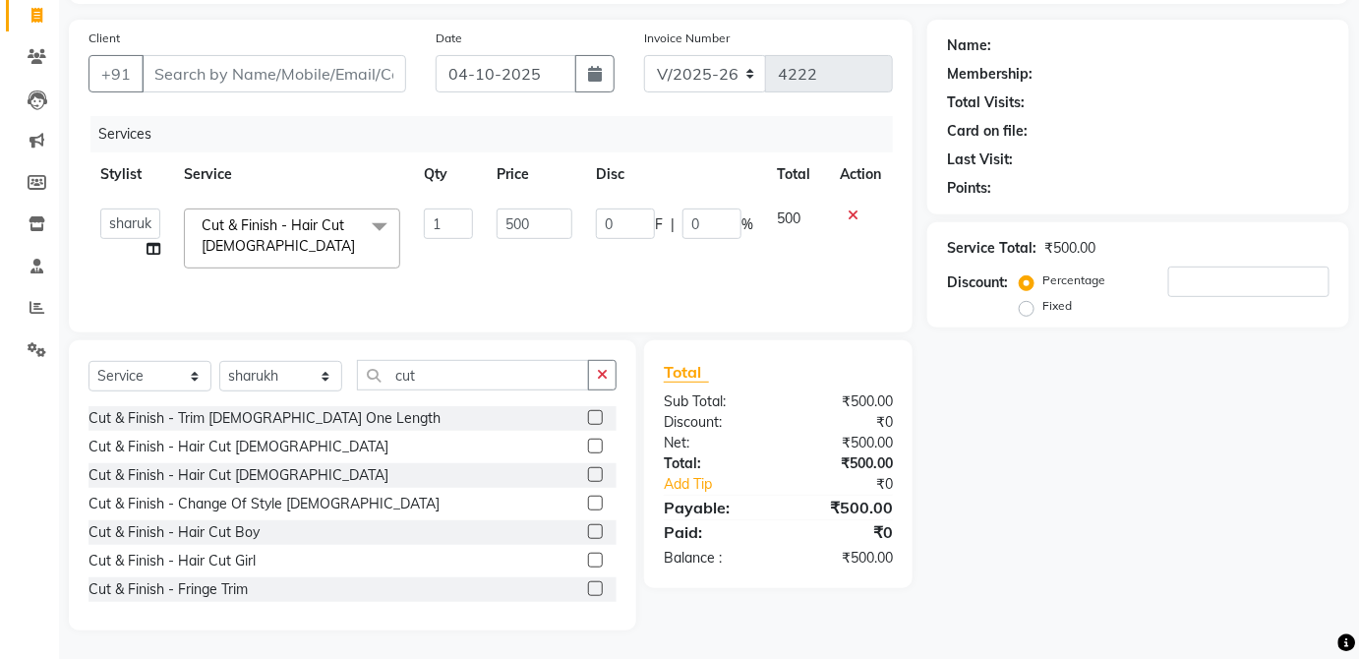
scroll to position [202, 0]
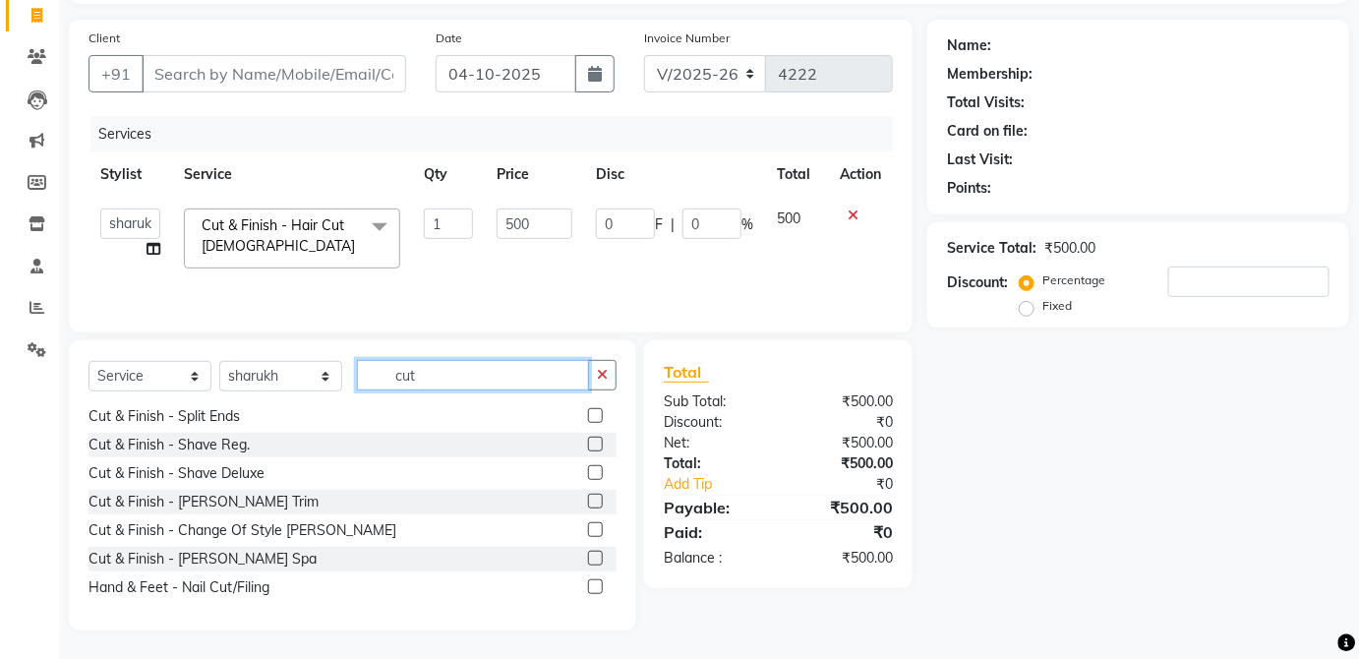
click at [504, 378] on input "cut" at bounding box center [473, 375] width 232 height 30
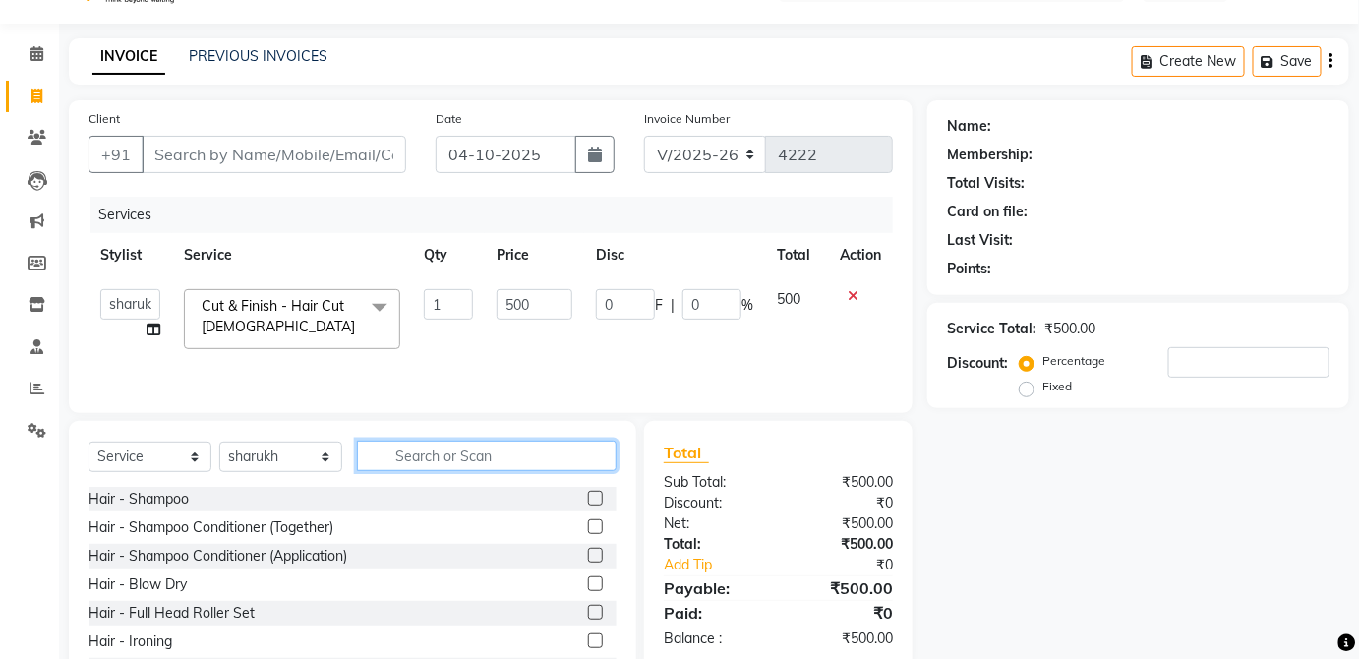
scroll to position [76, 0]
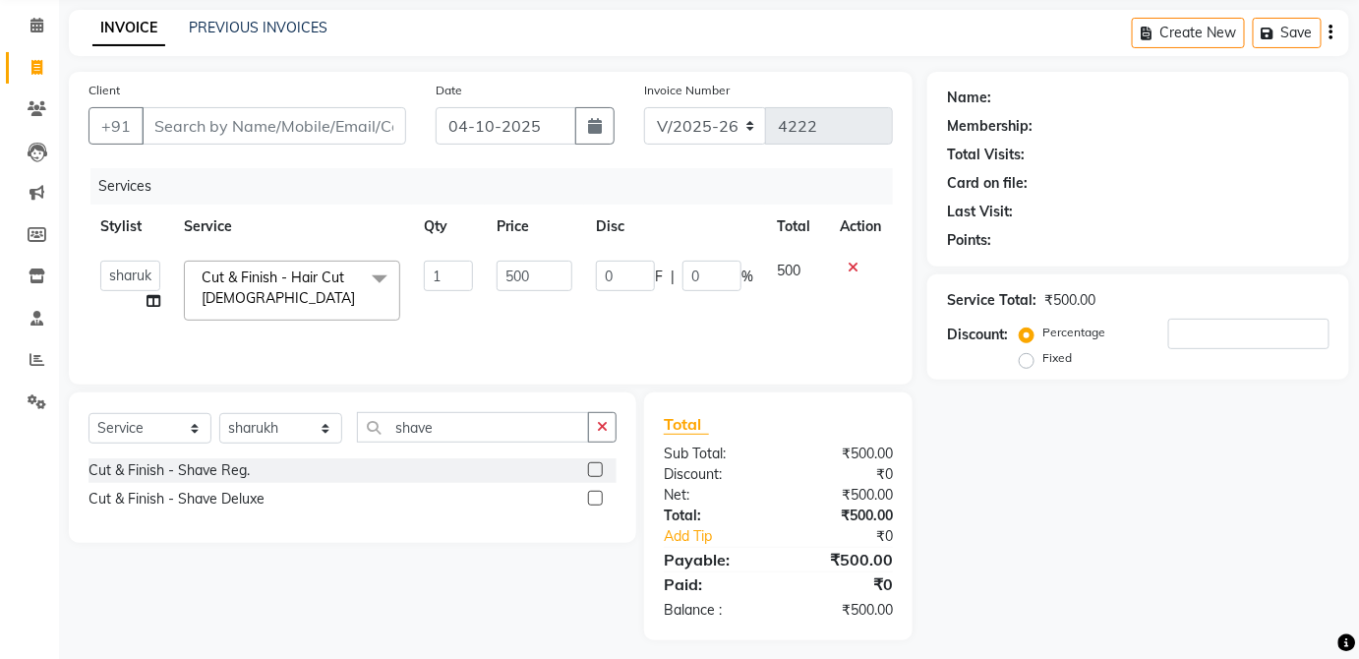
click at [596, 469] on label at bounding box center [595, 469] width 15 height 15
click at [596, 469] on input "checkbox" at bounding box center [594, 470] width 13 height 13
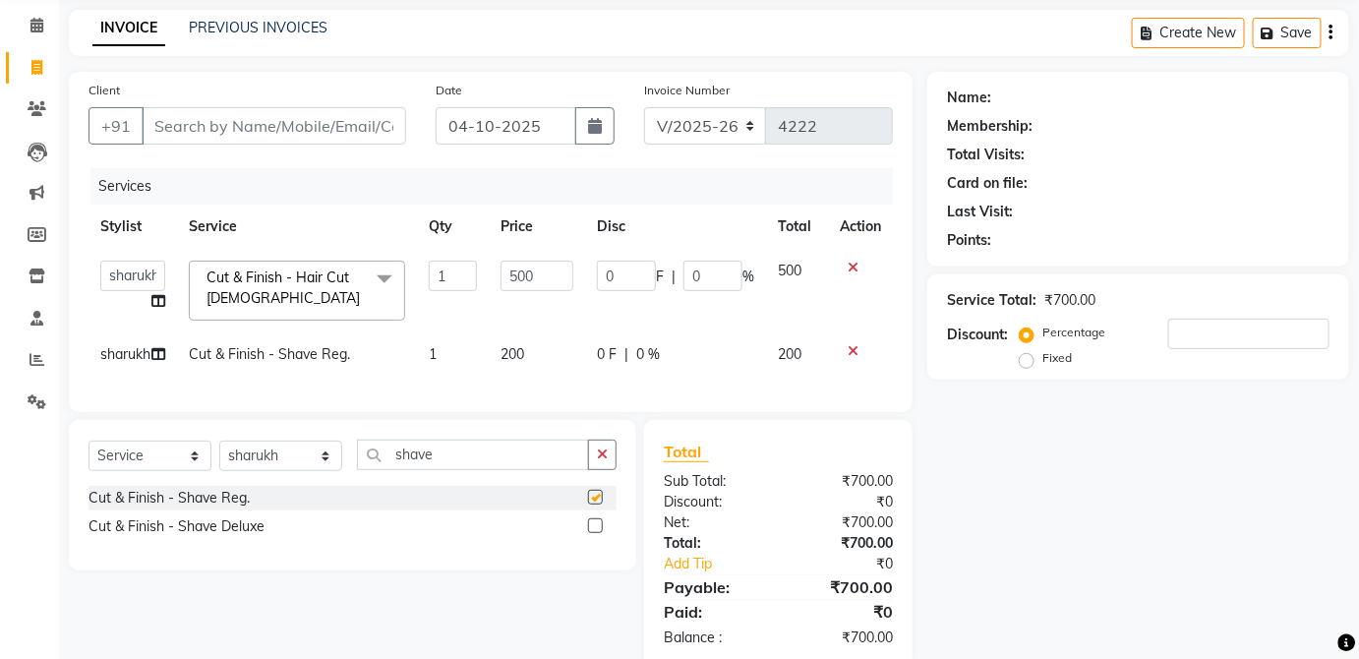
click at [740, 359] on div "0 F | 0 %" at bounding box center [675, 354] width 157 height 21
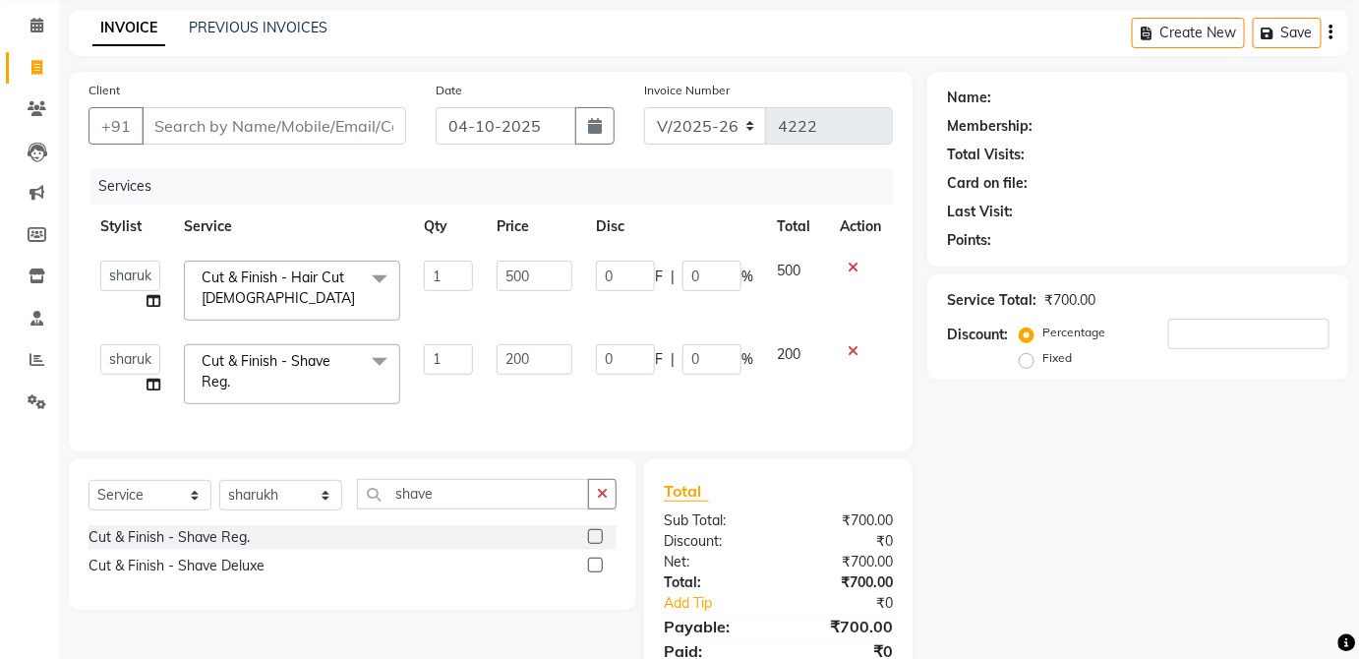
click at [365, 132] on input "Client" at bounding box center [274, 125] width 265 height 37
click at [334, 107] on input "Client" at bounding box center [274, 125] width 265 height 37
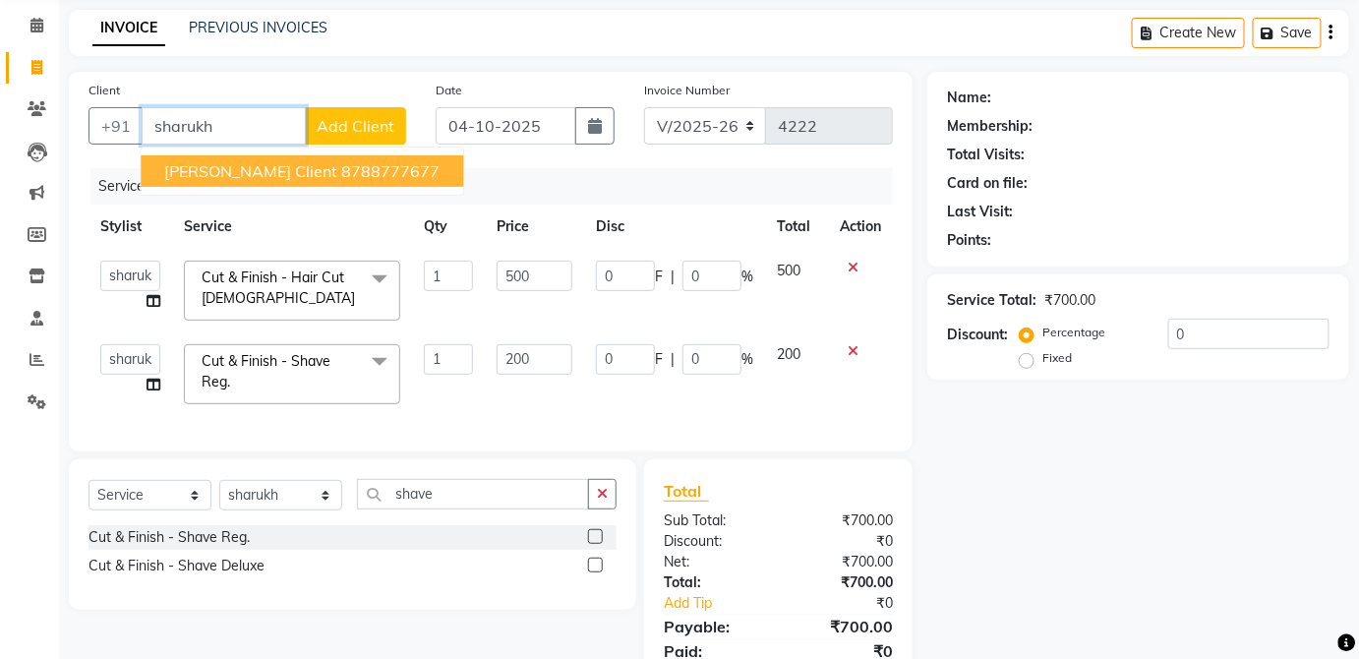
click at [367, 165] on ngb-highlight "8788777677" at bounding box center [390, 171] width 98 height 20
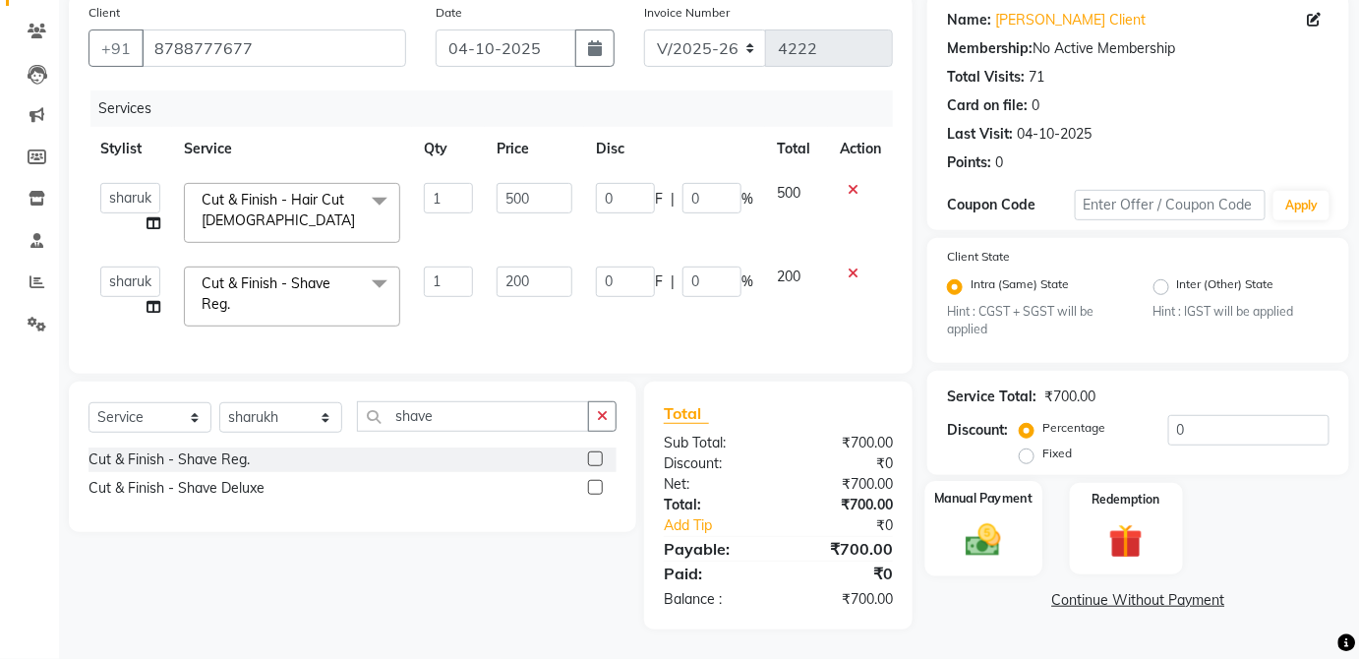
click at [1010, 520] on img at bounding box center [983, 540] width 57 height 40
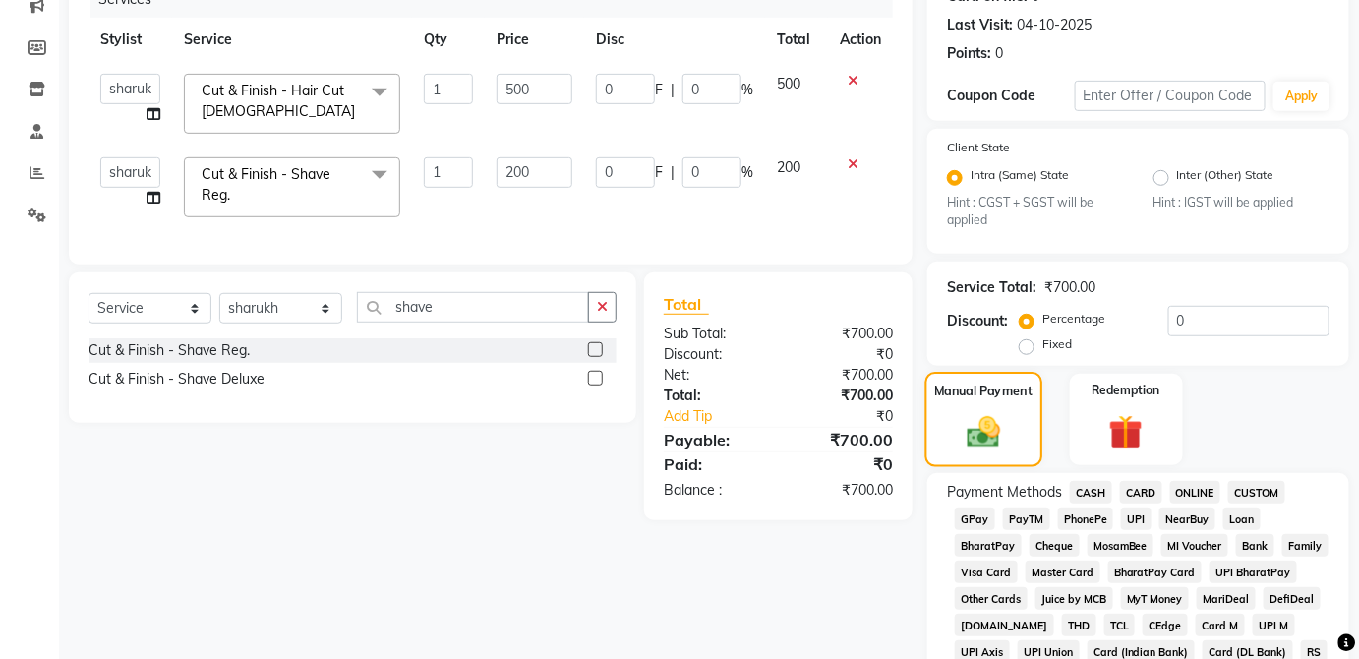
scroll to position [292, 0]
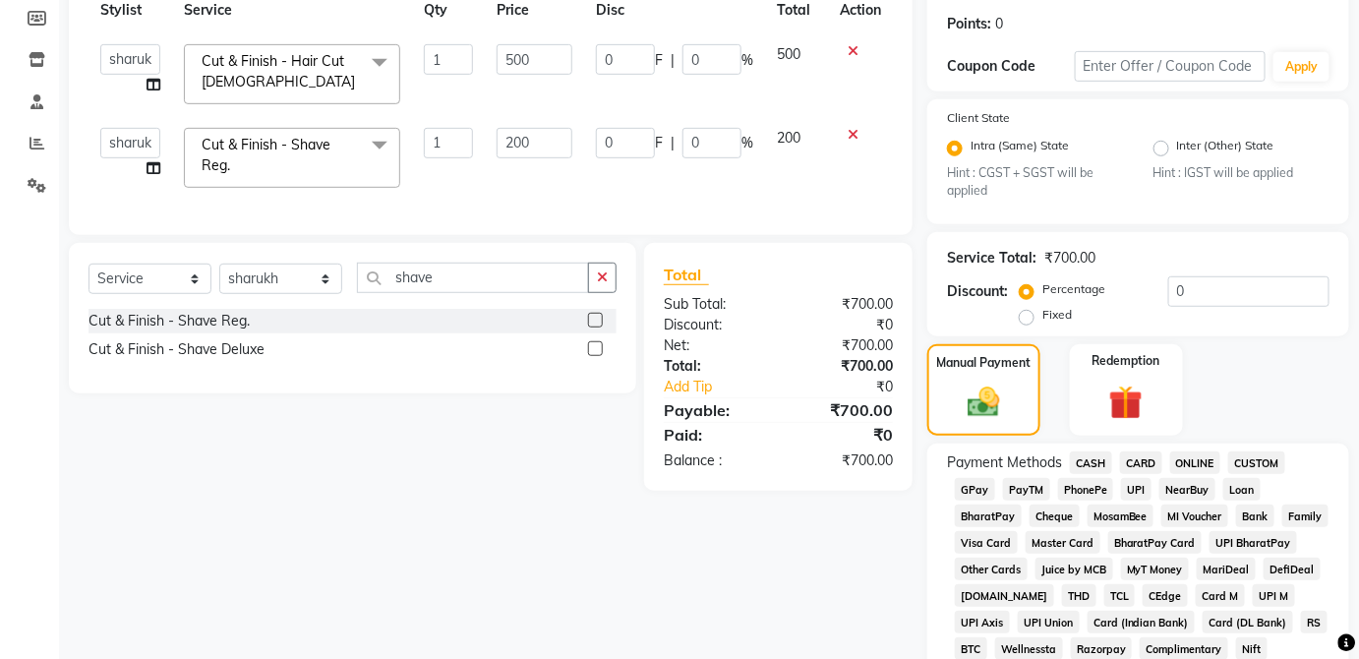
click at [1152, 453] on span "CARD" at bounding box center [1141, 462] width 42 height 23
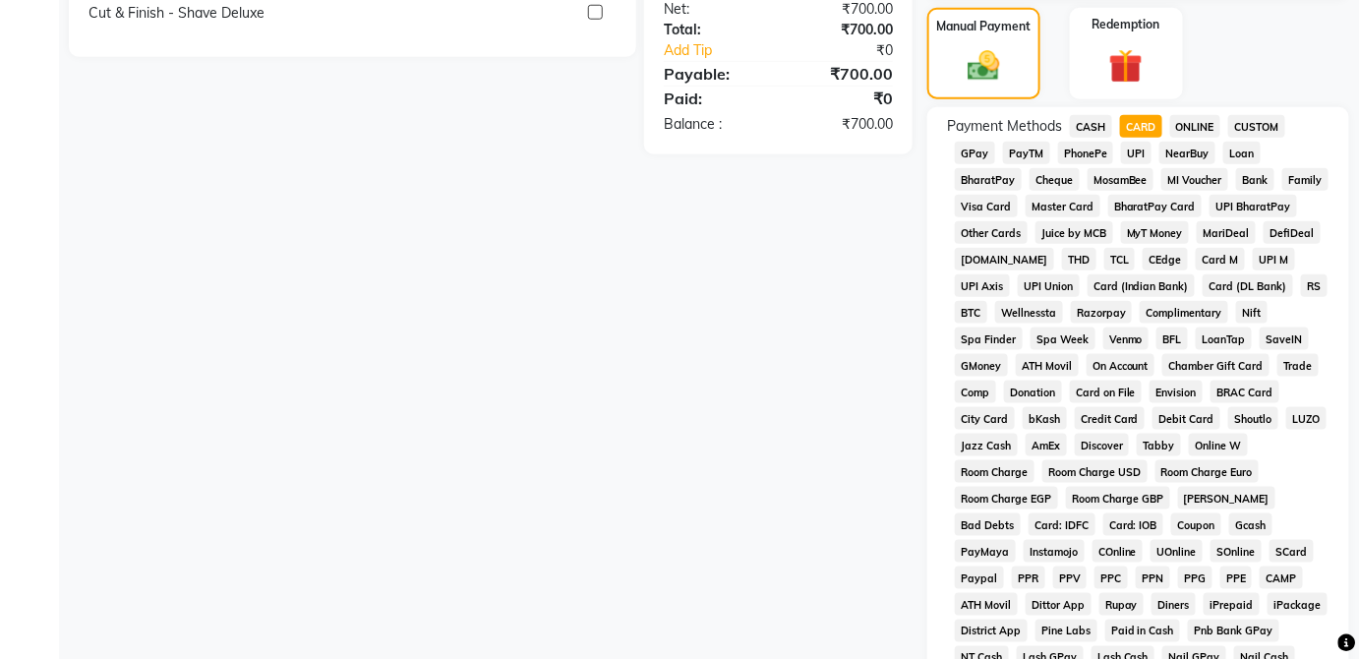
scroll to position [954, 0]
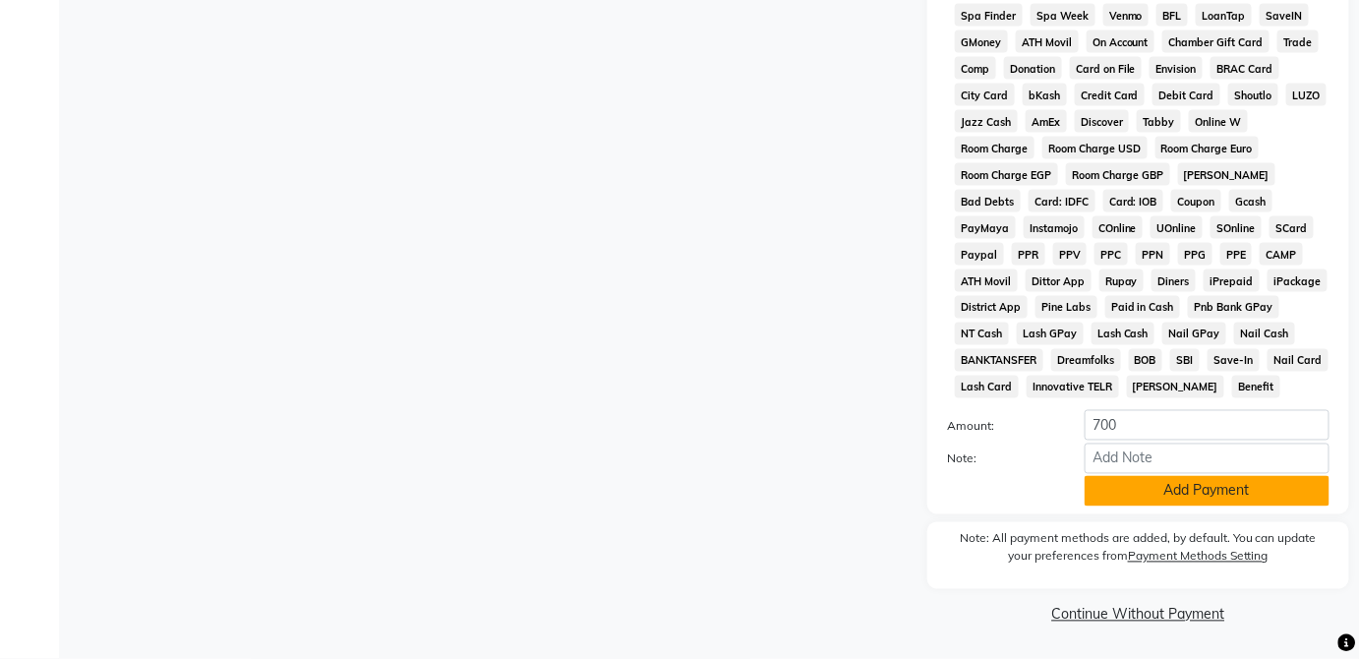
click at [1225, 499] on button "Add Payment" at bounding box center [1207, 491] width 245 height 30
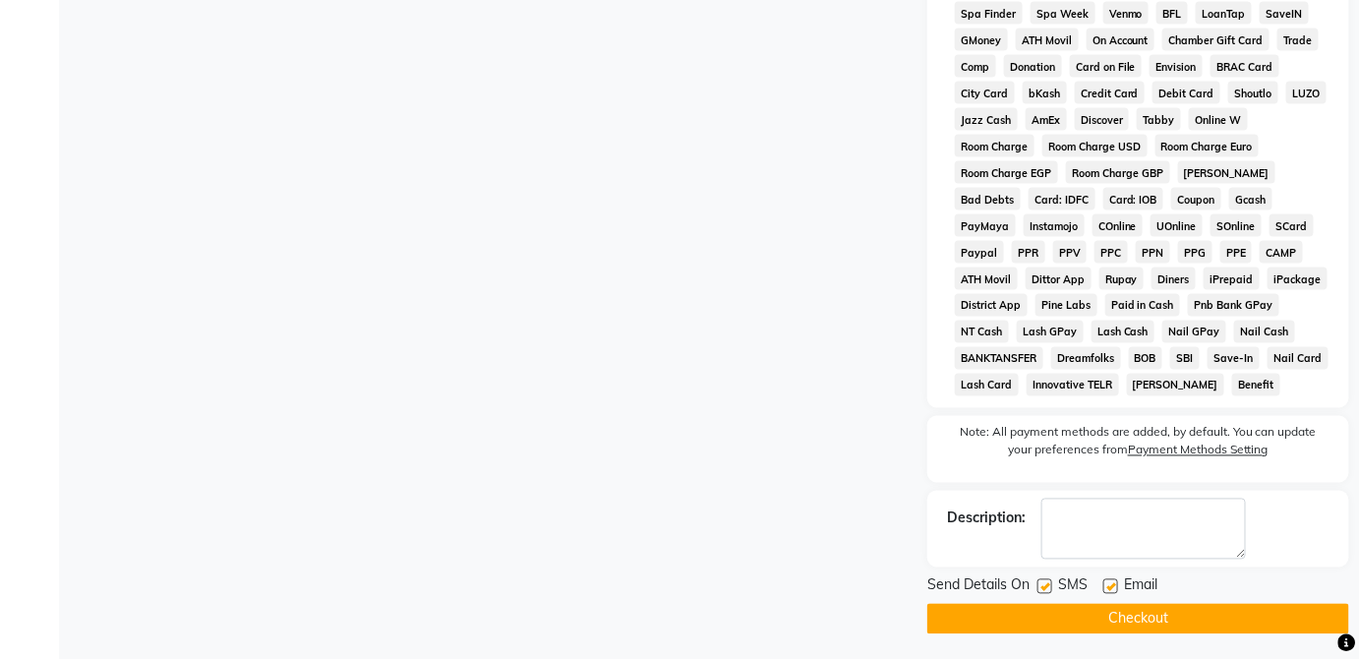
click at [1191, 625] on button "Checkout" at bounding box center [1139, 619] width 422 height 30
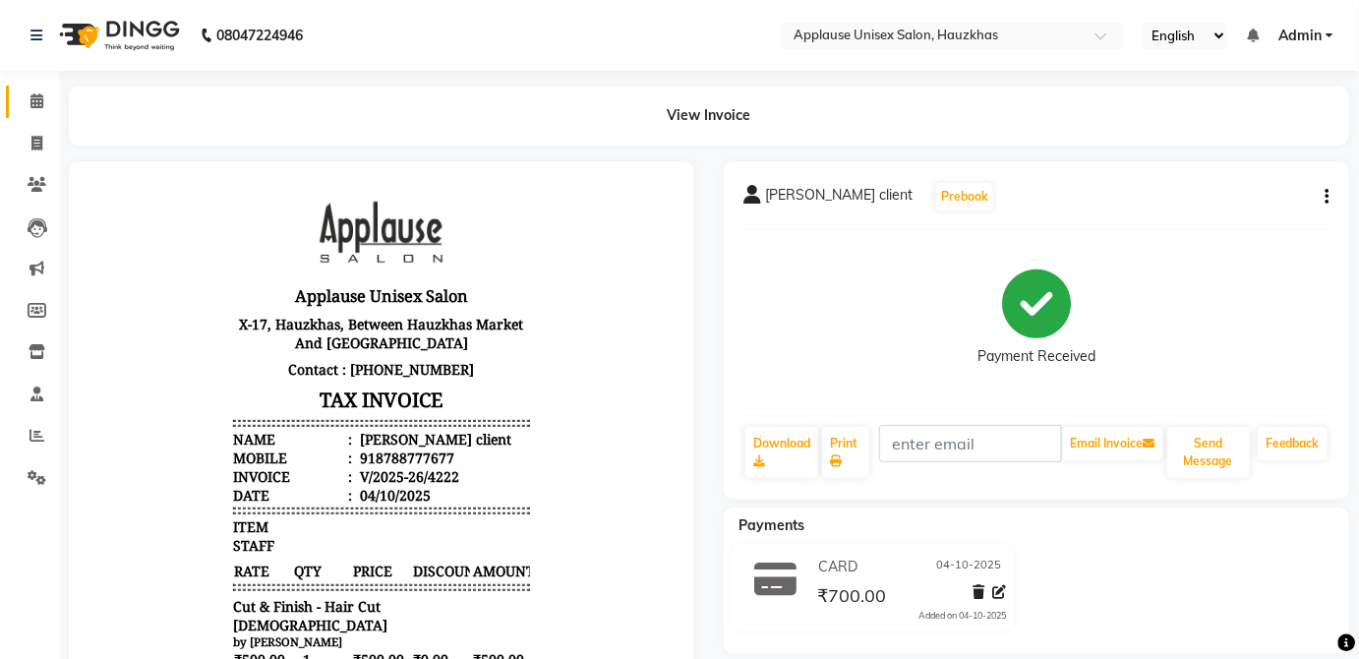
click at [22, 106] on span at bounding box center [37, 101] width 34 height 23
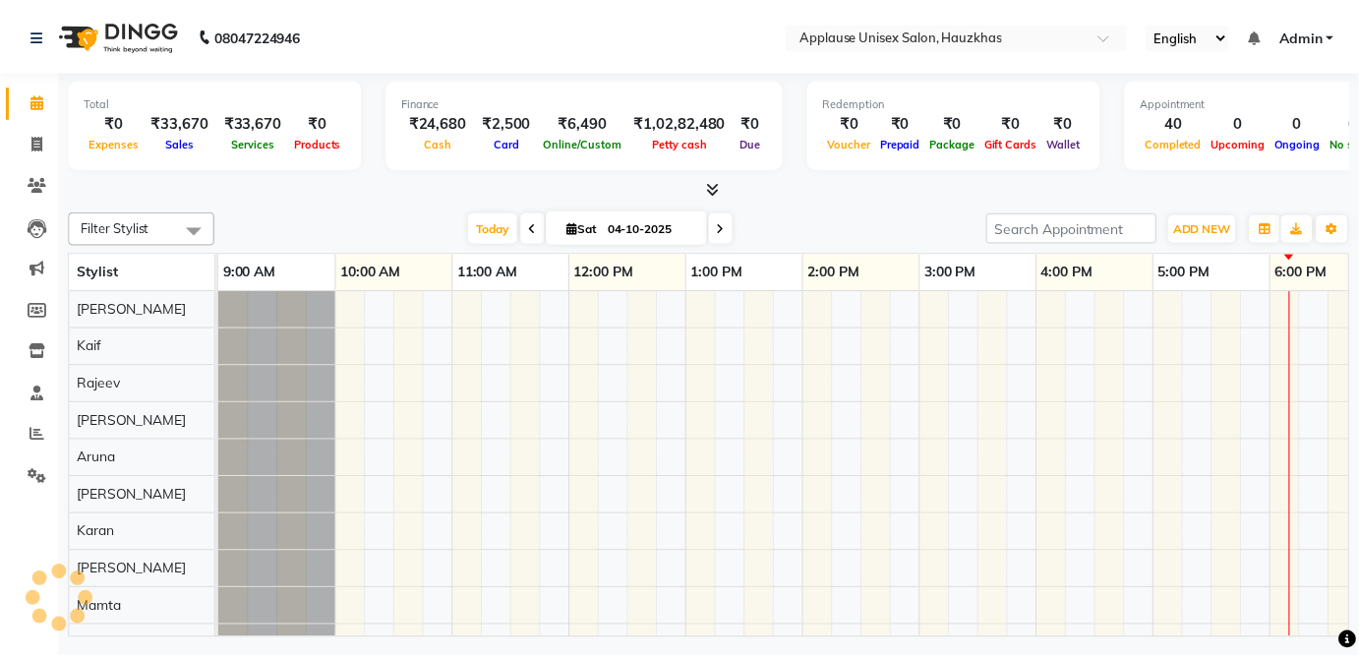
scroll to position [0, 390]
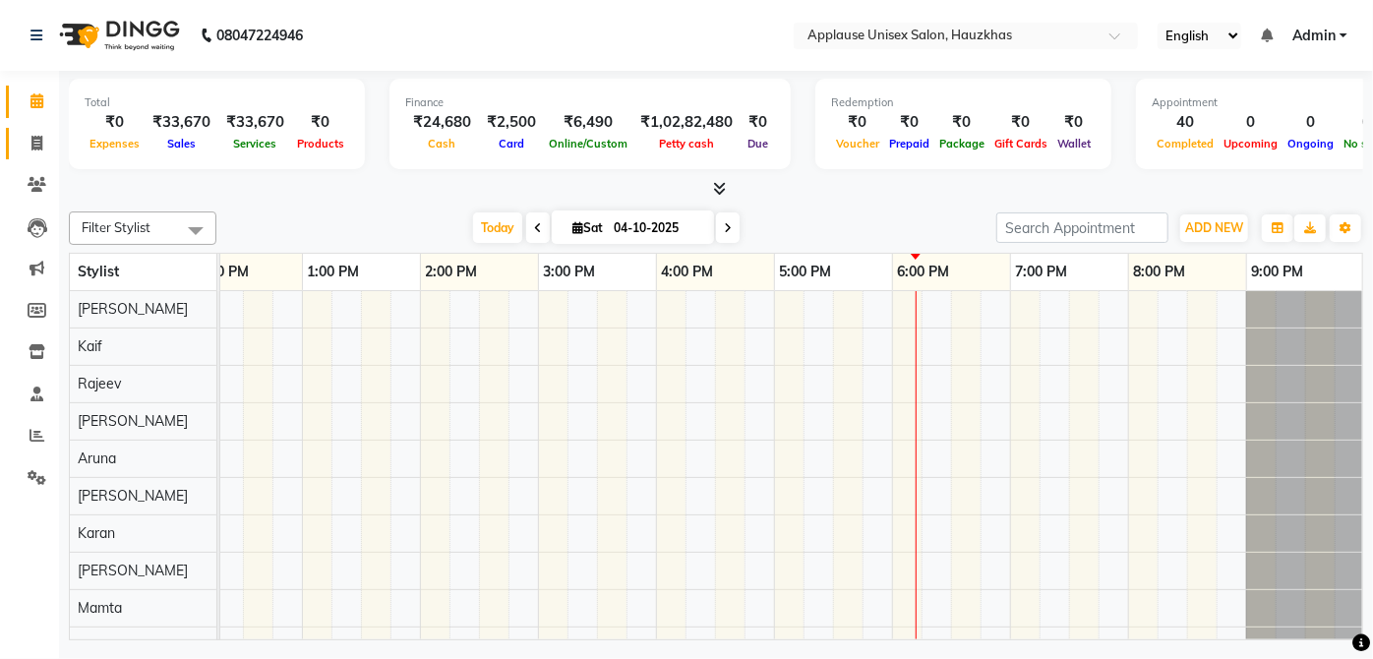
click at [38, 149] on icon at bounding box center [36, 143] width 11 height 15
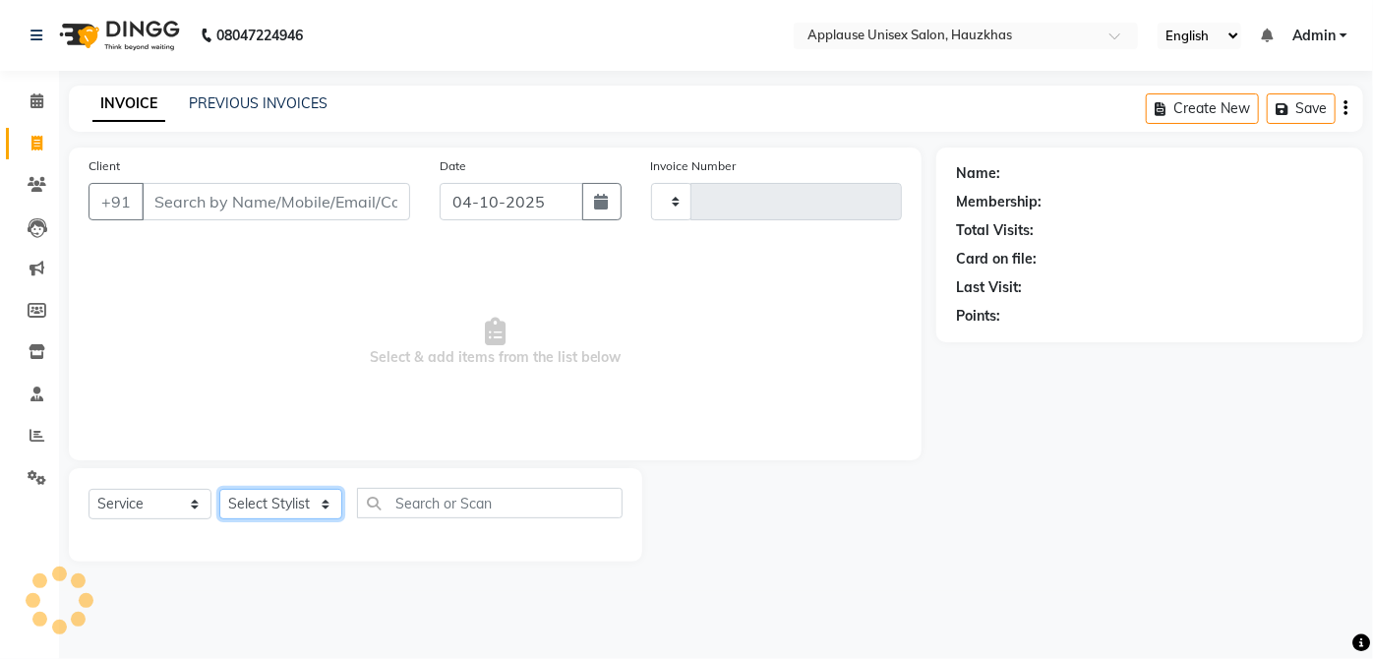
click at [281, 491] on select "Select Stylist" at bounding box center [280, 504] width 123 height 30
drag, startPoint x: 281, startPoint y: 491, endPoint x: 687, endPoint y: 308, distance: 444.6
click at [320, 499] on select "Select Stylist [PERSON_NAME] [PERSON_NAME] [PERSON_NAME] [PERSON_NAME] [PERSON_…" at bounding box center [280, 504] width 123 height 30
click at [219, 489] on select "Select Stylist [PERSON_NAME] [PERSON_NAME] [PERSON_NAME] [PERSON_NAME] [PERSON_…" at bounding box center [280, 504] width 123 height 30
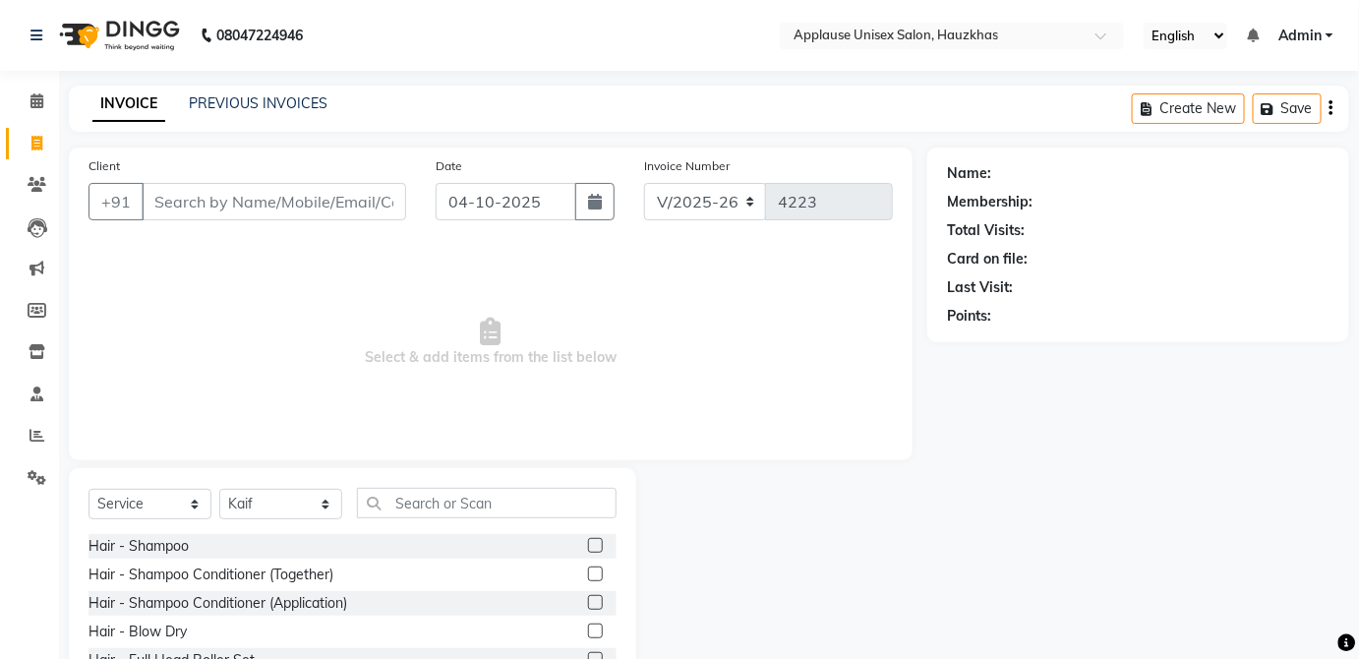
click at [588, 572] on label at bounding box center [595, 574] width 15 height 15
click at [588, 572] on input "checkbox" at bounding box center [594, 575] width 13 height 13
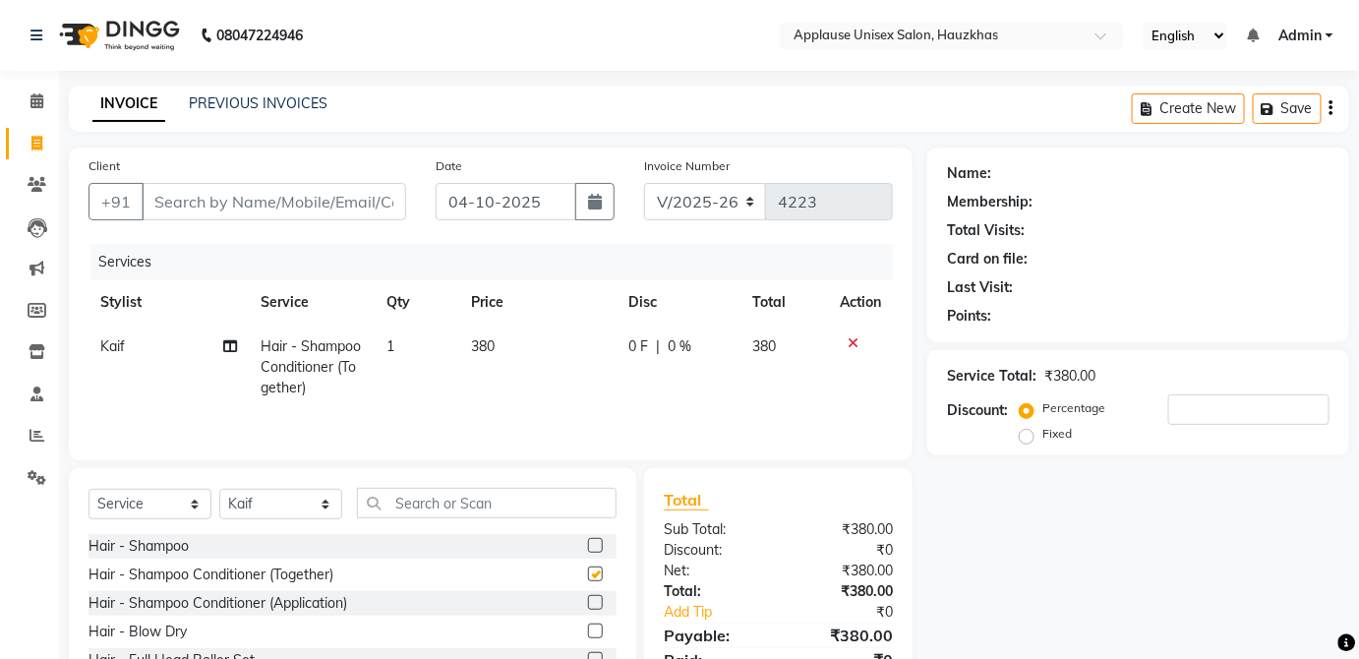
click at [516, 359] on td "380" at bounding box center [537, 368] width 157 height 86
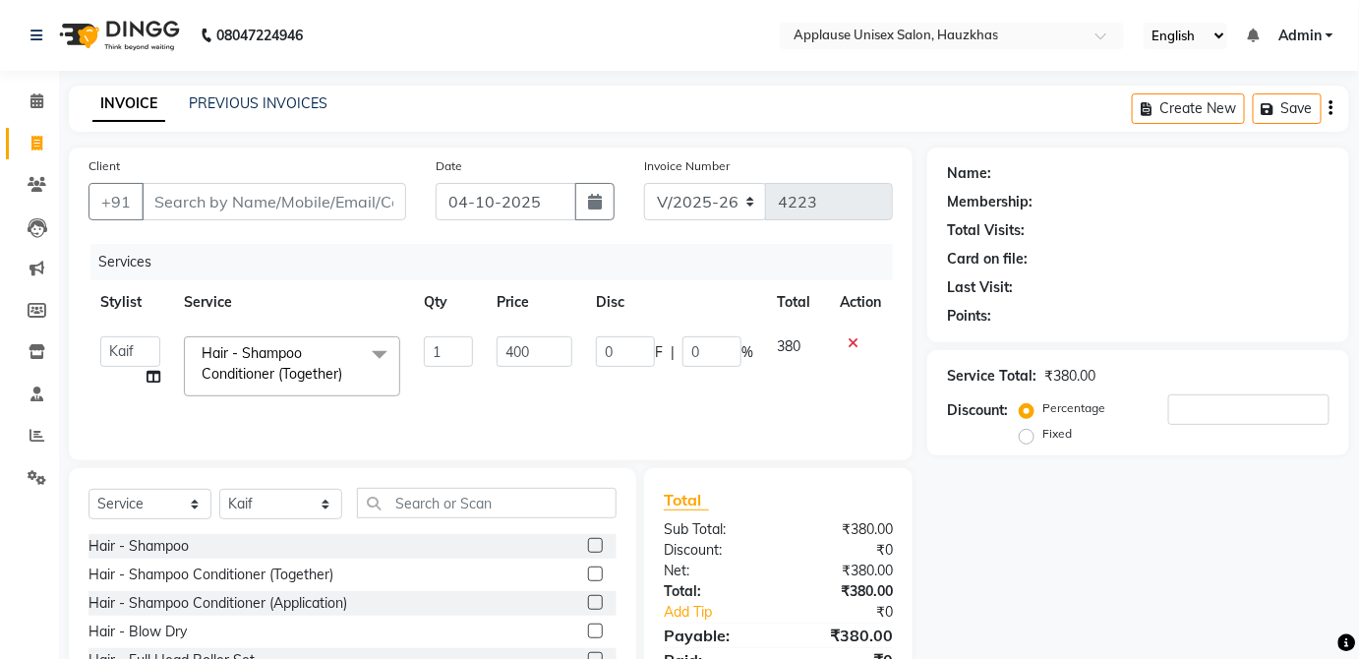
click at [792, 349] on td "380" at bounding box center [796, 367] width 63 height 84
click at [573, 510] on input "text" at bounding box center [487, 503] width 260 height 30
click at [593, 544] on label at bounding box center [595, 545] width 15 height 15
click at [593, 544] on input "checkbox" at bounding box center [594, 546] width 13 height 13
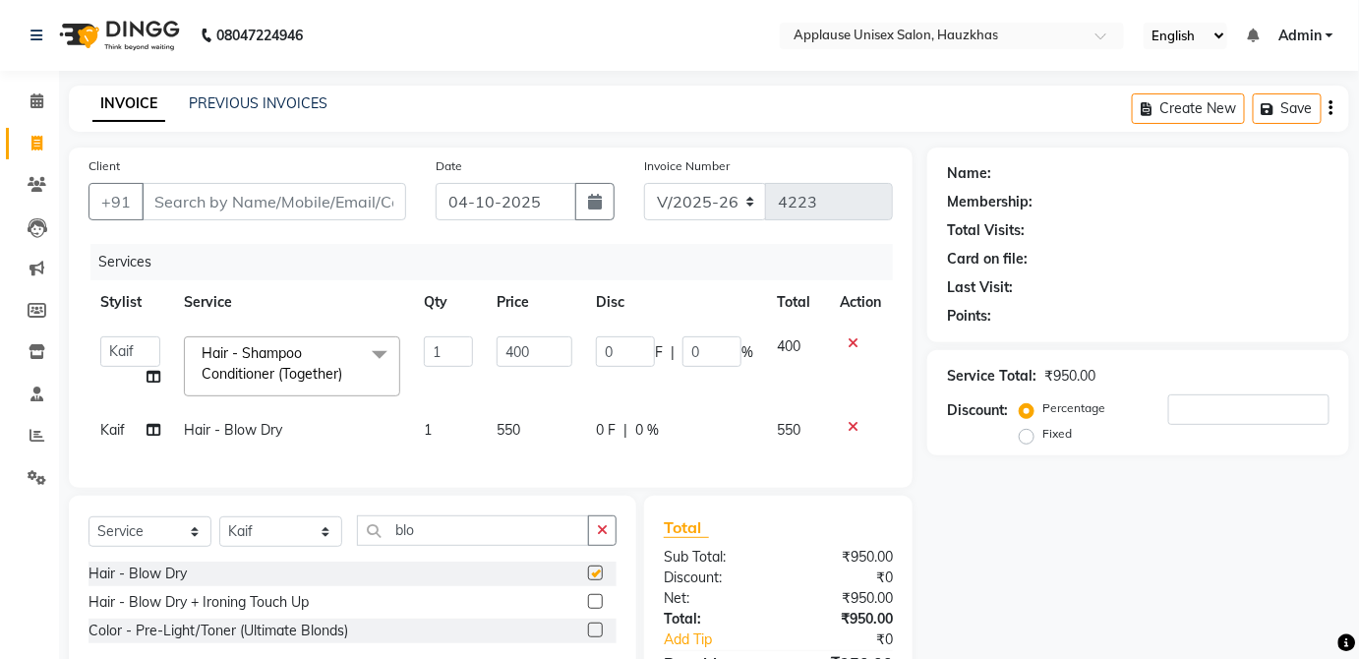
click at [566, 438] on td "550" at bounding box center [534, 430] width 99 height 44
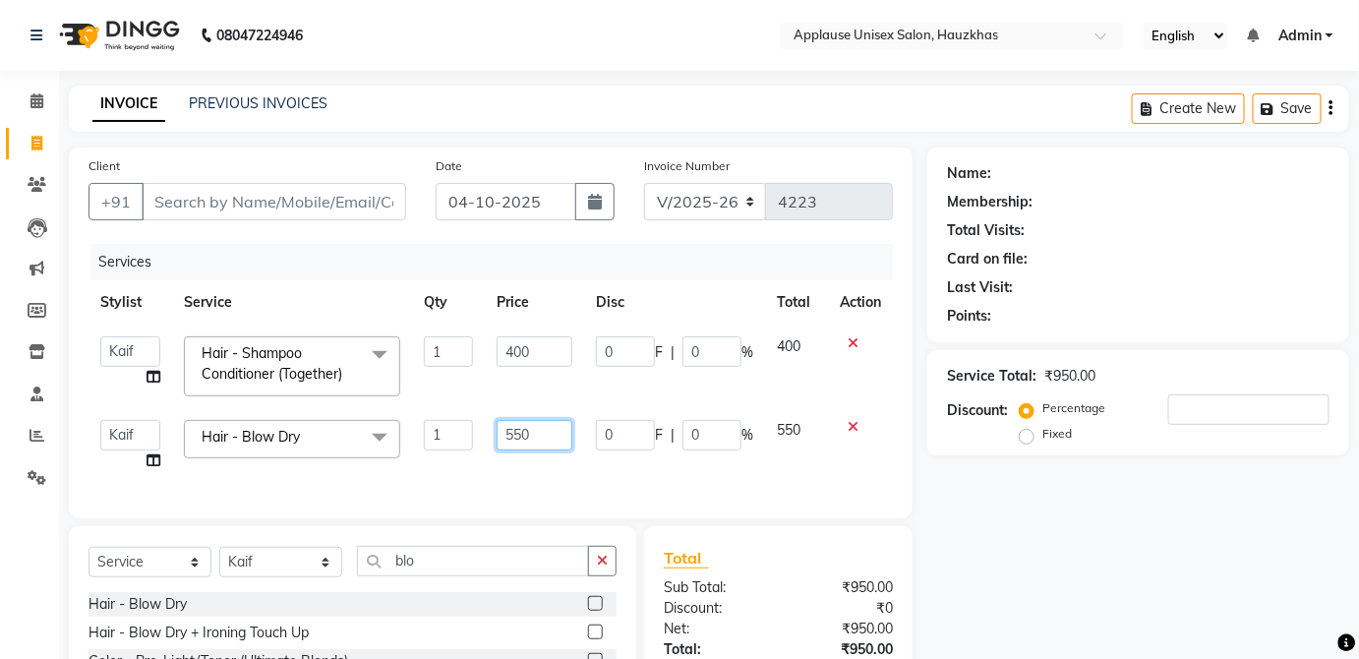
click at [558, 433] on input "550" at bounding box center [535, 435] width 76 height 30
click at [787, 437] on span "550" at bounding box center [789, 430] width 24 height 18
click at [404, 197] on input "Client" at bounding box center [274, 201] width 265 height 37
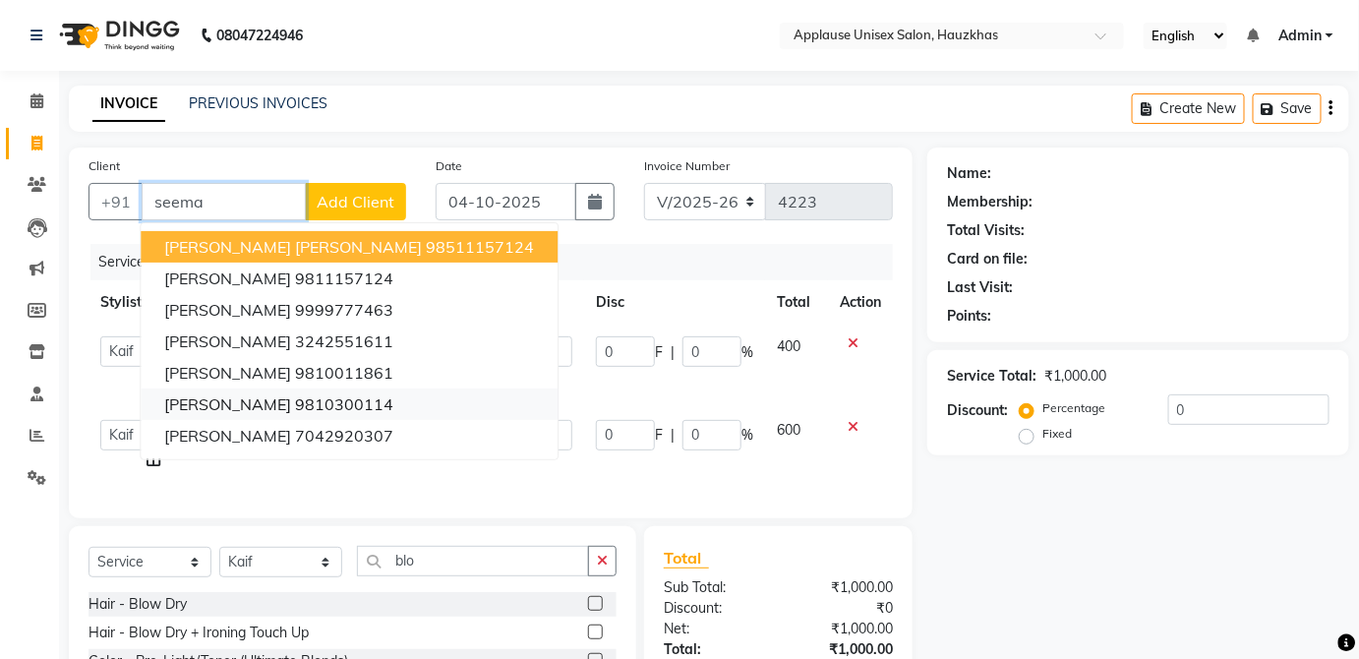
click at [362, 406] on ngb-highlight "9810300114" at bounding box center [344, 404] width 98 height 20
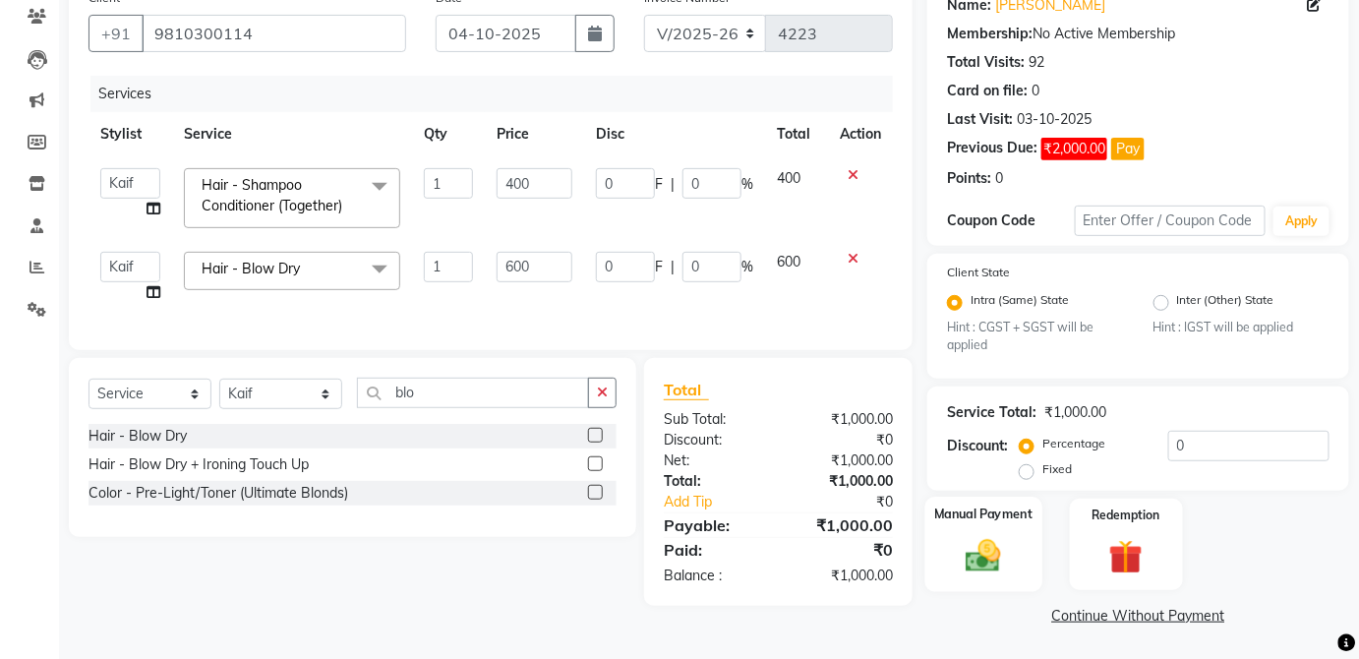
click at [978, 534] on div "Manual Payment" at bounding box center [984, 544] width 117 height 95
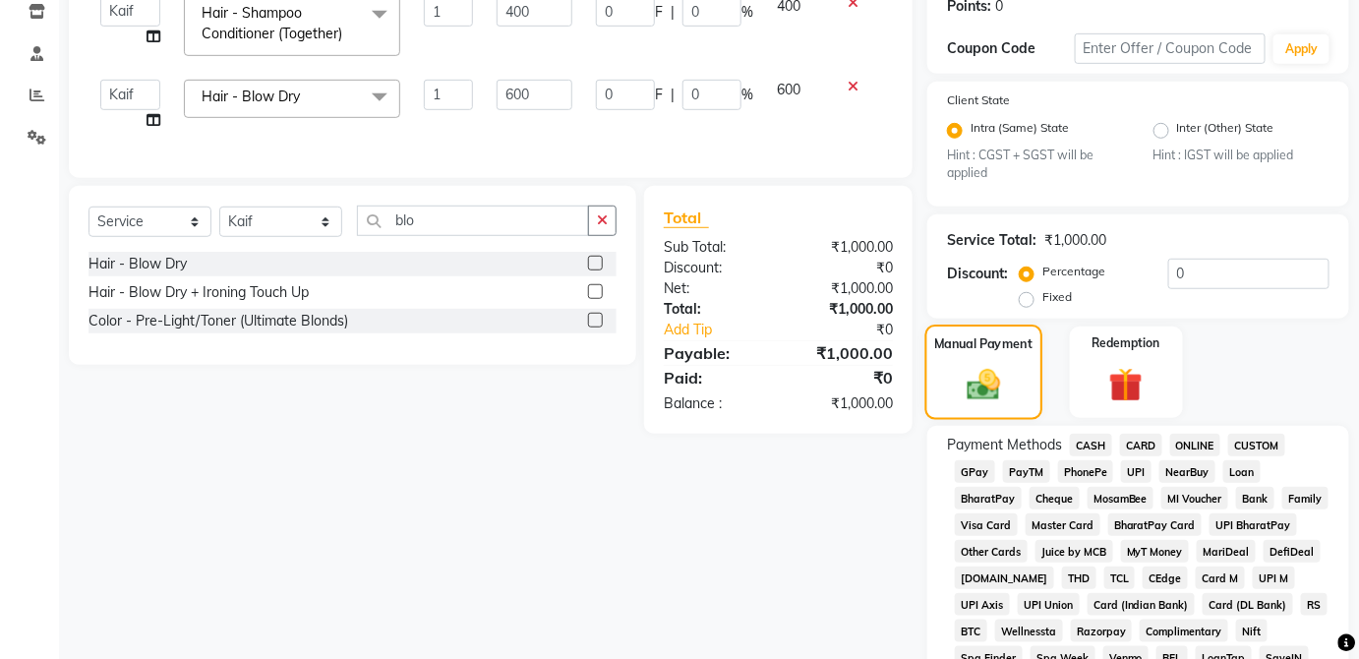
scroll to position [345, 0]
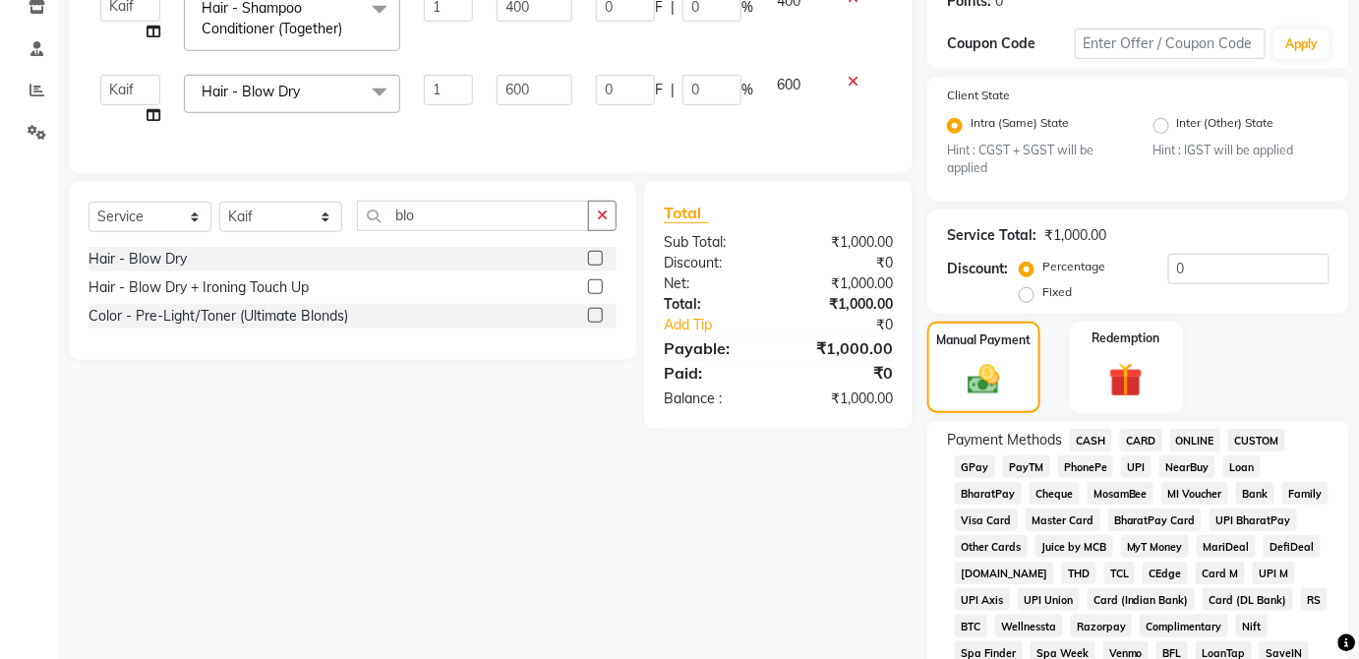
click at [1138, 431] on span "CARD" at bounding box center [1141, 440] width 42 height 23
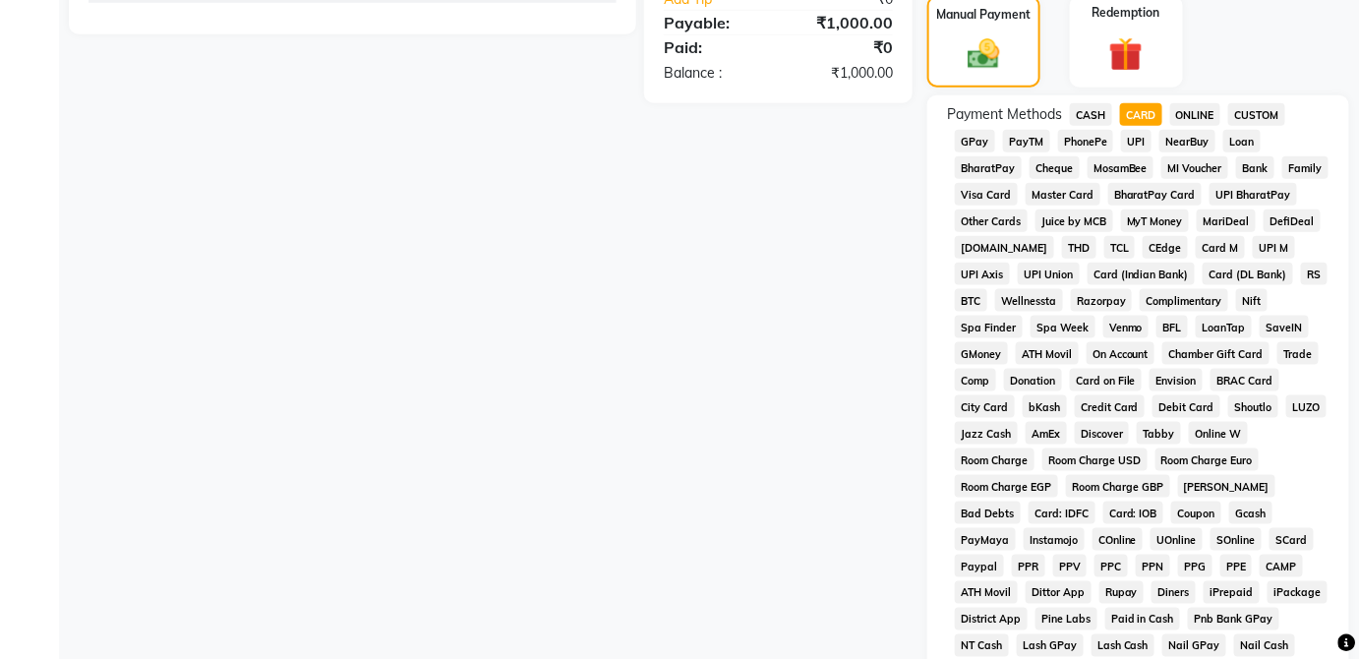
scroll to position [985, 0]
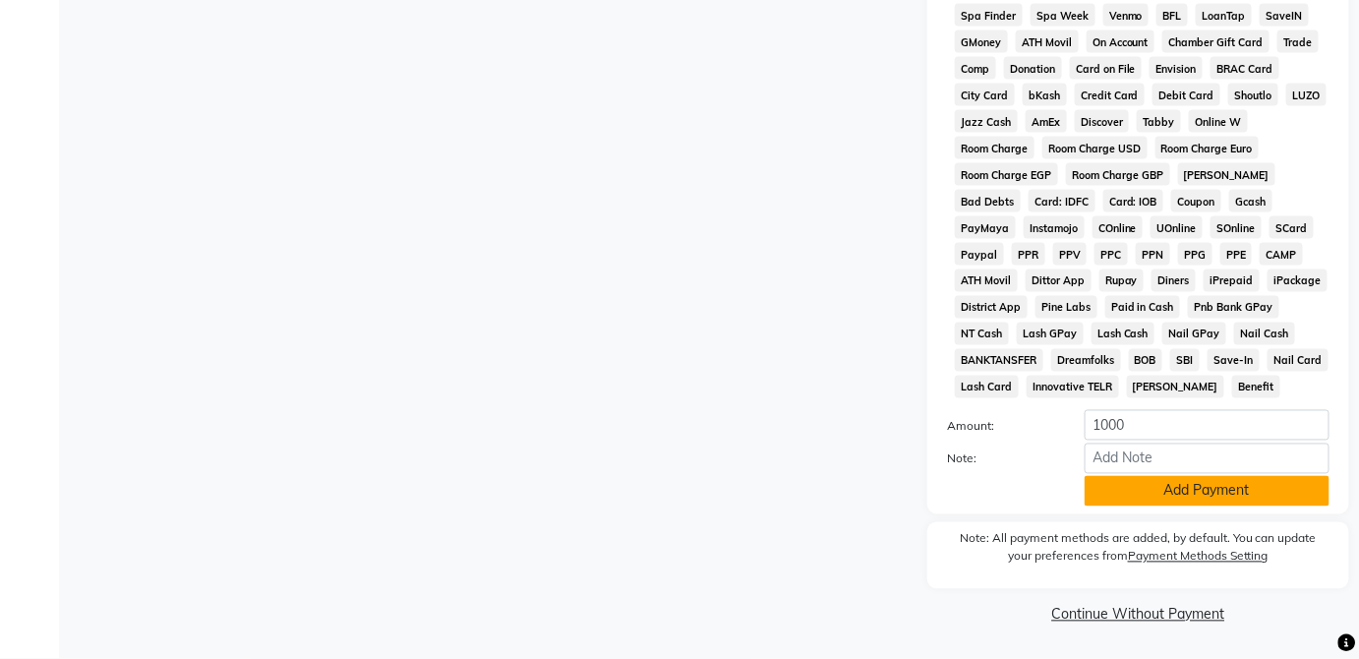
click at [1260, 505] on button "Add Payment" at bounding box center [1207, 491] width 245 height 30
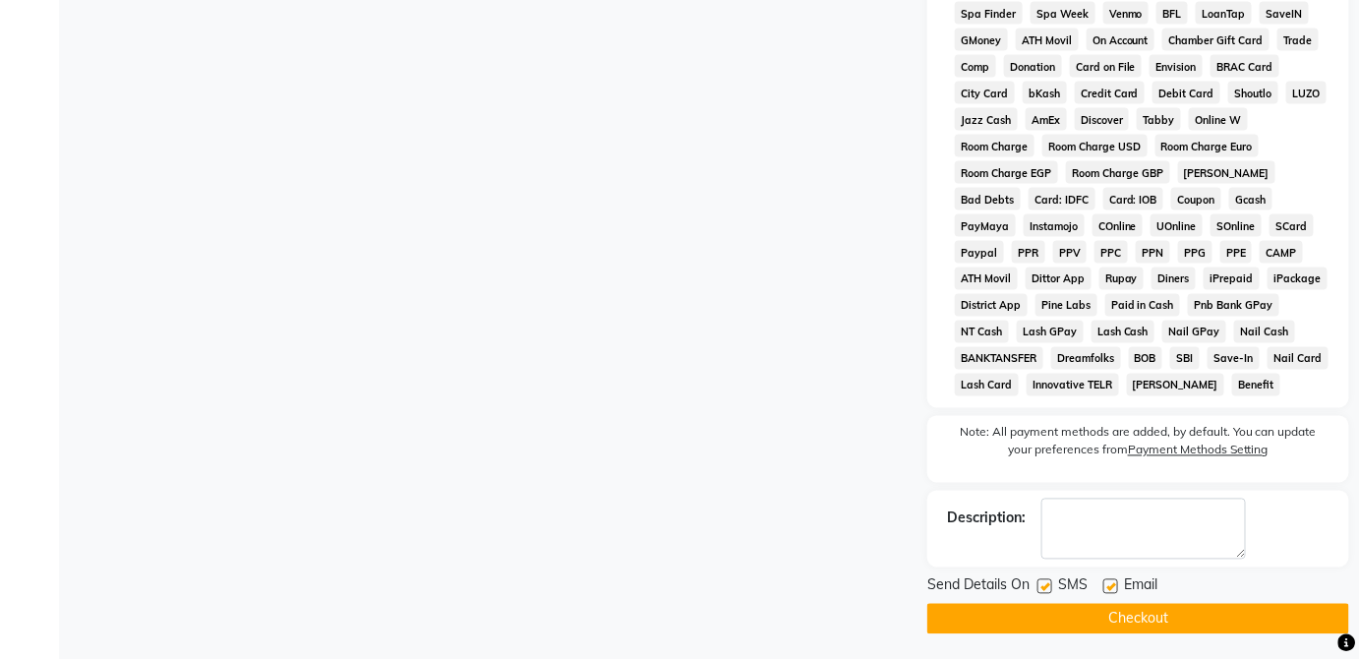
click at [1227, 612] on button "Checkout" at bounding box center [1139, 619] width 422 height 30
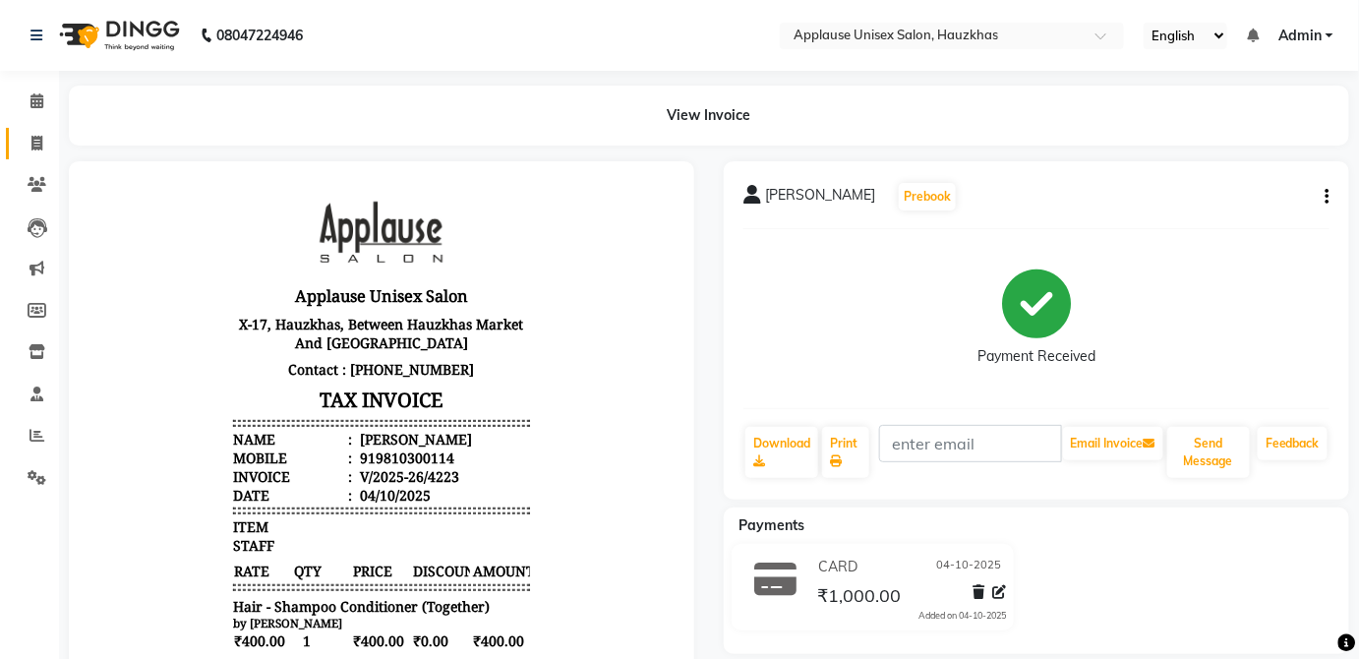
click at [31, 147] on icon at bounding box center [36, 143] width 11 height 15
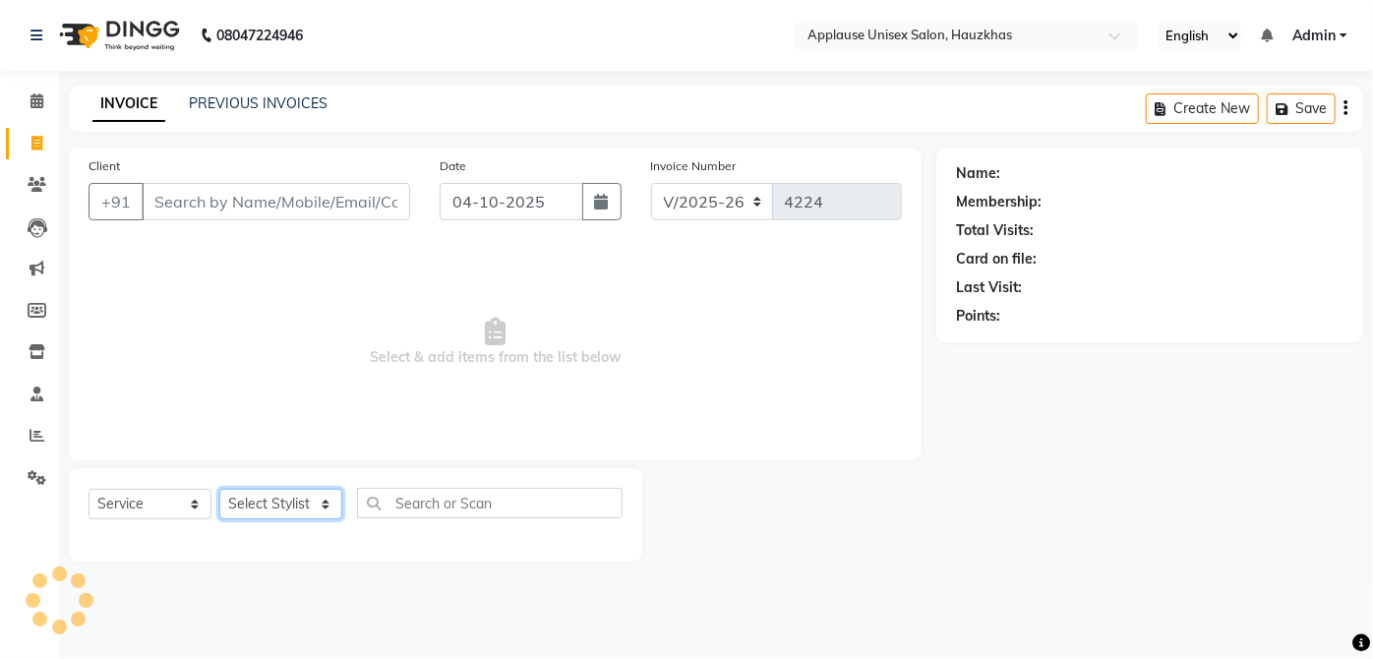
click at [301, 490] on select "Select Stylist" at bounding box center [280, 504] width 123 height 30
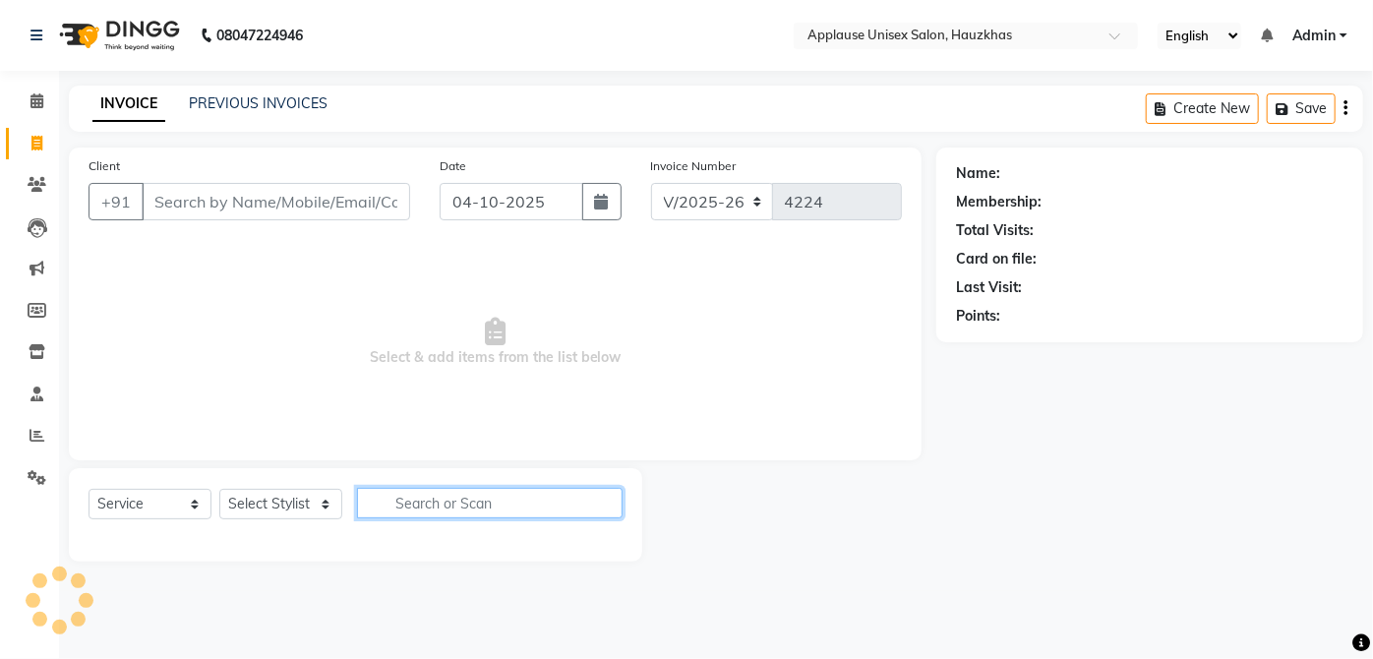
click at [367, 511] on input "text" at bounding box center [490, 503] width 266 height 30
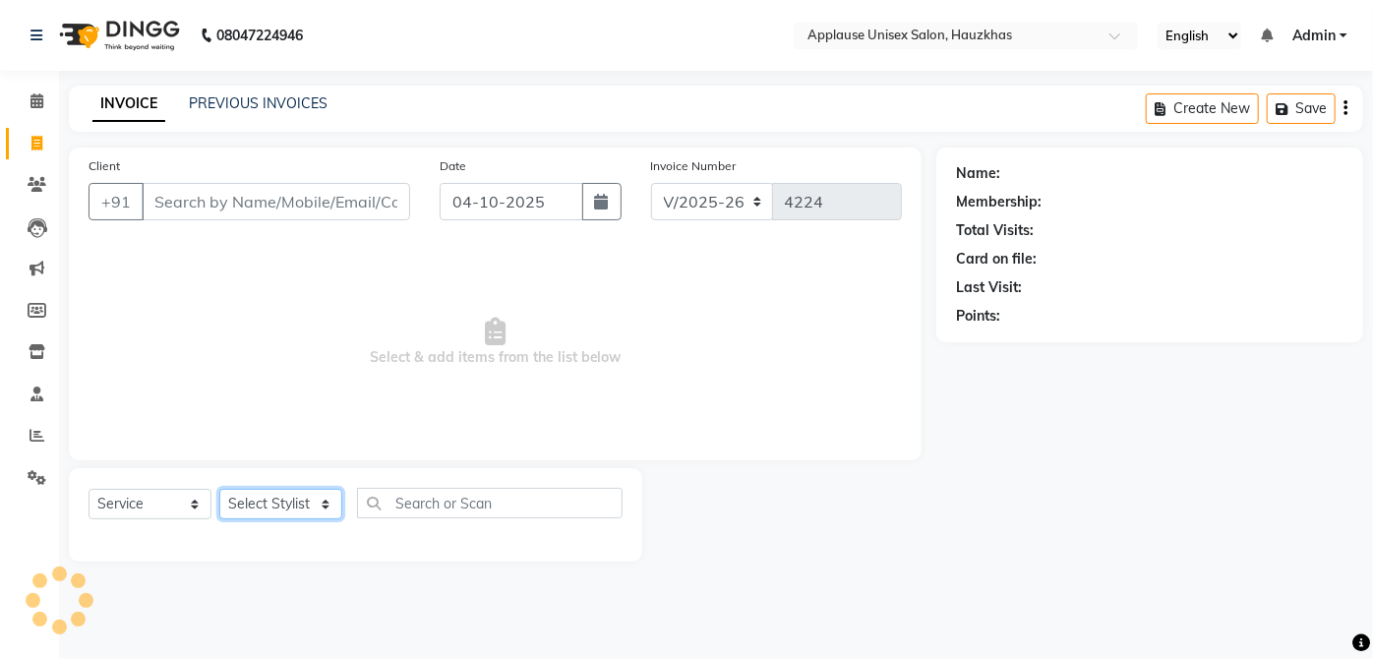
click at [304, 513] on select "Select Stylist" at bounding box center [280, 504] width 123 height 30
click at [328, 491] on select "Select Stylist" at bounding box center [280, 504] width 123 height 30
click at [326, 516] on select "Select Stylist [PERSON_NAME] [PERSON_NAME] [PERSON_NAME] [PERSON_NAME] [PERSON_…" at bounding box center [280, 504] width 123 height 30
click at [219, 489] on select "Select Stylist [PERSON_NAME] [PERSON_NAME] [PERSON_NAME] [PERSON_NAME] [PERSON_…" at bounding box center [280, 504] width 123 height 30
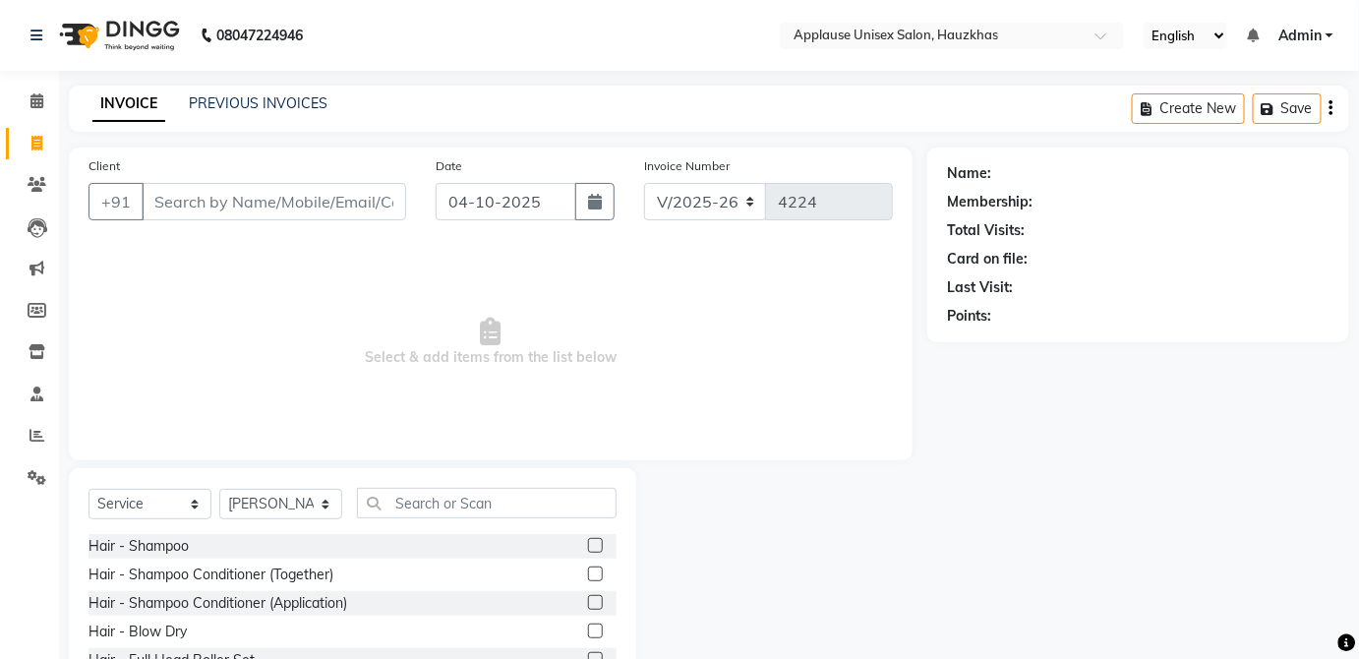
click at [588, 572] on label at bounding box center [595, 574] width 15 height 15
click at [588, 572] on input "checkbox" at bounding box center [594, 575] width 13 height 13
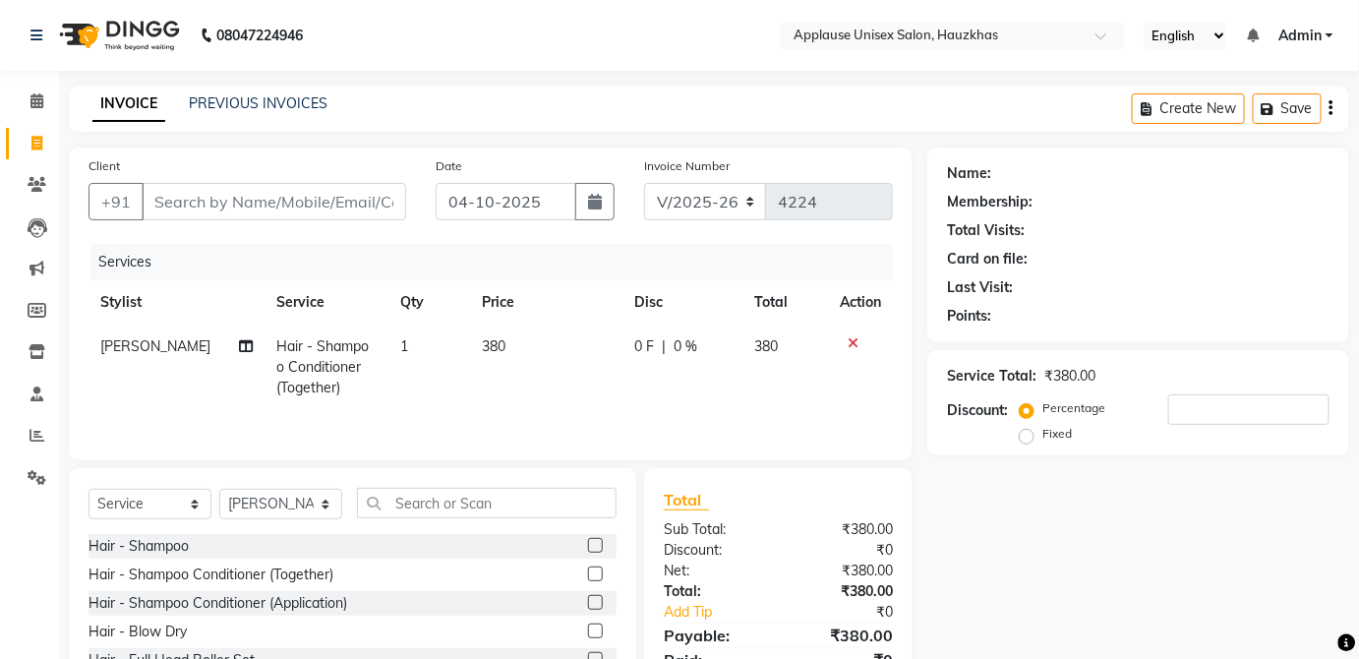
click at [564, 351] on td "380" at bounding box center [545, 368] width 151 height 86
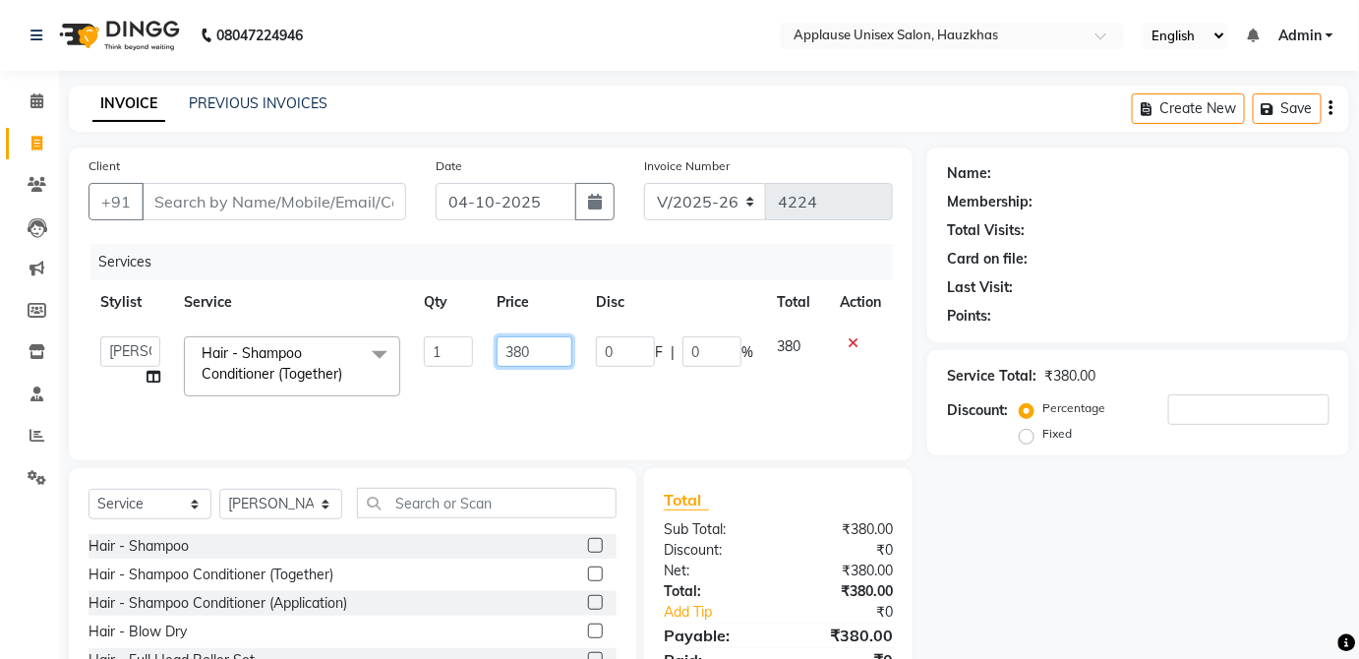
click at [560, 349] on input "380" at bounding box center [535, 351] width 76 height 30
click at [784, 351] on td "380" at bounding box center [796, 367] width 63 height 84
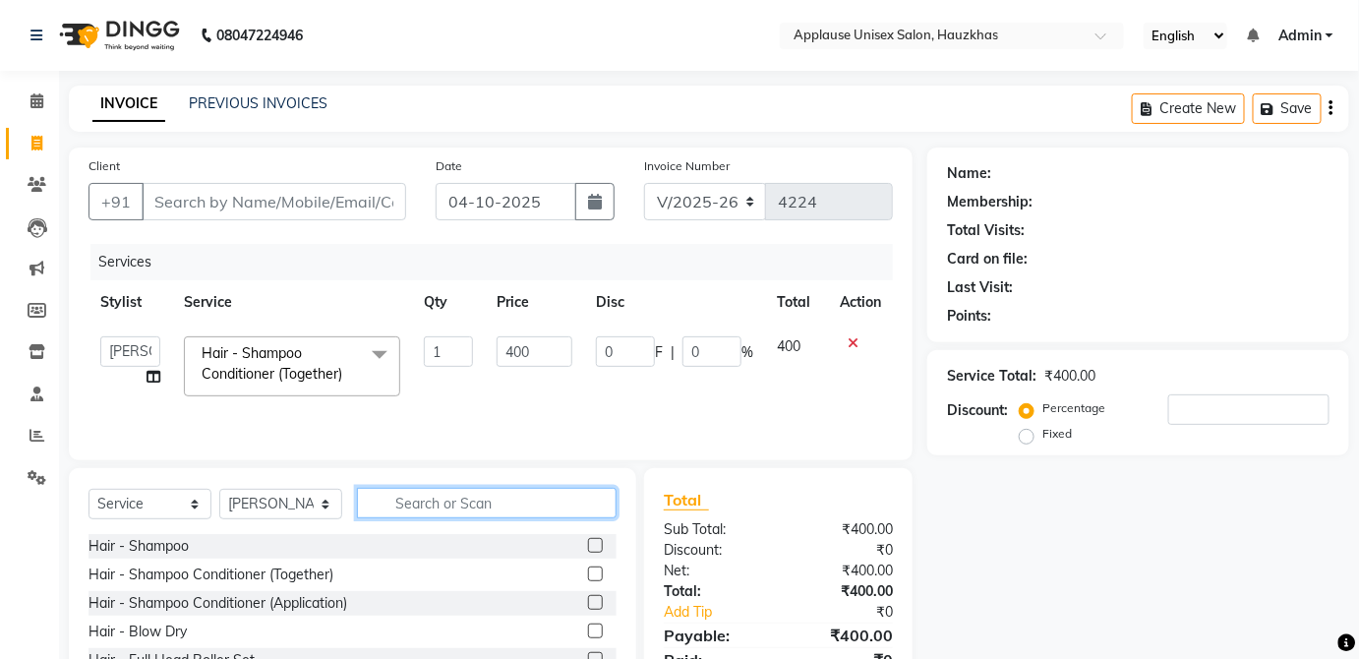
click at [571, 506] on input "text" at bounding box center [487, 503] width 260 height 30
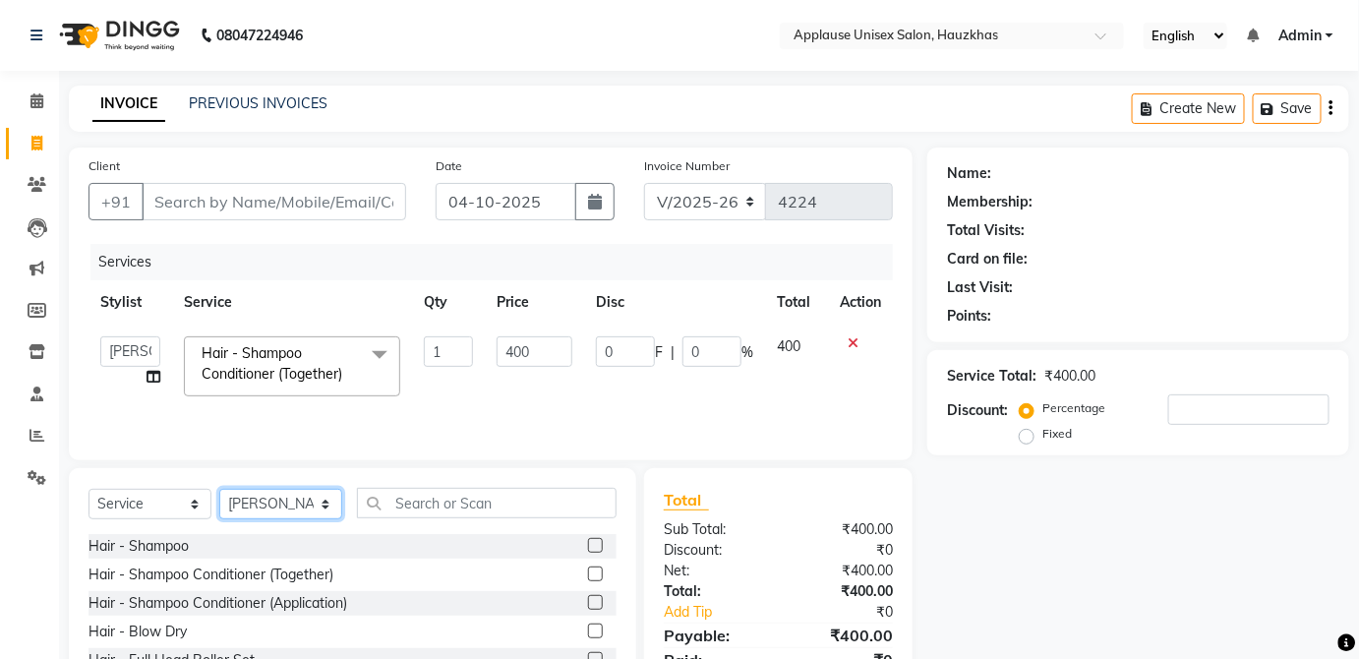
click at [322, 496] on select "Select Stylist [PERSON_NAME] [PERSON_NAME] [PERSON_NAME] [PERSON_NAME] [PERSON_…" at bounding box center [280, 504] width 123 height 30
click at [219, 489] on select "Select Stylist [PERSON_NAME] [PERSON_NAME] [PERSON_NAME] [PERSON_NAME] [PERSON_…" at bounding box center [280, 504] width 123 height 30
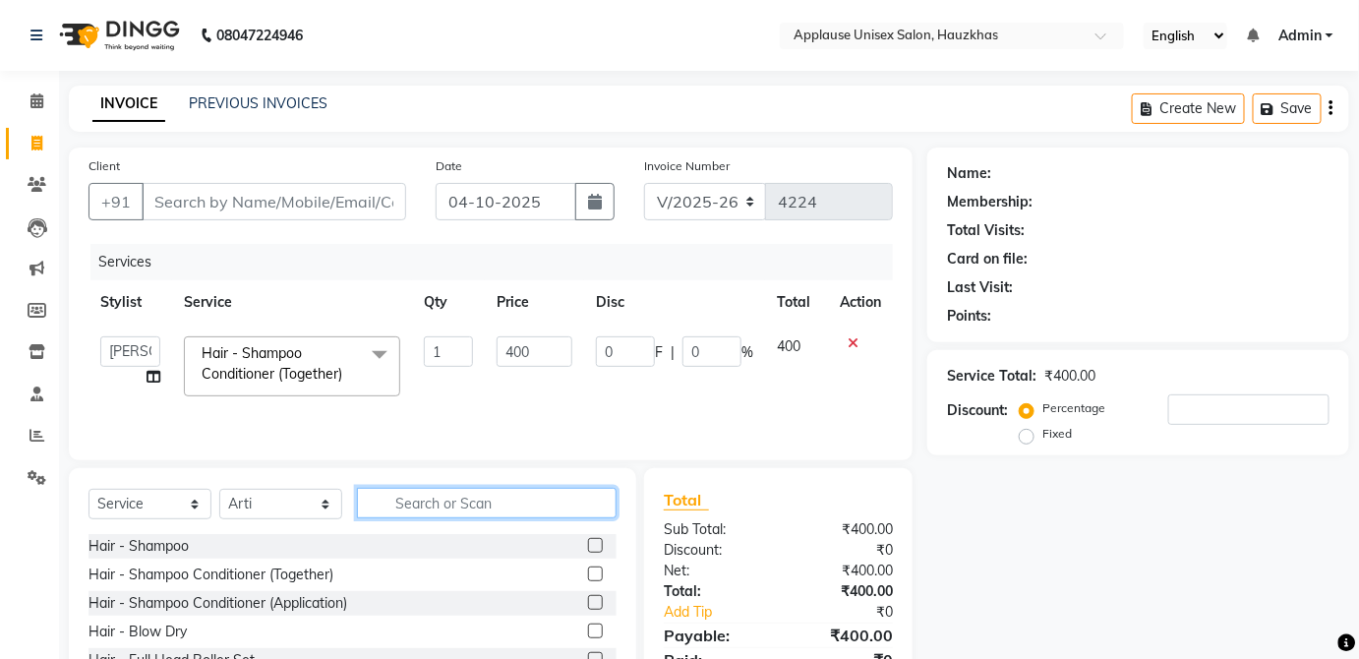
click at [357, 506] on input "text" at bounding box center [487, 503] width 260 height 30
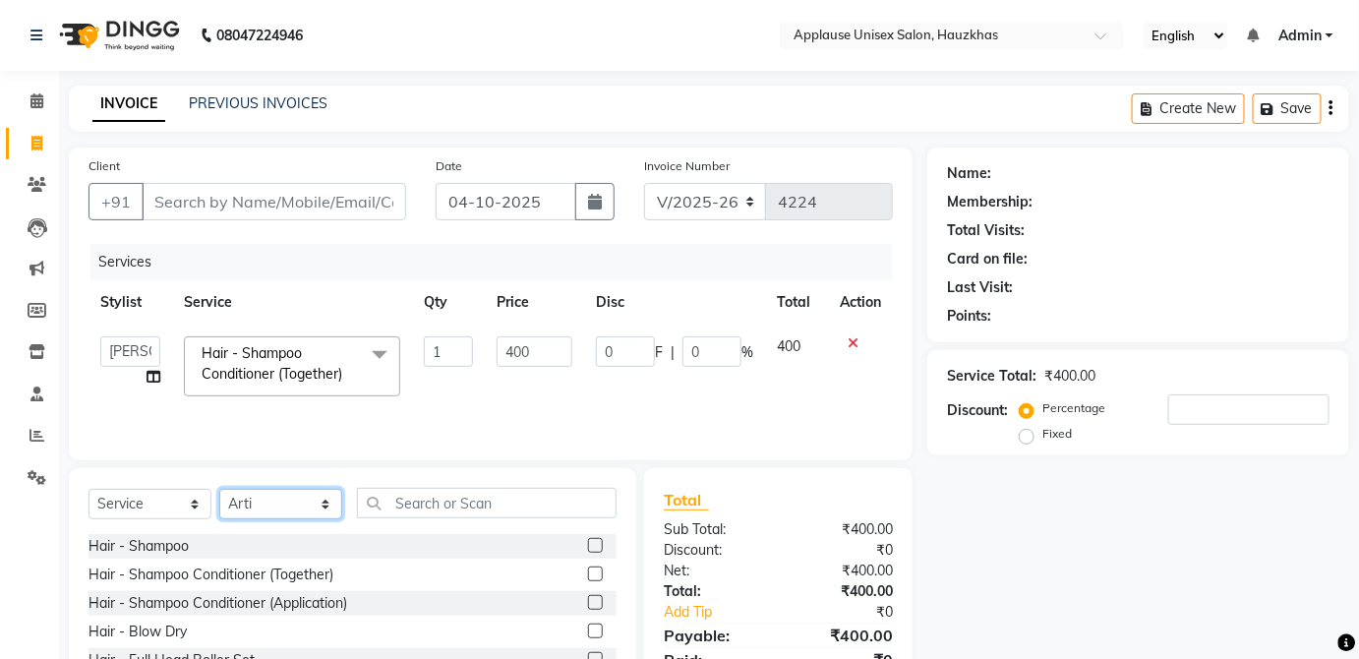
click at [307, 513] on select "Select Stylist [PERSON_NAME] [PERSON_NAME] [PERSON_NAME] [PERSON_NAME] [PERSON_…" at bounding box center [280, 504] width 123 height 30
click at [219, 489] on select "Select Stylist [PERSON_NAME] [PERSON_NAME] [PERSON_NAME] [PERSON_NAME] [PERSON_…" at bounding box center [280, 504] width 123 height 30
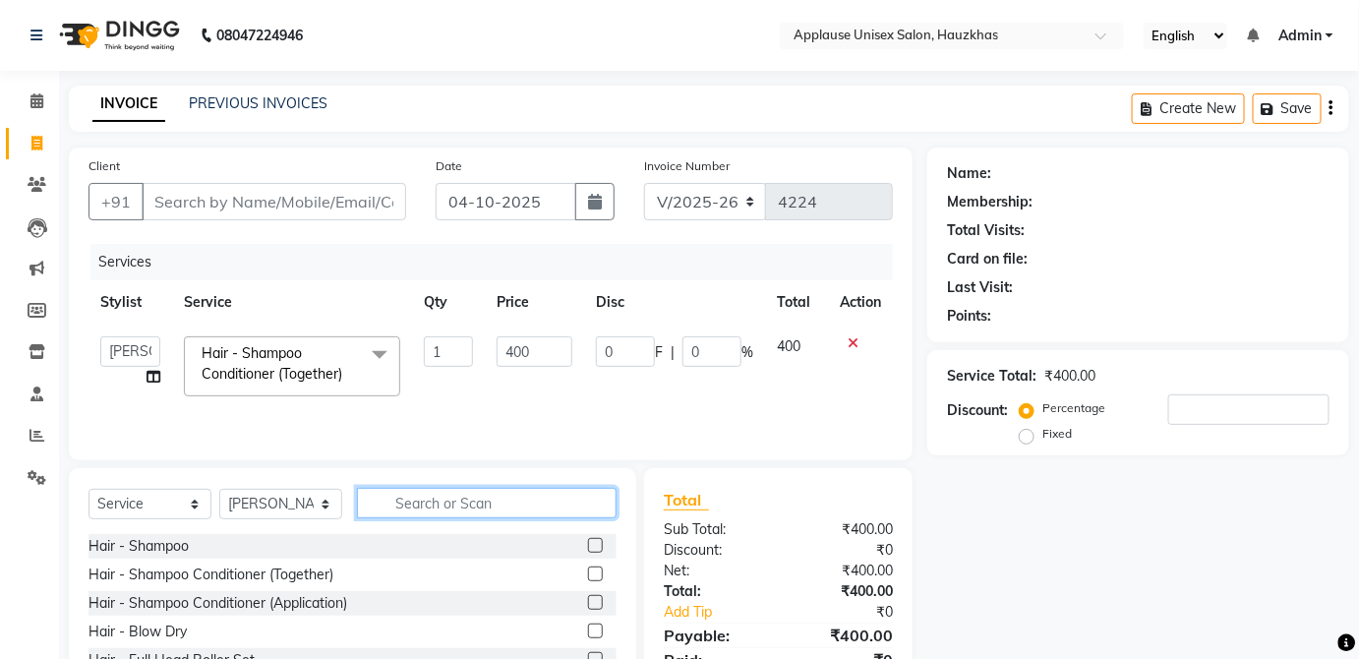
click at [453, 508] on input "text" at bounding box center [487, 503] width 260 height 30
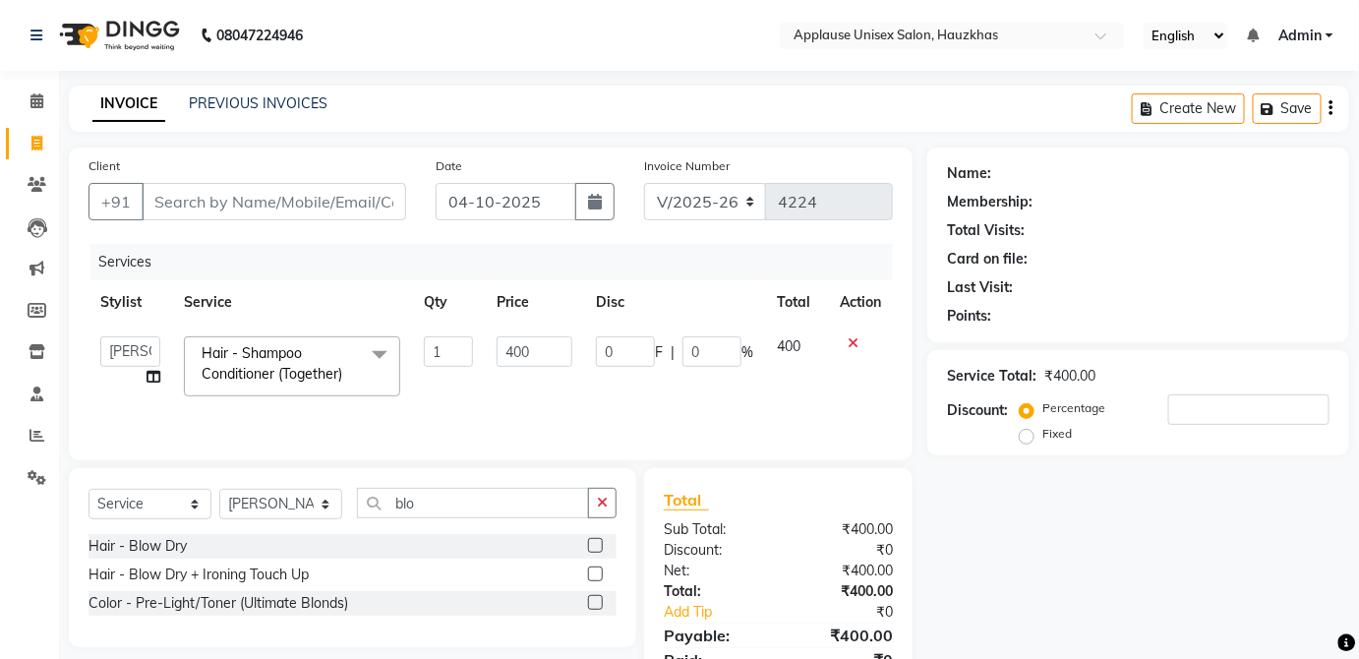
click at [596, 545] on label at bounding box center [595, 545] width 15 height 15
click at [596, 545] on input "checkbox" at bounding box center [594, 546] width 13 height 13
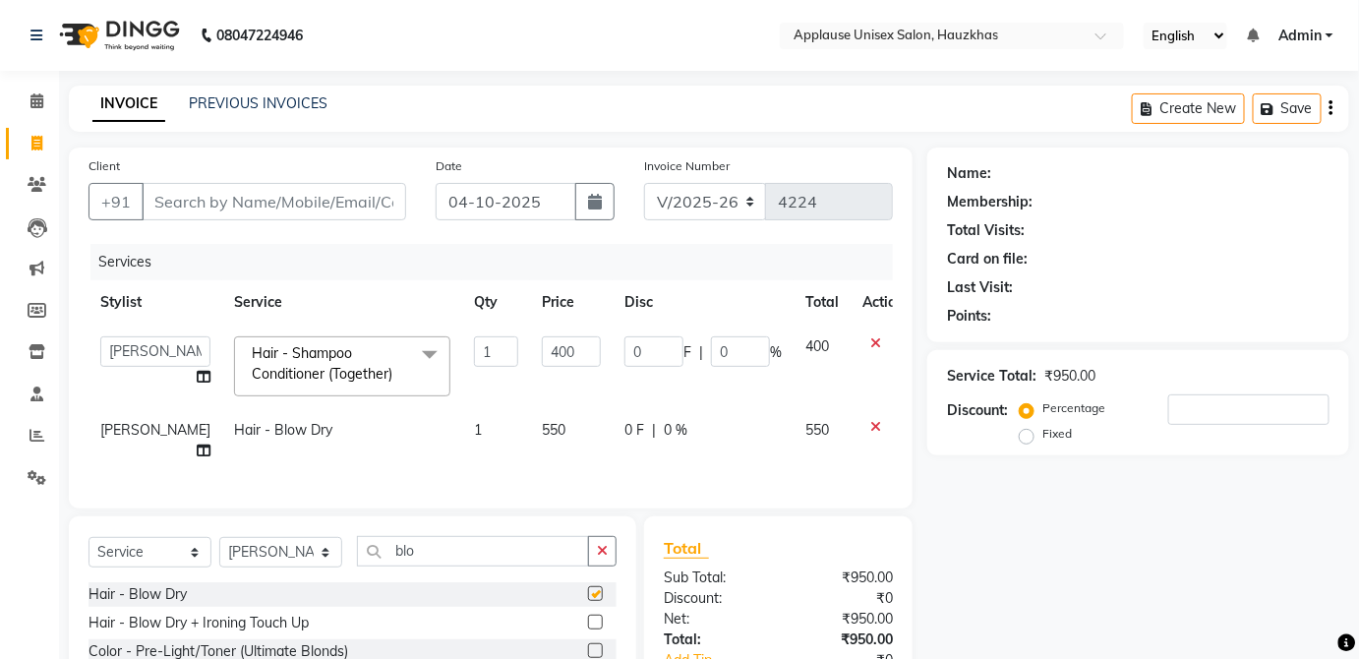
click at [564, 430] on td "550" at bounding box center [571, 440] width 83 height 65
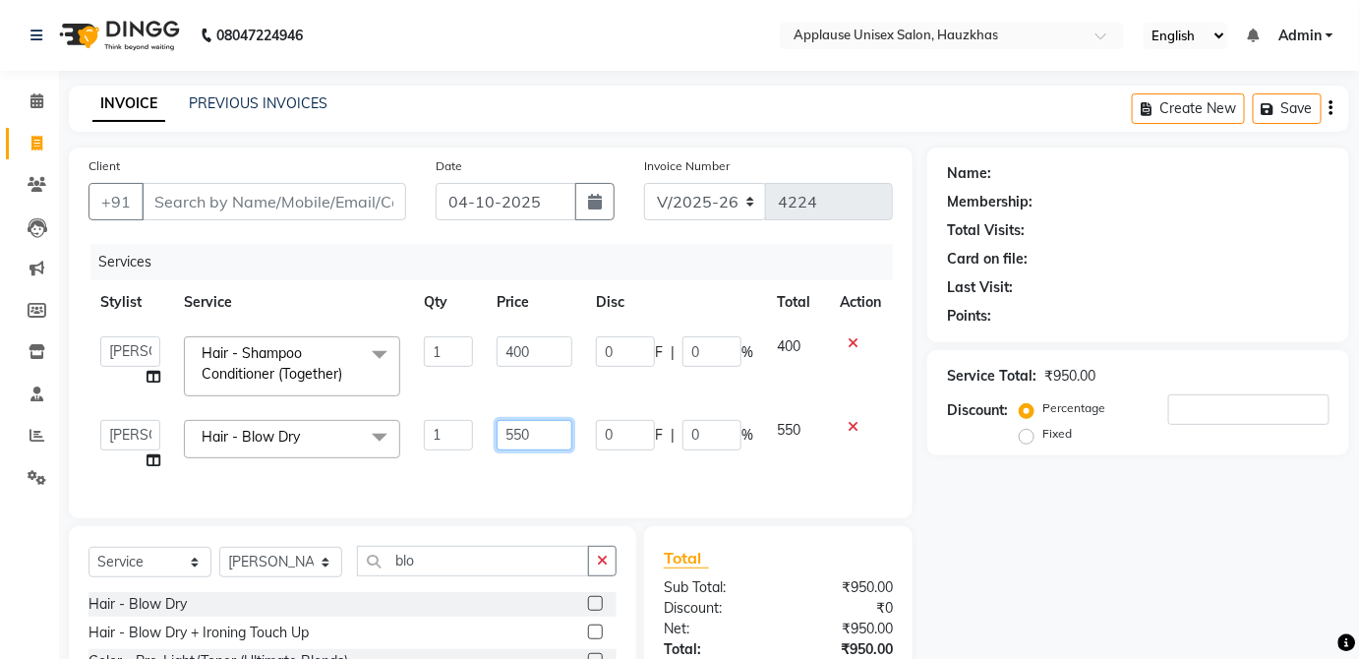
click at [545, 433] on input "550" at bounding box center [535, 435] width 76 height 30
click at [857, 432] on icon at bounding box center [853, 427] width 11 height 14
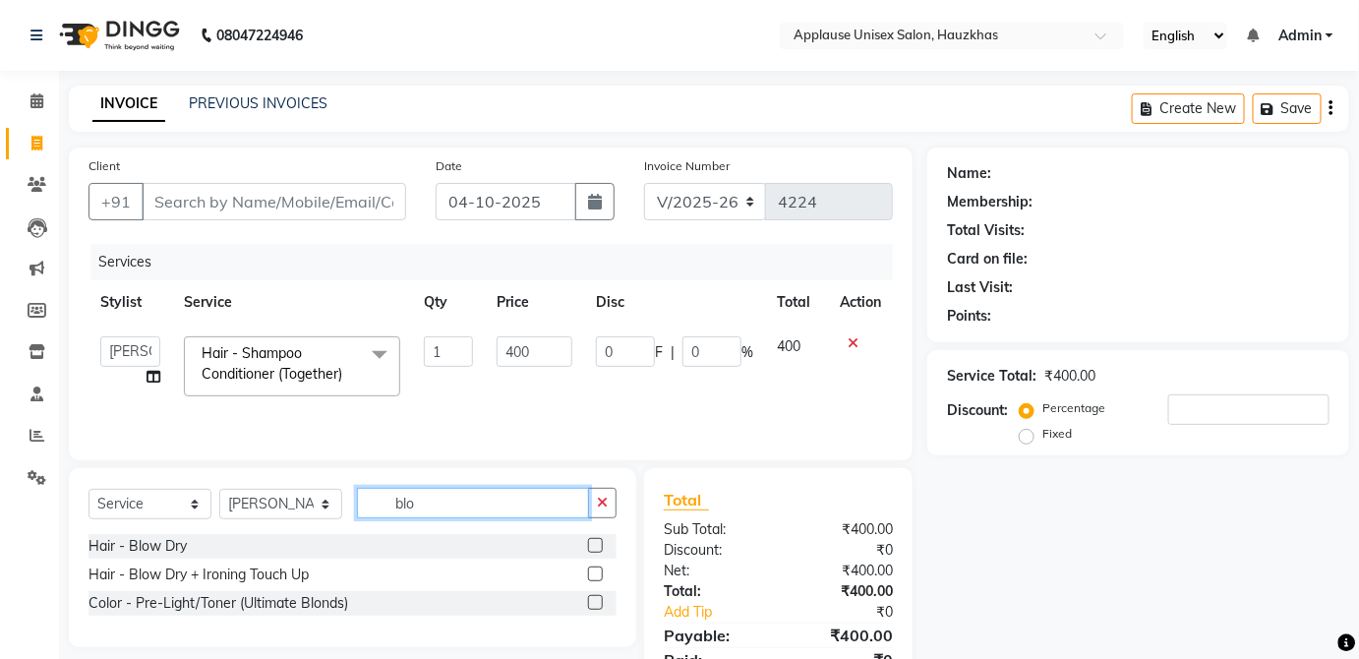
click at [534, 501] on input "blo" at bounding box center [473, 503] width 232 height 30
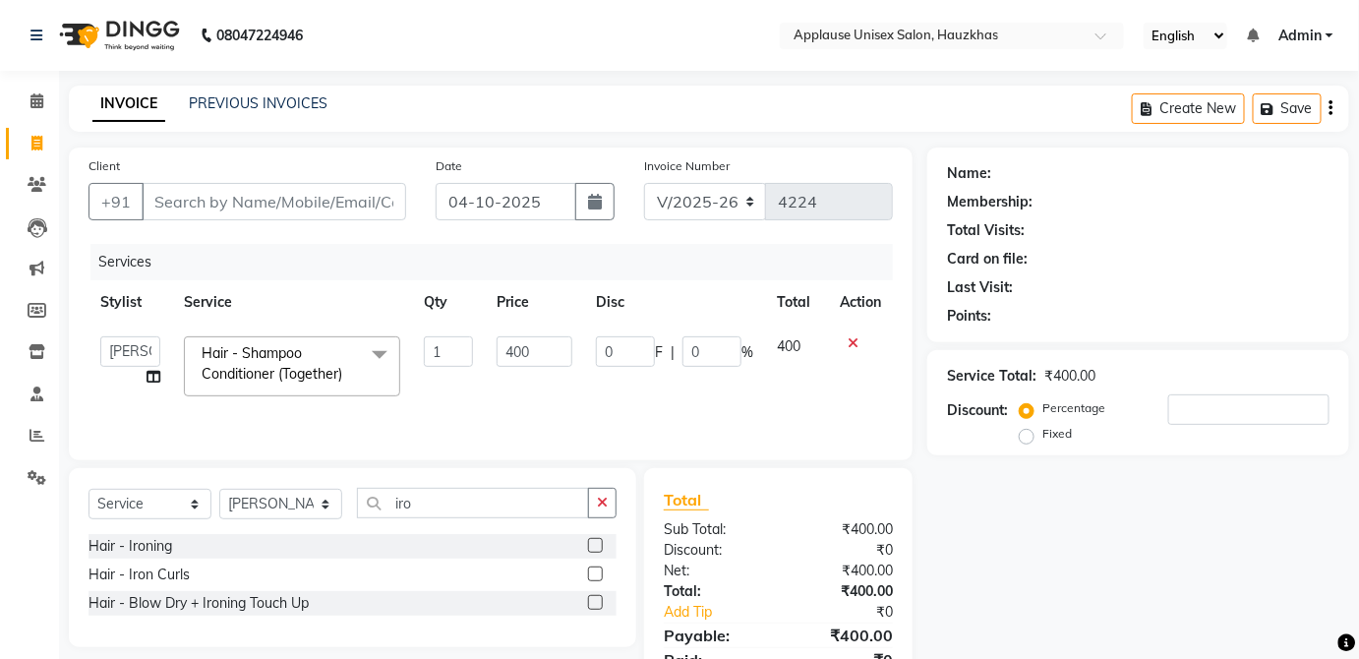
click at [596, 572] on label at bounding box center [595, 574] width 15 height 15
click at [596, 572] on input "checkbox" at bounding box center [594, 575] width 13 height 13
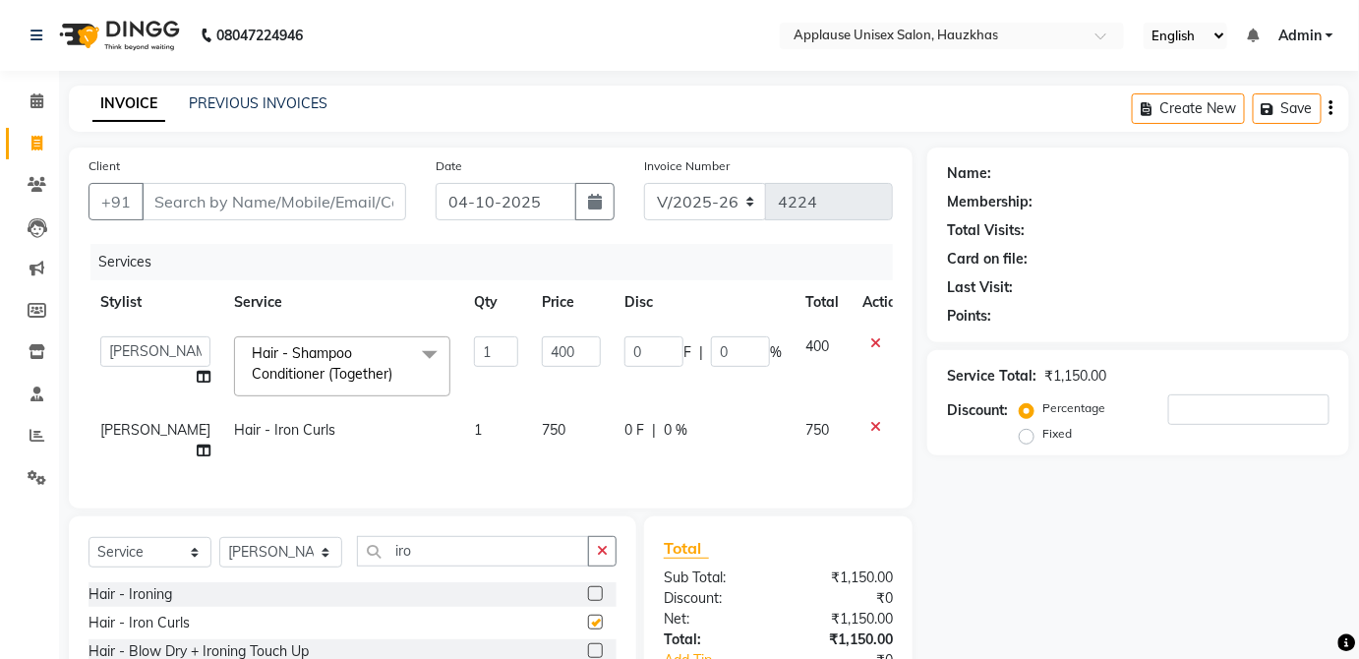
click at [743, 432] on div "0 F | 0 %" at bounding box center [703, 430] width 157 height 21
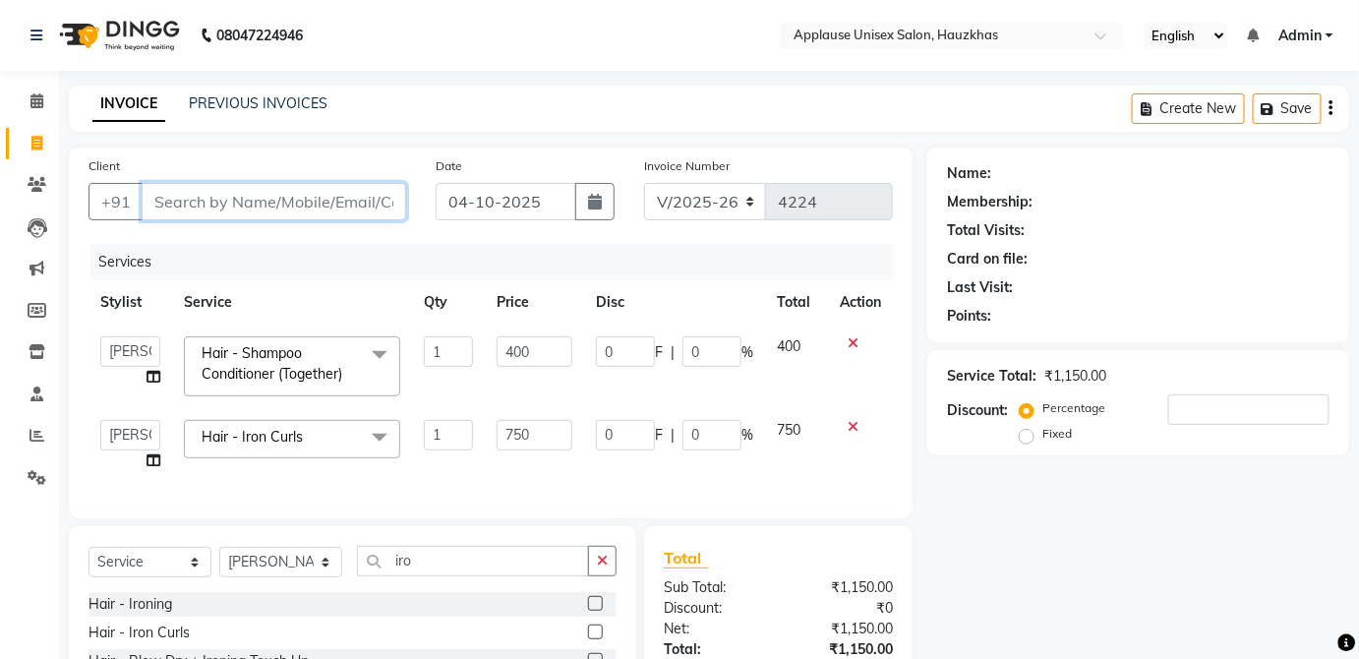
click at [359, 205] on input "Client" at bounding box center [274, 201] width 265 height 37
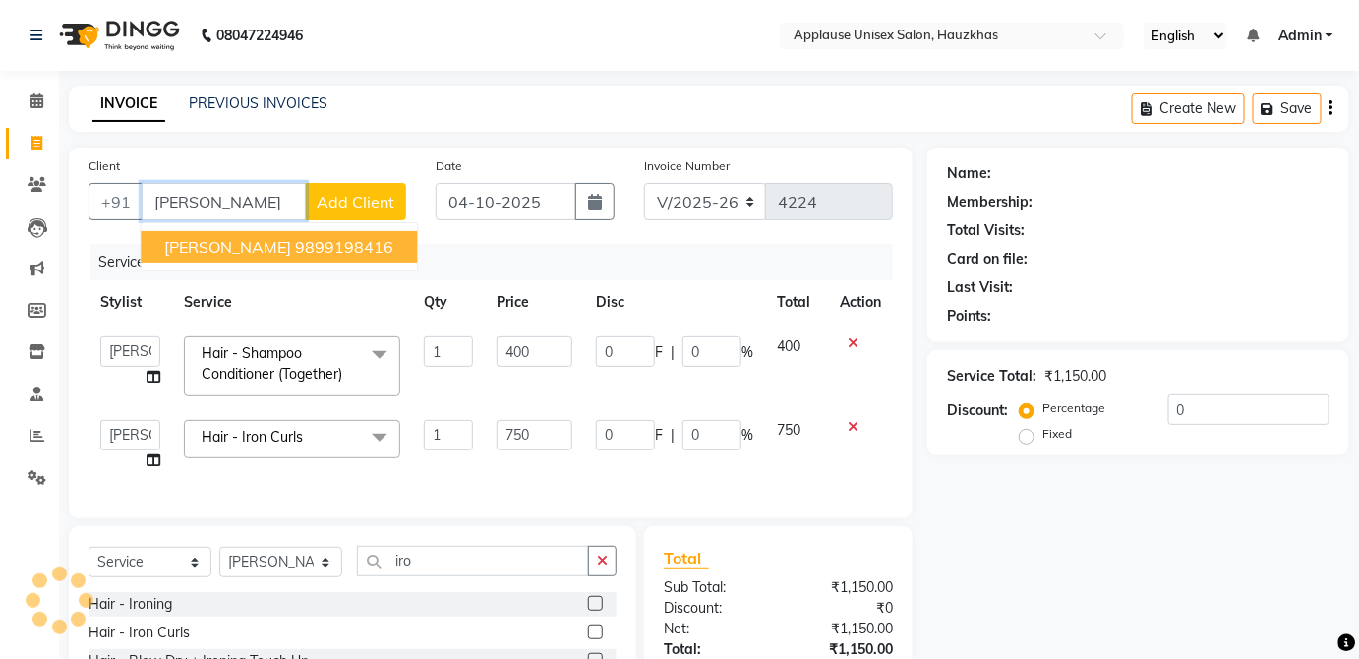
click at [365, 247] on ngb-highlight "9899198416" at bounding box center [344, 247] width 98 height 20
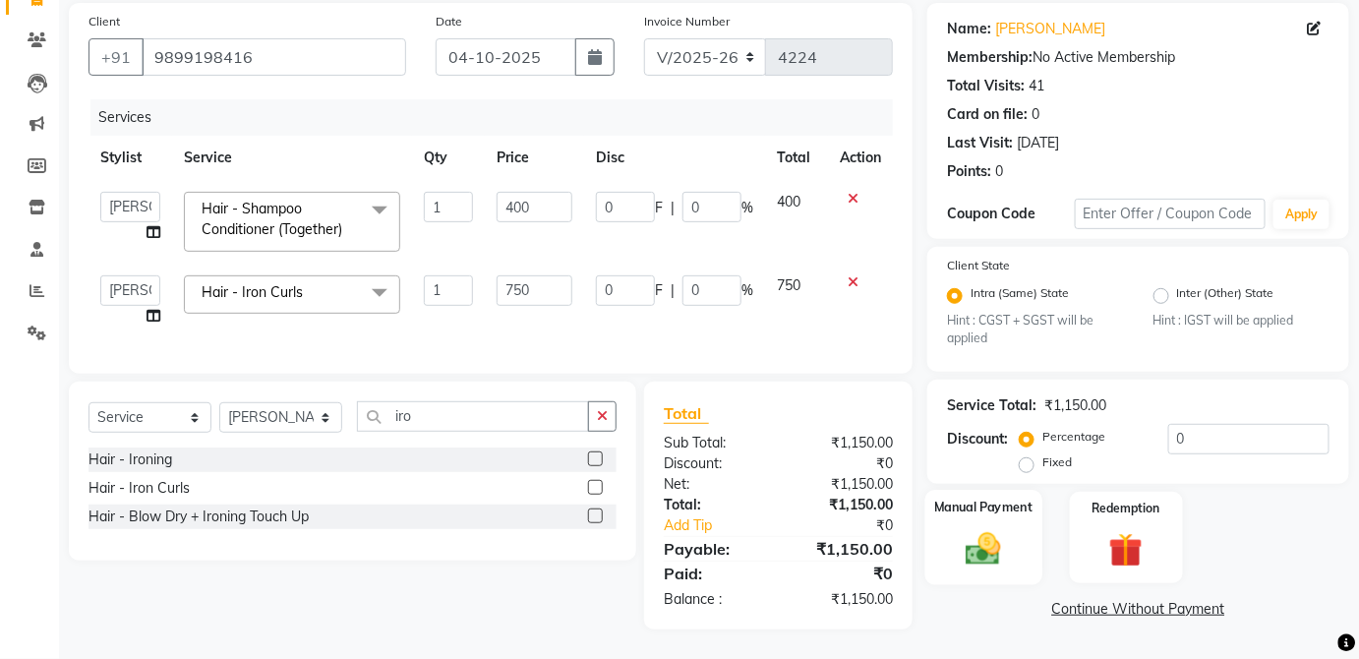
click at [1025, 514] on div "Manual Payment" at bounding box center [984, 537] width 117 height 95
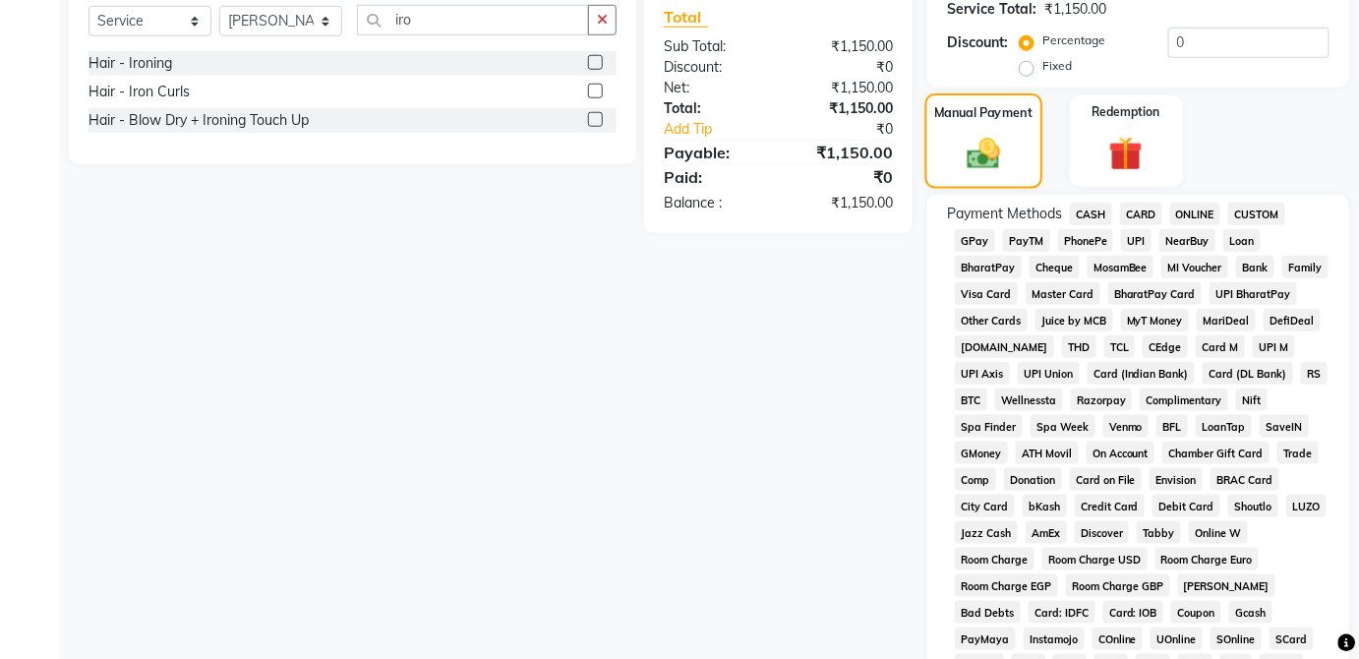
scroll to position [540, 0]
click at [1154, 205] on span "CARD" at bounding box center [1141, 215] width 42 height 23
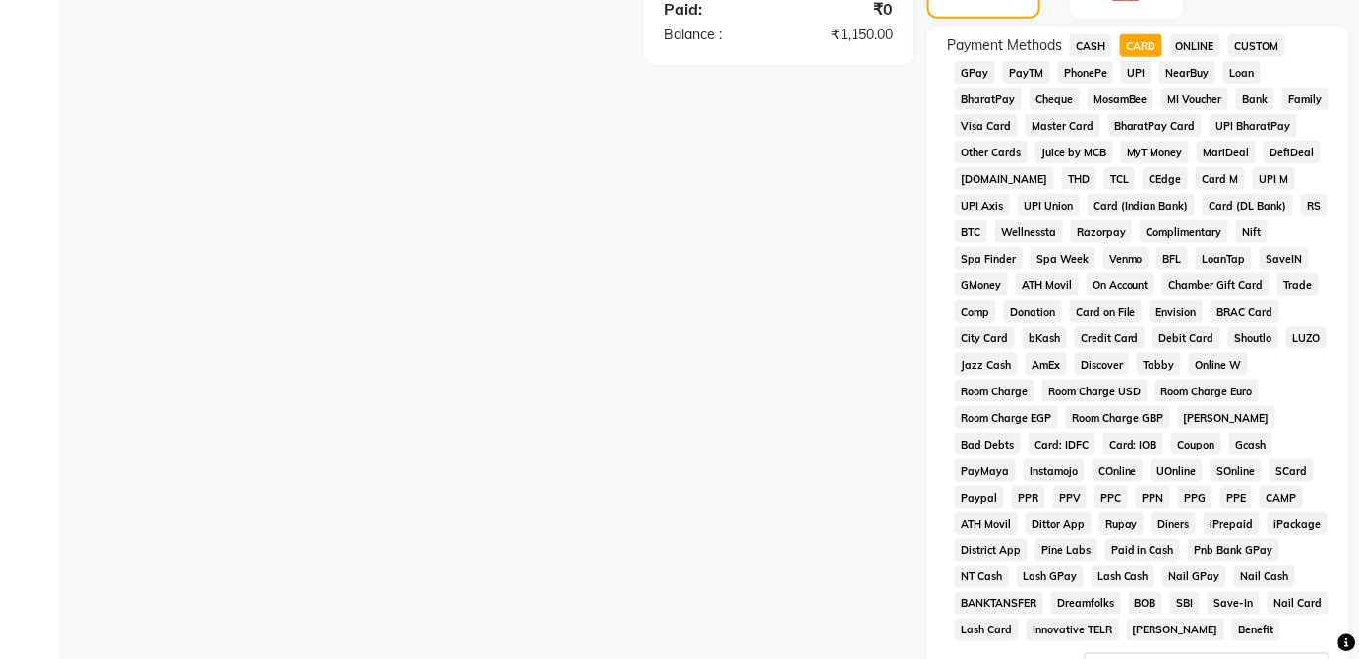
scroll to position [954, 0]
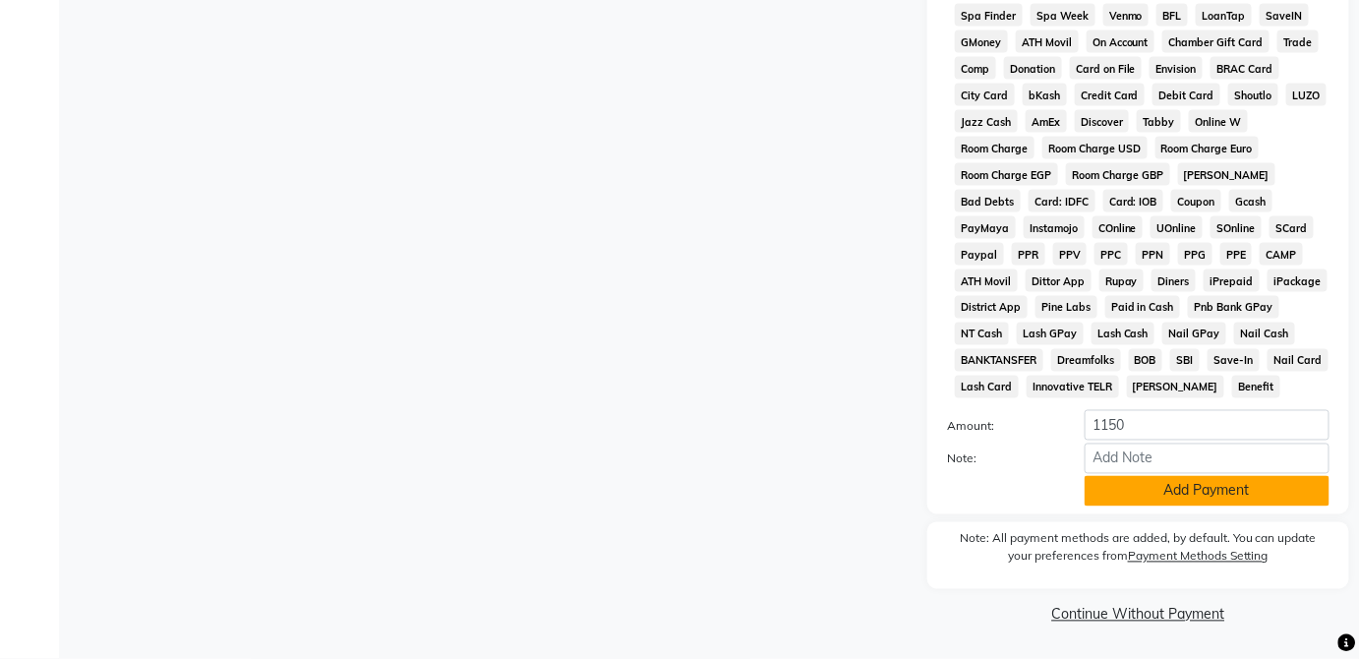
click at [1237, 504] on button "Add Payment" at bounding box center [1207, 491] width 245 height 30
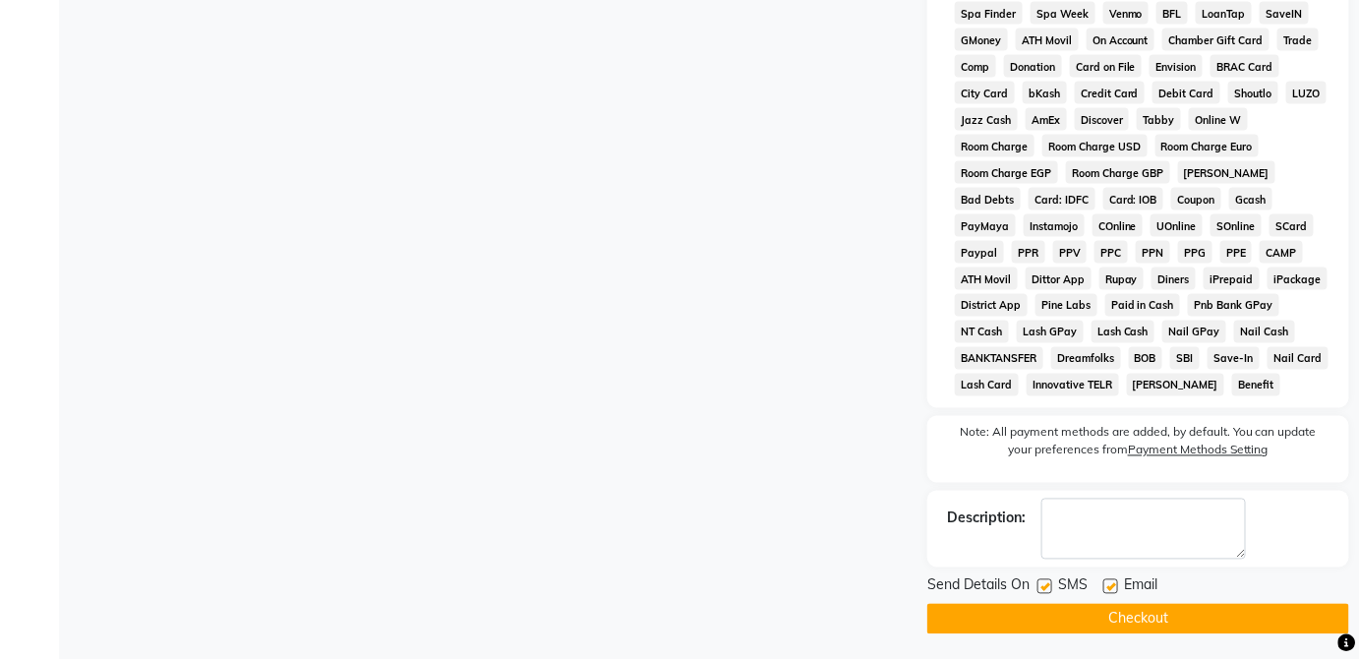
click at [1227, 621] on button "Checkout" at bounding box center [1139, 619] width 422 height 30
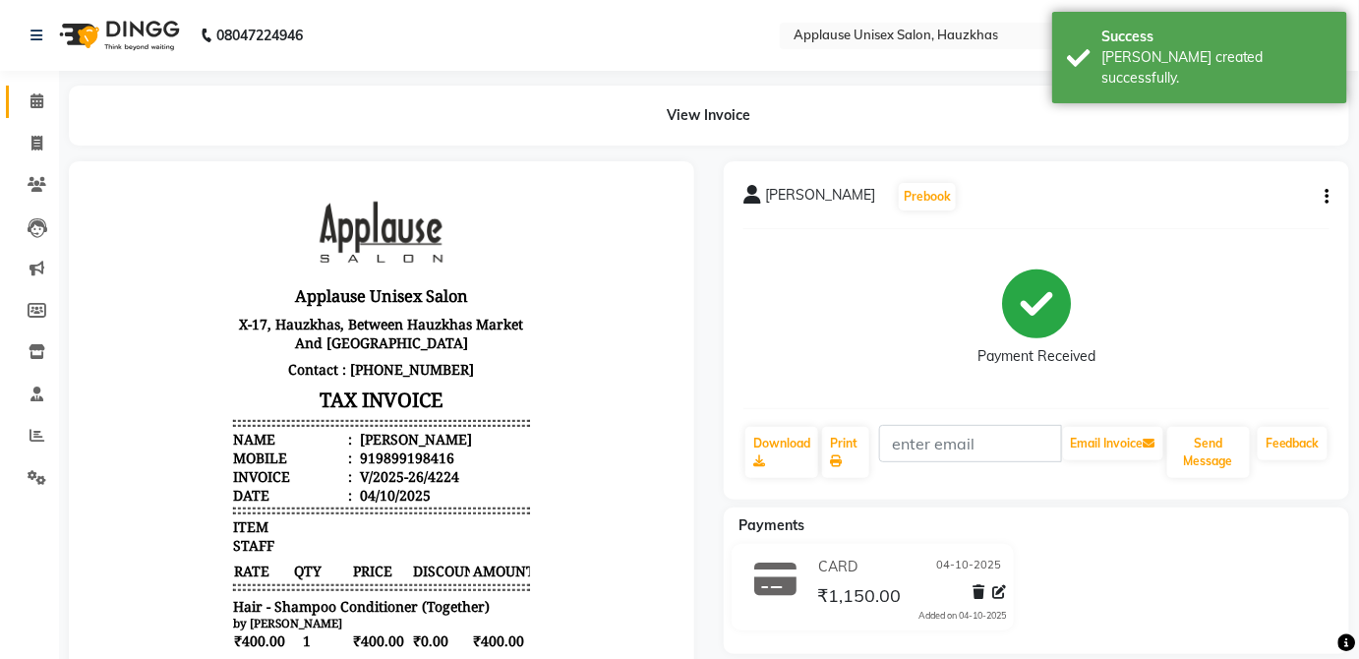
click at [28, 101] on span at bounding box center [37, 101] width 34 height 23
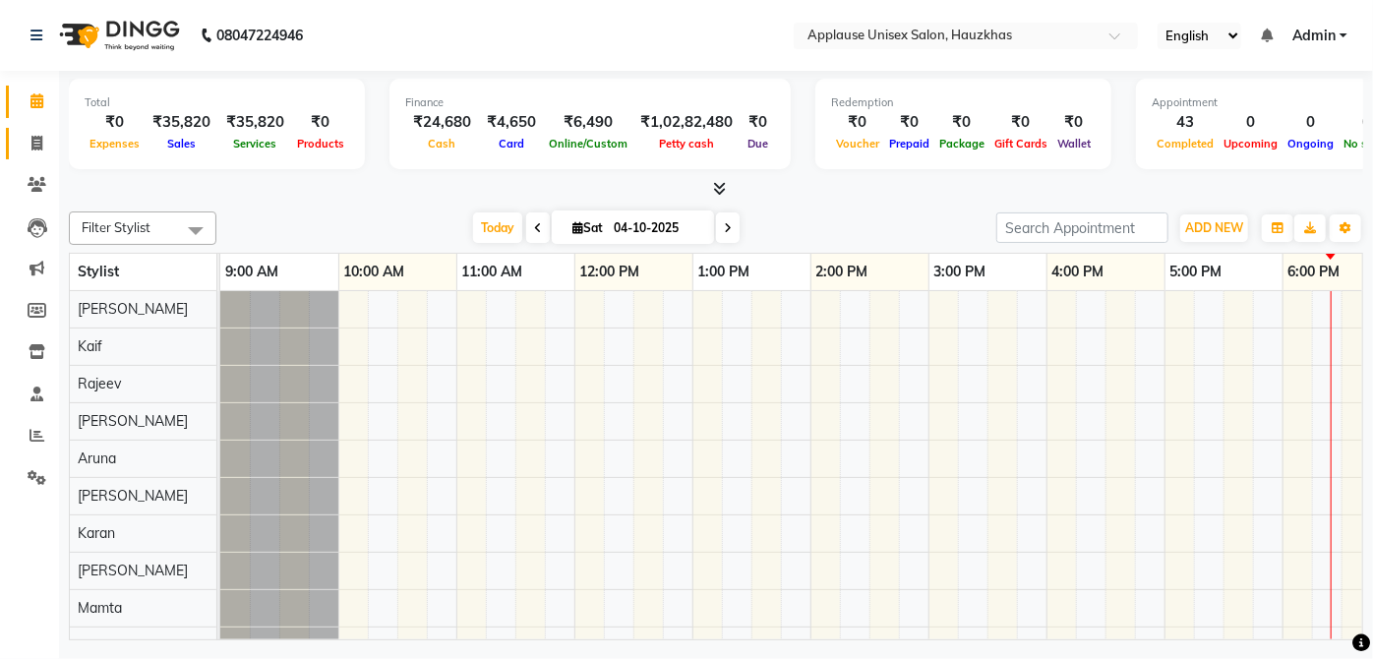
click at [23, 139] on span at bounding box center [37, 144] width 34 height 23
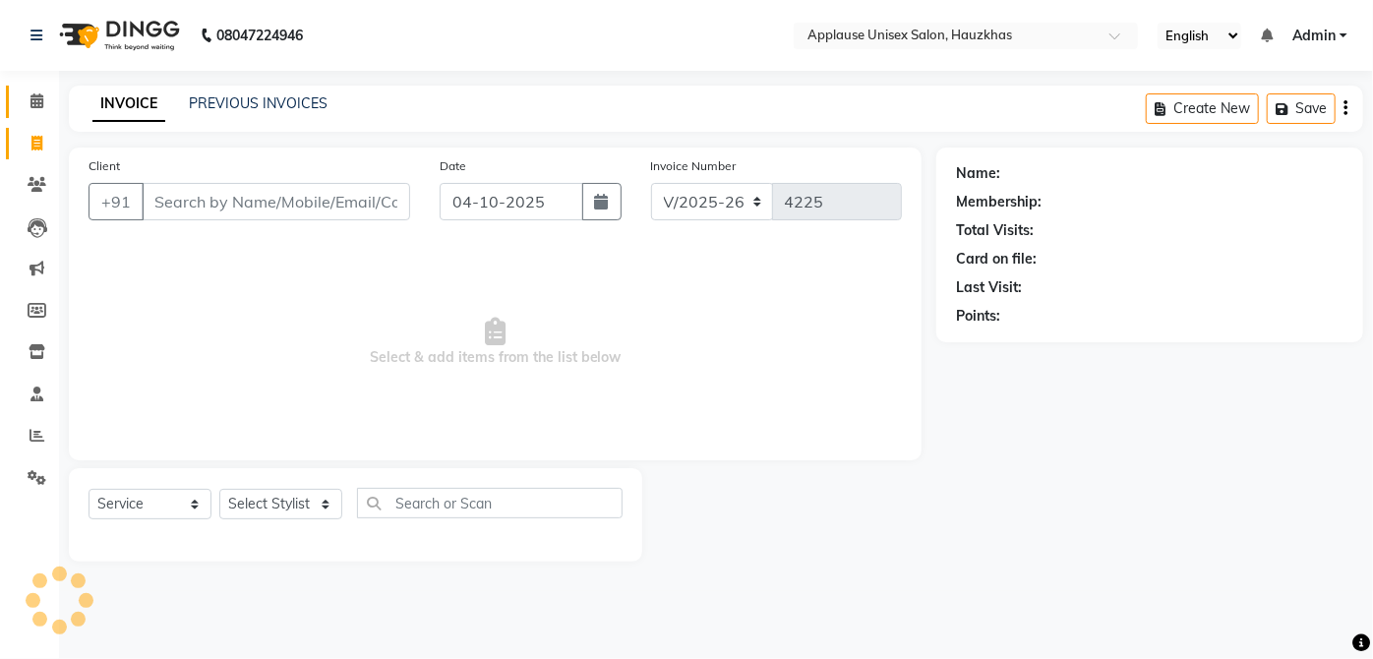
click at [20, 90] on span at bounding box center [37, 101] width 34 height 23
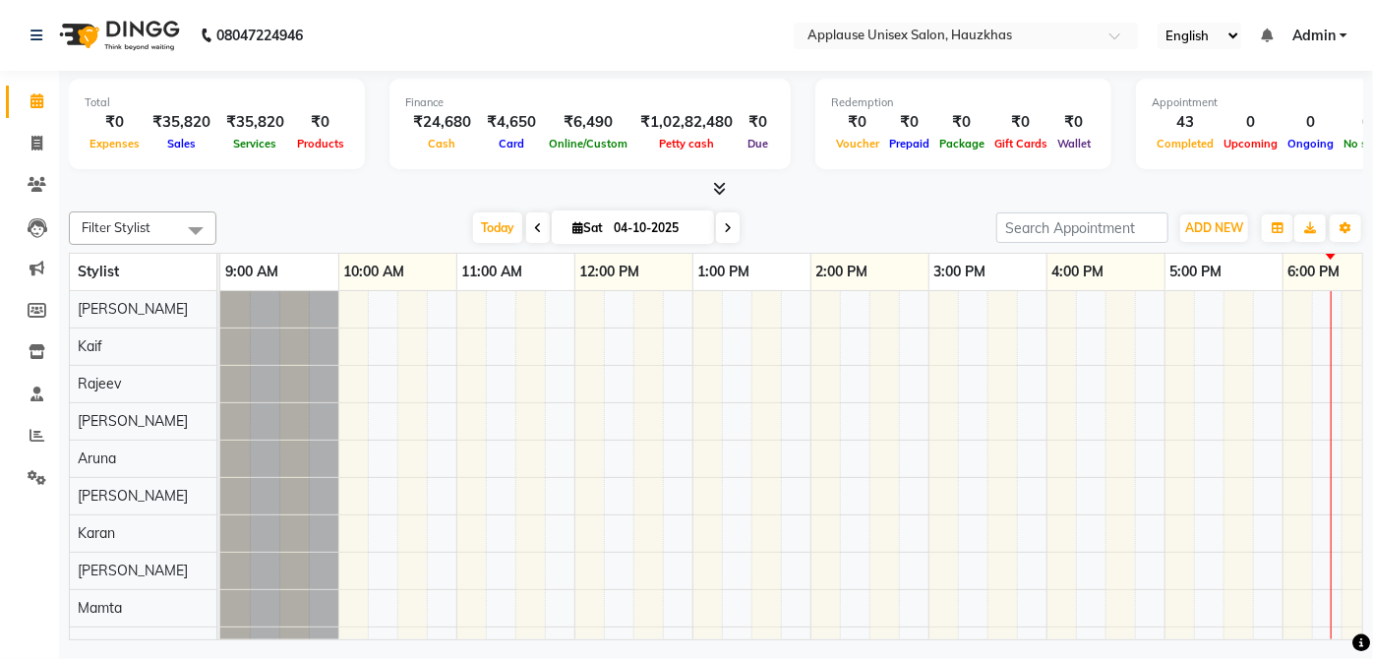
click at [23, 99] on span at bounding box center [37, 101] width 34 height 23
click at [52, 142] on span at bounding box center [37, 144] width 34 height 23
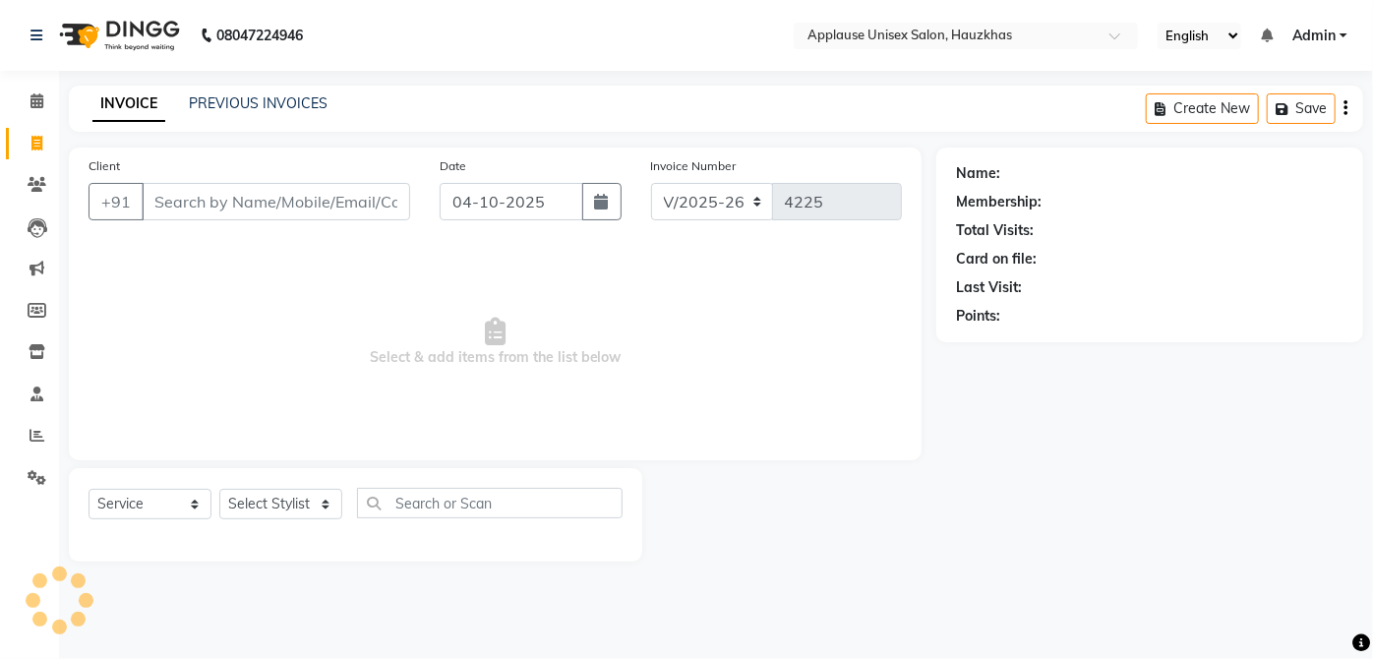
click at [31, 154] on link "Invoice" at bounding box center [29, 144] width 47 height 32
click at [20, 103] on span at bounding box center [37, 101] width 34 height 23
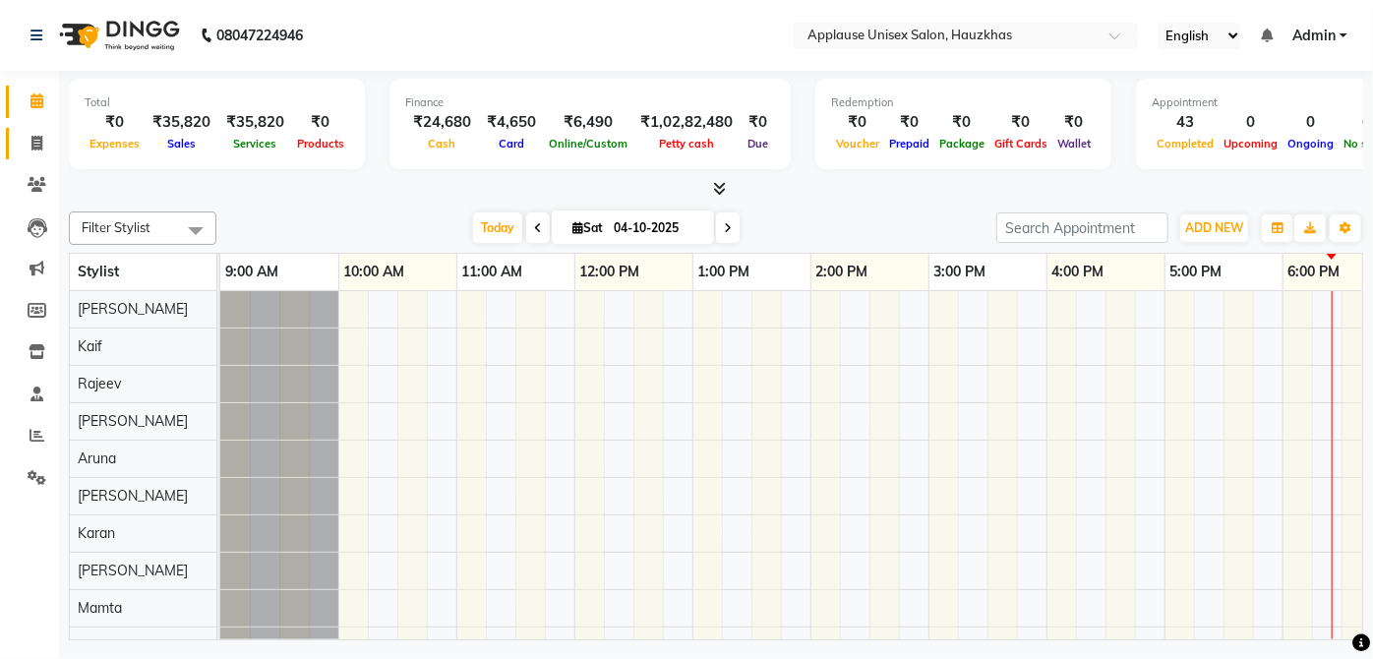
click at [31, 145] on icon at bounding box center [36, 143] width 11 height 15
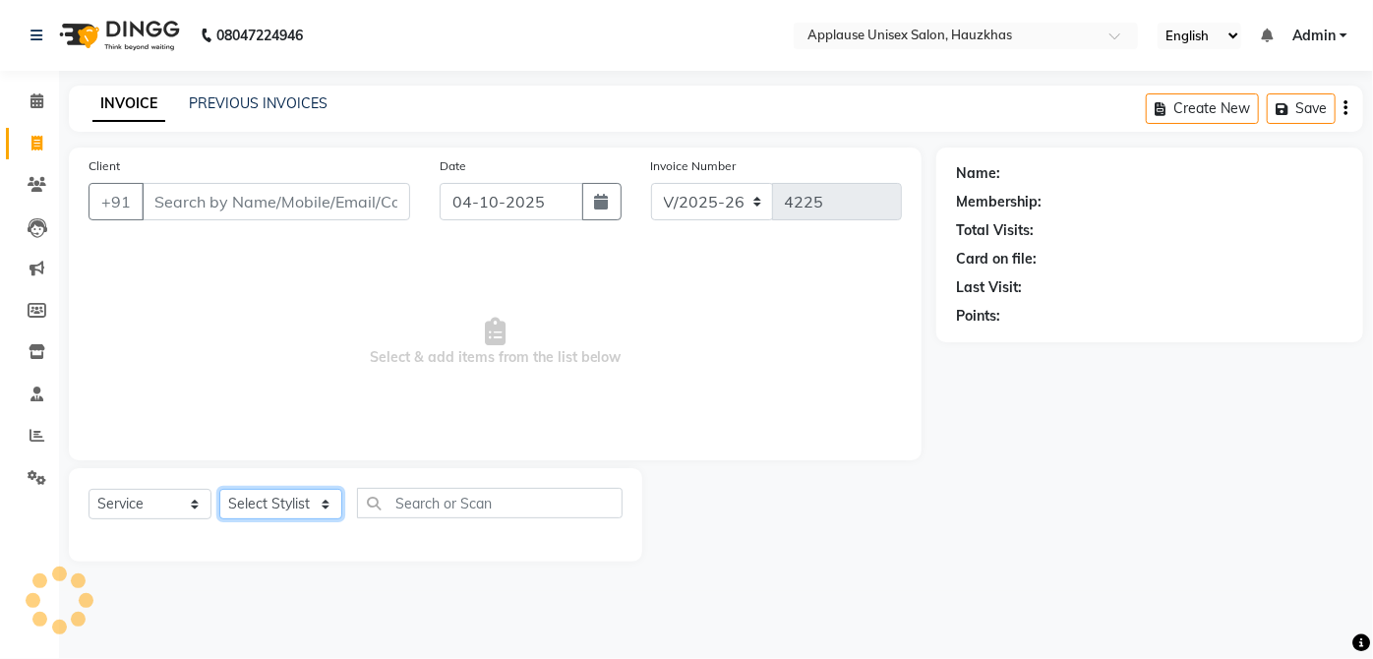
click at [304, 498] on select "Select Stylist" at bounding box center [280, 504] width 123 height 30
click at [219, 489] on select "Select Stylist [PERSON_NAME] [PERSON_NAME] [PERSON_NAME] [PERSON_NAME] [PERSON_…" at bounding box center [280, 504] width 123 height 30
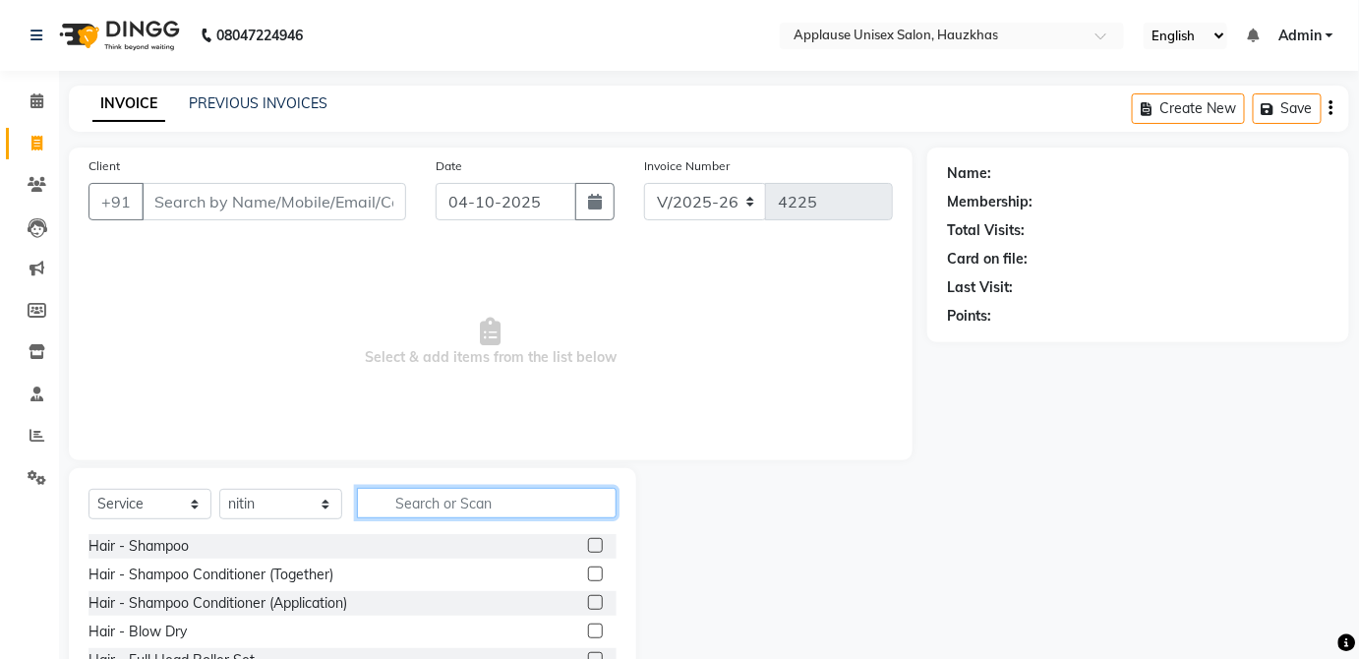
click at [505, 509] on input "text" at bounding box center [487, 503] width 260 height 30
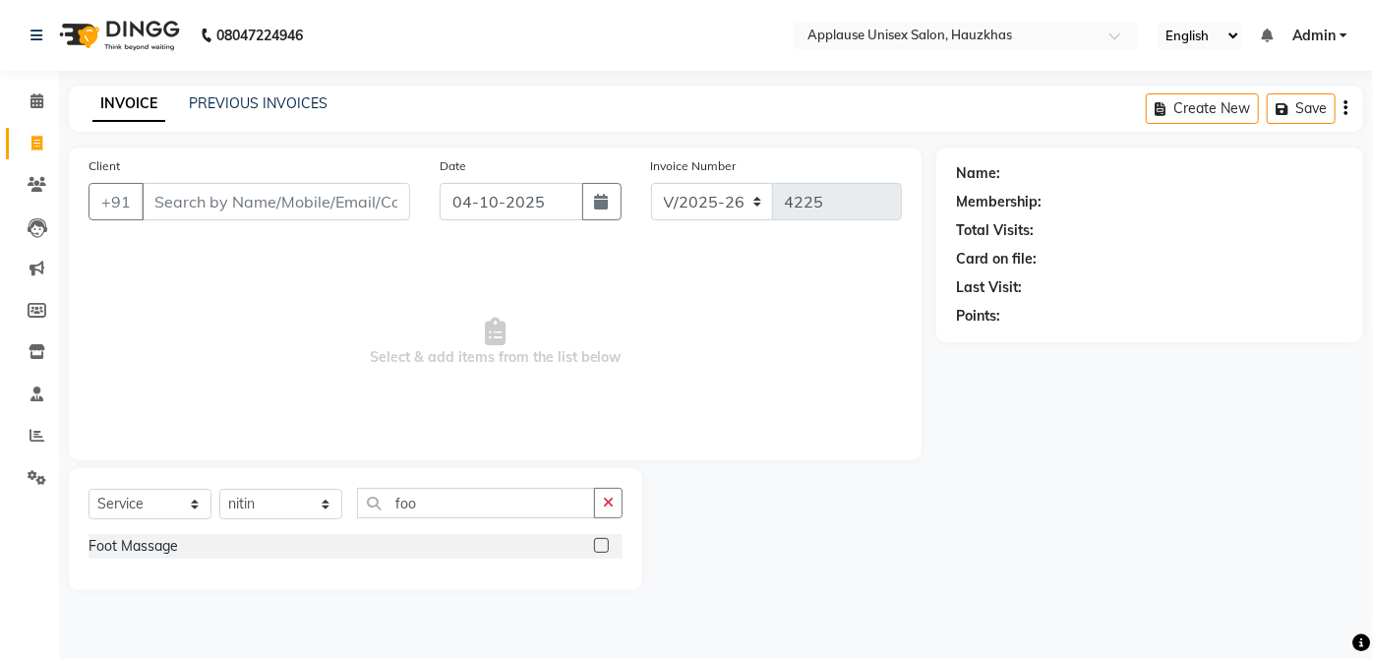
click at [602, 545] on label at bounding box center [601, 545] width 15 height 15
click at [602, 545] on input "checkbox" at bounding box center [600, 546] width 13 height 13
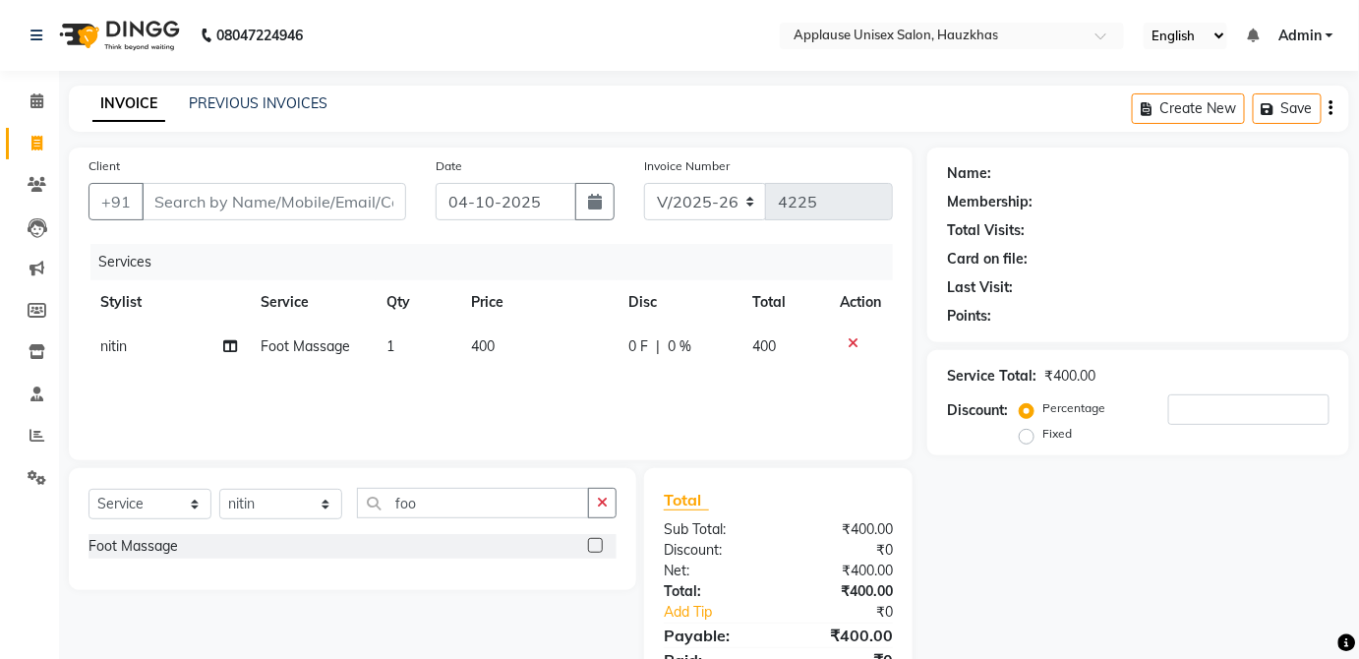
click at [764, 366] on td "400" at bounding box center [785, 347] width 87 height 44
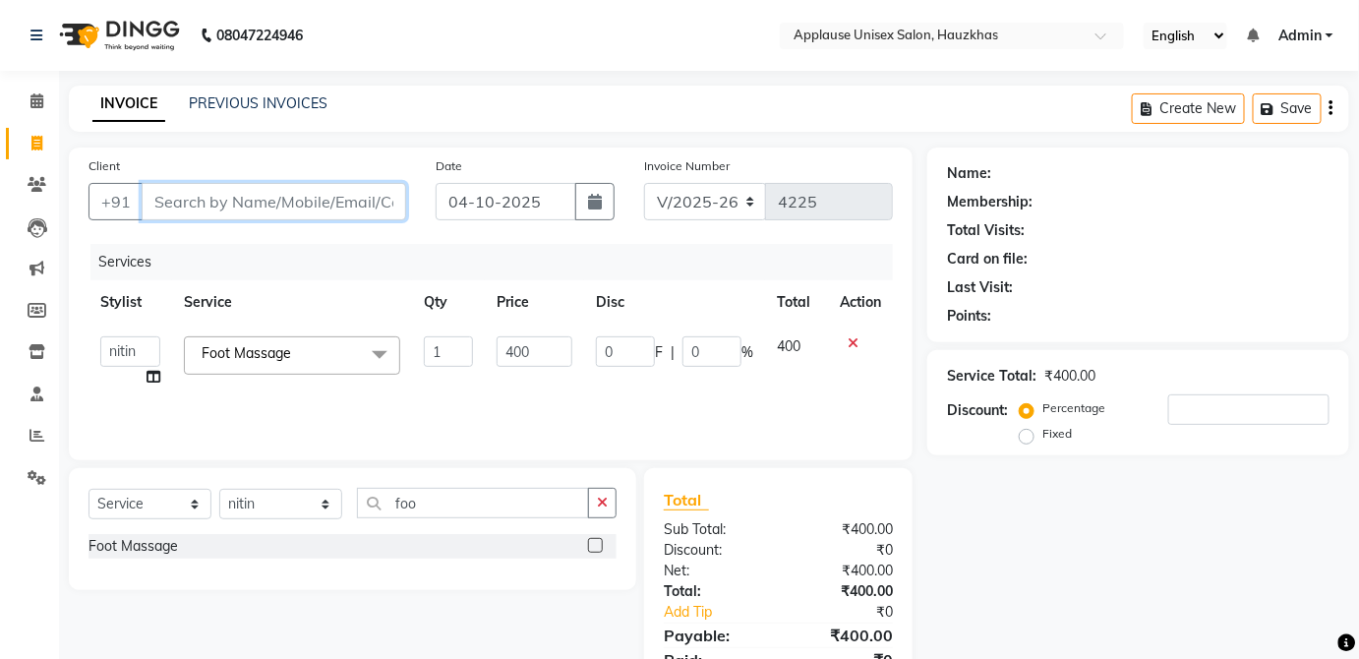
click at [384, 205] on input "Client" at bounding box center [274, 201] width 265 height 37
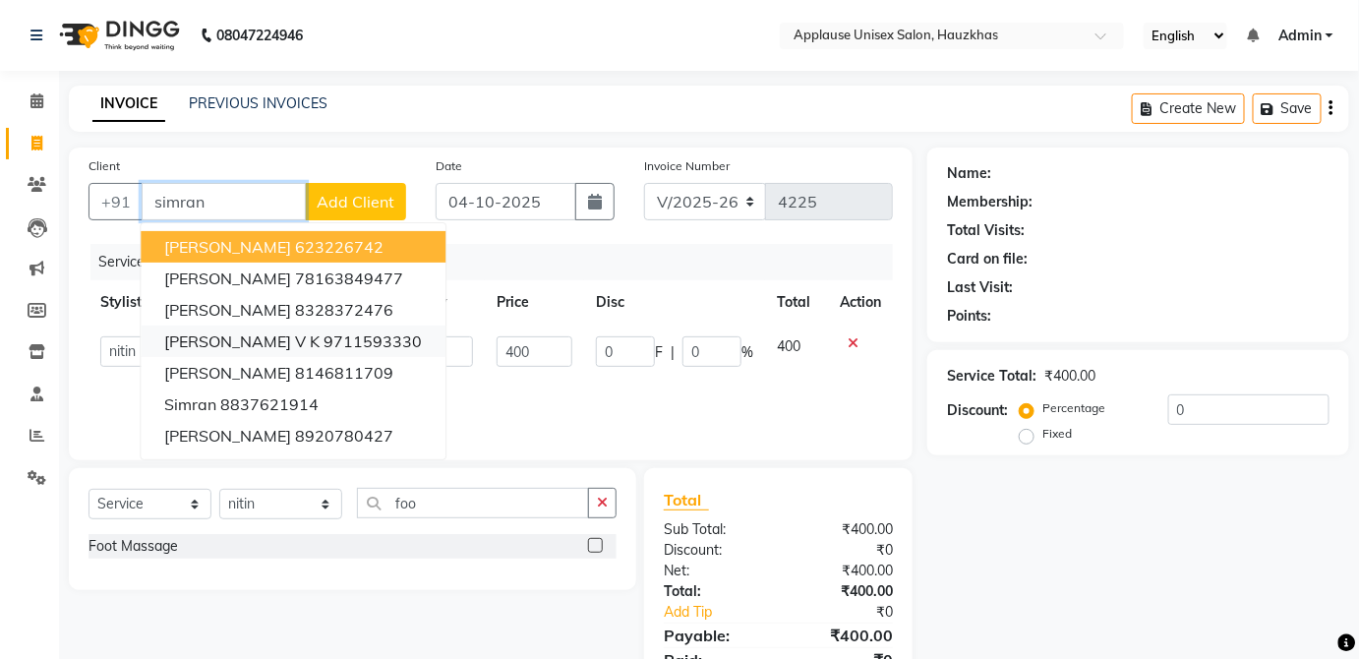
click at [330, 348] on ngb-highlight "9711593330" at bounding box center [373, 341] width 98 height 20
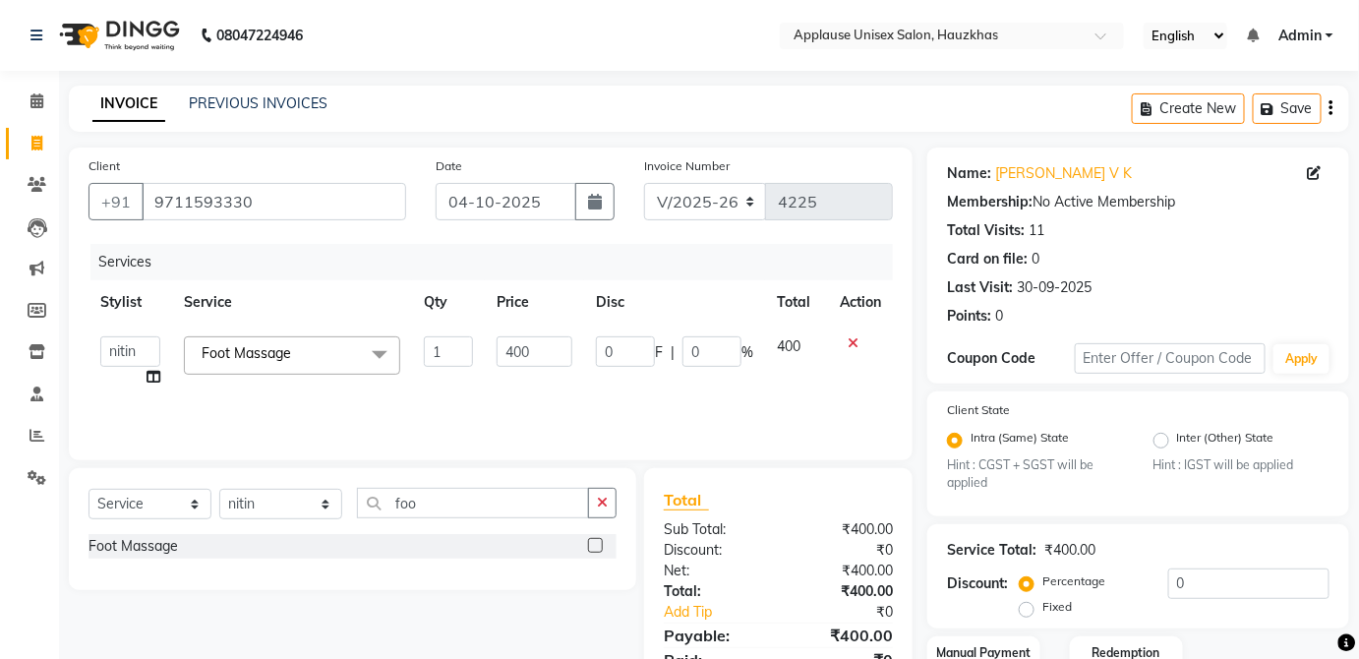
scroll to position [138, 0]
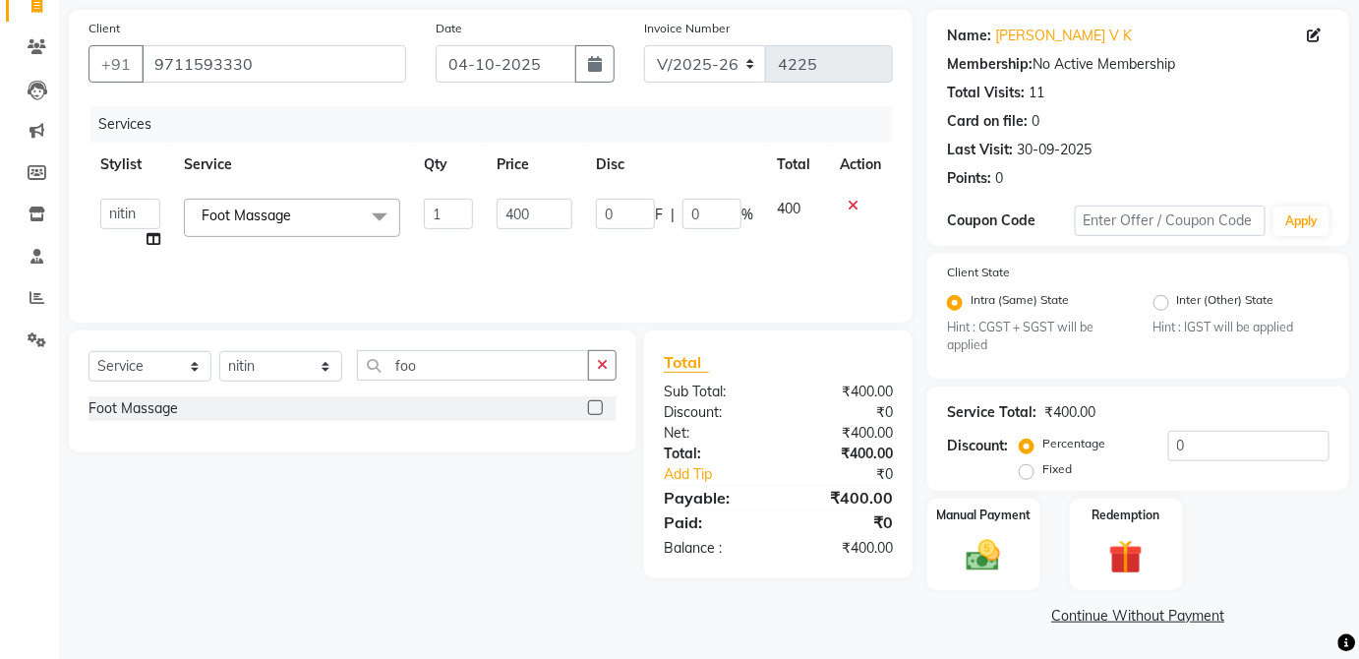
click at [1009, 543] on img at bounding box center [983, 555] width 55 height 39
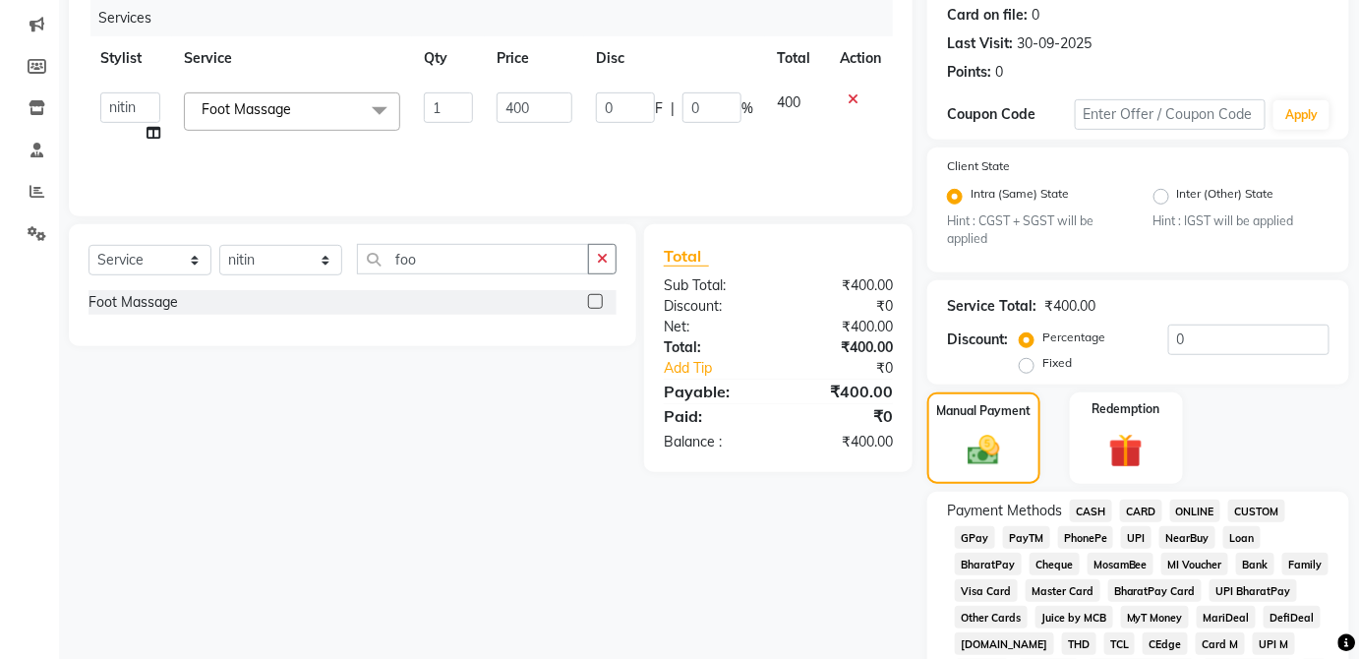
click at [1137, 542] on span "UPI" at bounding box center [1136, 537] width 30 height 23
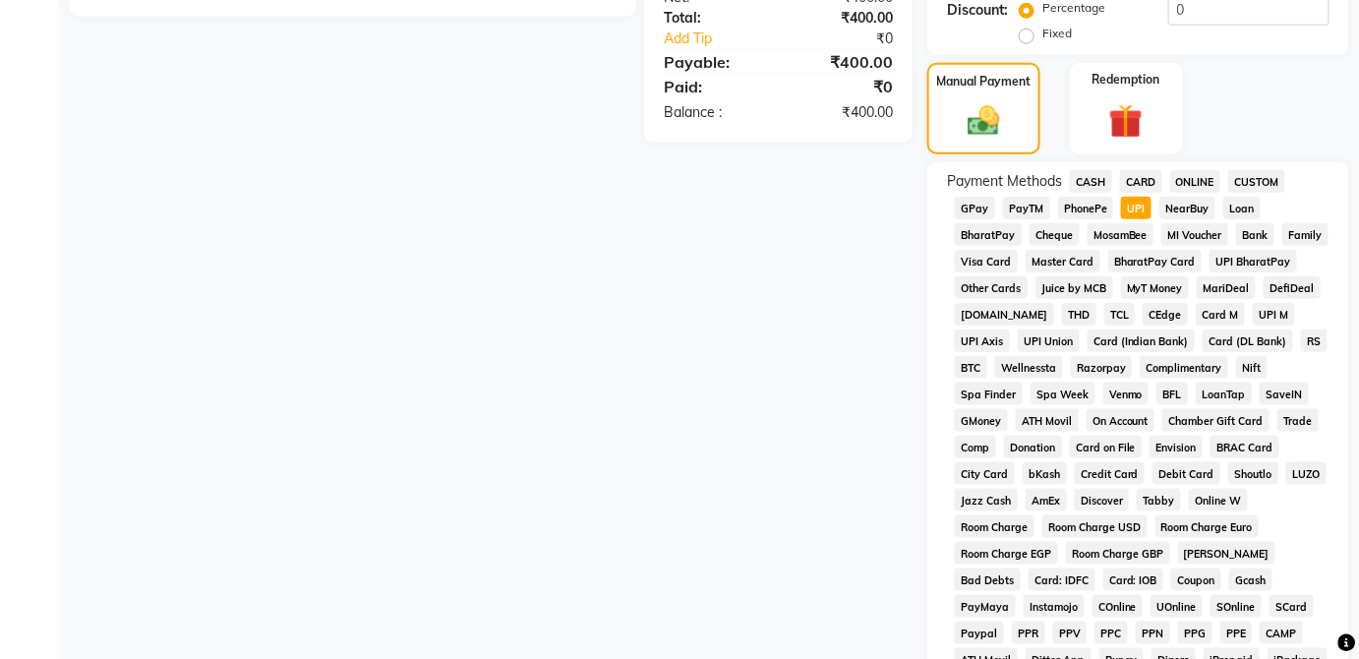
scroll to position [954, 0]
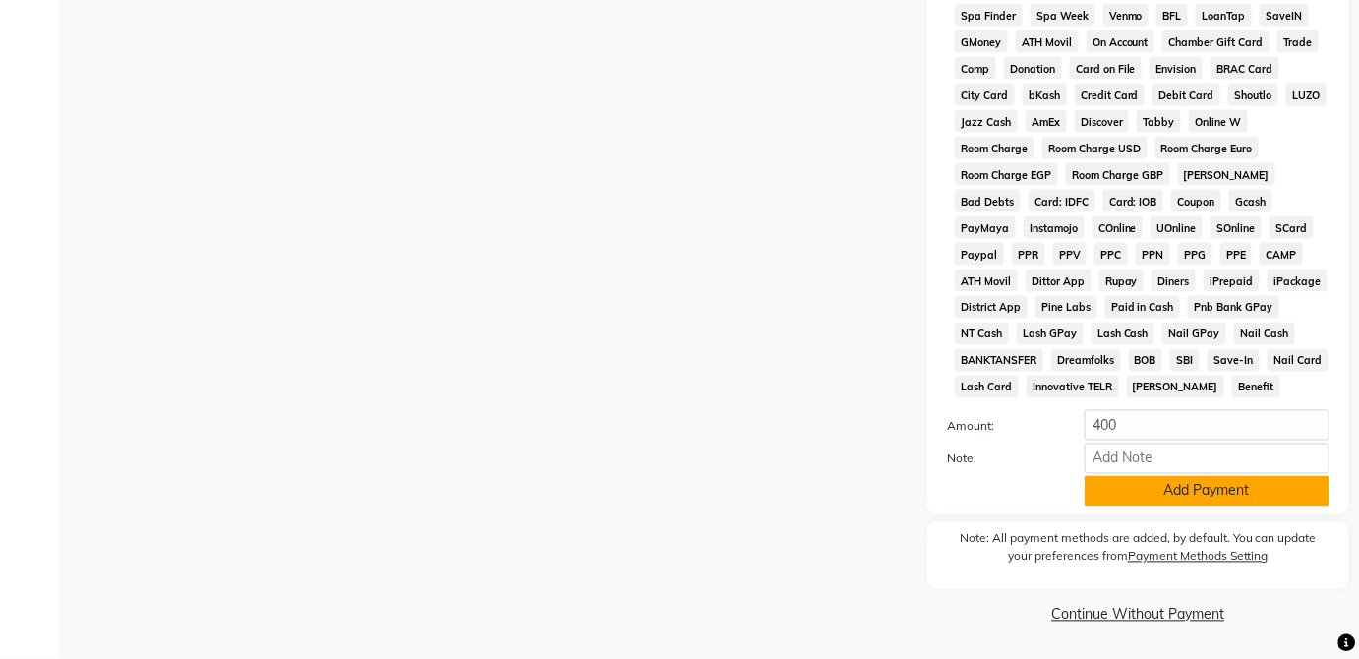
click at [1217, 506] on button "Add Payment" at bounding box center [1207, 491] width 245 height 30
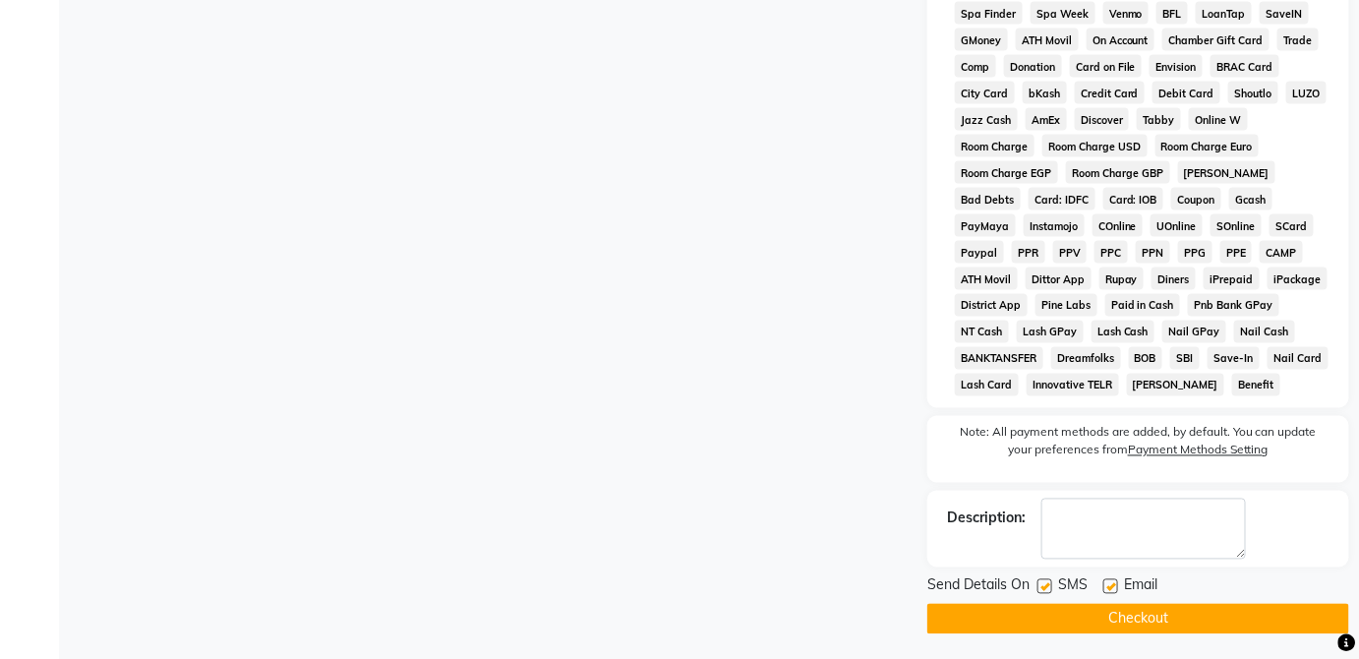
click at [1207, 628] on button "Checkout" at bounding box center [1139, 619] width 422 height 30
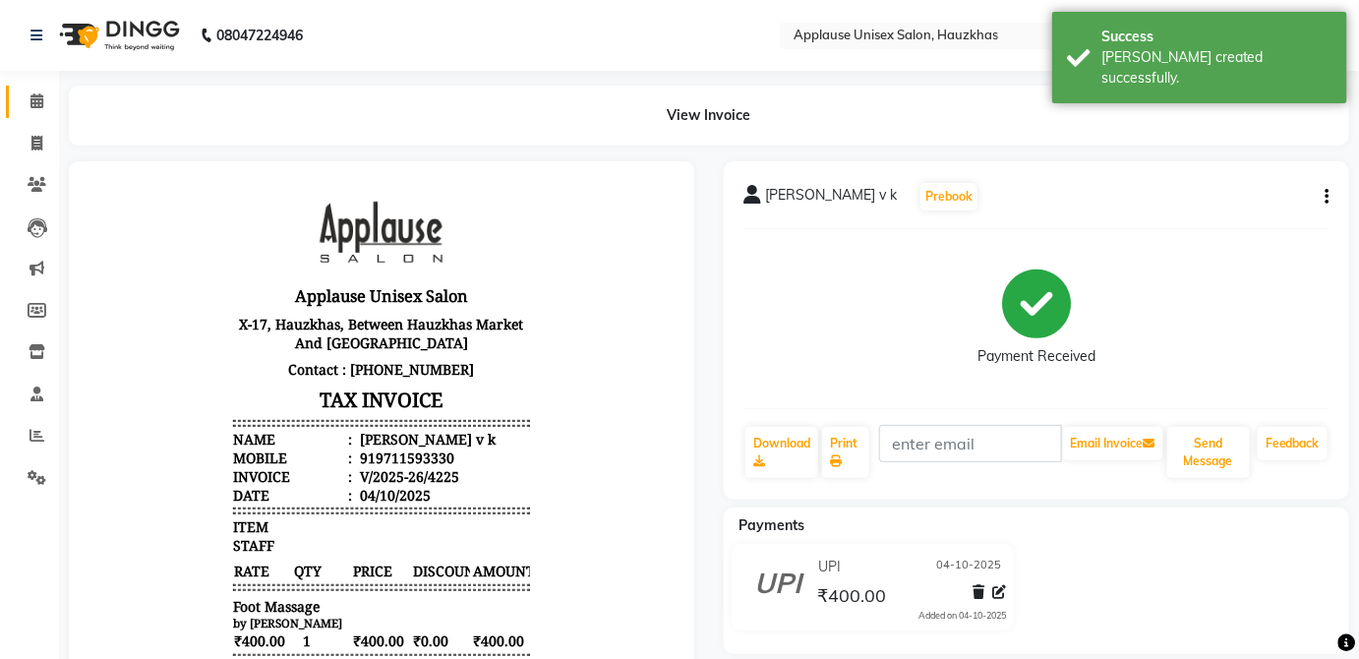
click at [39, 101] on icon at bounding box center [36, 100] width 13 height 15
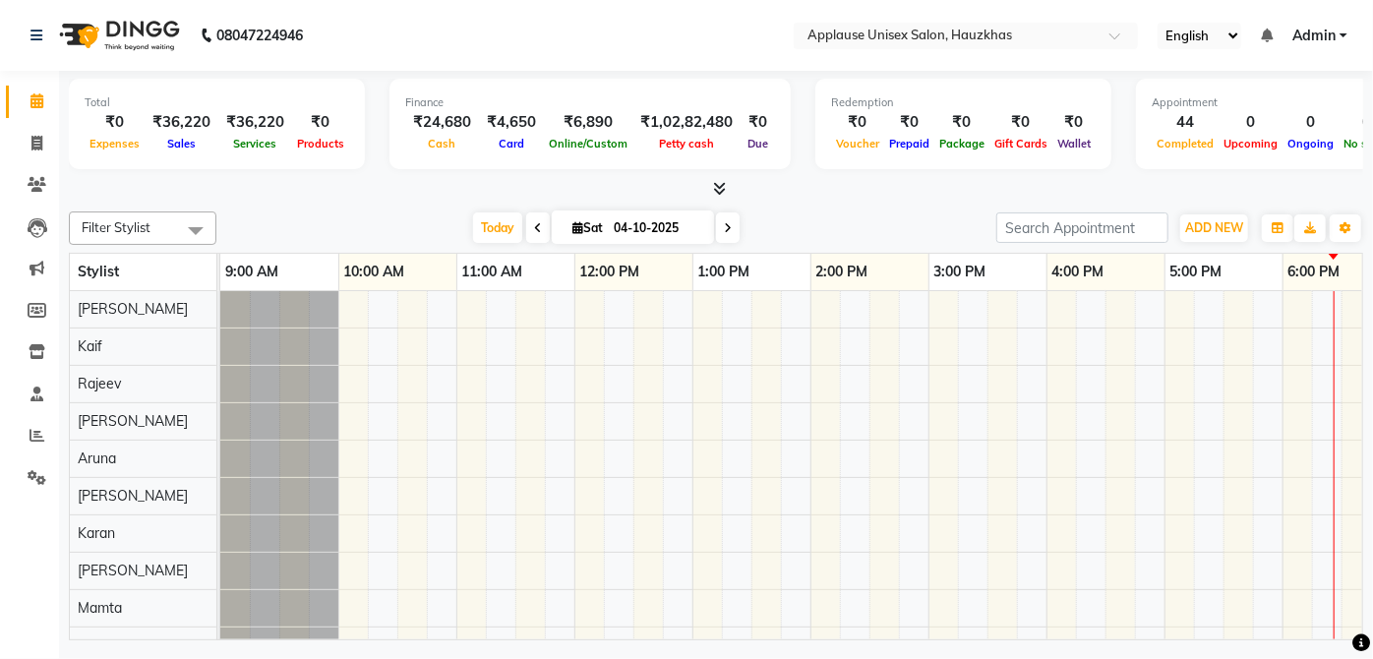
click at [14, 115] on link "Calendar" at bounding box center [29, 102] width 47 height 32
click at [334, 103] on div "Total" at bounding box center [217, 102] width 265 height 17
click at [35, 154] on link "Invoice" at bounding box center [29, 144] width 47 height 32
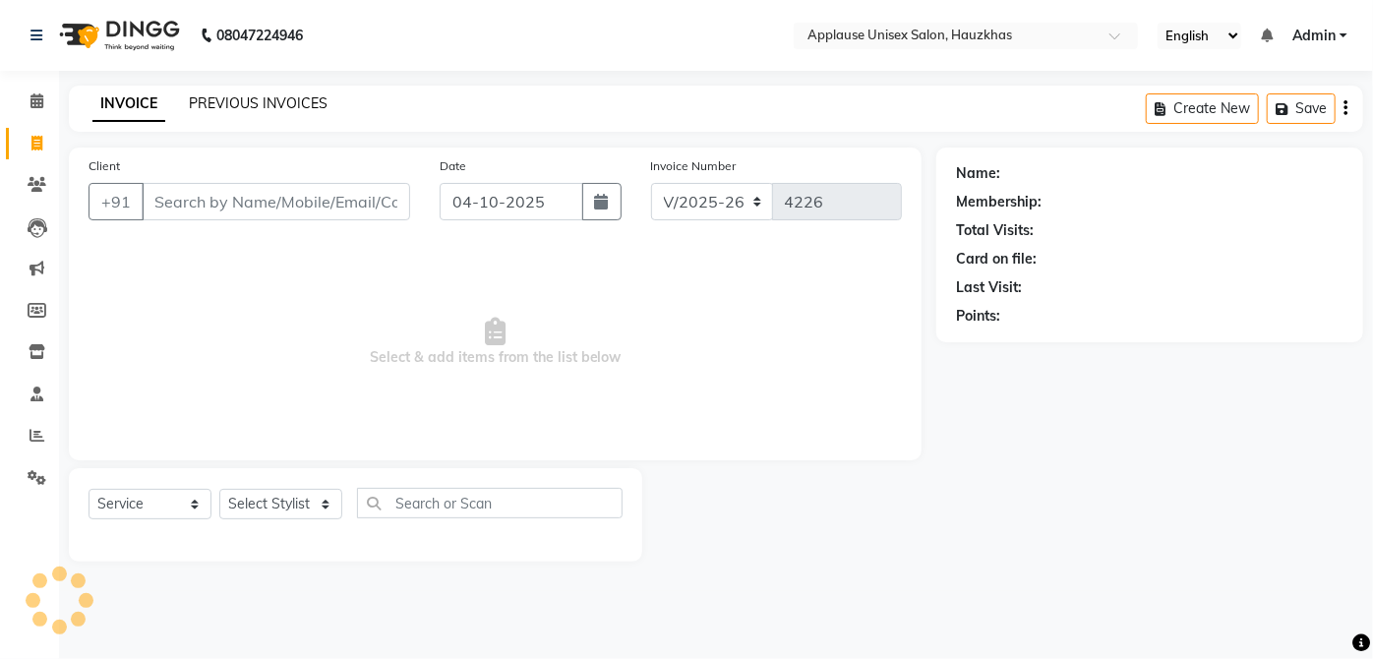
click at [222, 104] on link "PREVIOUS INVOICES" at bounding box center [258, 103] width 139 height 18
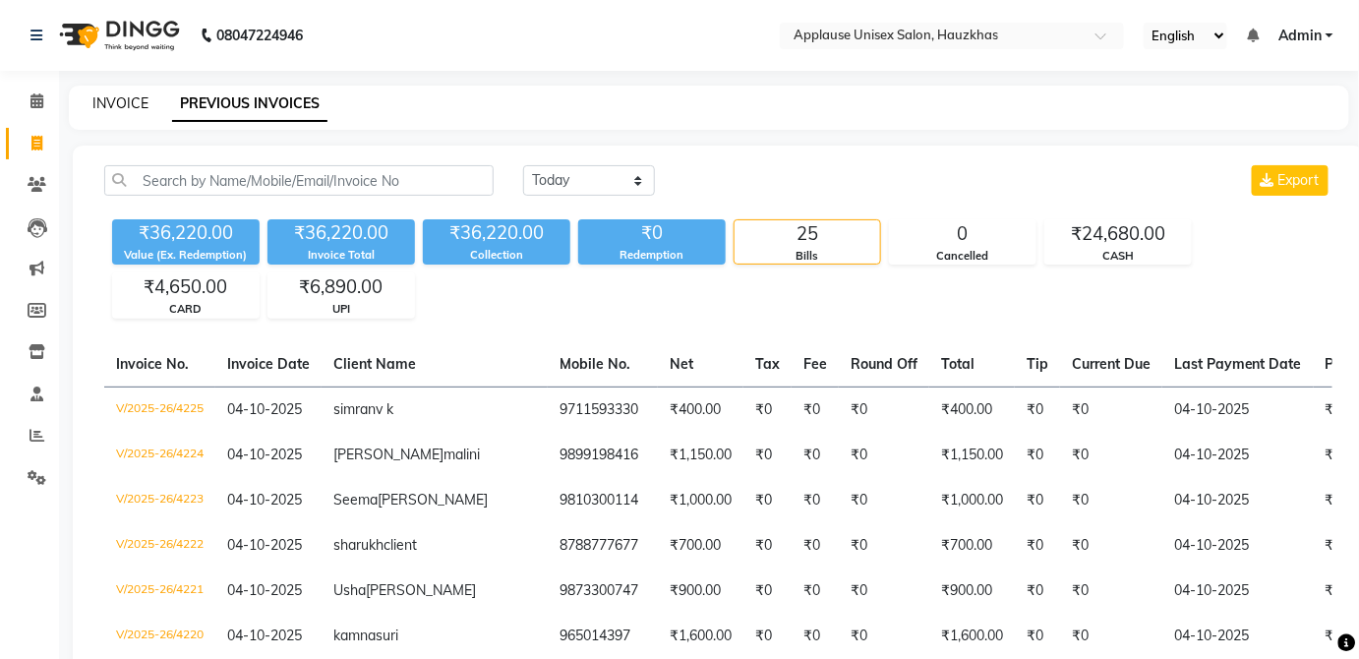
click at [114, 111] on link "INVOICE" at bounding box center [120, 103] width 56 height 18
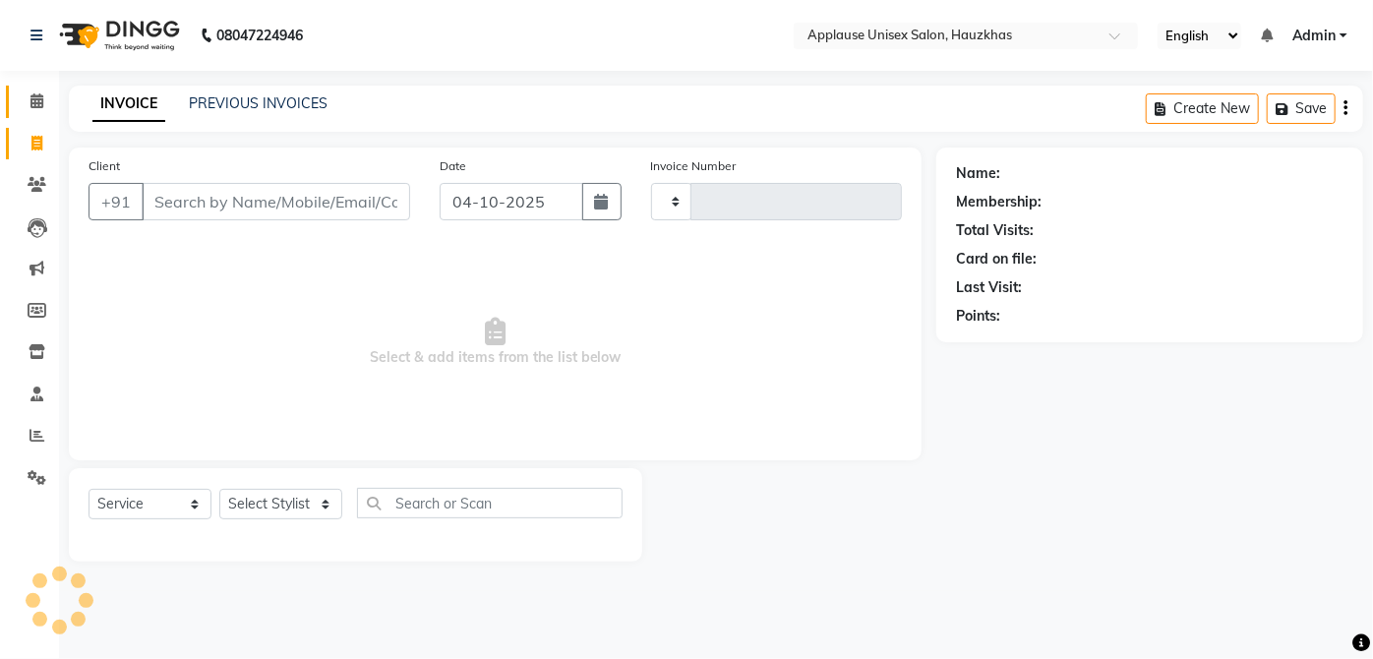
click at [41, 104] on icon at bounding box center [36, 100] width 13 height 15
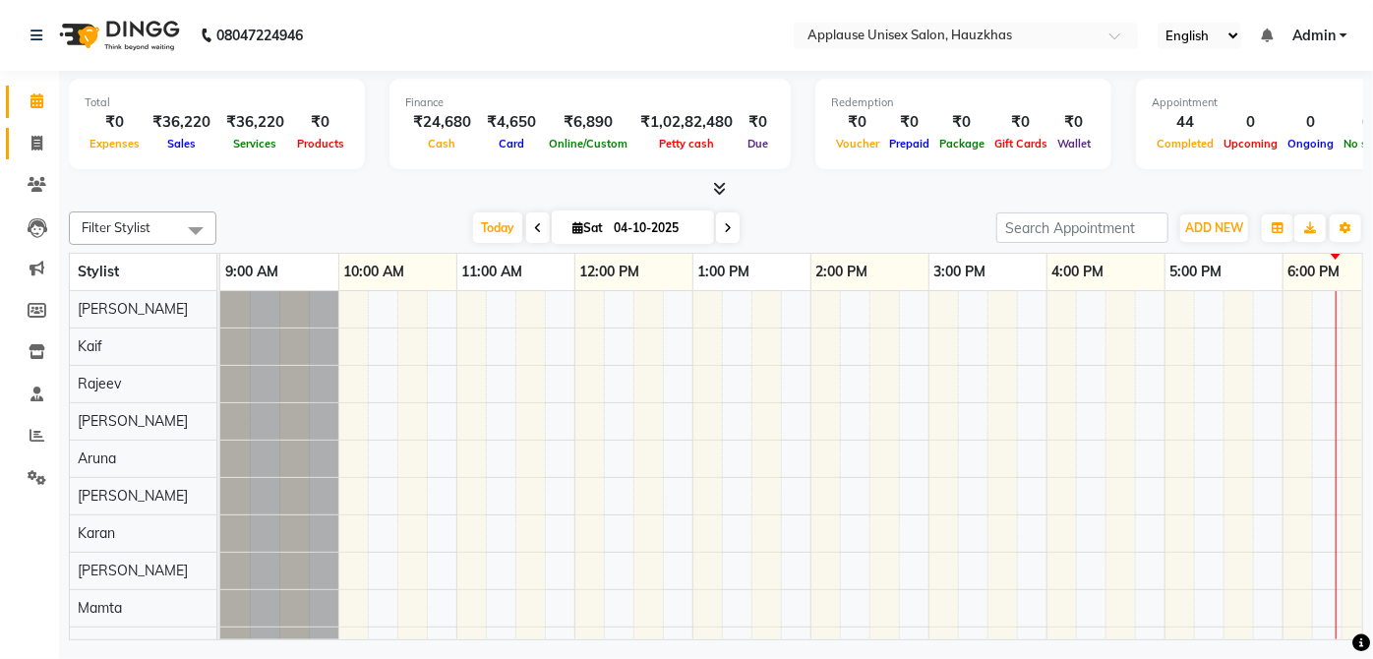
click at [37, 148] on icon at bounding box center [36, 143] width 11 height 15
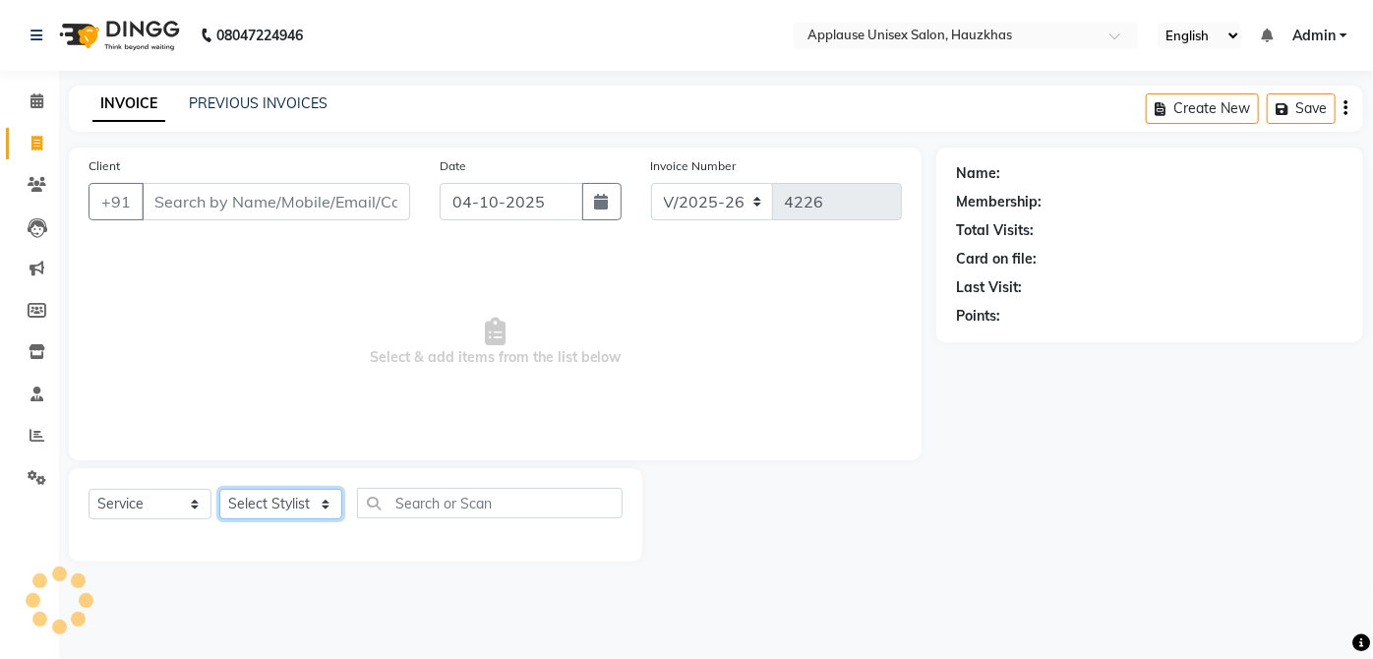
click at [305, 496] on select "Select Stylist [PERSON_NAME] [PERSON_NAME] [PERSON_NAME] [PERSON_NAME] [PERSON_…" at bounding box center [280, 504] width 123 height 30
click at [219, 489] on select "Select Stylist [PERSON_NAME] [PERSON_NAME] [PERSON_NAME] [PERSON_NAME] [PERSON_…" at bounding box center [280, 504] width 123 height 30
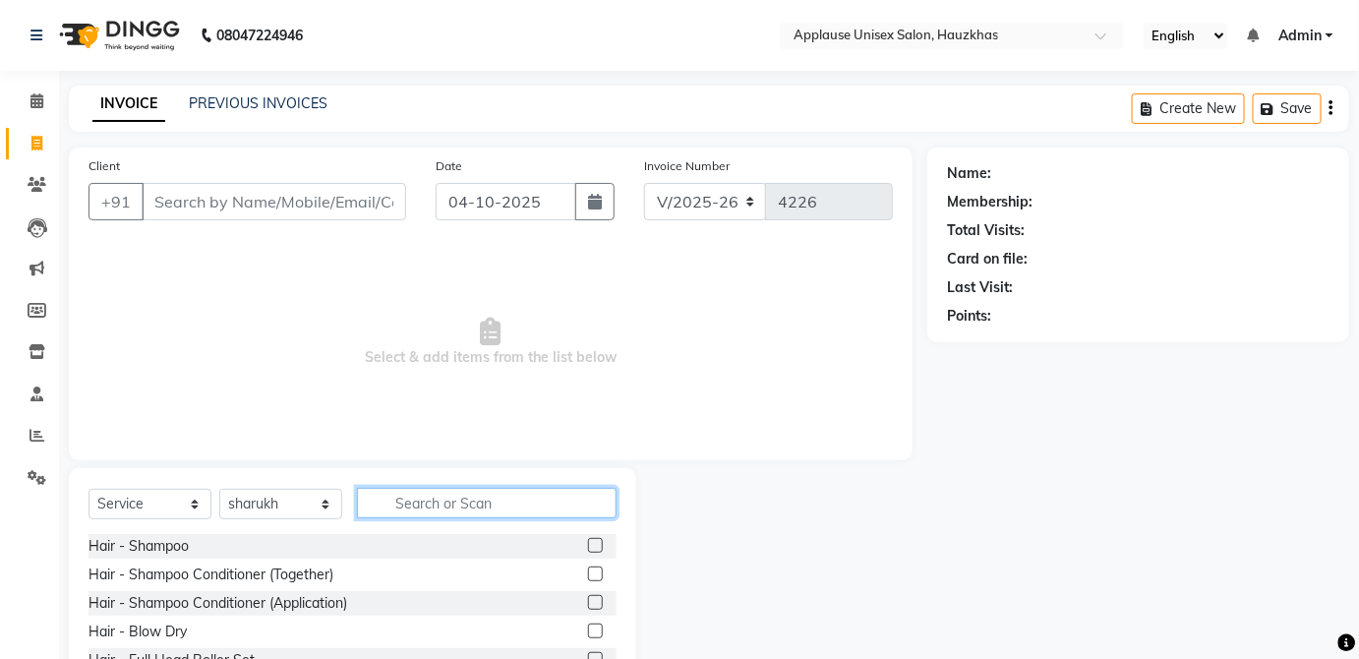
click at [435, 499] on input "text" at bounding box center [487, 503] width 260 height 30
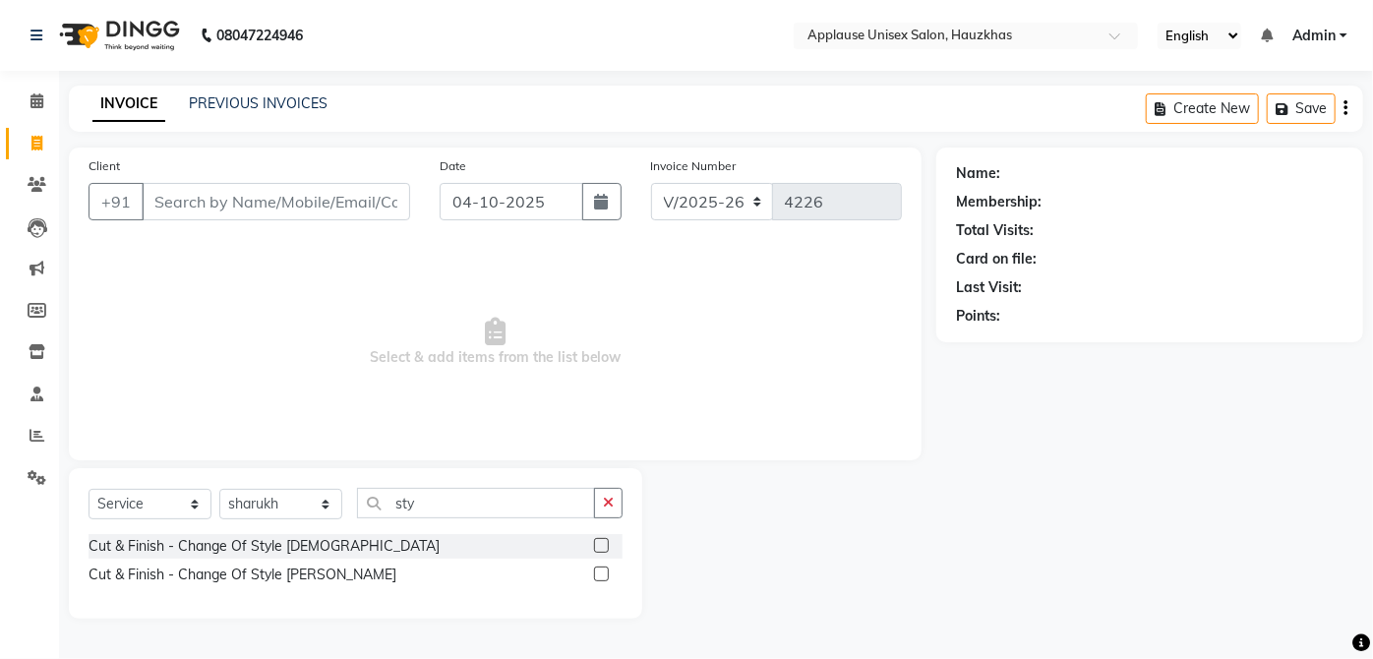
click at [602, 545] on label at bounding box center [601, 545] width 15 height 15
click at [602, 545] on input "checkbox" at bounding box center [600, 546] width 13 height 13
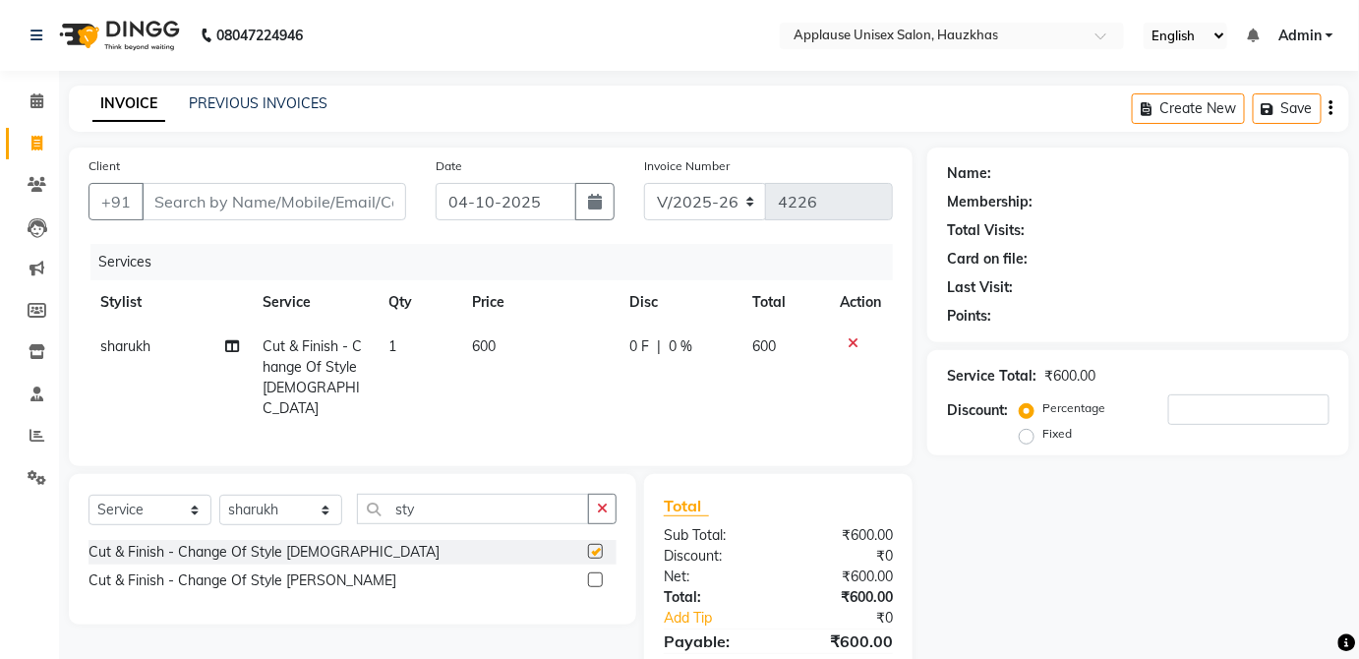
click at [749, 351] on td "600" at bounding box center [785, 378] width 87 height 106
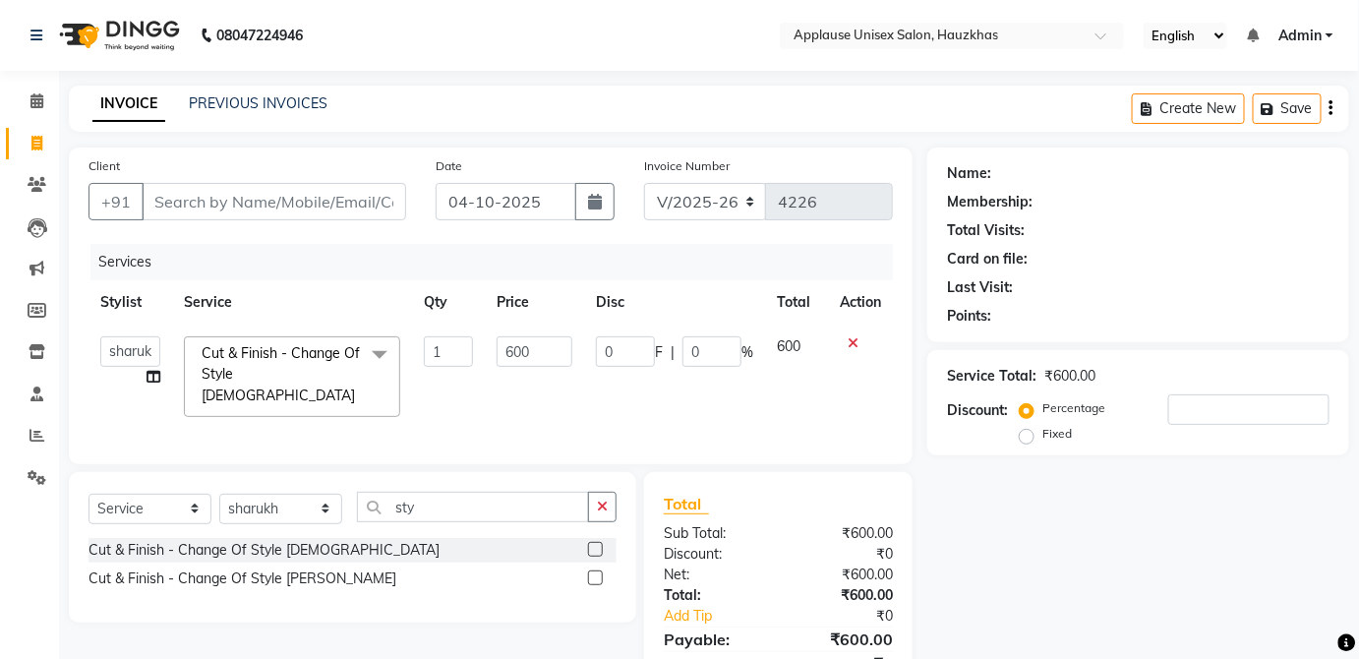
click at [595, 574] on label at bounding box center [595, 577] width 15 height 15
click at [595, 574] on input "checkbox" at bounding box center [594, 578] width 13 height 13
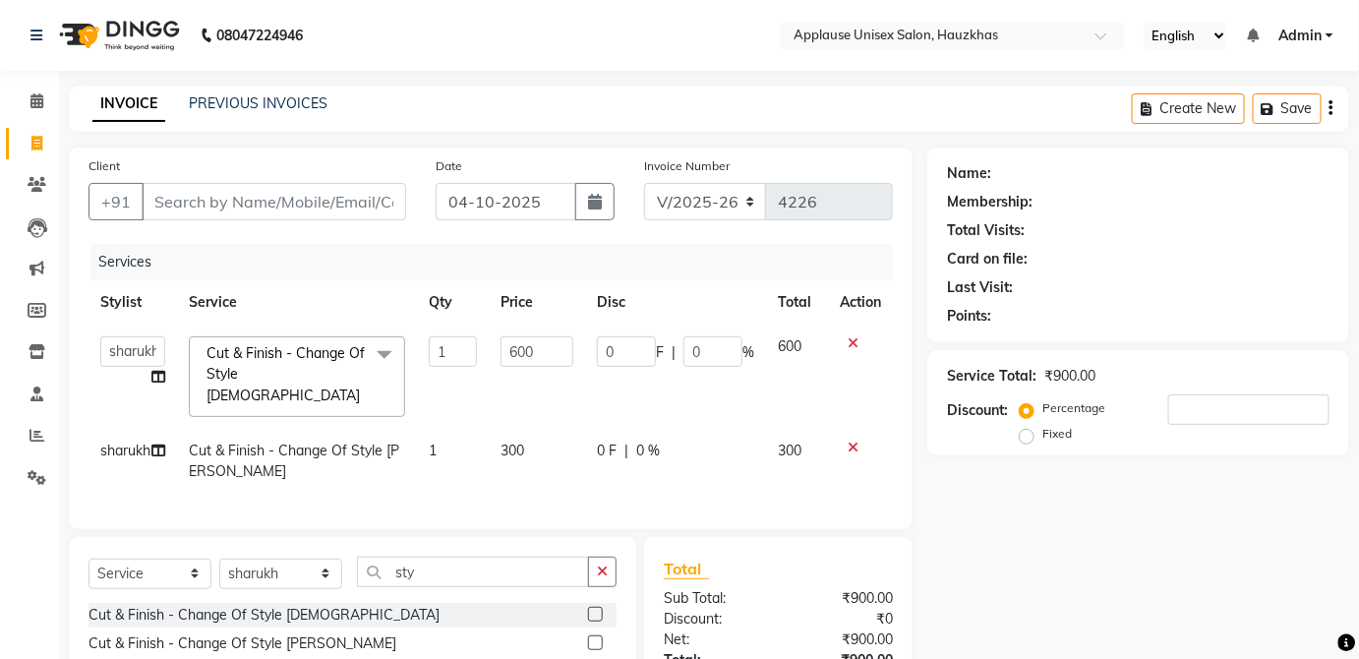
click at [848, 338] on icon at bounding box center [853, 343] width 11 height 14
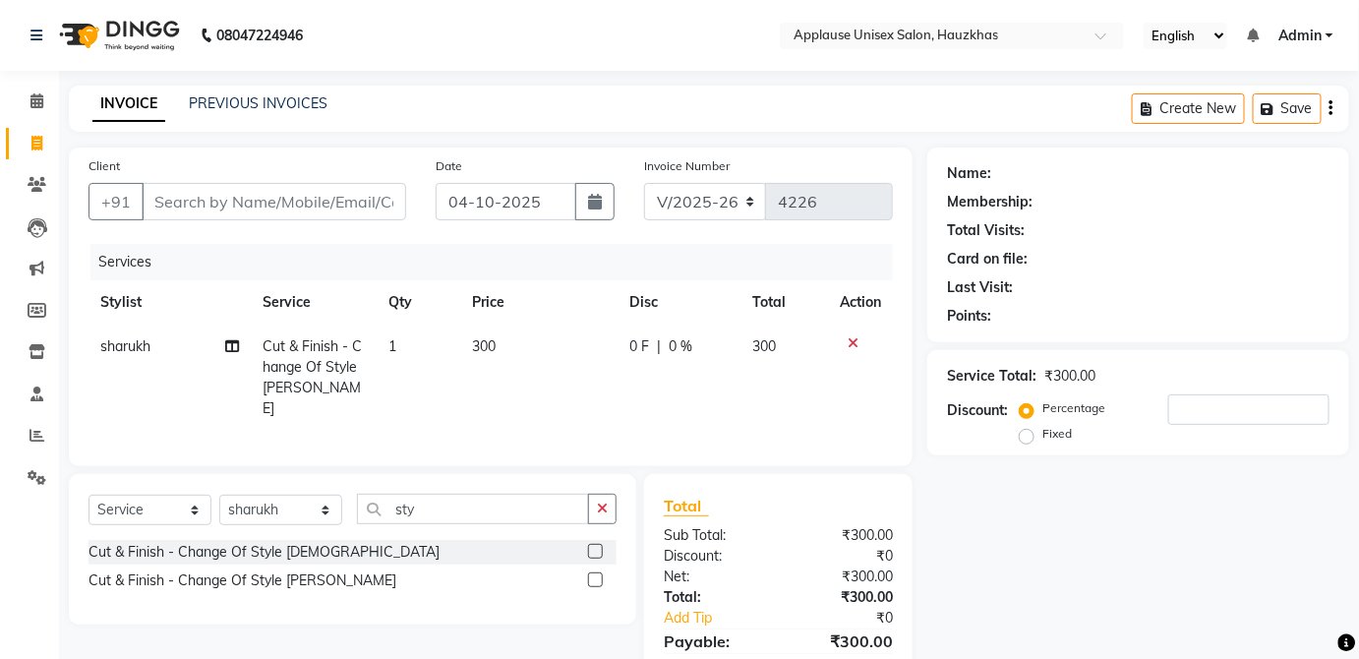
click at [551, 363] on td "300" at bounding box center [538, 378] width 157 height 106
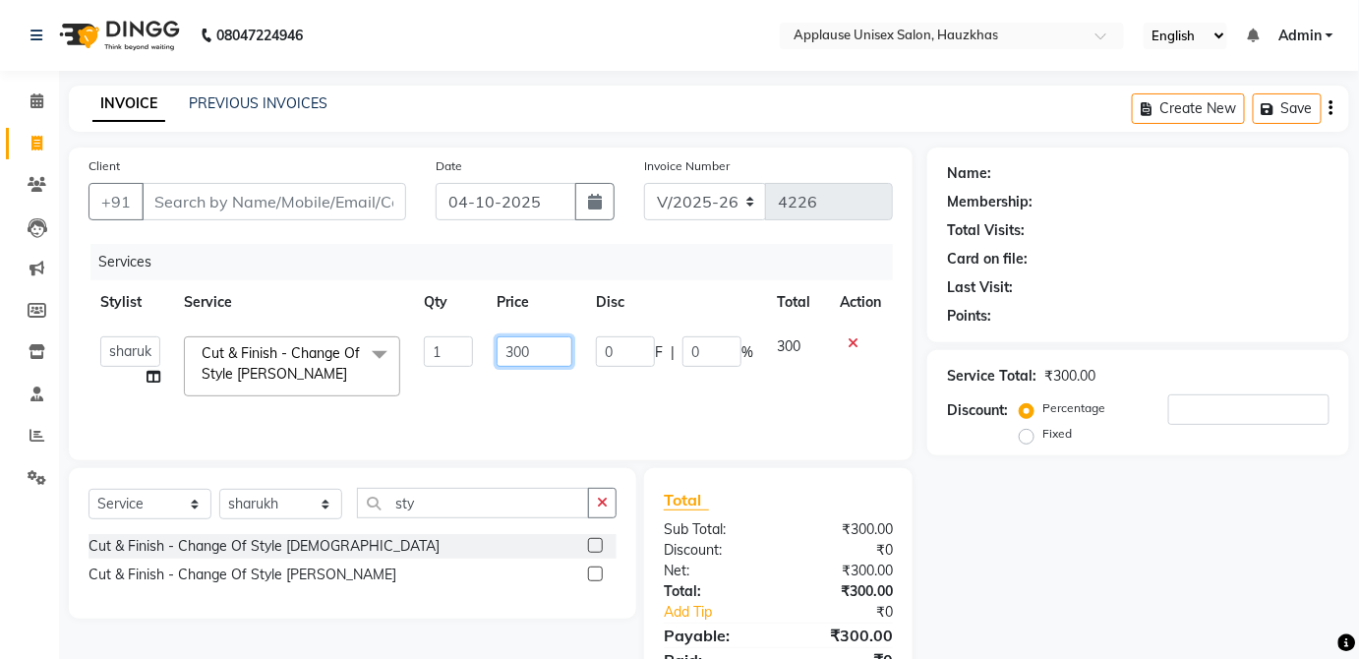
click at [549, 354] on input "300" at bounding box center [535, 351] width 76 height 30
click at [775, 342] on td "300" at bounding box center [796, 367] width 63 height 84
click at [353, 209] on input "Client" at bounding box center [274, 201] width 265 height 37
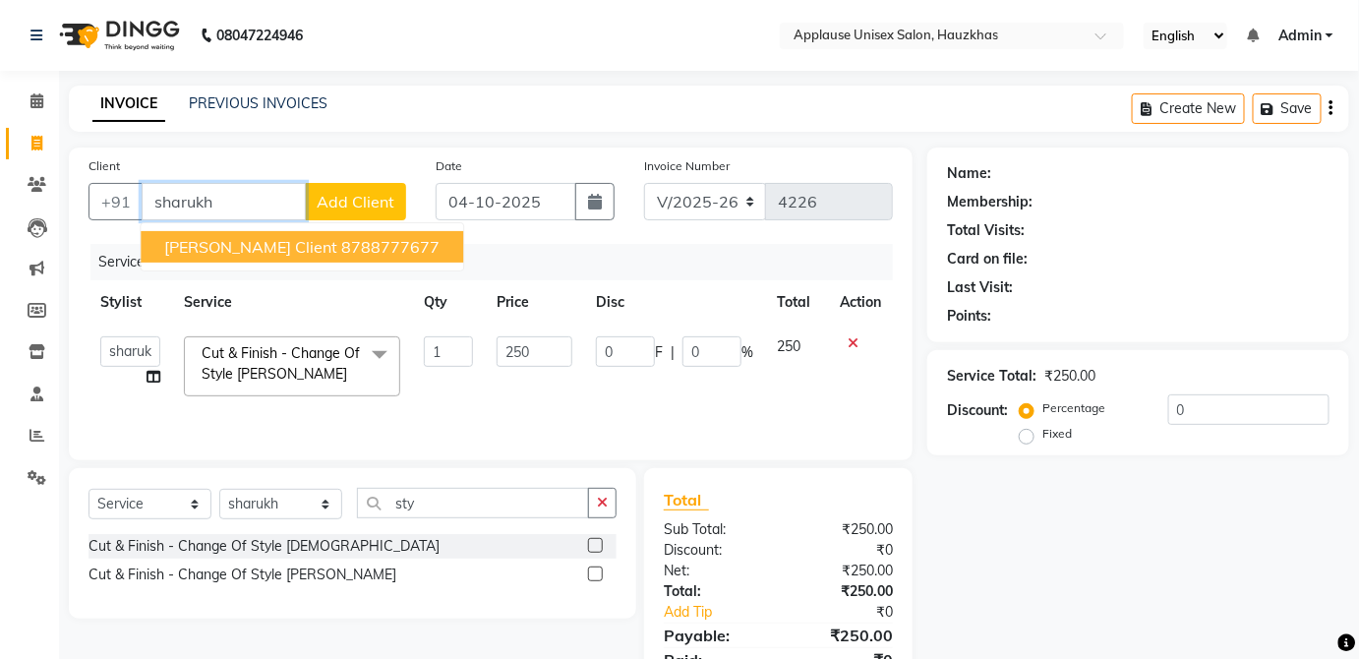
click at [375, 236] on button "[PERSON_NAME] client 8788777677" at bounding box center [302, 246] width 323 height 31
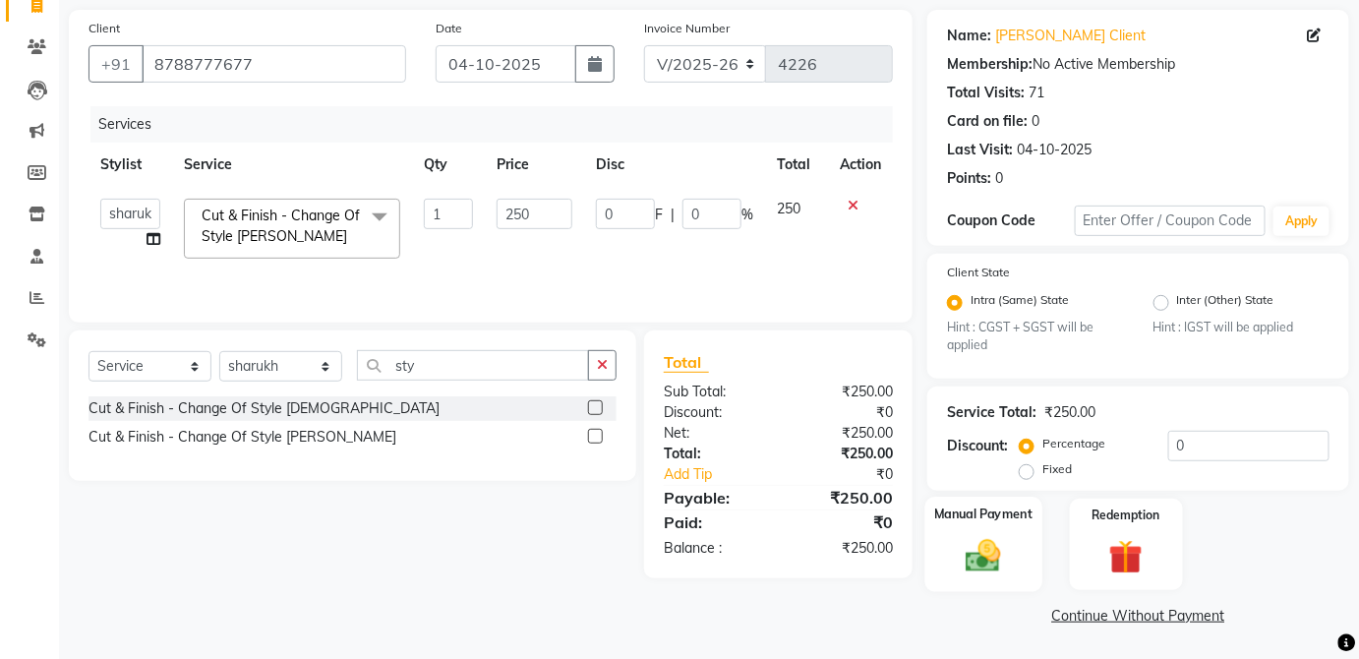
click at [1007, 520] on label "Manual Payment" at bounding box center [983, 515] width 98 height 19
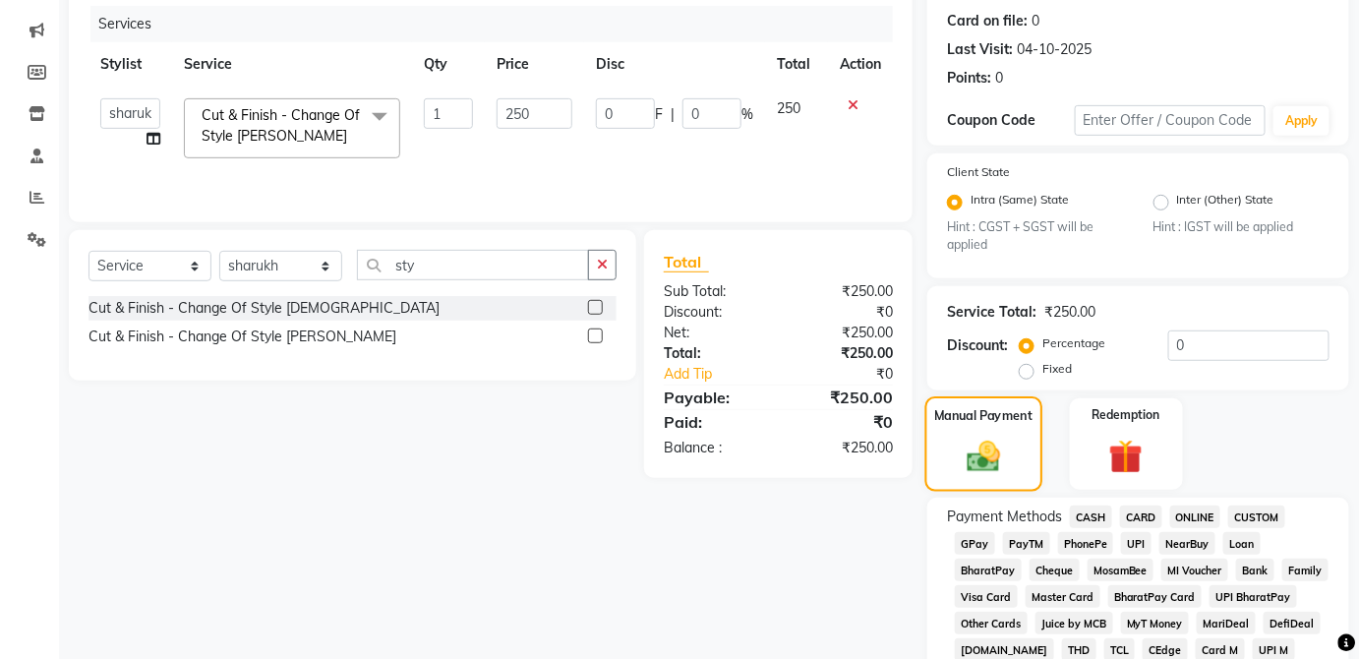
scroll to position [262, 0]
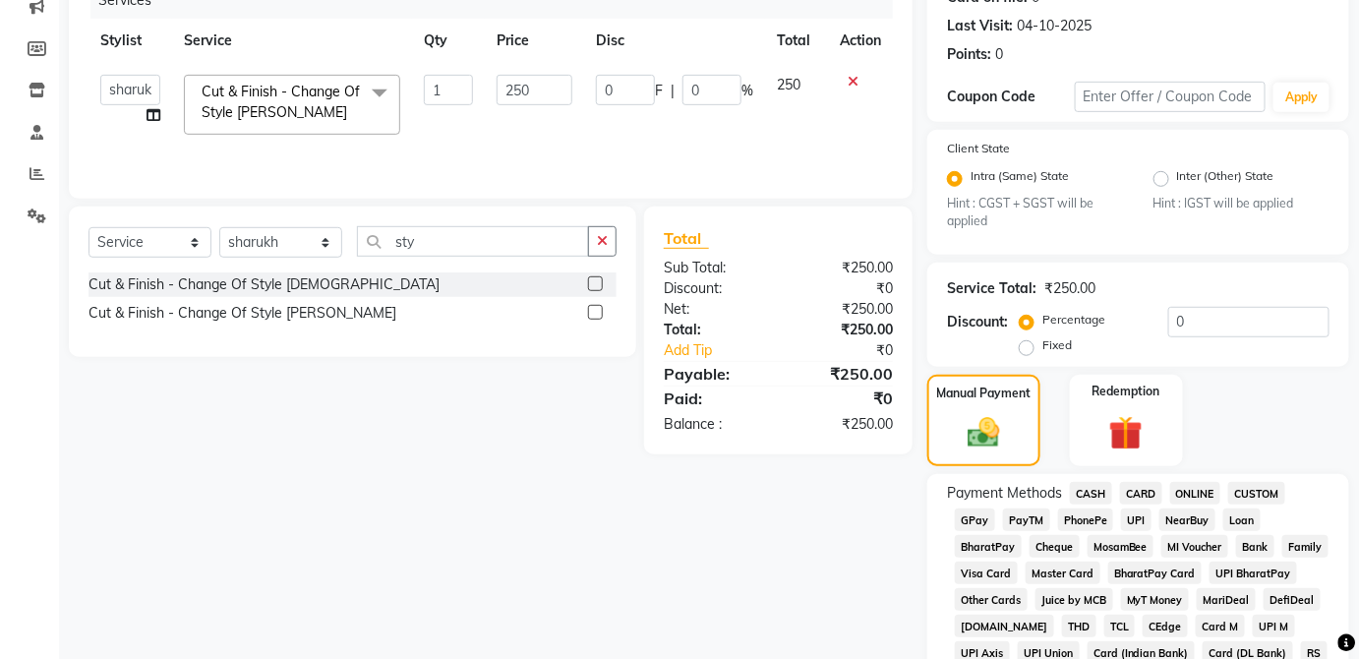
click at [1142, 513] on span "UPI" at bounding box center [1136, 520] width 30 height 23
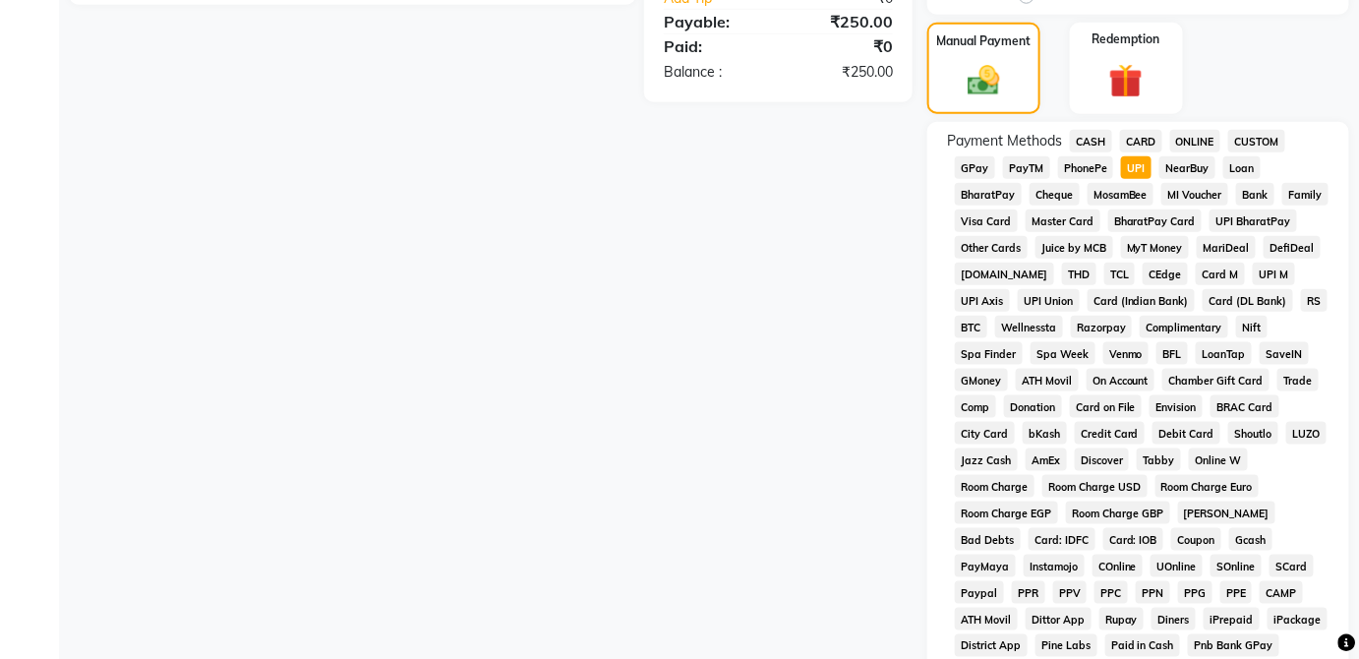
scroll to position [954, 0]
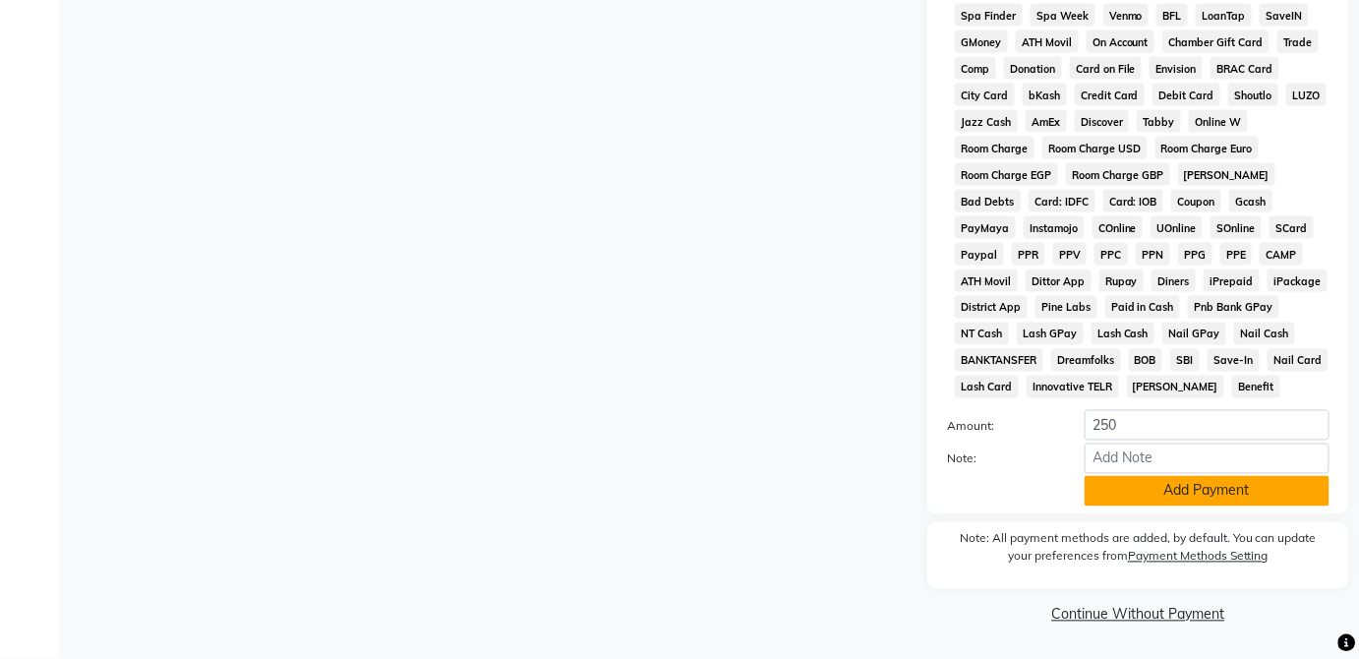
click at [1228, 499] on button "Add Payment" at bounding box center [1207, 491] width 245 height 30
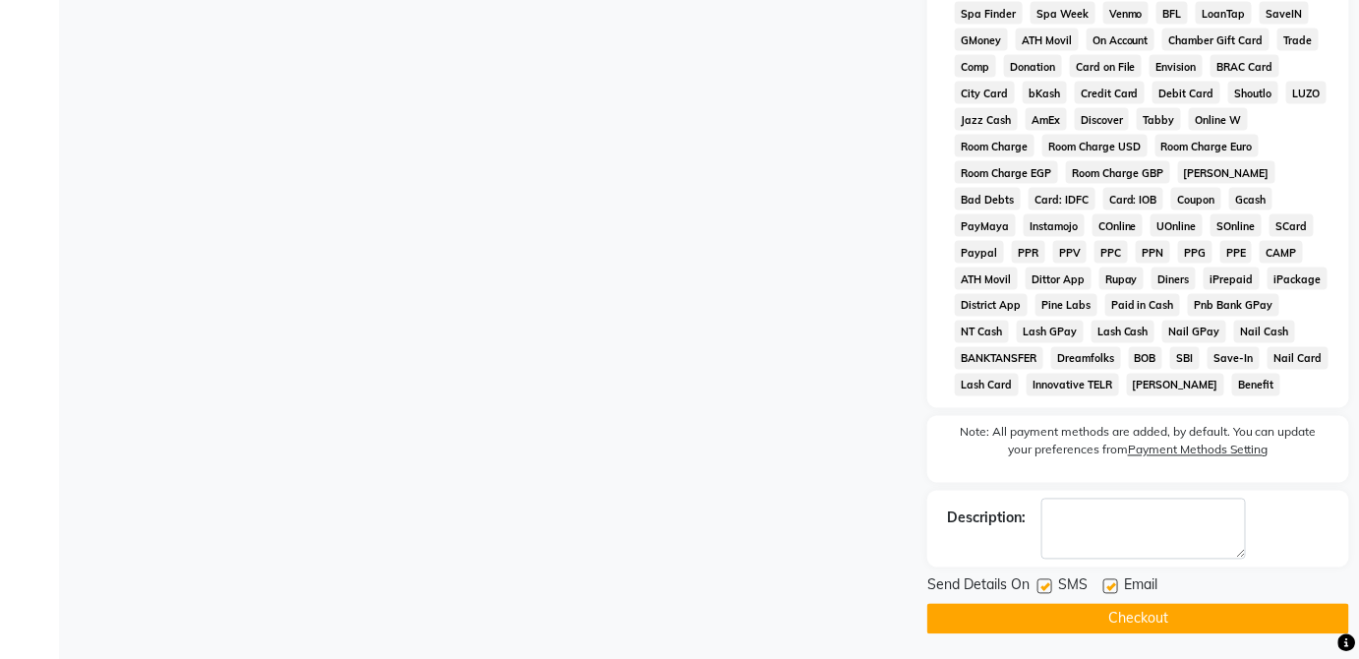
click at [1208, 631] on button "Checkout" at bounding box center [1139, 619] width 422 height 30
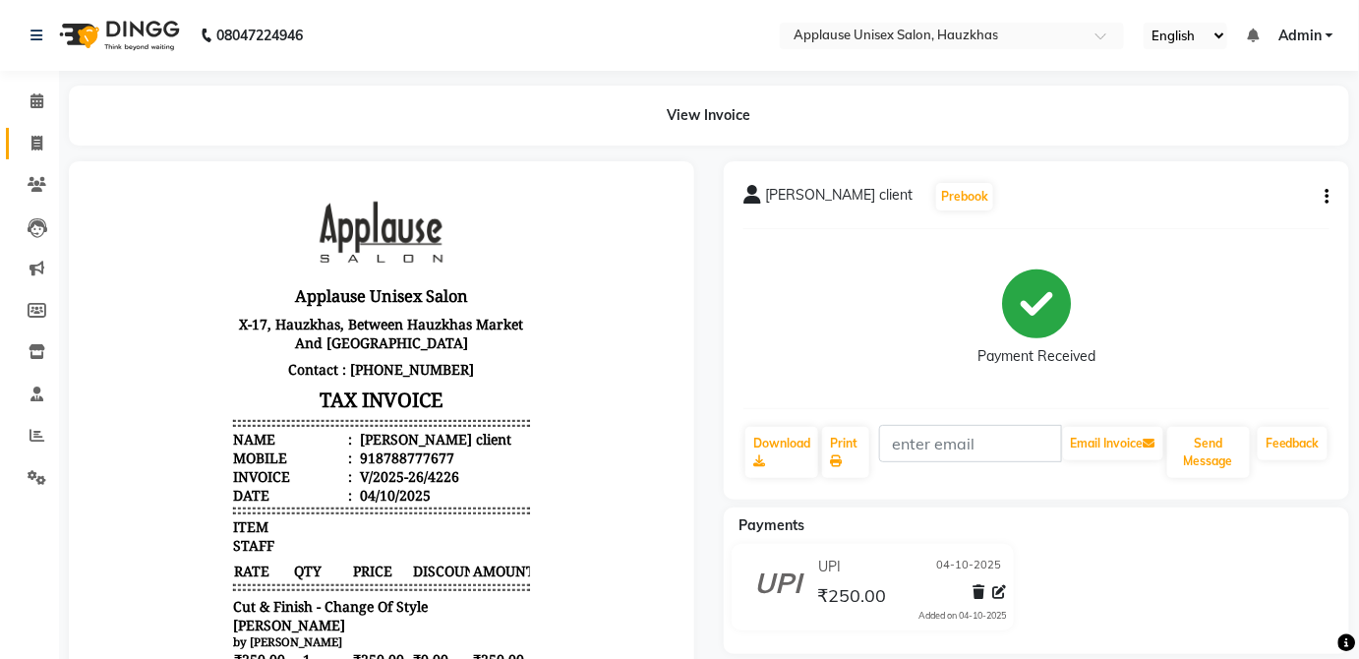
click at [36, 150] on icon at bounding box center [36, 143] width 11 height 15
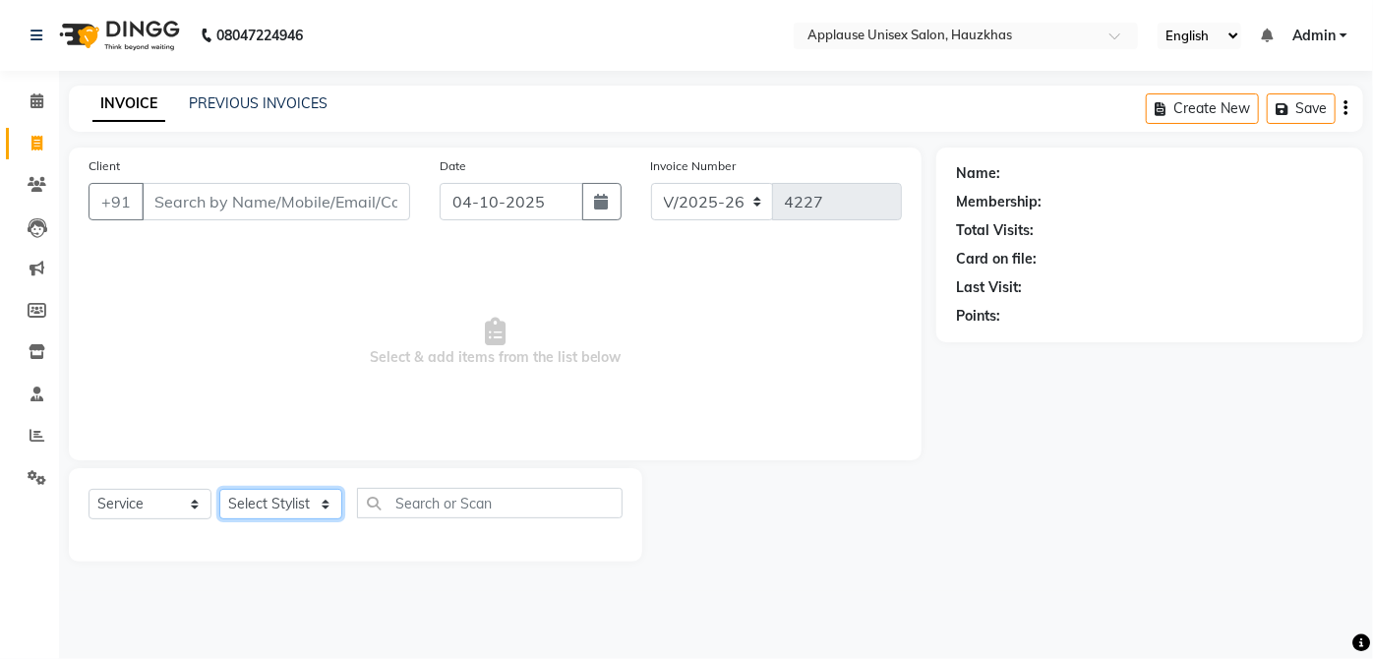
click at [298, 509] on select "Select Stylist [PERSON_NAME] [PERSON_NAME] [PERSON_NAME] [PERSON_NAME] [PERSON_…" at bounding box center [280, 504] width 123 height 30
click at [219, 489] on select "Select Stylist [PERSON_NAME] [PERSON_NAME] [PERSON_NAME] [PERSON_NAME] [PERSON_…" at bounding box center [280, 504] width 123 height 30
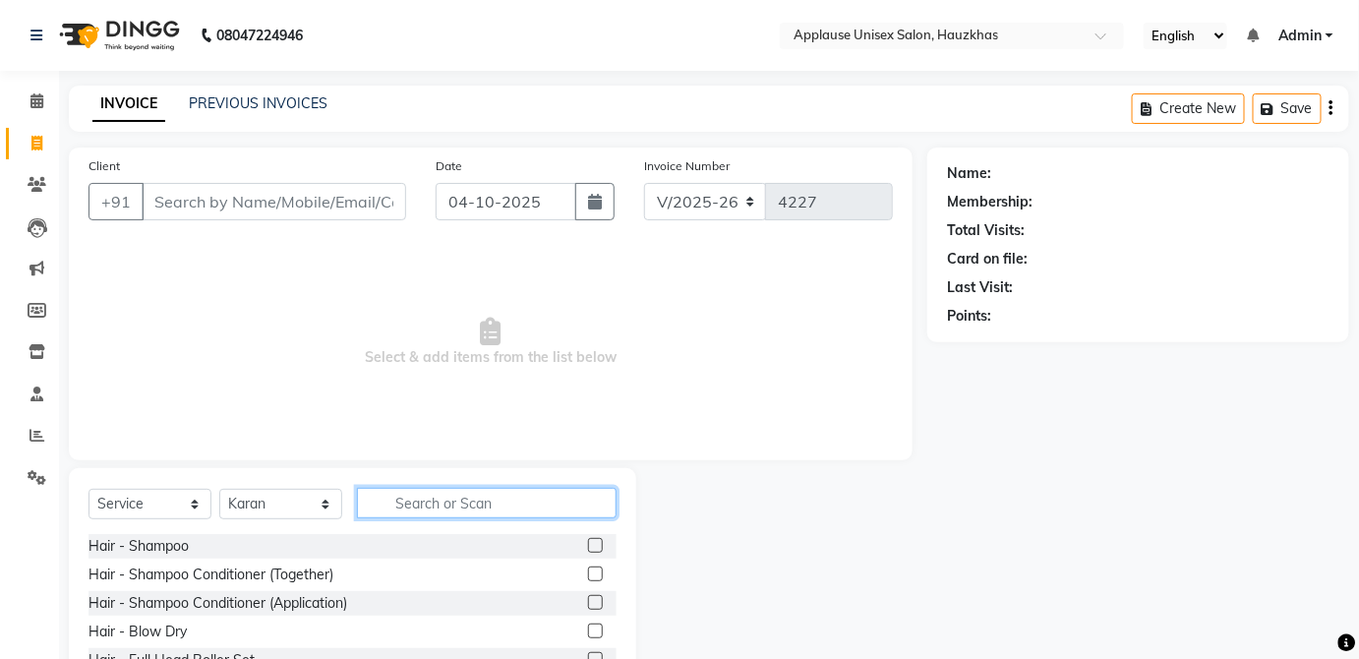
click at [490, 499] on input "text" at bounding box center [487, 503] width 260 height 30
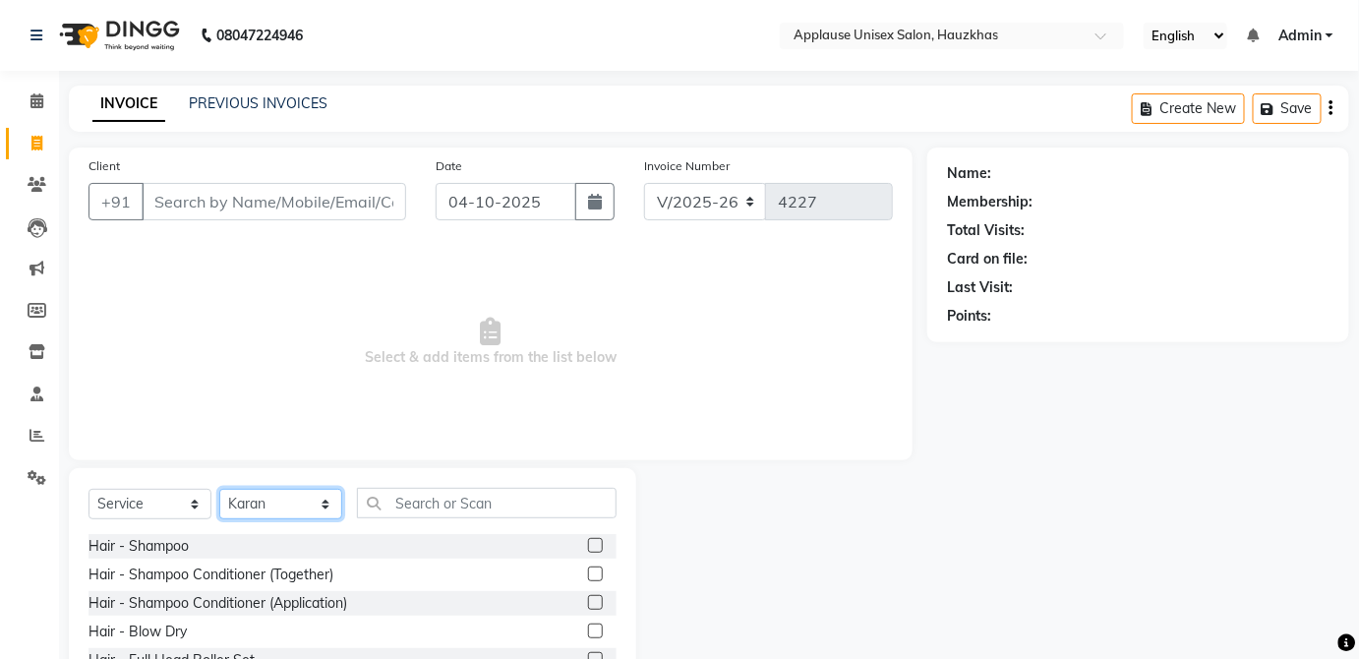
click at [314, 503] on select "Select Stylist [PERSON_NAME] [PERSON_NAME] [PERSON_NAME] [PERSON_NAME] [PERSON_…" at bounding box center [280, 504] width 123 height 30
click at [219, 489] on select "Select Stylist [PERSON_NAME] [PERSON_NAME] [PERSON_NAME] [PERSON_NAME] [PERSON_…" at bounding box center [280, 504] width 123 height 30
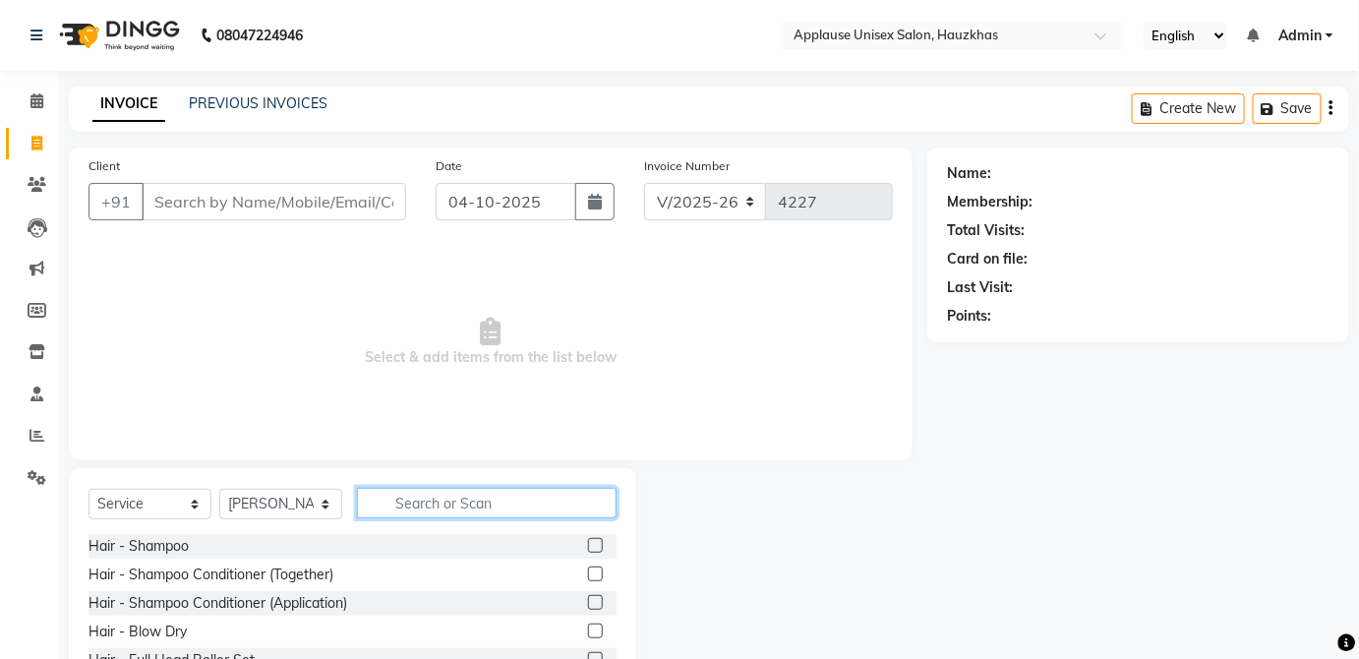
click at [488, 497] on input "text" at bounding box center [487, 503] width 260 height 30
click at [588, 572] on label at bounding box center [595, 574] width 15 height 15
click at [588, 572] on input "checkbox" at bounding box center [594, 575] width 13 height 13
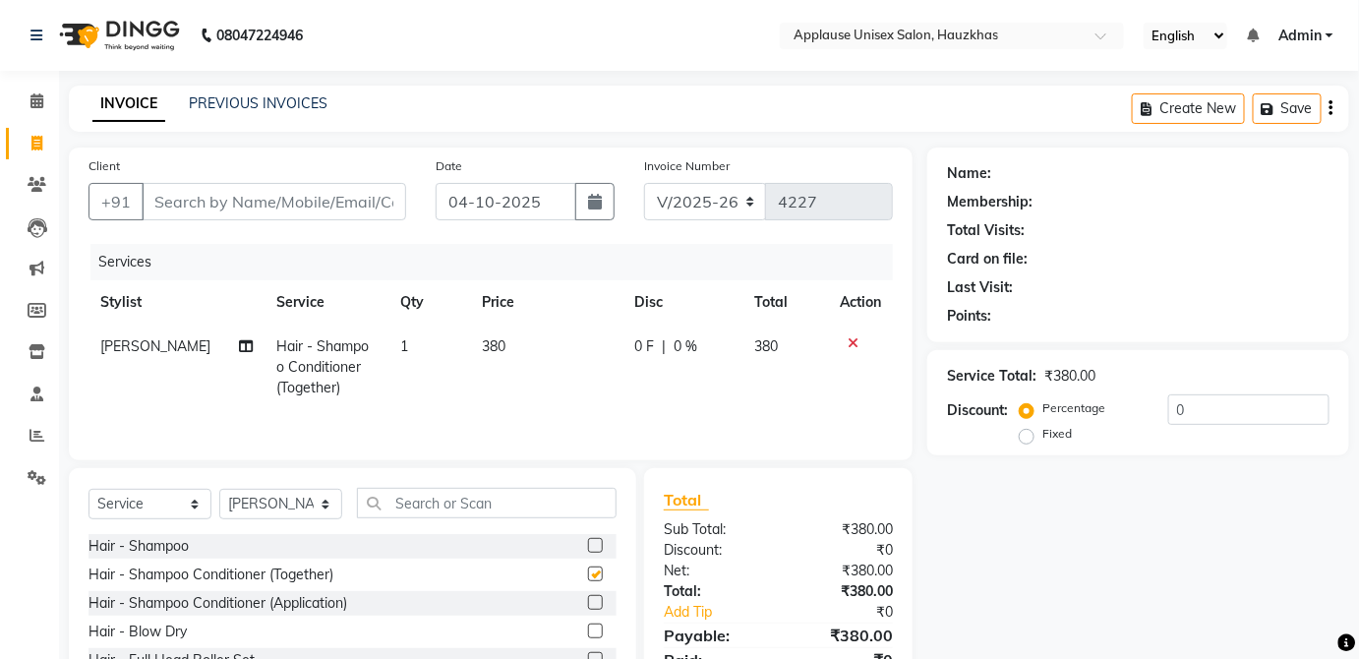
click at [532, 367] on td "380" at bounding box center [545, 368] width 151 height 86
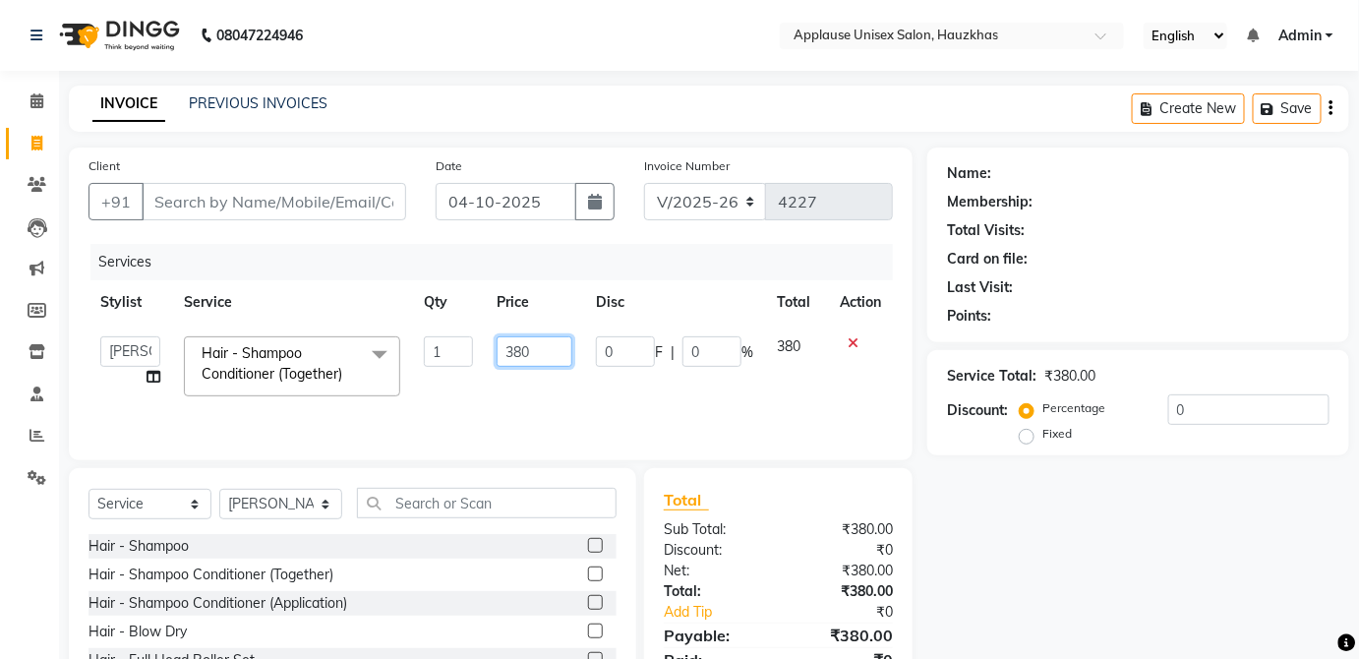
click at [529, 353] on input "380" at bounding box center [535, 351] width 76 height 30
click at [795, 368] on td "380" at bounding box center [796, 367] width 63 height 84
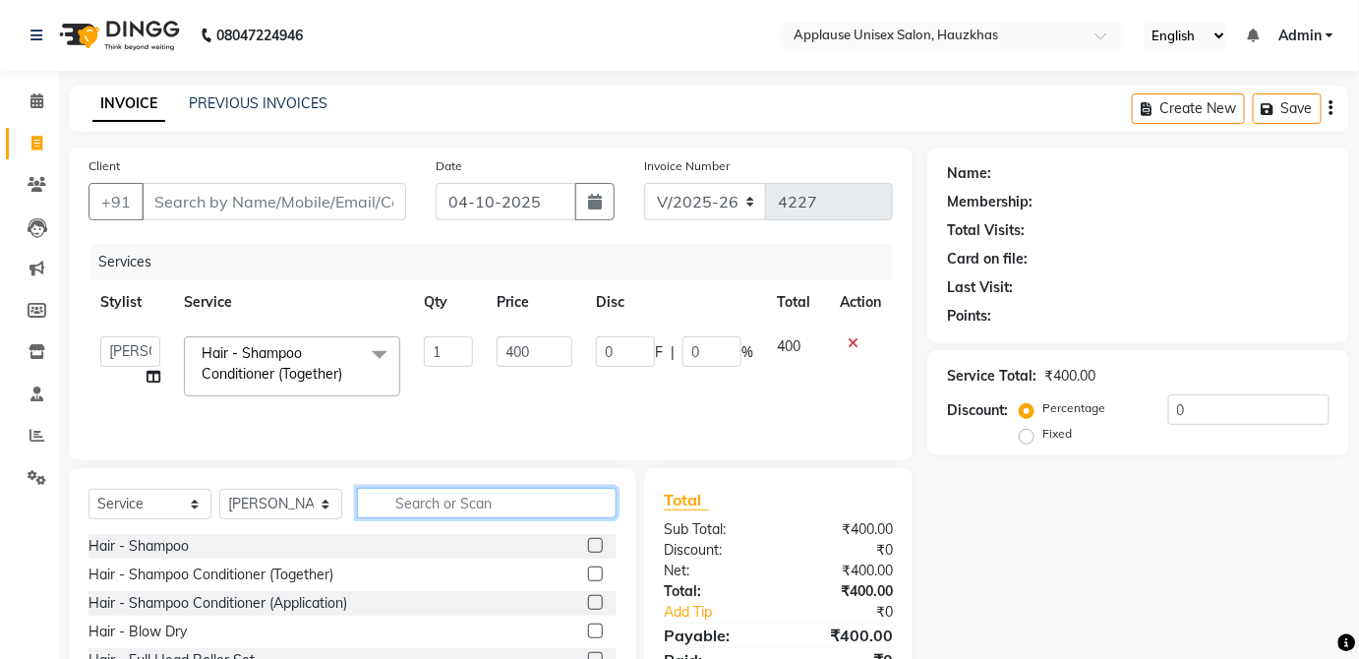
click at [574, 488] on input "text" at bounding box center [487, 503] width 260 height 30
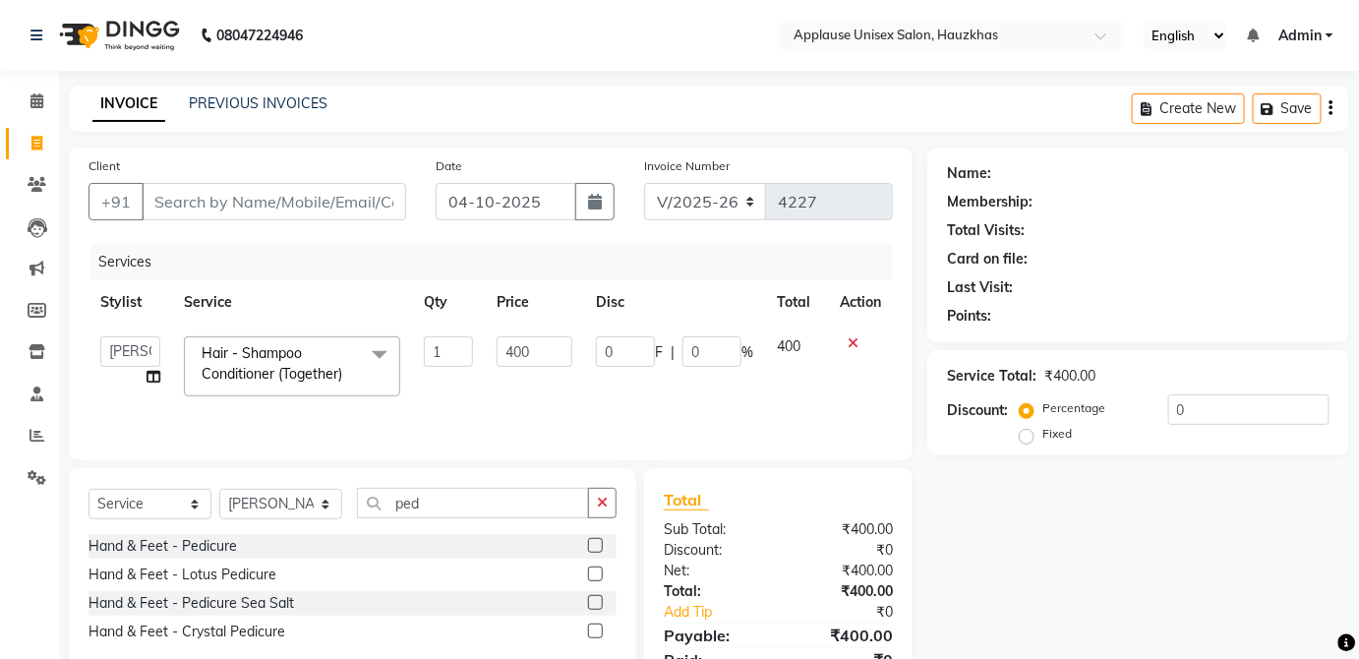
click at [601, 542] on label at bounding box center [595, 545] width 15 height 15
click at [601, 542] on input "checkbox" at bounding box center [594, 546] width 13 height 13
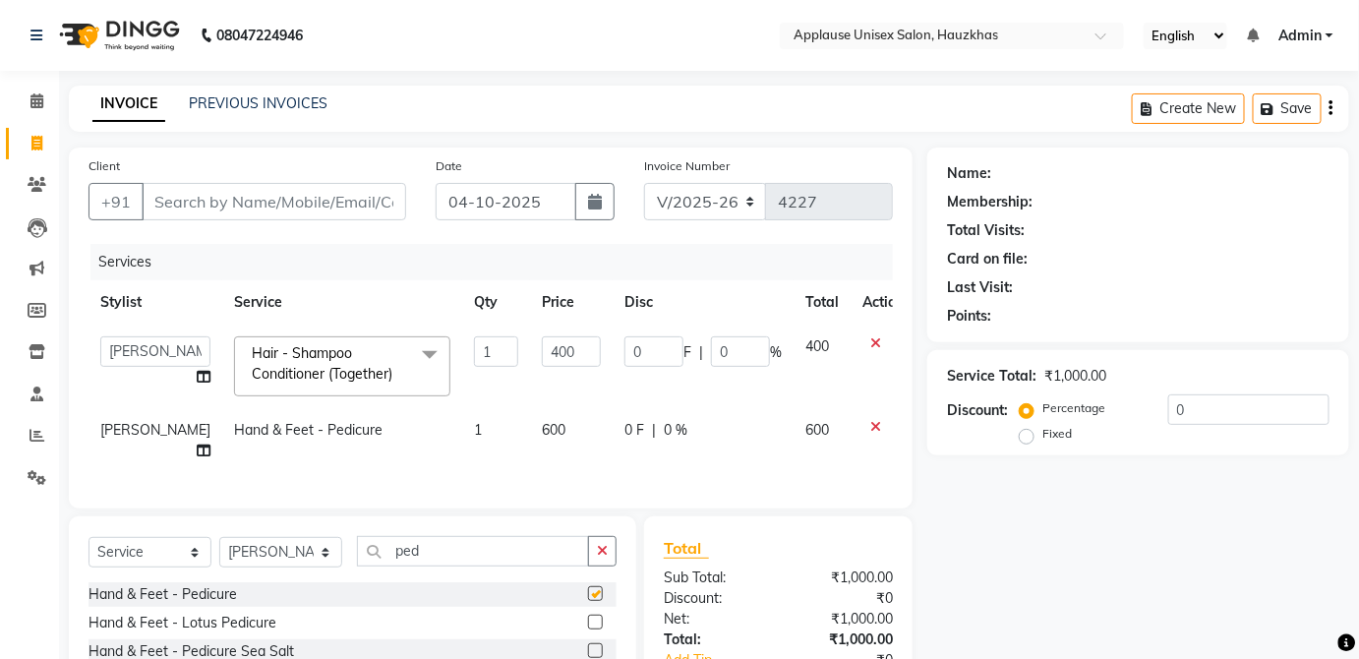
click at [757, 443] on td "0 F | 0 %" at bounding box center [703, 440] width 181 height 65
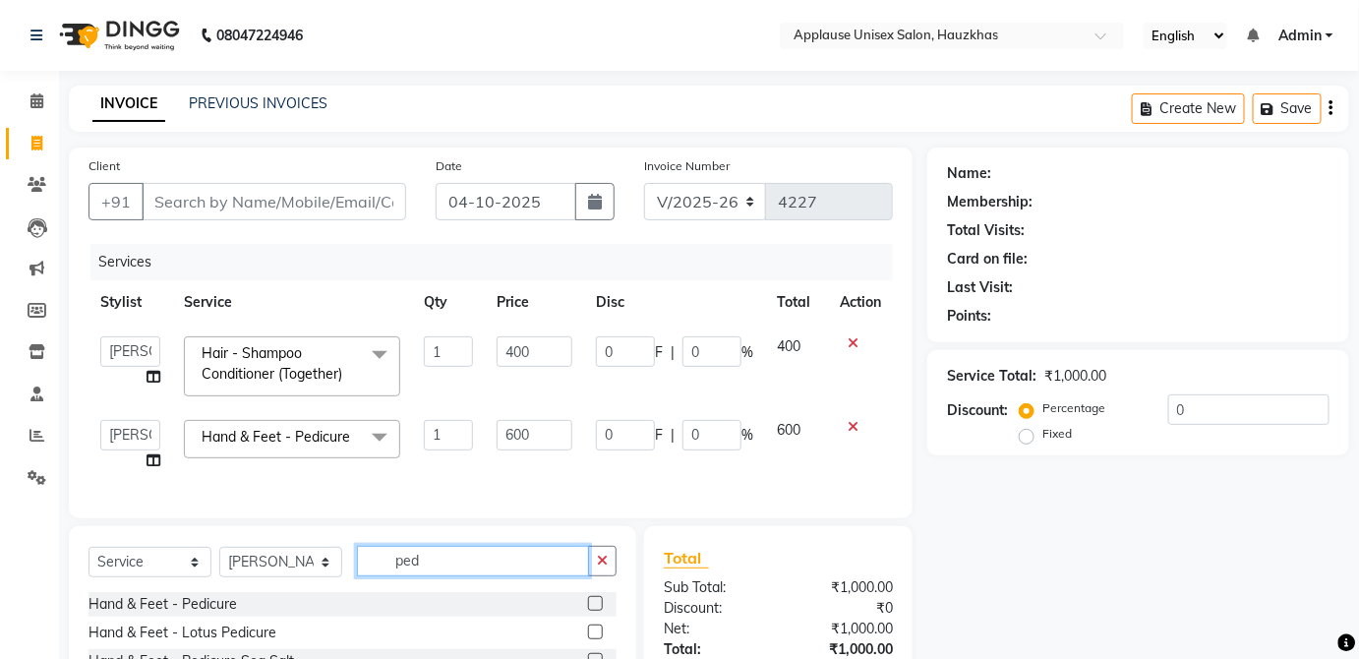
click at [532, 576] on input "ped" at bounding box center [473, 561] width 232 height 30
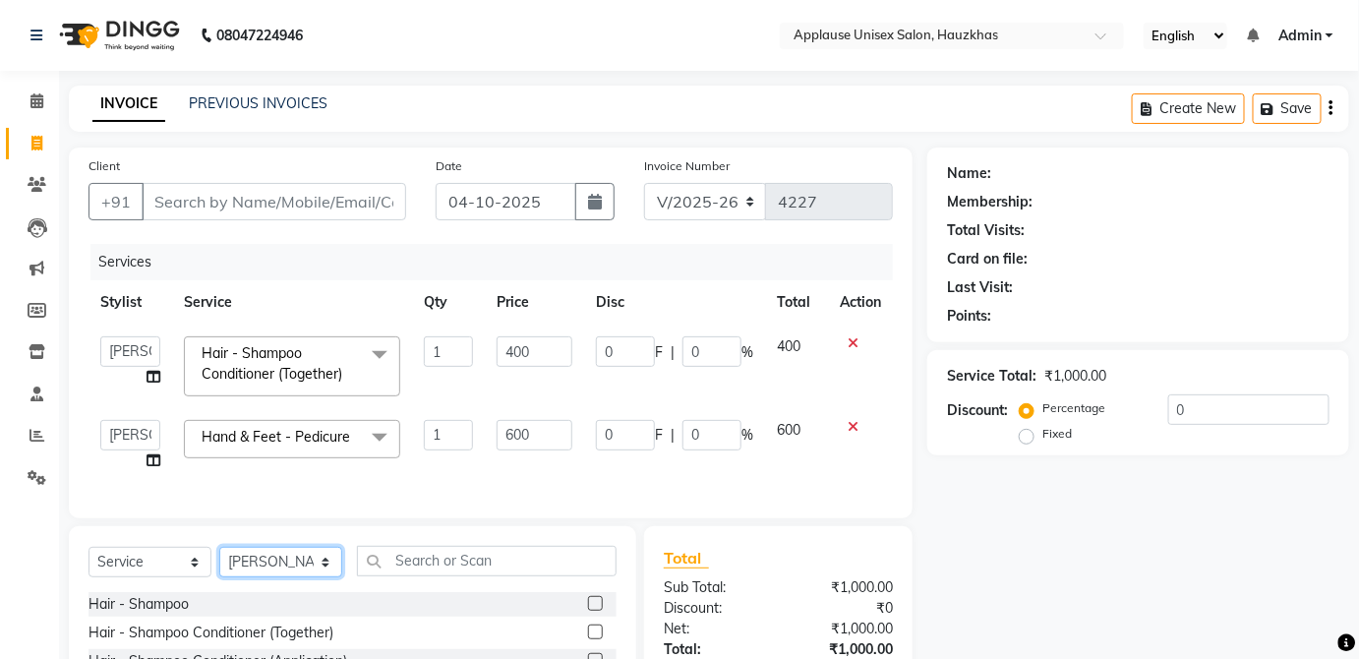
click at [310, 577] on select "Select Stylist [PERSON_NAME] [PERSON_NAME] [PERSON_NAME] [PERSON_NAME] [PERSON_…" at bounding box center [280, 562] width 123 height 30
click at [219, 560] on select "Select Stylist [PERSON_NAME] [PERSON_NAME] [PERSON_NAME] [PERSON_NAME] [PERSON_…" at bounding box center [280, 562] width 123 height 30
click at [468, 544] on div "Select Service Product Membership Package Voucher Prepaid Gift Card Select Styl…" at bounding box center [353, 671] width 568 height 290
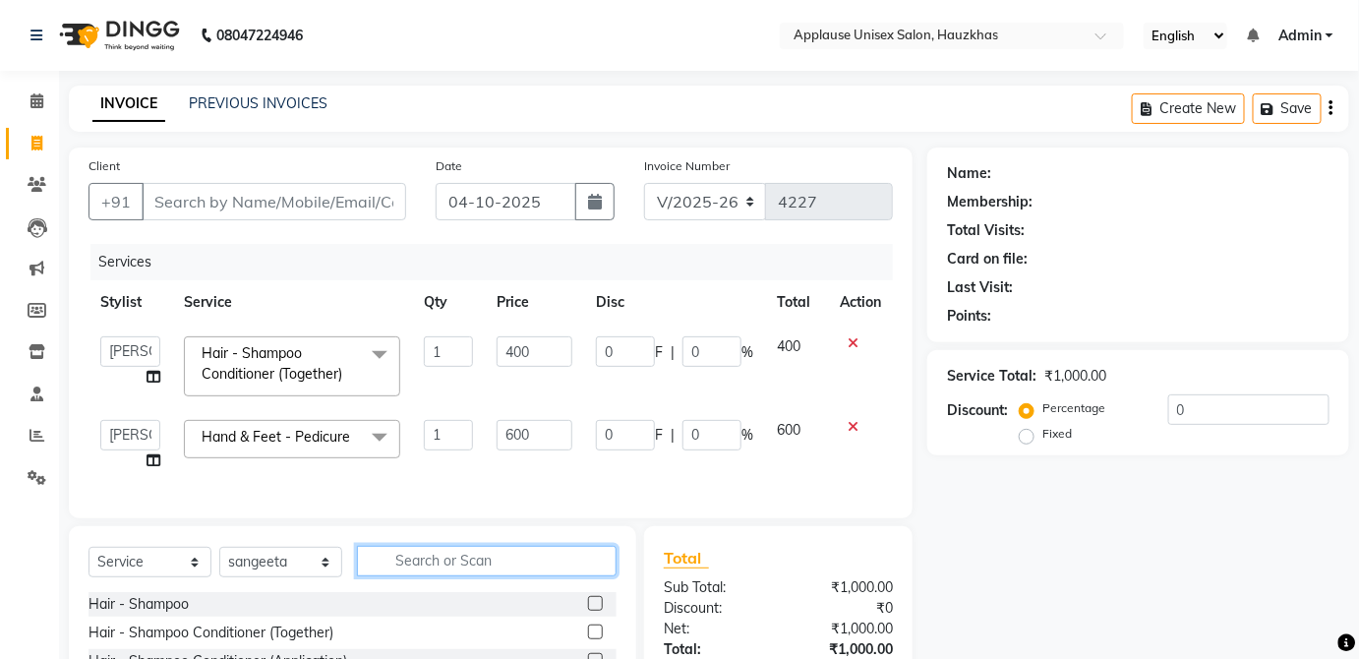
click at [532, 576] on input "text" at bounding box center [487, 561] width 260 height 30
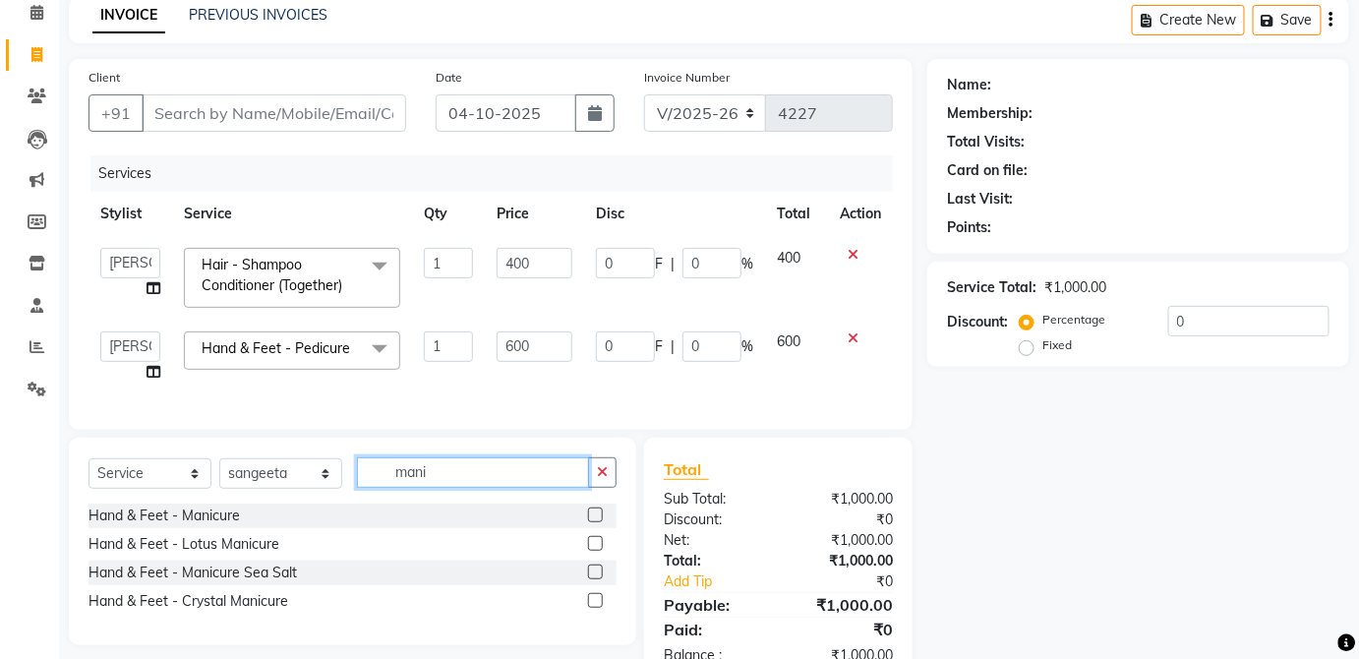
scroll to position [155, 0]
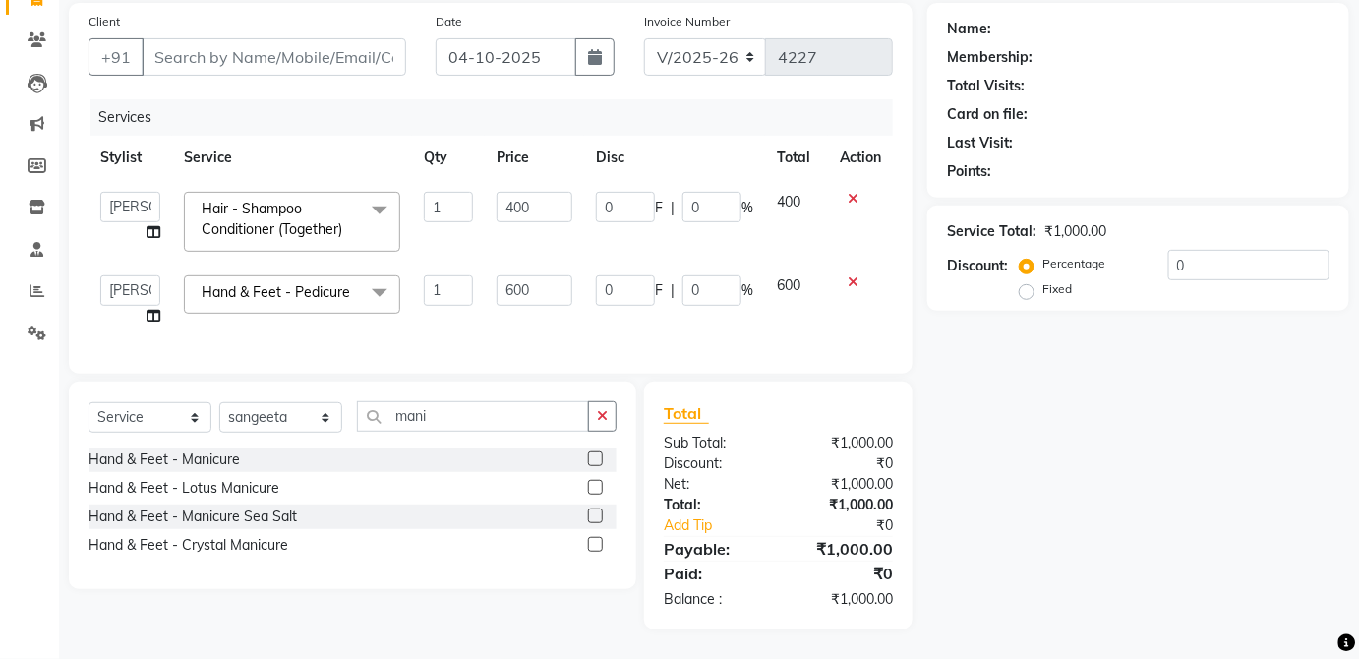
click at [746, 364] on div "Client +91 Date [DATE] Invoice Number V/2025 V/[PHONE_NUMBER] Services Stylist …" at bounding box center [491, 188] width 844 height 371
click at [596, 459] on label at bounding box center [595, 458] width 15 height 15
click at [596, 459] on input "checkbox" at bounding box center [594, 459] width 13 height 13
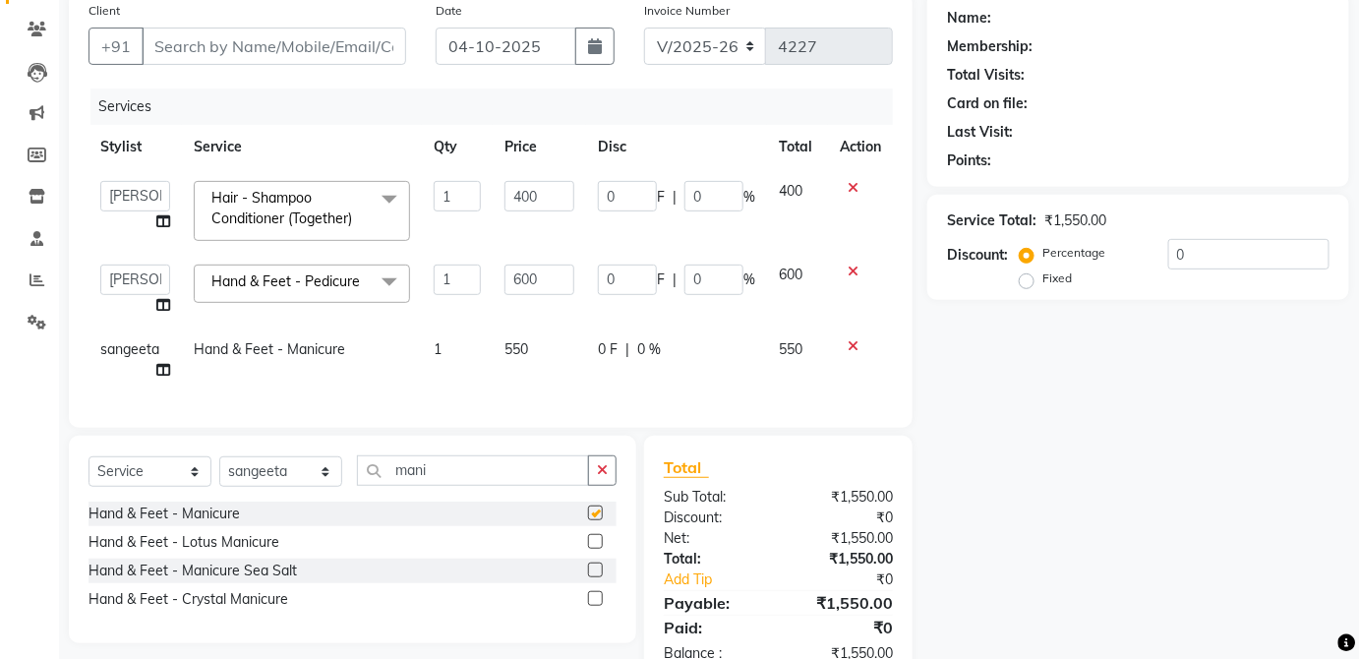
click at [742, 354] on div "0 F | 0 %" at bounding box center [676, 349] width 157 height 21
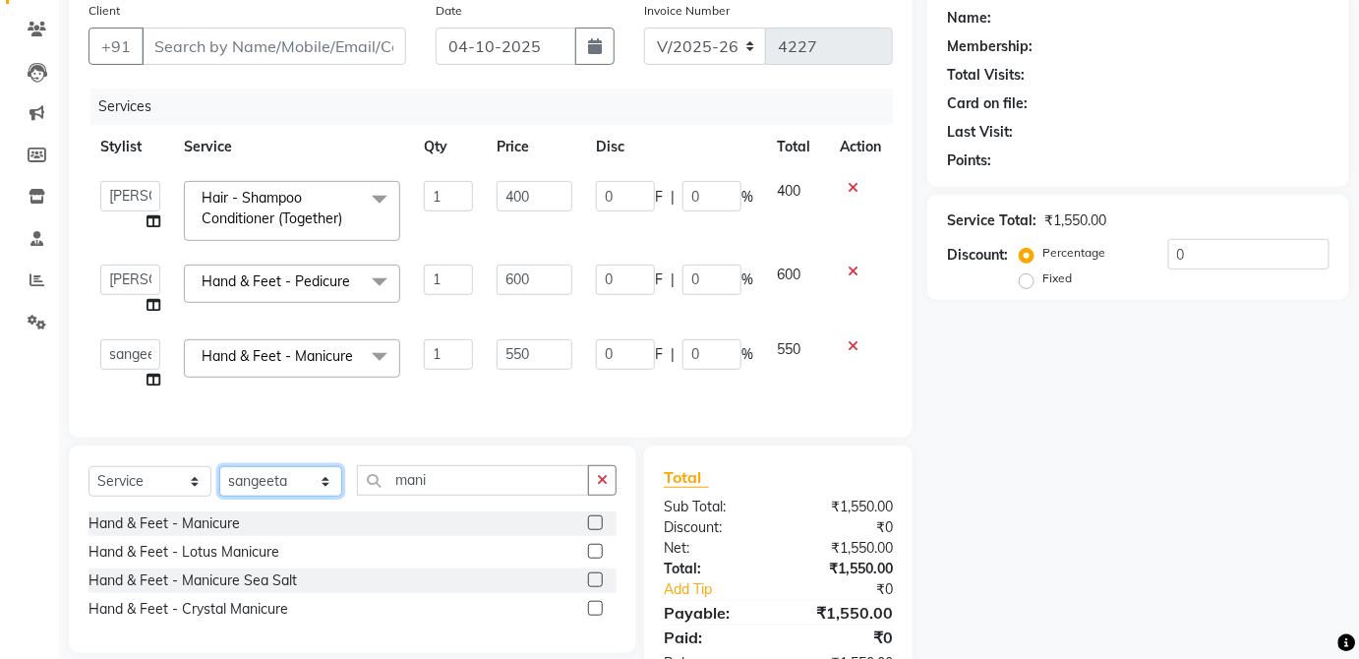
click at [304, 497] on select "Select Stylist [PERSON_NAME] [PERSON_NAME] [PERSON_NAME] [PERSON_NAME] [PERSON_…" at bounding box center [280, 481] width 123 height 30
click at [219, 478] on select "Select Stylist [PERSON_NAME] [PERSON_NAME] [PERSON_NAME] [PERSON_NAME] [PERSON_…" at bounding box center [280, 481] width 123 height 30
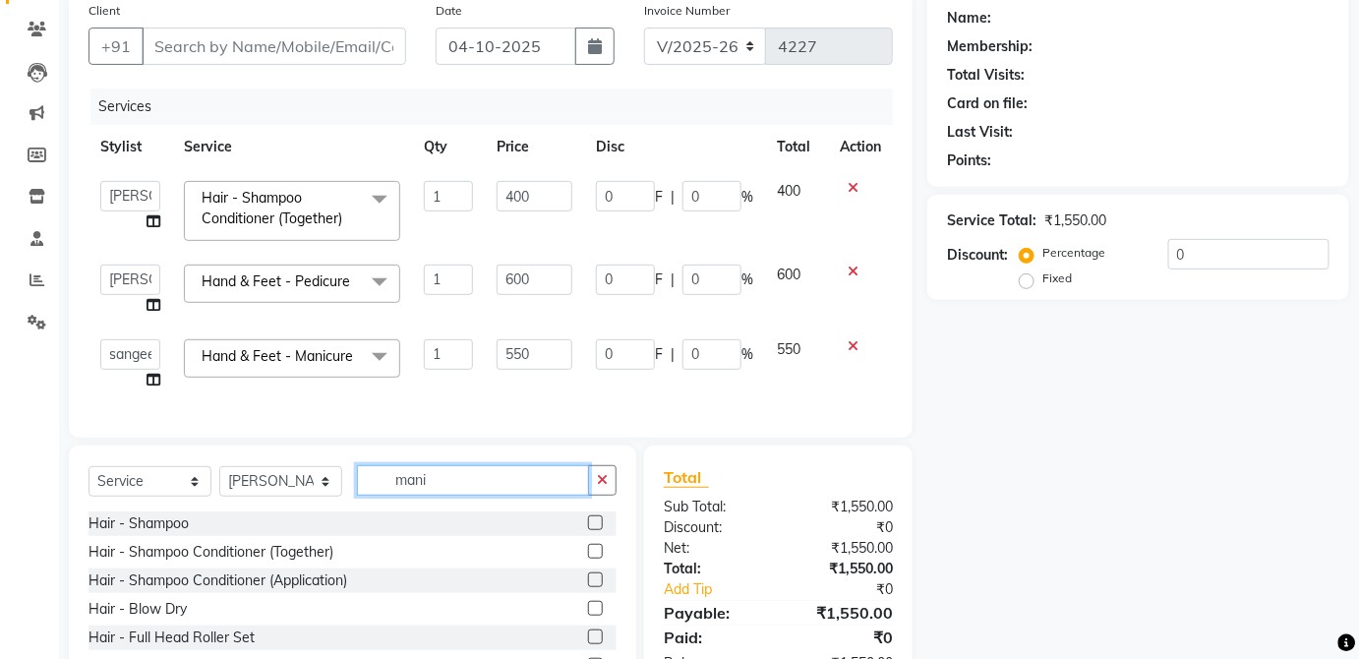
click at [509, 493] on input "mani" at bounding box center [473, 480] width 232 height 30
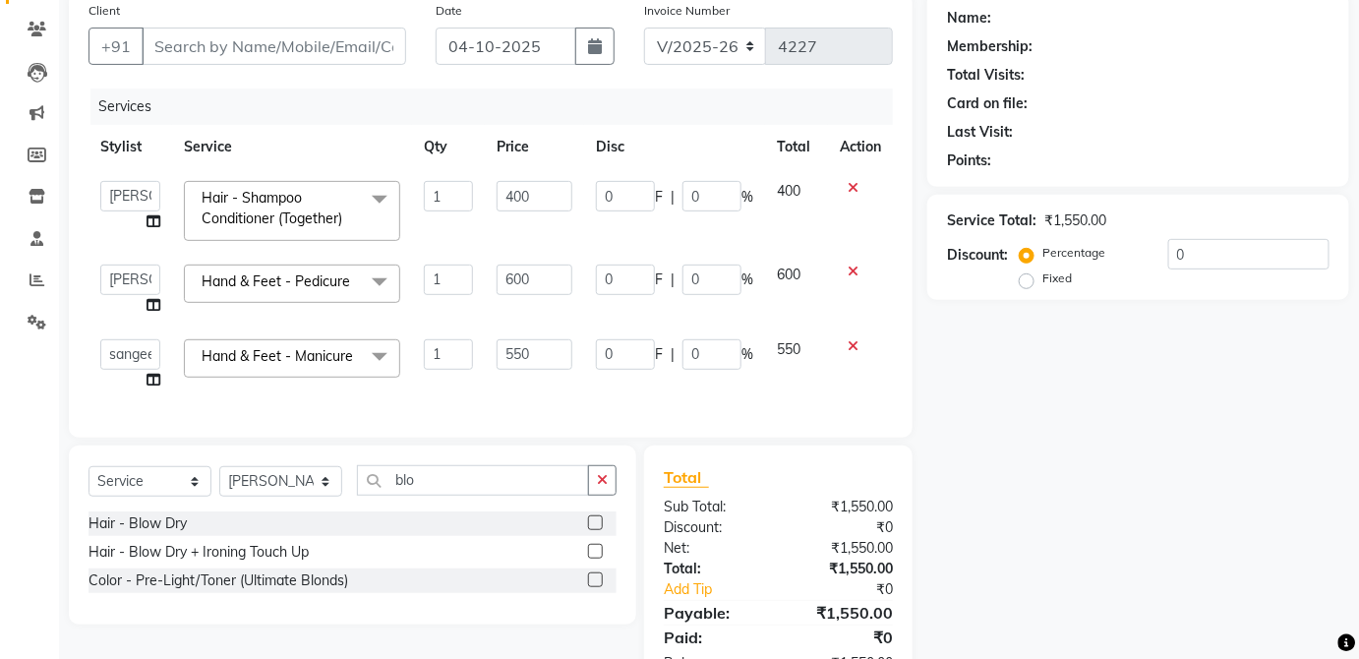
click at [599, 529] on label at bounding box center [595, 522] width 15 height 15
click at [599, 529] on input "checkbox" at bounding box center [594, 523] width 13 height 13
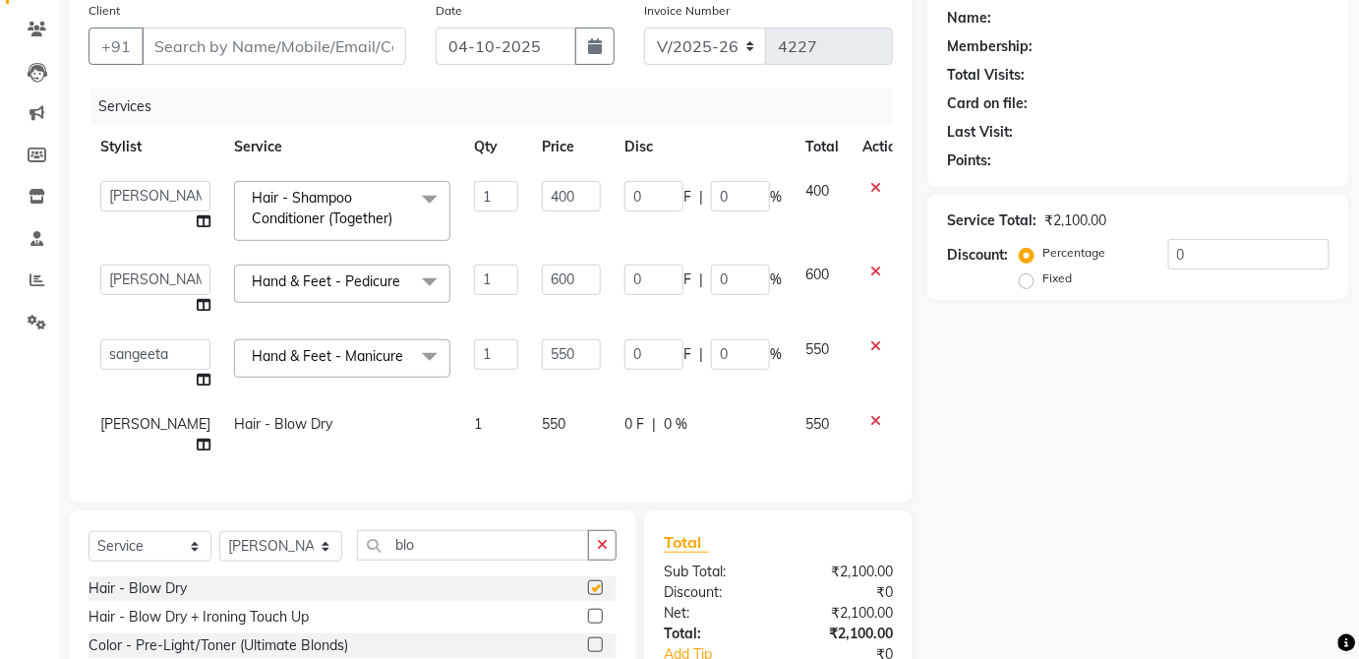
click at [571, 428] on td "550" at bounding box center [571, 434] width 83 height 65
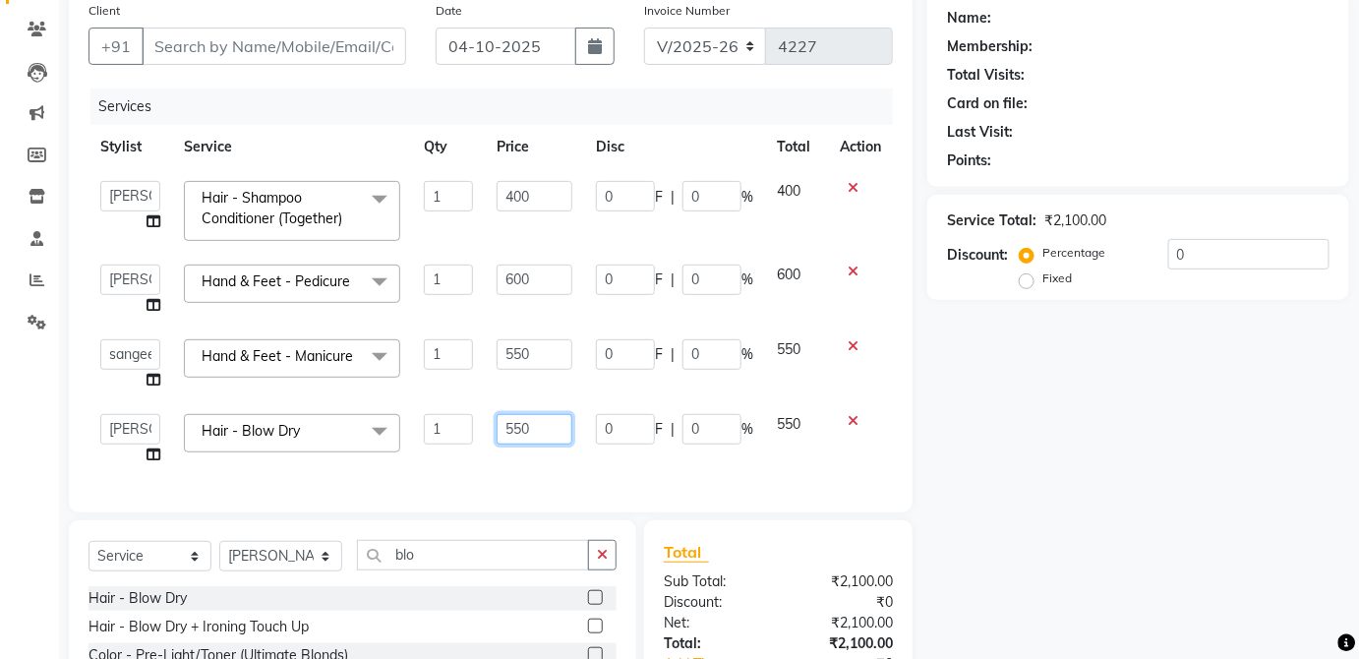
click at [555, 426] on input "550" at bounding box center [535, 429] width 76 height 30
click at [789, 422] on span "550" at bounding box center [789, 424] width 24 height 18
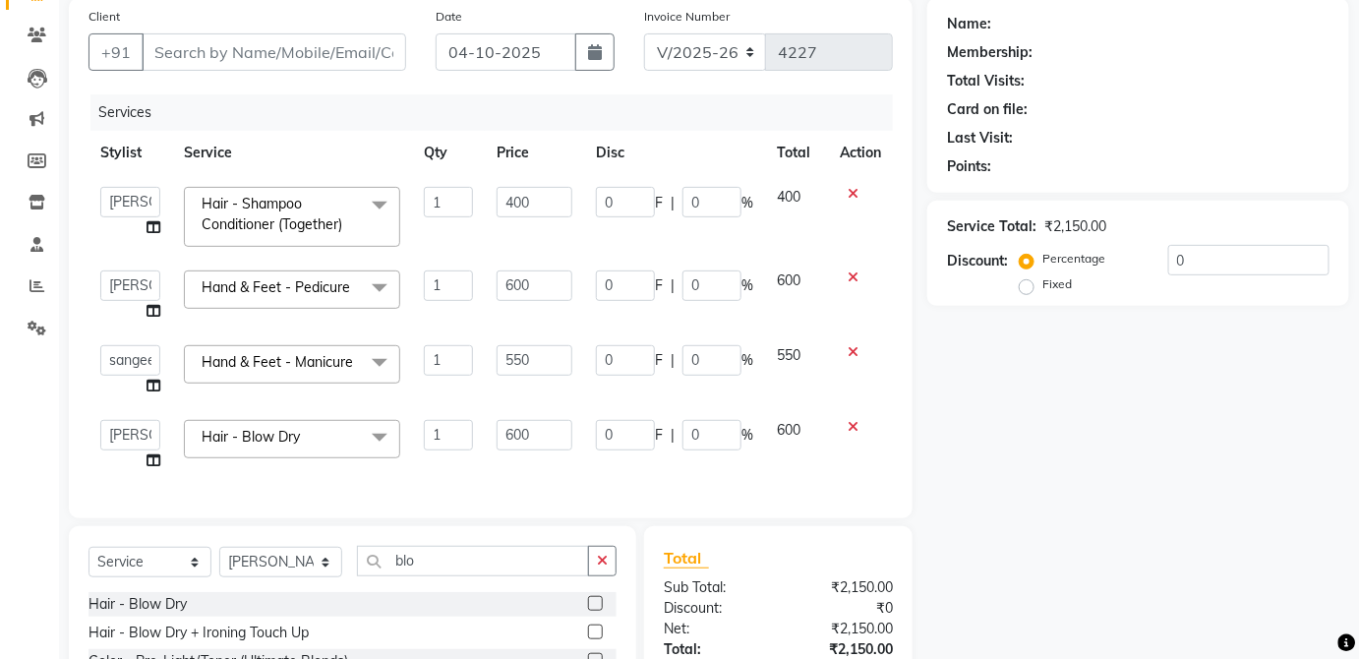
scroll to position [152, 0]
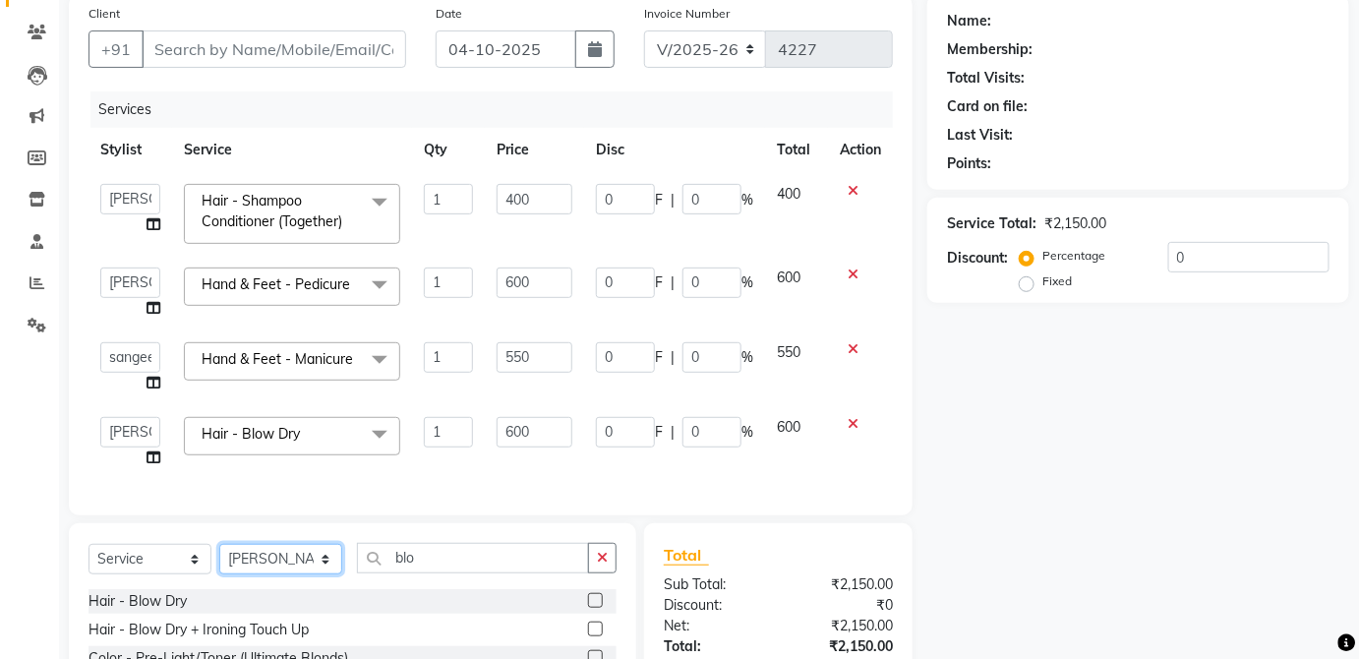
click at [303, 574] on select "Select Stylist [PERSON_NAME] [PERSON_NAME] [PERSON_NAME] [PERSON_NAME] [PERSON_…" at bounding box center [280, 559] width 123 height 30
click at [219, 556] on select "Select Stylist [PERSON_NAME] [PERSON_NAME] [PERSON_NAME] [PERSON_NAME] [PERSON_…" at bounding box center [280, 559] width 123 height 30
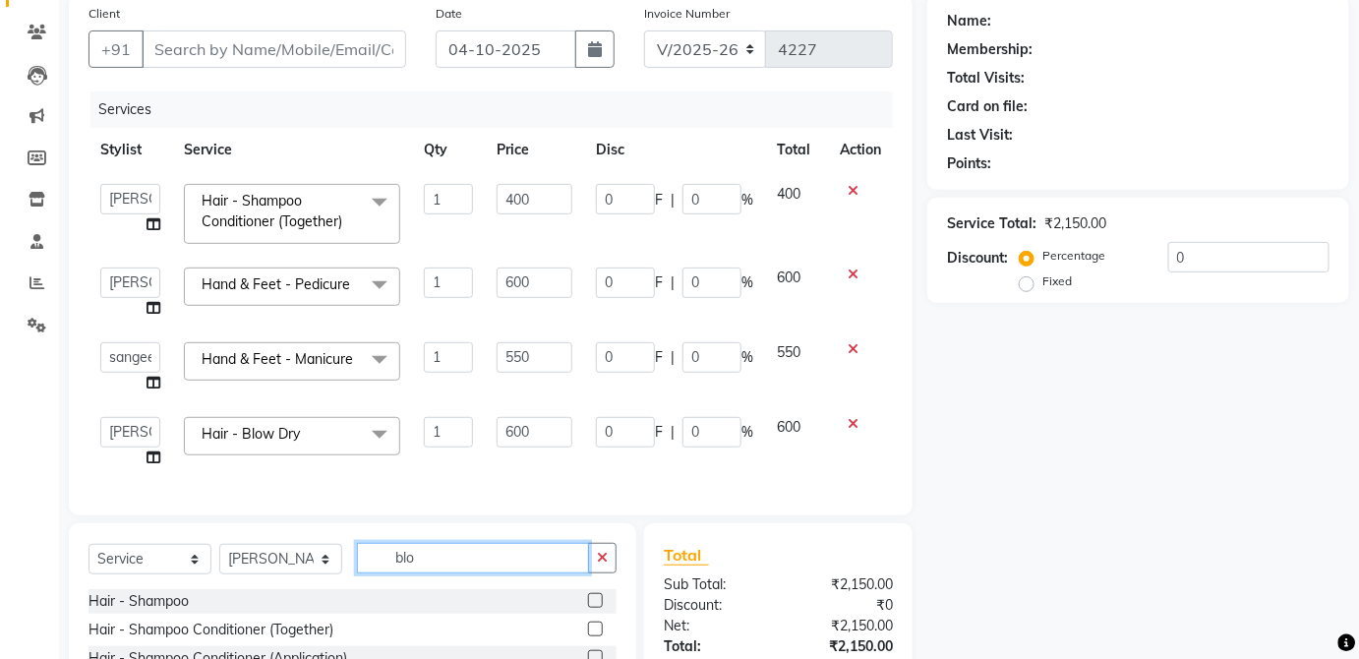
click at [493, 573] on input "blo" at bounding box center [473, 558] width 232 height 30
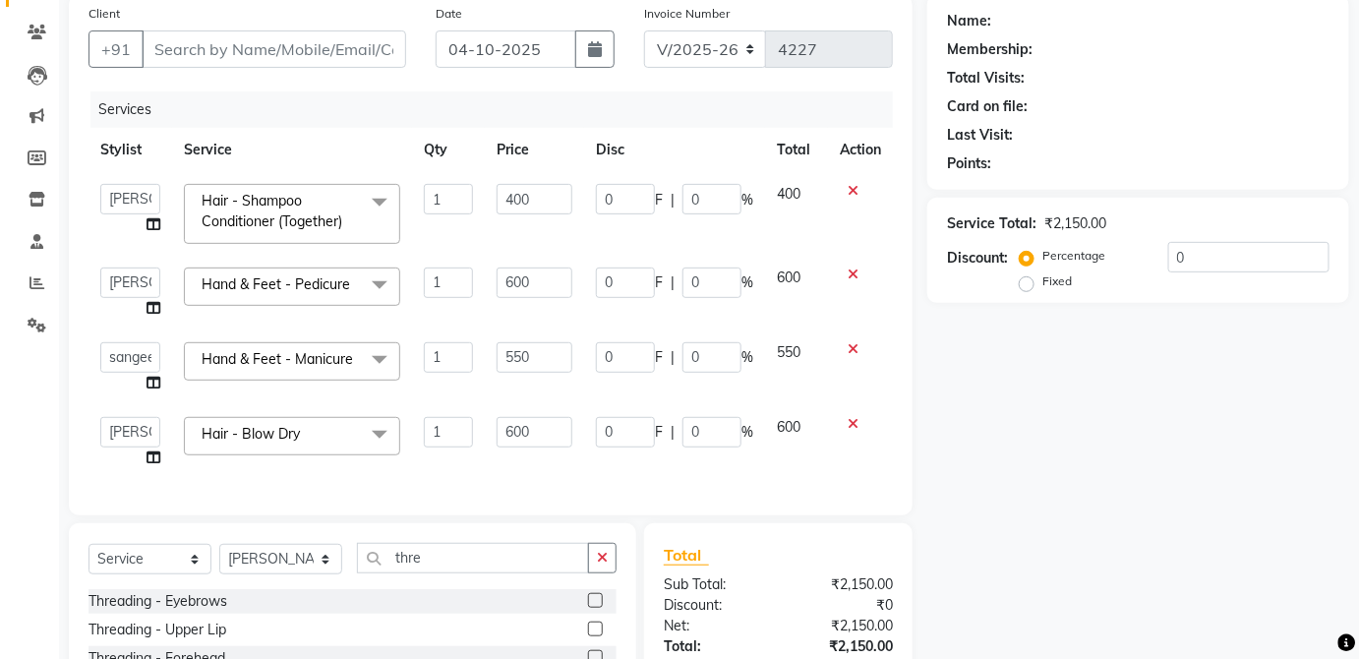
click at [588, 608] on label at bounding box center [595, 600] width 15 height 15
click at [588, 608] on input "checkbox" at bounding box center [594, 601] width 13 height 13
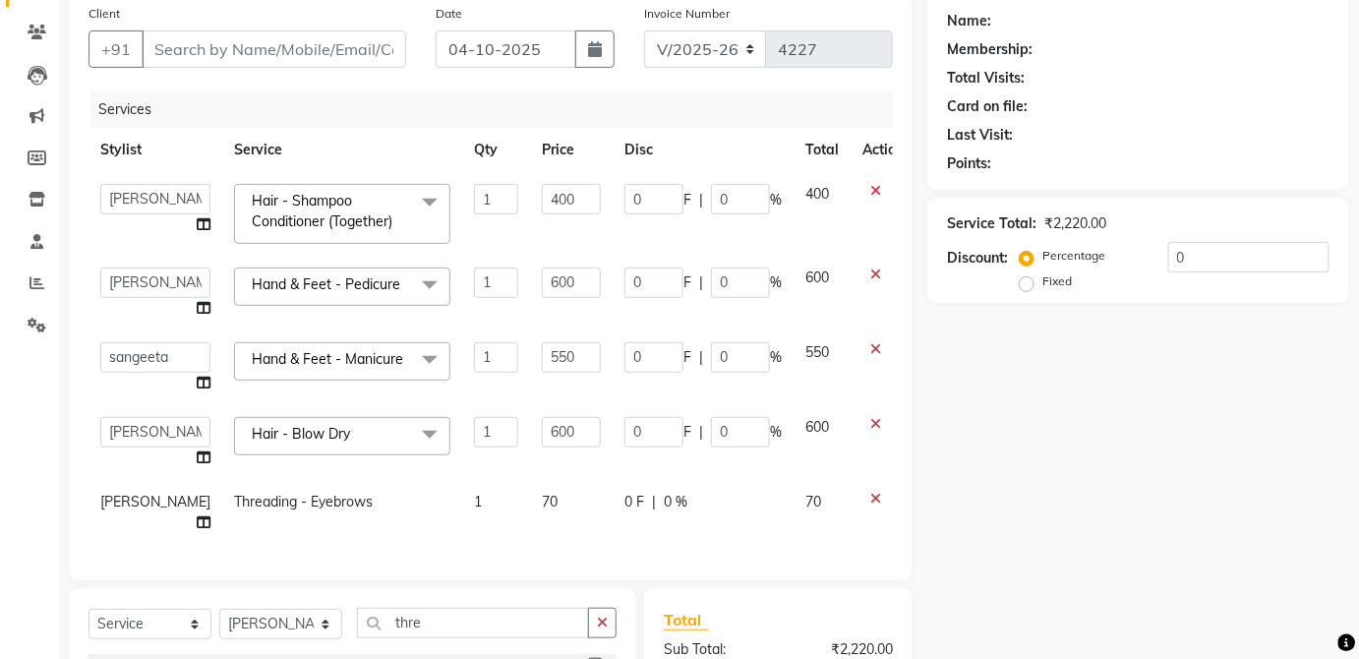
click at [745, 494] on div "0 F | 0 %" at bounding box center [703, 502] width 157 height 21
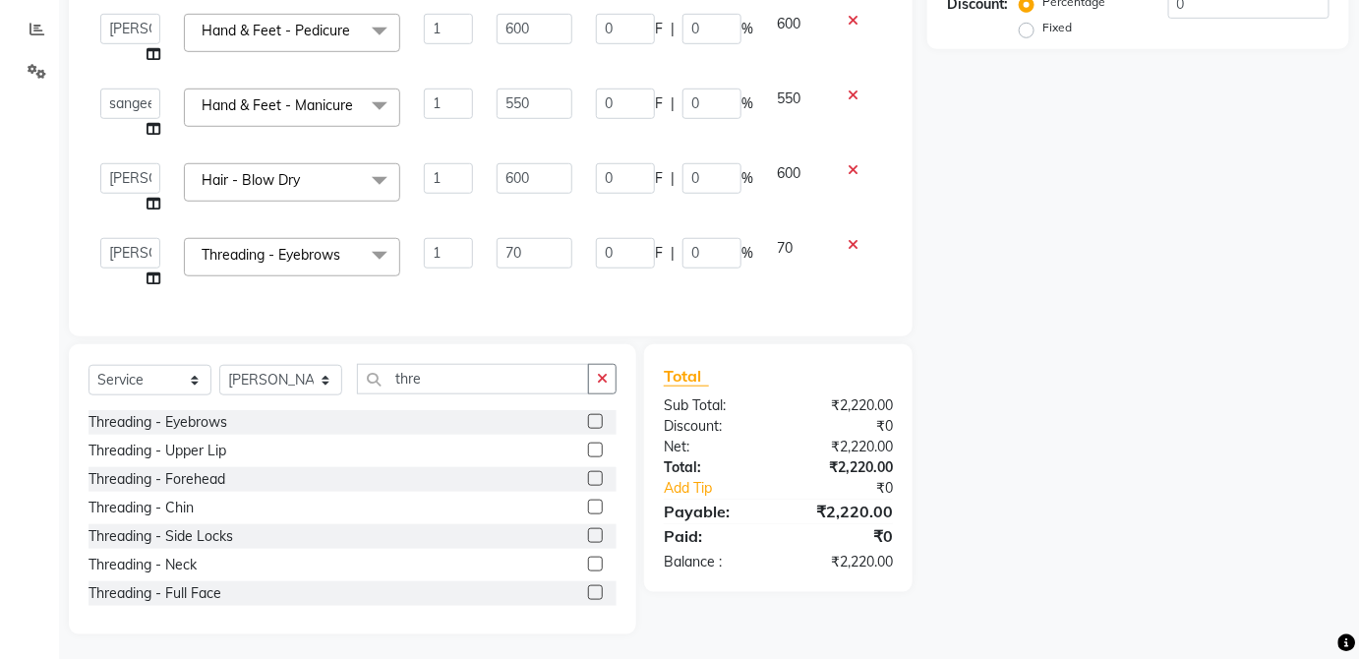
scroll to position [406, 0]
click at [1112, 236] on div "Name: Membership: Total Visits: Card on file: Last Visit: Points: Service Total…" at bounding box center [1146, 187] width 437 height 893
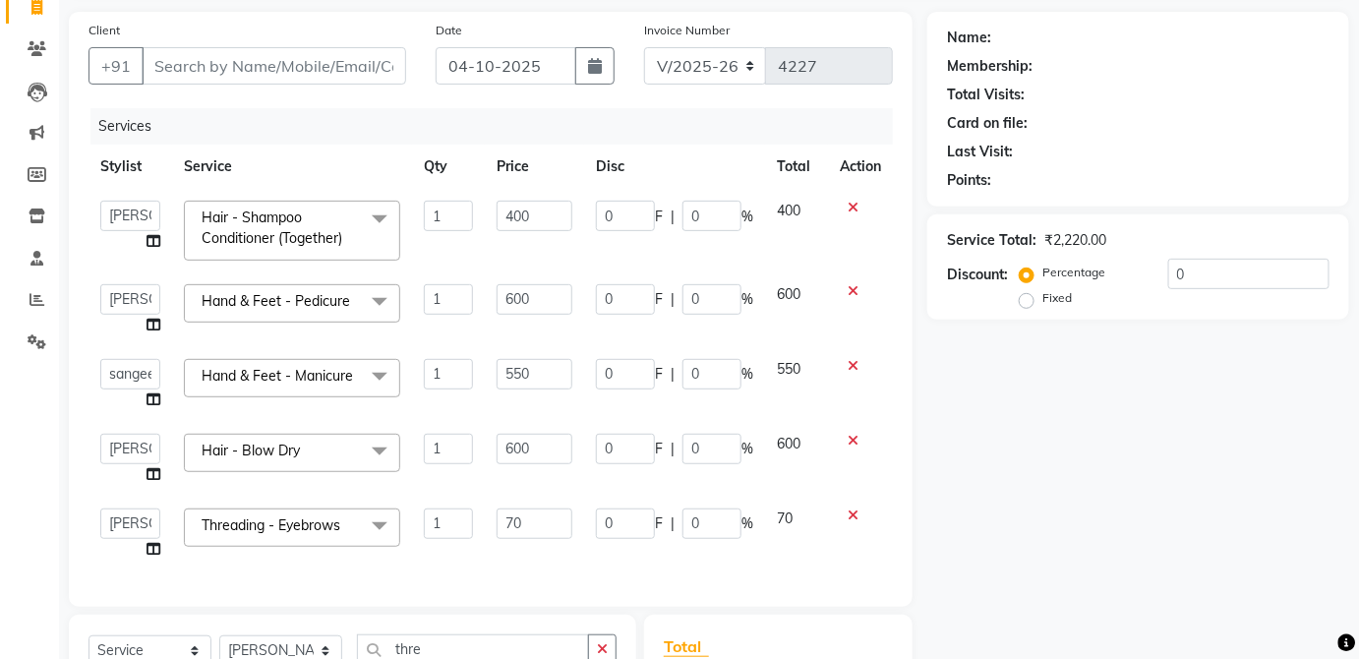
scroll to position [112, 0]
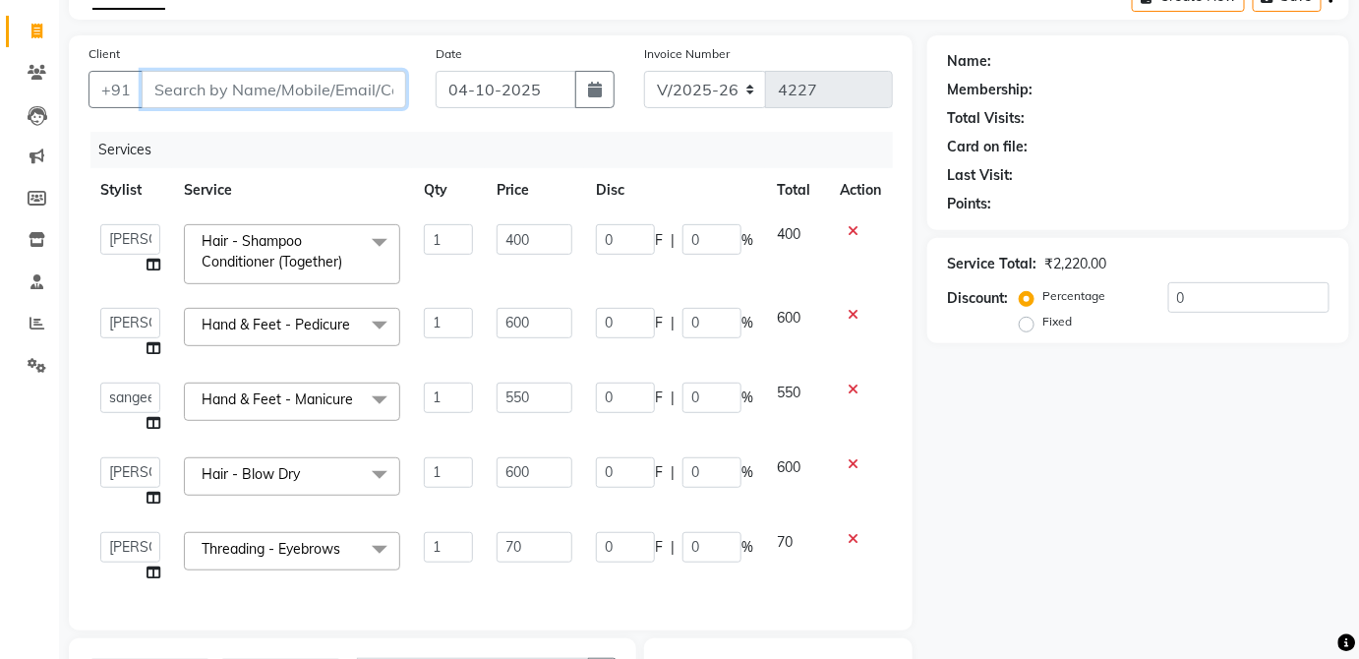
click at [351, 81] on input "Client" at bounding box center [274, 89] width 265 height 37
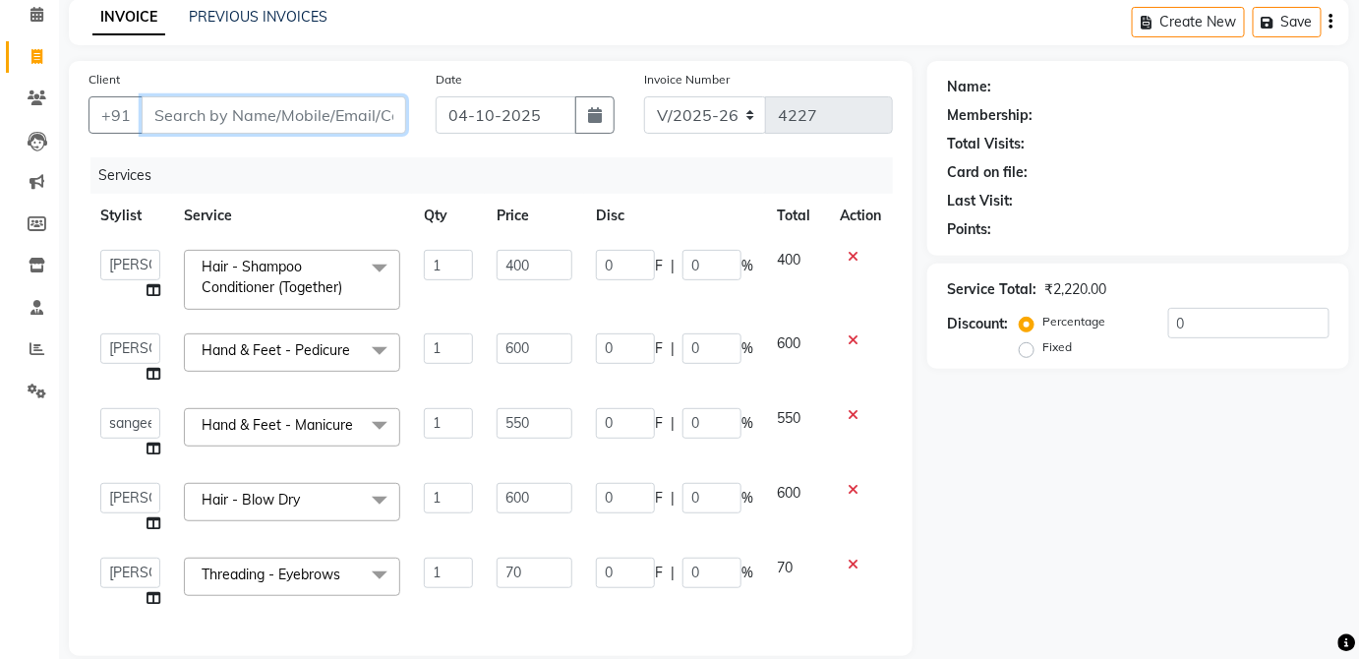
scroll to position [74, 0]
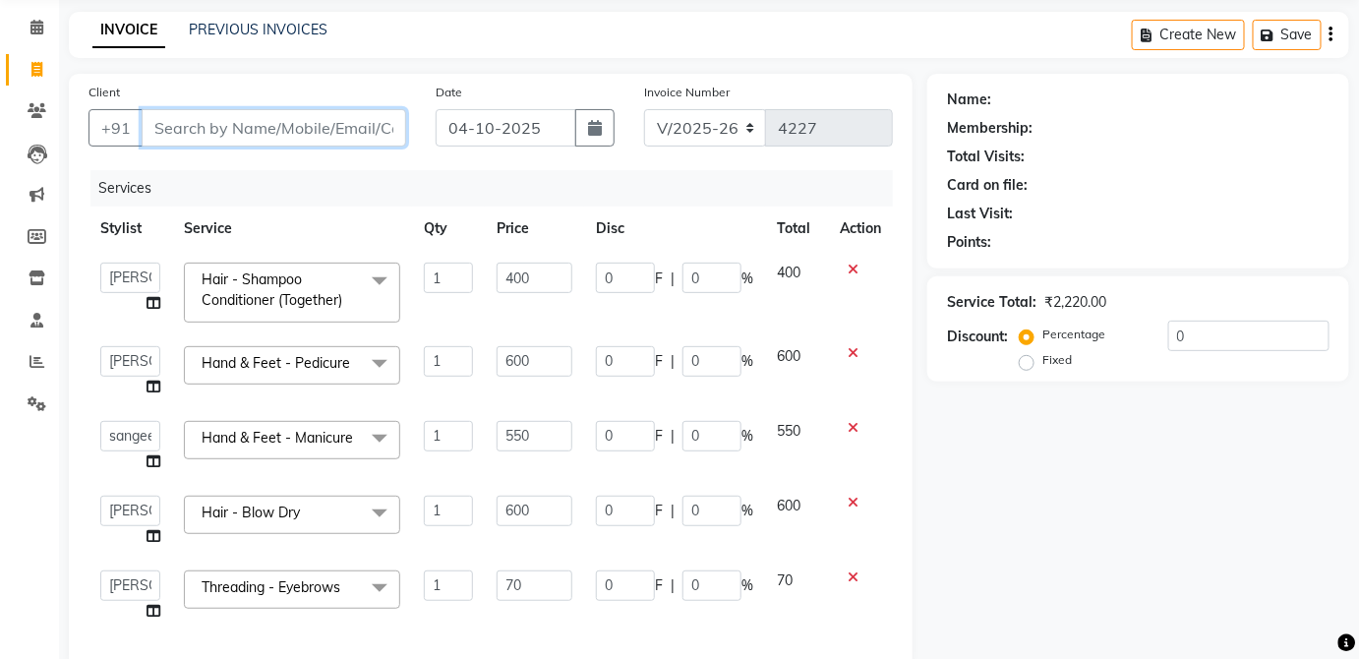
click at [368, 136] on input "Client" at bounding box center [274, 127] width 265 height 37
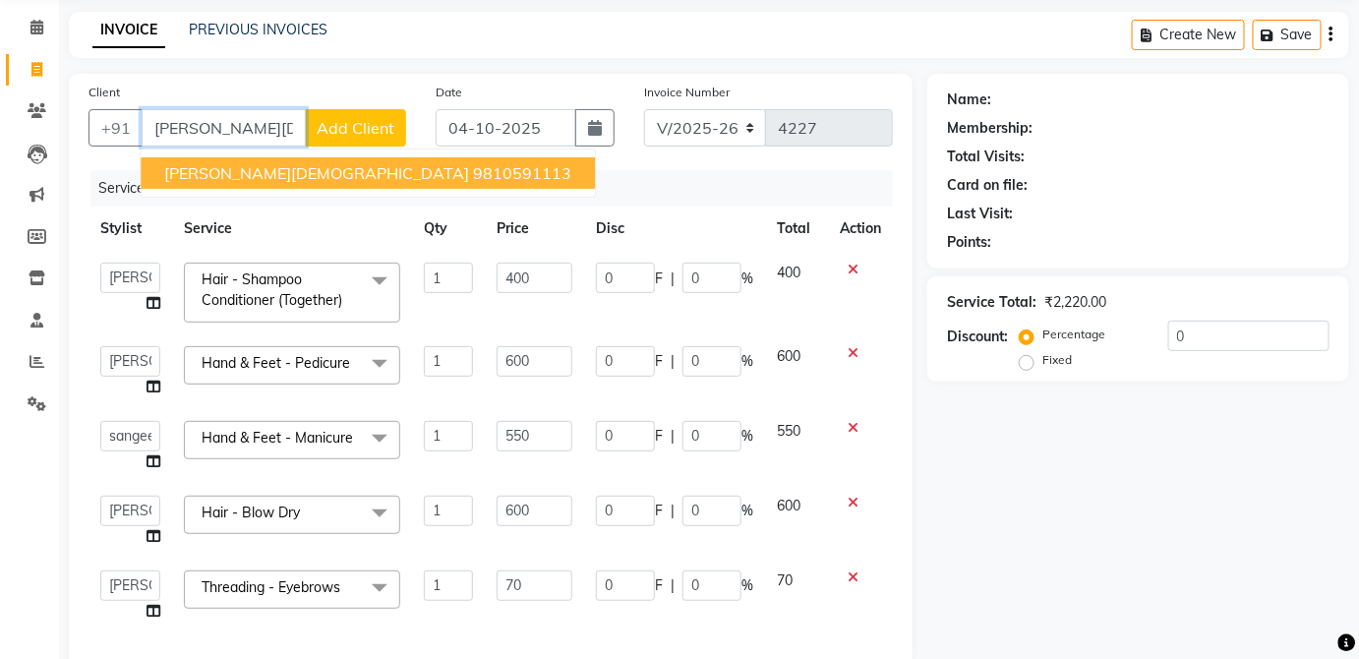
click at [356, 175] on button "[PERSON_NAME] 9810591113" at bounding box center [368, 172] width 454 height 31
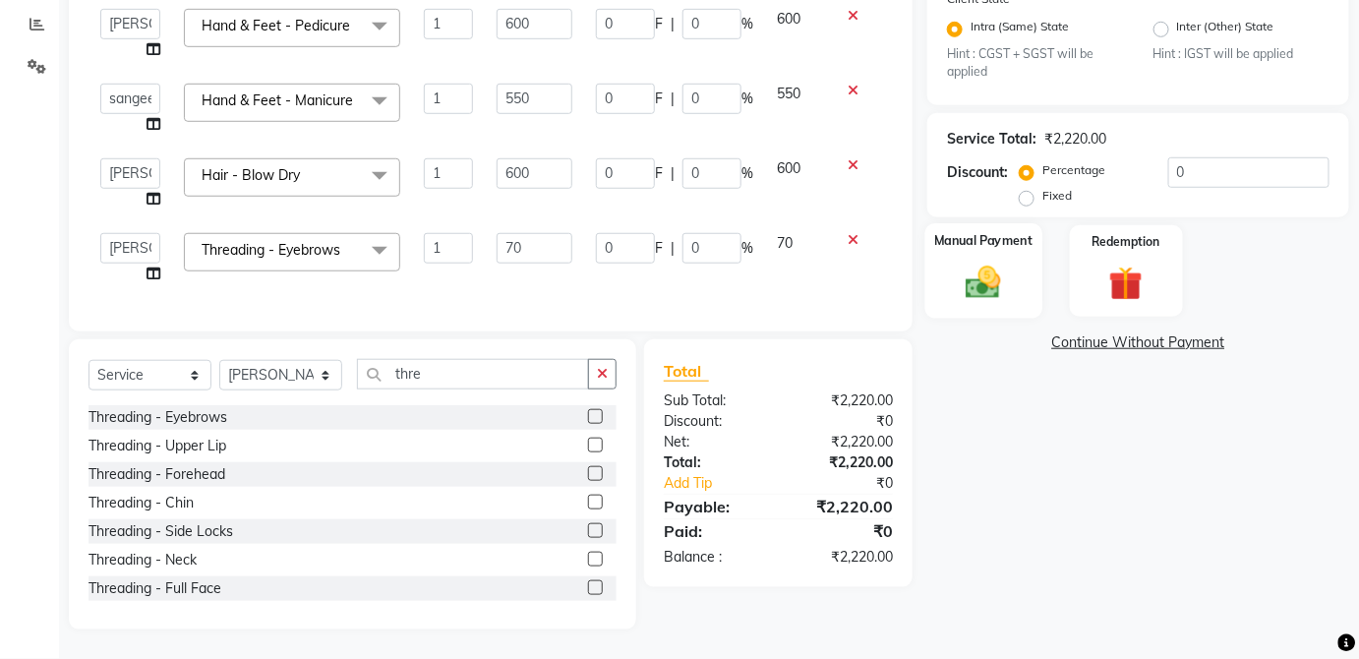
click at [1020, 262] on div "Manual Payment" at bounding box center [984, 270] width 117 height 95
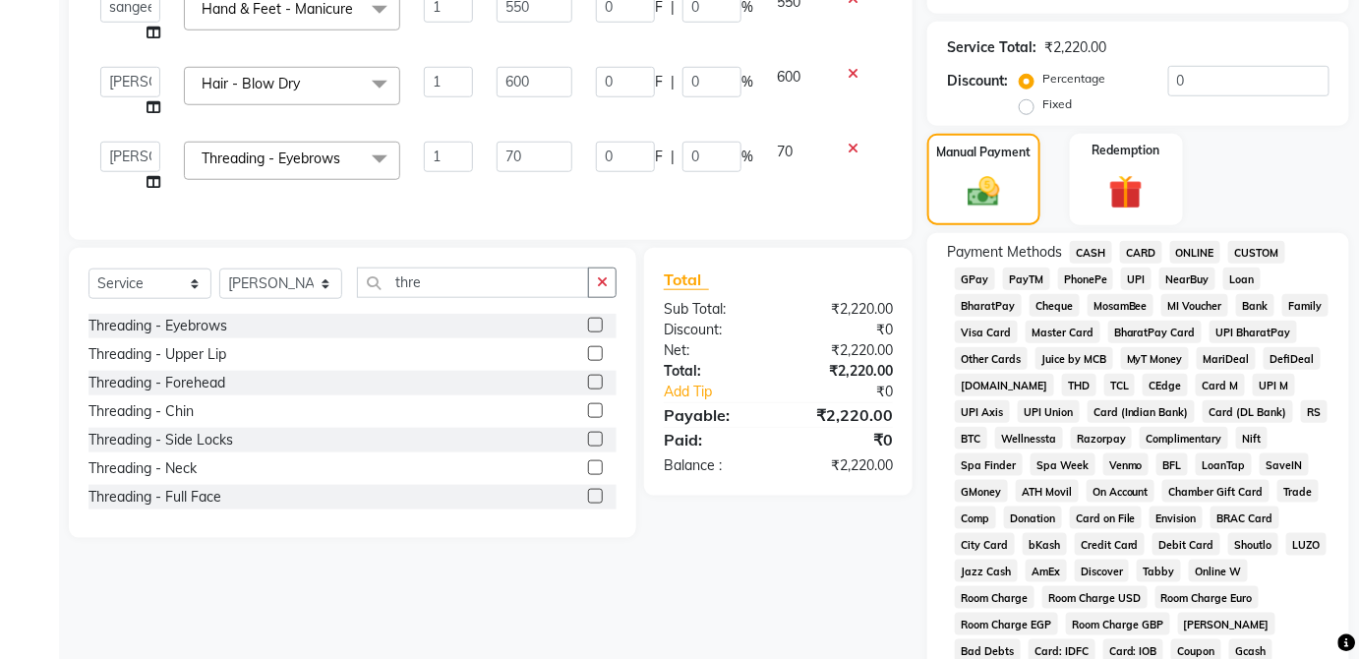
click at [1099, 246] on span "CASH" at bounding box center [1091, 252] width 42 height 23
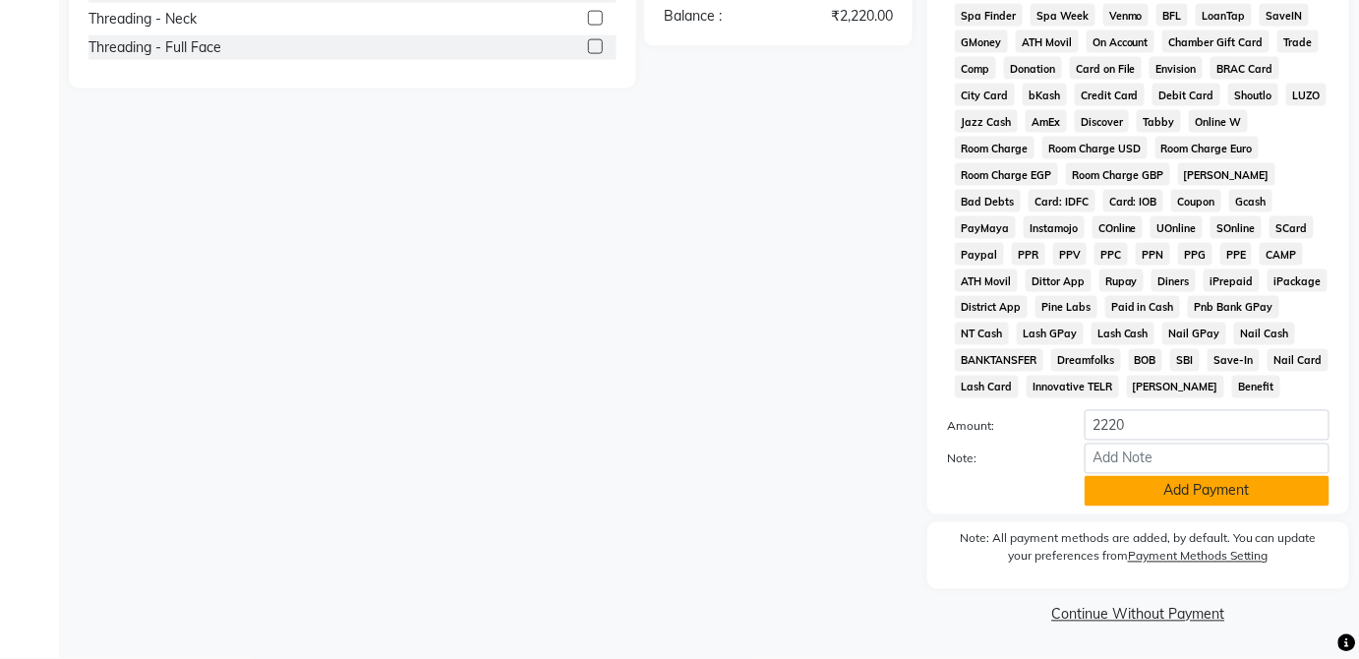
click at [1222, 489] on button "Add Payment" at bounding box center [1207, 491] width 245 height 30
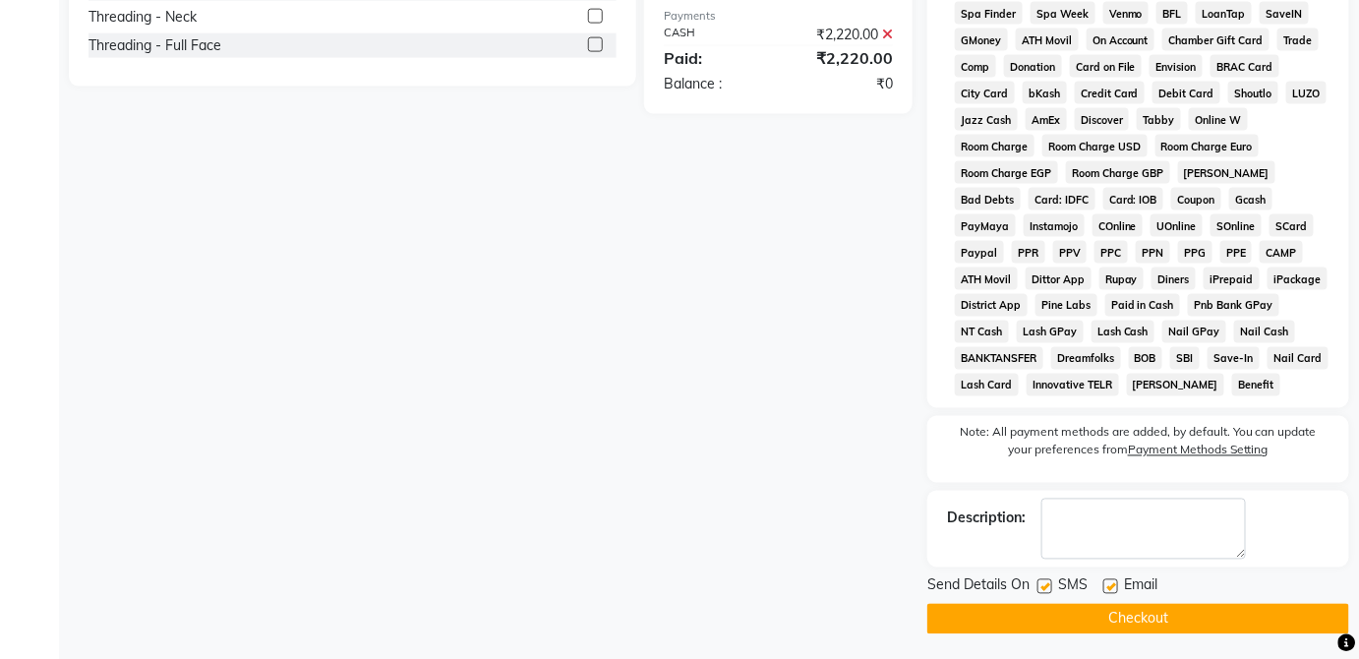
click at [1222, 632] on button "Checkout" at bounding box center [1139, 619] width 422 height 30
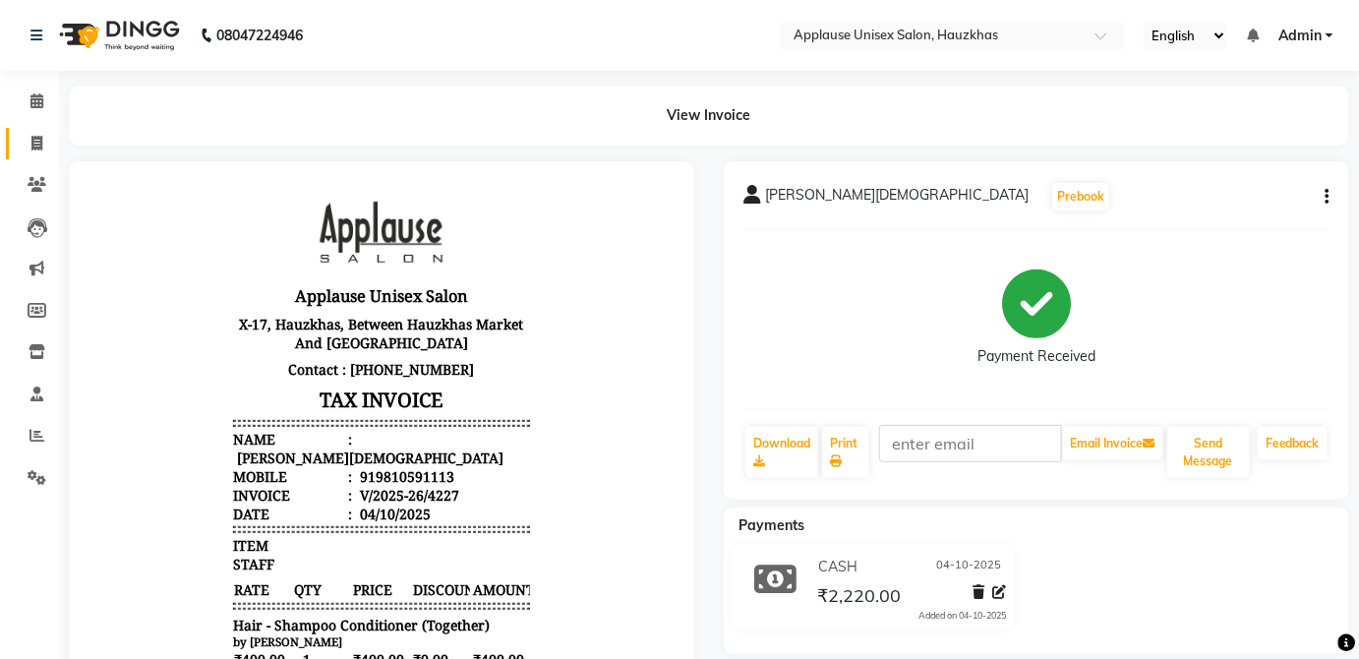
click at [39, 158] on link "Invoice" at bounding box center [29, 144] width 47 height 32
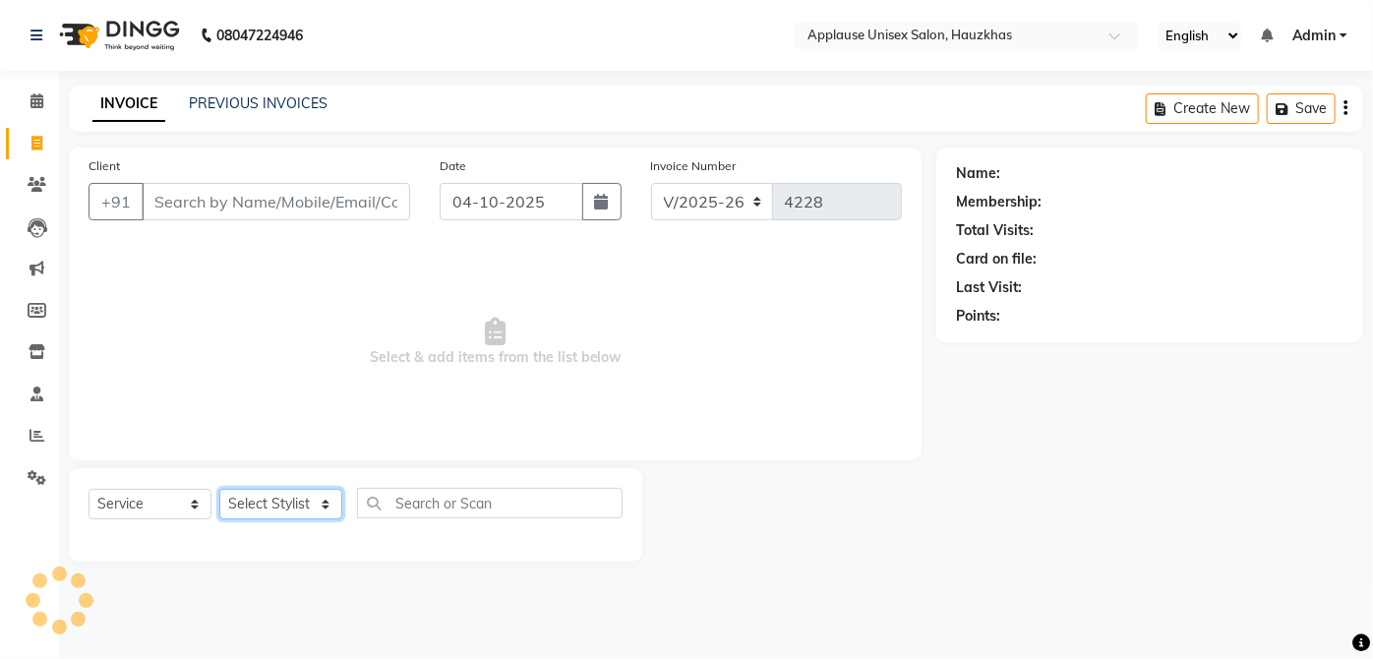
click at [307, 516] on select "Select Stylist" at bounding box center [280, 504] width 123 height 30
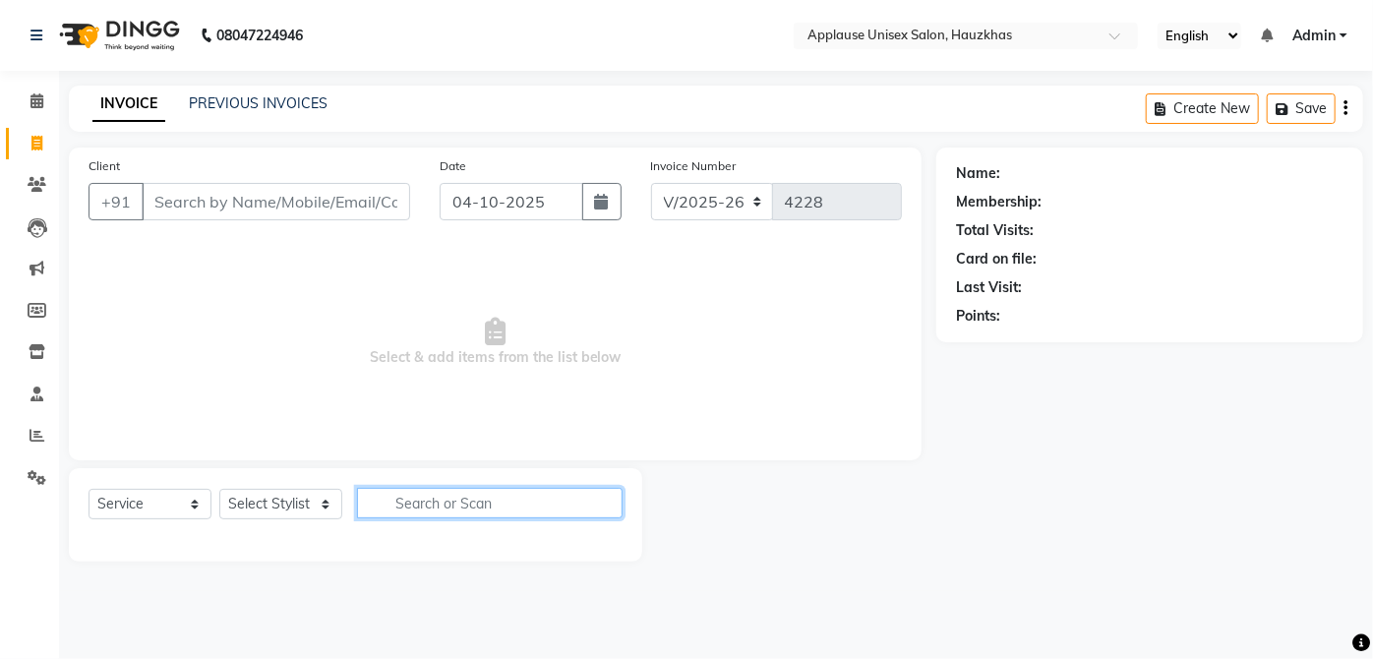
click at [443, 516] on input "text" at bounding box center [490, 503] width 266 height 30
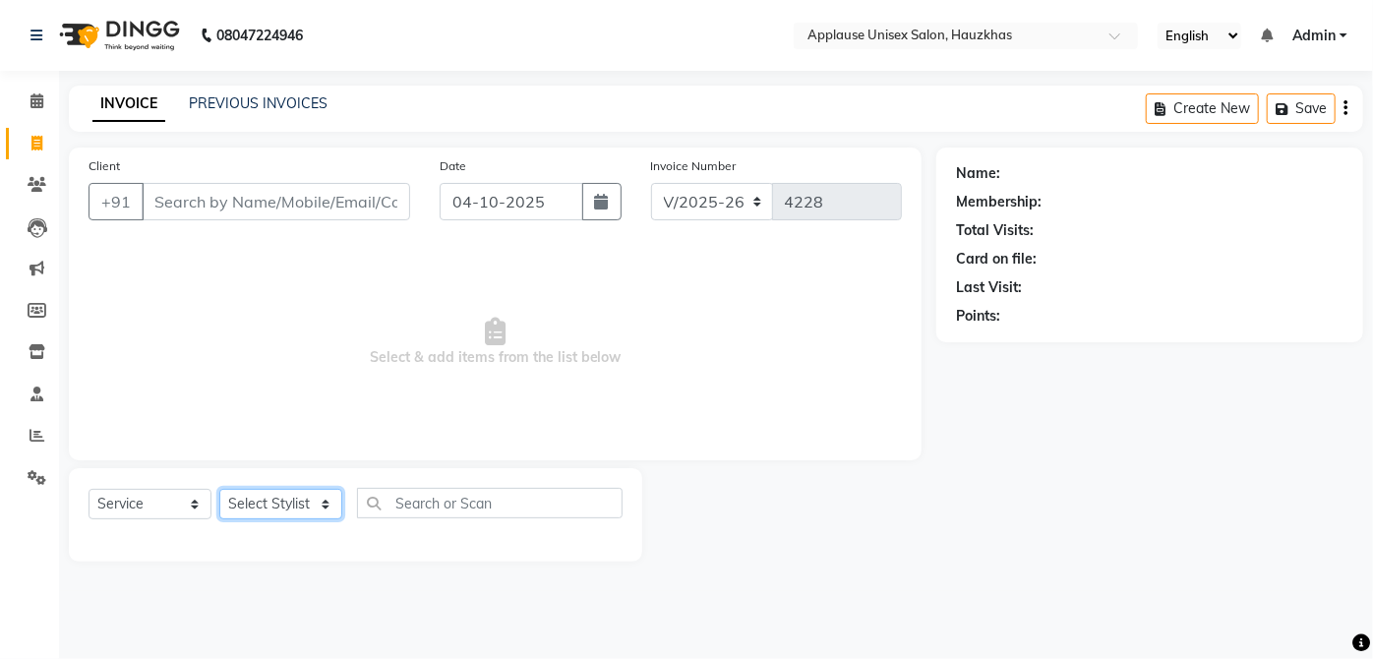
click at [317, 496] on select "Select Stylist [PERSON_NAME] [PERSON_NAME] [PERSON_NAME] [PERSON_NAME] [PERSON_…" at bounding box center [280, 504] width 123 height 30
click at [219, 489] on select "Select Stylist [PERSON_NAME] [PERSON_NAME] [PERSON_NAME] [PERSON_NAME] [PERSON_…" at bounding box center [280, 504] width 123 height 30
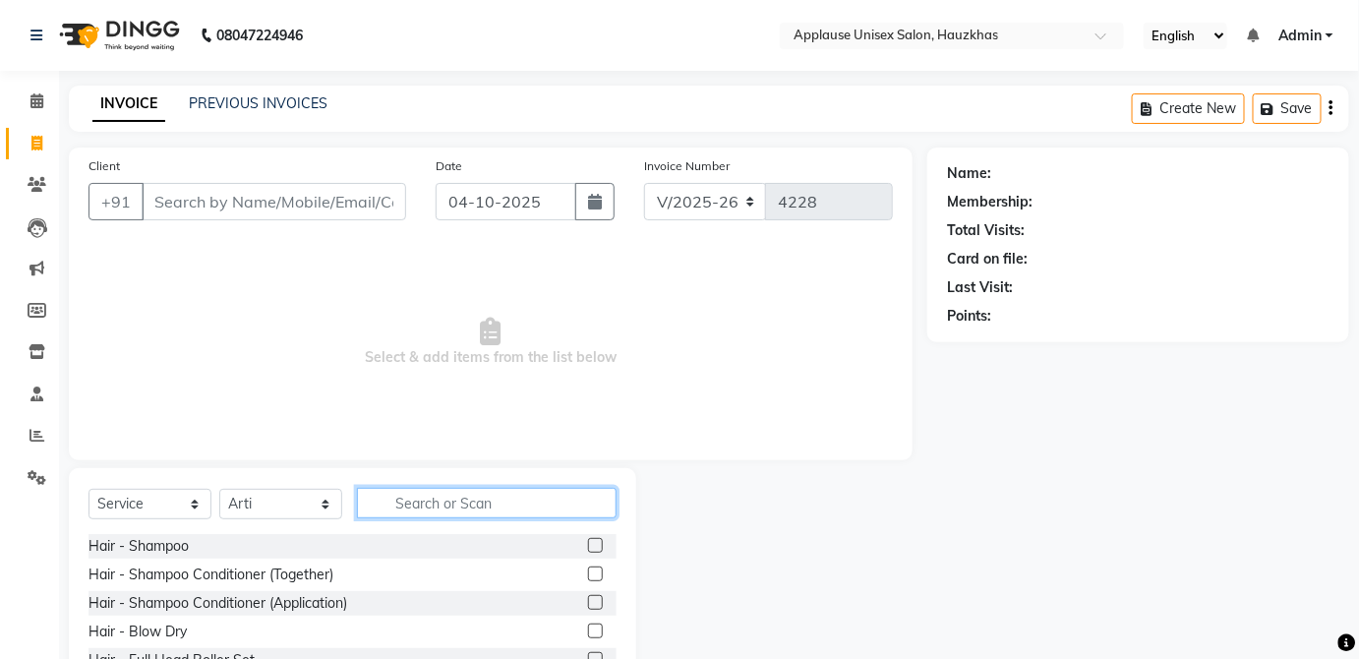
click at [482, 506] on input "text" at bounding box center [487, 503] width 260 height 30
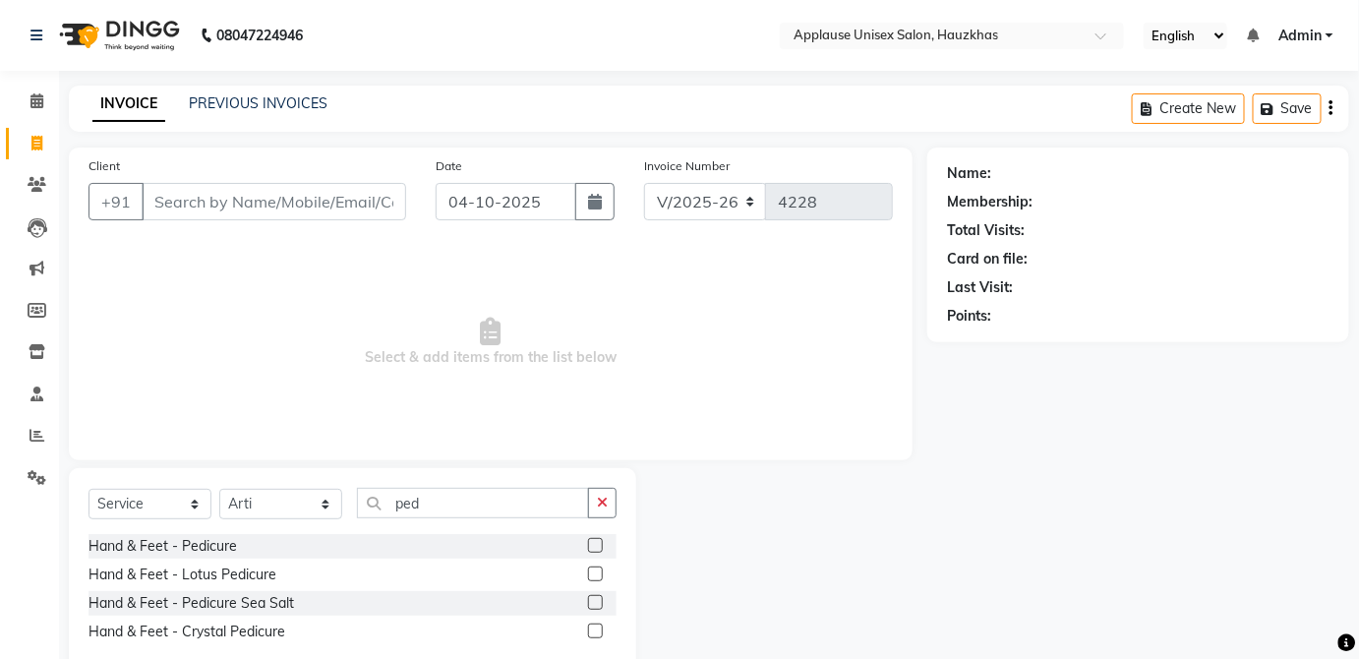
click at [595, 546] on label at bounding box center [595, 545] width 15 height 15
click at [595, 546] on input "checkbox" at bounding box center [594, 546] width 13 height 13
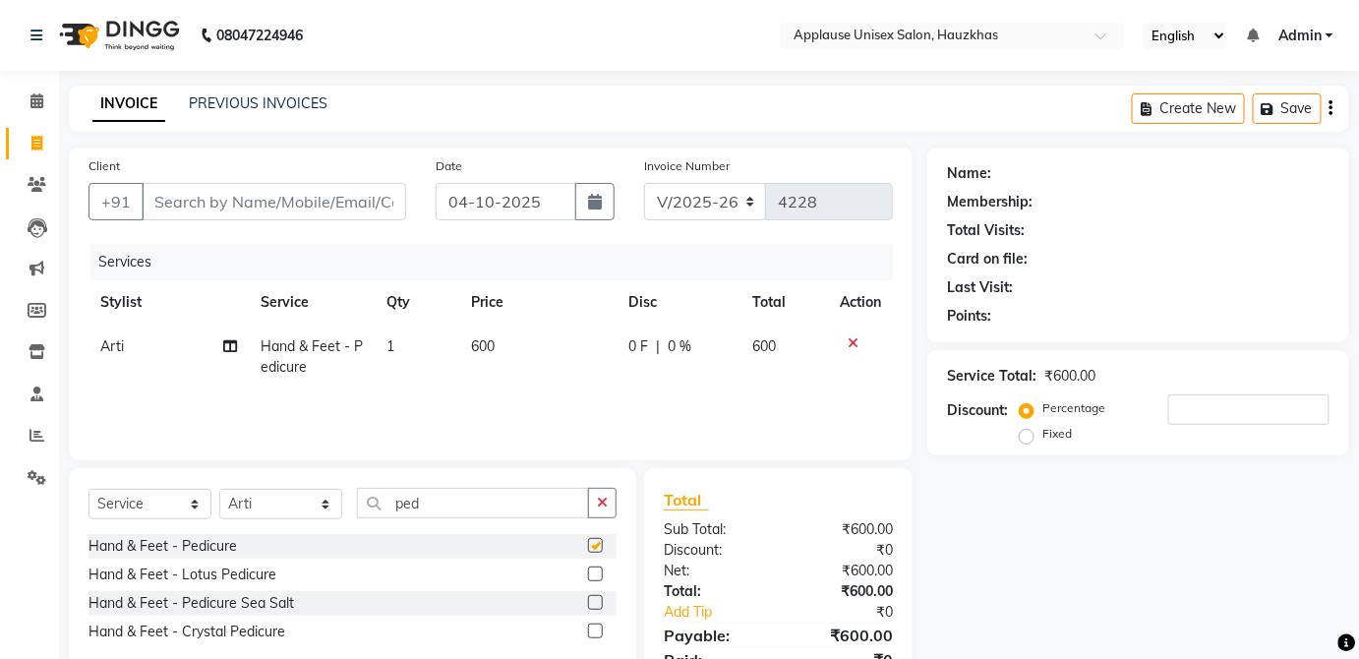
click at [742, 336] on td "600" at bounding box center [785, 357] width 87 height 65
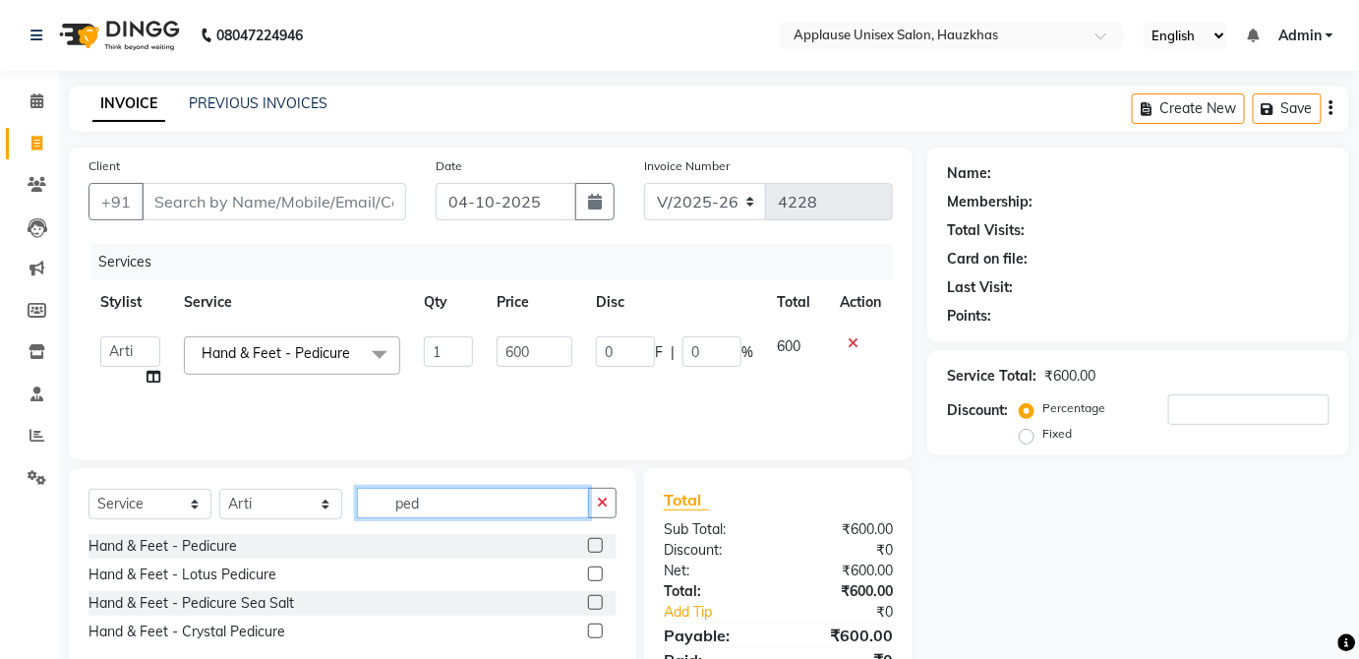
click at [465, 506] on input "ped" at bounding box center [473, 503] width 232 height 30
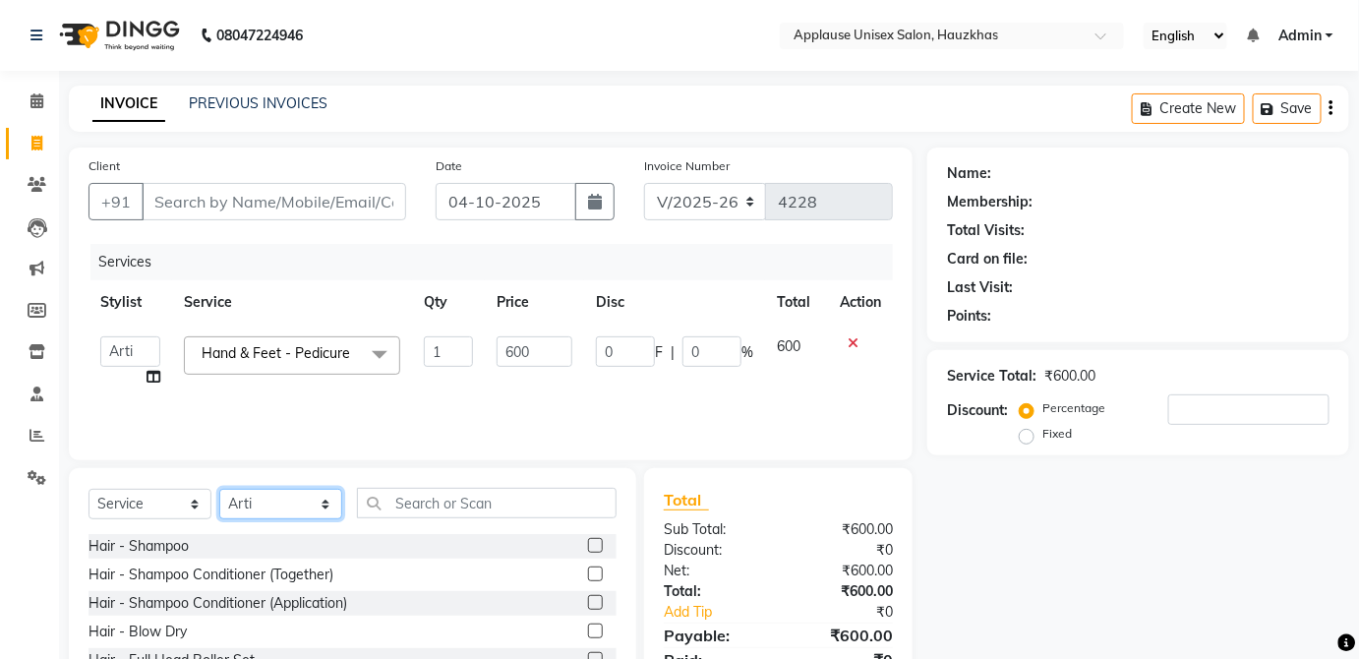
click at [293, 489] on select "Select Stylist [PERSON_NAME] [PERSON_NAME] [PERSON_NAME] [PERSON_NAME] [PERSON_…" at bounding box center [280, 504] width 123 height 30
click at [219, 489] on select "Select Stylist [PERSON_NAME] [PERSON_NAME] [PERSON_NAME] [PERSON_NAME] [PERSON_…" at bounding box center [280, 504] width 123 height 30
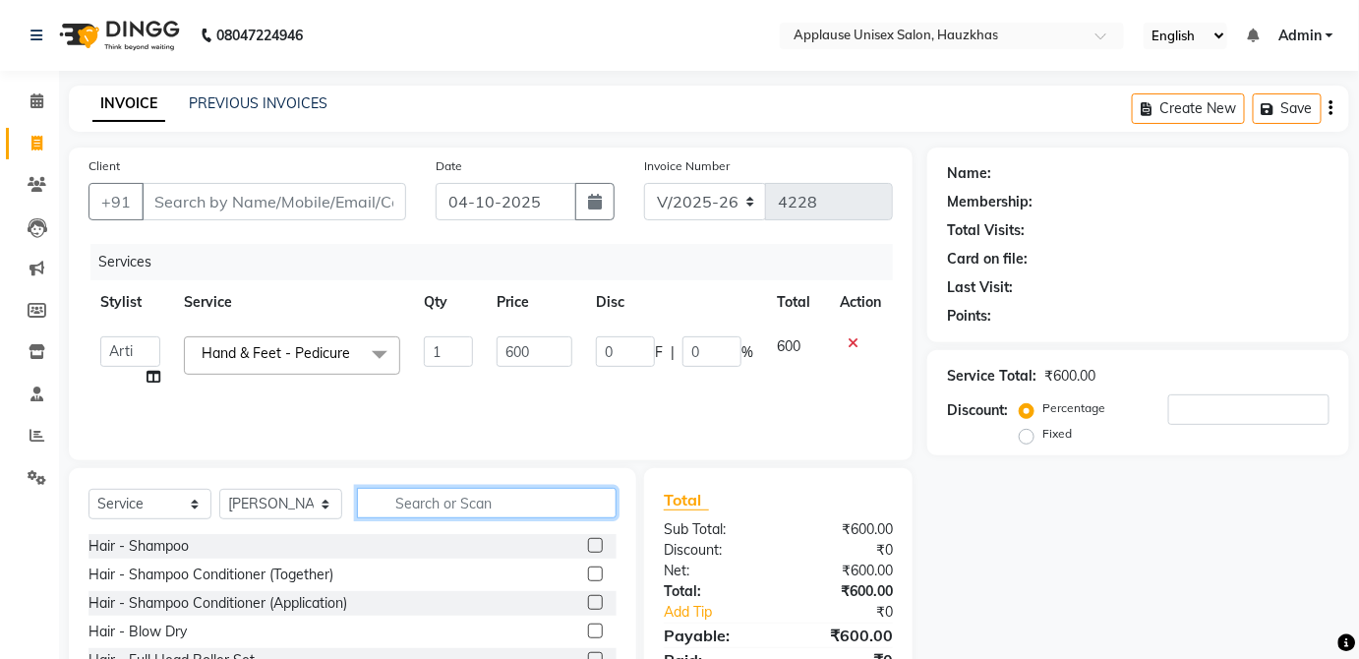
click at [501, 496] on input "text" at bounding box center [487, 503] width 260 height 30
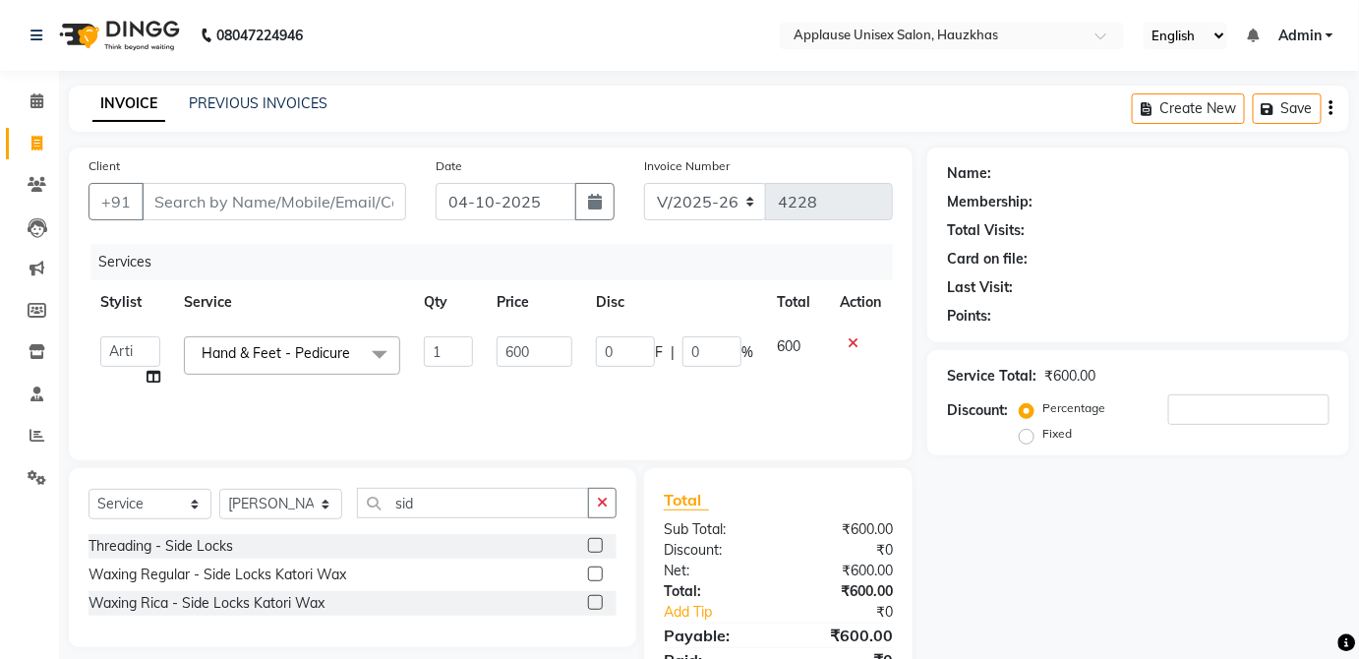
click at [596, 601] on label at bounding box center [595, 602] width 15 height 15
click at [596, 601] on input "checkbox" at bounding box center [594, 603] width 13 height 13
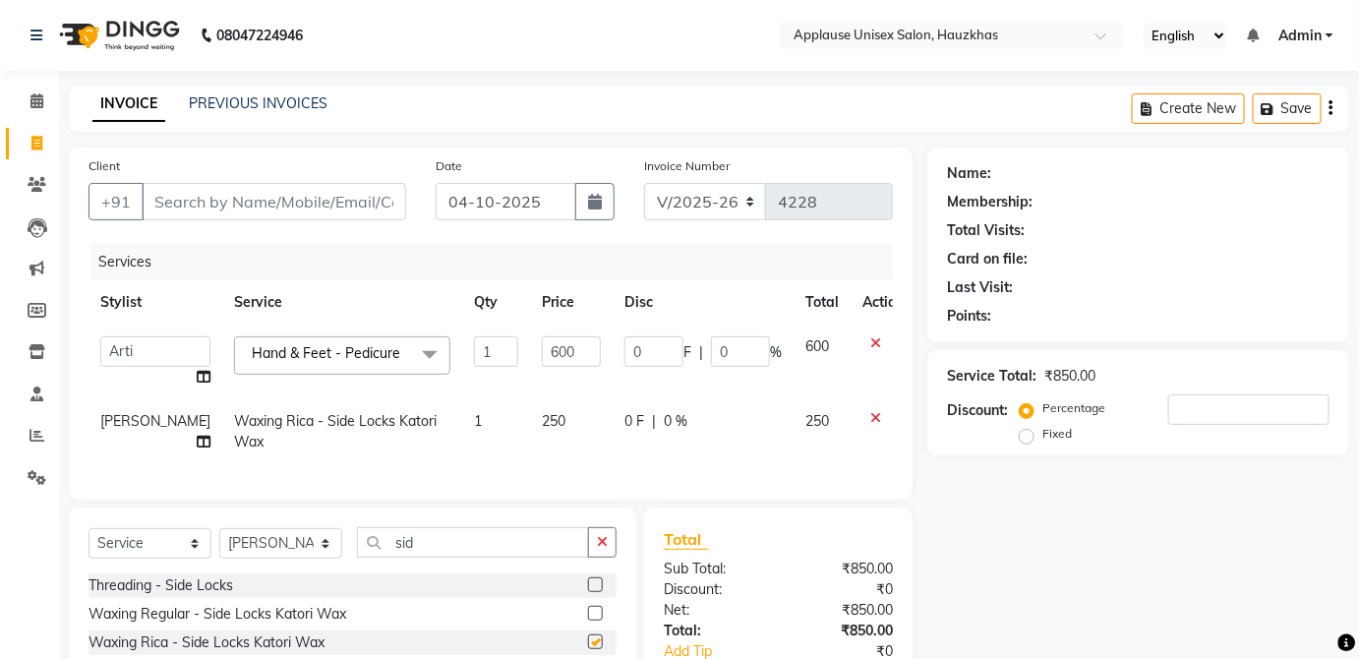
click at [741, 443] on td "0 F | 0 %" at bounding box center [703, 431] width 181 height 65
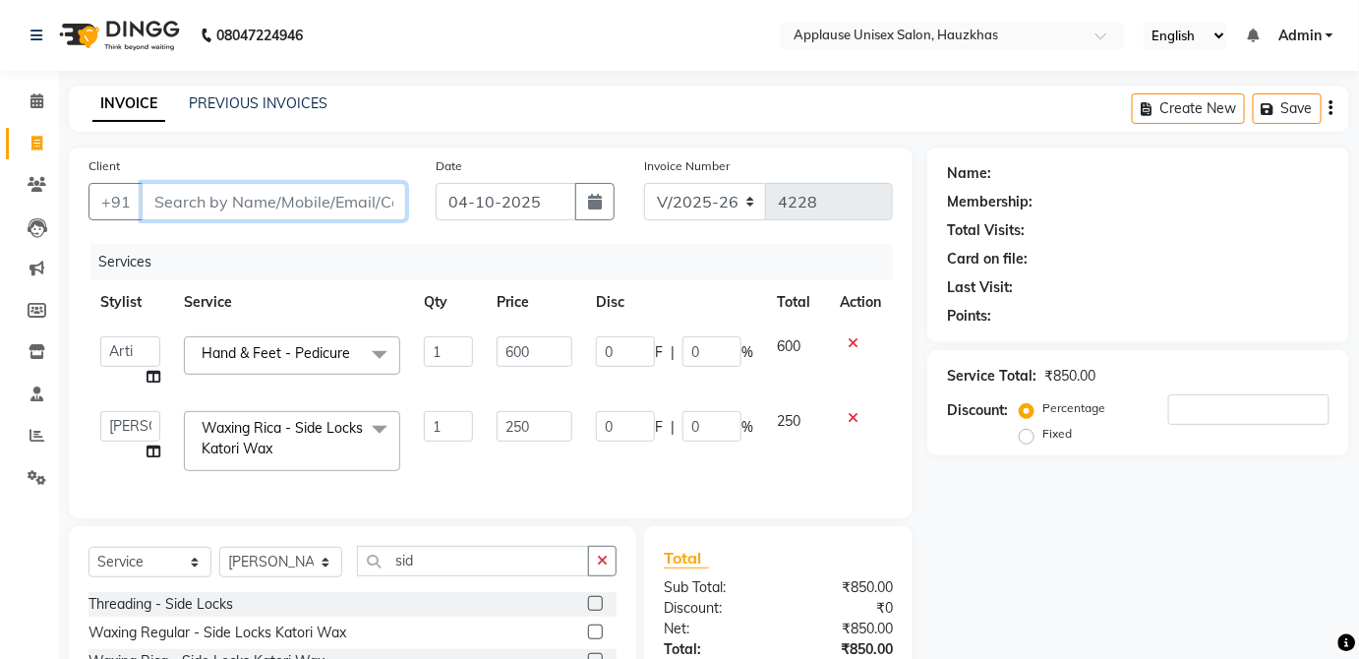
click at [331, 183] on input "Client" at bounding box center [274, 201] width 265 height 37
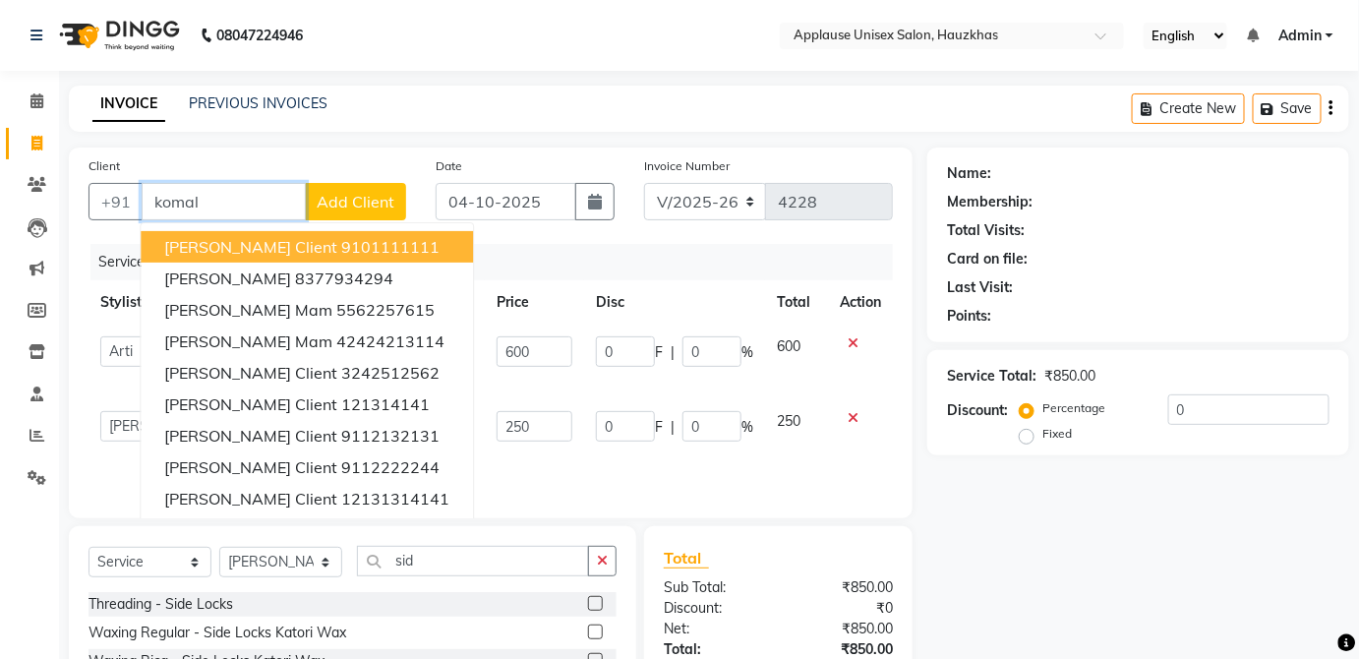
click at [380, 246] on button "[PERSON_NAME] client 9101111111" at bounding box center [307, 246] width 332 height 31
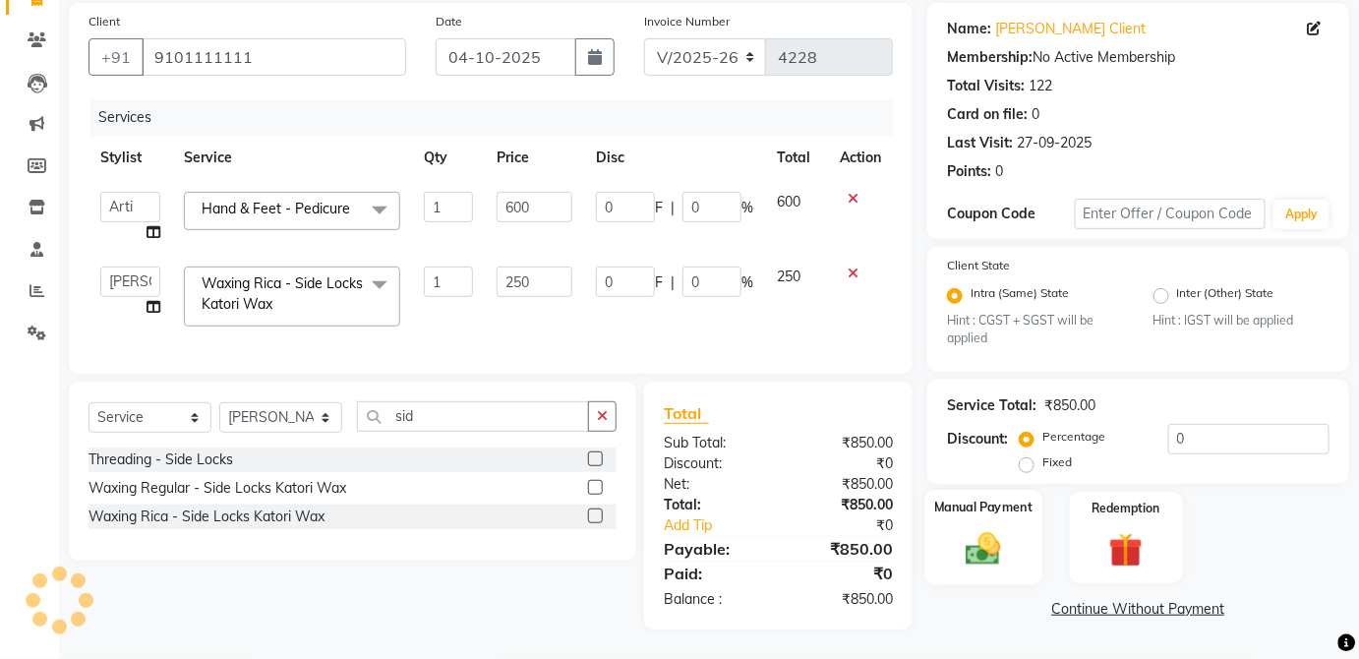
click at [996, 515] on div "Manual Payment" at bounding box center [984, 537] width 117 height 95
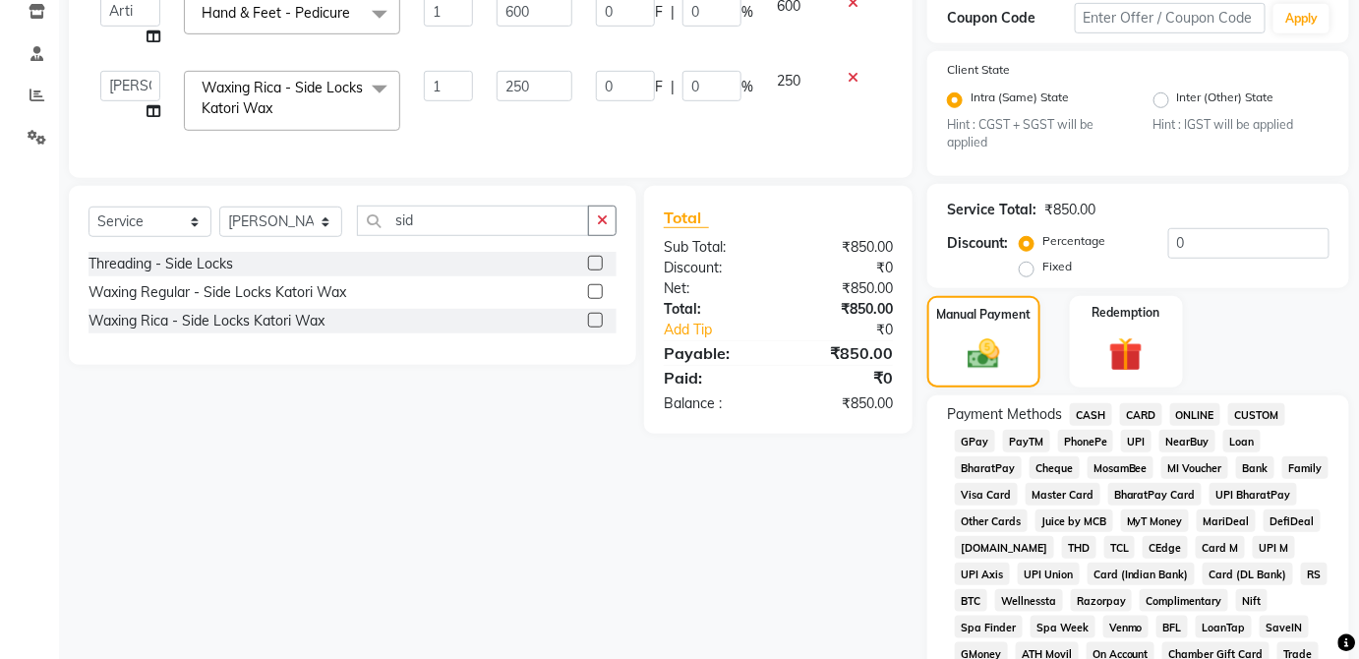
click at [1147, 449] on span "UPI" at bounding box center [1136, 441] width 30 height 23
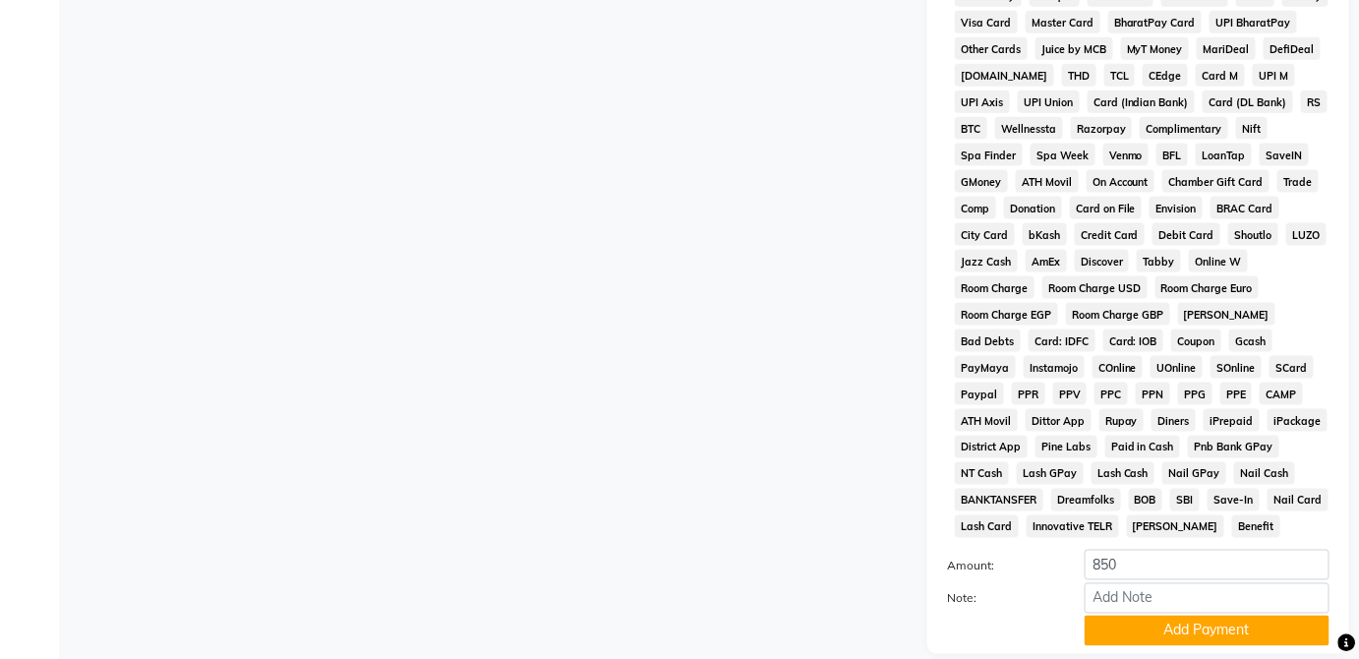
scroll to position [954, 0]
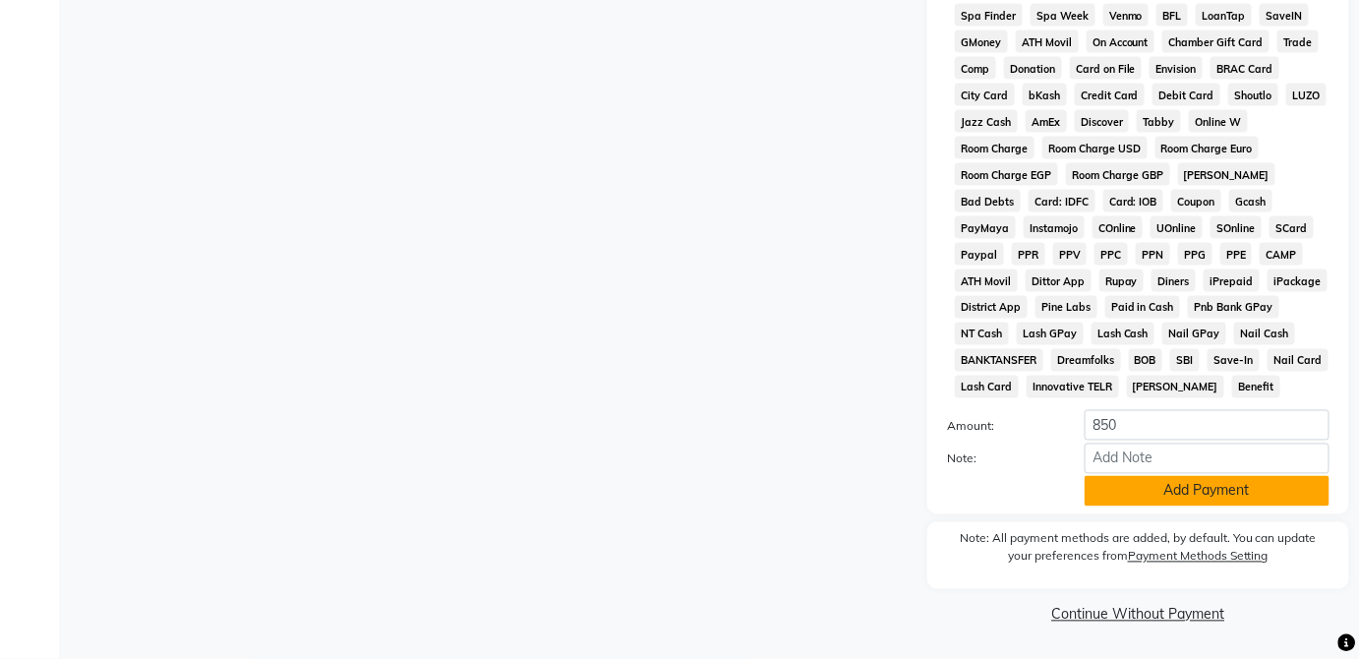
click at [1235, 499] on button "Add Payment" at bounding box center [1207, 491] width 245 height 30
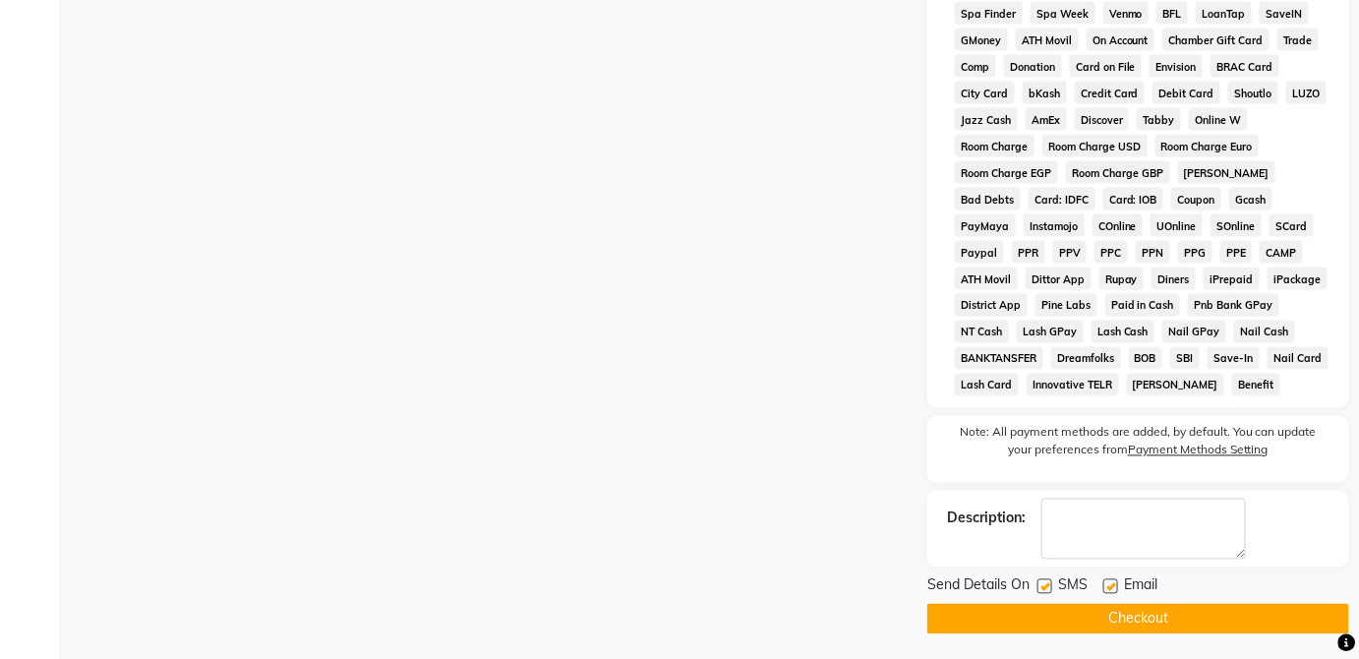
click at [1205, 625] on button "Checkout" at bounding box center [1139, 619] width 422 height 30
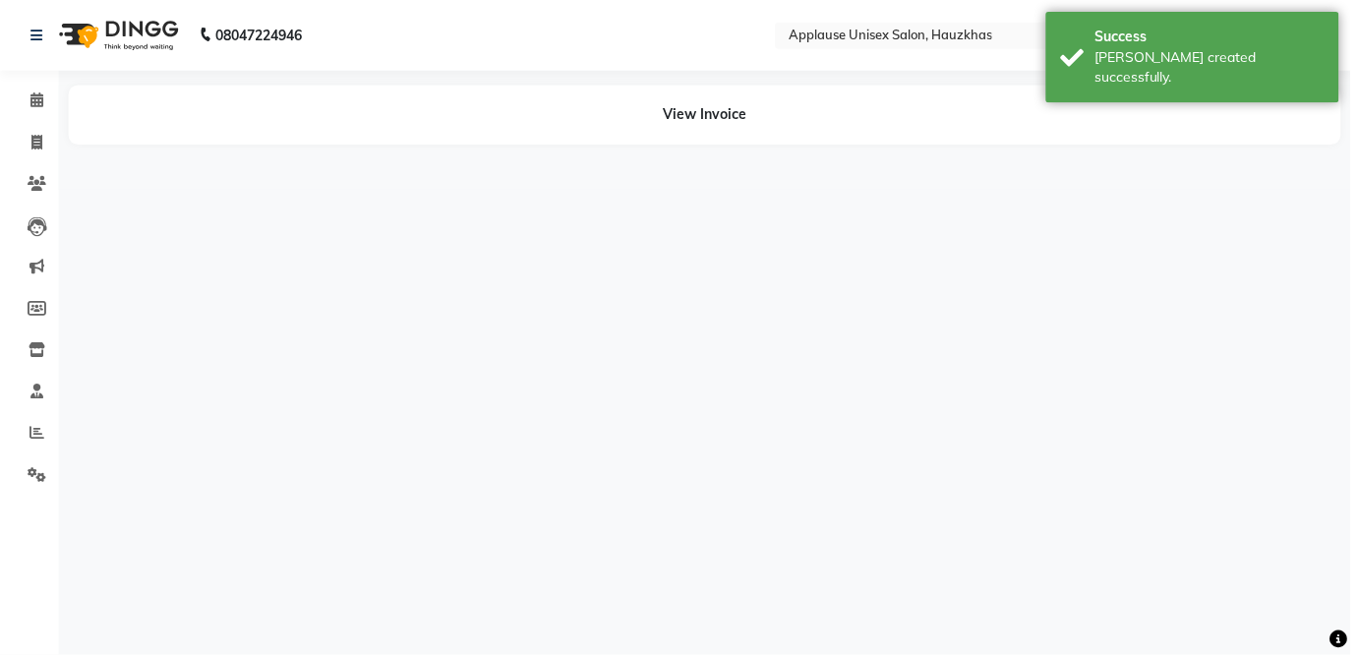
click at [18, 135] on link "Invoice" at bounding box center [29, 144] width 47 height 32
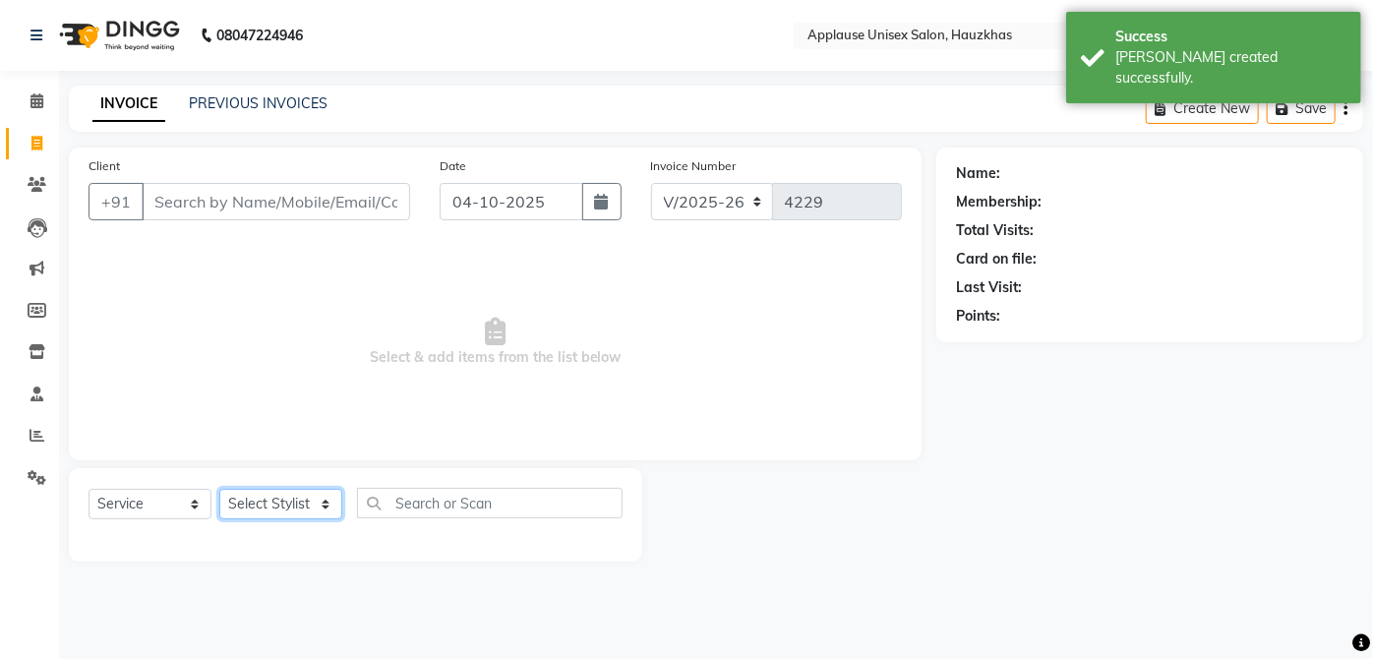
click at [294, 509] on select "Select Stylist [PERSON_NAME] [PERSON_NAME] [PERSON_NAME] [PERSON_NAME] [PERSON_…" at bounding box center [280, 504] width 123 height 30
click at [219, 489] on select "Select Stylist [PERSON_NAME] [PERSON_NAME] [PERSON_NAME] [PERSON_NAME] [PERSON_…" at bounding box center [280, 504] width 123 height 30
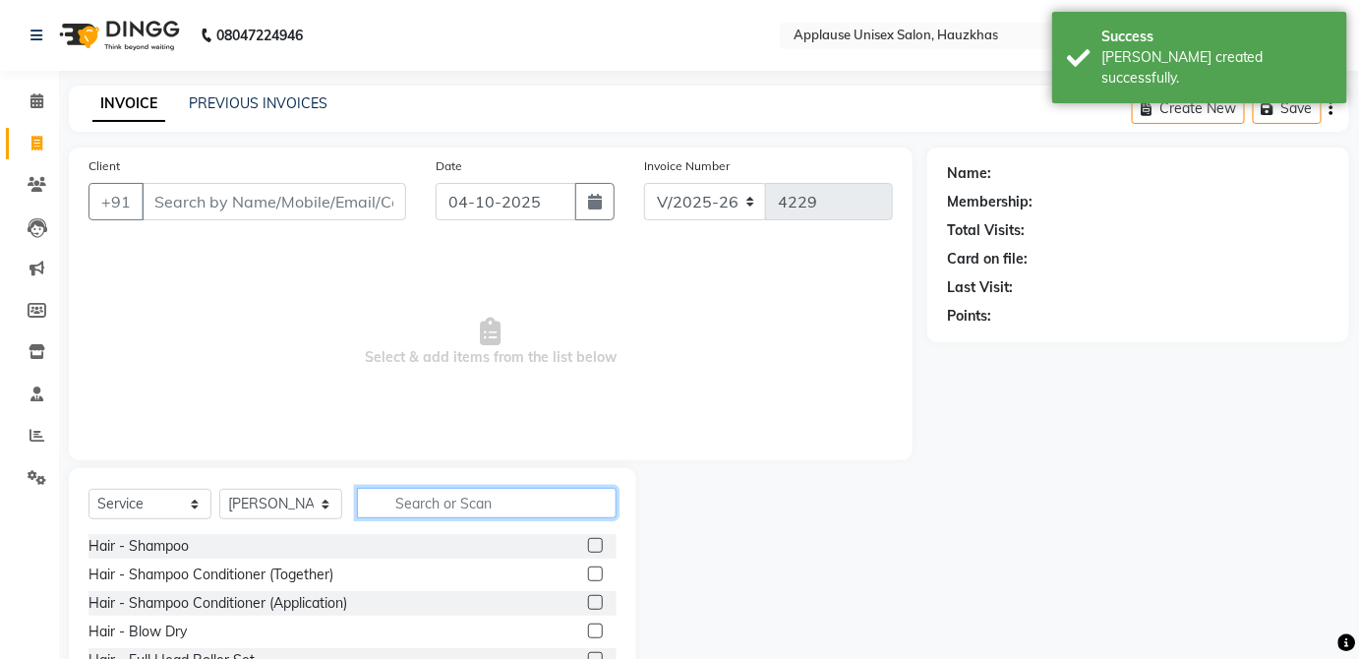
click at [458, 509] on input "text" at bounding box center [487, 503] width 260 height 30
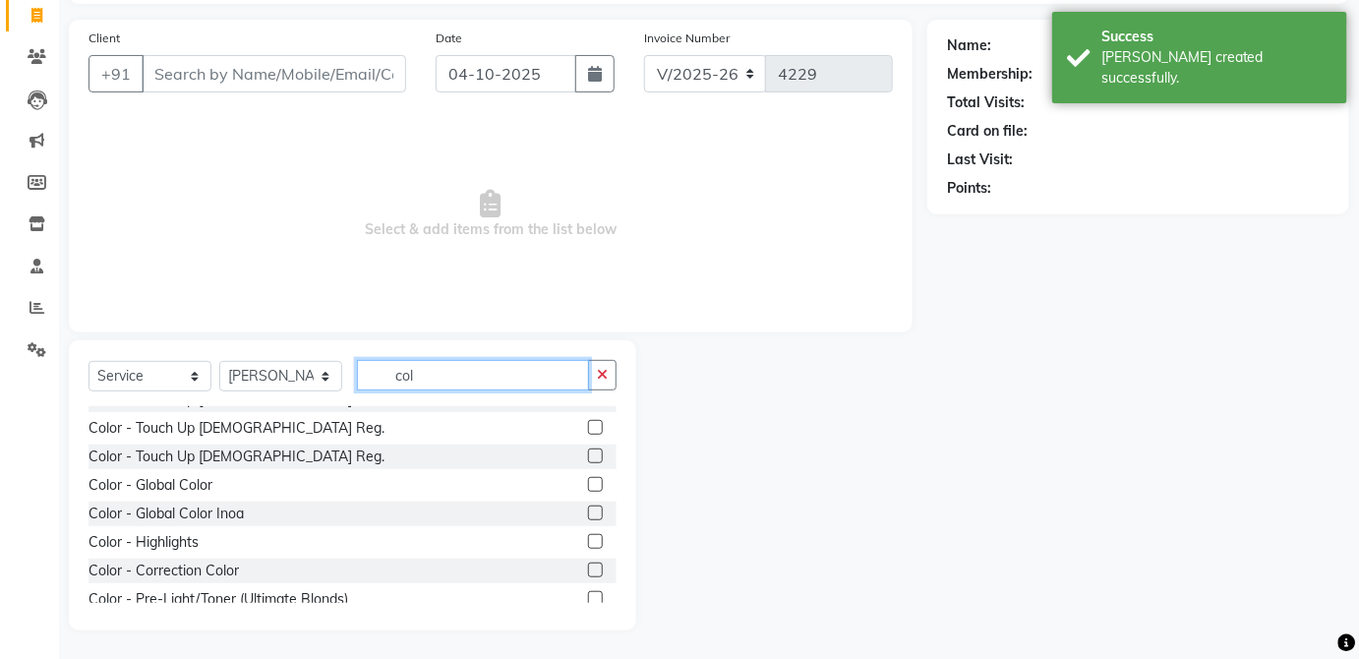
scroll to position [81, 0]
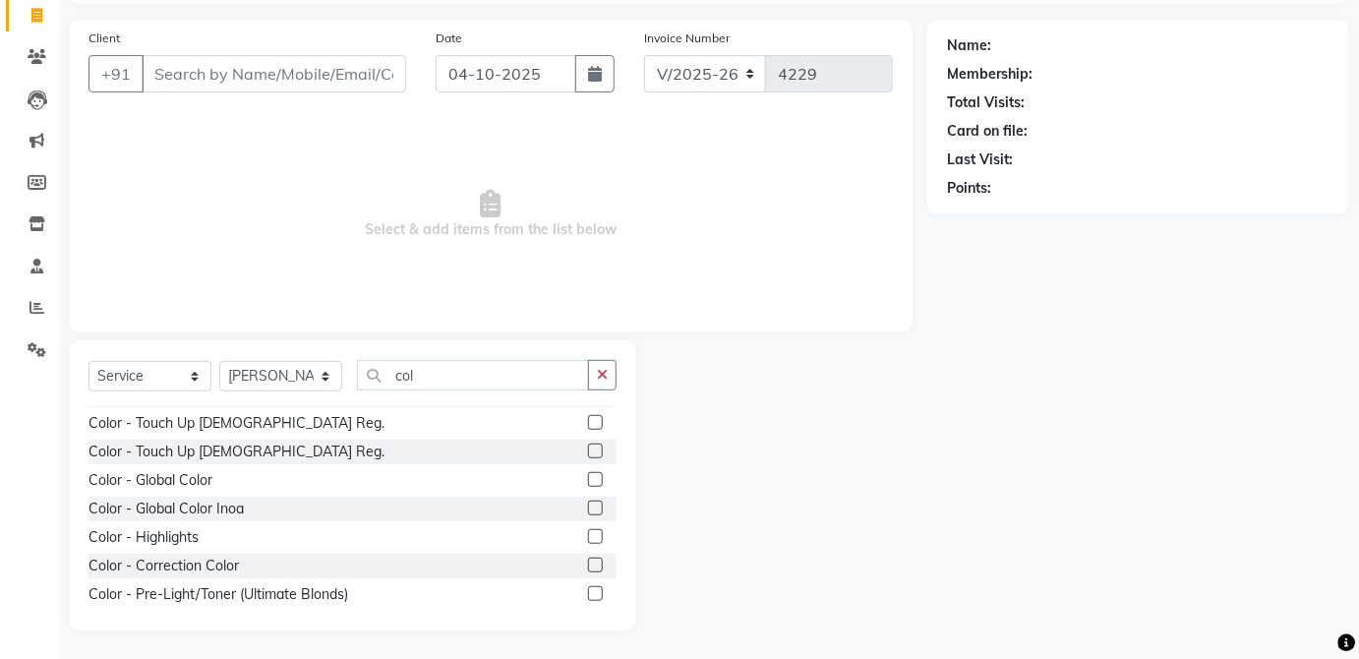
click at [588, 478] on label at bounding box center [595, 479] width 15 height 15
click at [588, 478] on input "checkbox" at bounding box center [594, 480] width 13 height 13
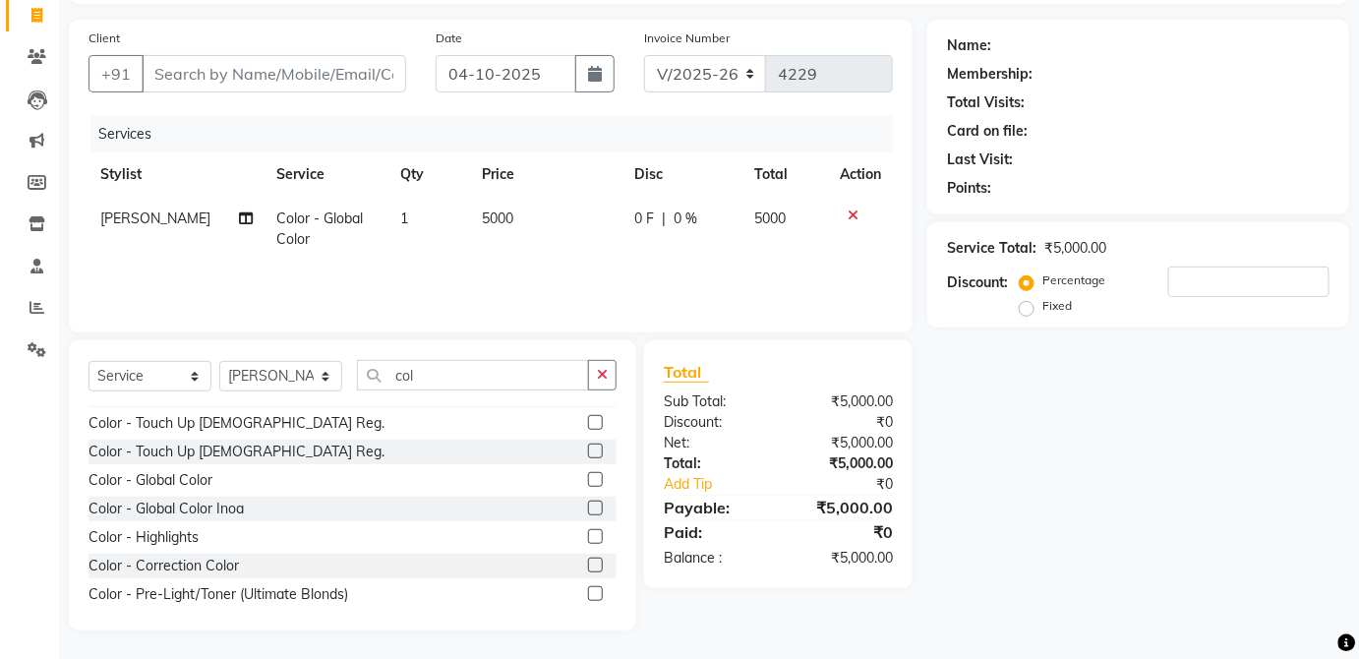
click at [571, 225] on td "5000" at bounding box center [545, 229] width 151 height 65
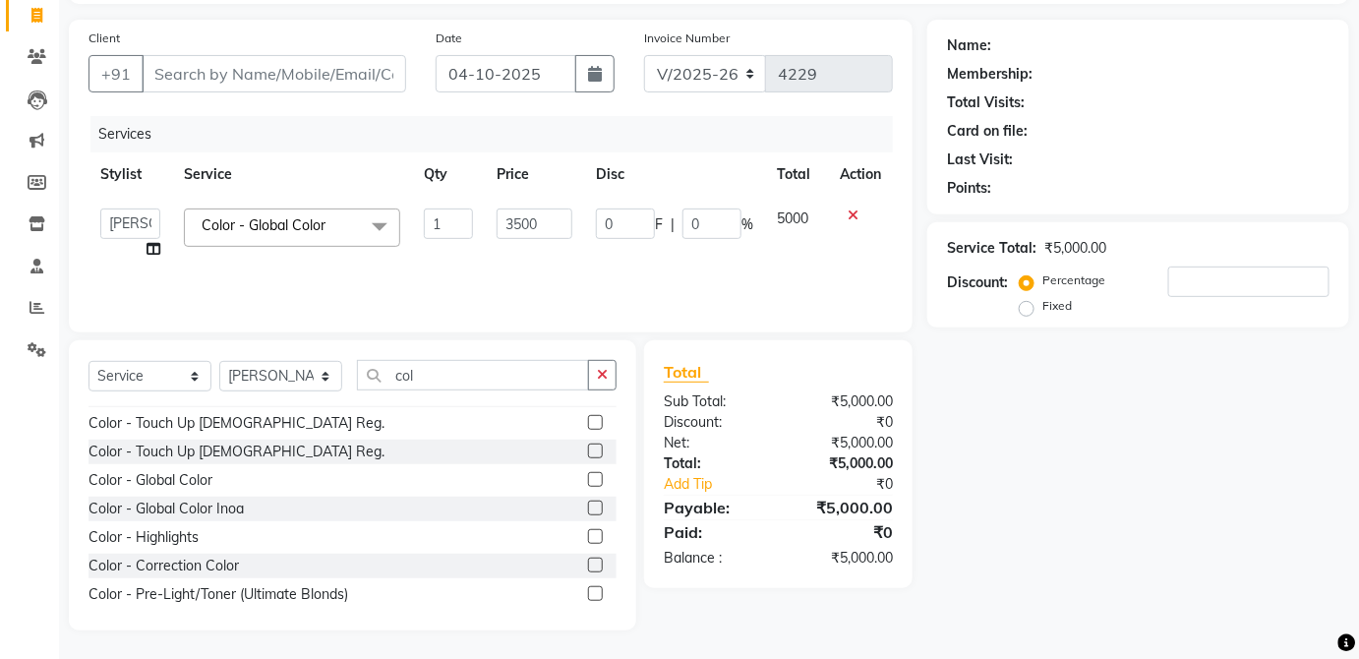
click at [800, 222] on td "5000" at bounding box center [796, 234] width 63 height 75
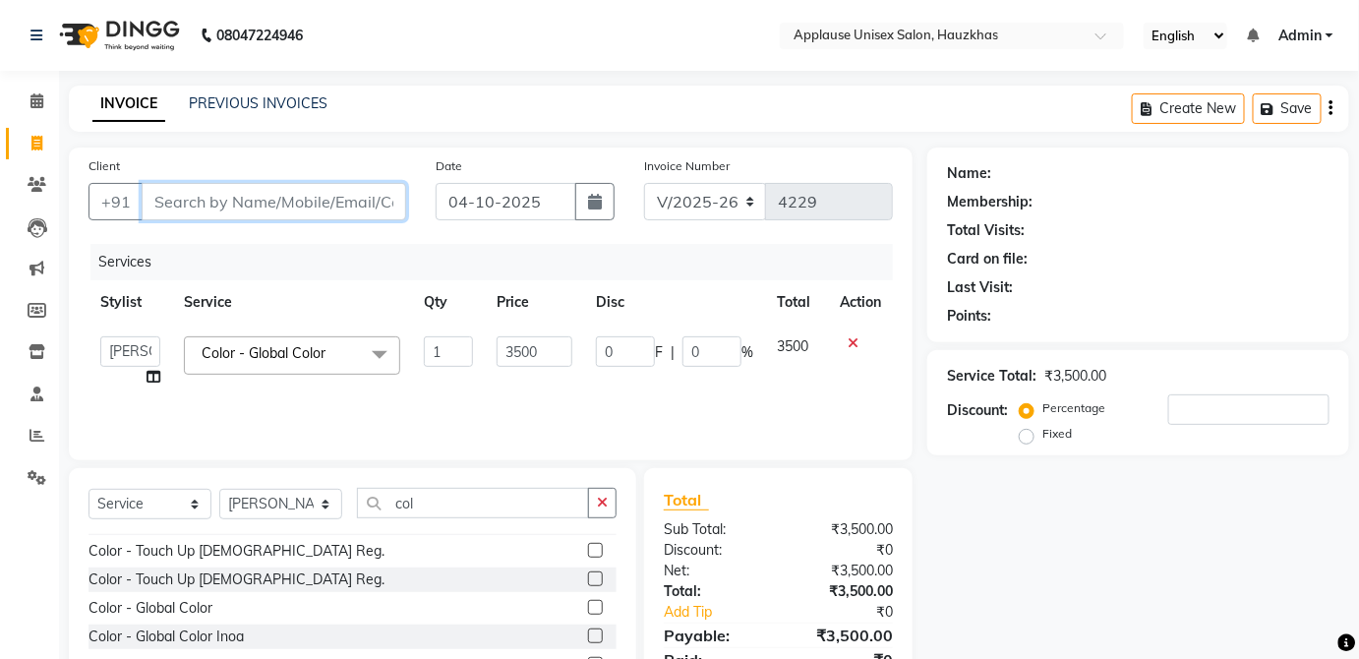
click at [390, 209] on input "Client" at bounding box center [274, 201] width 265 height 37
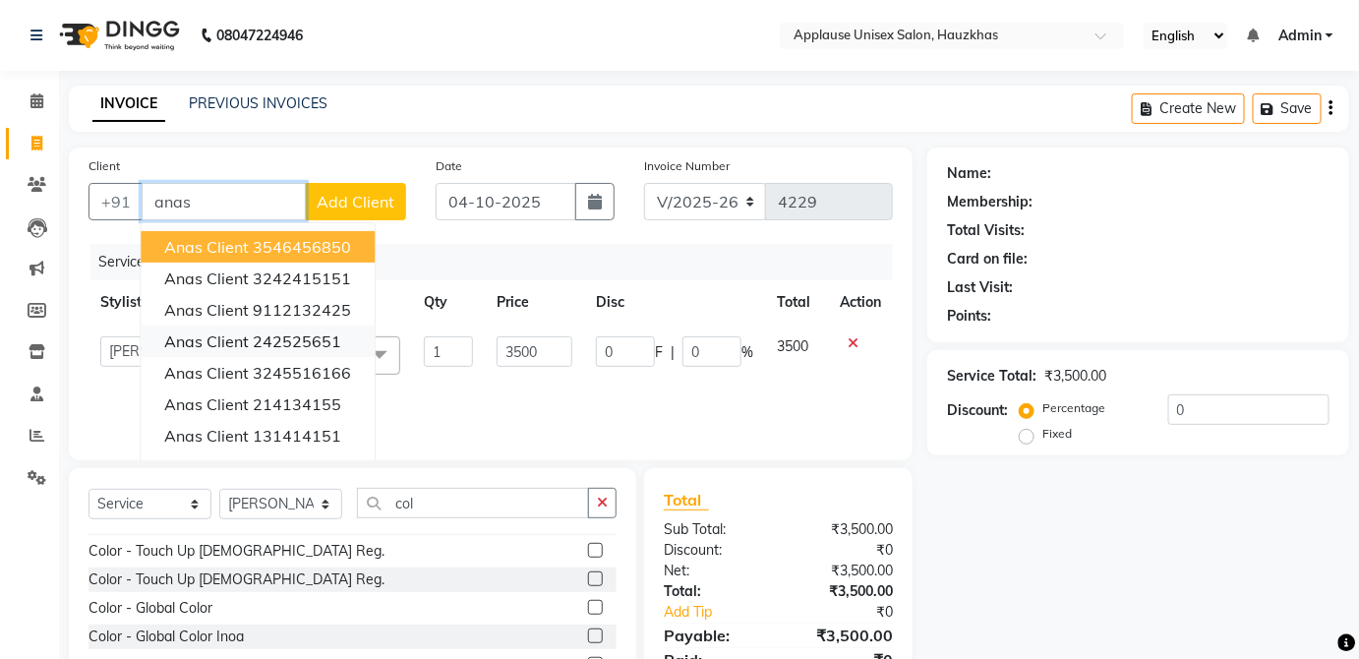
click at [341, 346] on button "[PERSON_NAME] client 242525651" at bounding box center [258, 341] width 234 height 31
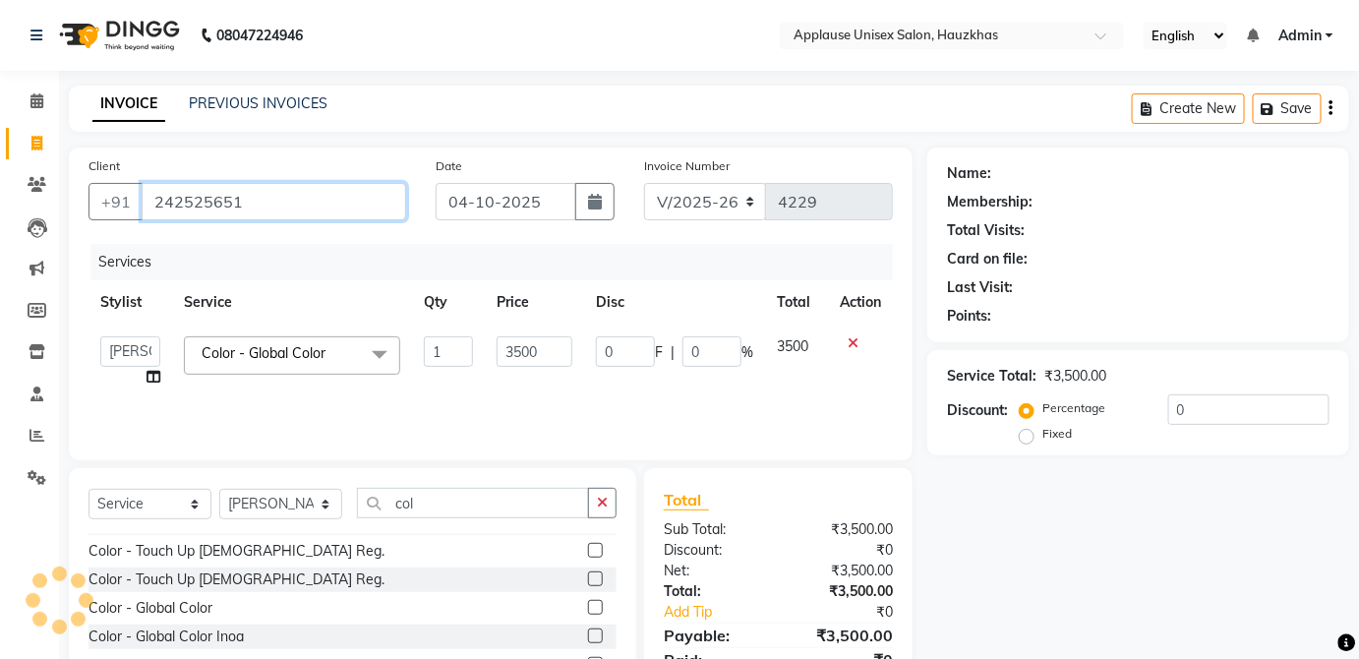
scroll to position [128, 0]
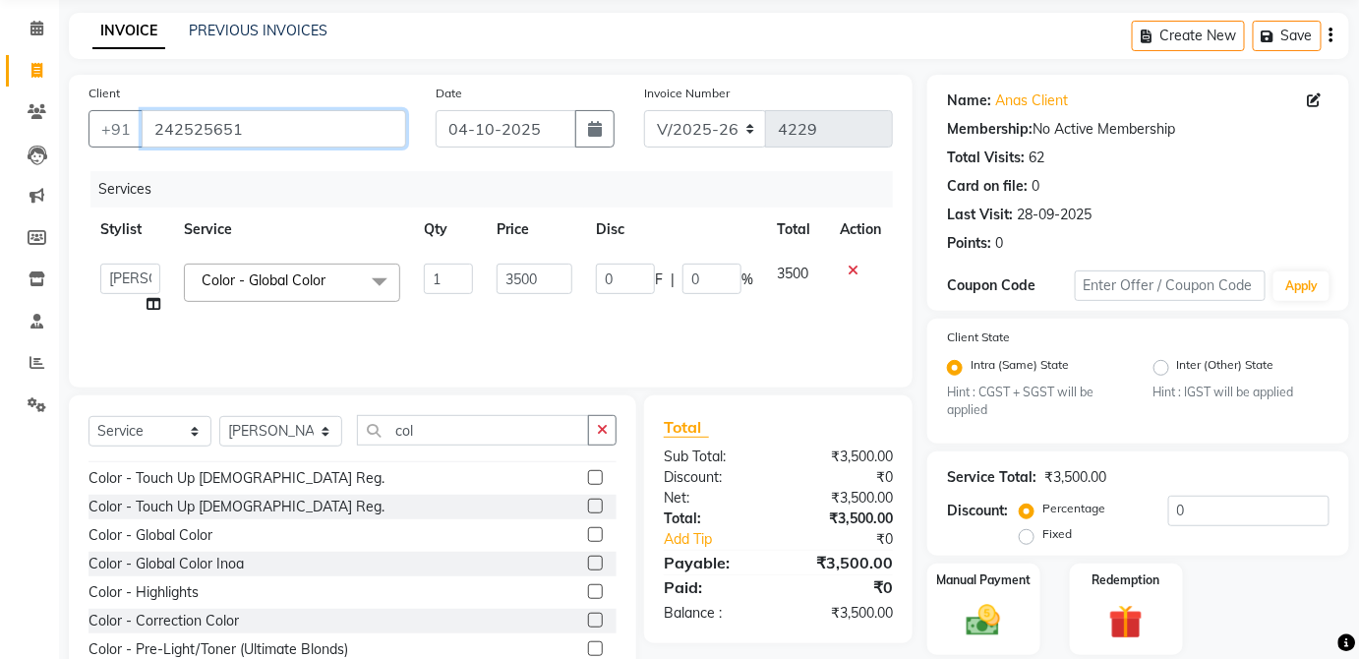
click at [288, 128] on input "242525651" at bounding box center [274, 128] width 265 height 37
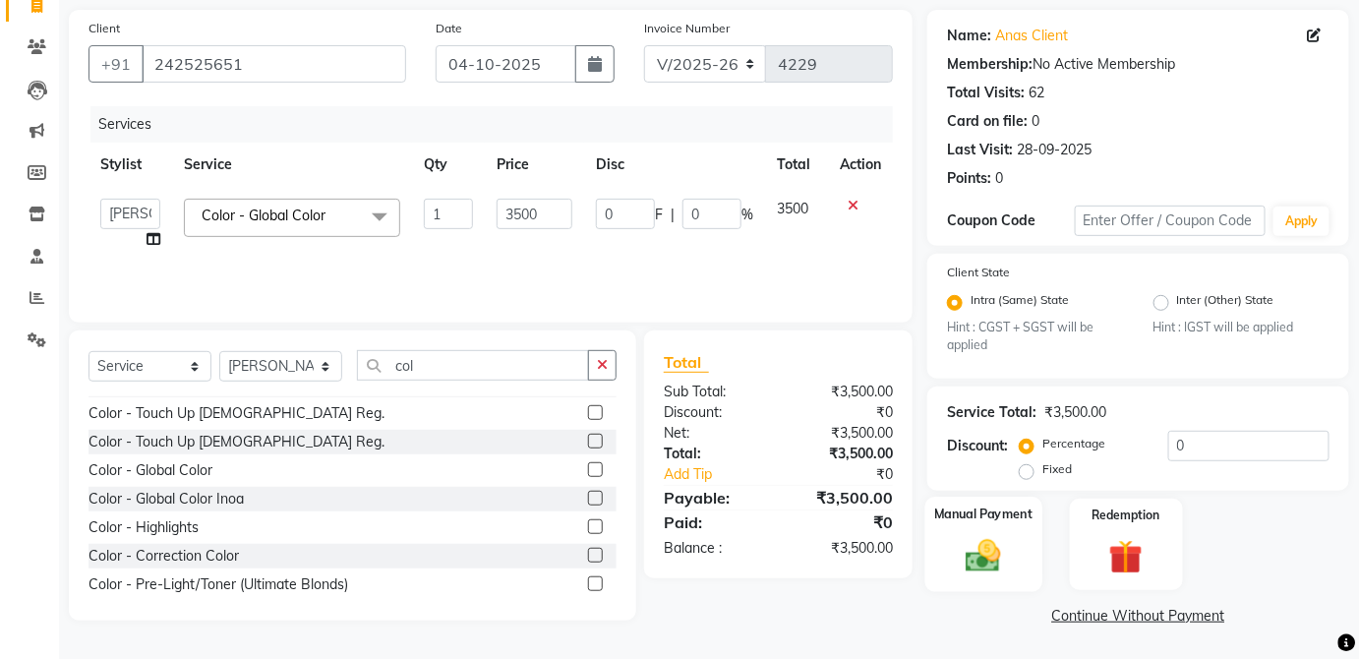
click at [1009, 521] on label "Manual Payment" at bounding box center [983, 515] width 98 height 19
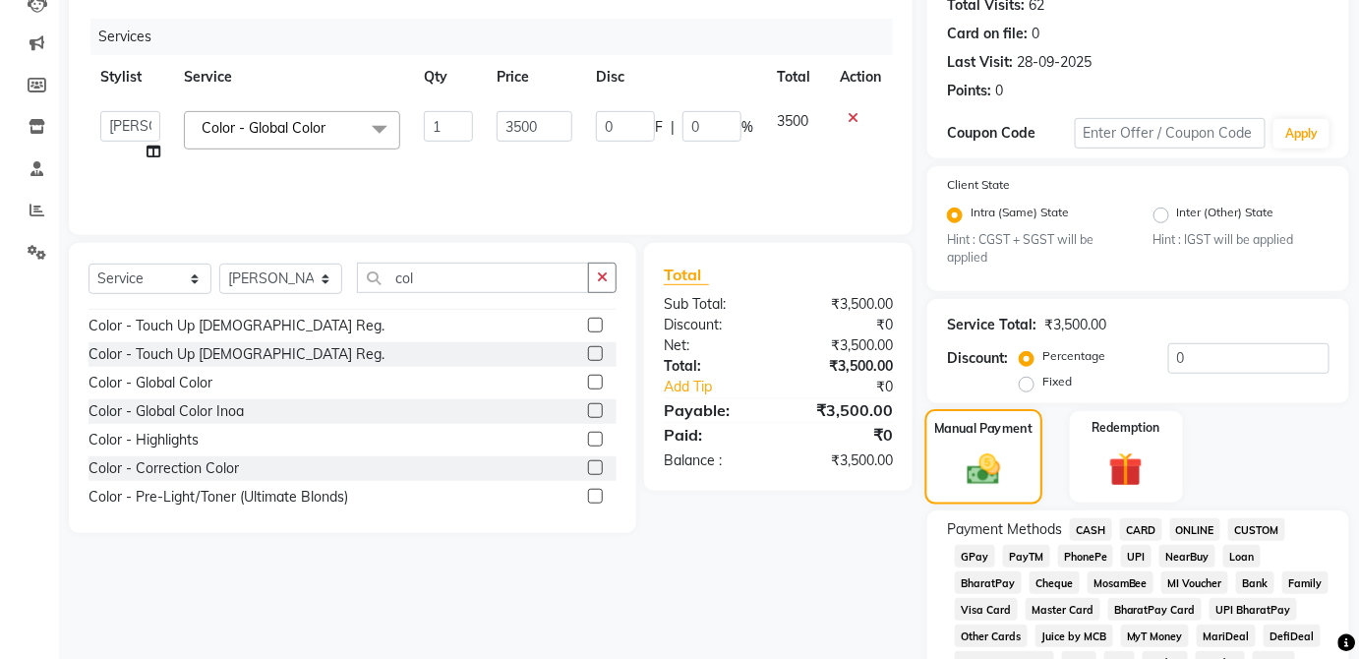
scroll to position [249, 0]
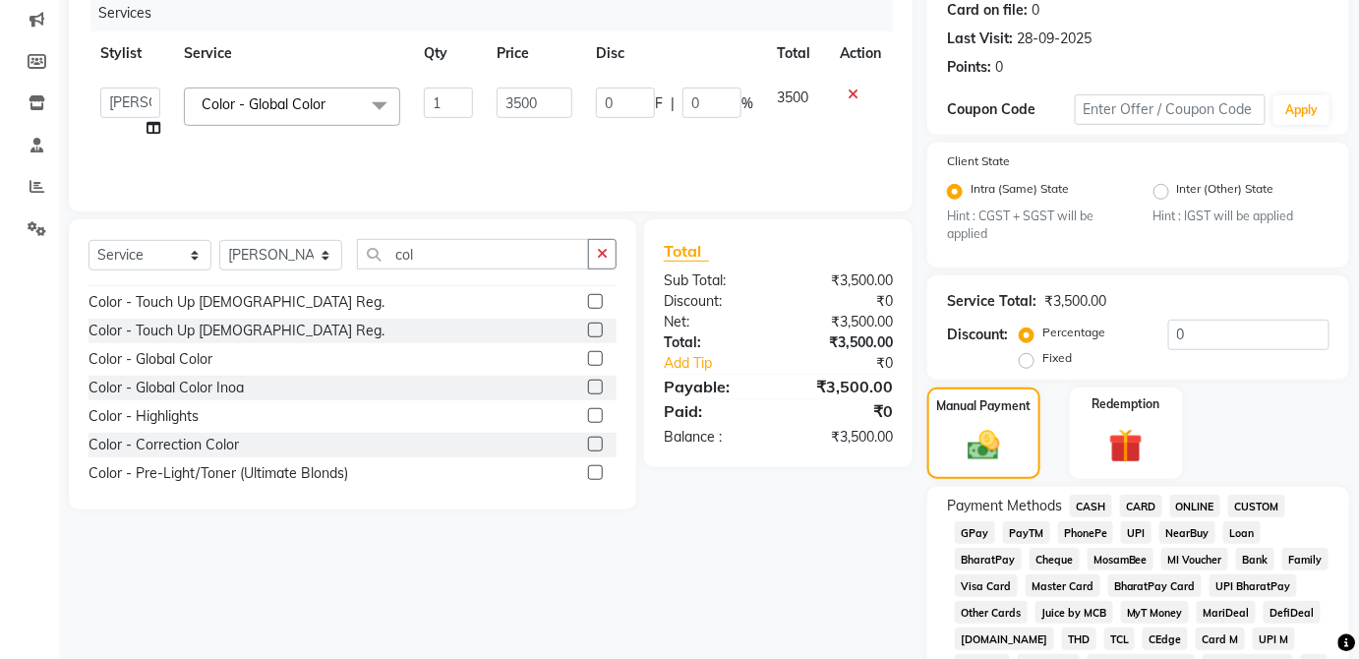
click at [1146, 525] on span "UPI" at bounding box center [1136, 532] width 30 height 23
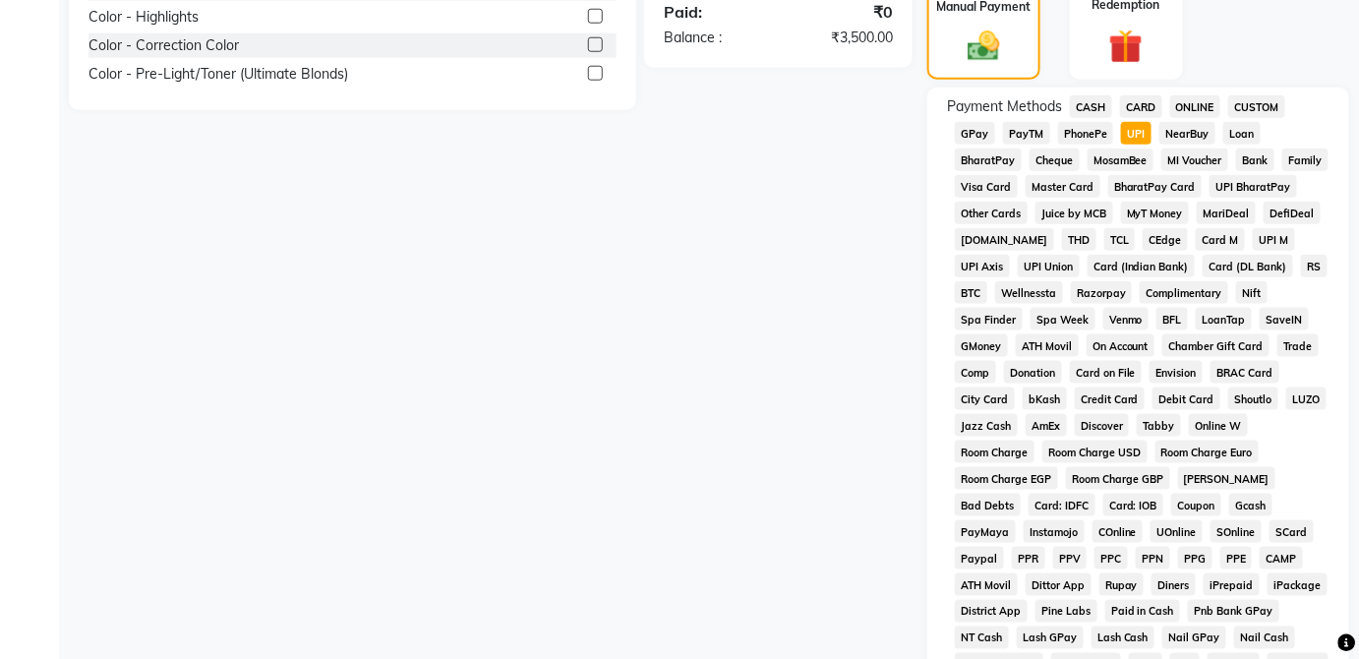
scroll to position [954, 0]
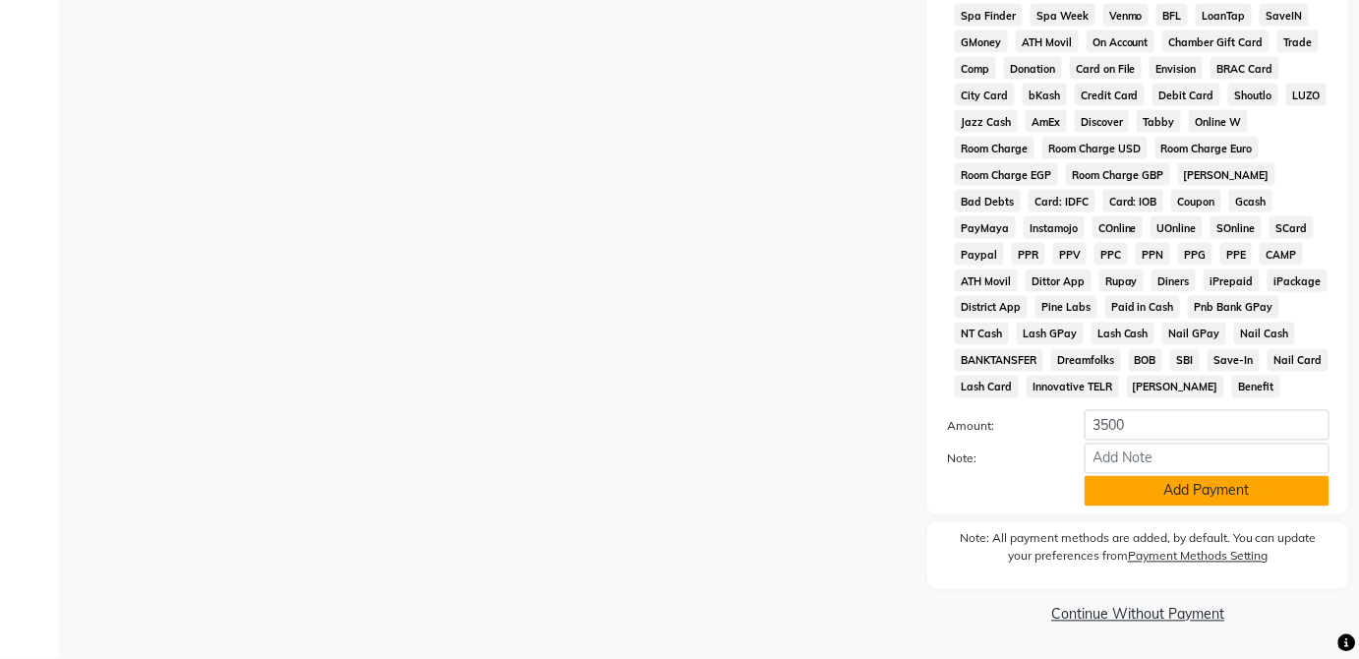
click at [1242, 506] on button "Add Payment" at bounding box center [1207, 491] width 245 height 30
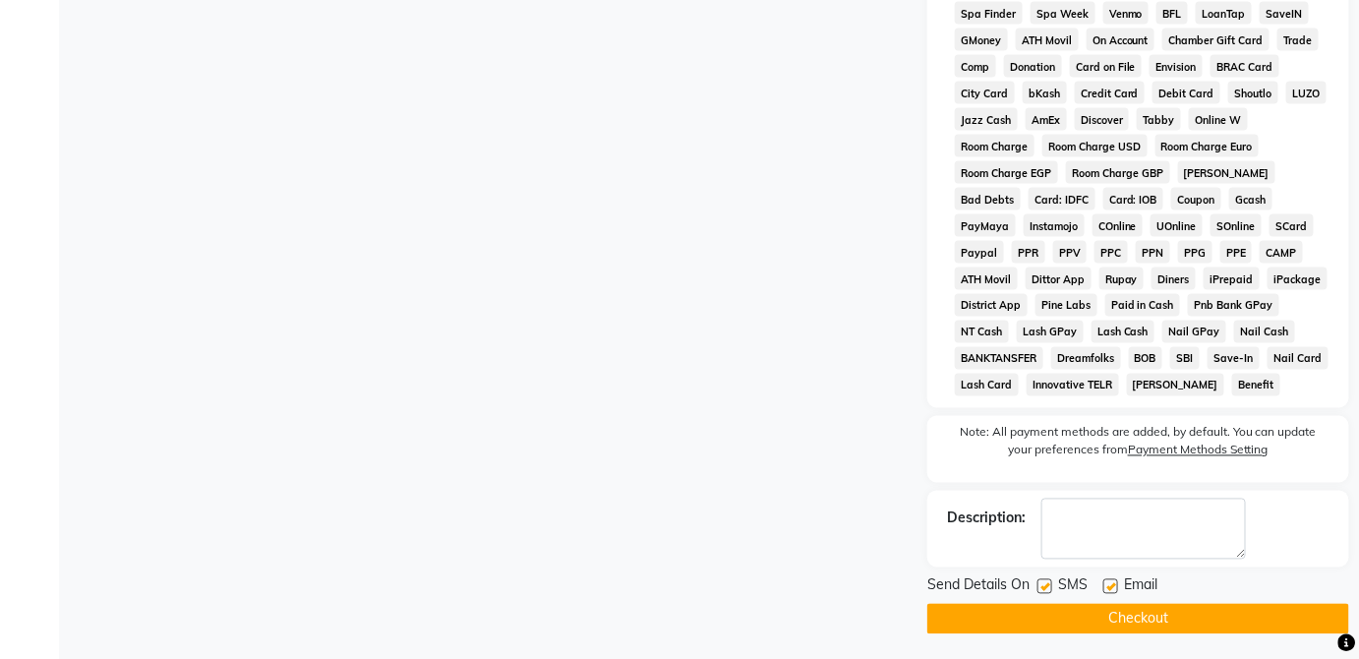
click at [1205, 626] on button "Checkout" at bounding box center [1139, 619] width 422 height 30
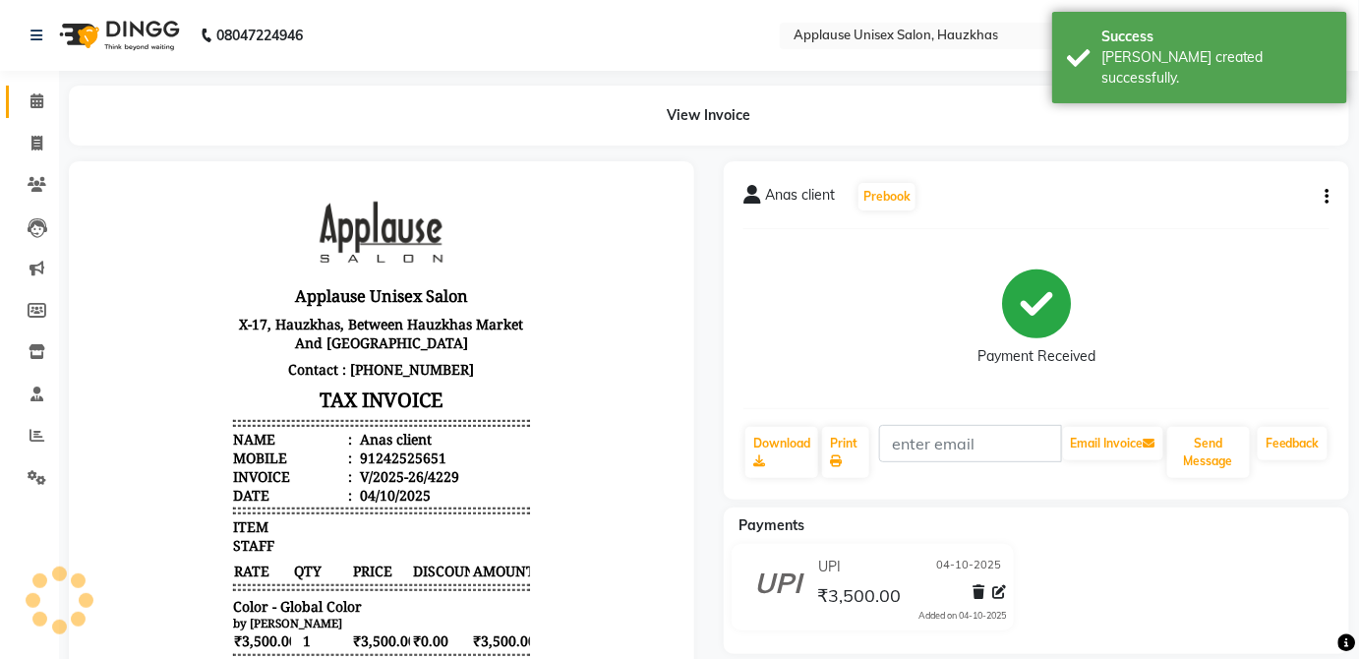
click at [33, 92] on span at bounding box center [37, 101] width 34 height 23
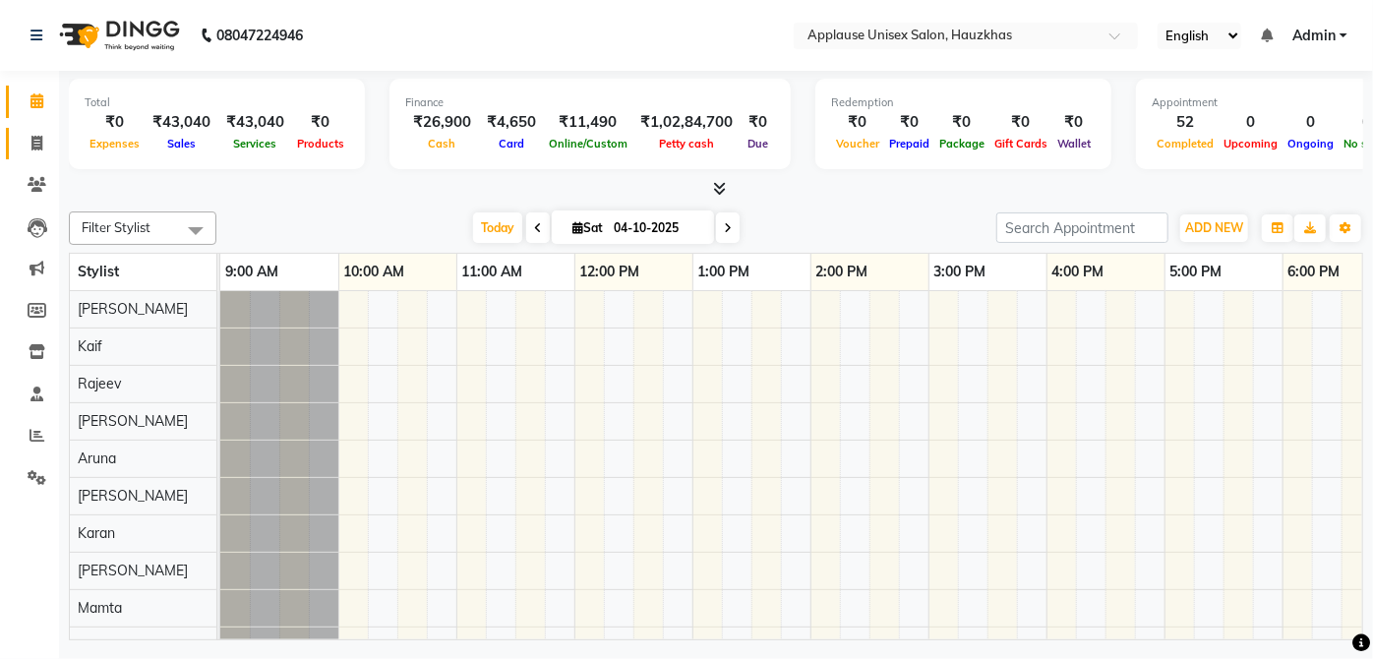
click at [33, 143] on icon at bounding box center [36, 143] width 11 height 15
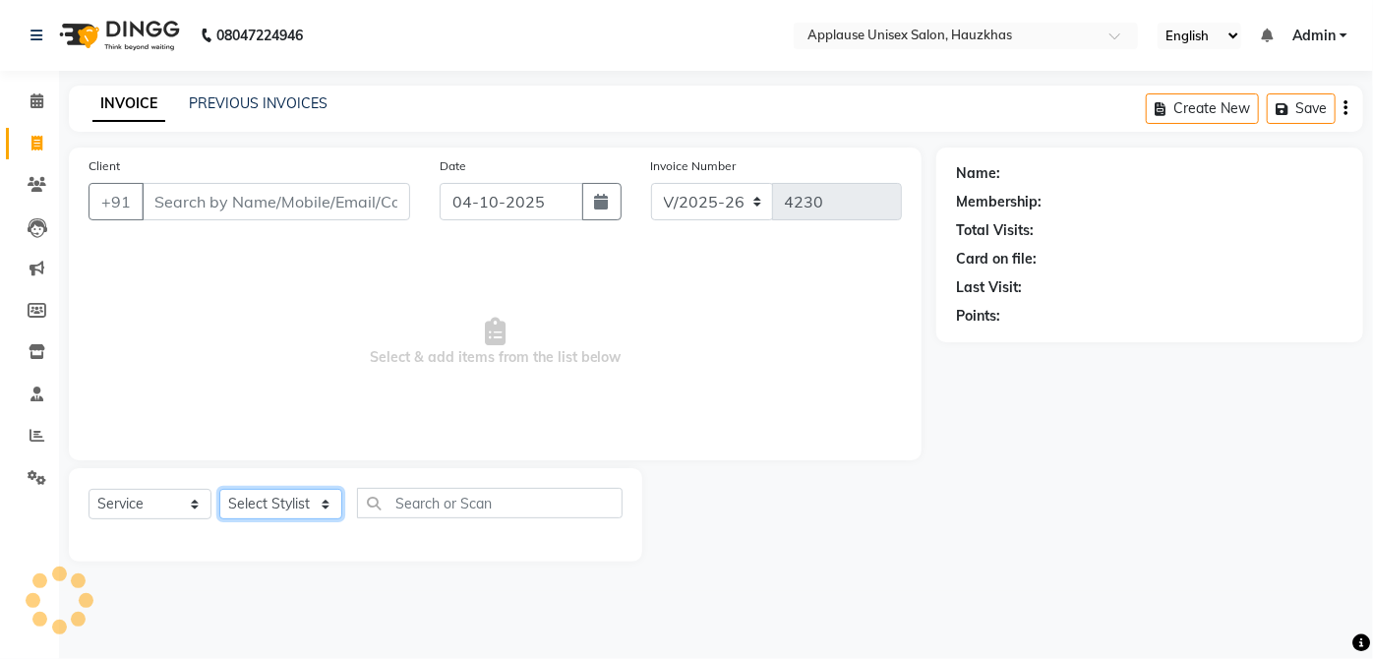
click at [325, 504] on select "Select Stylist" at bounding box center [280, 504] width 123 height 30
click at [354, 530] on div "Select Service Product Membership Package Voucher Prepaid Gift Card Select Styl…" at bounding box center [356, 511] width 534 height 46
click at [326, 509] on select "Select Stylist [PERSON_NAME] [PERSON_NAME] [PERSON_NAME] [PERSON_NAME] [PERSON_…" at bounding box center [280, 504] width 123 height 30
click at [219, 489] on select "Select Stylist [PERSON_NAME] [PERSON_NAME] [PERSON_NAME] [PERSON_NAME] [PERSON_…" at bounding box center [280, 504] width 123 height 30
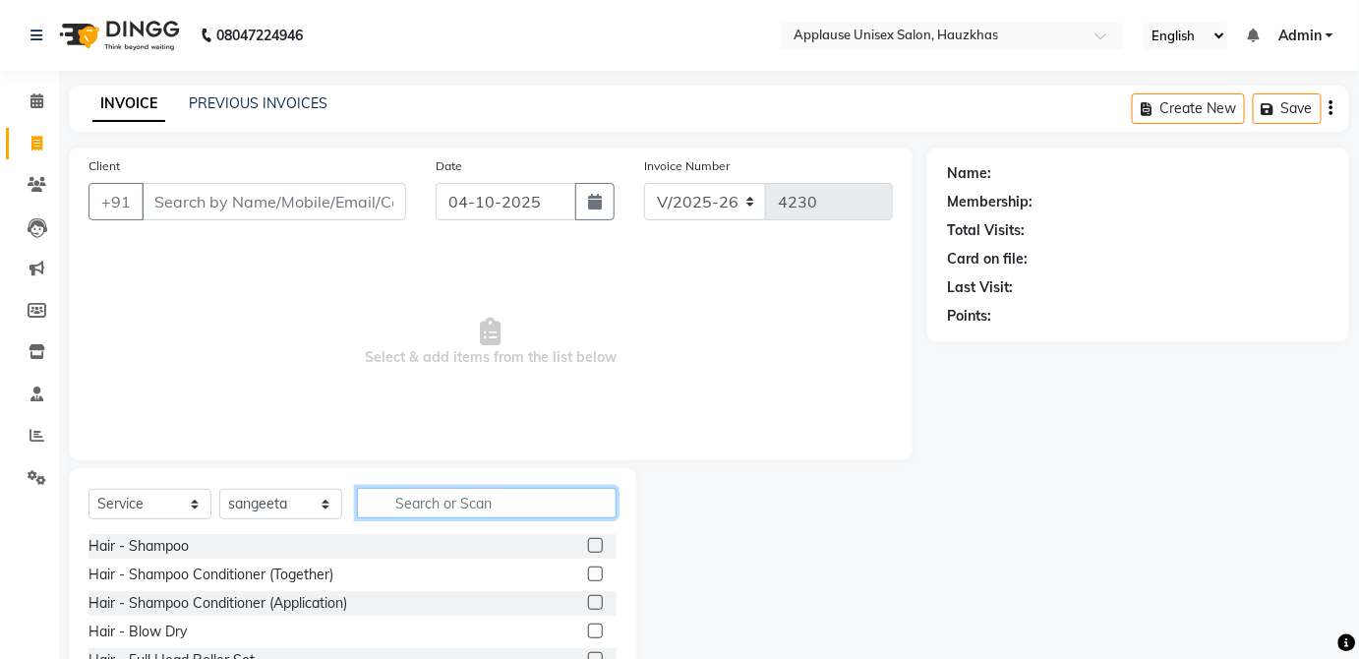
click at [445, 496] on input "text" at bounding box center [487, 503] width 260 height 30
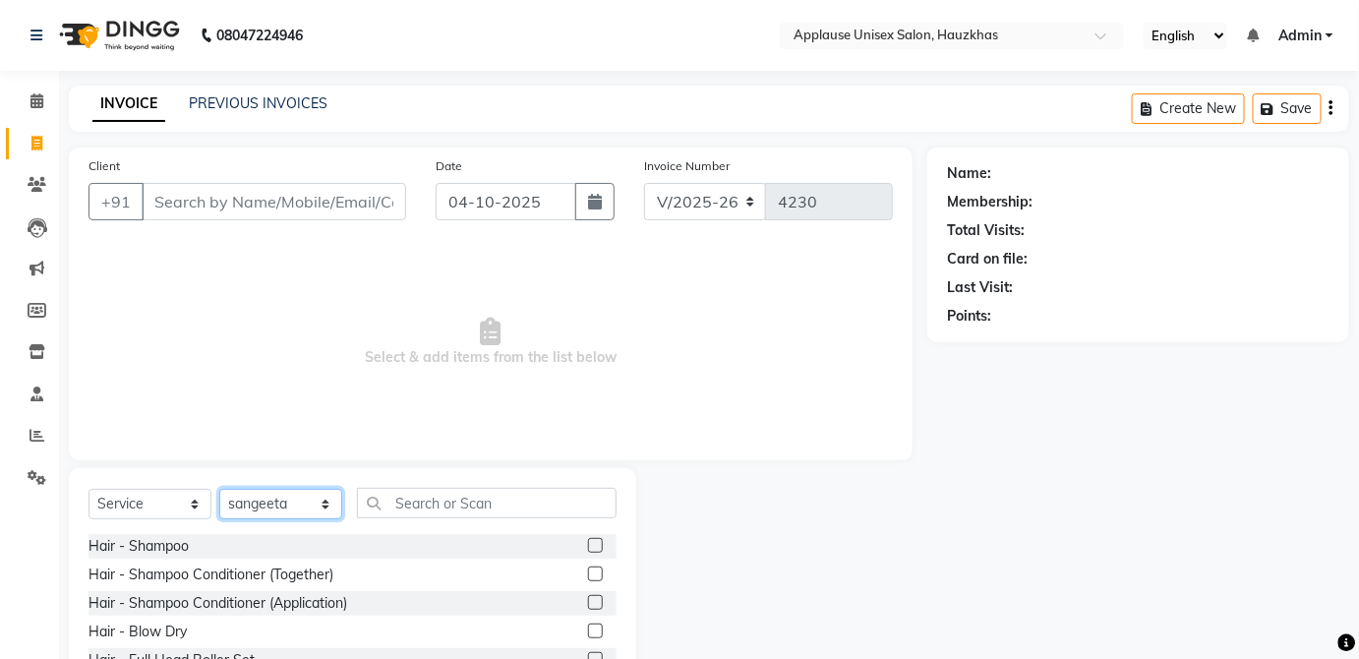
click at [325, 504] on select "Select Stylist [PERSON_NAME] [PERSON_NAME] [PERSON_NAME] [PERSON_NAME] [PERSON_…" at bounding box center [280, 504] width 123 height 30
click at [219, 489] on select "Select Stylist [PERSON_NAME] [PERSON_NAME] [PERSON_NAME] [PERSON_NAME] [PERSON_…" at bounding box center [280, 504] width 123 height 30
click at [300, 490] on select "Select Stylist [PERSON_NAME] [PERSON_NAME] [PERSON_NAME] [PERSON_NAME] [PERSON_…" at bounding box center [280, 504] width 123 height 30
click at [219, 489] on select "Select Stylist [PERSON_NAME] [PERSON_NAME] [PERSON_NAME] [PERSON_NAME] [PERSON_…" at bounding box center [280, 504] width 123 height 30
click at [283, 498] on select "Select Stylist [PERSON_NAME] [PERSON_NAME] [PERSON_NAME] [PERSON_NAME] [PERSON_…" at bounding box center [280, 504] width 123 height 30
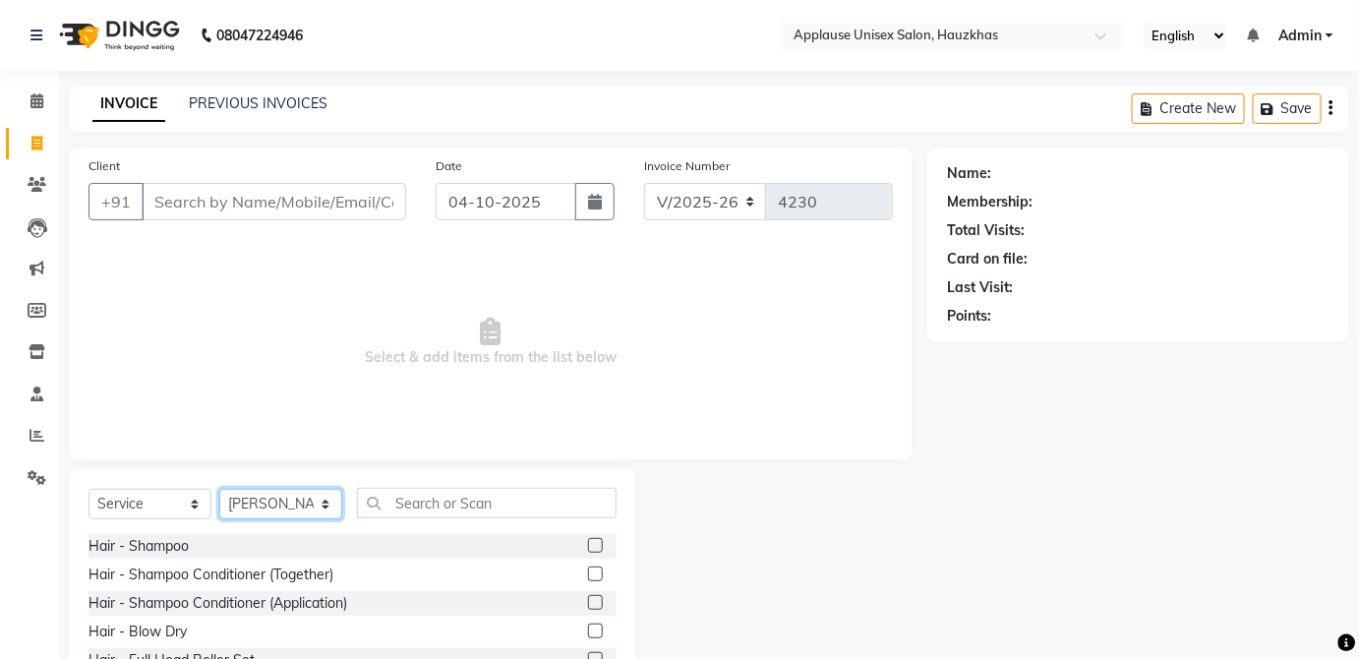
click at [219, 489] on select "Select Stylist [PERSON_NAME] [PERSON_NAME] [PERSON_NAME] [PERSON_NAME] [PERSON_…" at bounding box center [280, 504] width 123 height 30
click at [509, 534] on div "Hair - Shampoo" at bounding box center [353, 546] width 528 height 25
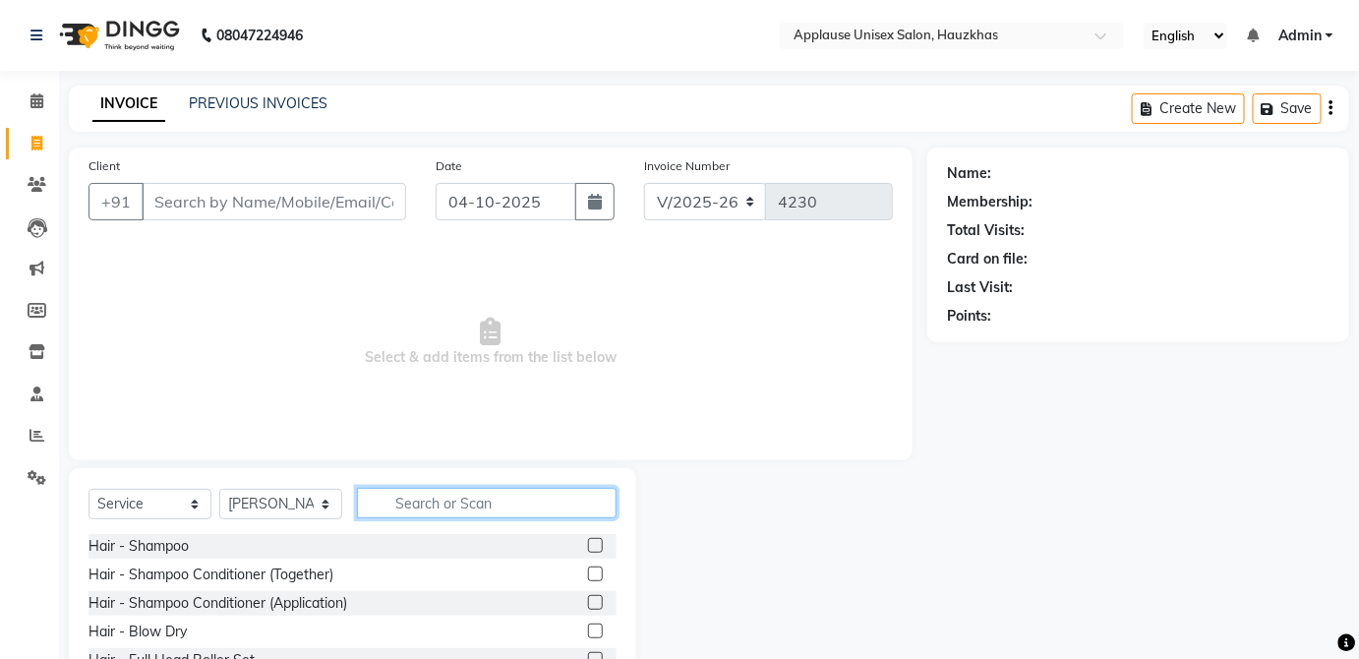
click at [521, 500] on input "text" at bounding box center [487, 503] width 260 height 30
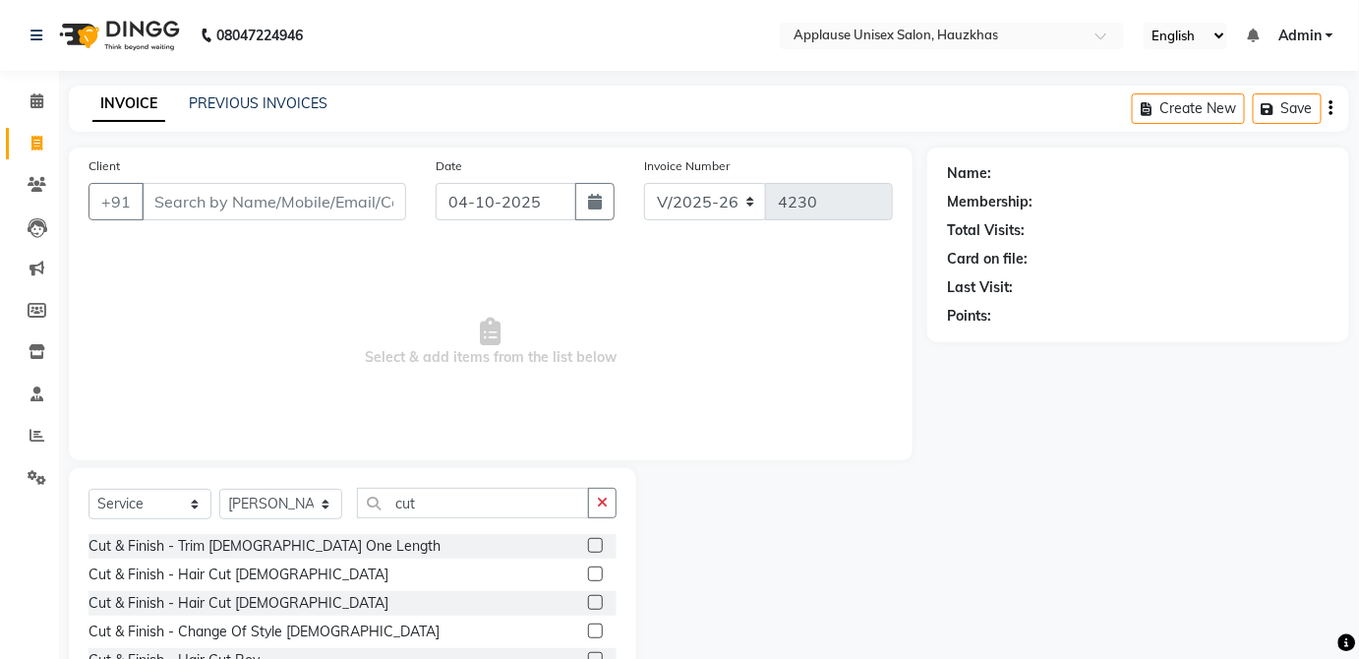
click at [588, 572] on label at bounding box center [595, 574] width 15 height 15
click at [588, 572] on input "checkbox" at bounding box center [594, 575] width 13 height 13
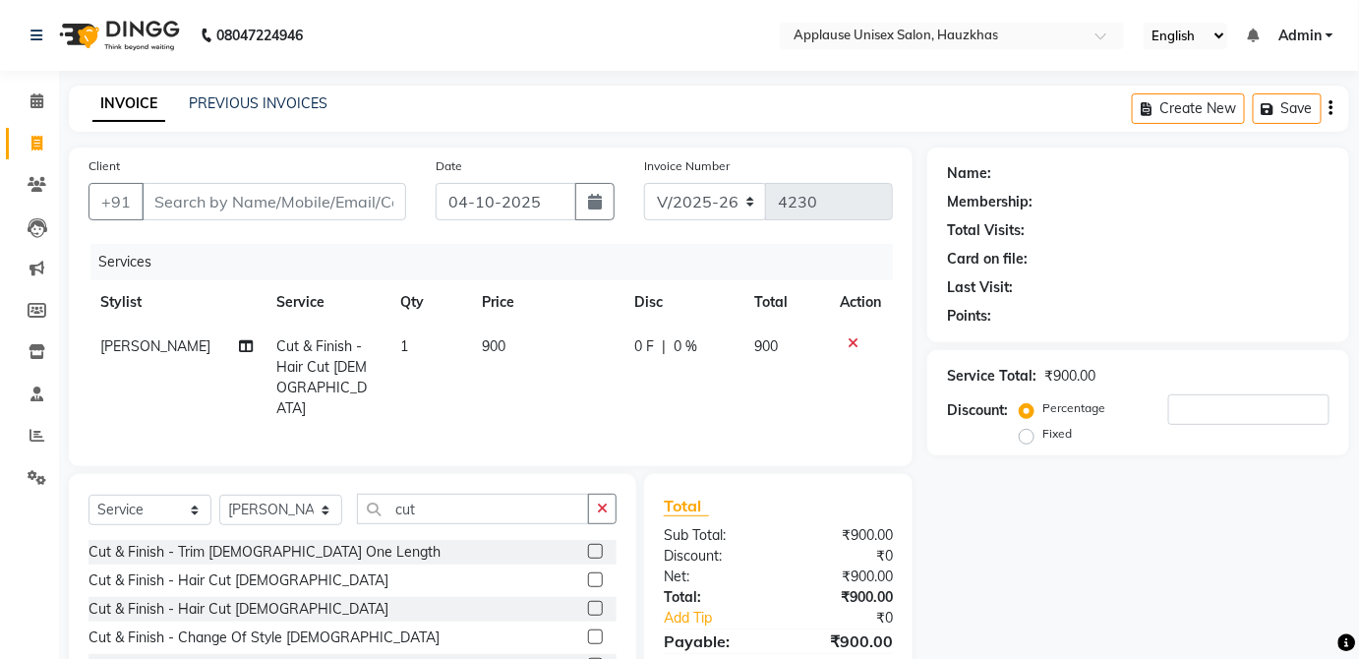
click at [545, 351] on td "900" at bounding box center [545, 378] width 151 height 106
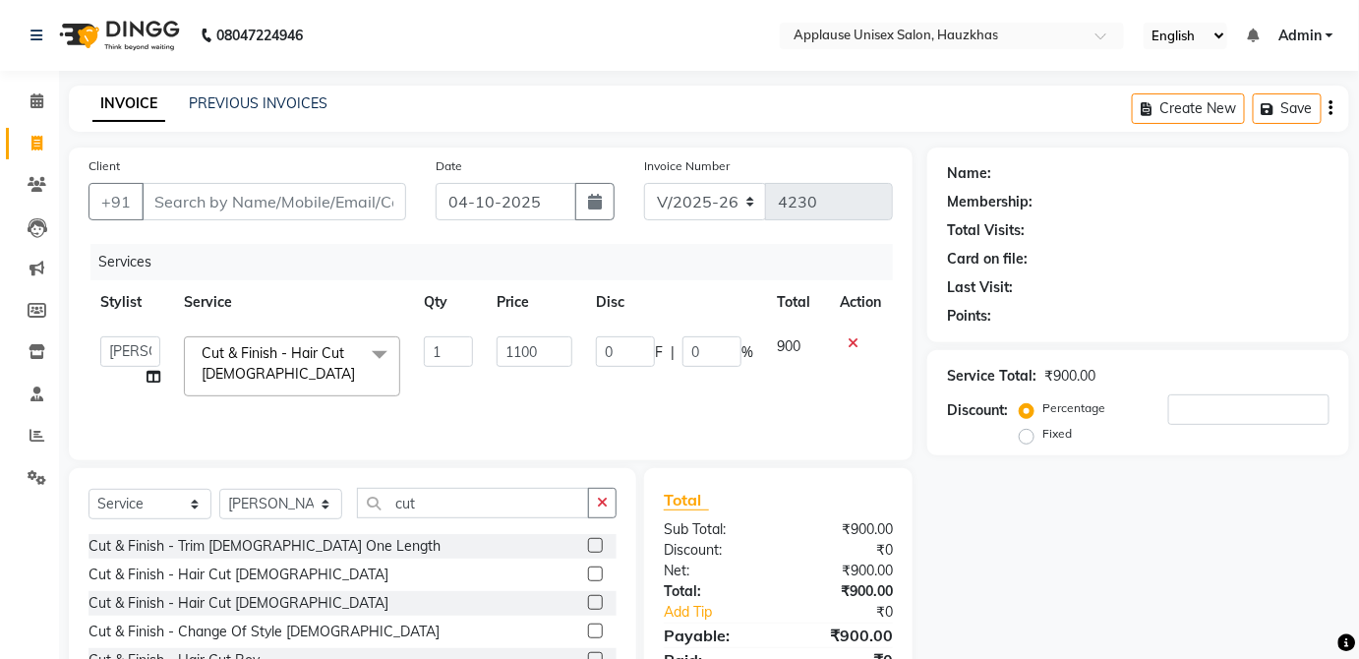
click at [797, 356] on td "900" at bounding box center [796, 367] width 63 height 84
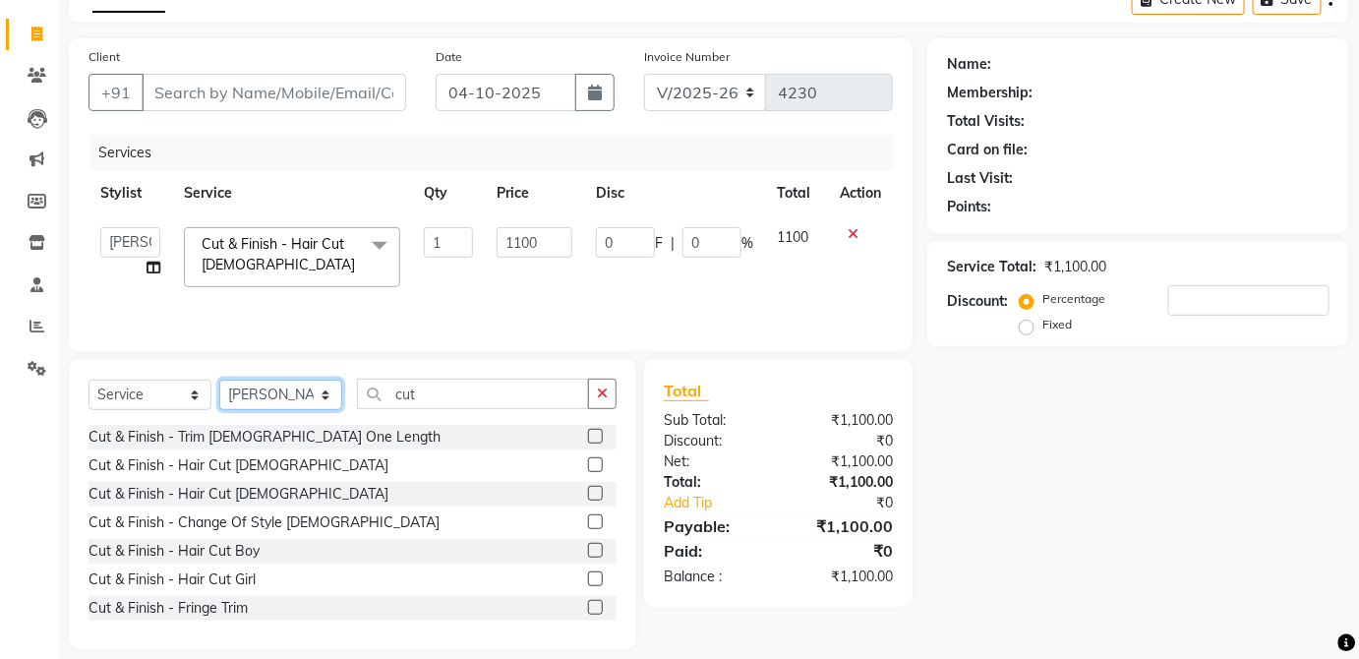
click at [338, 398] on select "Select Stylist [PERSON_NAME] [PERSON_NAME] [PERSON_NAME] [PERSON_NAME] [PERSON_…" at bounding box center [280, 395] width 123 height 30
click at [219, 380] on select "Select Stylist [PERSON_NAME] [PERSON_NAME] [PERSON_NAME] [PERSON_NAME] [PERSON_…" at bounding box center [280, 395] width 123 height 30
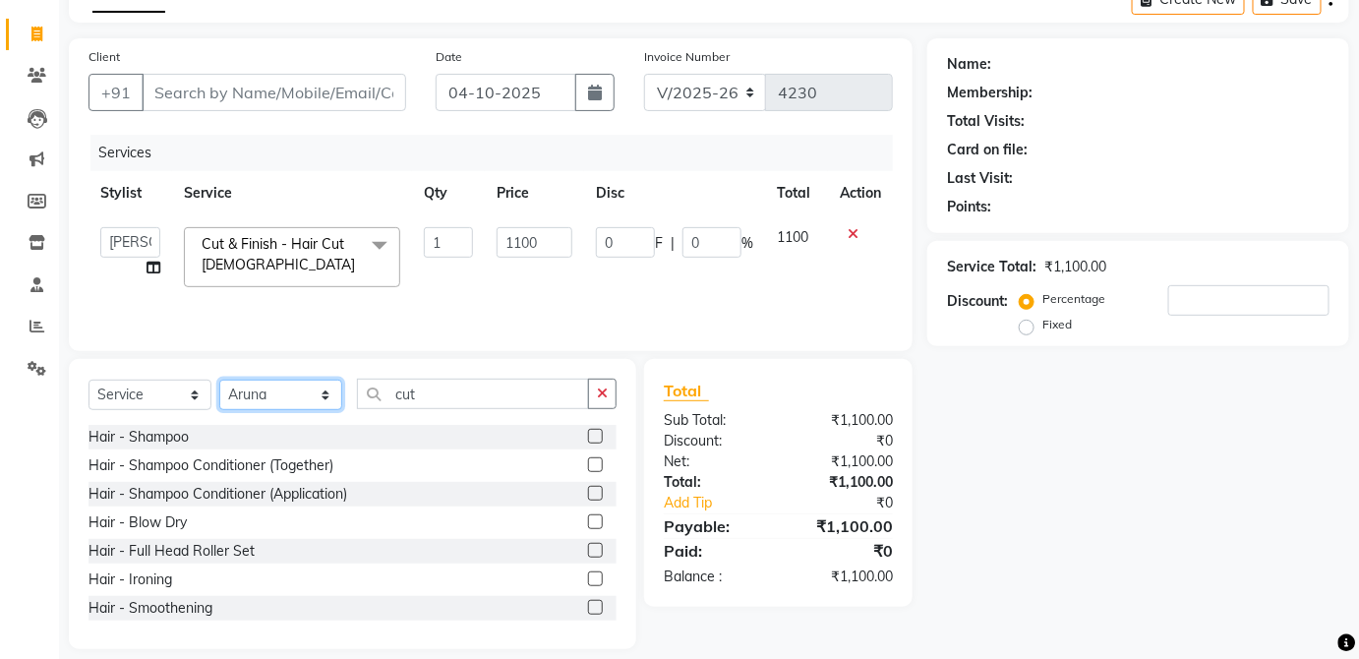
click at [325, 390] on select "Select Stylist [PERSON_NAME] [PERSON_NAME] [PERSON_NAME] [PERSON_NAME] [PERSON_…" at bounding box center [280, 395] width 123 height 30
click at [219, 380] on select "Select Stylist [PERSON_NAME] [PERSON_NAME] [PERSON_NAME] [PERSON_NAME] [PERSON_…" at bounding box center [280, 395] width 123 height 30
click at [323, 390] on select "Select Stylist [PERSON_NAME] [PERSON_NAME] [PERSON_NAME] [PERSON_NAME] [PERSON_…" at bounding box center [280, 395] width 123 height 30
click at [219, 380] on select "Select Stylist [PERSON_NAME] [PERSON_NAME] [PERSON_NAME] [PERSON_NAME] [PERSON_…" at bounding box center [280, 395] width 123 height 30
click at [593, 386] on button "button" at bounding box center [602, 394] width 29 height 30
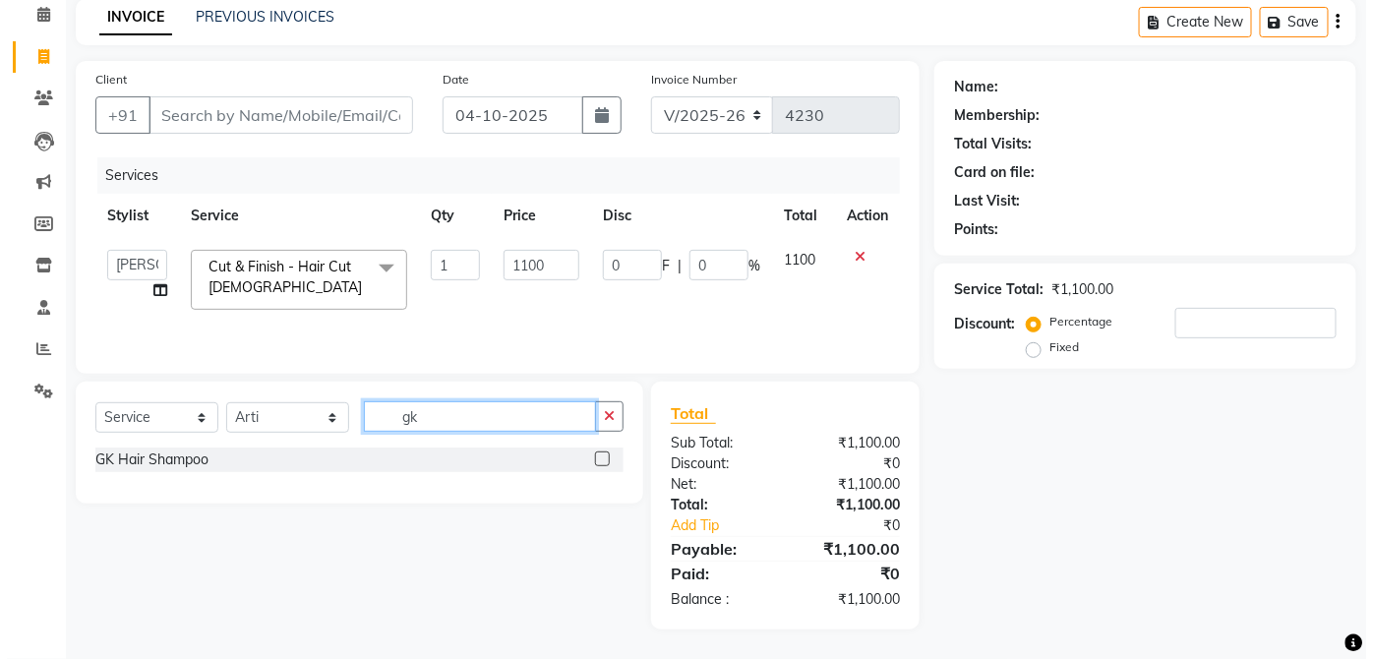
scroll to position [85, 0]
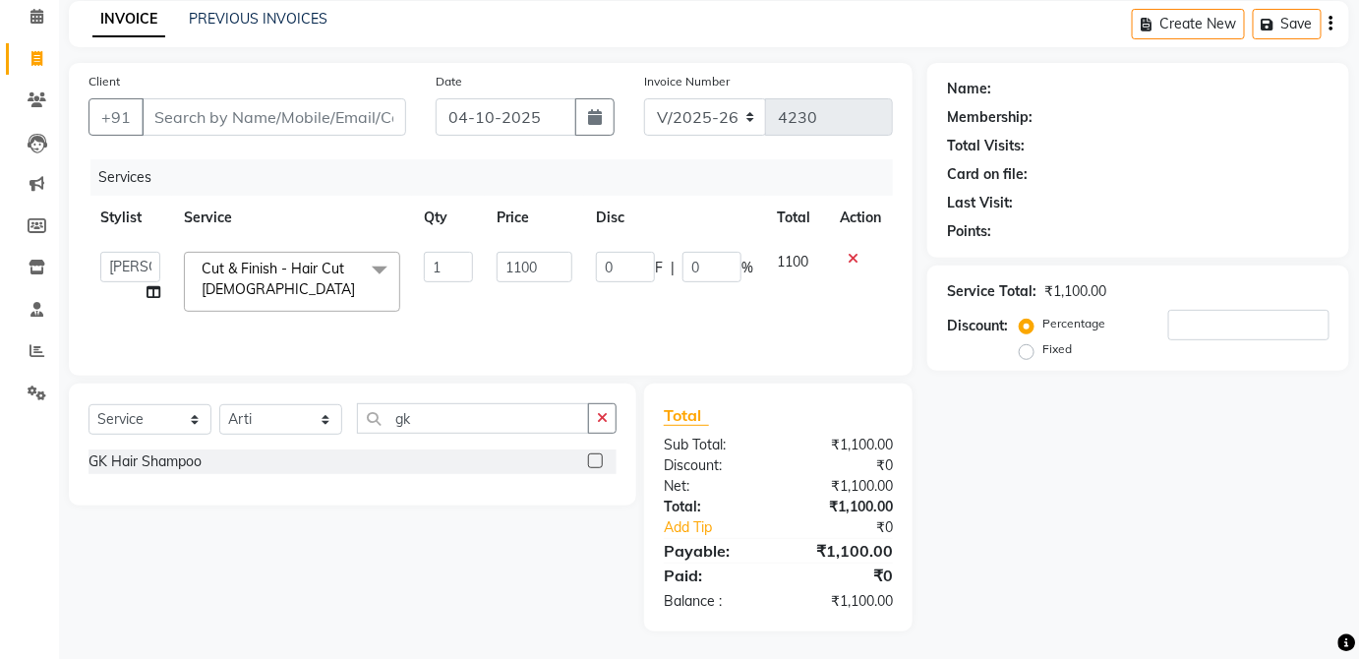
click at [597, 456] on label at bounding box center [595, 460] width 15 height 15
click at [597, 456] on input "checkbox" at bounding box center [594, 461] width 13 height 13
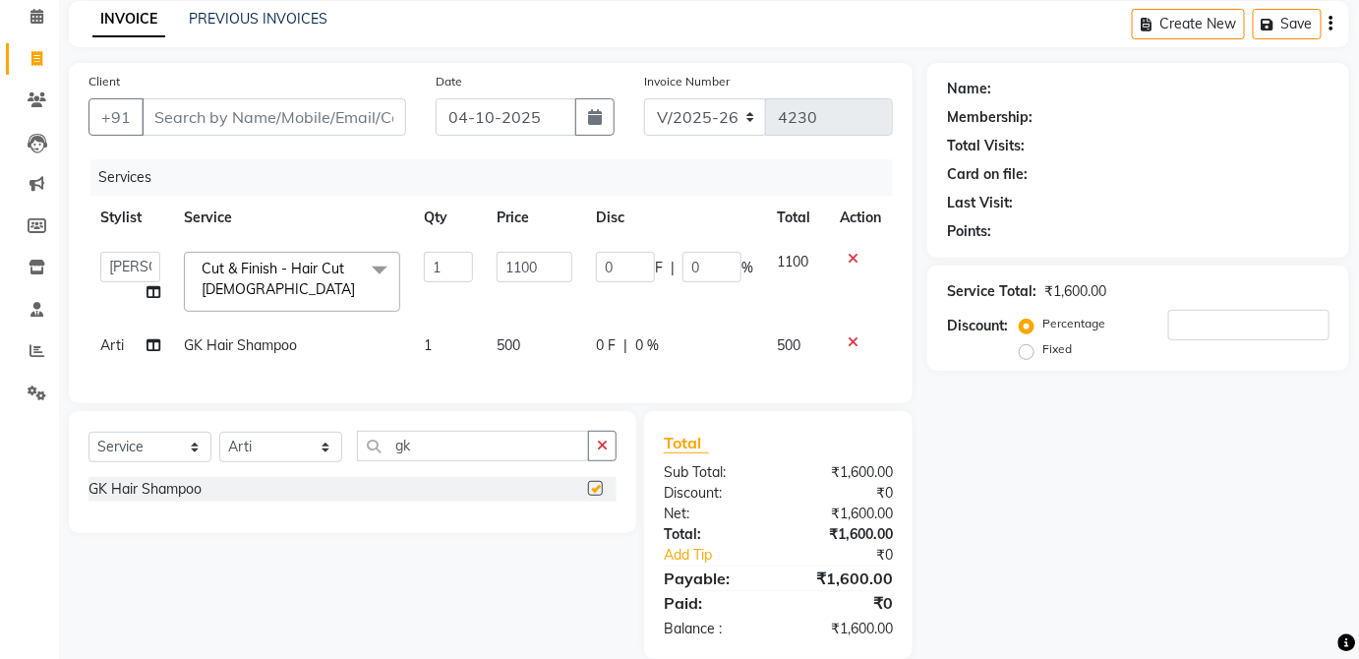
click at [724, 340] on div "0 F | 0 %" at bounding box center [674, 345] width 157 height 21
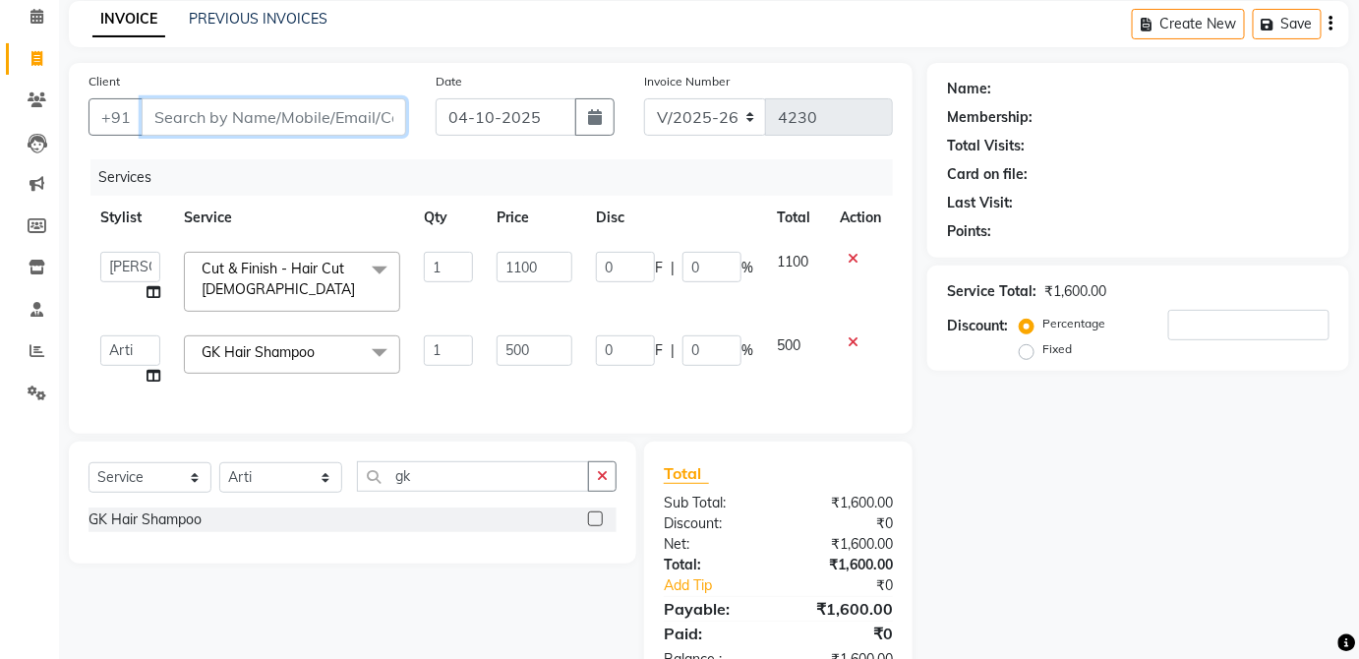
click at [236, 126] on input "Client" at bounding box center [274, 116] width 265 height 37
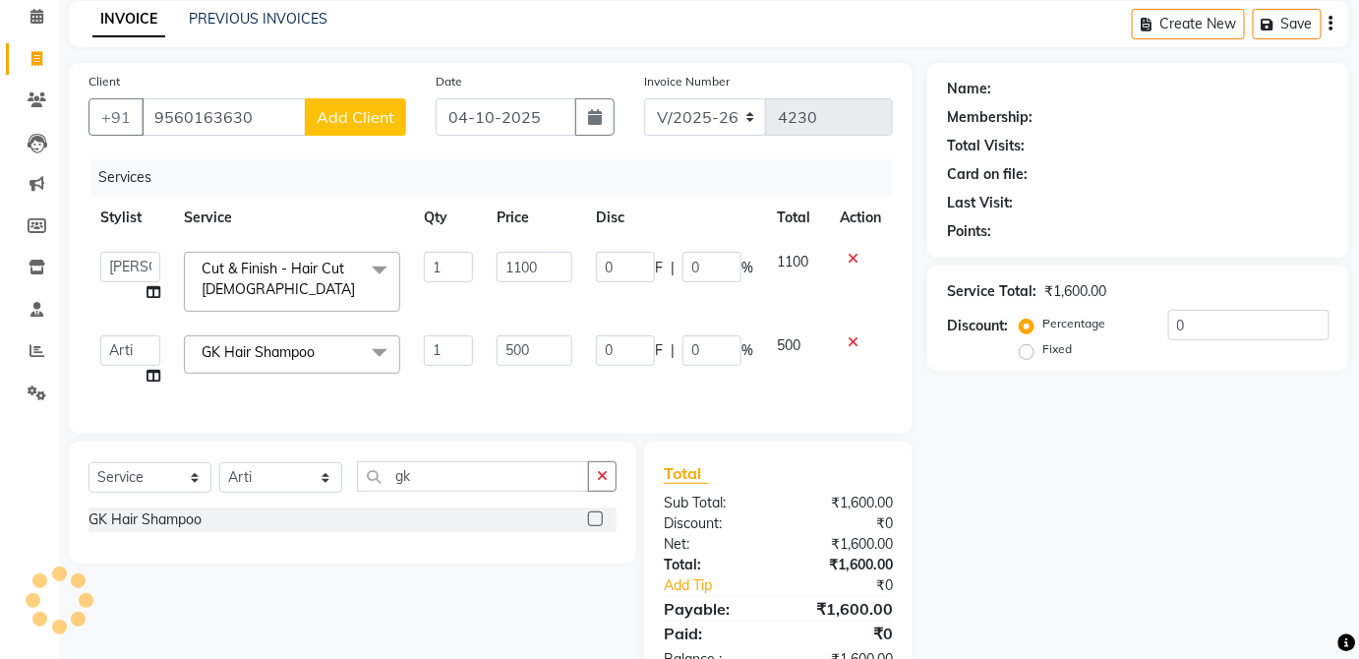
click at [371, 112] on span "Add Client" at bounding box center [356, 117] width 78 height 20
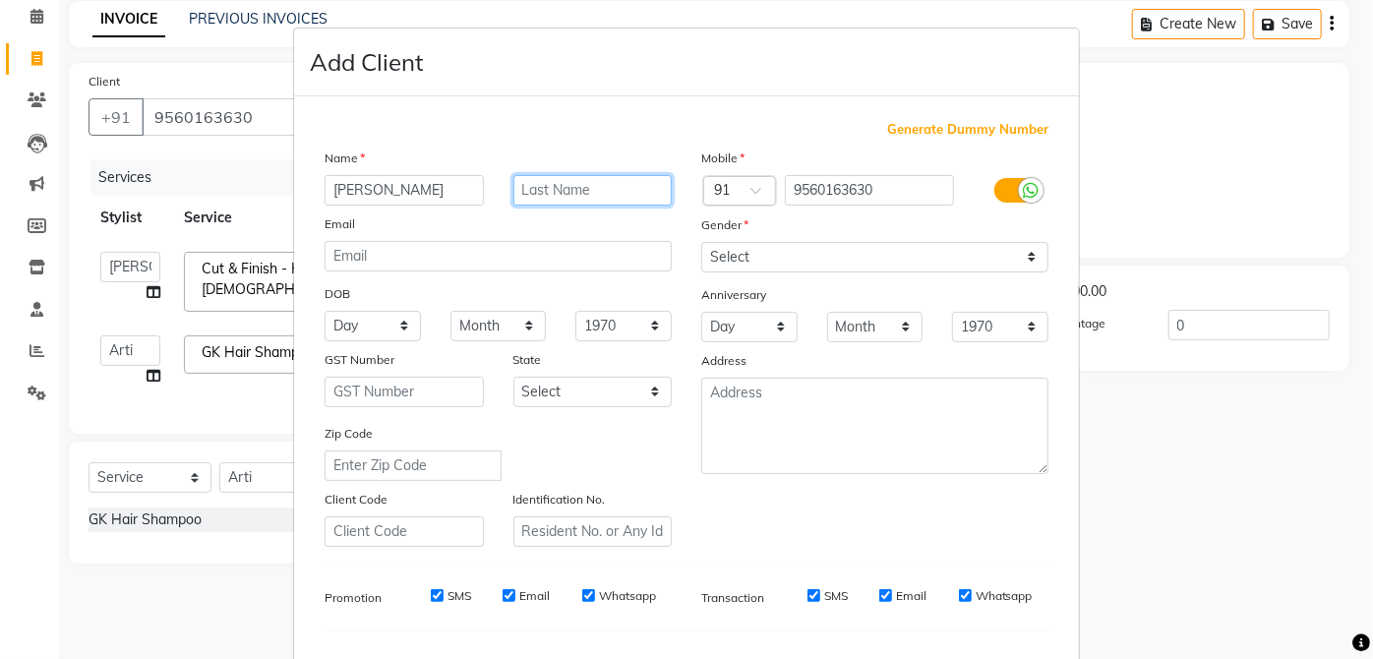
click at [612, 183] on input "text" at bounding box center [592, 190] width 159 height 30
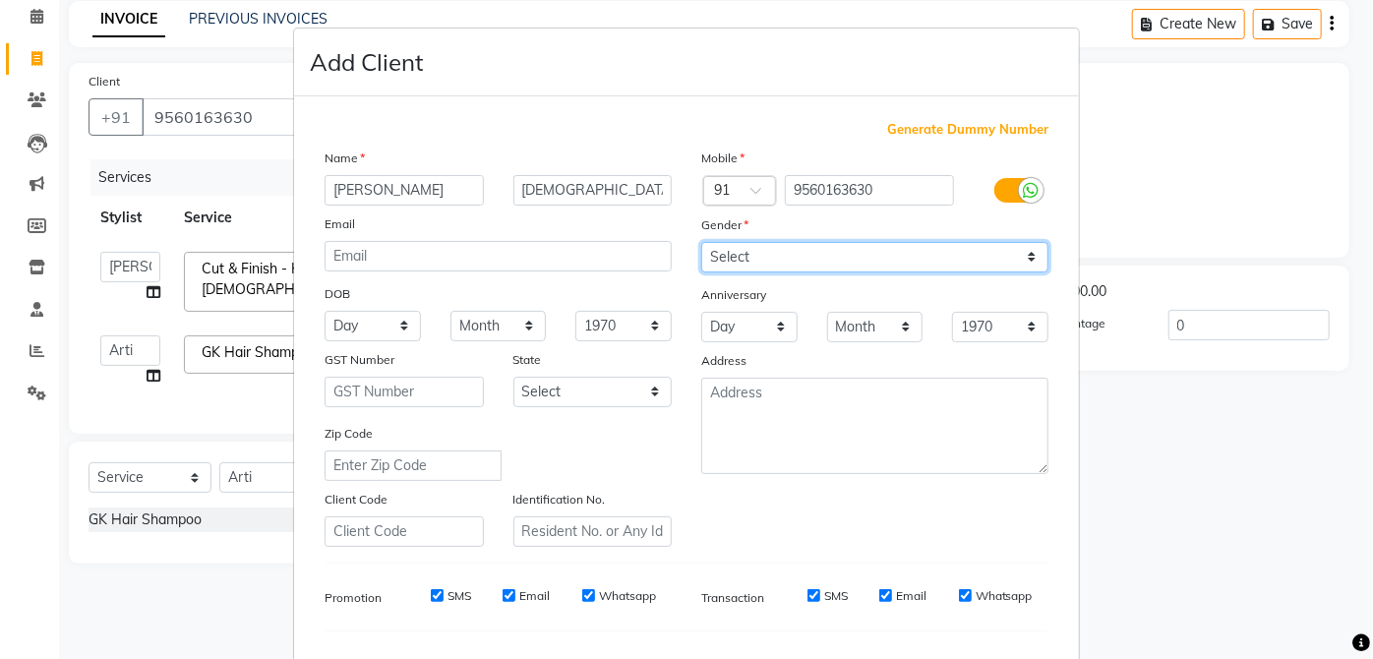
click at [868, 257] on select "Select [DEMOGRAPHIC_DATA] [DEMOGRAPHIC_DATA] Other Prefer Not To Say" at bounding box center [874, 257] width 347 height 30
click at [701, 242] on select "Select [DEMOGRAPHIC_DATA] [DEMOGRAPHIC_DATA] Other Prefer Not To Say" at bounding box center [874, 257] width 347 height 30
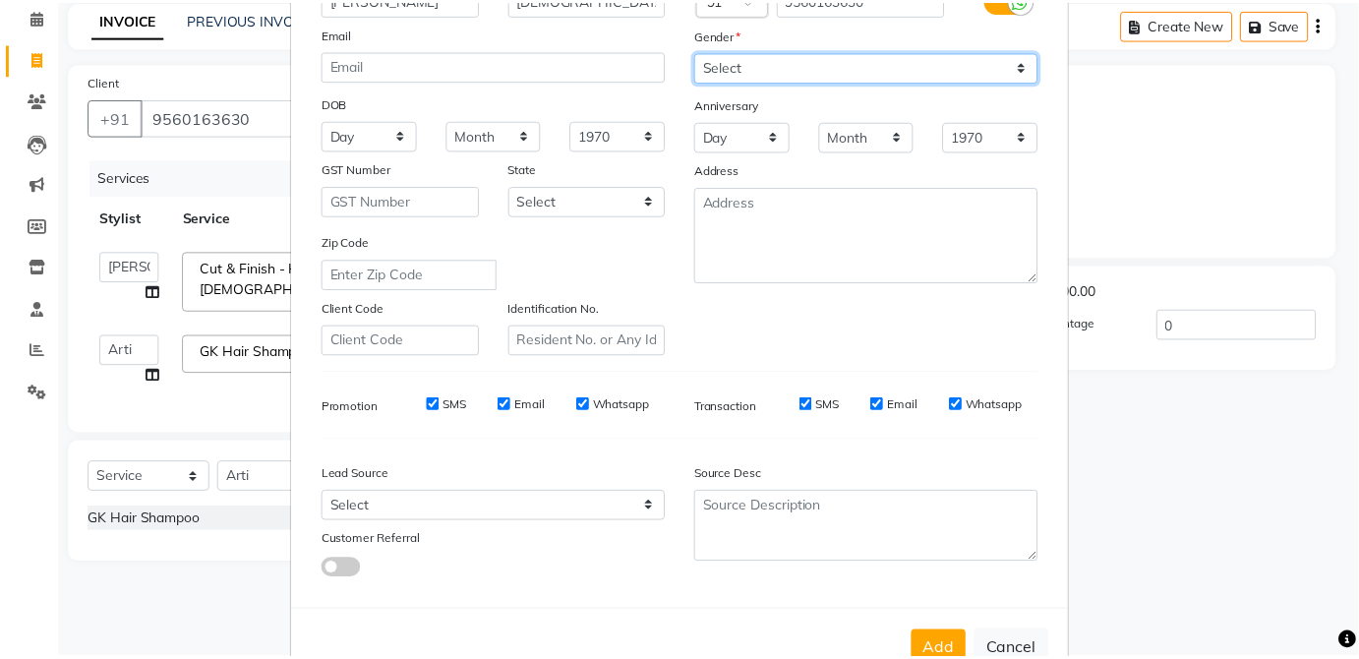
scroll to position [247, 0]
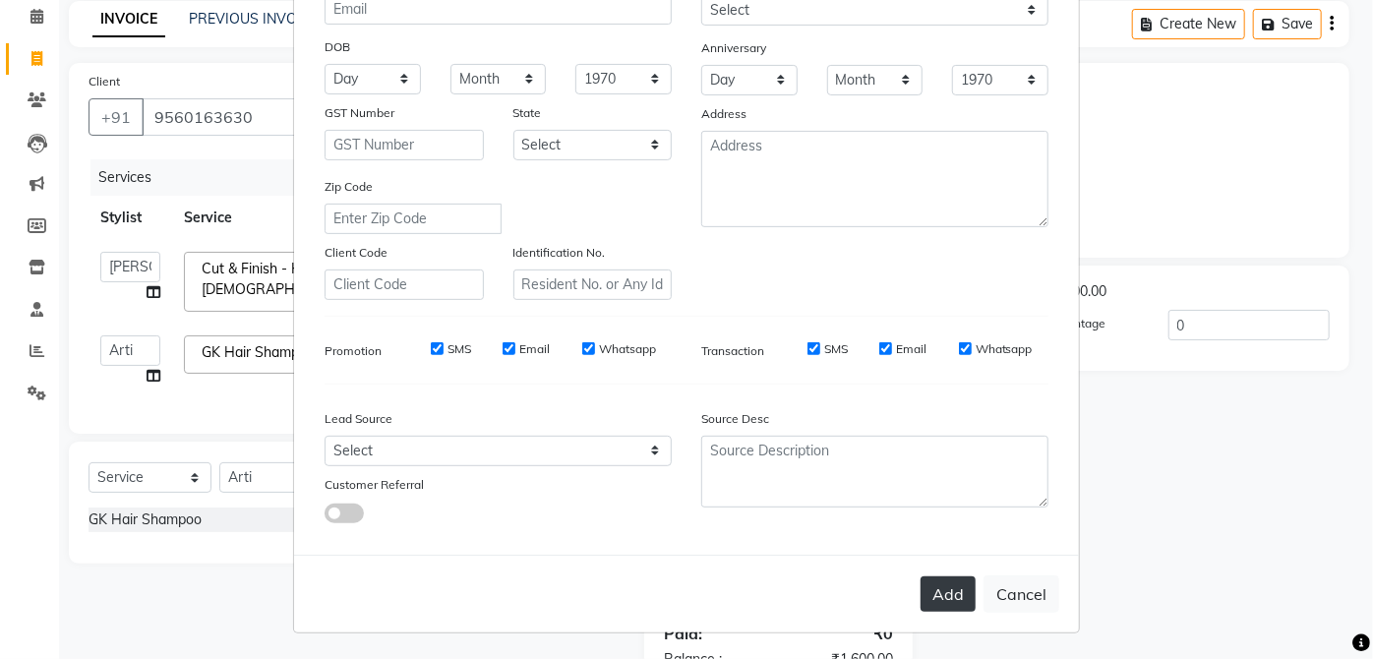
click at [955, 590] on button "Add" at bounding box center [948, 593] width 55 height 35
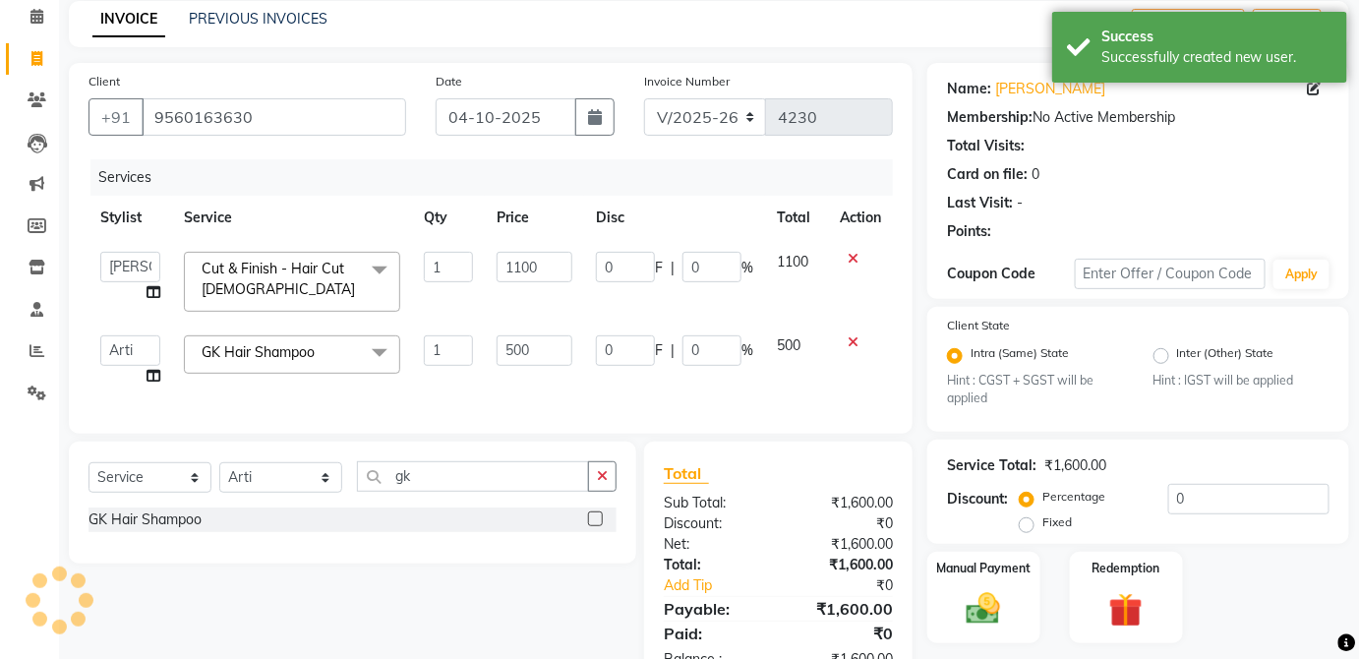
scroll to position [155, 0]
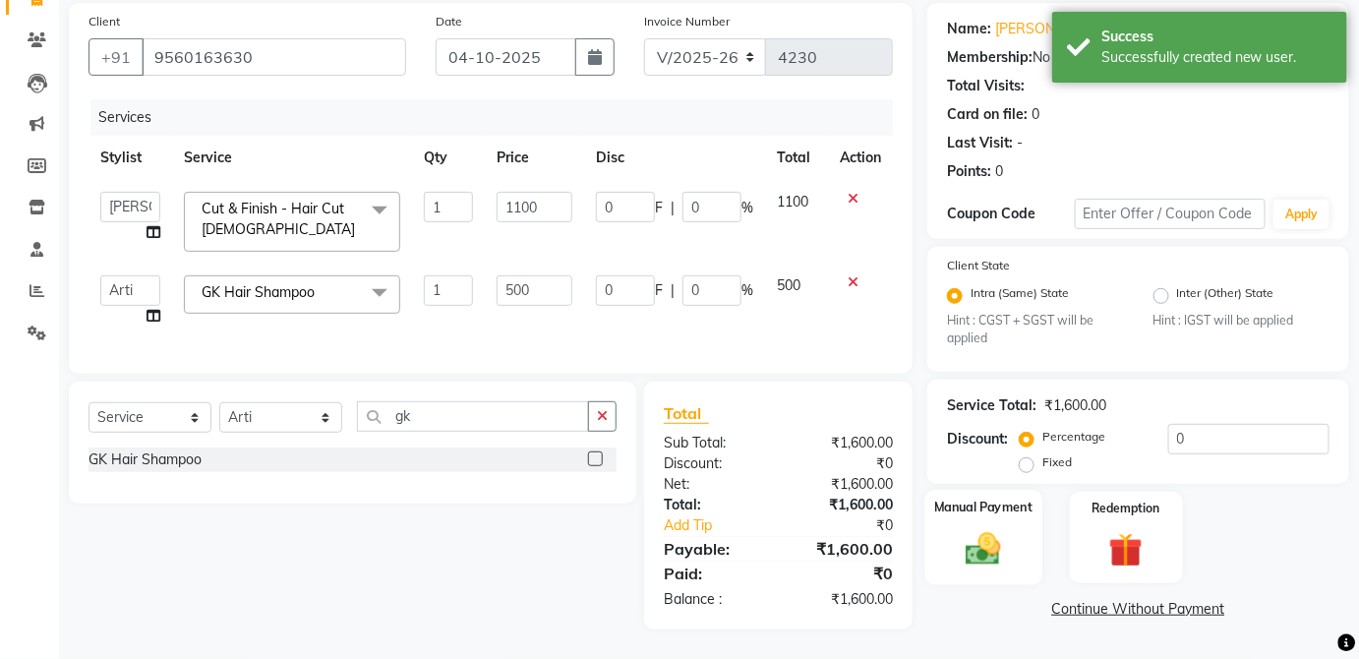
click at [1003, 513] on div "Manual Payment" at bounding box center [984, 537] width 117 height 95
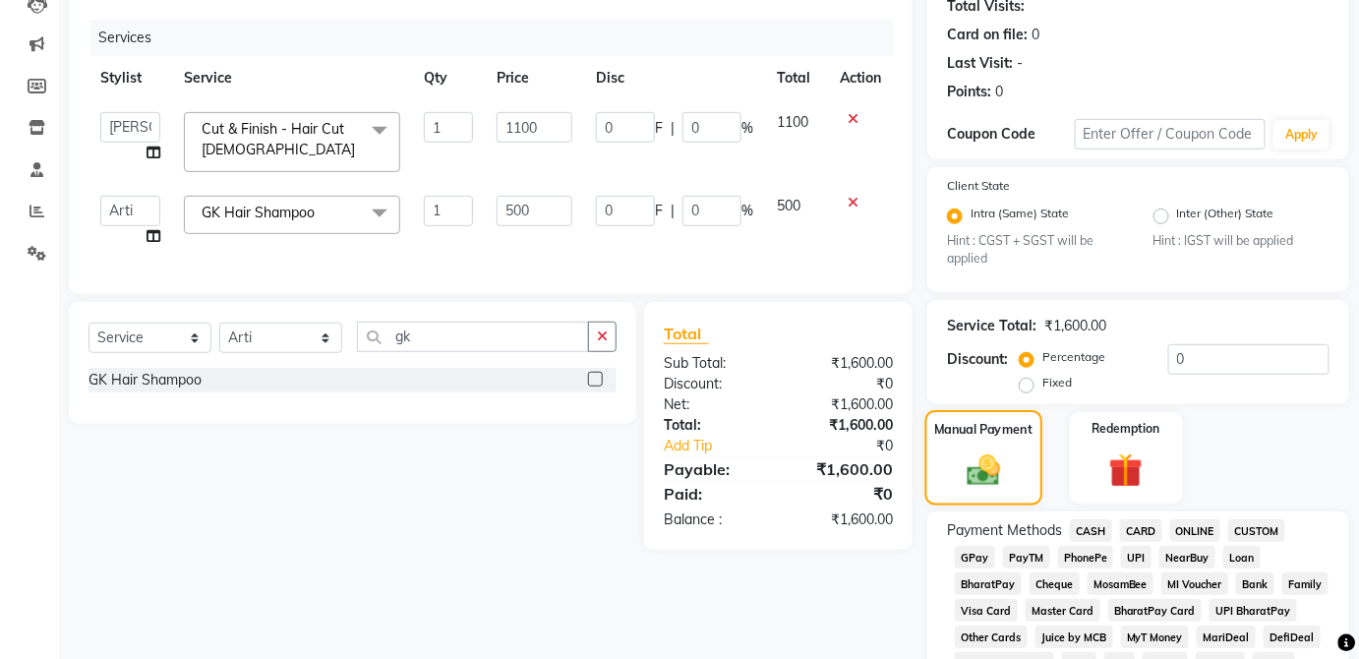
scroll to position [296, 0]
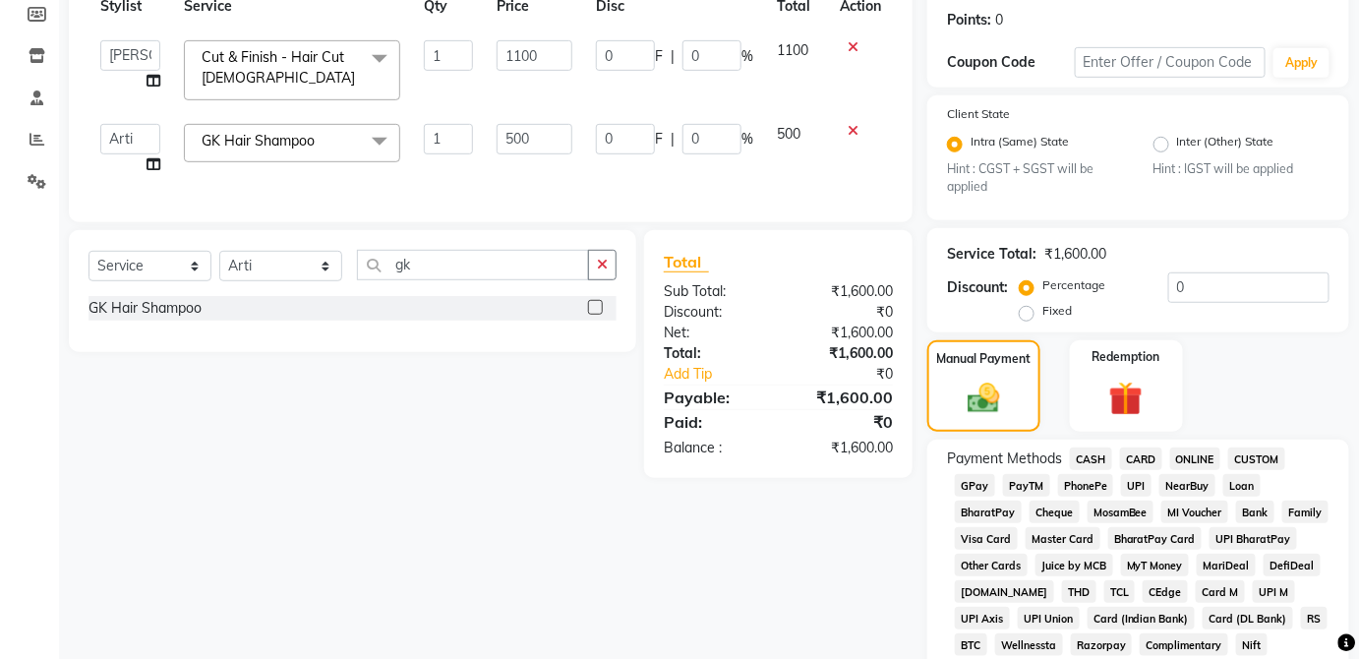
click at [1091, 455] on span "CASH" at bounding box center [1091, 459] width 42 height 23
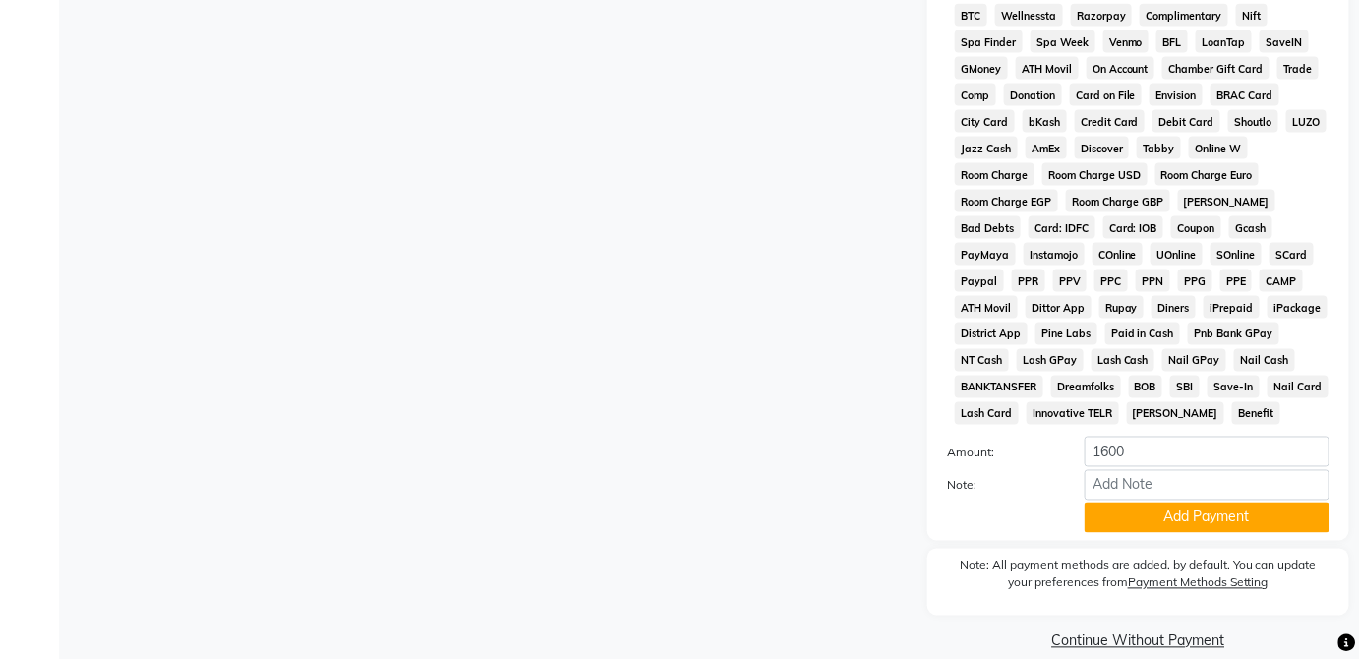
scroll to position [954, 0]
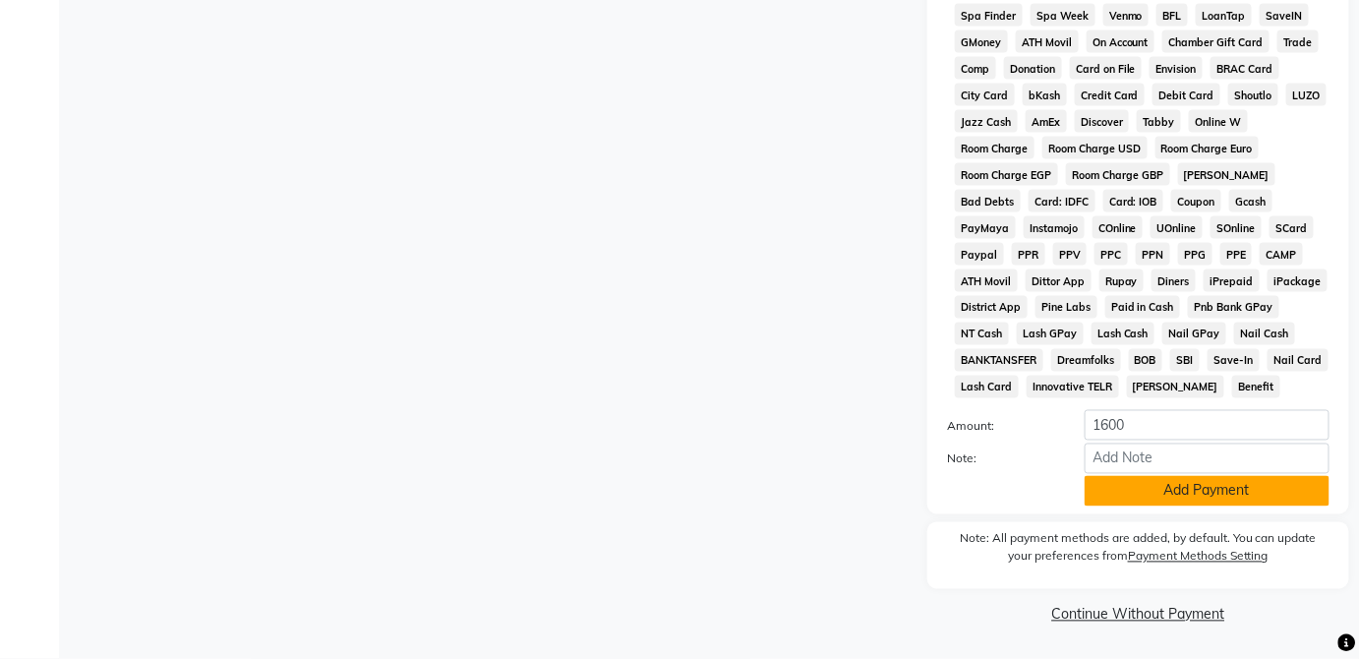
click at [1248, 498] on button "Add Payment" at bounding box center [1207, 491] width 245 height 30
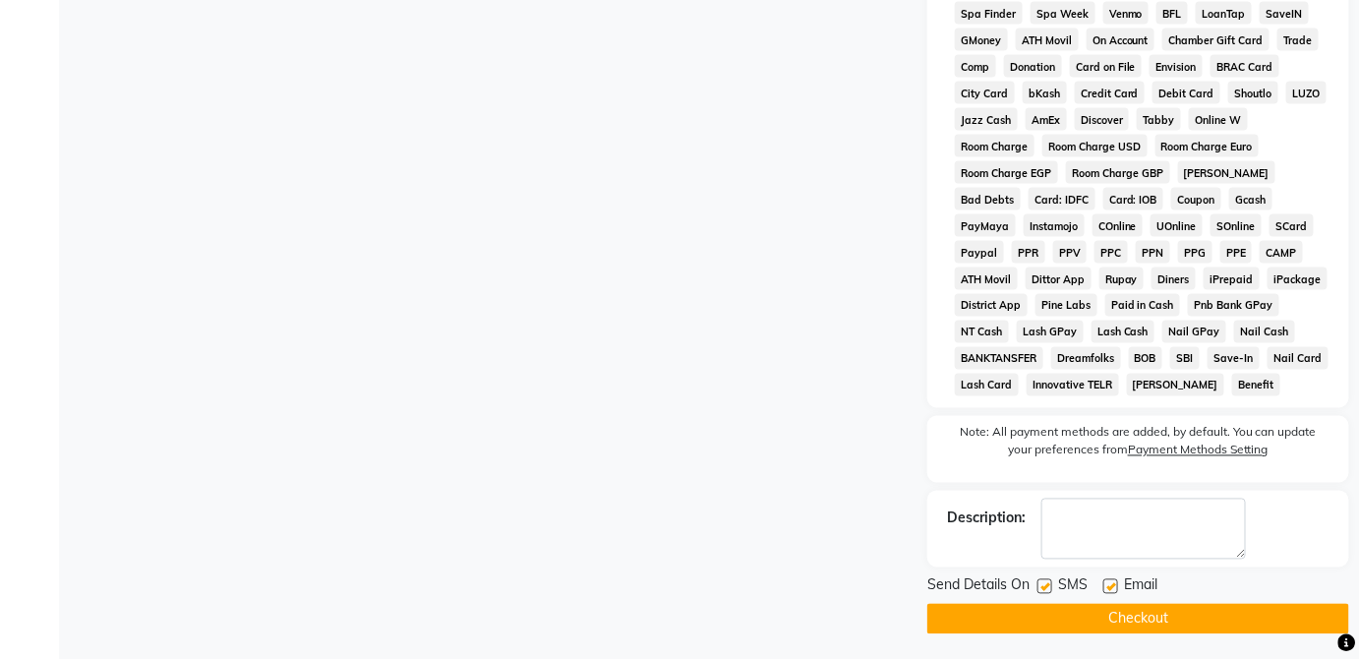
click at [1223, 627] on button "Checkout" at bounding box center [1139, 619] width 422 height 30
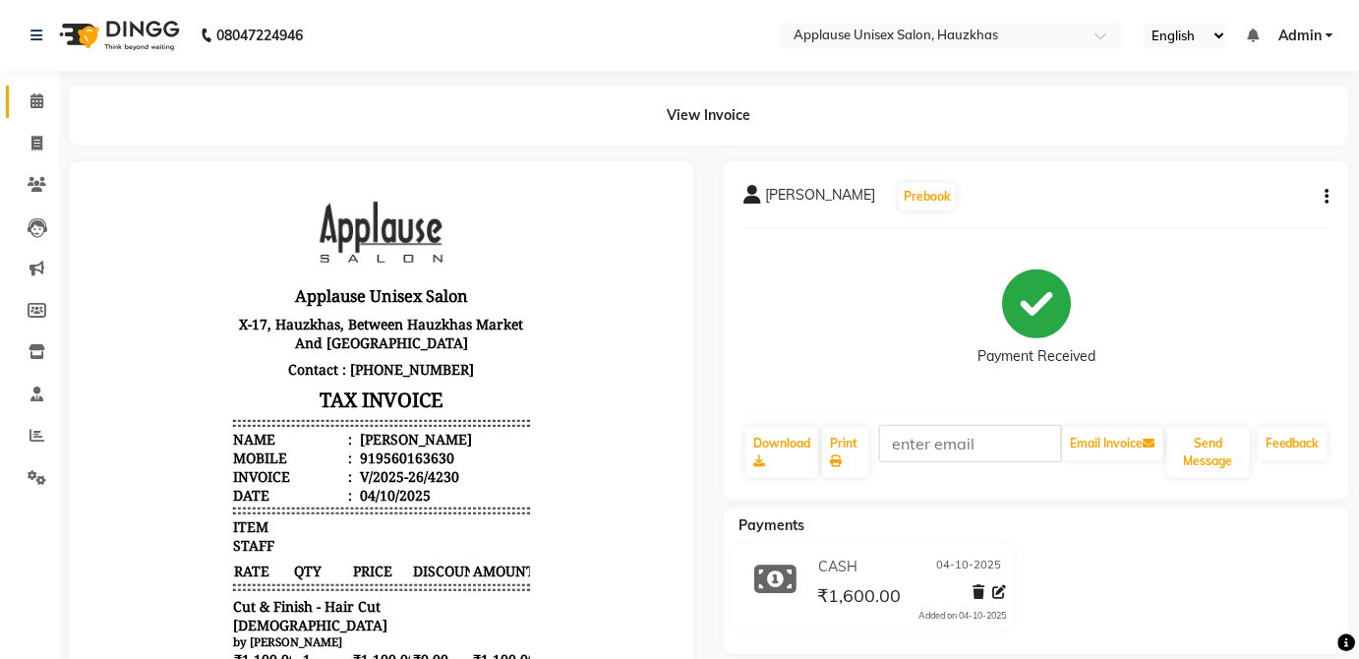
click at [23, 90] on span at bounding box center [37, 101] width 34 height 23
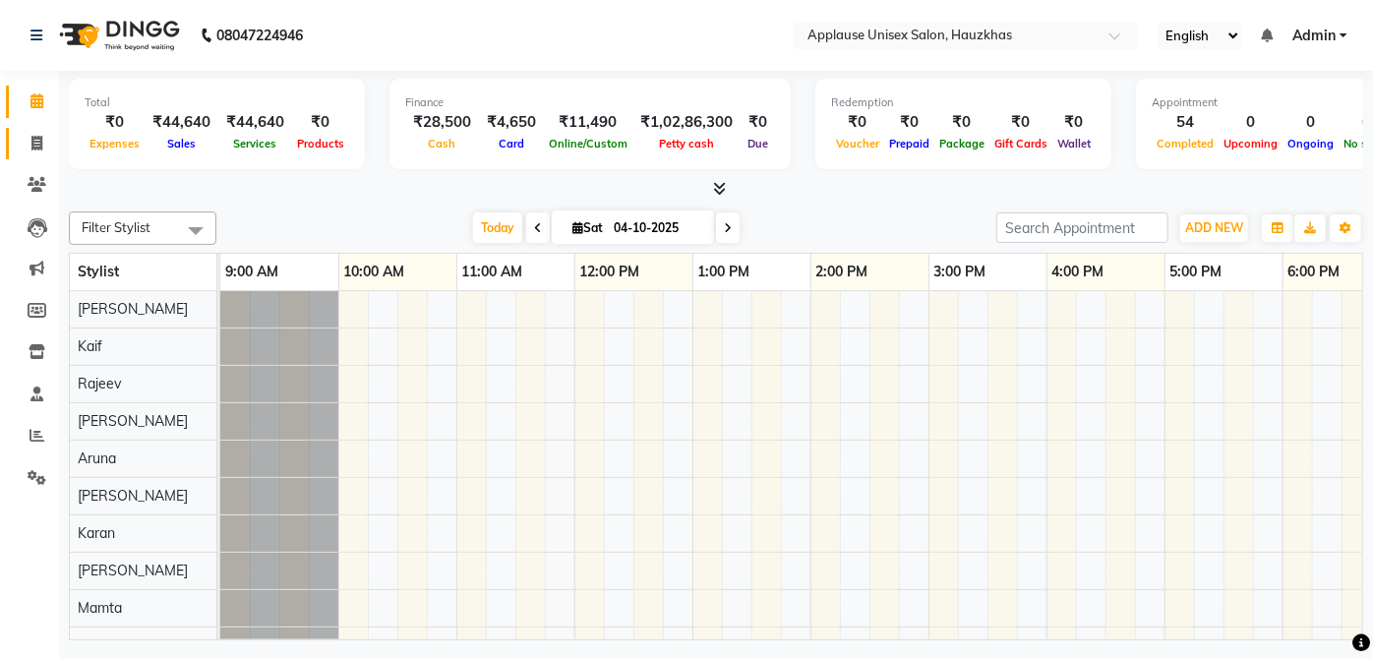
click at [33, 143] on icon at bounding box center [36, 143] width 11 height 15
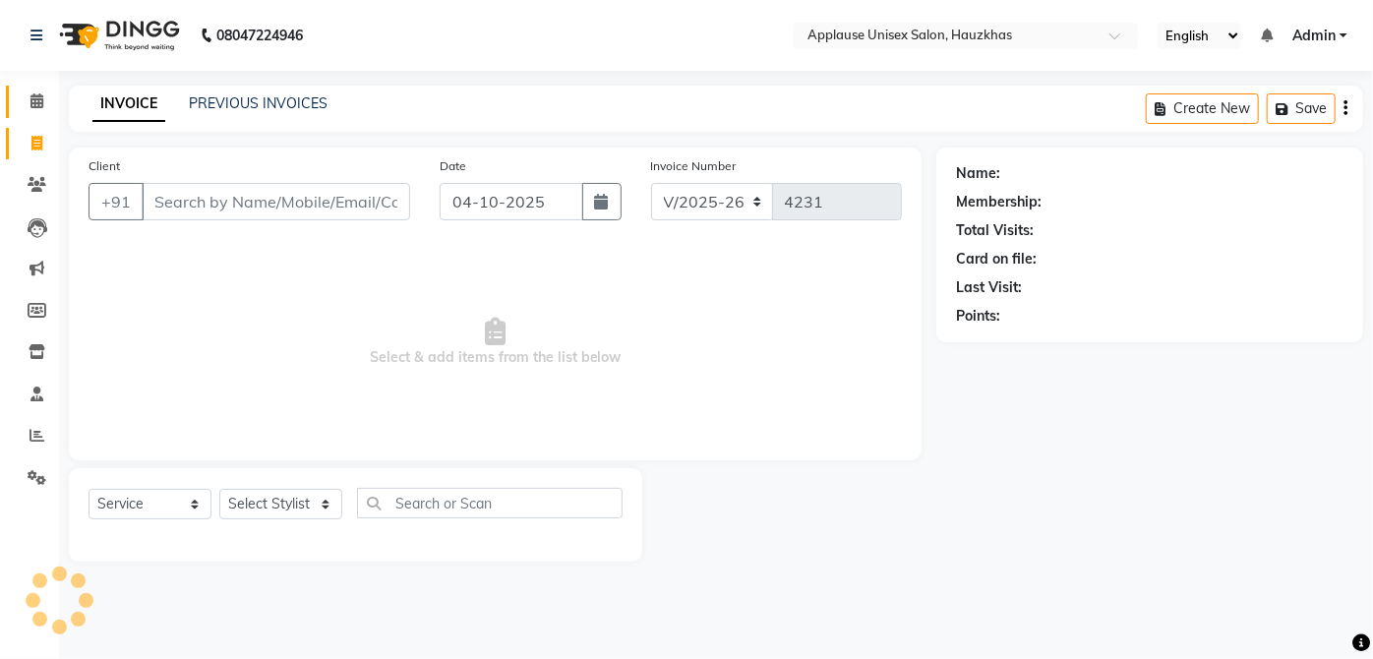
click at [43, 90] on span at bounding box center [37, 101] width 34 height 23
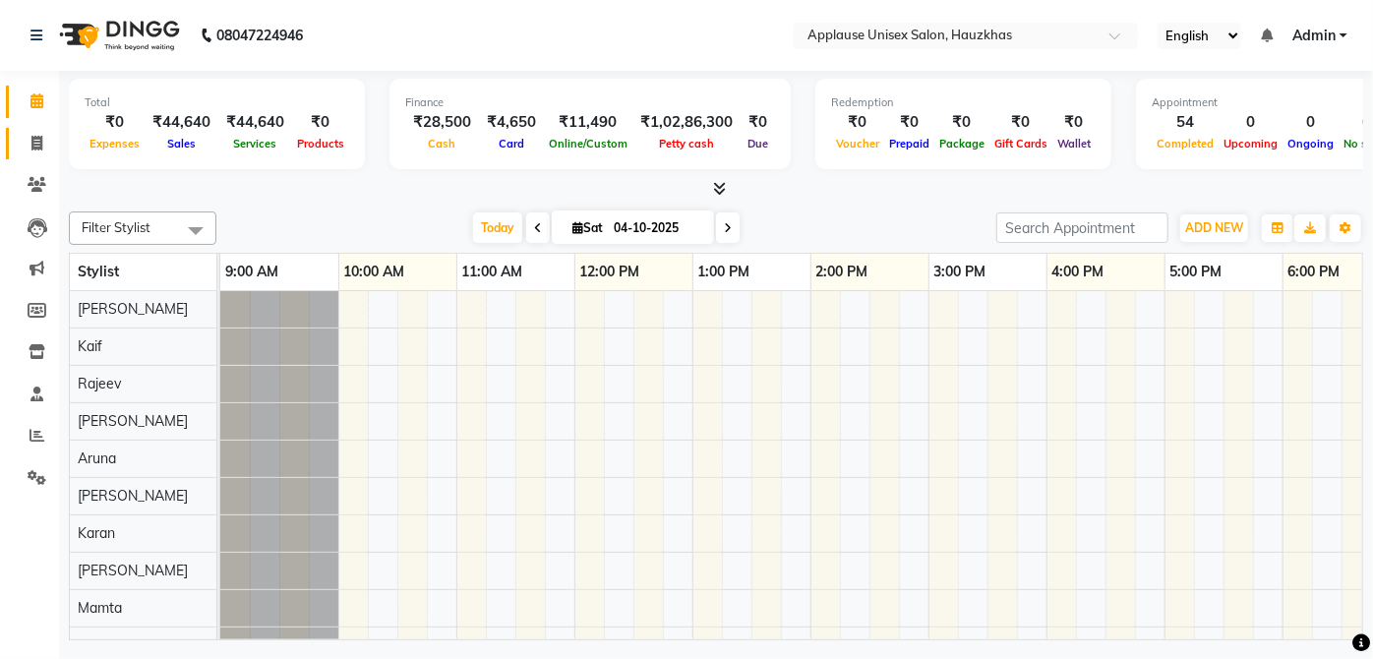
click at [41, 139] on icon at bounding box center [36, 143] width 11 height 15
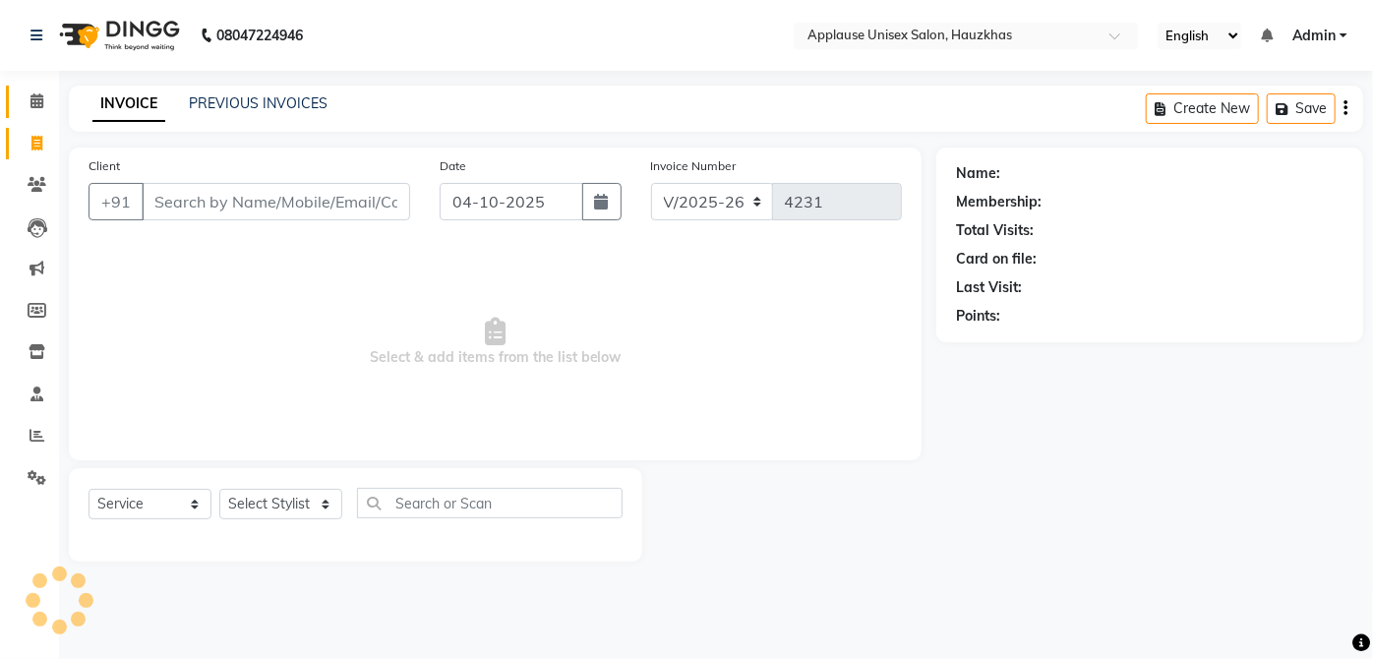
click at [48, 102] on span at bounding box center [37, 101] width 34 height 23
